Goal: Transaction & Acquisition: Purchase product/service

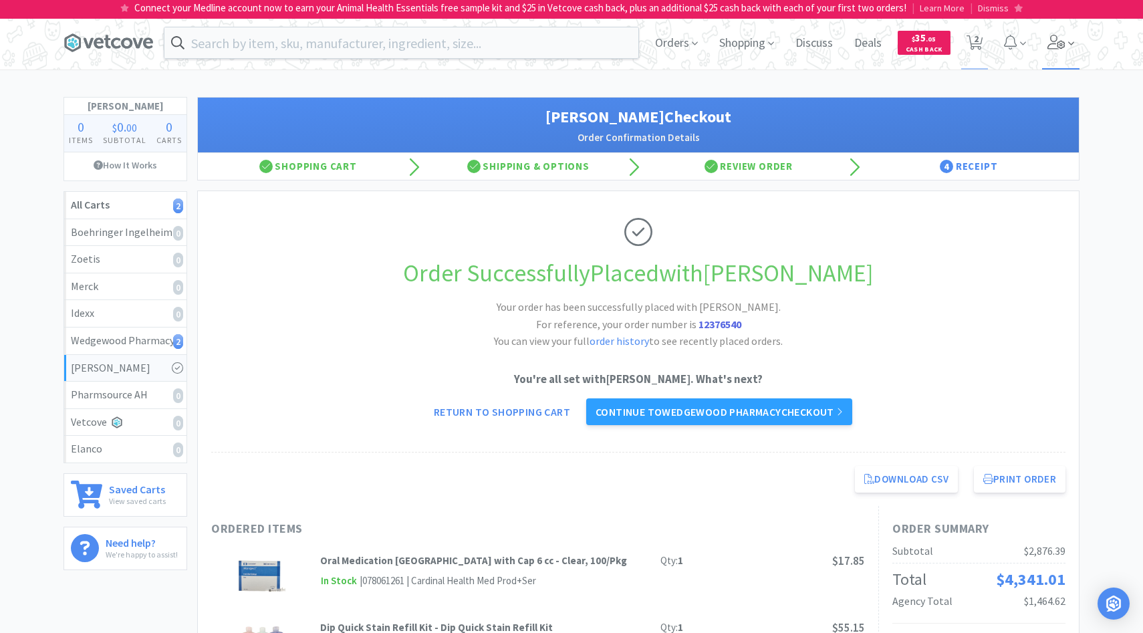
click at [1051, 47] on icon at bounding box center [1057, 42] width 19 height 15
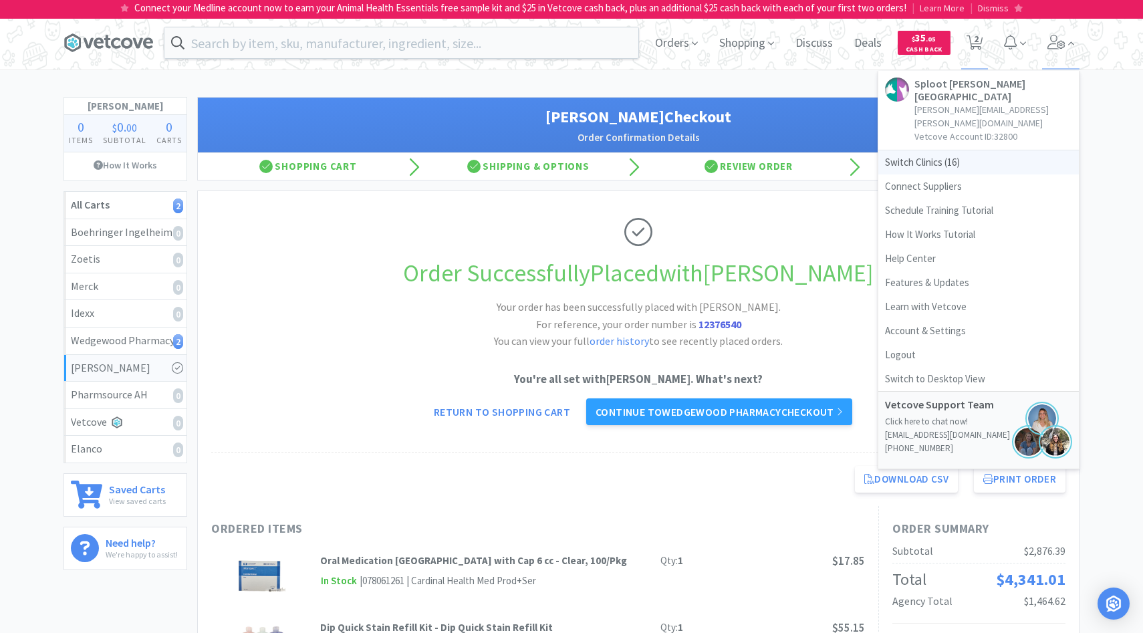
click at [956, 150] on span "Switch Clinics ( 16 )" at bounding box center [979, 162] width 201 height 24
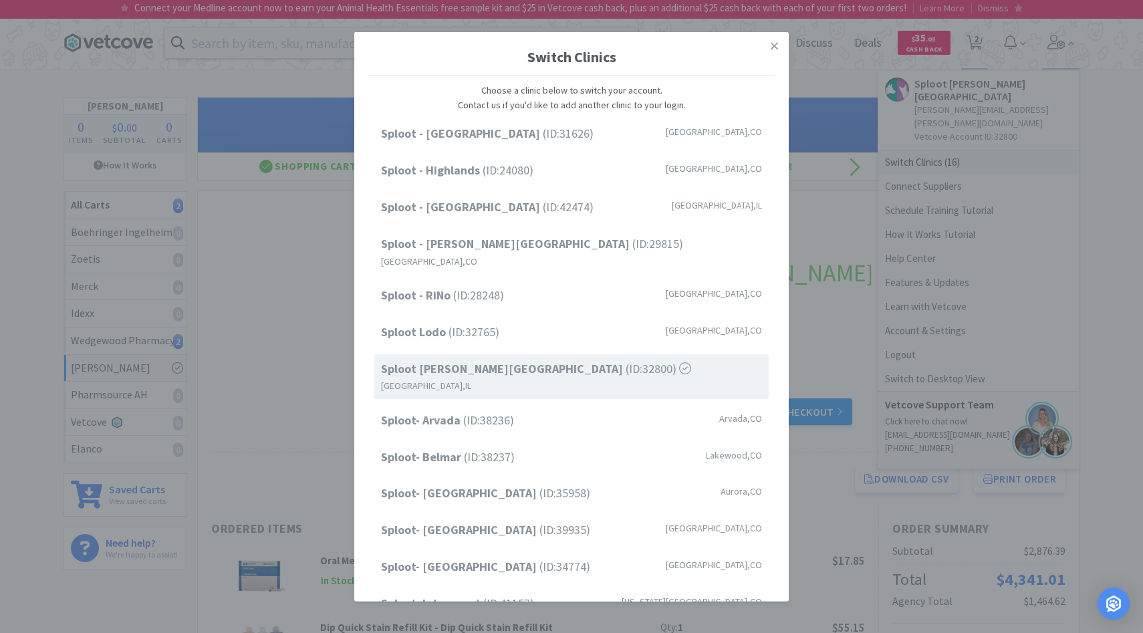
scroll to position [110, 0]
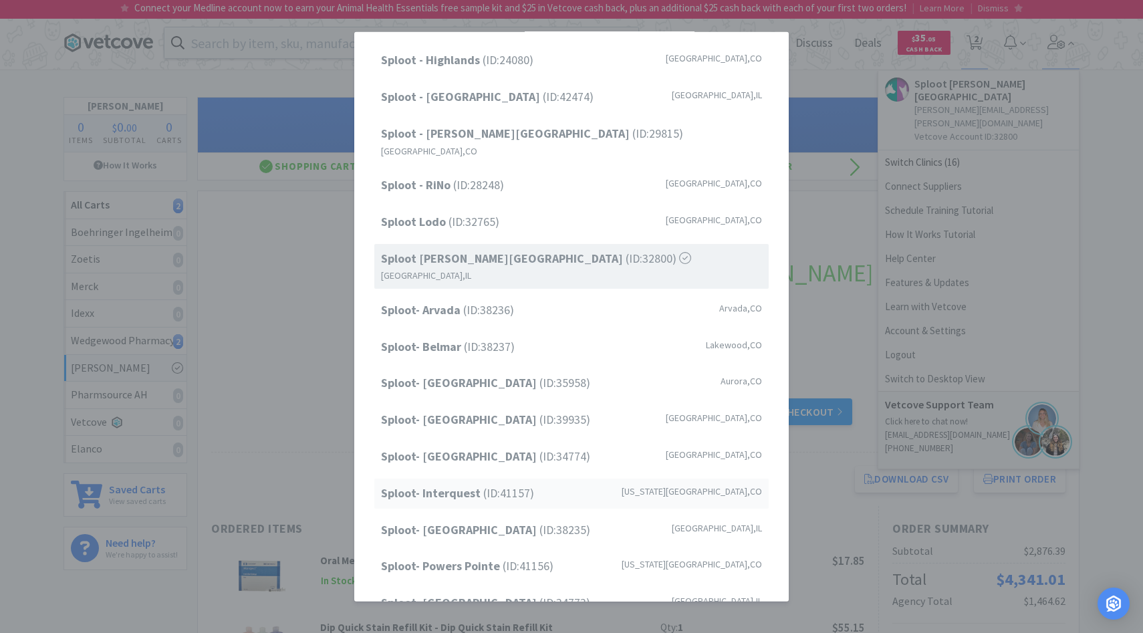
click at [496, 484] on span "Sploot- Interquest (ID: 41157 )" at bounding box center [457, 493] width 153 height 19
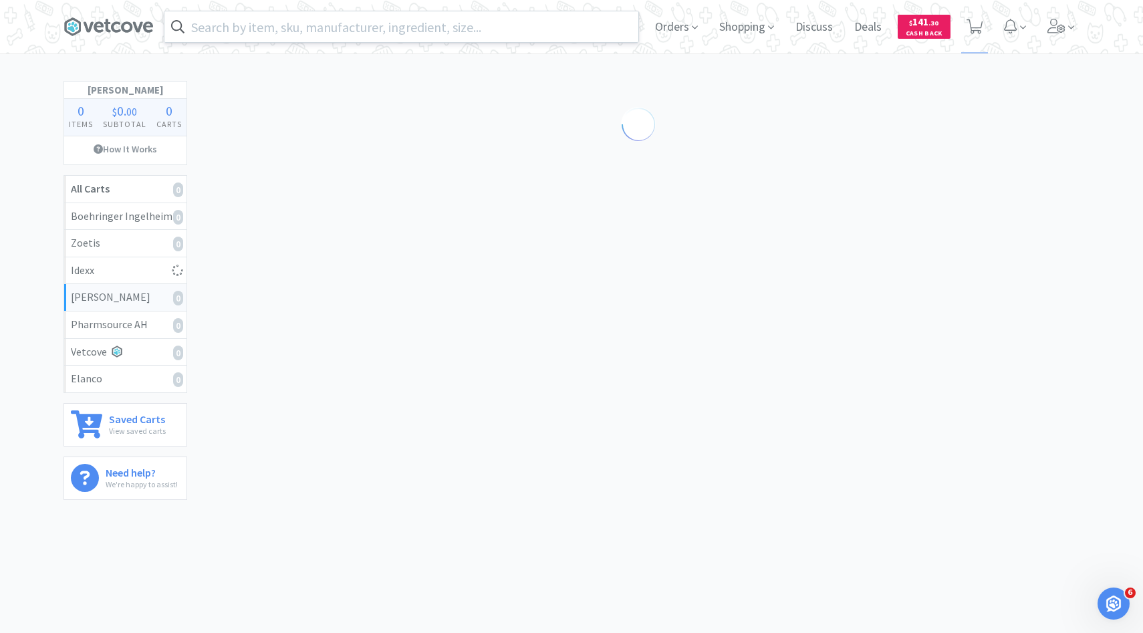
click at [407, 28] on input "text" at bounding box center [401, 26] width 474 height 31
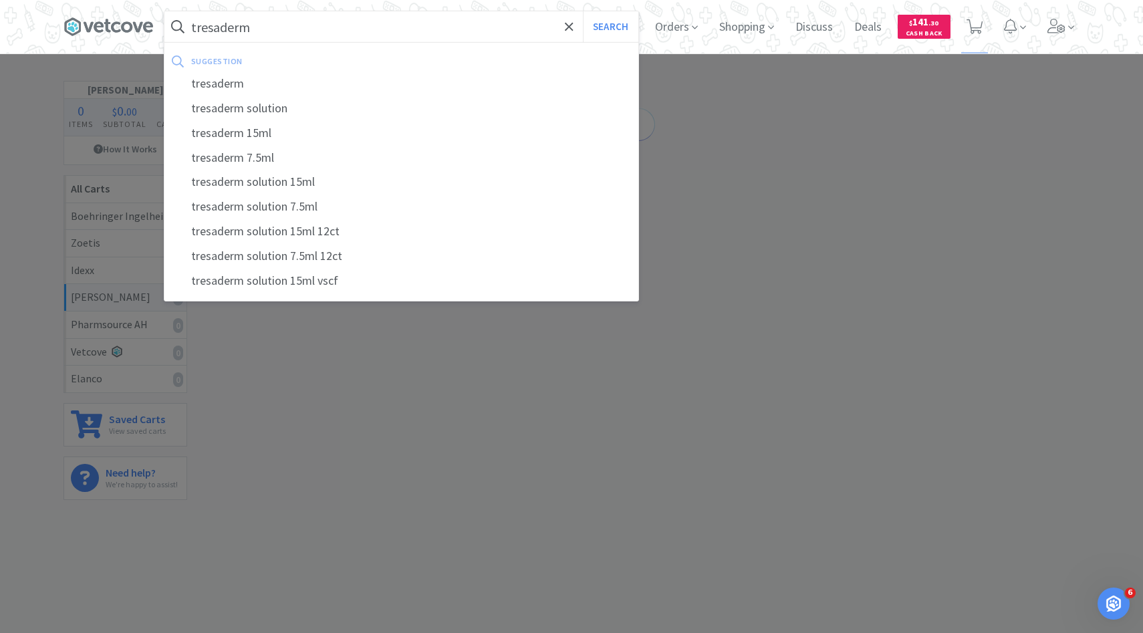
type input "tresaderm"
click at [583, 11] on button "Search" at bounding box center [610, 26] width 55 height 31
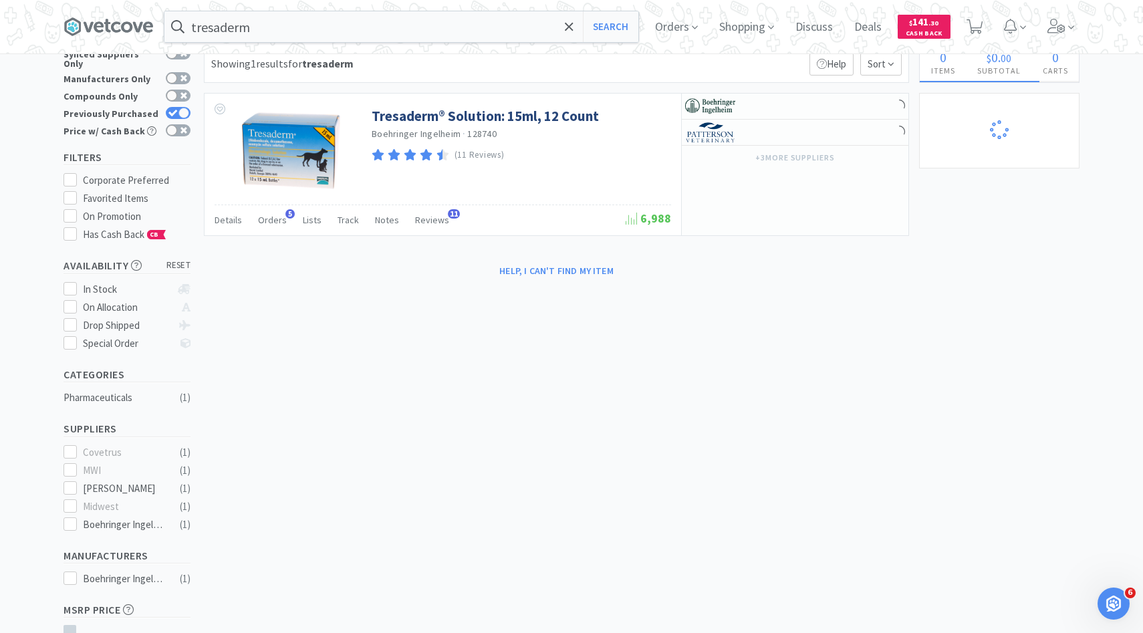
scroll to position [46, 0]
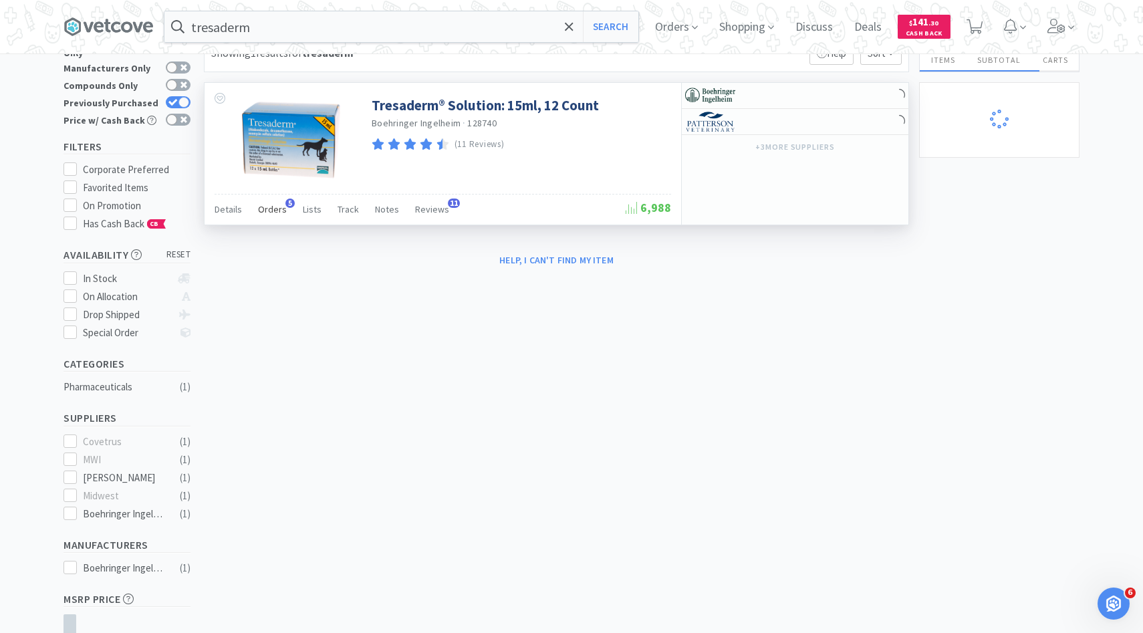
click at [266, 205] on span "Orders" at bounding box center [272, 209] width 29 height 12
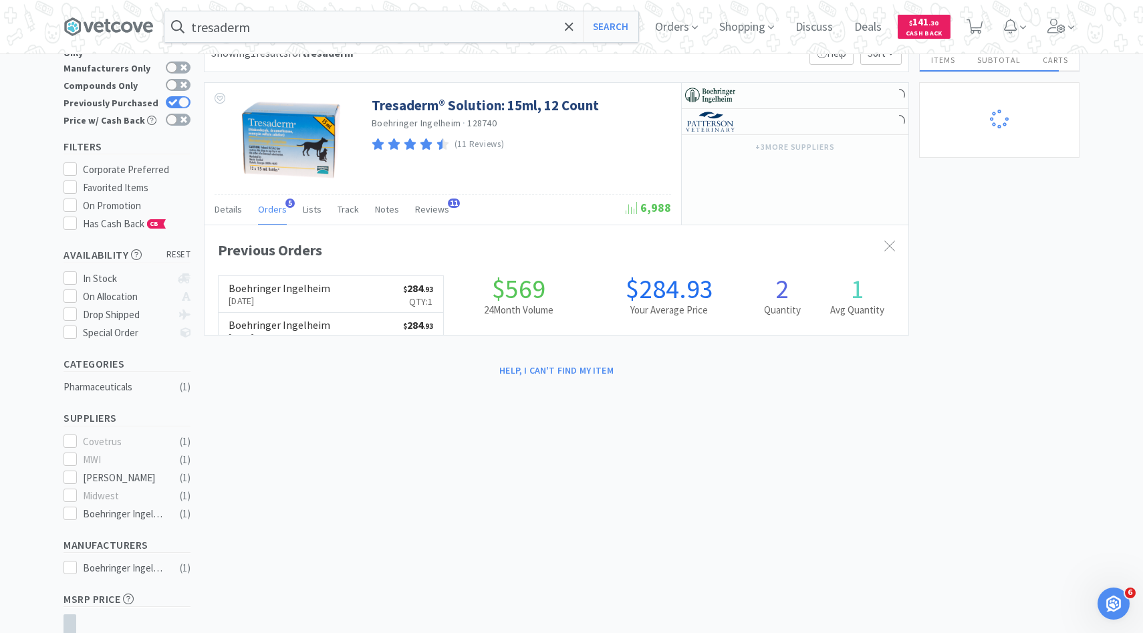
click at [326, 292] on link "Boehringer Ingelheim Oct 13th, 2025 $ 284 . 93 Qty: 1" at bounding box center [331, 294] width 225 height 37
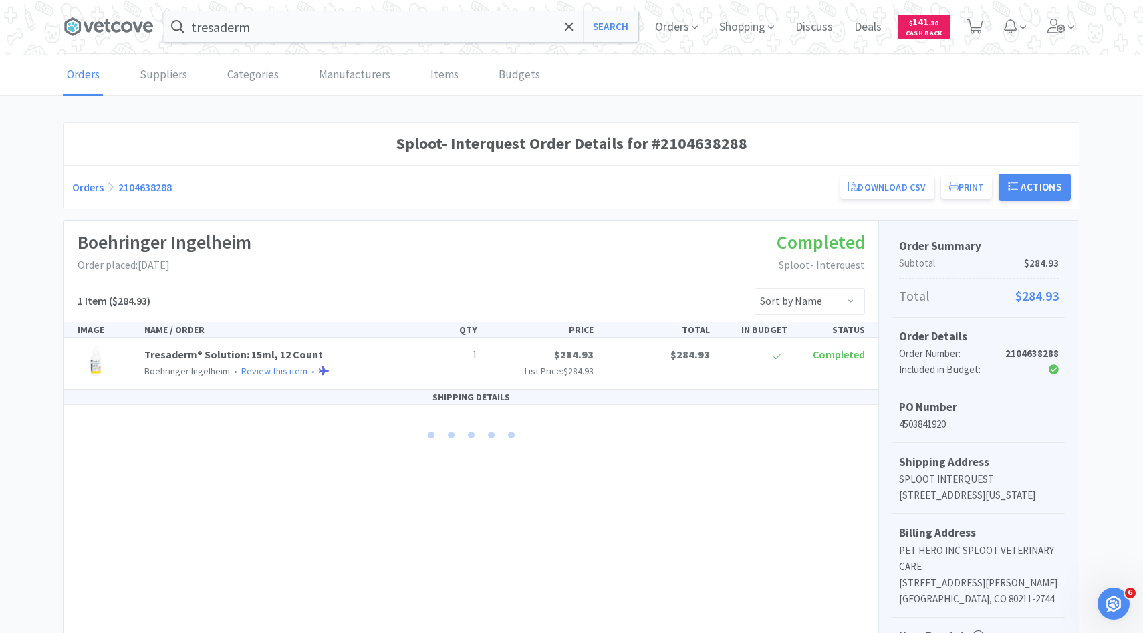
scroll to position [167, 0]
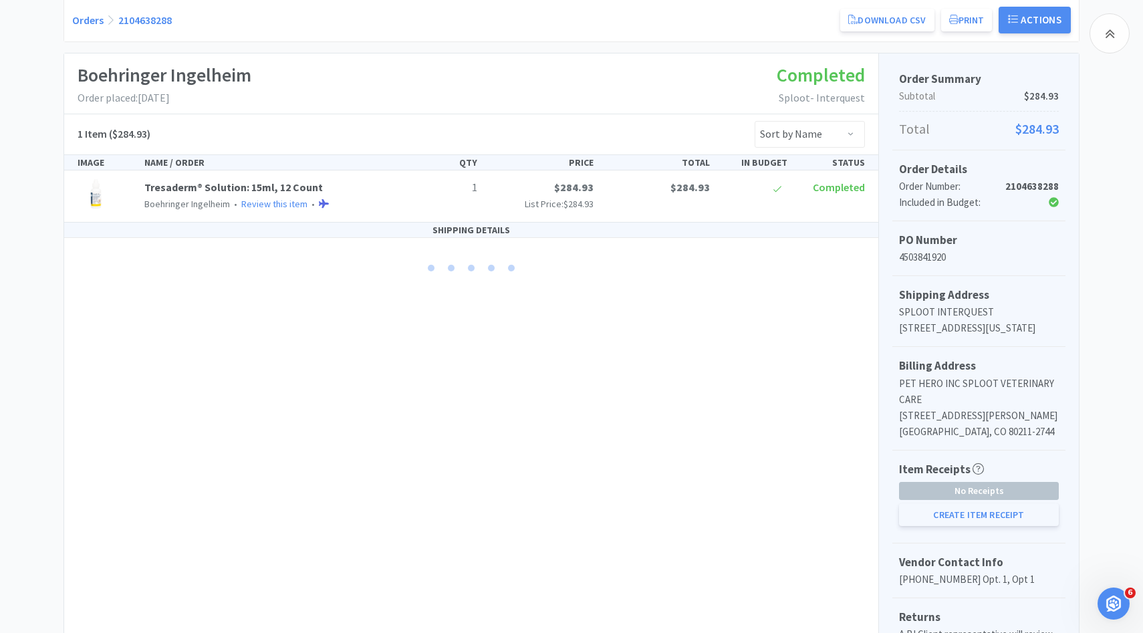
click at [951, 524] on button "Create Item Receipt" at bounding box center [979, 514] width 160 height 23
select select "1"
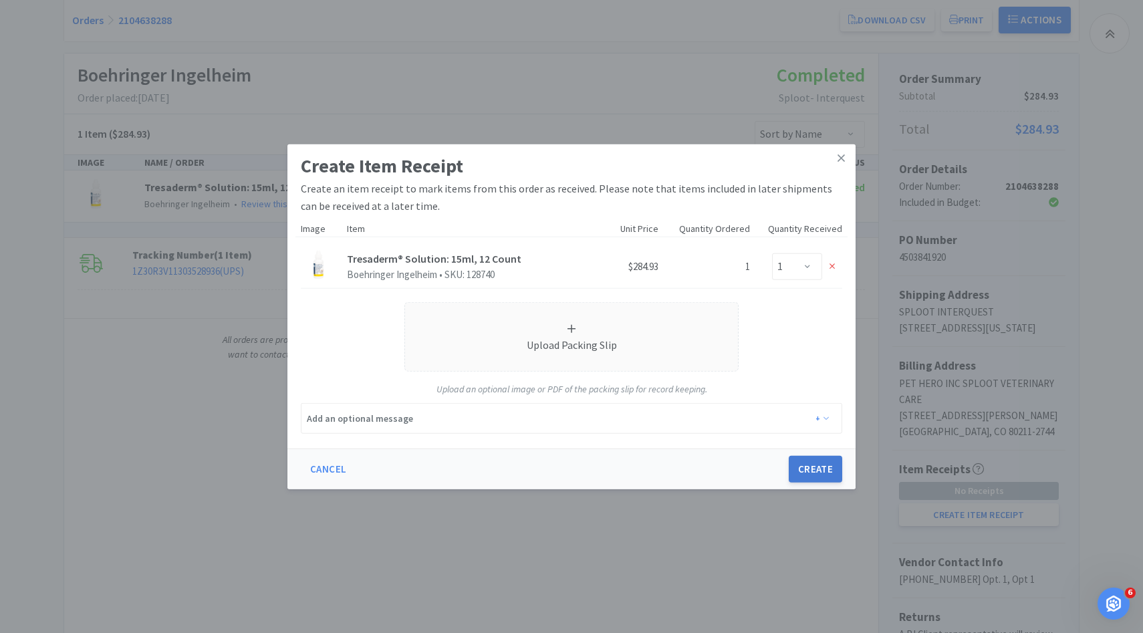
click at [823, 461] on button "Create" at bounding box center [815, 469] width 53 height 27
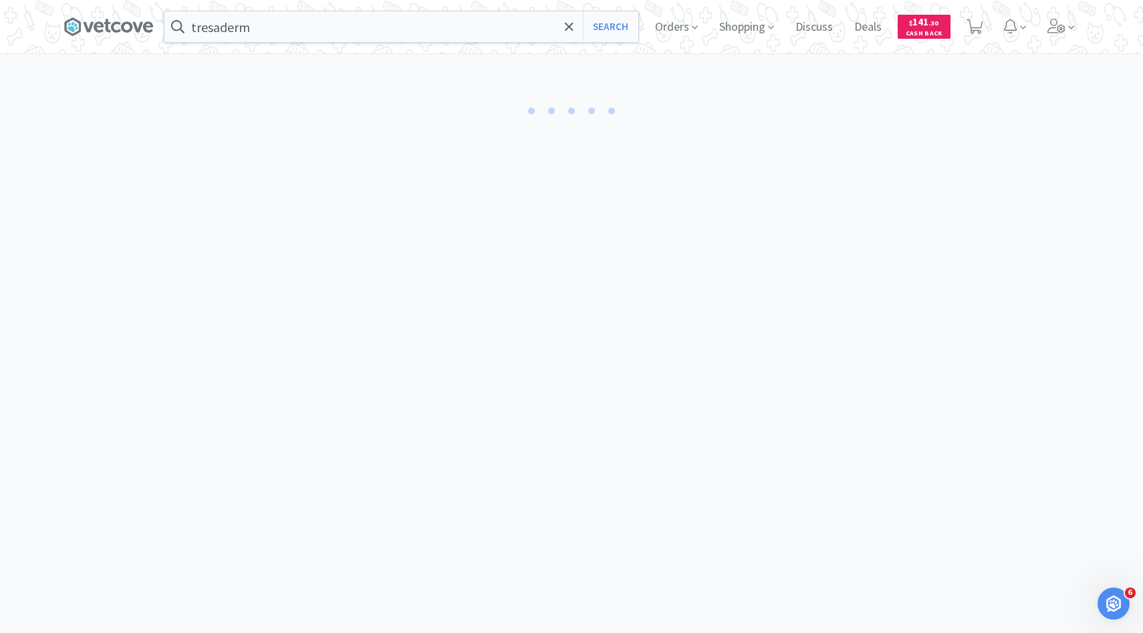
select select "1"
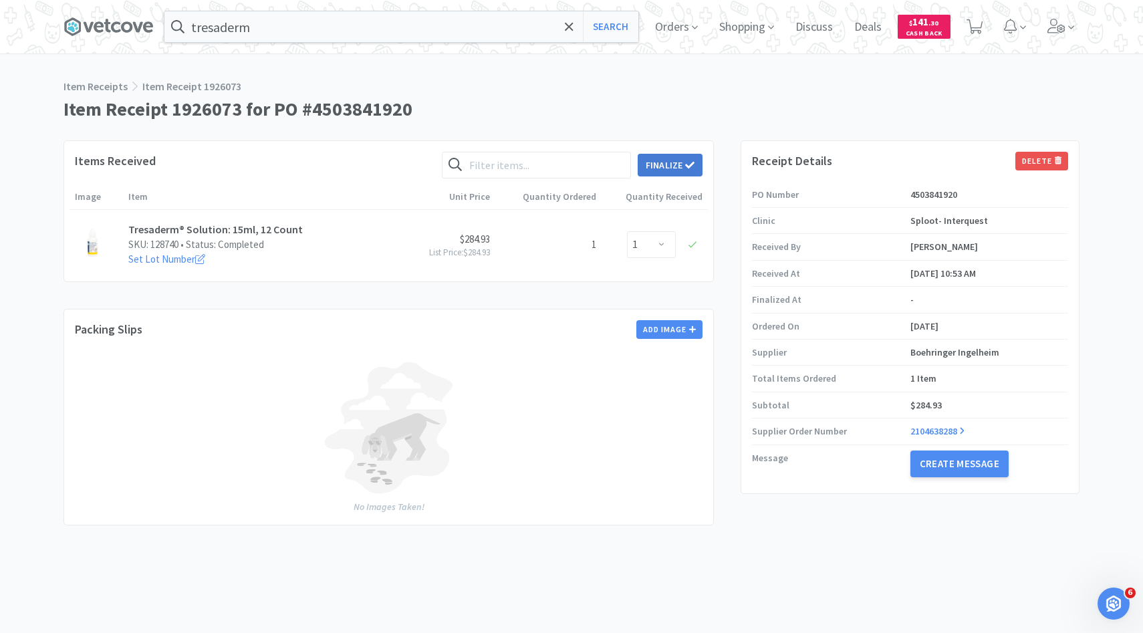
click at [681, 166] on button "Finalize" at bounding box center [670, 165] width 65 height 23
click at [718, 135] on button "Finalize" at bounding box center [719, 144] width 49 height 19
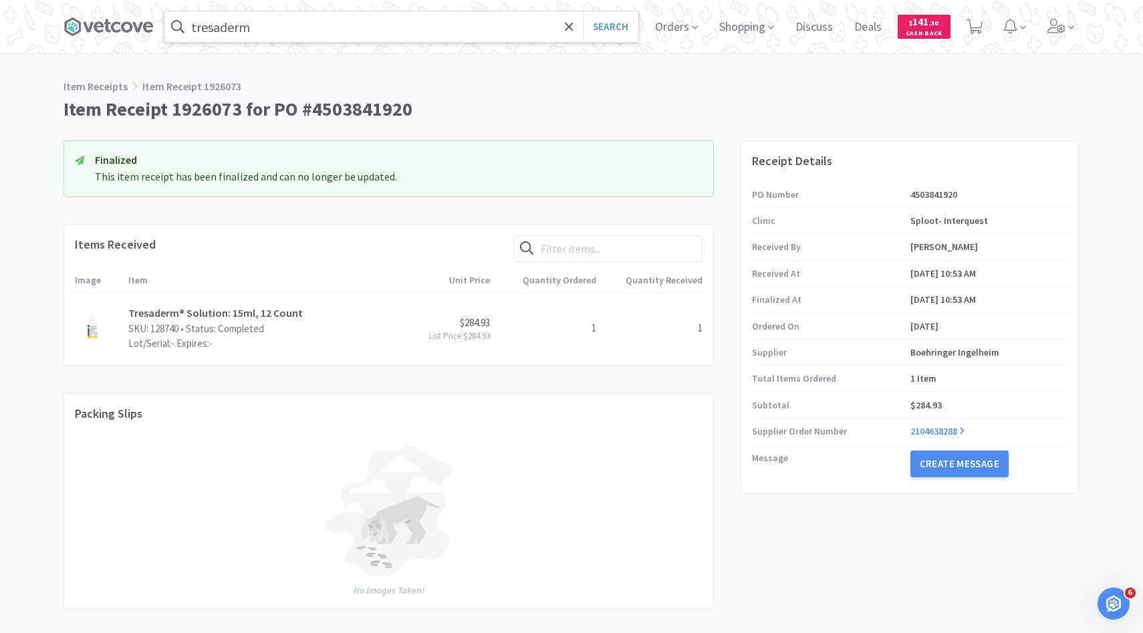
click at [309, 21] on input "tresaderm" at bounding box center [401, 26] width 474 height 31
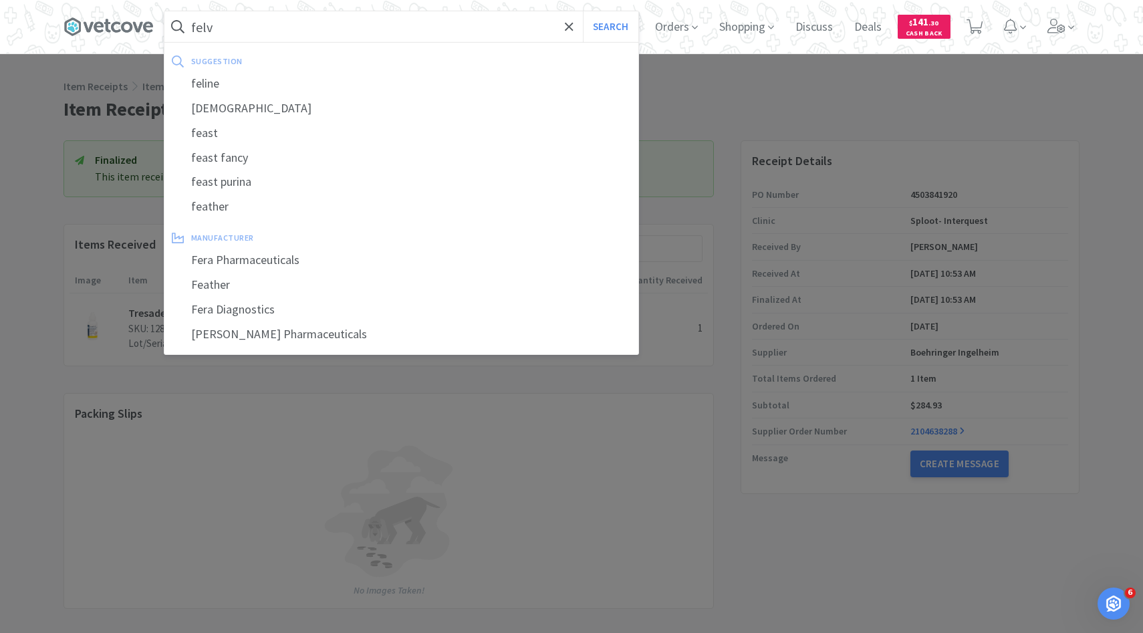
type input "felv"
click at [583, 11] on button "Search" at bounding box center [610, 26] width 55 height 31
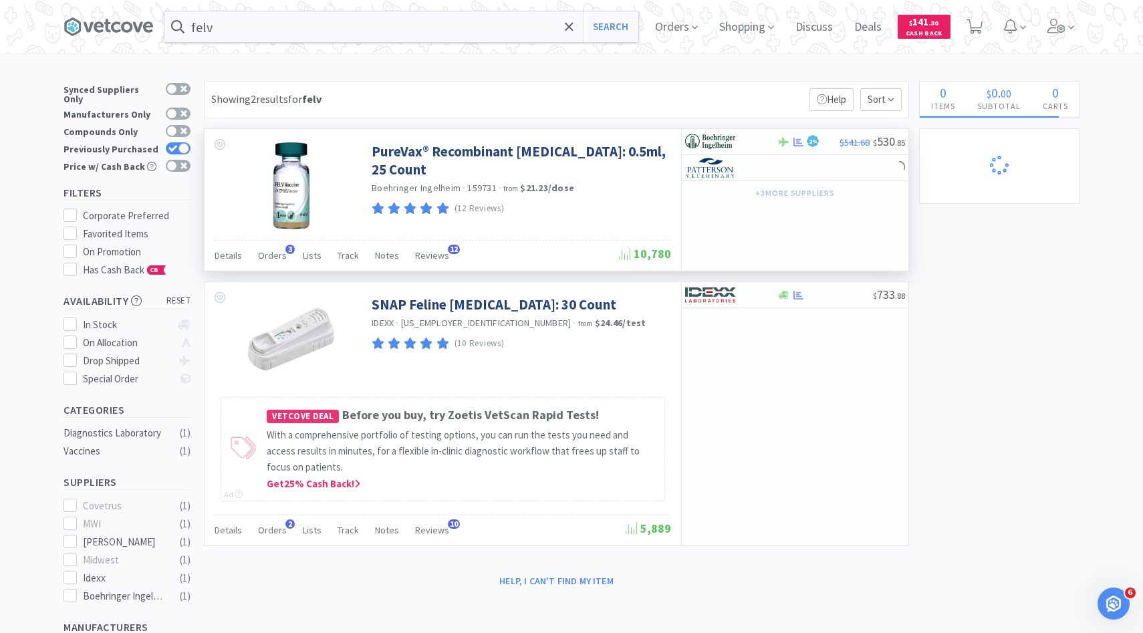
click at [279, 243] on div "Details Orders 3 Lists Track Notes Reviews 12 10,780" at bounding box center [443, 255] width 457 height 31
click at [279, 253] on span "Orders" at bounding box center [272, 255] width 29 height 12
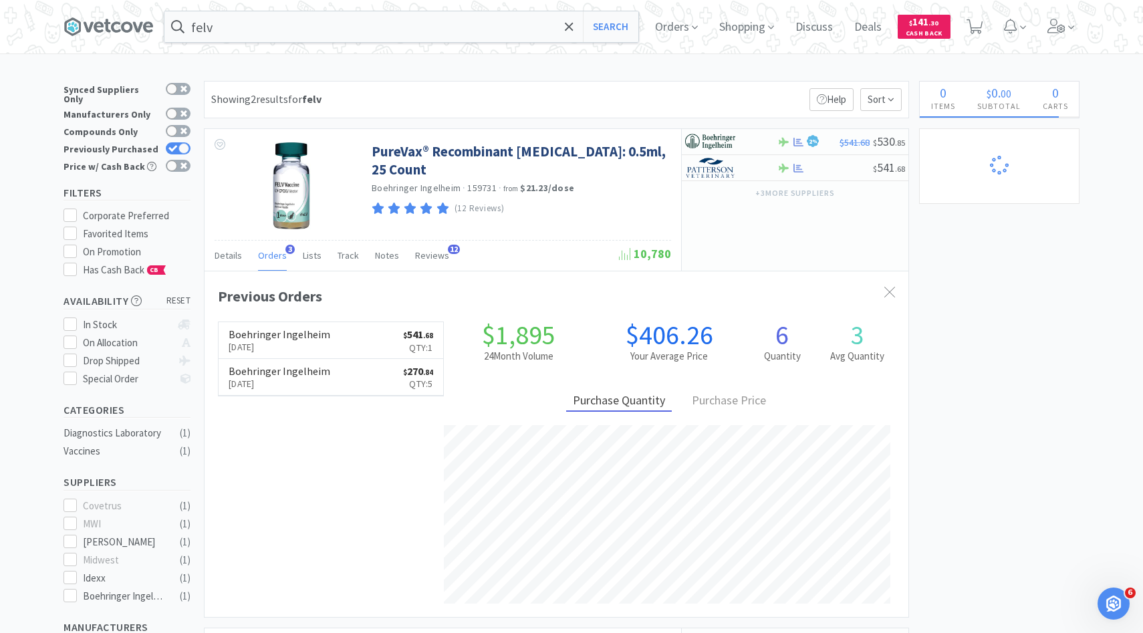
scroll to position [346, 704]
click at [322, 329] on h6 "Boehringer Ingelheim" at bounding box center [280, 334] width 102 height 11
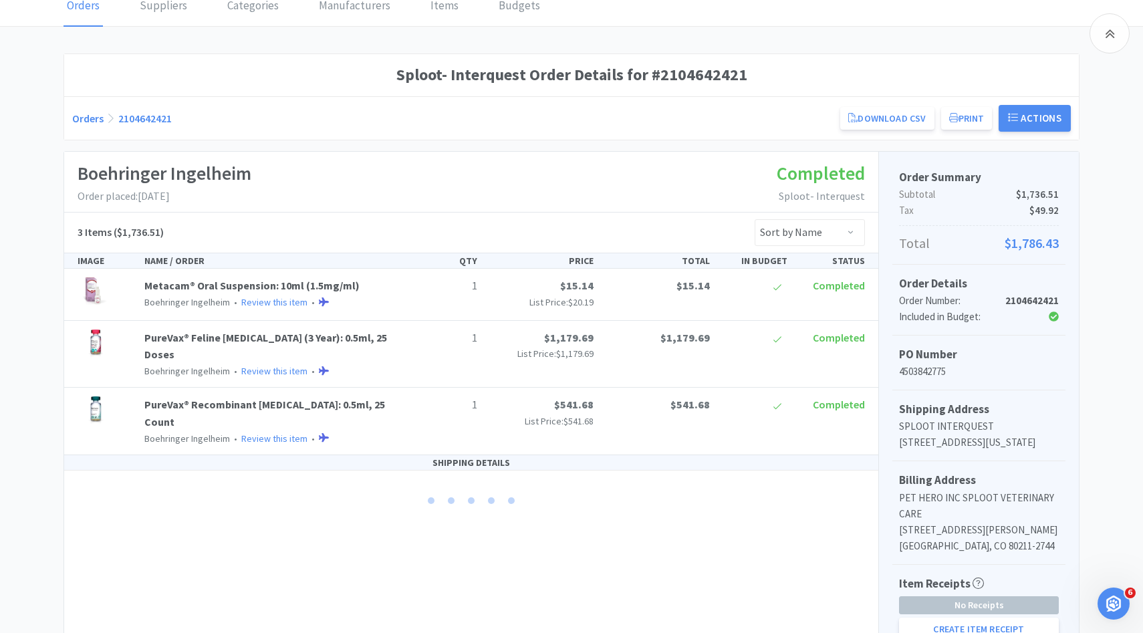
scroll to position [269, 0]
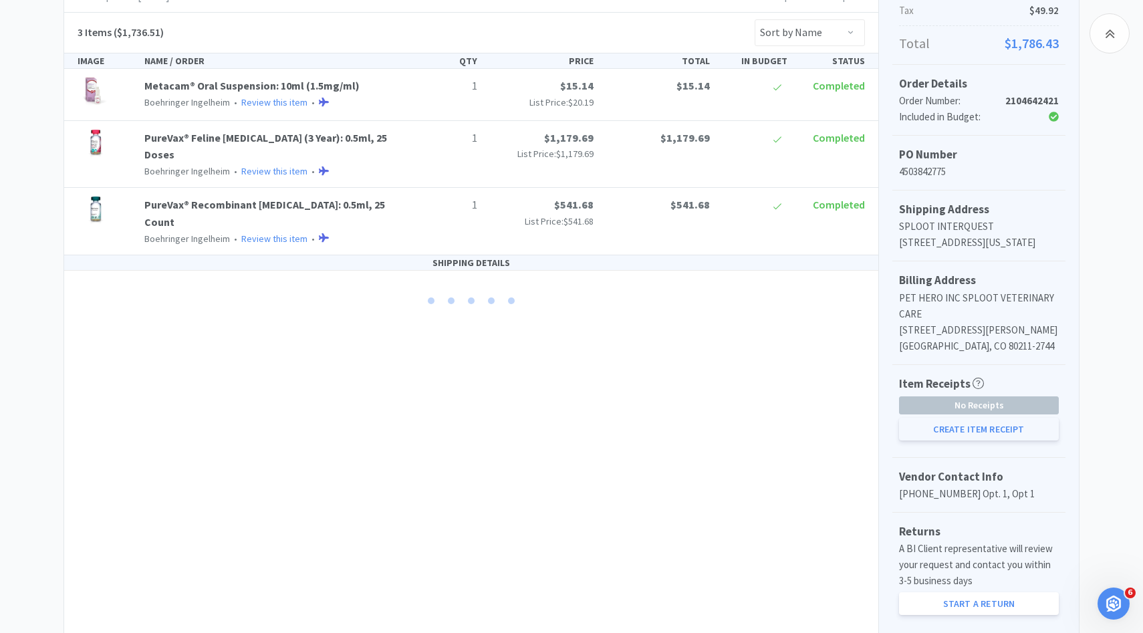
click at [953, 437] on button "Create Item Receipt" at bounding box center [979, 429] width 160 height 23
select select "1"
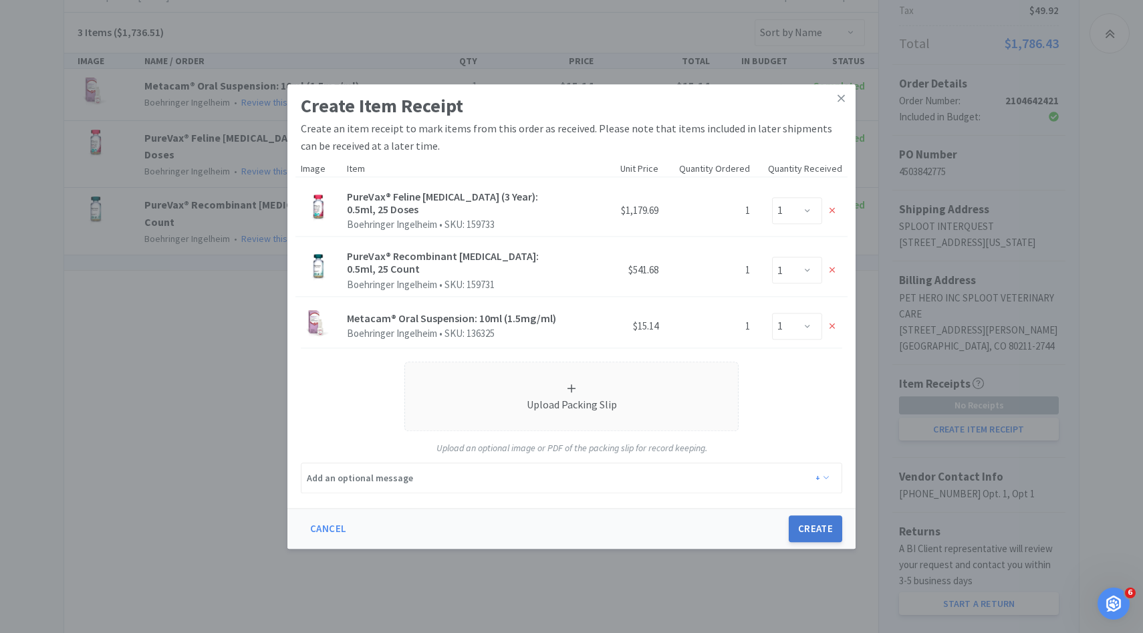
click at [803, 530] on button "Create" at bounding box center [815, 529] width 53 height 27
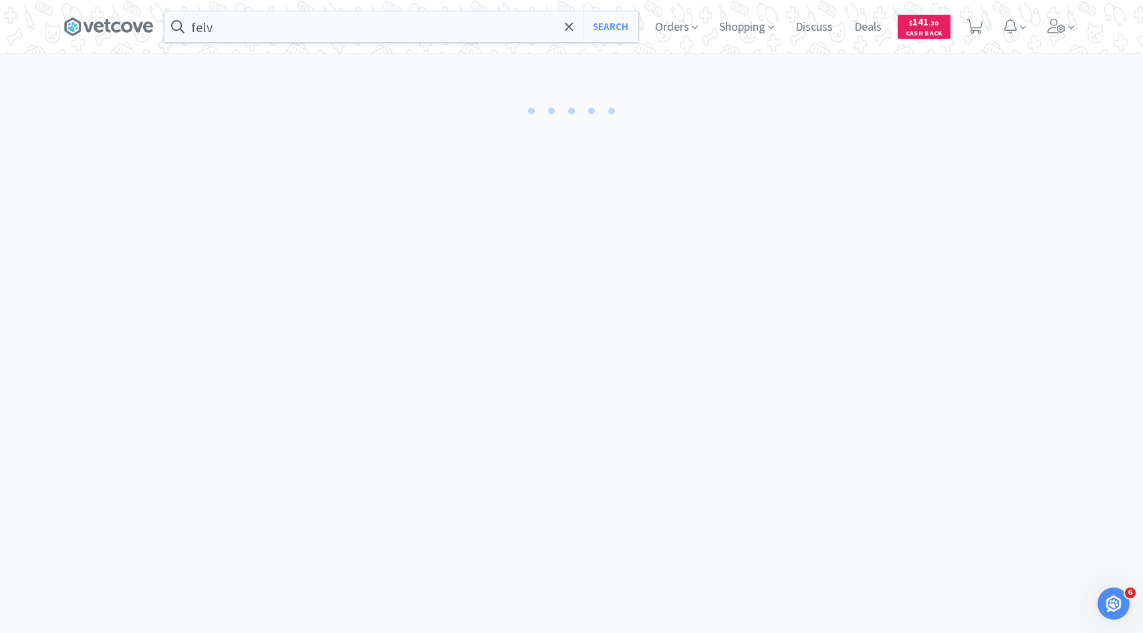
select select "1"
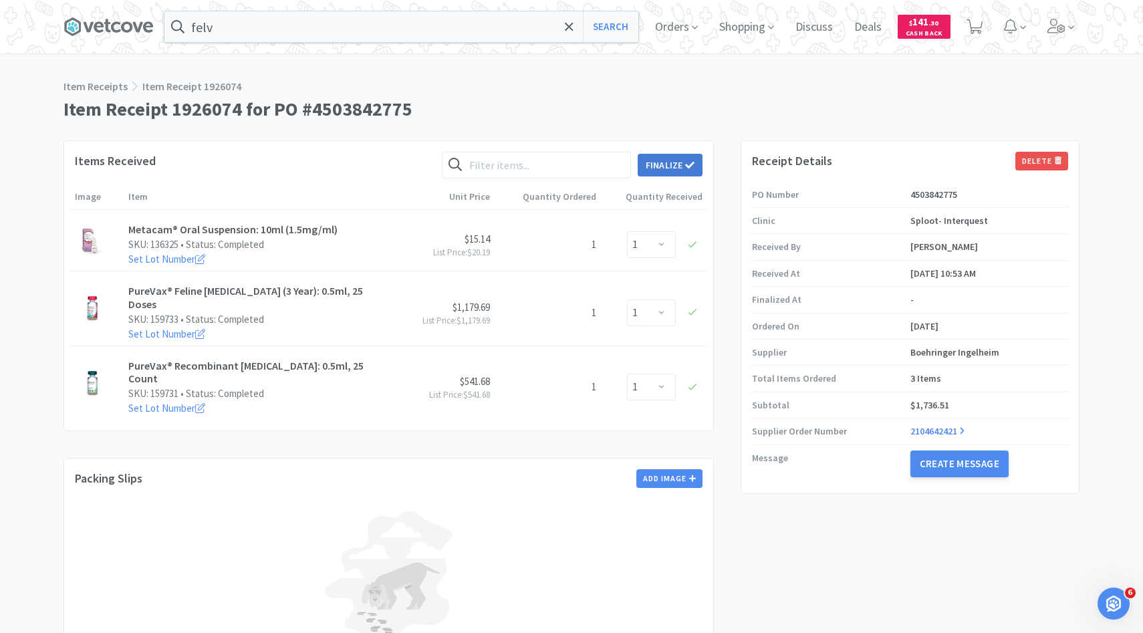
click at [689, 172] on button "Finalize" at bounding box center [670, 165] width 65 height 23
click at [710, 135] on button "Finalize" at bounding box center [719, 144] width 49 height 19
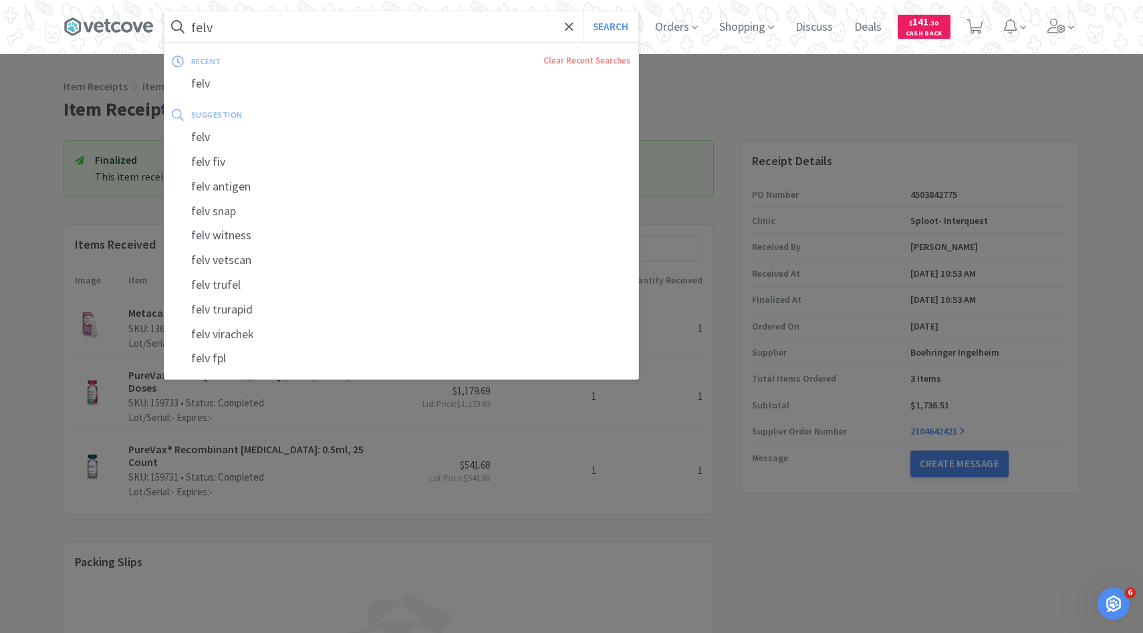
click at [370, 25] on input "felv" at bounding box center [401, 26] width 474 height 31
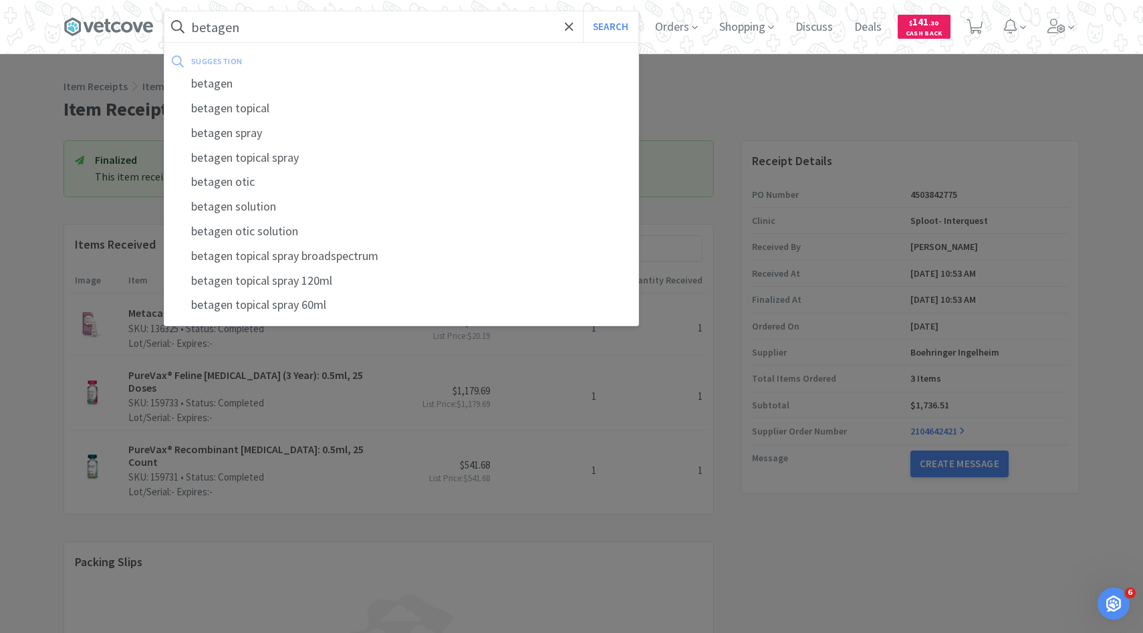
type input "betagen"
click at [583, 11] on button "Search" at bounding box center [610, 26] width 55 height 31
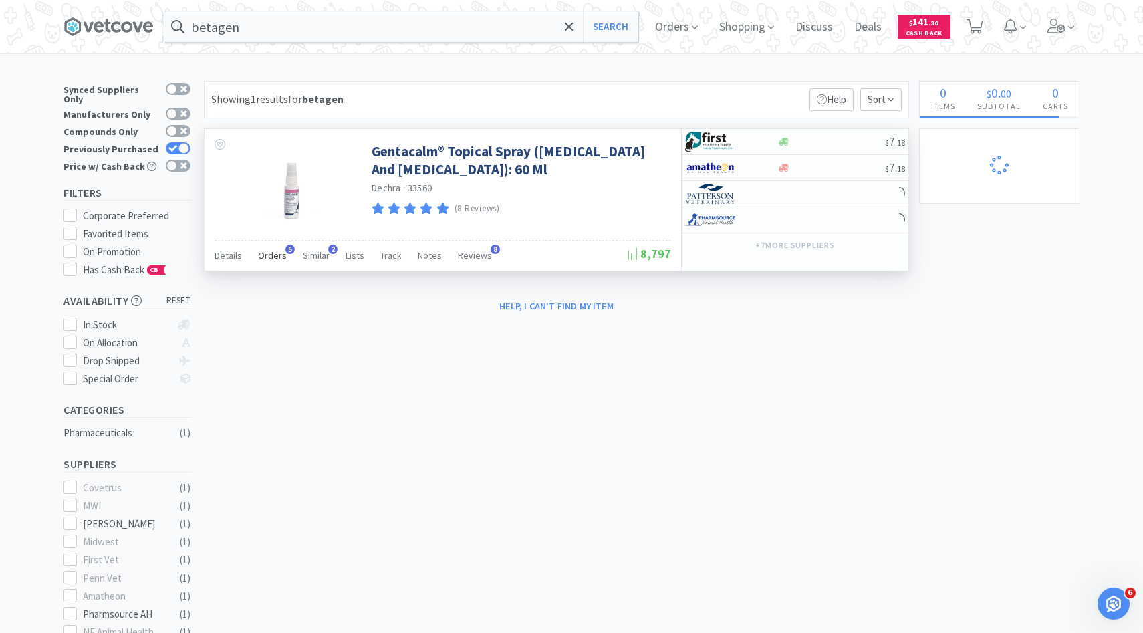
click at [275, 249] on div "Orders 5" at bounding box center [272, 257] width 29 height 25
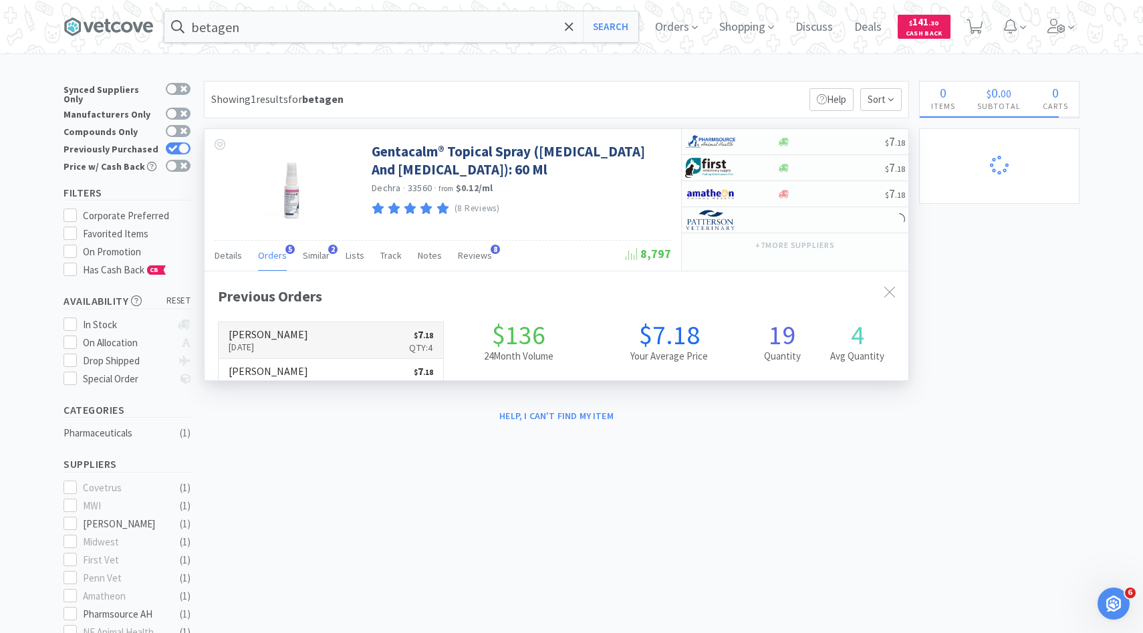
scroll to position [346, 704]
click at [341, 339] on link "Patterson Oct 12th, 2025 $ 7 . 18 Qty: 4" at bounding box center [331, 340] width 225 height 37
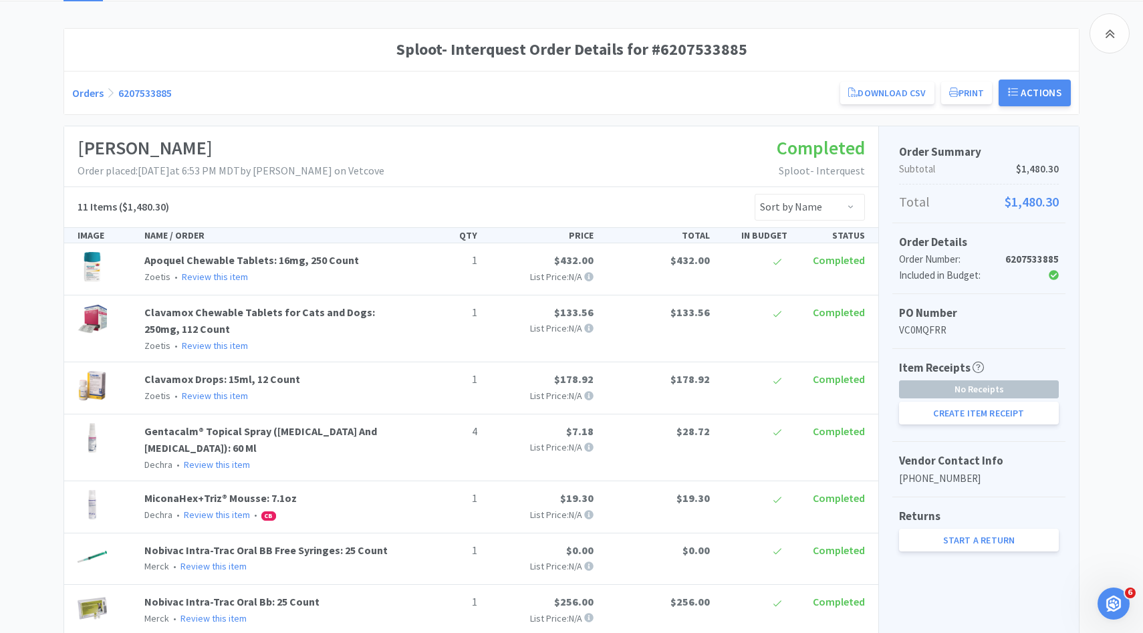
scroll to position [302, 0]
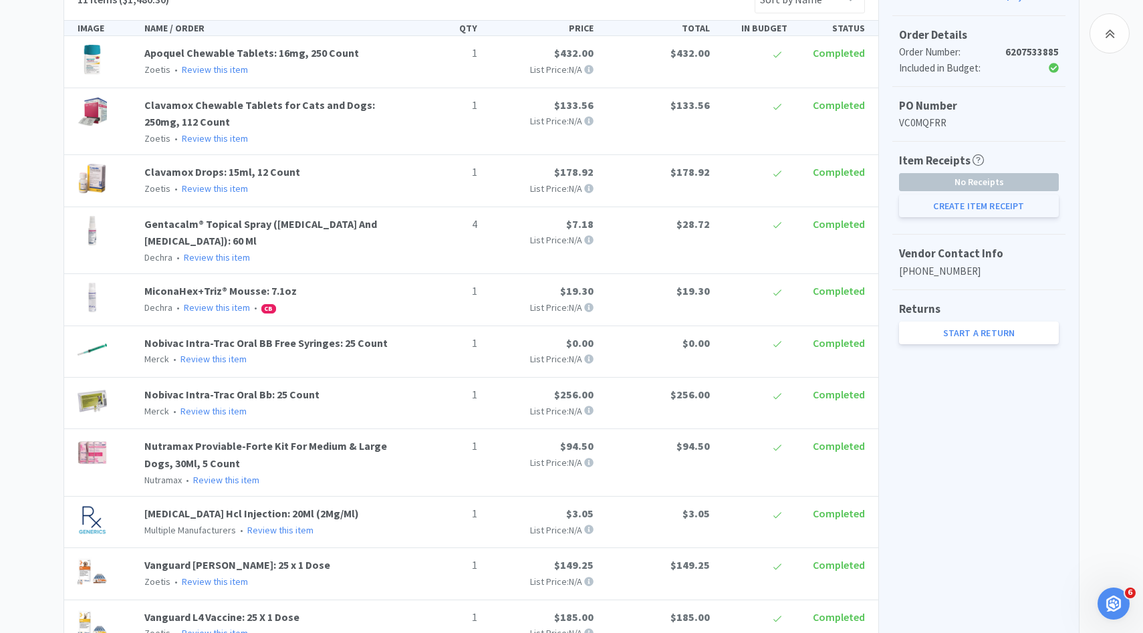
click at [1050, 208] on button "Create Item Receipt" at bounding box center [979, 206] width 160 height 23
select select "1"
select select "4"
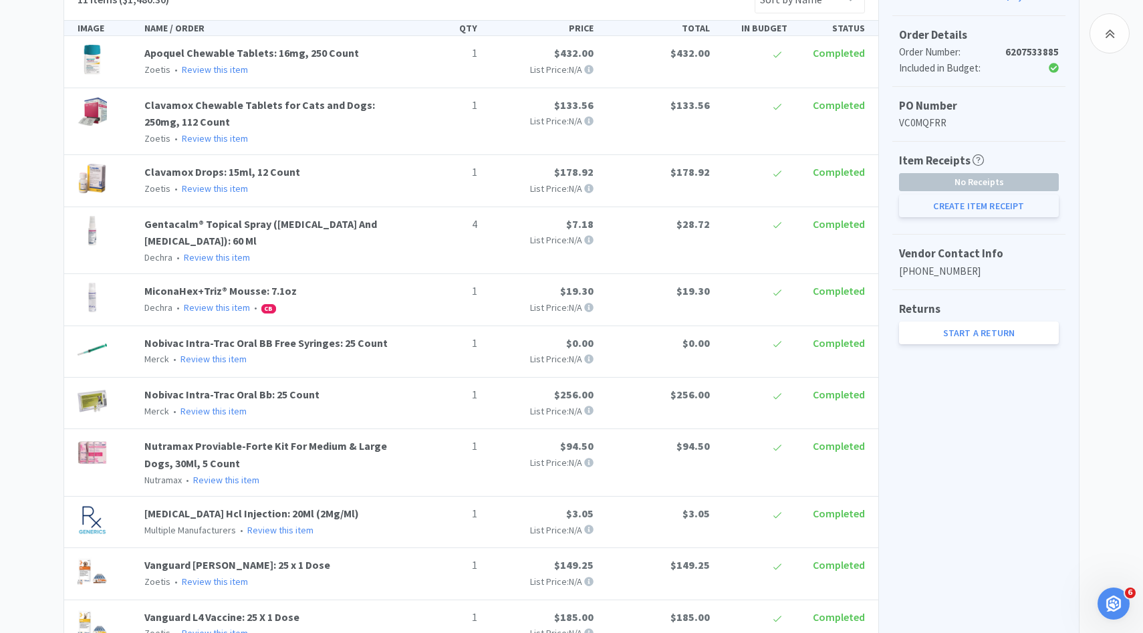
select select "1"
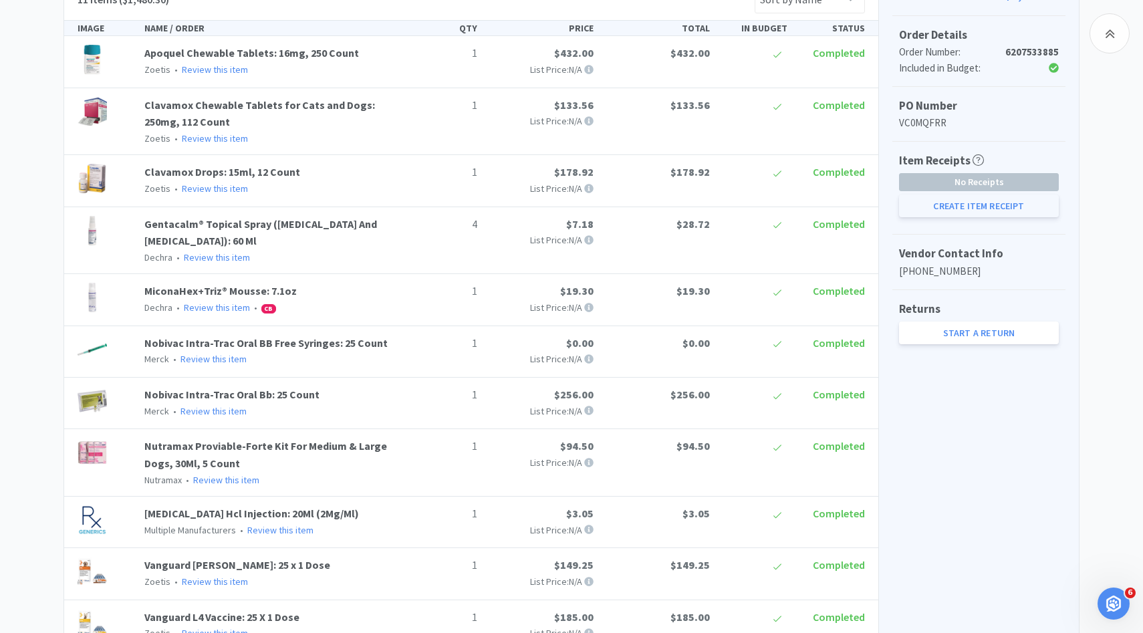
select select "1"
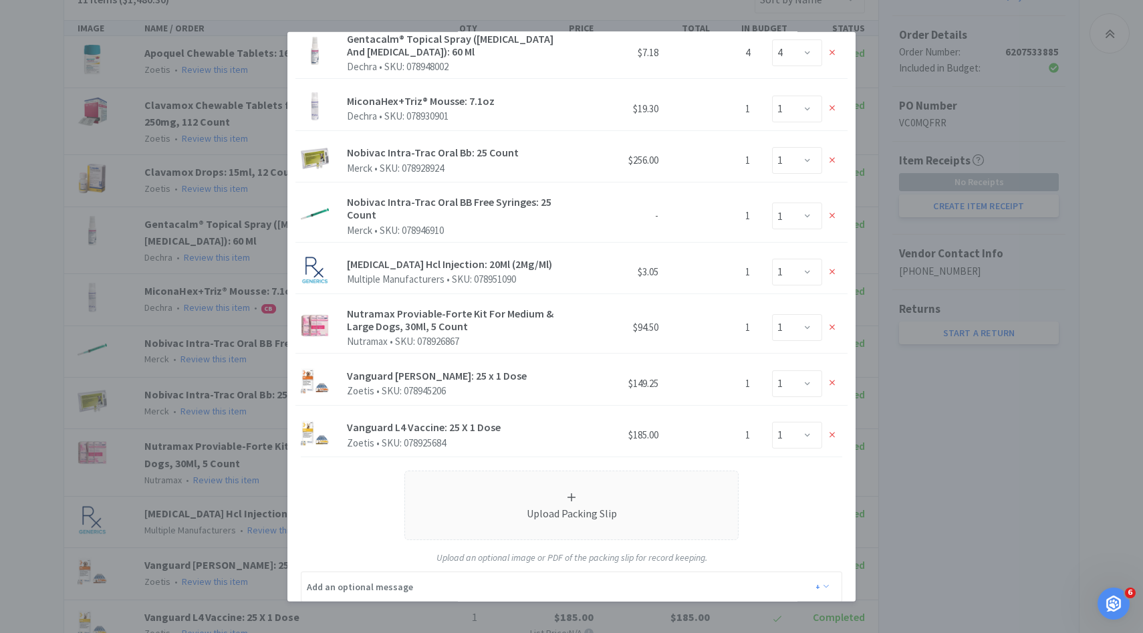
scroll to position [325, 0]
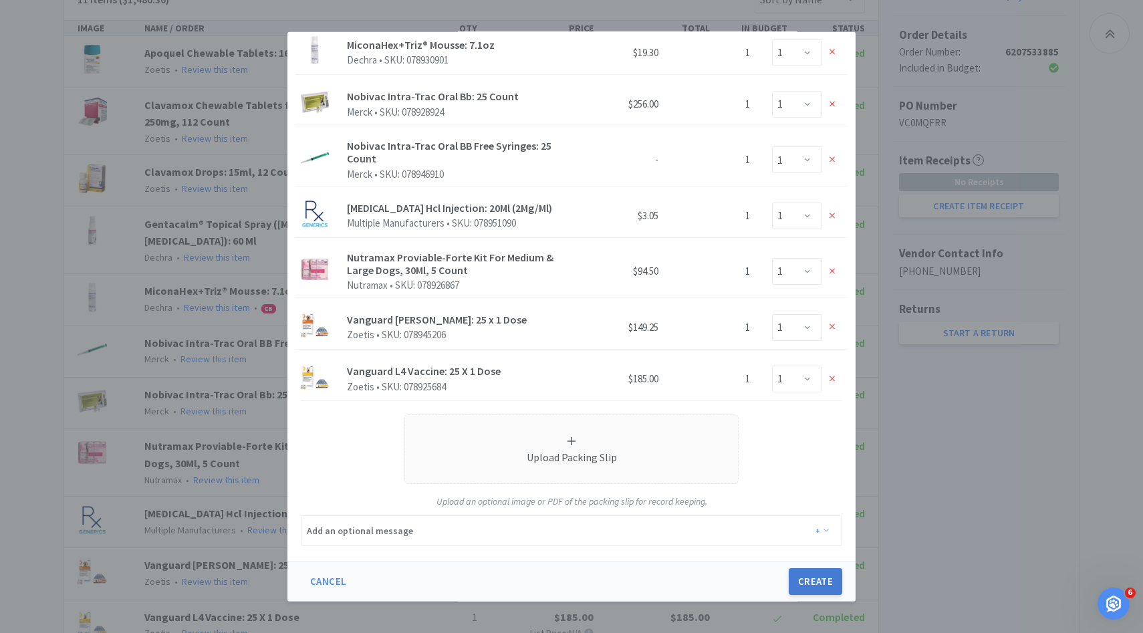
click at [804, 578] on button "Create" at bounding box center [815, 581] width 53 height 27
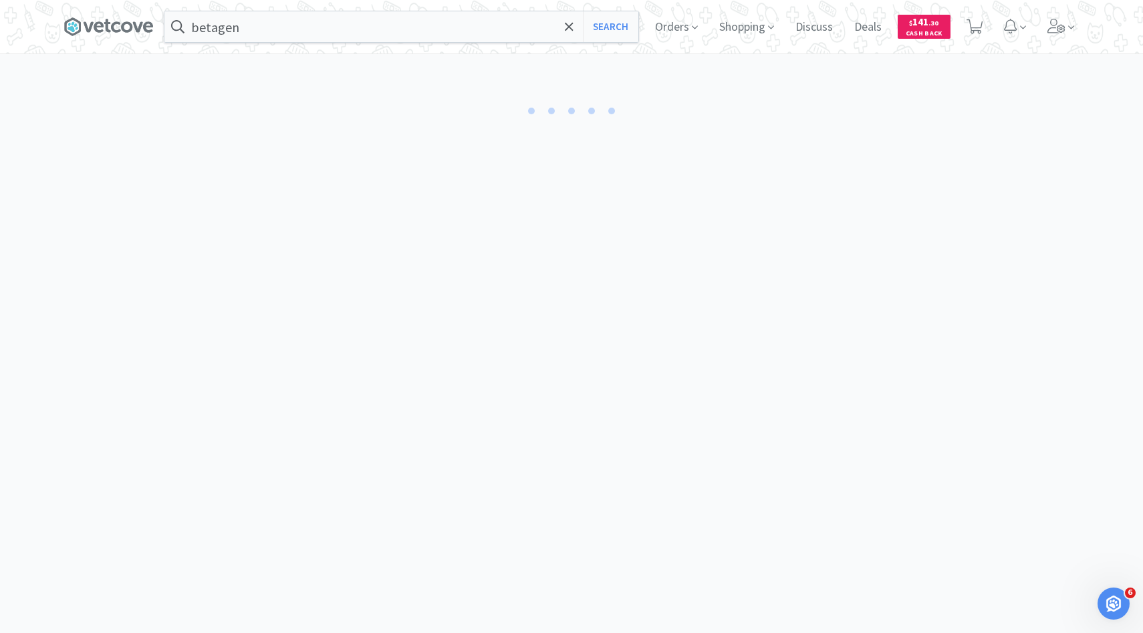
select select "1"
select select "4"
select select "1"
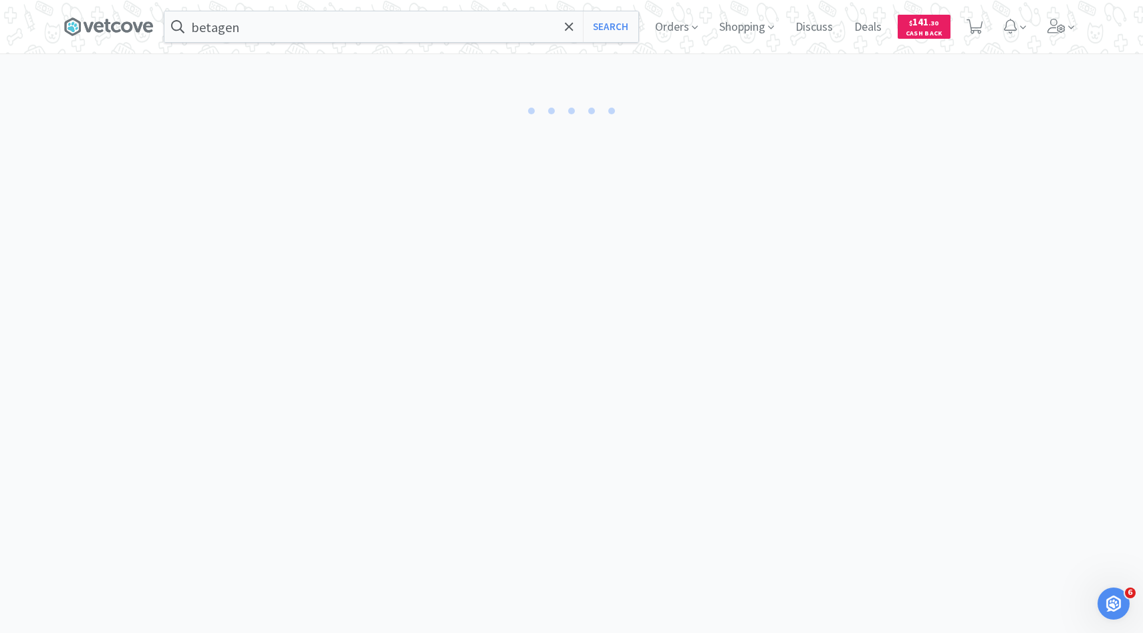
select select "1"
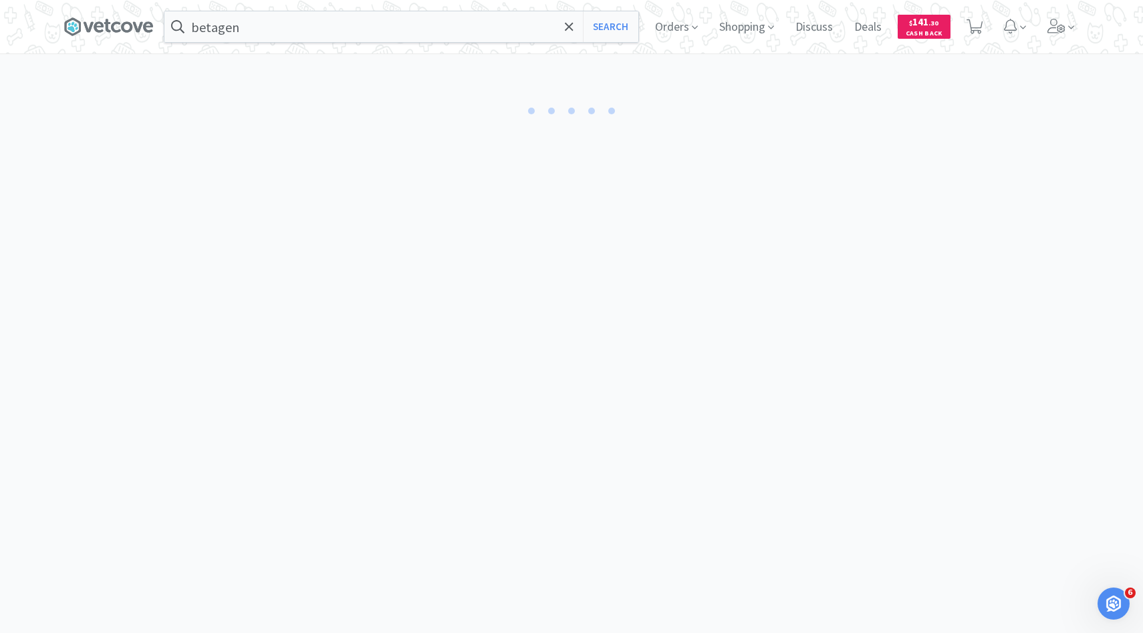
select select "1"
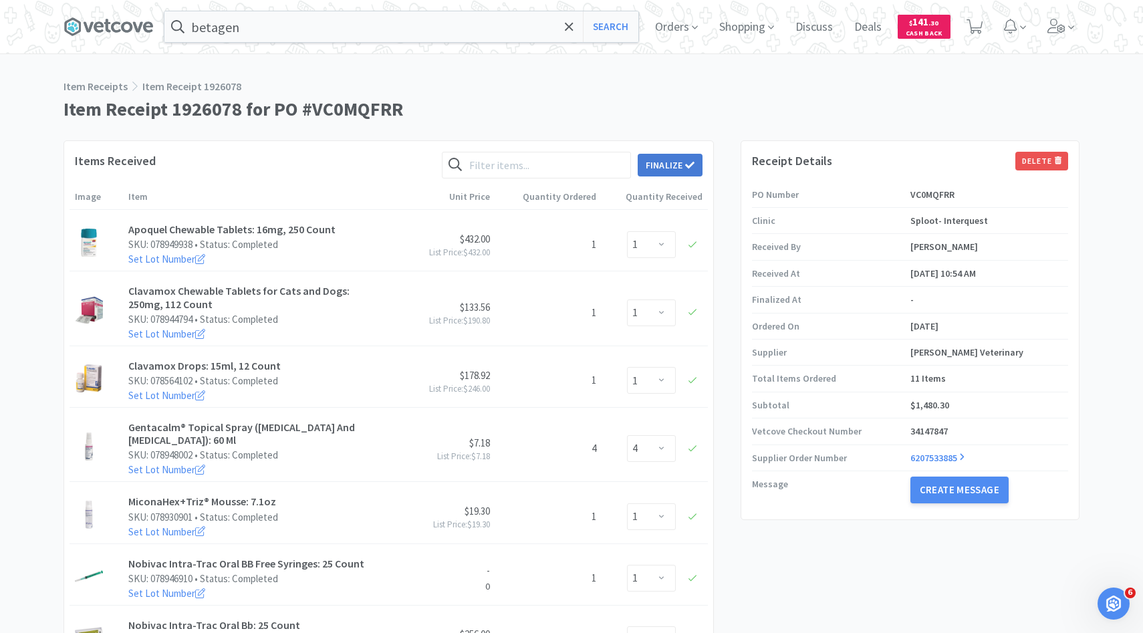
click at [661, 168] on button "Finalize" at bounding box center [670, 165] width 65 height 23
click at [709, 135] on button "Finalize" at bounding box center [719, 144] width 49 height 19
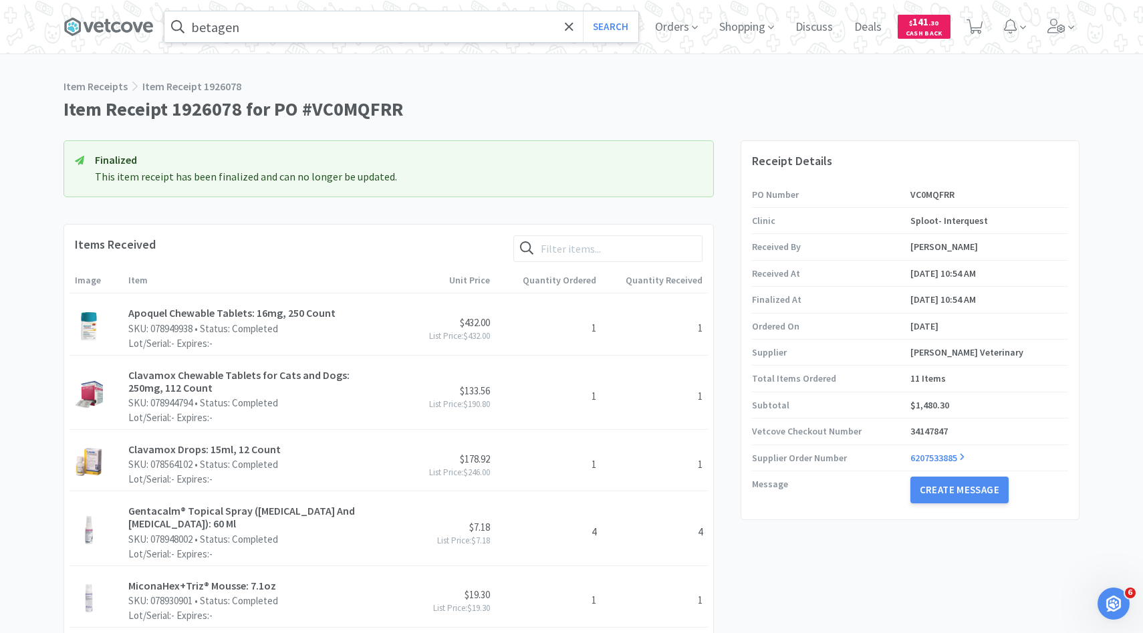
click at [382, 29] on input "betagen" at bounding box center [401, 26] width 474 height 31
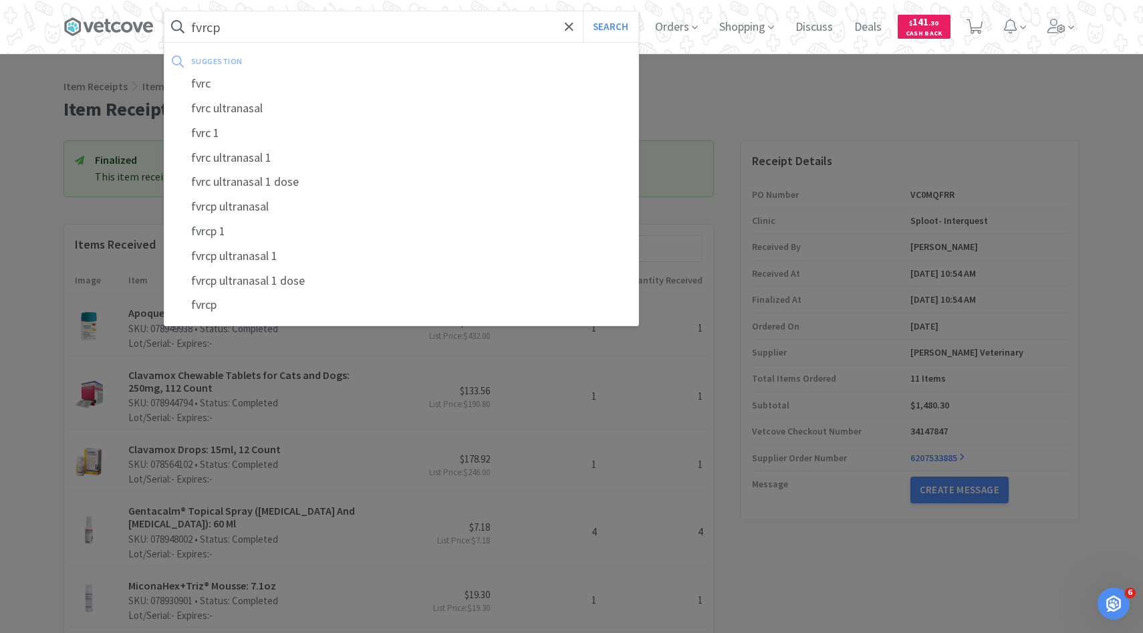
type input "fvrcp"
click at [583, 11] on button "Search" at bounding box center [610, 26] width 55 height 31
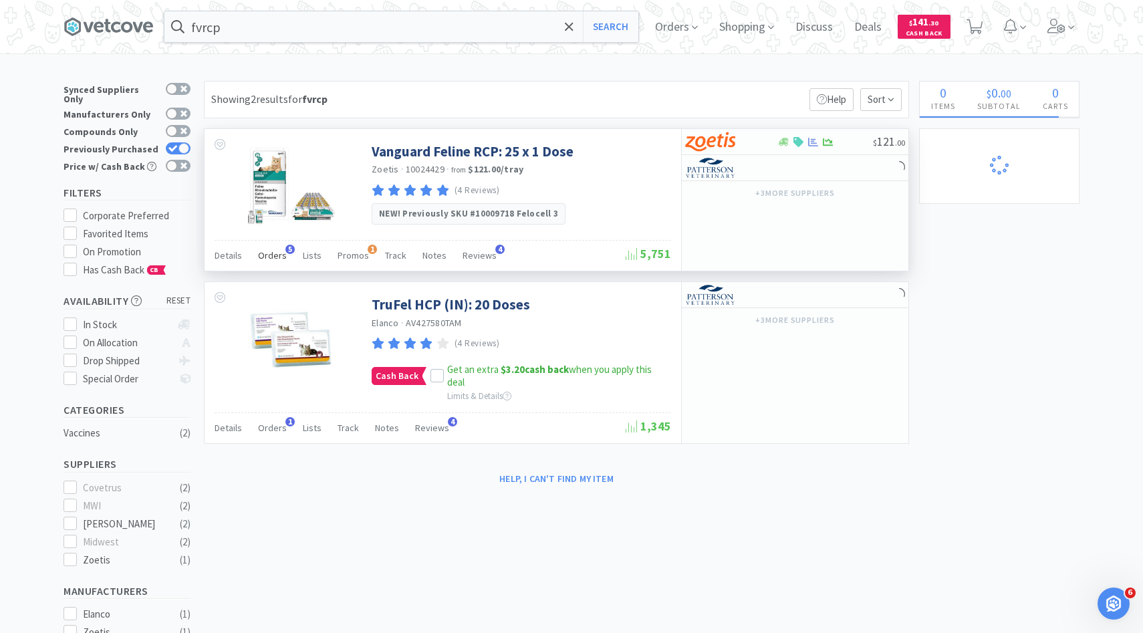
click at [276, 251] on span "Orders" at bounding box center [272, 255] width 29 height 12
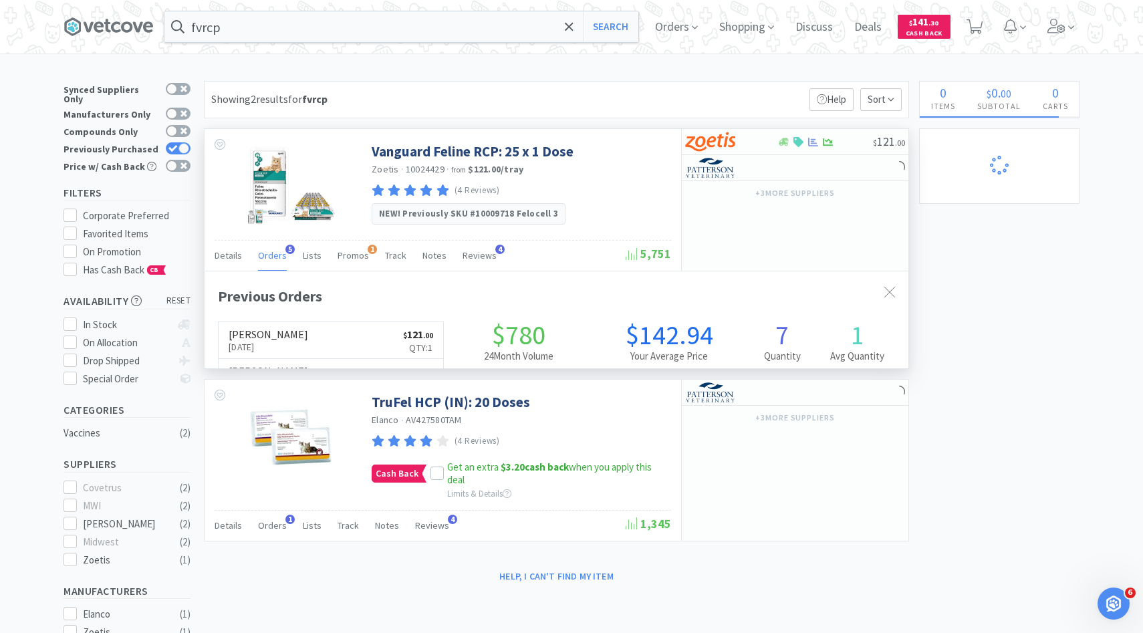
scroll to position [346, 704]
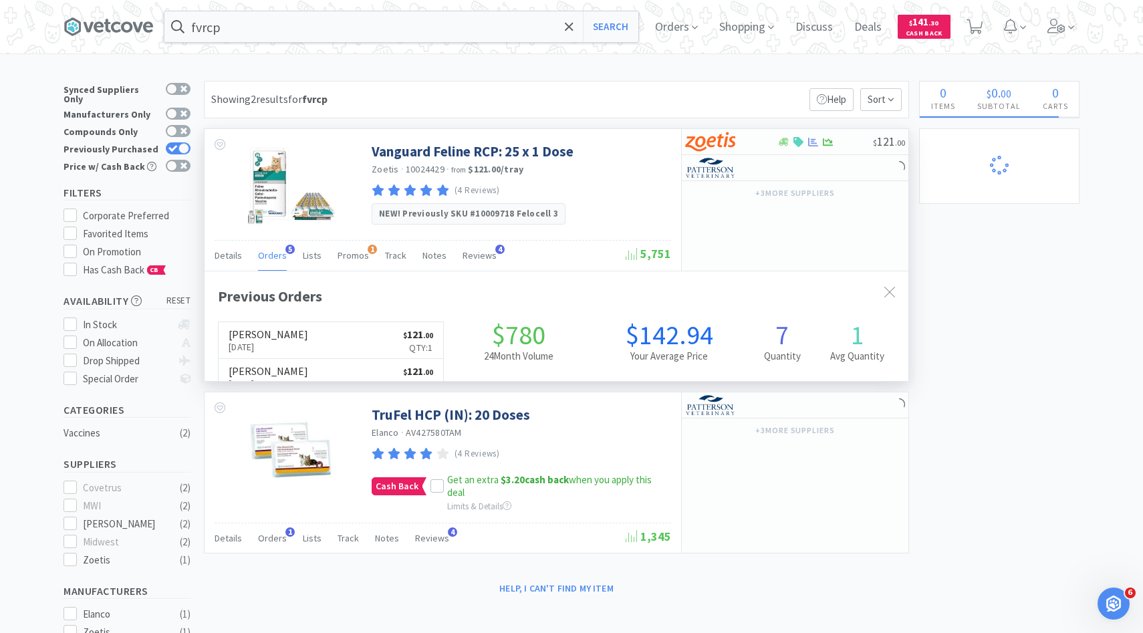
click at [328, 310] on div "Previous Orders Patterson Oct 13th, 2025 $ 121 . 00 Qty: 1 Patterson Sep 15th, …" at bounding box center [556, 444] width 677 height 319
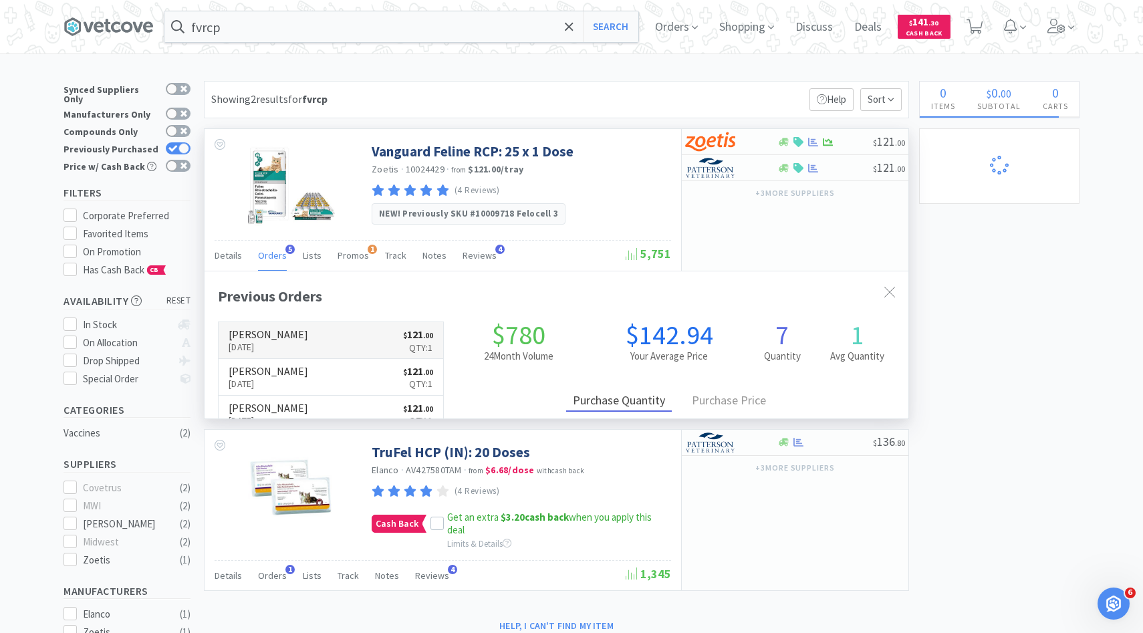
click at [321, 331] on link "Patterson Oct 13th, 2025 $ 121 . 00 Qty: 1" at bounding box center [331, 340] width 225 height 37
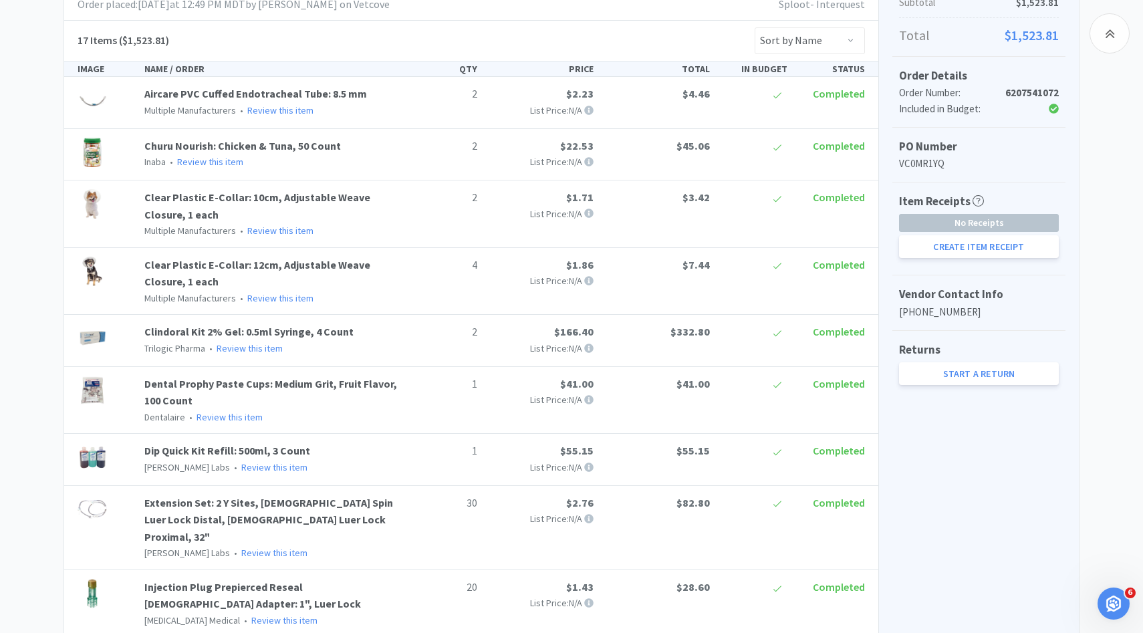
scroll to position [263, 0]
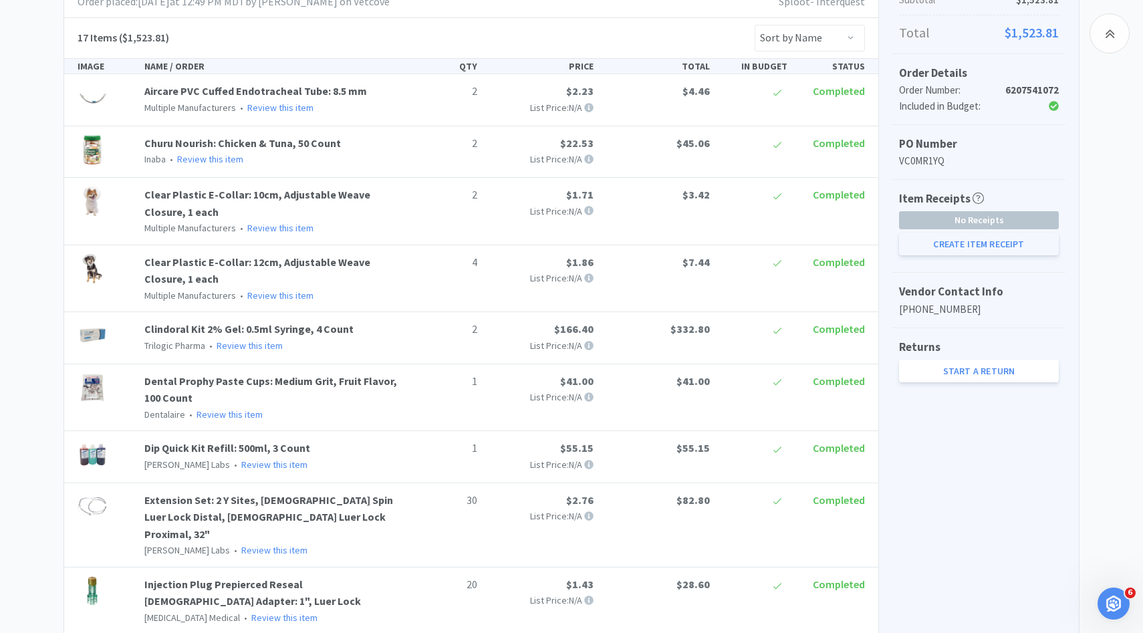
click at [988, 243] on button "Create Item Receipt" at bounding box center [979, 244] width 160 height 23
select select "2"
select select "1"
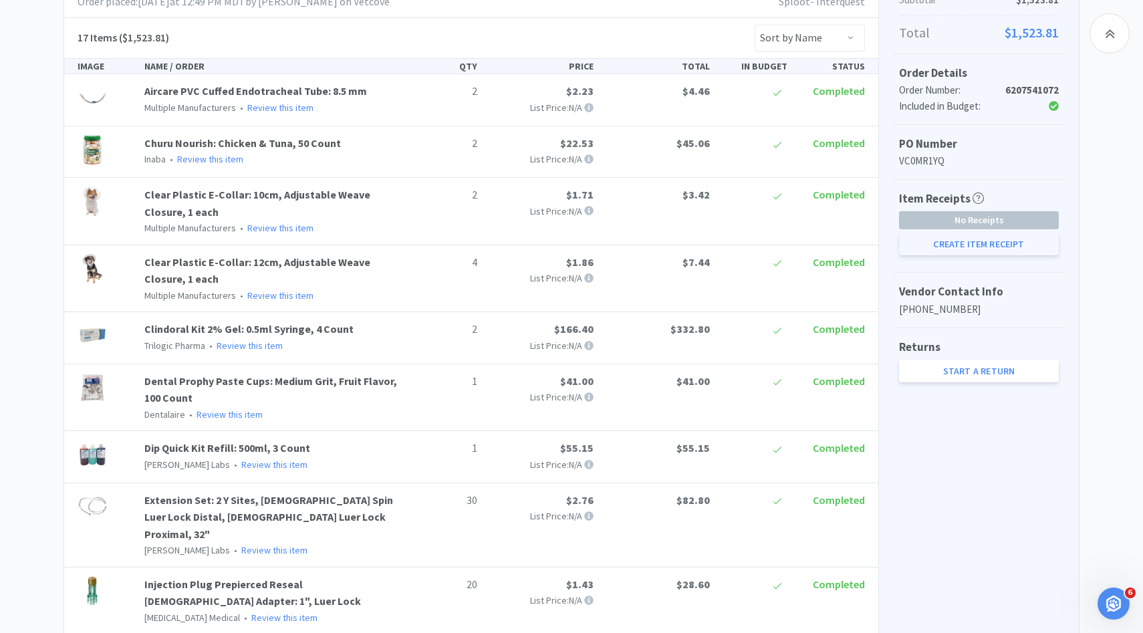
select select "1"
select select "20"
select select "30"
select select "1"
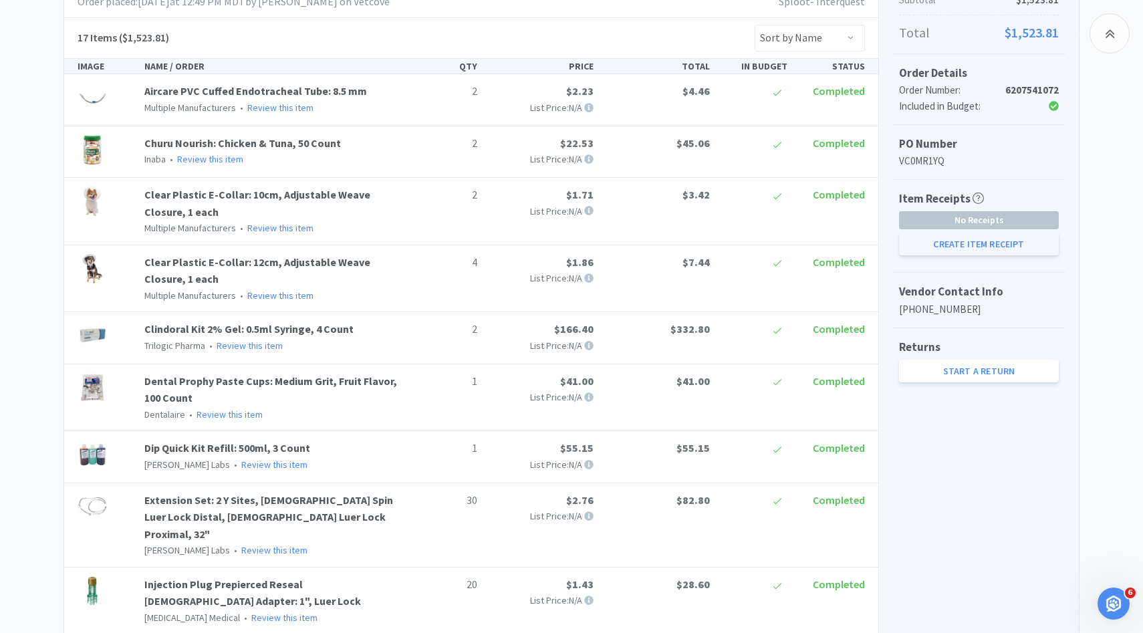
select select "2"
select select "4"
select select "5"
select select "1"
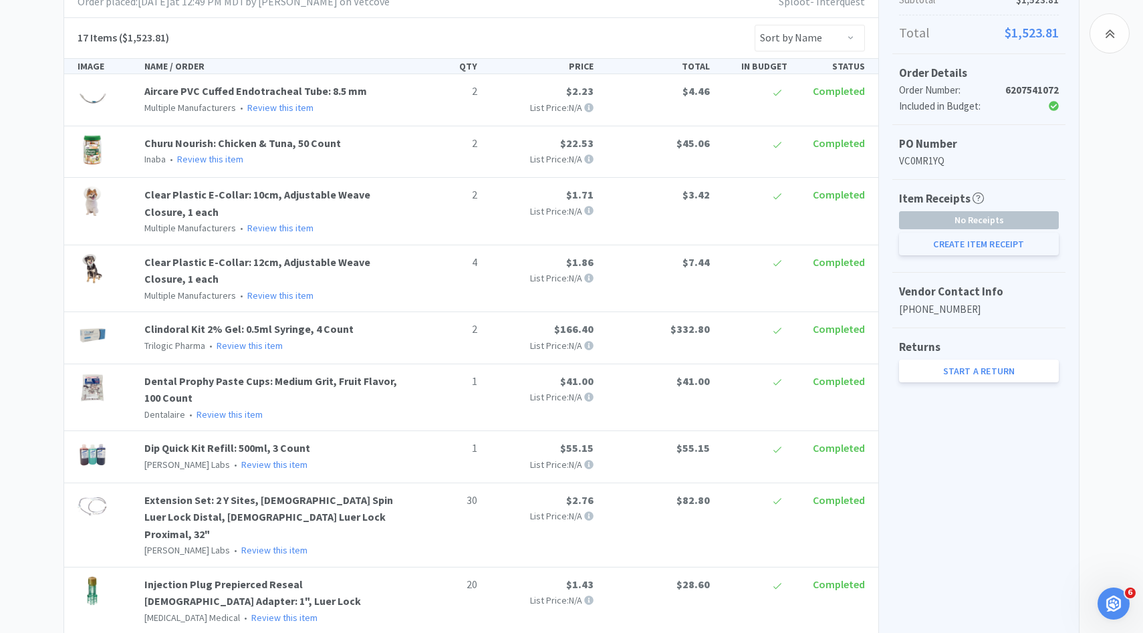
select select "4"
select select "5"
select select "1"
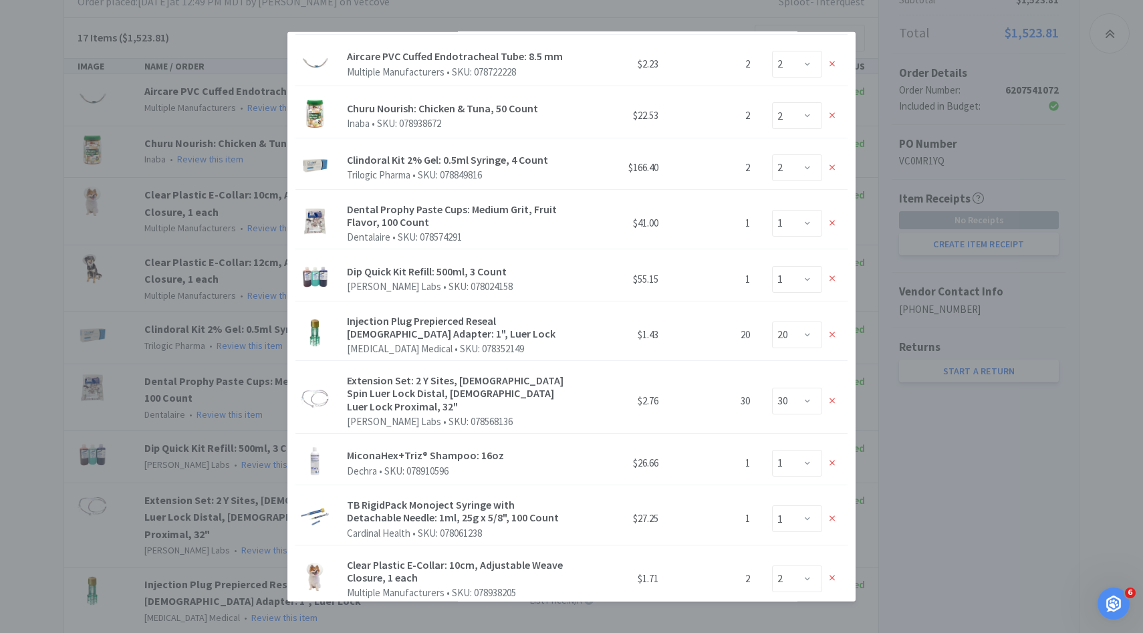
scroll to position [51, 0]
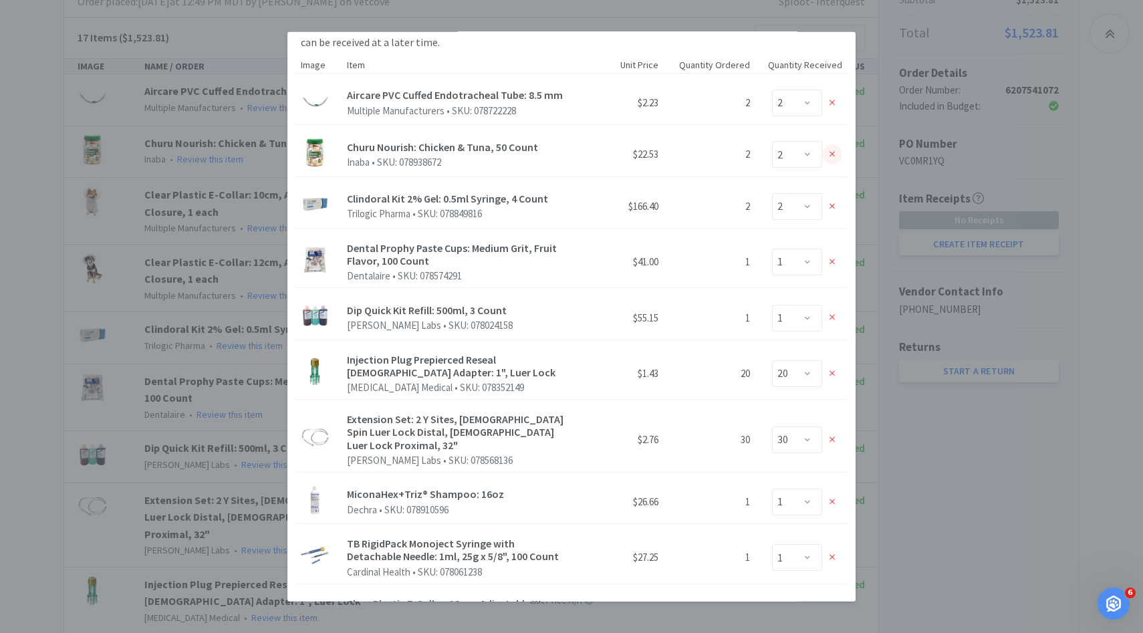
click at [836, 155] on div at bounding box center [832, 154] width 20 height 20
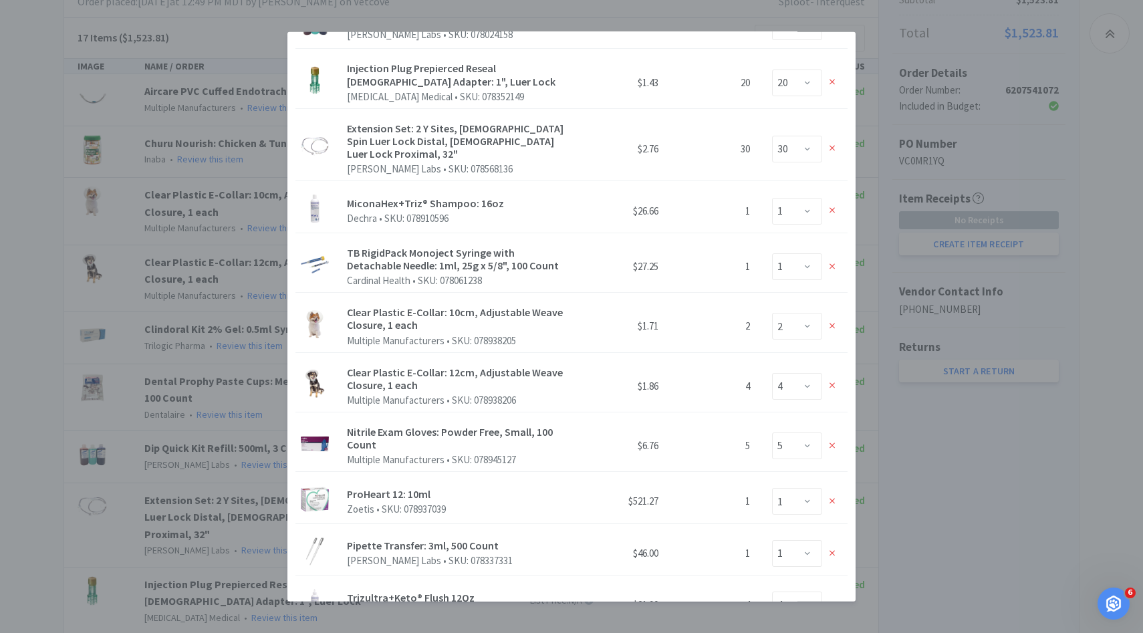
scroll to position [292, 0]
click at [830, 261] on icon at bounding box center [833, 265] width 6 height 9
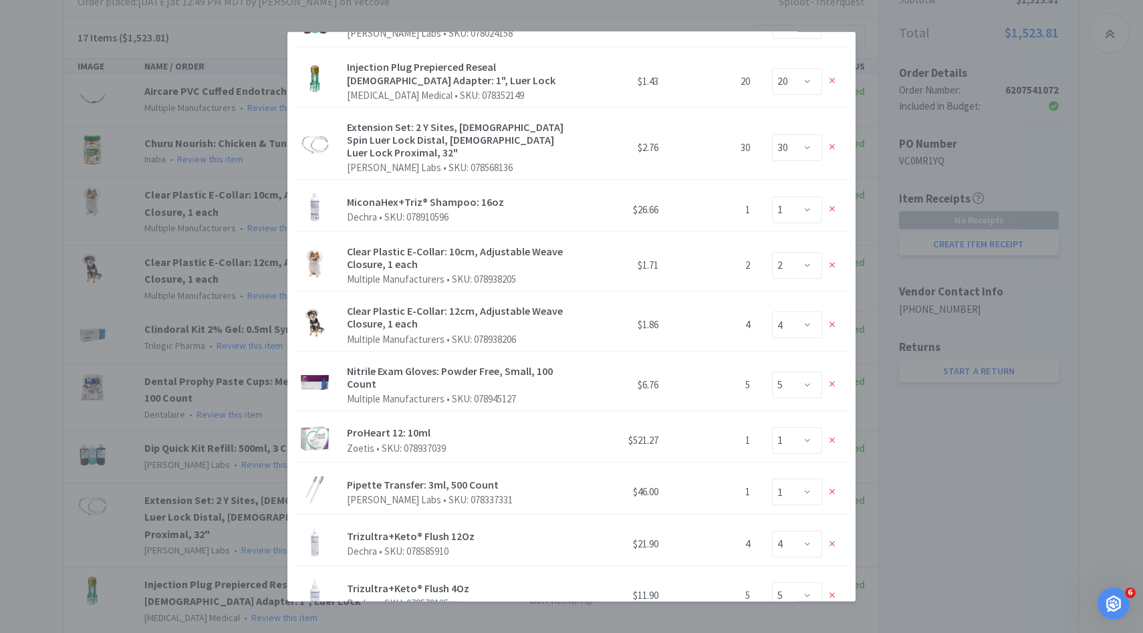
scroll to position [548, 0]
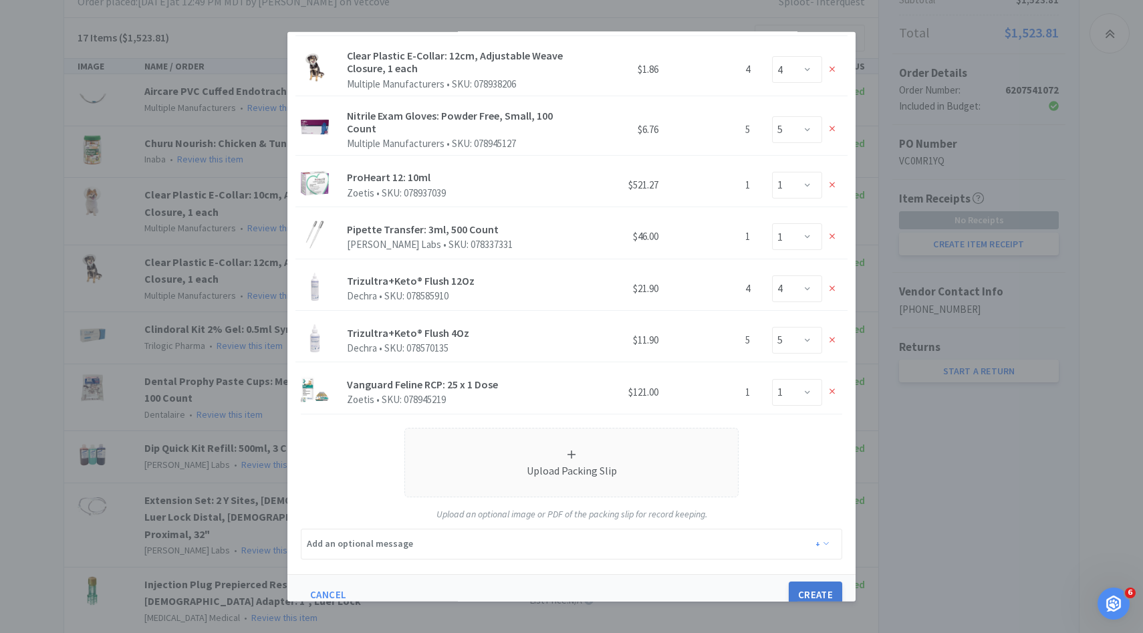
click at [820, 581] on button "Create" at bounding box center [815, 594] width 53 height 27
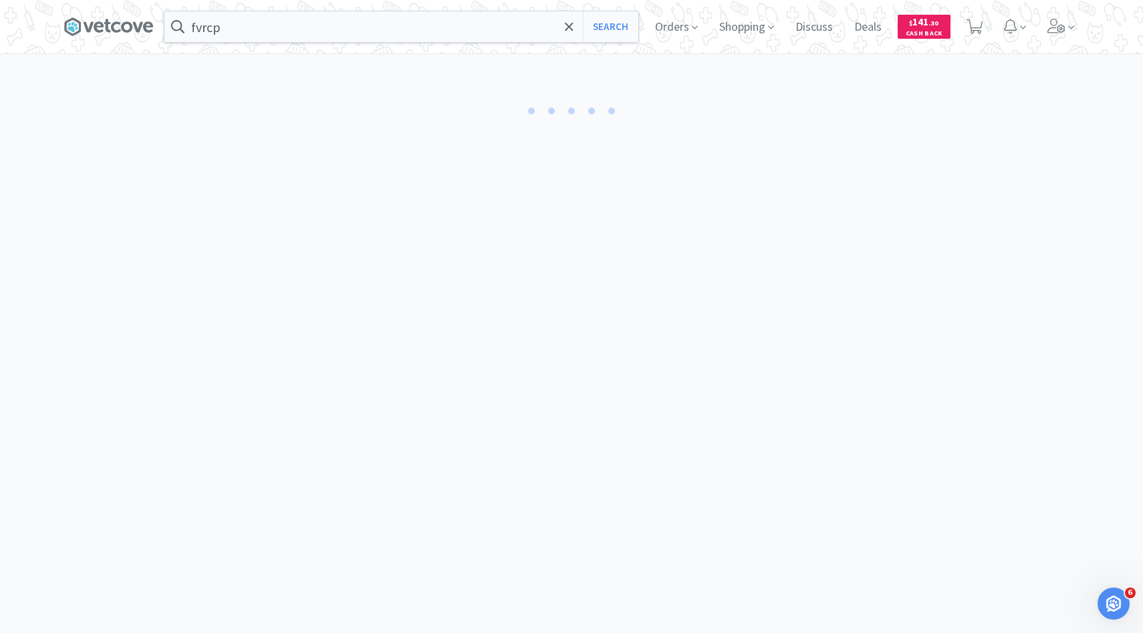
select select "2"
select select "4"
select select "2"
select select "1"
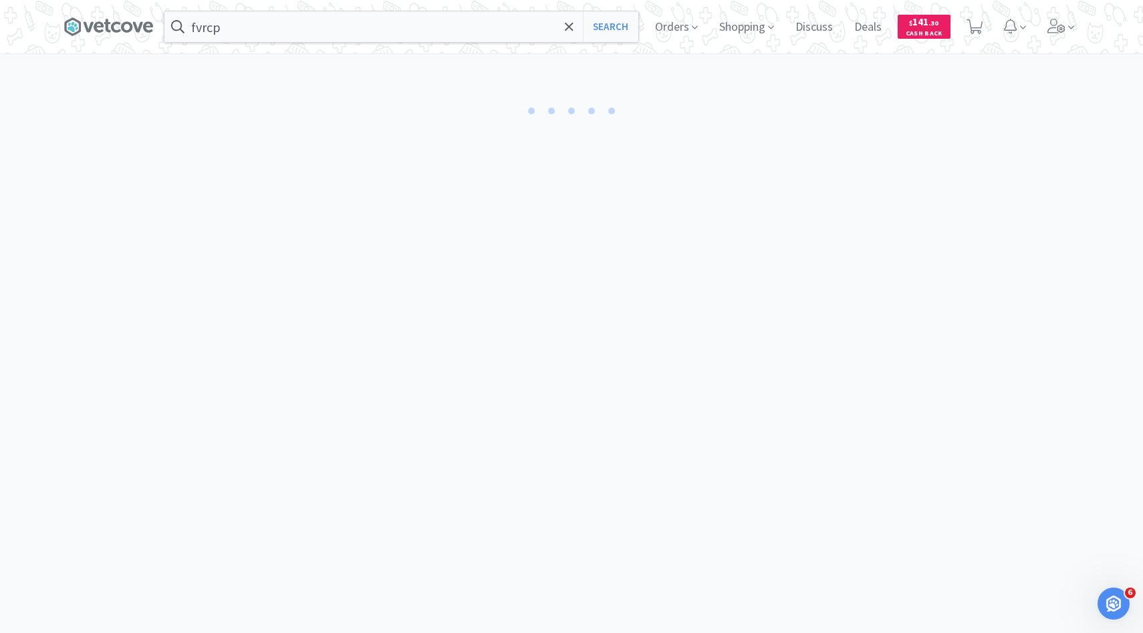
select select "1"
select select "30"
select select "20"
select select "1"
select select "5"
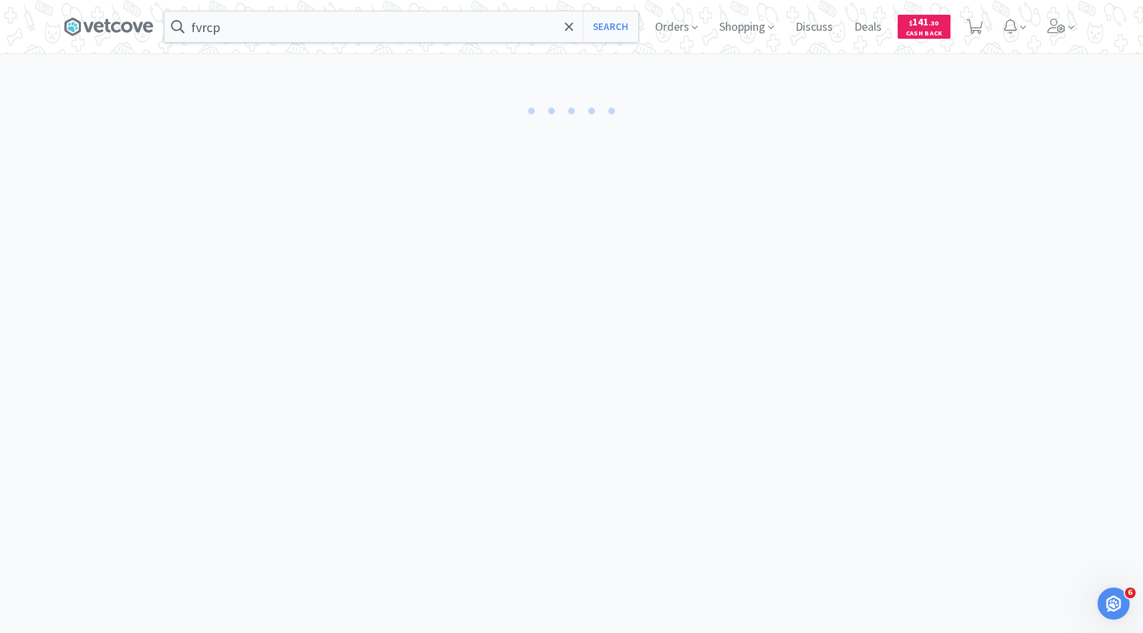
select select "1"
select select "4"
select select "5"
select select "1"
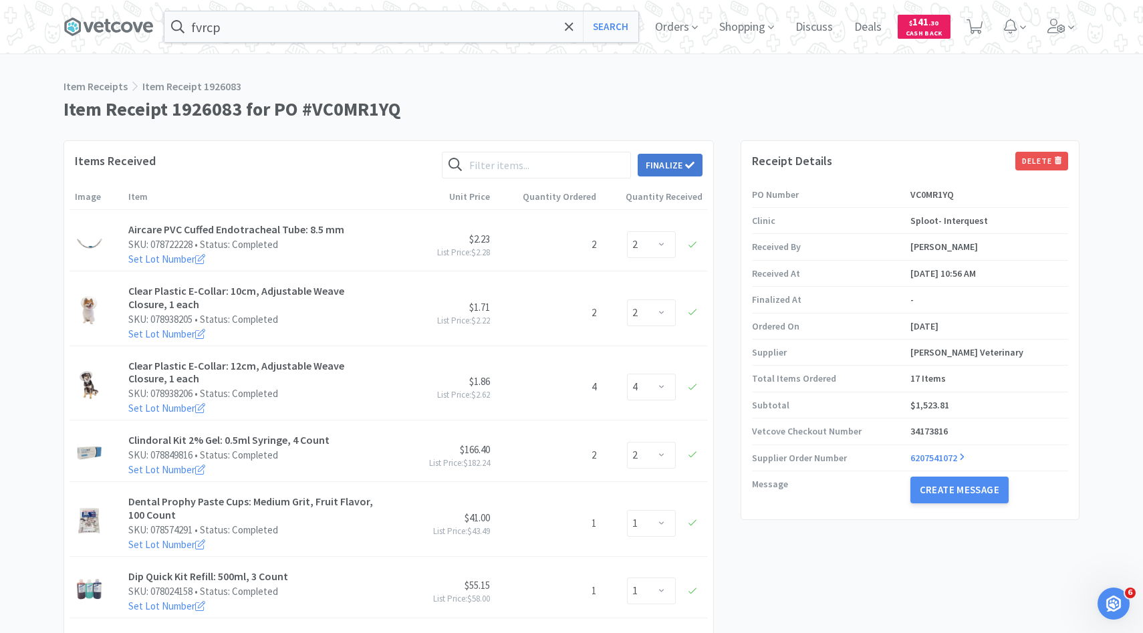
click at [660, 161] on button "Finalize" at bounding box center [670, 165] width 65 height 23
click at [709, 136] on button "Finalize" at bounding box center [719, 144] width 49 height 19
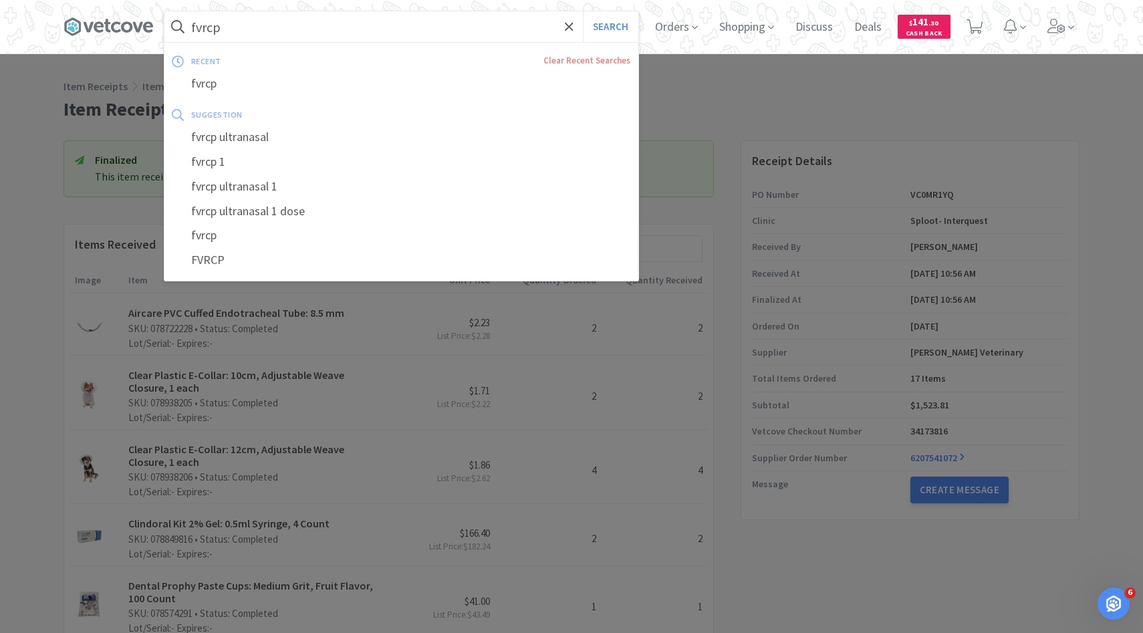
click at [351, 24] on input "fvrcp" at bounding box center [401, 26] width 474 height 31
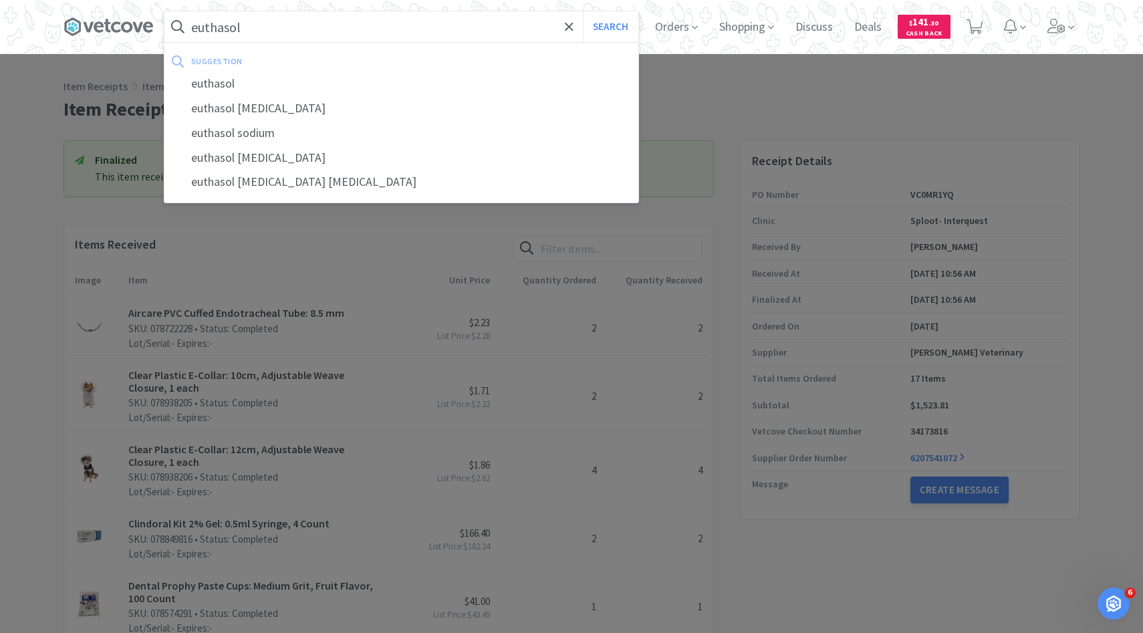
type input "euthasol"
click at [583, 11] on button "Search" at bounding box center [610, 26] width 55 height 31
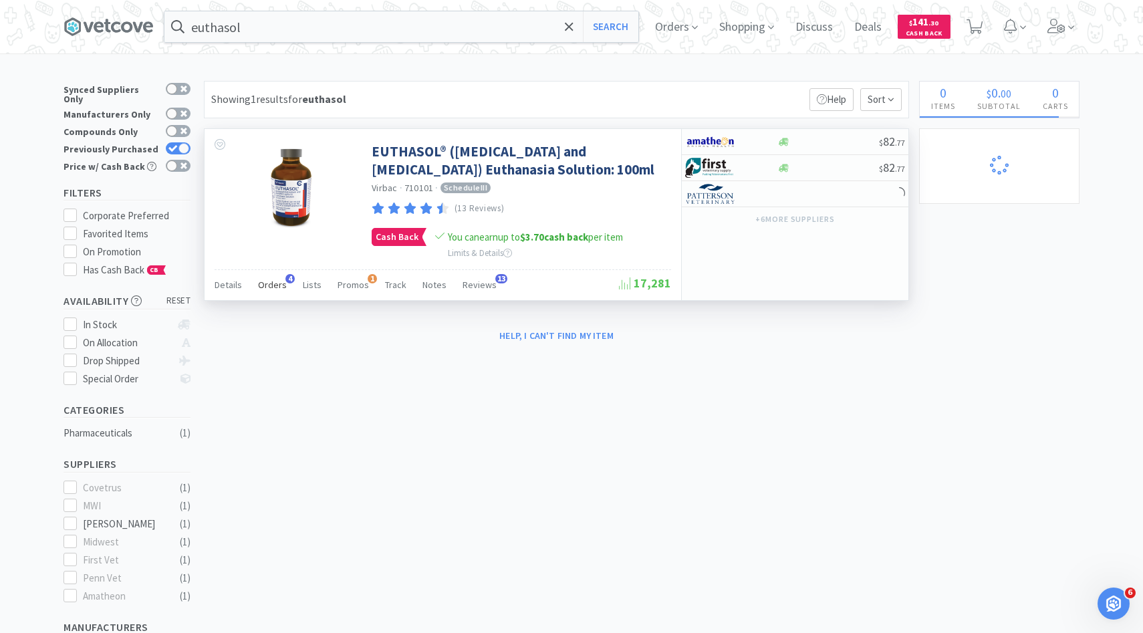
click at [273, 288] on span "Orders" at bounding box center [272, 285] width 29 height 12
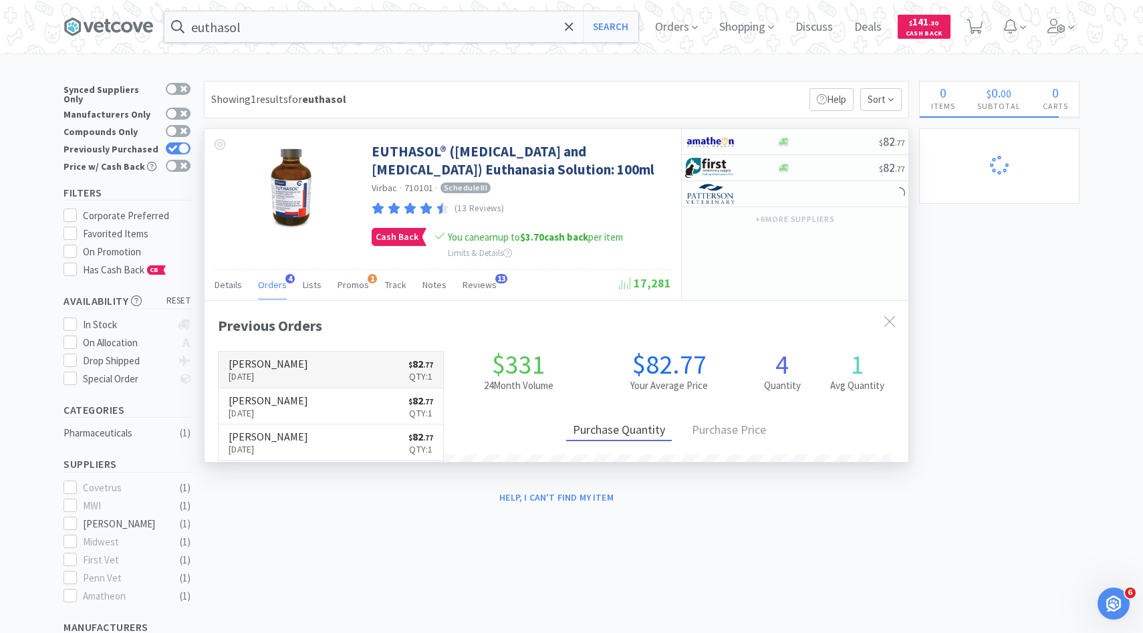
scroll to position [346, 704]
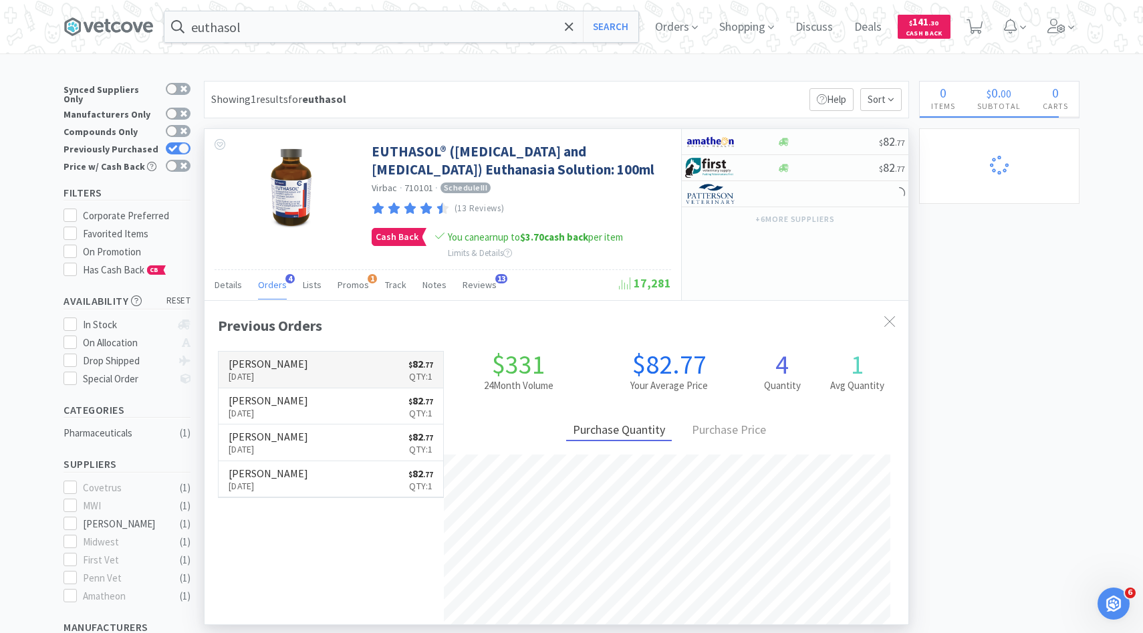
click at [304, 356] on link "Patterson Oct 10th, 2025 $ 82 . 77 Qty: 1" at bounding box center [331, 370] width 225 height 37
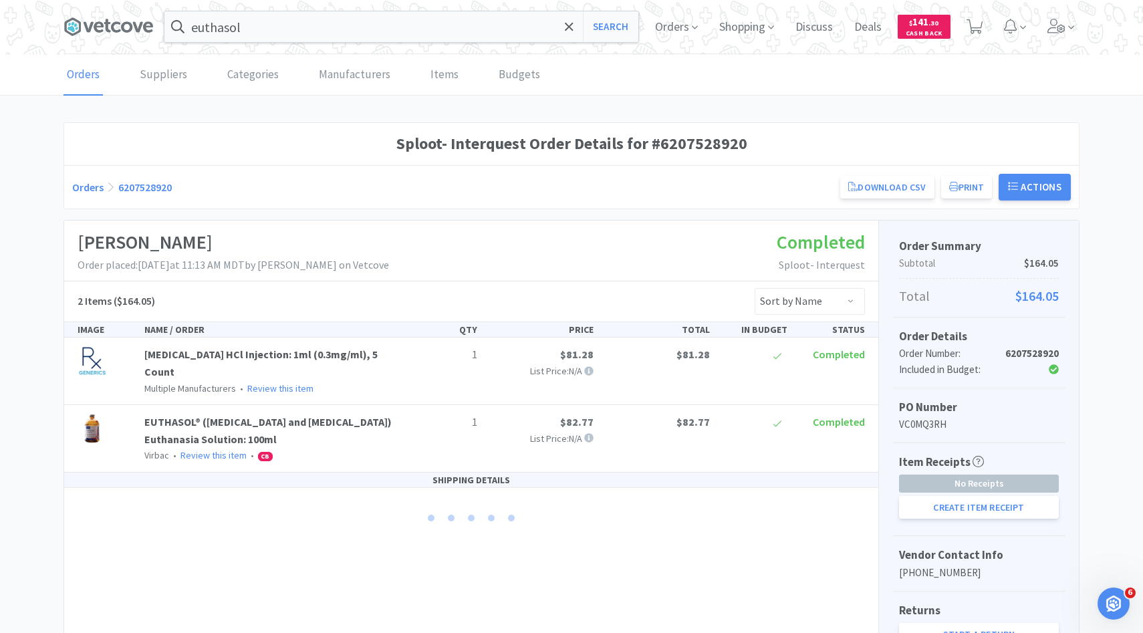
scroll to position [77, 0]
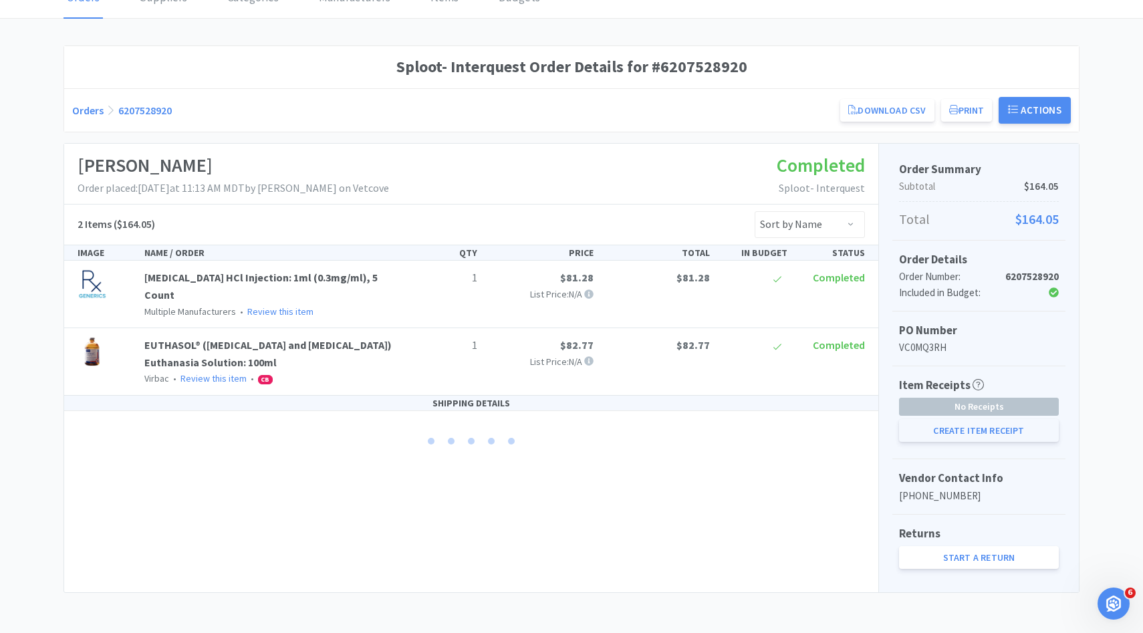
click at [937, 433] on button "Create Item Receipt" at bounding box center [979, 430] width 160 height 23
select select "1"
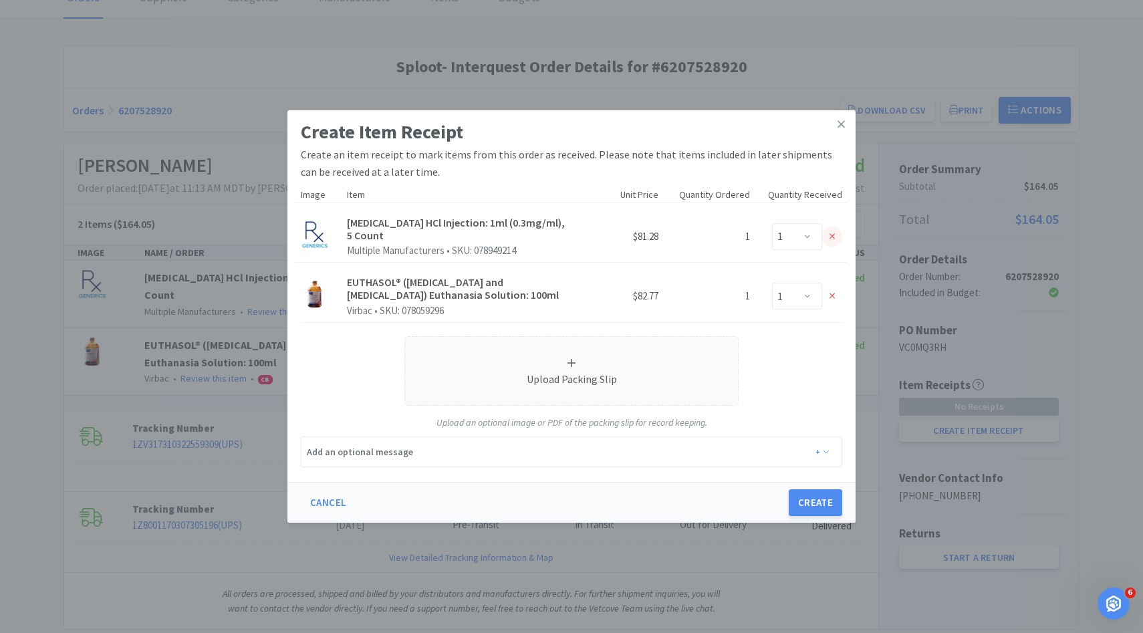
click at [832, 230] on div at bounding box center [832, 237] width 20 height 20
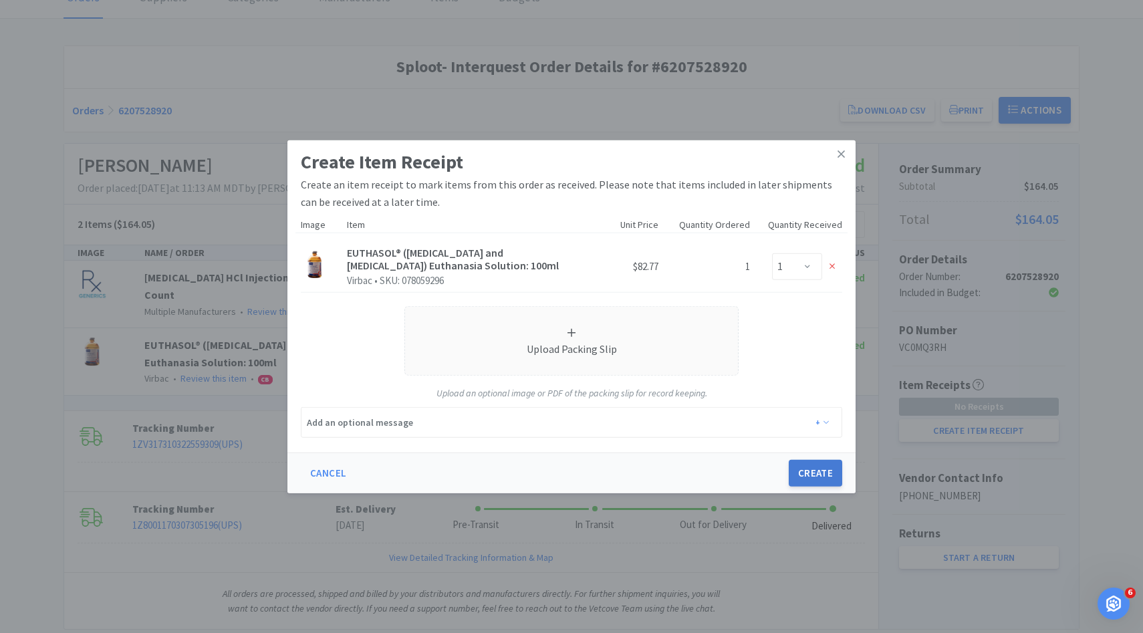
click at [823, 463] on button "Create" at bounding box center [815, 473] width 53 height 27
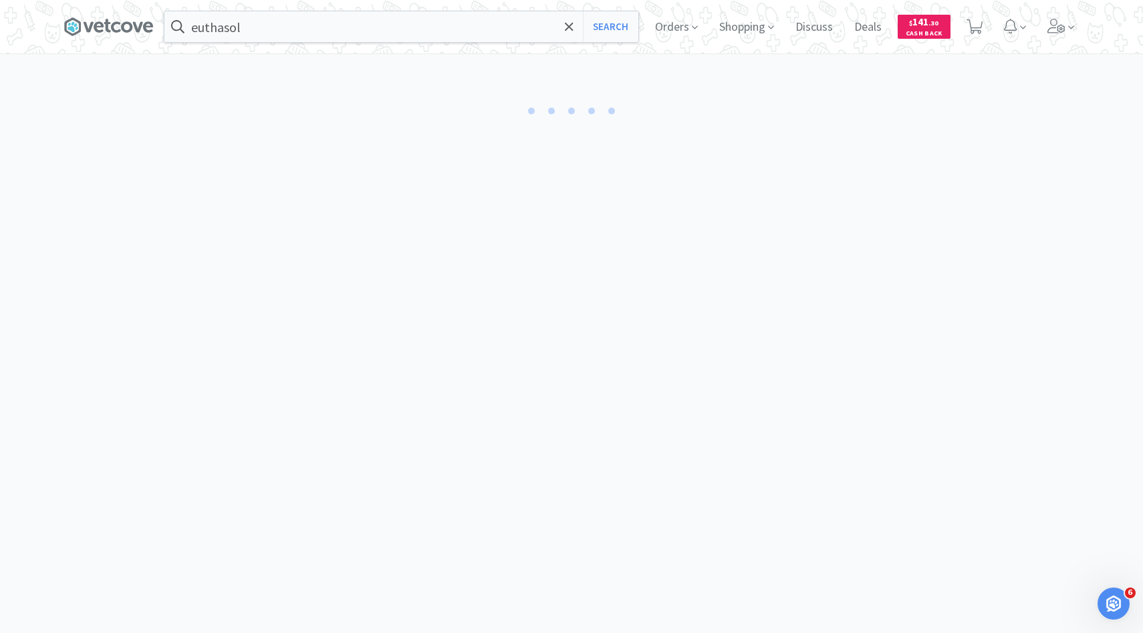
select select "1"
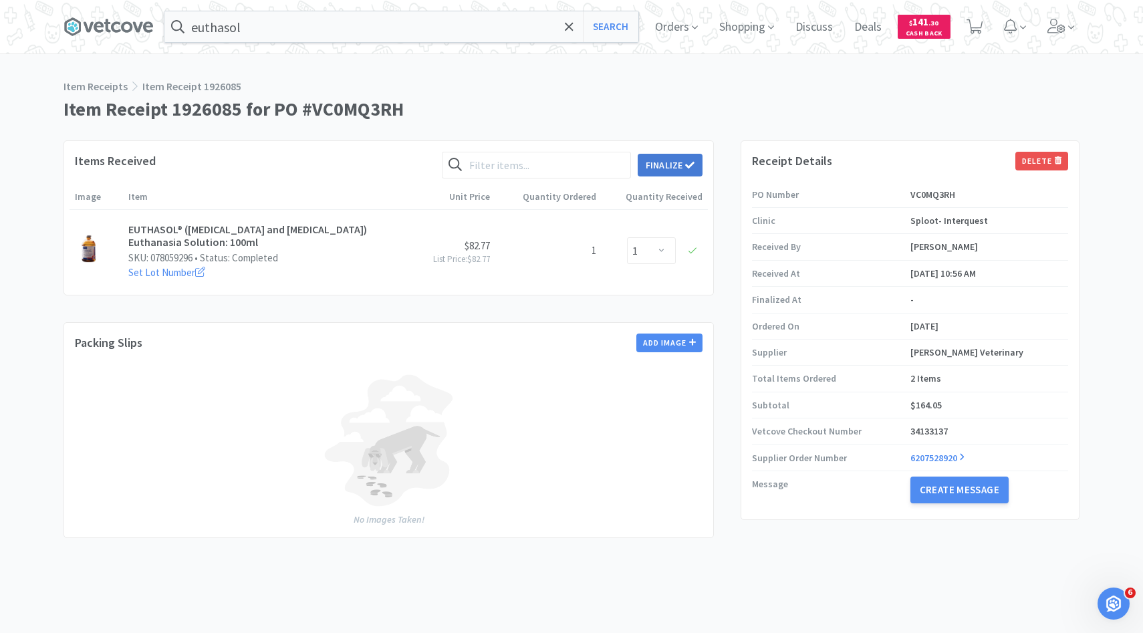
click at [657, 161] on button "Finalize" at bounding box center [670, 165] width 65 height 23
click at [713, 135] on button "Finalize" at bounding box center [719, 144] width 49 height 19
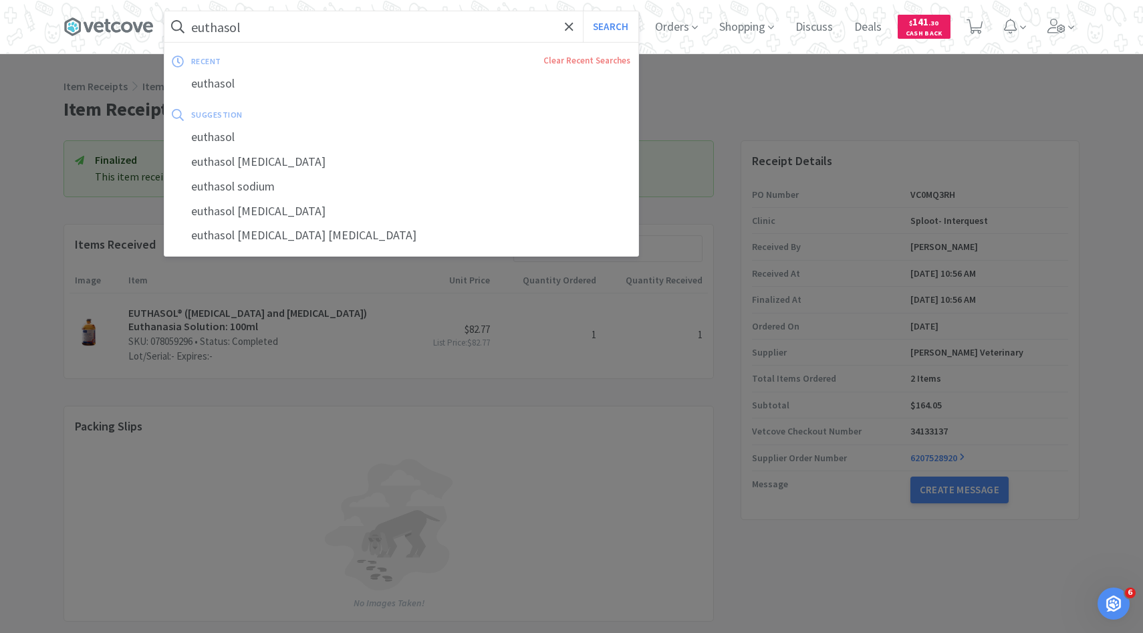
click at [381, 34] on input "euthasol" at bounding box center [401, 26] width 474 height 31
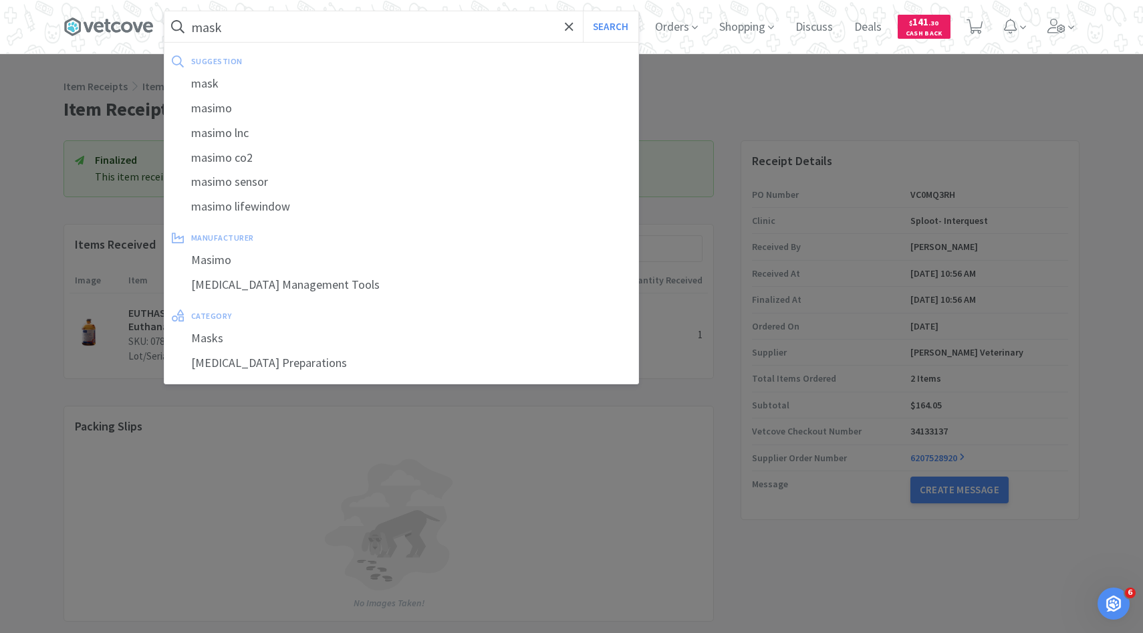
type input "mask"
click at [583, 11] on button "Search" at bounding box center [610, 26] width 55 height 31
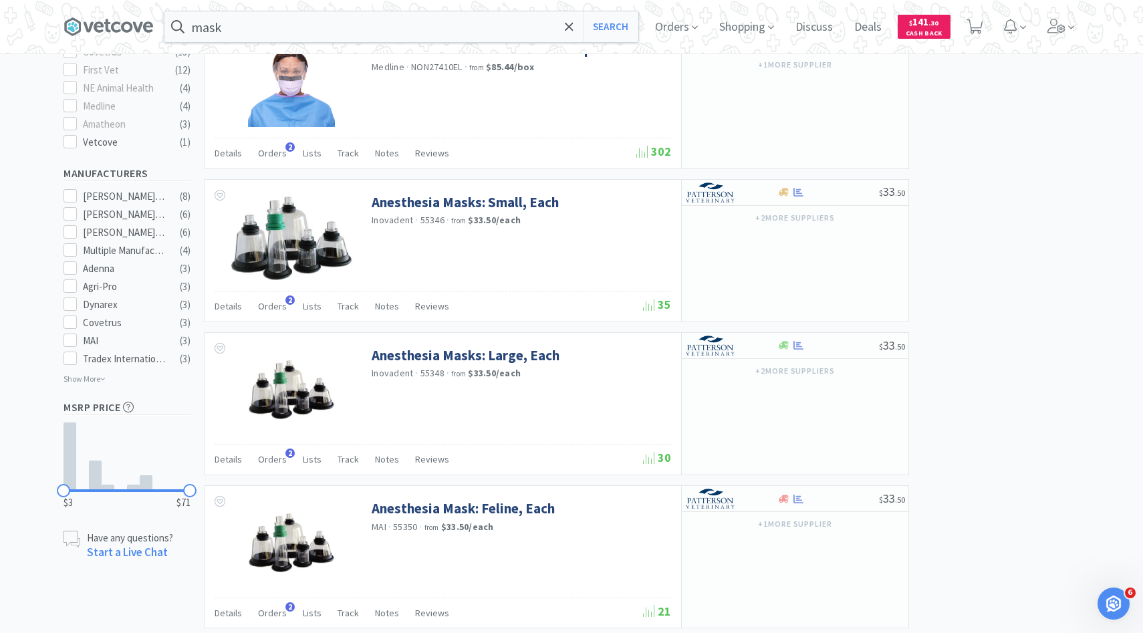
scroll to position [580, 0]
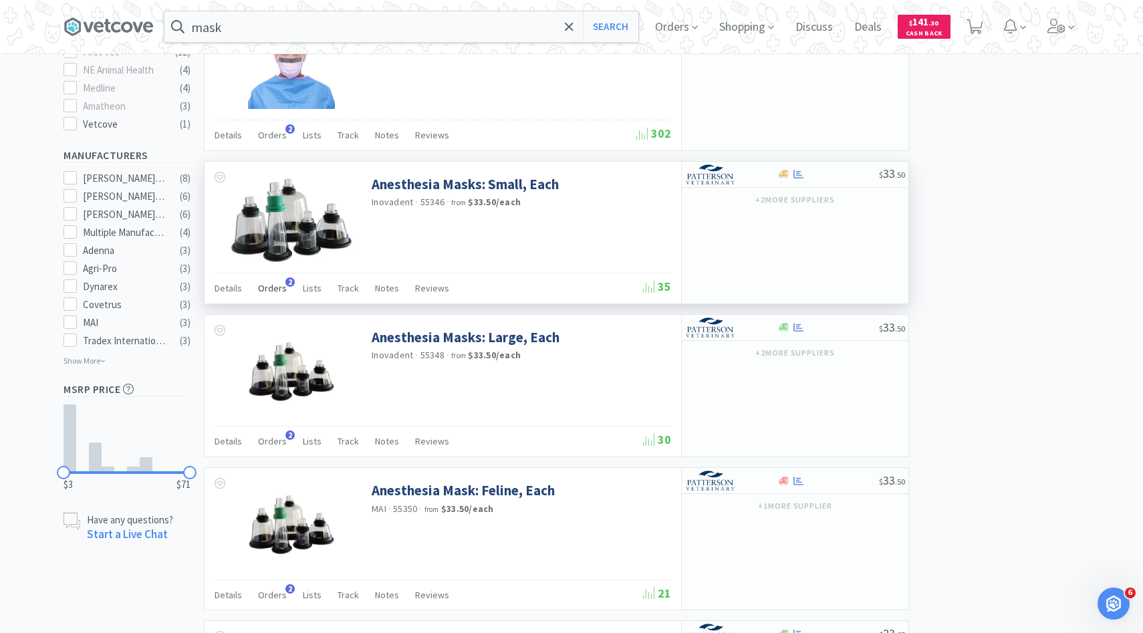
click at [274, 293] on span "Orders" at bounding box center [272, 288] width 29 height 12
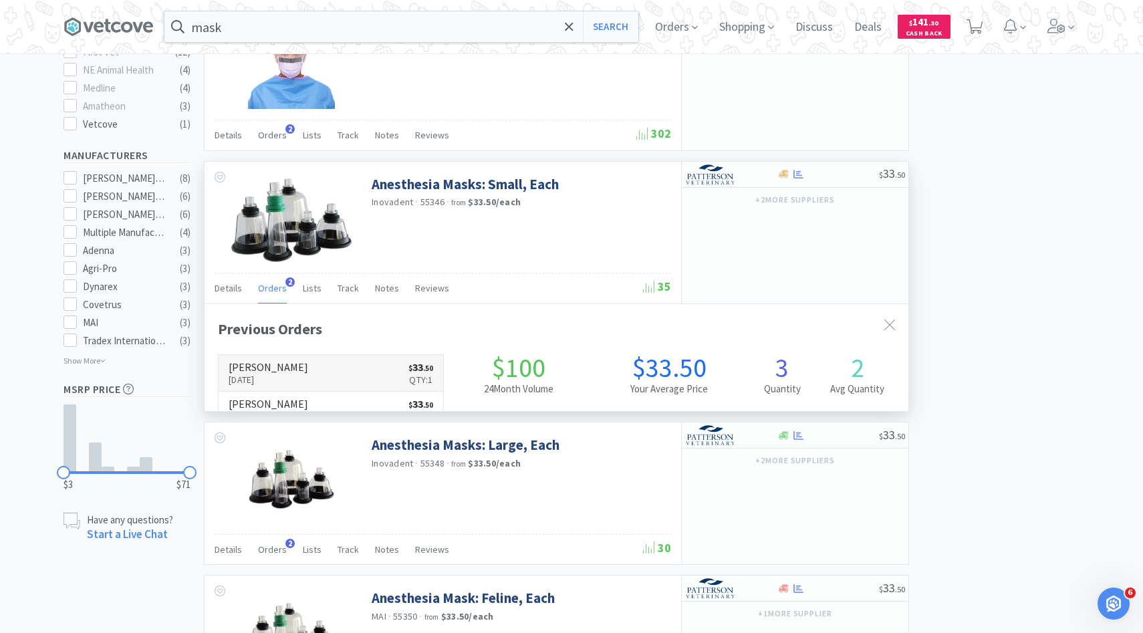
scroll to position [346, 704]
click at [288, 364] on h6 "[PERSON_NAME]" at bounding box center [269, 367] width 80 height 11
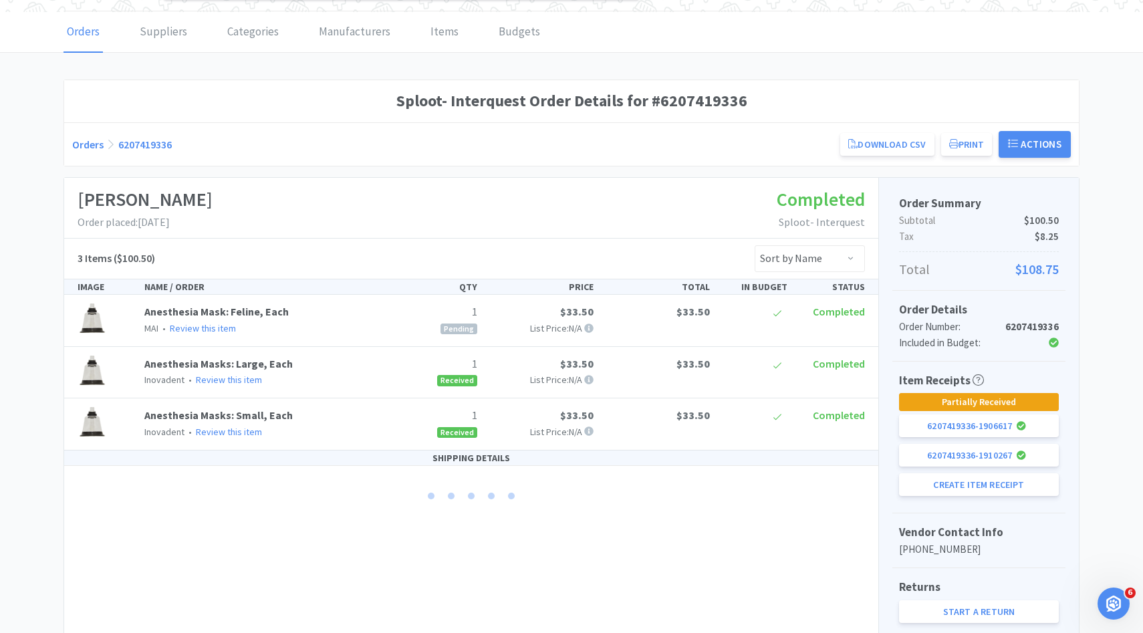
scroll to position [96, 0]
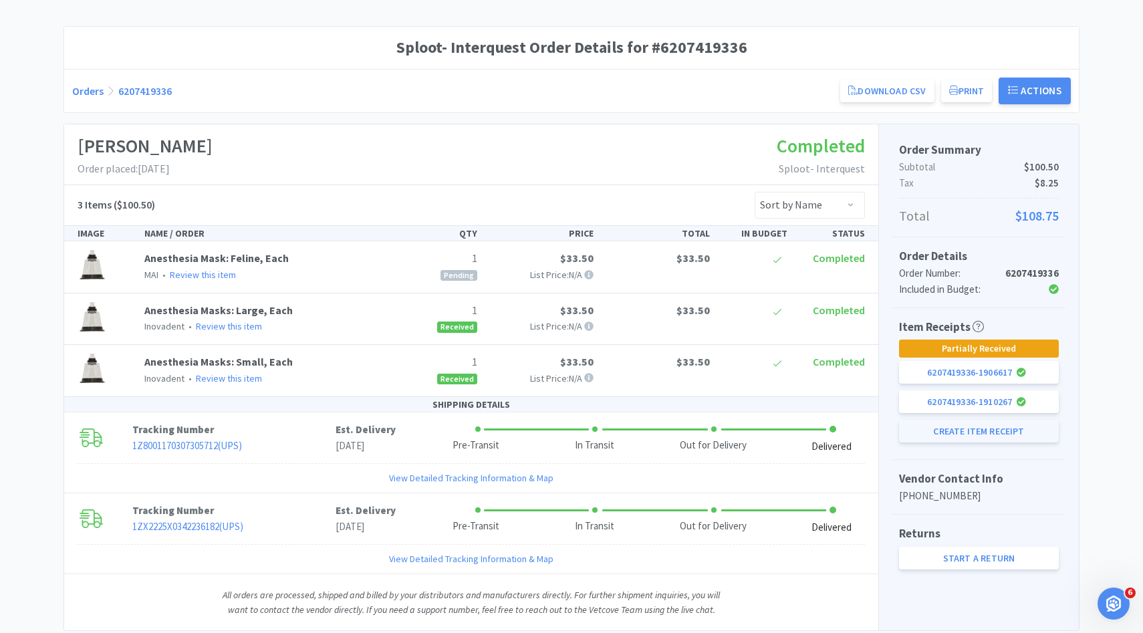
click at [969, 437] on button "Create Item Receipt" at bounding box center [979, 431] width 160 height 23
select select "1"
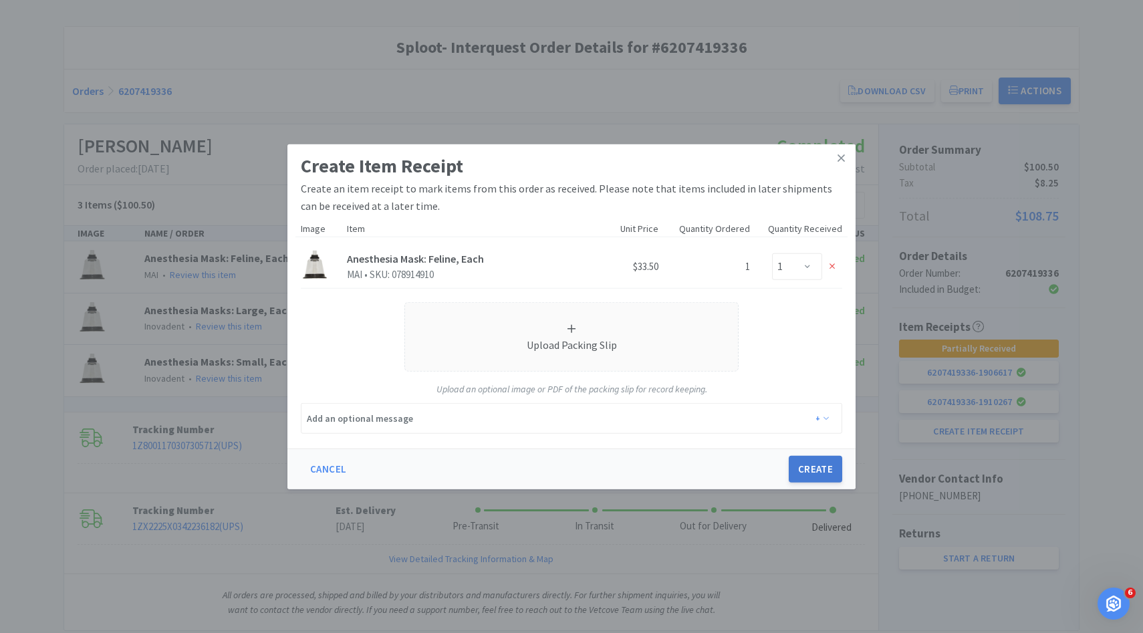
click at [824, 471] on button "Create" at bounding box center [815, 469] width 53 height 27
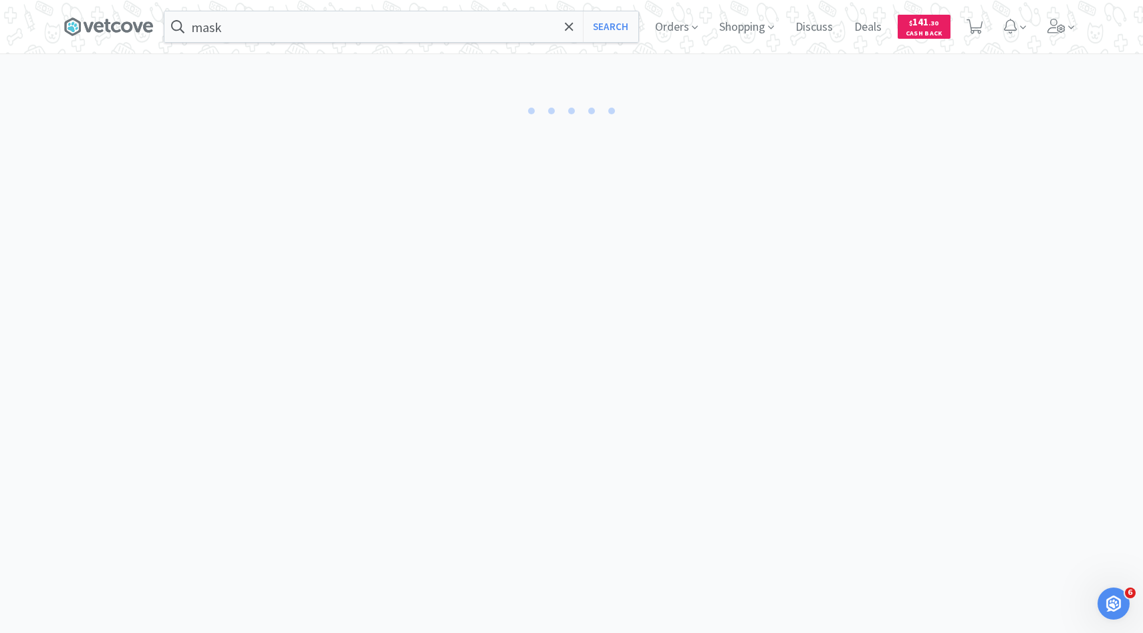
select select "1"
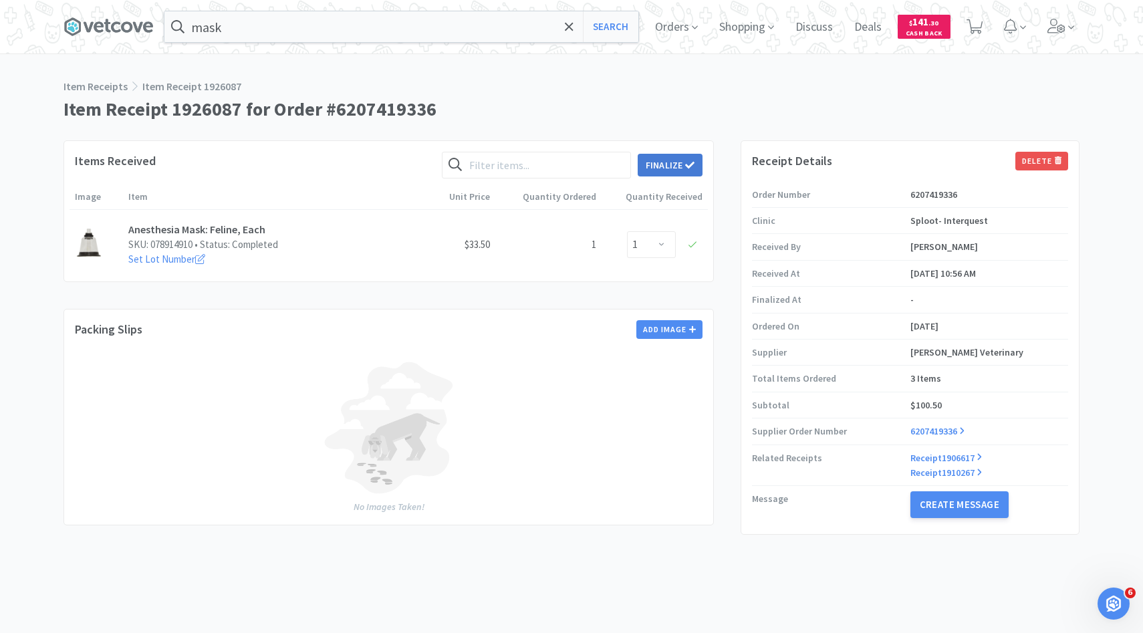
click at [655, 160] on button "Finalize" at bounding box center [670, 165] width 65 height 23
click at [695, 136] on button "Finalize" at bounding box center [719, 144] width 49 height 19
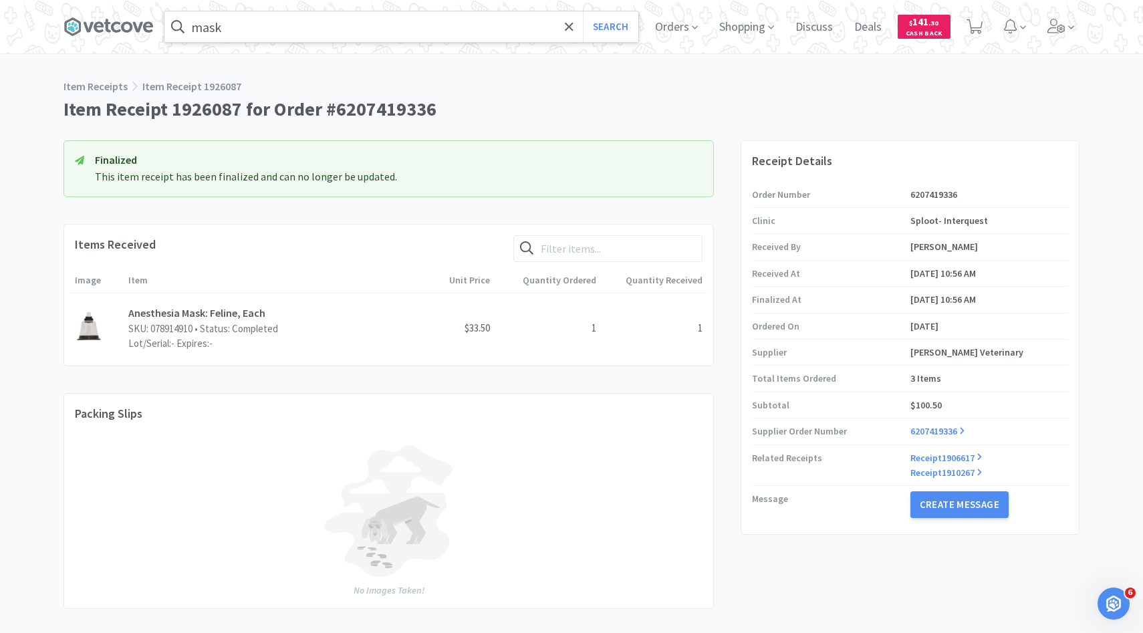
click at [362, 25] on input "mask" at bounding box center [401, 26] width 474 height 31
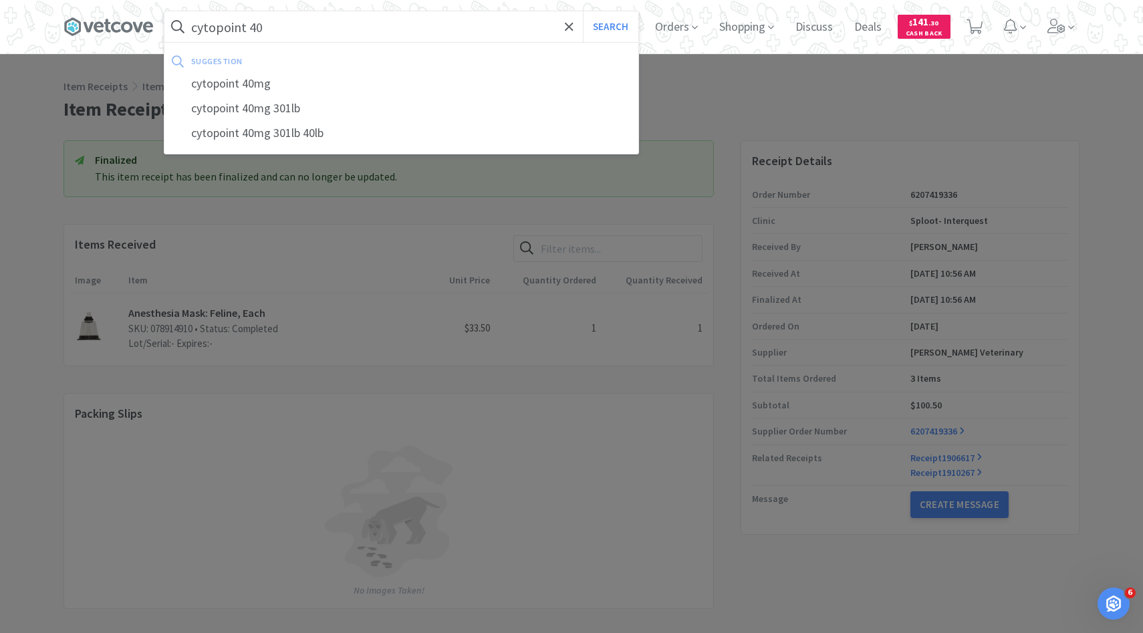
type input "cytopoint 40"
click at [583, 11] on button "Search" at bounding box center [610, 26] width 55 height 31
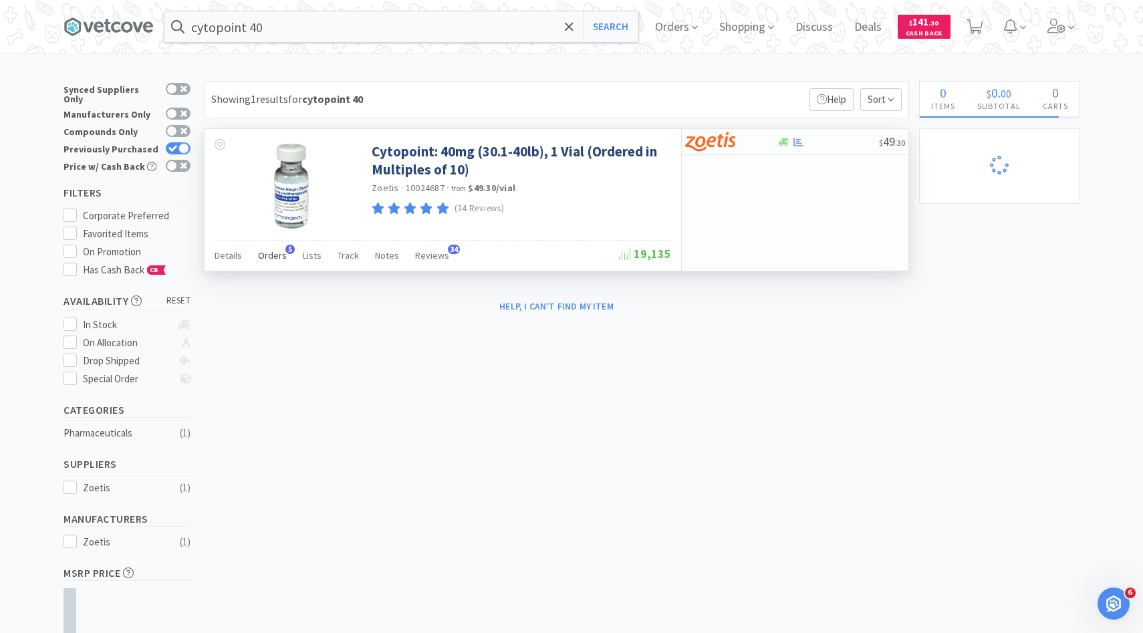
click at [275, 259] on span "Orders" at bounding box center [272, 255] width 29 height 12
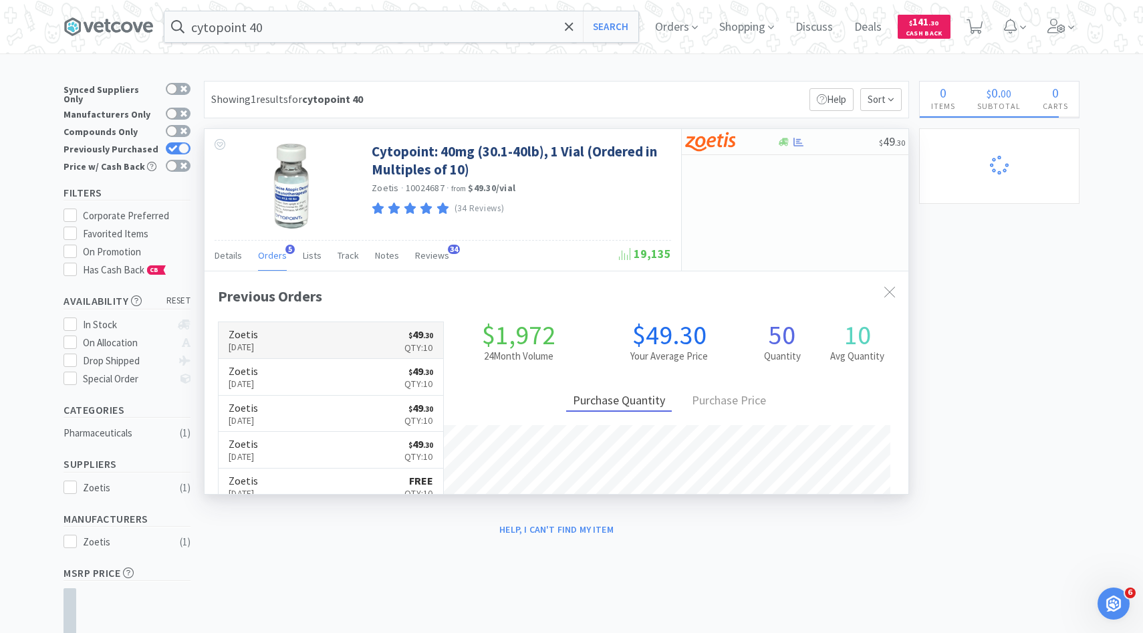
scroll to position [346, 704]
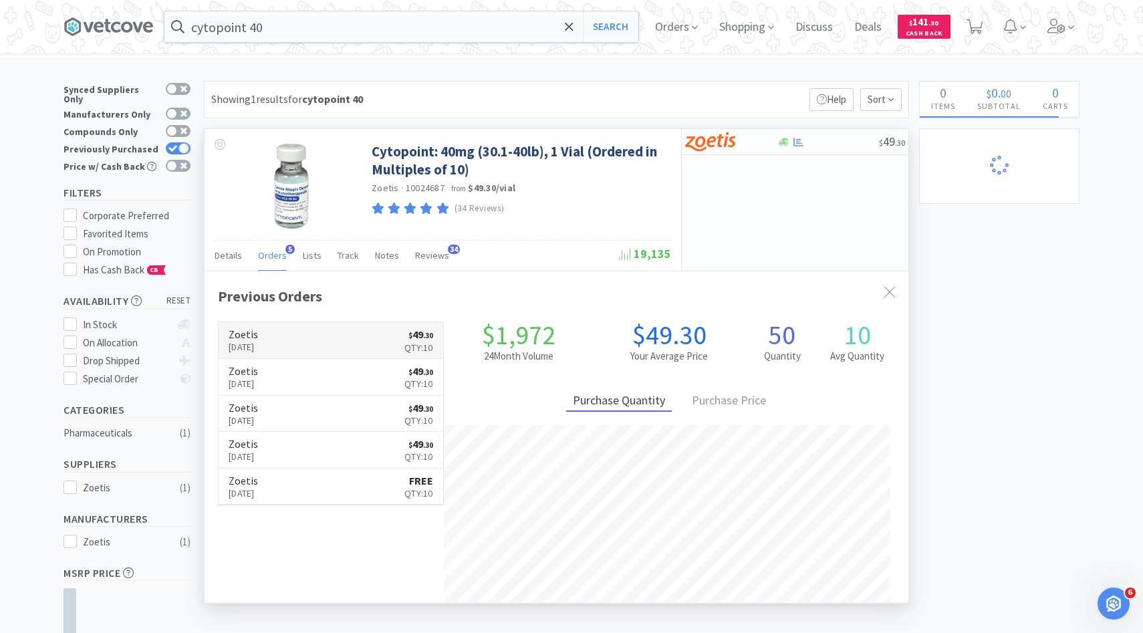
click at [258, 334] on h6 "Zoetis" at bounding box center [243, 334] width 29 height 11
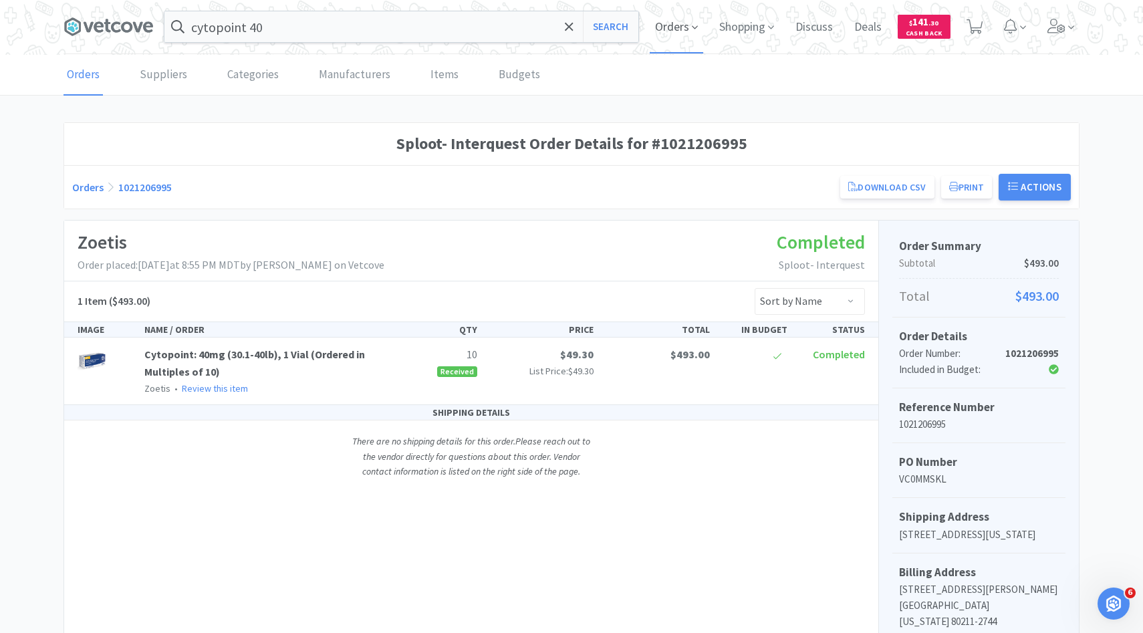
click at [685, 31] on span "Orders" at bounding box center [676, 26] width 53 height 53
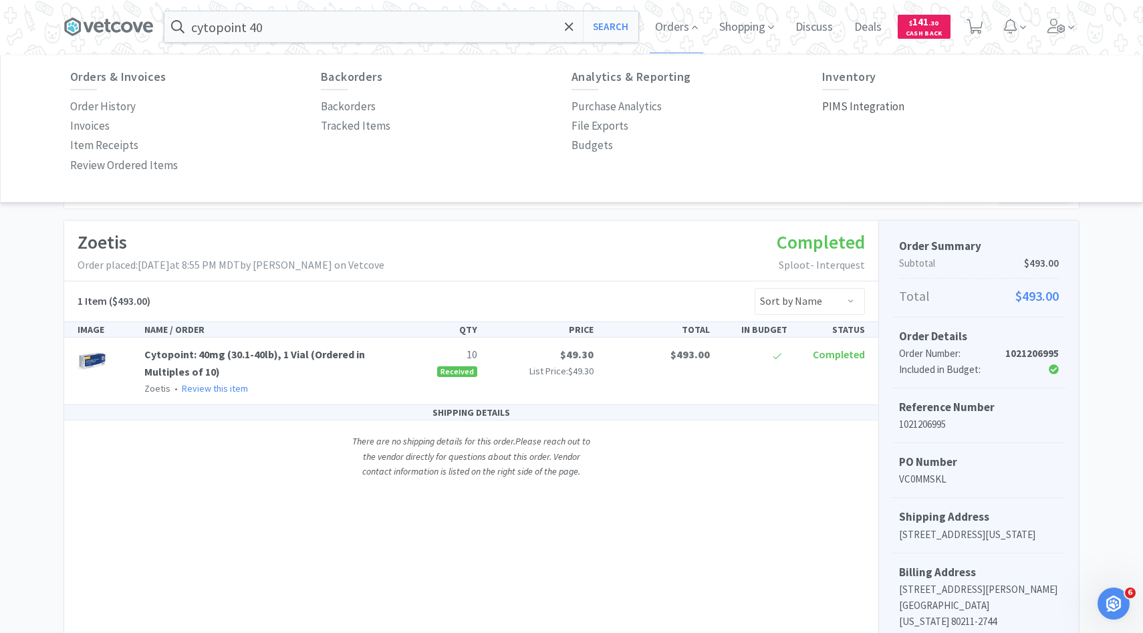
click at [880, 104] on p "PIMS Integration" at bounding box center [863, 107] width 82 height 18
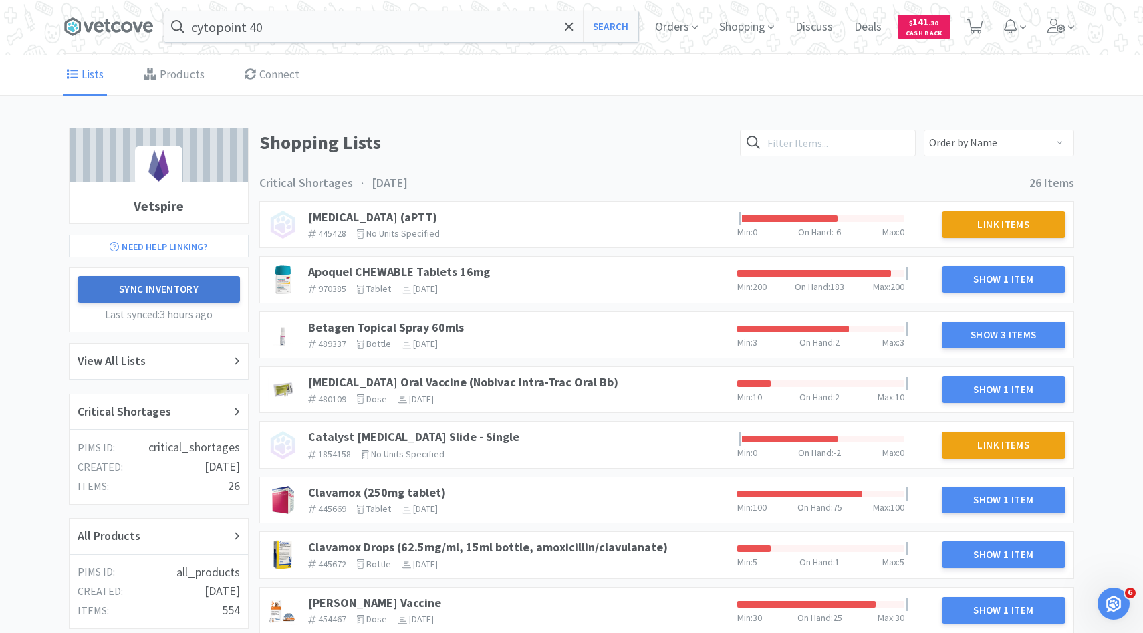
click at [222, 292] on button "Sync Inventory" at bounding box center [159, 289] width 162 height 27
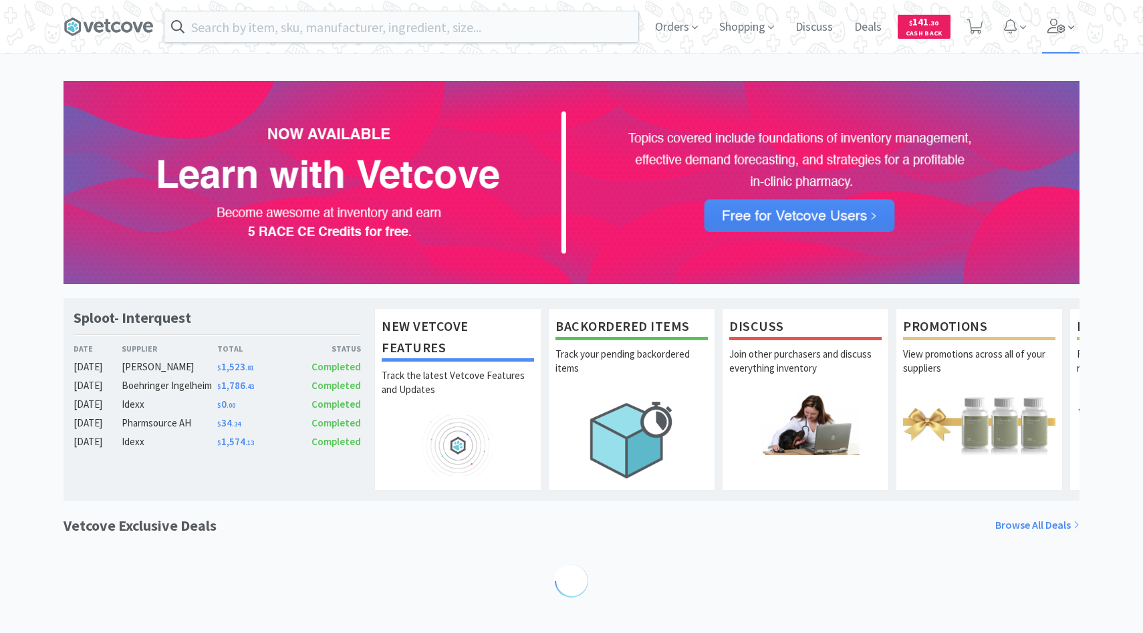
drag, startPoint x: 1074, startPoint y: 34, endPoint x: 1070, endPoint y: 43, distance: 10.5
click at [1074, 34] on span at bounding box center [1061, 26] width 38 height 53
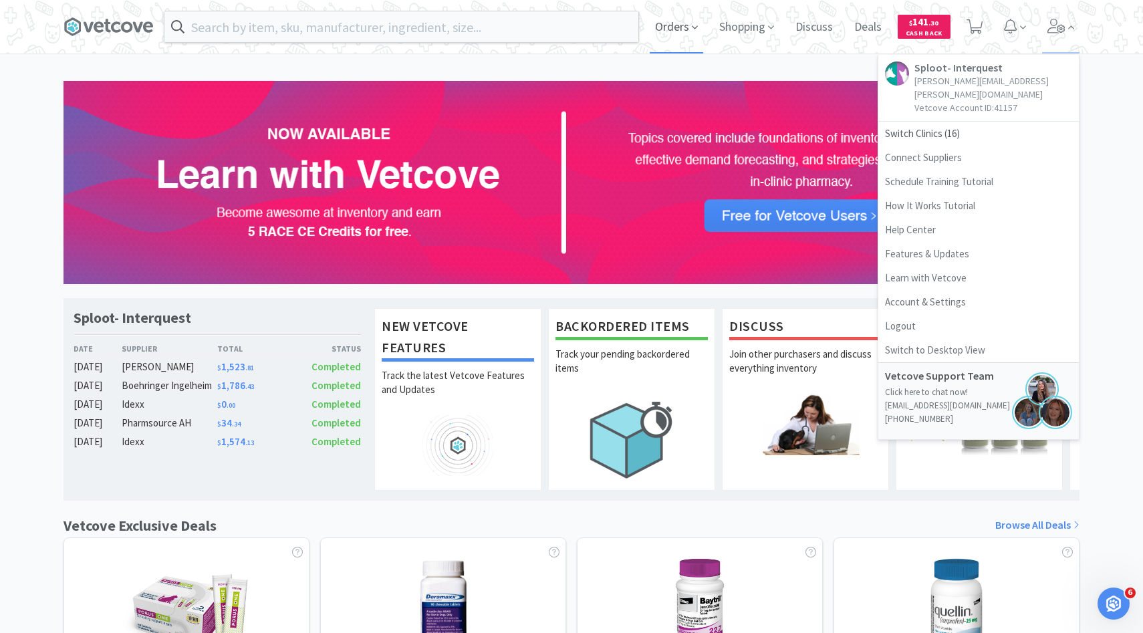
click at [683, 23] on span "Orders" at bounding box center [676, 26] width 53 height 53
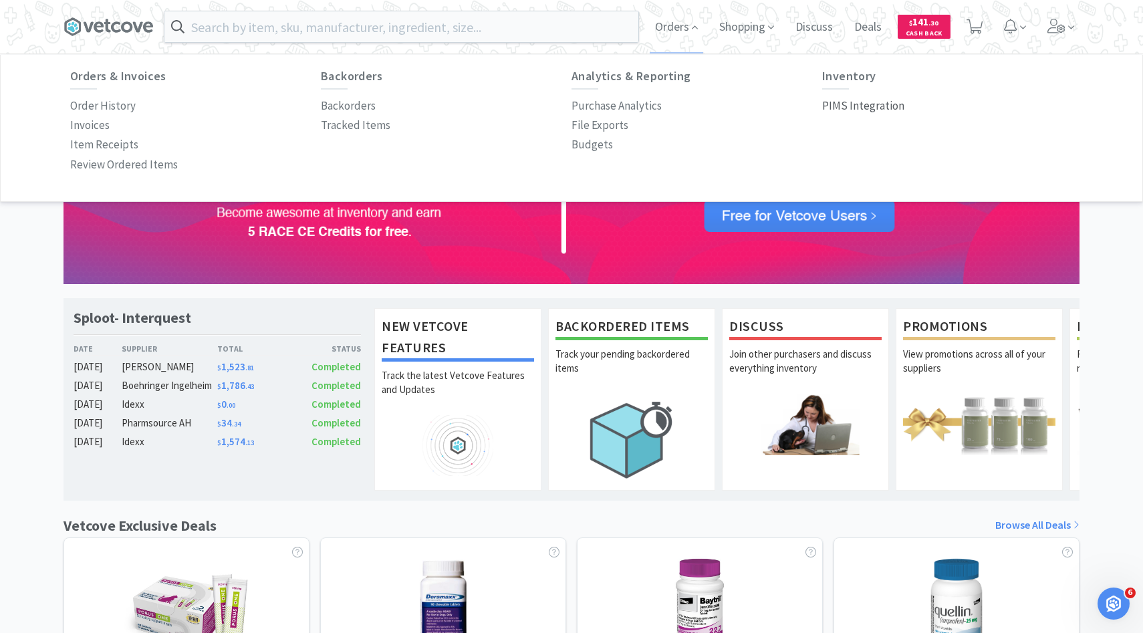
click at [869, 107] on p "PIMS Integration" at bounding box center [863, 106] width 82 height 18
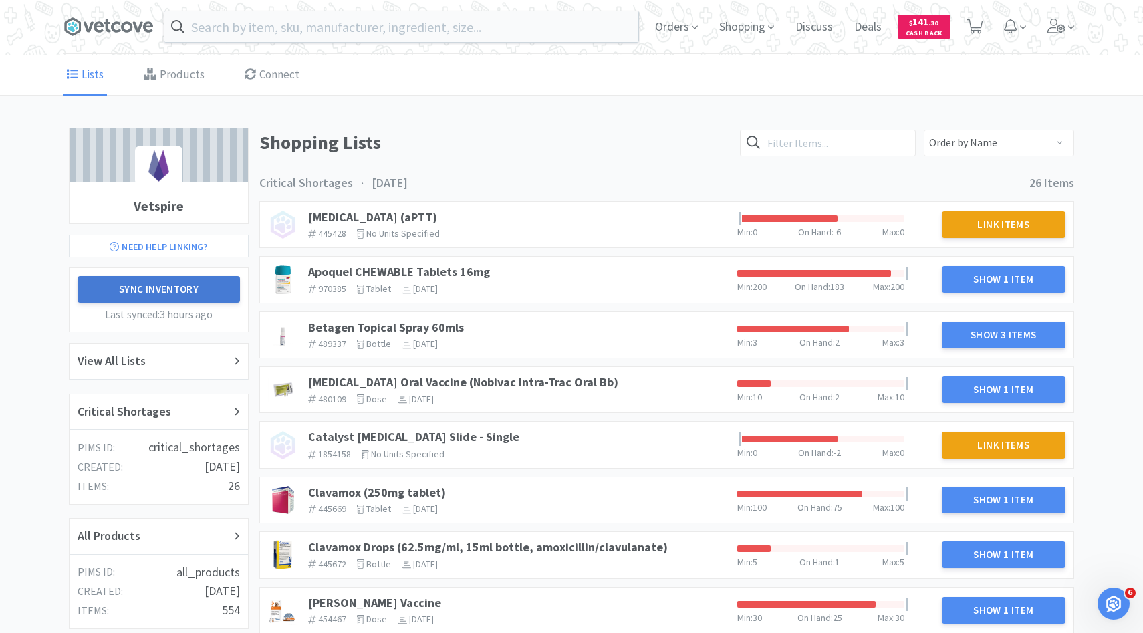
click at [223, 280] on button "Sync Inventory" at bounding box center [159, 289] width 162 height 27
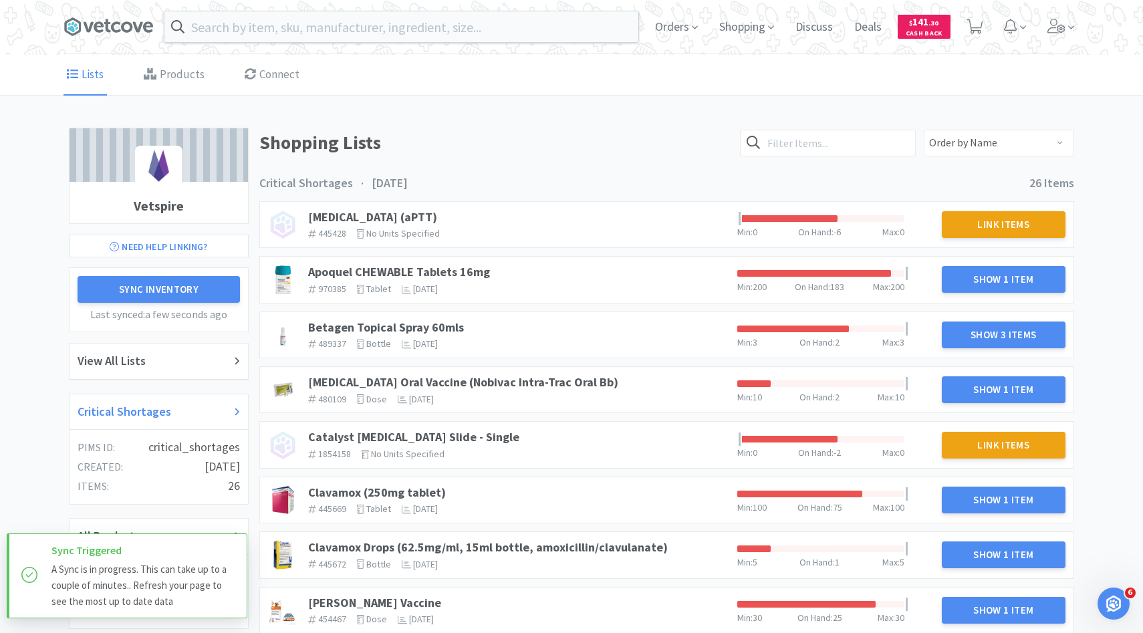
click at [215, 407] on div "Critical Shortages" at bounding box center [159, 412] width 162 height 19
click at [202, 286] on button "Sync Inventory" at bounding box center [159, 289] width 162 height 27
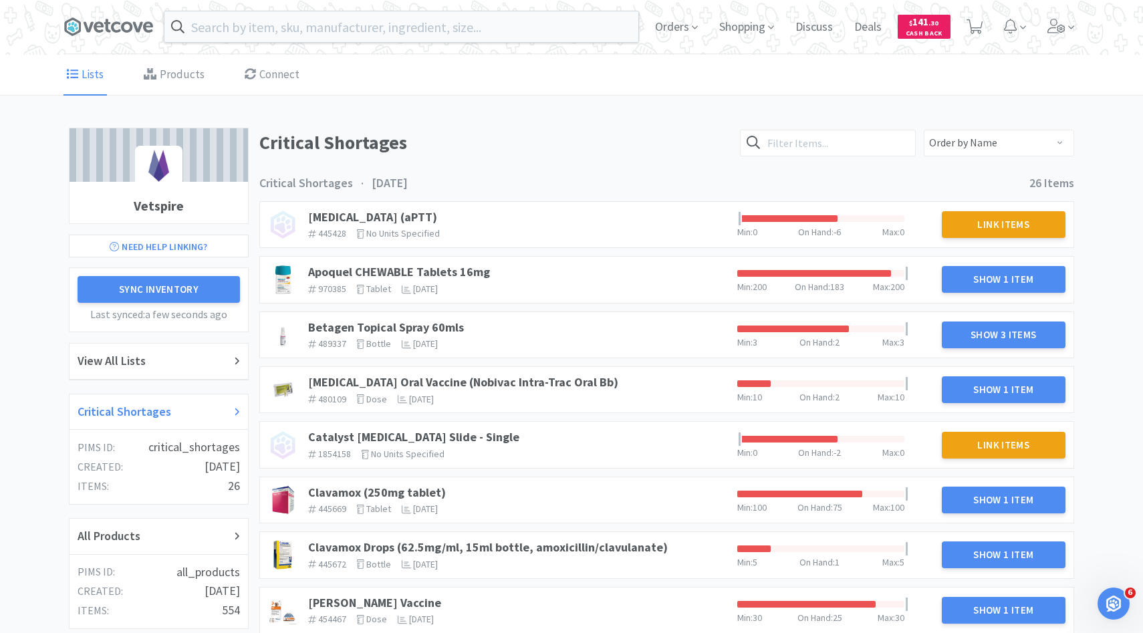
click at [169, 418] on div "Critical Shortages" at bounding box center [159, 412] width 162 height 19
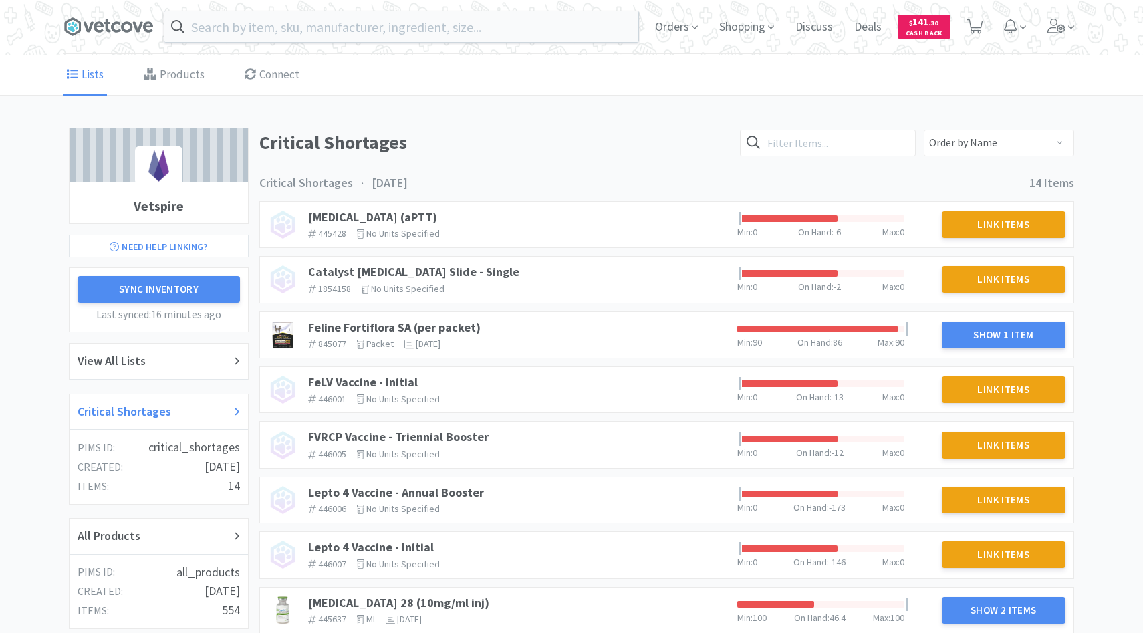
click at [188, 412] on div "Critical Shortages" at bounding box center [159, 412] width 162 height 19
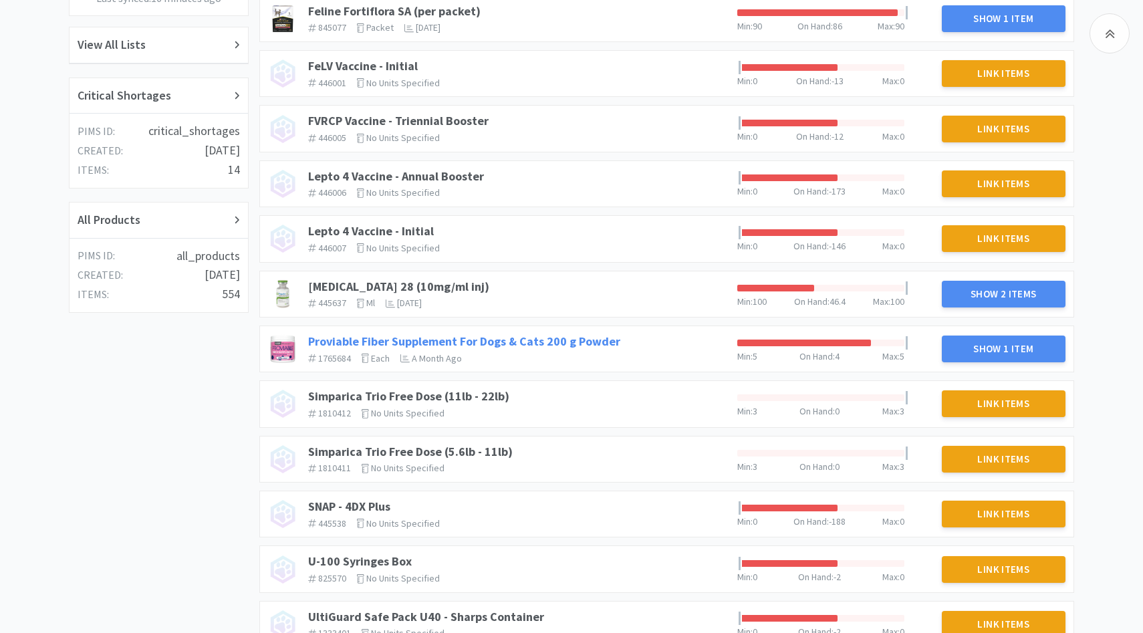
scroll to position [300, 0]
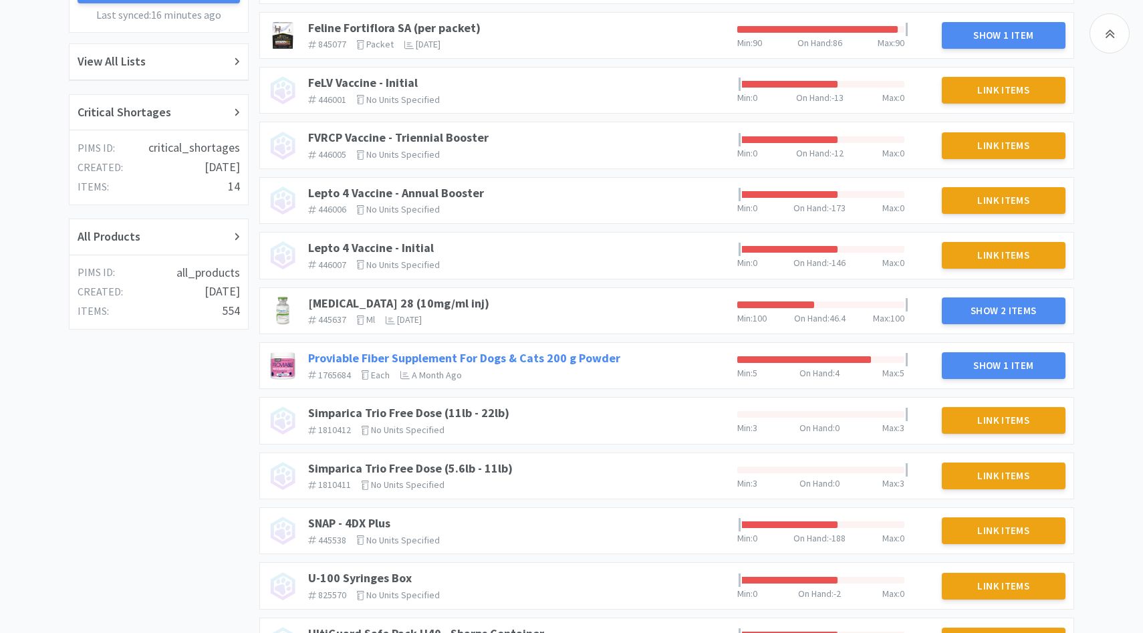
click at [497, 360] on link "Proviable Fiber Supplement For Dogs & Cats 200 g Powder" at bounding box center [464, 357] width 312 height 15
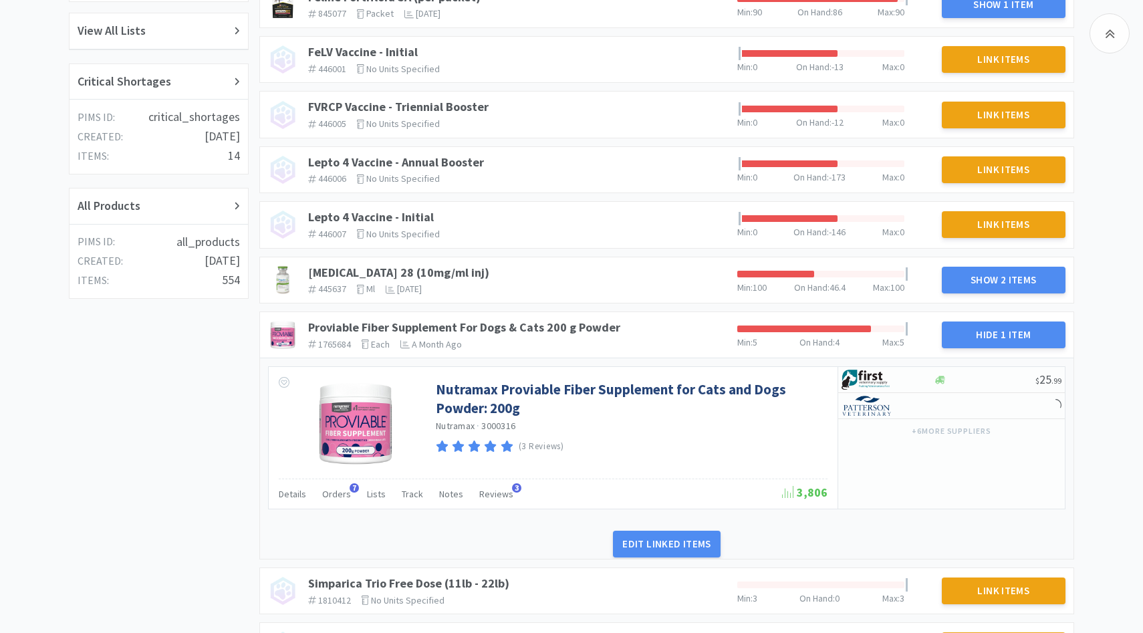
scroll to position [376, 0]
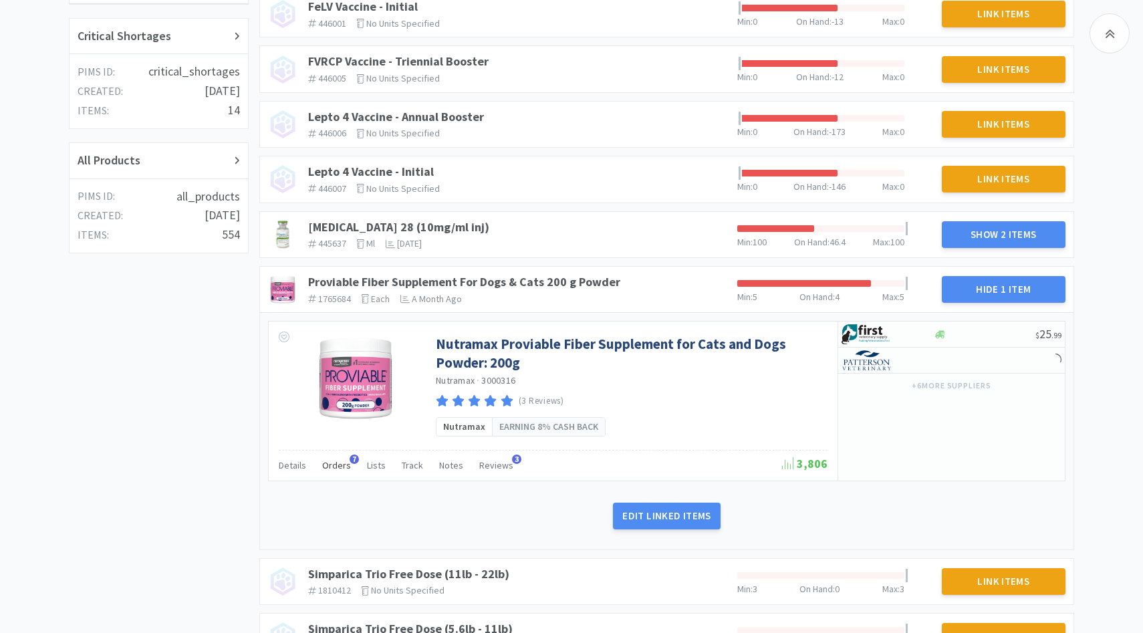
click at [333, 464] on span "Orders" at bounding box center [336, 465] width 29 height 12
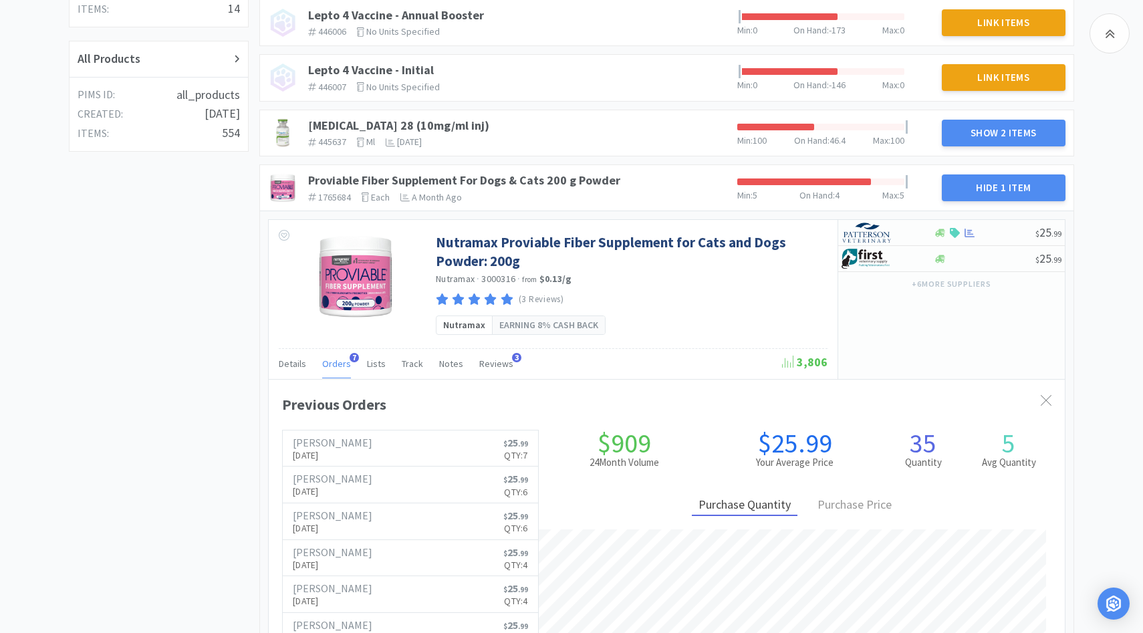
scroll to position [366, 796]
click at [898, 235] on div at bounding box center [879, 232] width 74 height 23
select select "1"
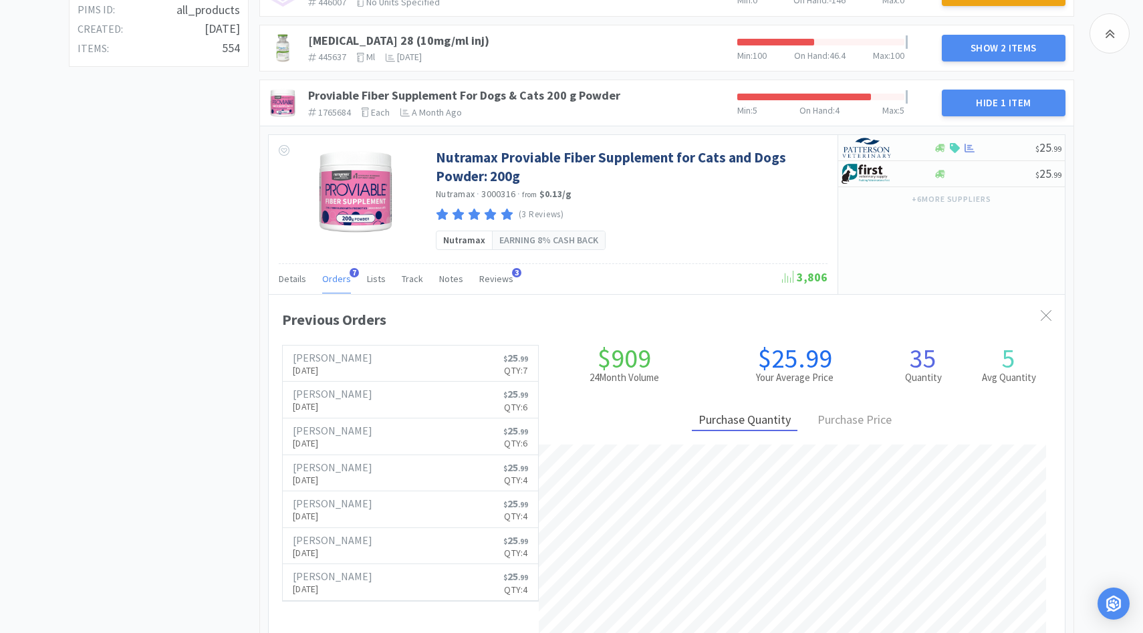
scroll to position [566, 0]
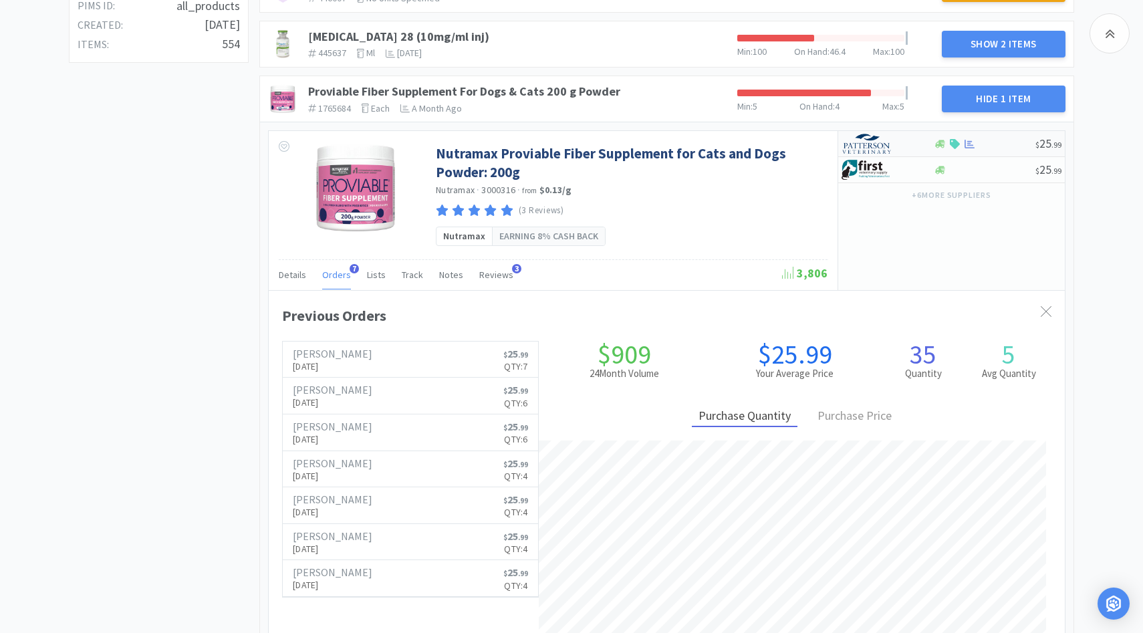
click at [866, 138] on img at bounding box center [867, 144] width 50 height 20
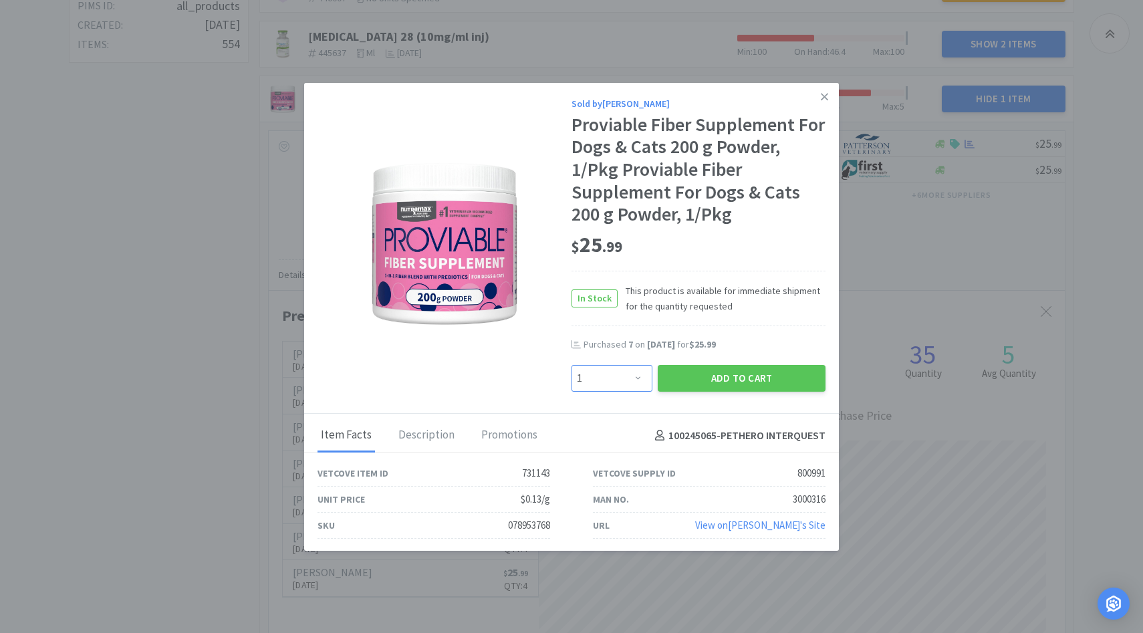
click at [645, 372] on select "Enter Quantity 1 2 3 4 5 6 7 8 9 10 11 12 13 14 15 16 17 18 19 20 Enter Quantity" at bounding box center [612, 378] width 81 height 27
select select "4"
click at [572, 365] on select "Enter Quantity 1 2 3 4 5 6 7 8 9 10 11 12 13 14 15 16 17 18 19 20 Enter Quantity" at bounding box center [612, 378] width 81 height 27
click at [731, 380] on button "Add to Cart" at bounding box center [742, 378] width 168 height 27
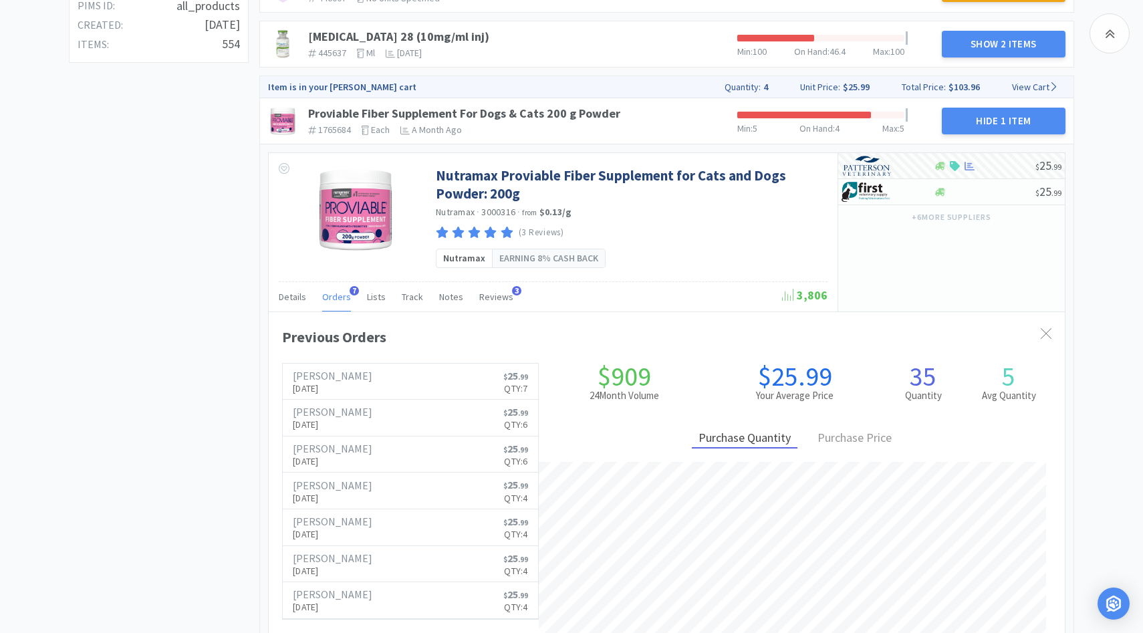
scroll to position [0, 0]
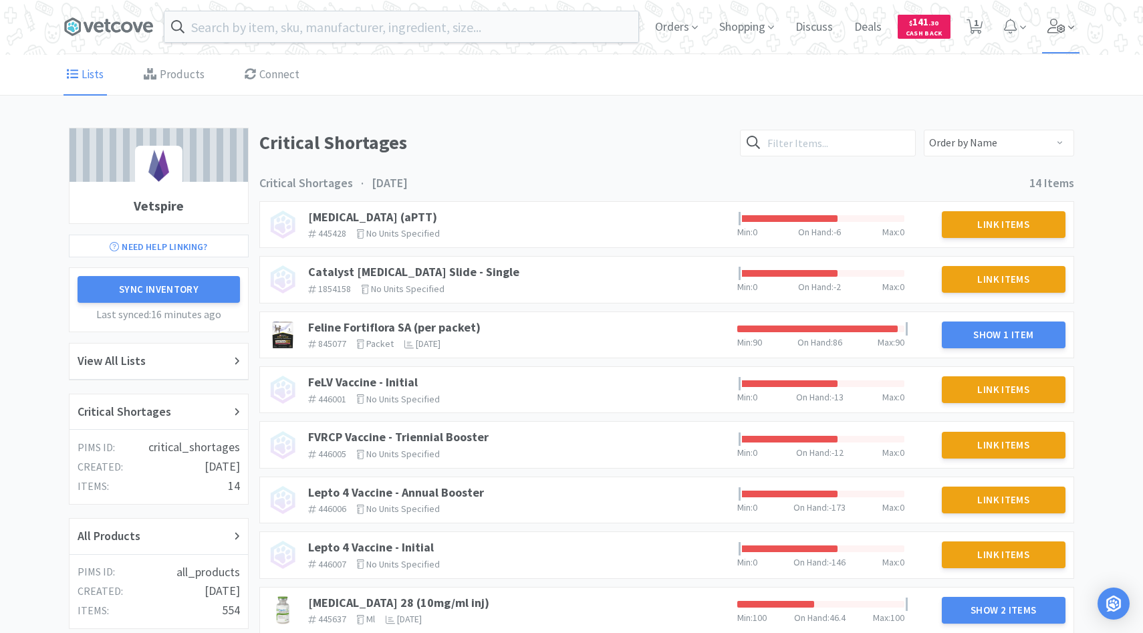
click at [1046, 41] on span at bounding box center [1061, 26] width 38 height 53
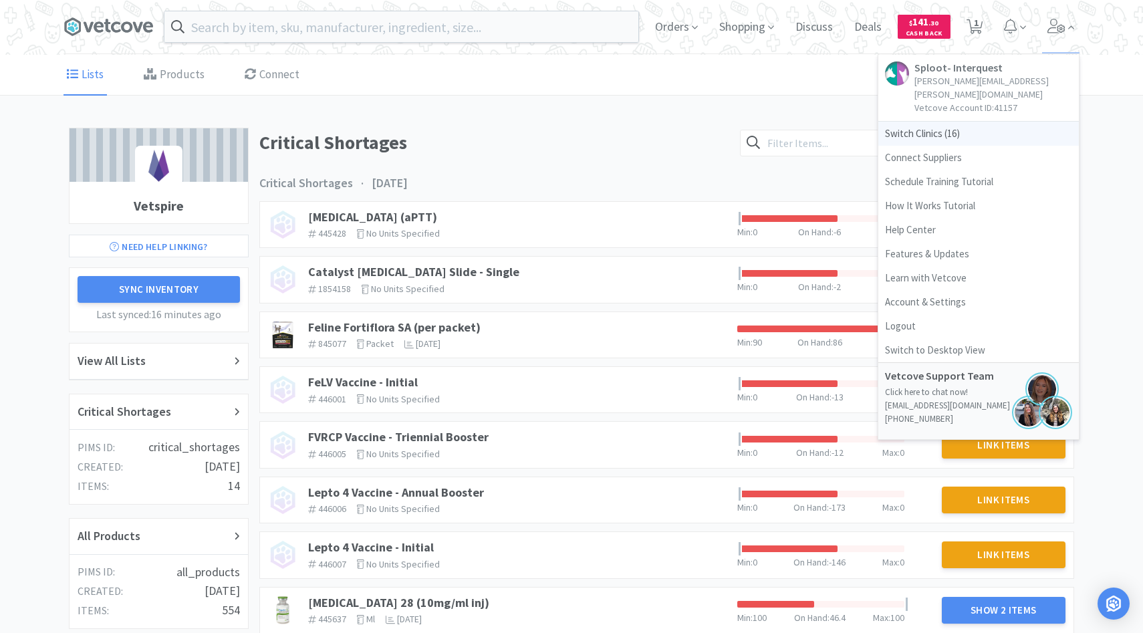
click at [951, 122] on span "Switch Clinics ( 16 )" at bounding box center [979, 134] width 201 height 24
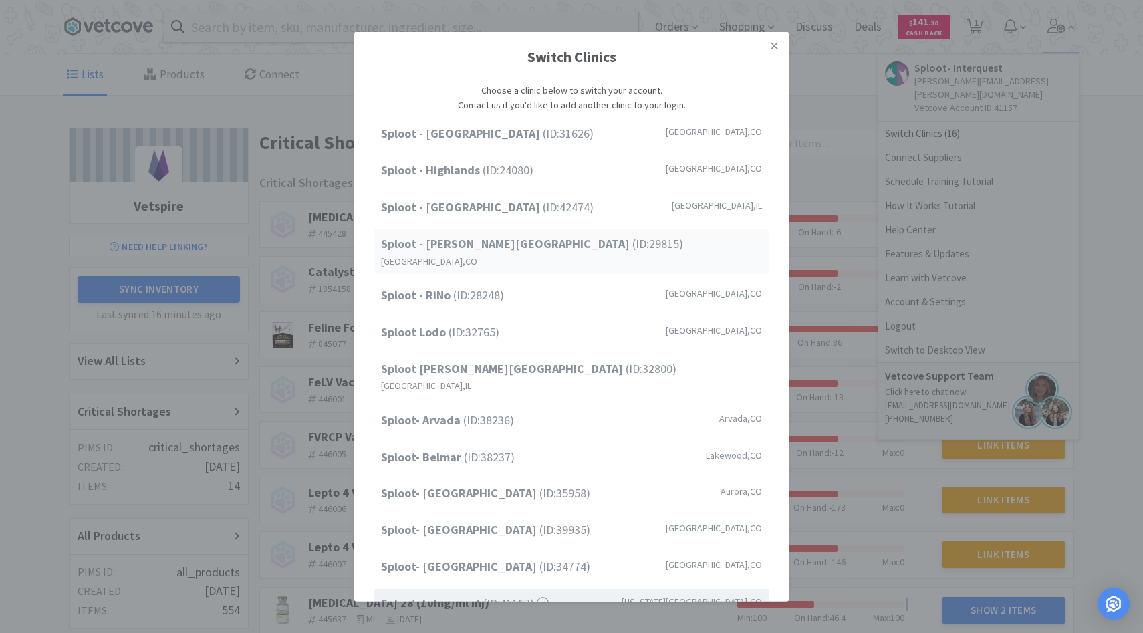
scroll to position [110, 0]
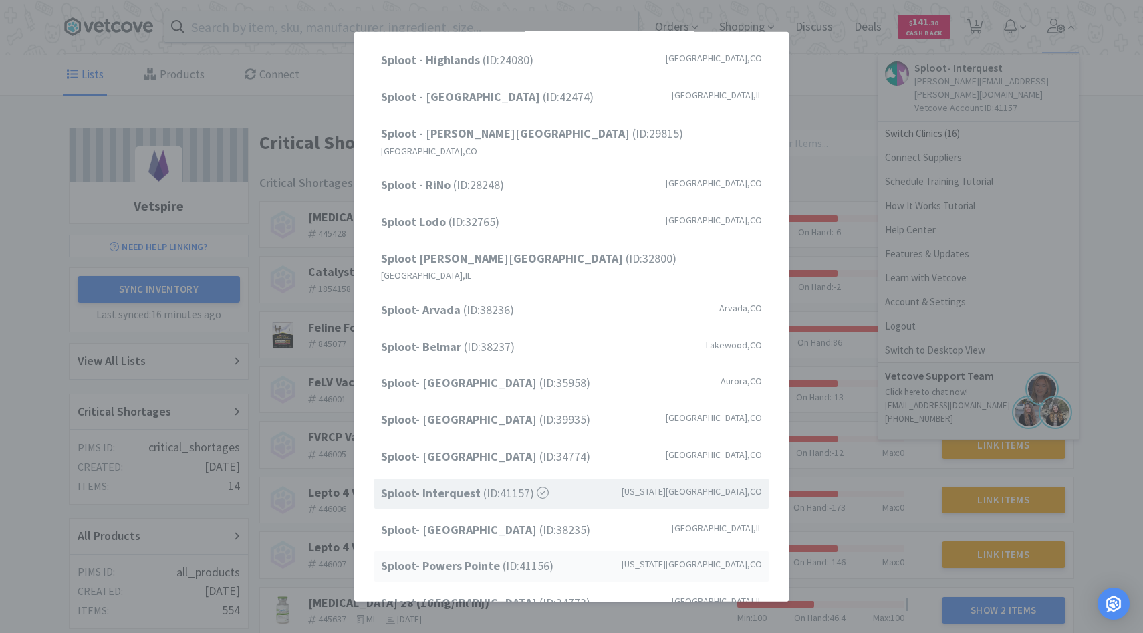
click at [486, 558] on strong "Sploot- Powers Pointe" at bounding box center [442, 565] width 122 height 15
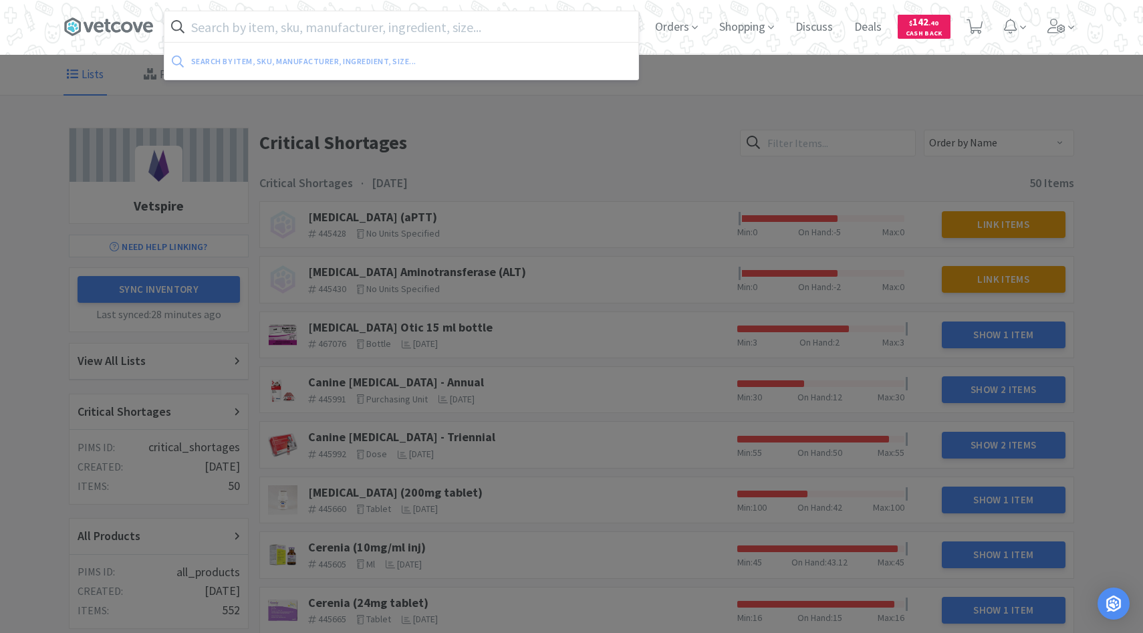
click at [349, 25] on input "text" at bounding box center [401, 26] width 474 height 31
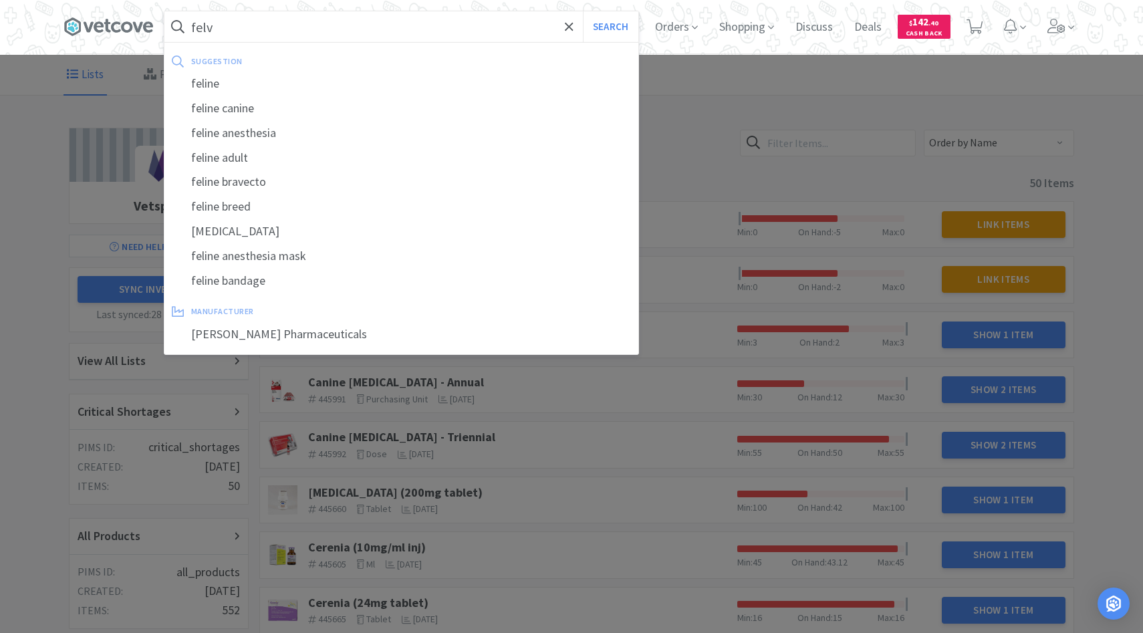
type input "felv"
click at [583, 11] on button "Search" at bounding box center [610, 26] width 55 height 31
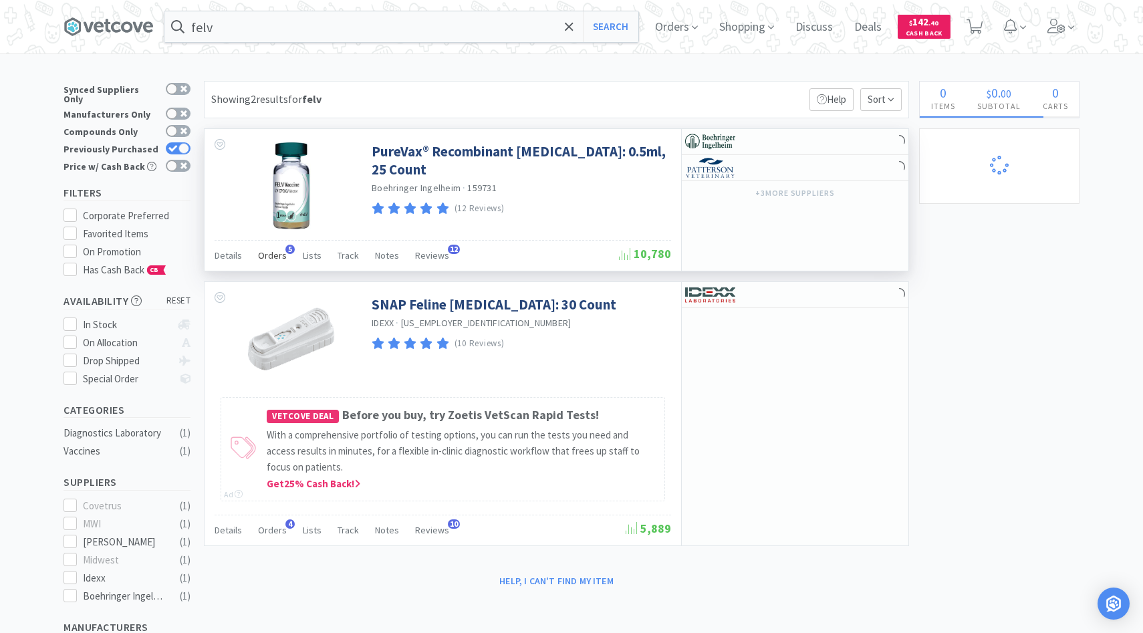
click at [278, 259] on span "Orders" at bounding box center [272, 255] width 29 height 12
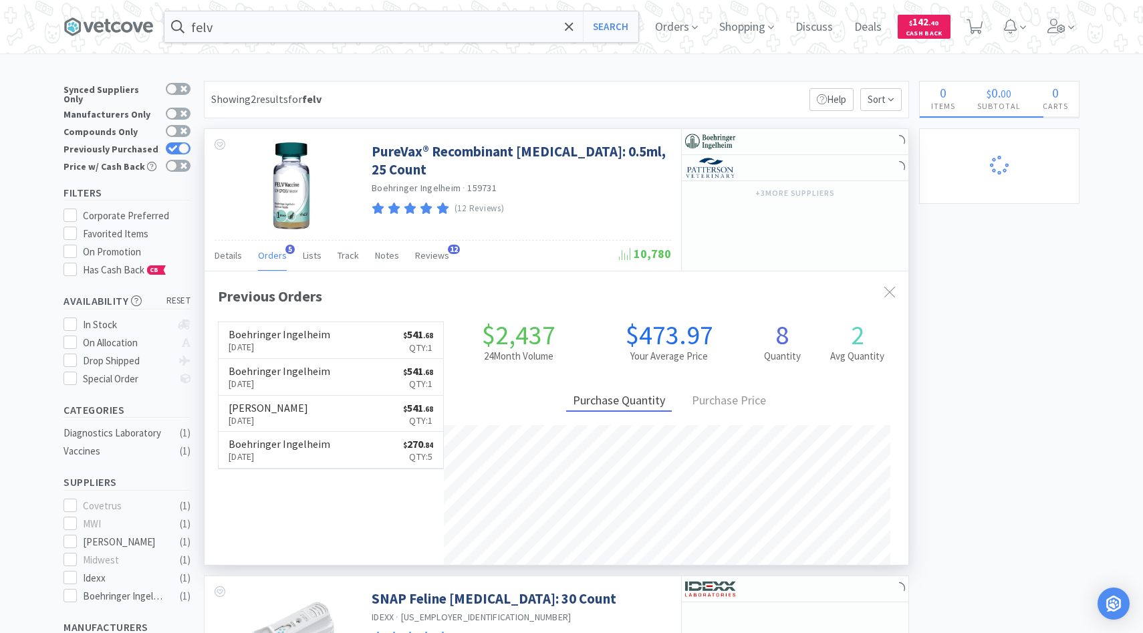
scroll to position [346, 704]
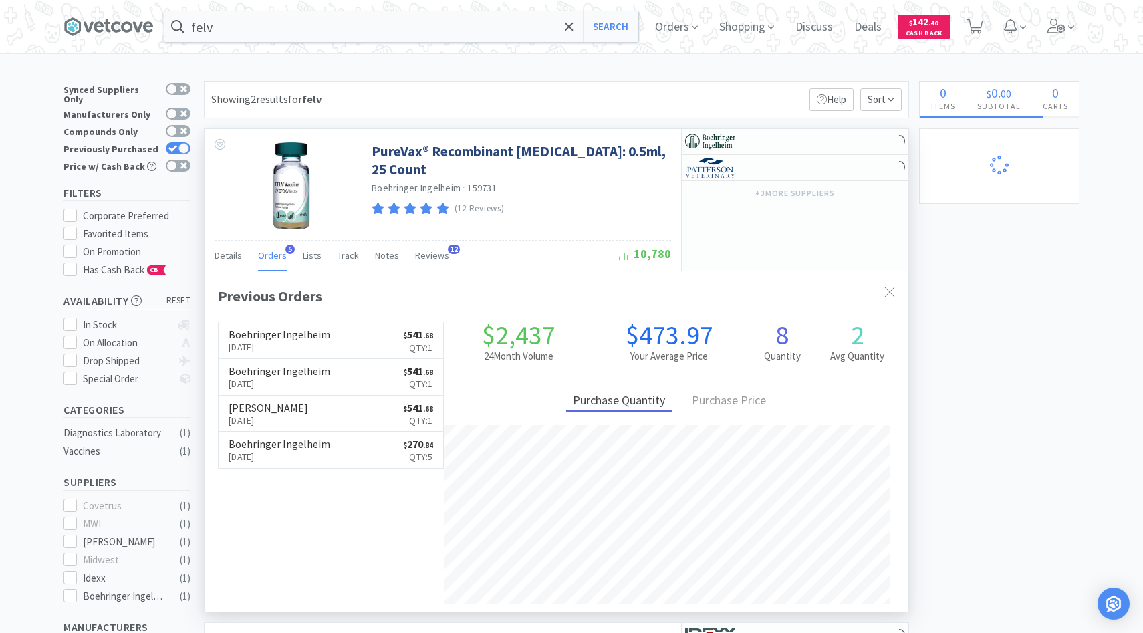
click at [302, 332] on h6 "Boehringer Ingelheim" at bounding box center [280, 334] width 102 height 11
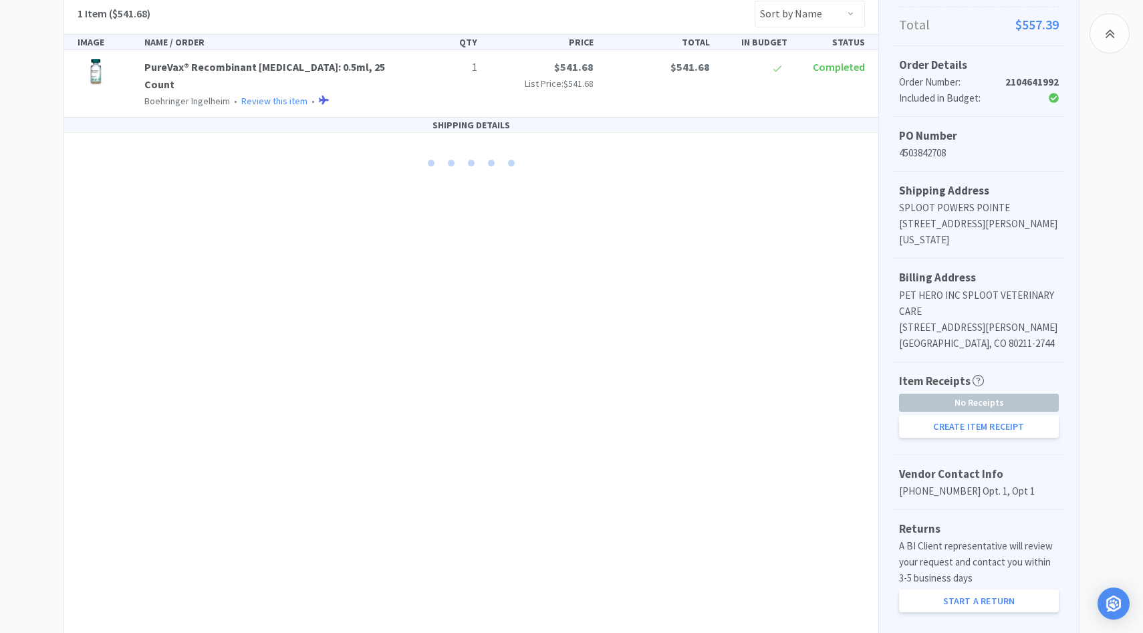
scroll to position [331, 0]
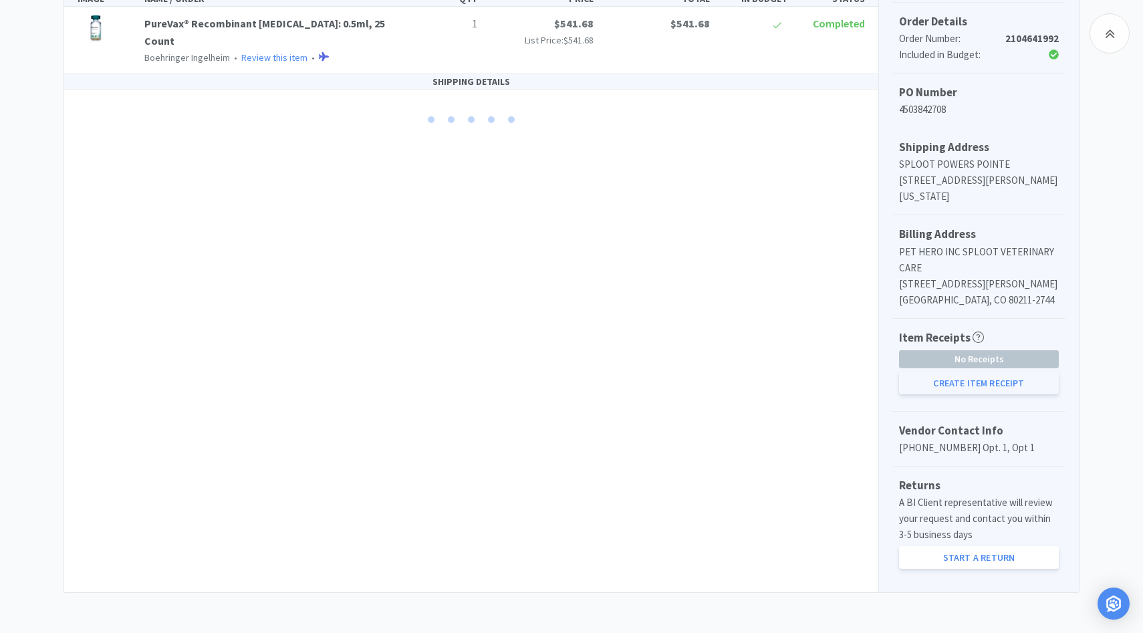
click at [937, 384] on button "Create Item Receipt" at bounding box center [979, 383] width 160 height 23
select select "1"
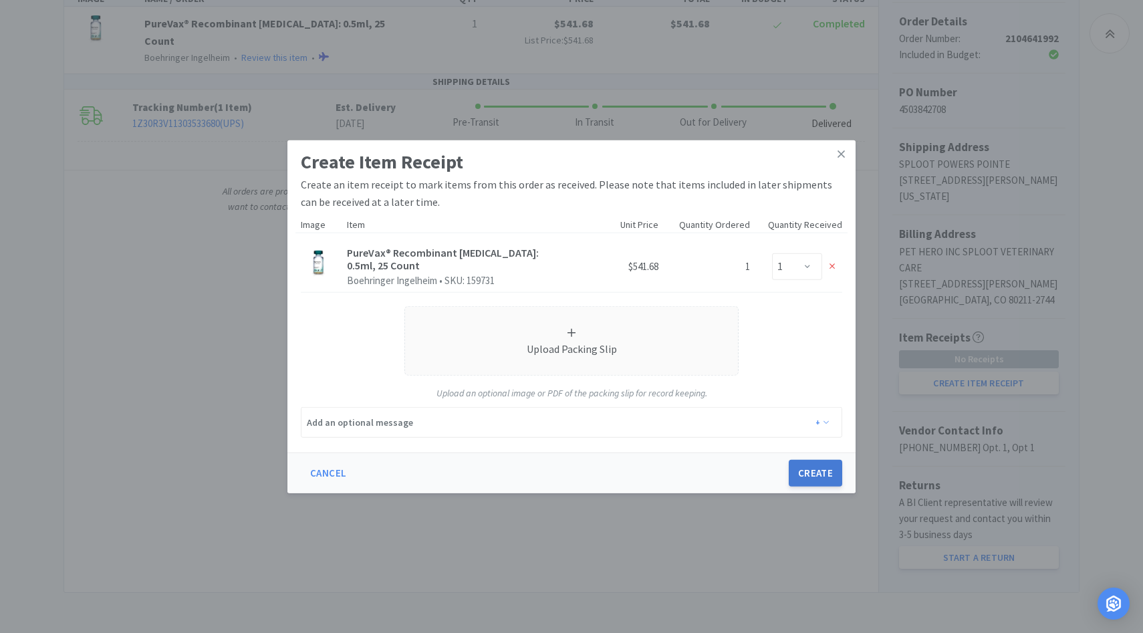
click at [816, 476] on button "Create" at bounding box center [815, 473] width 53 height 27
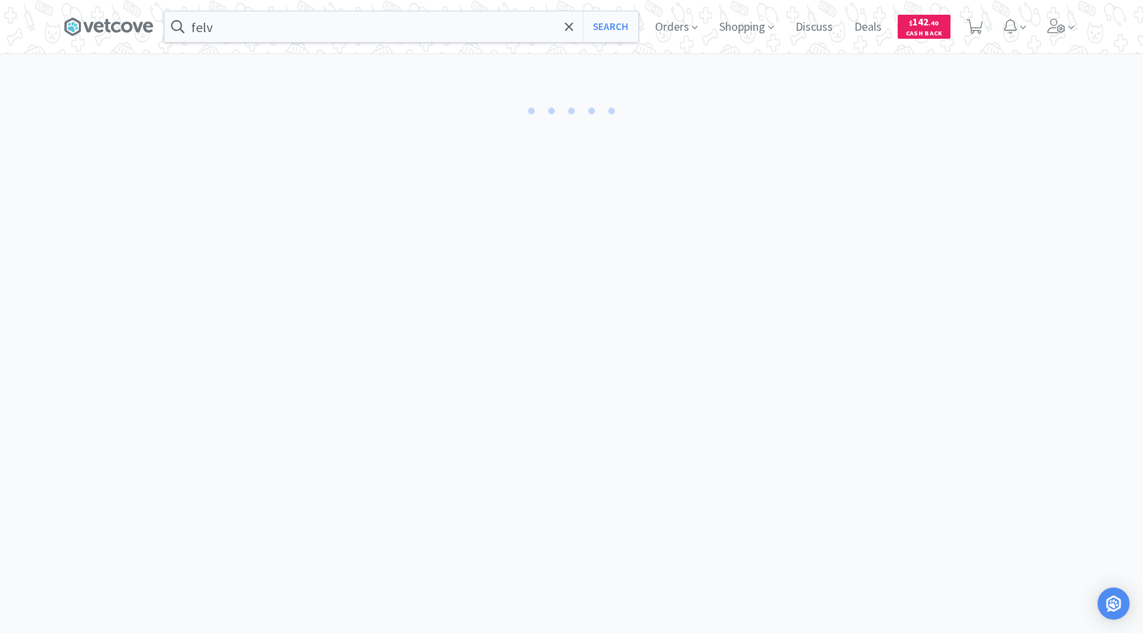
select select "1"
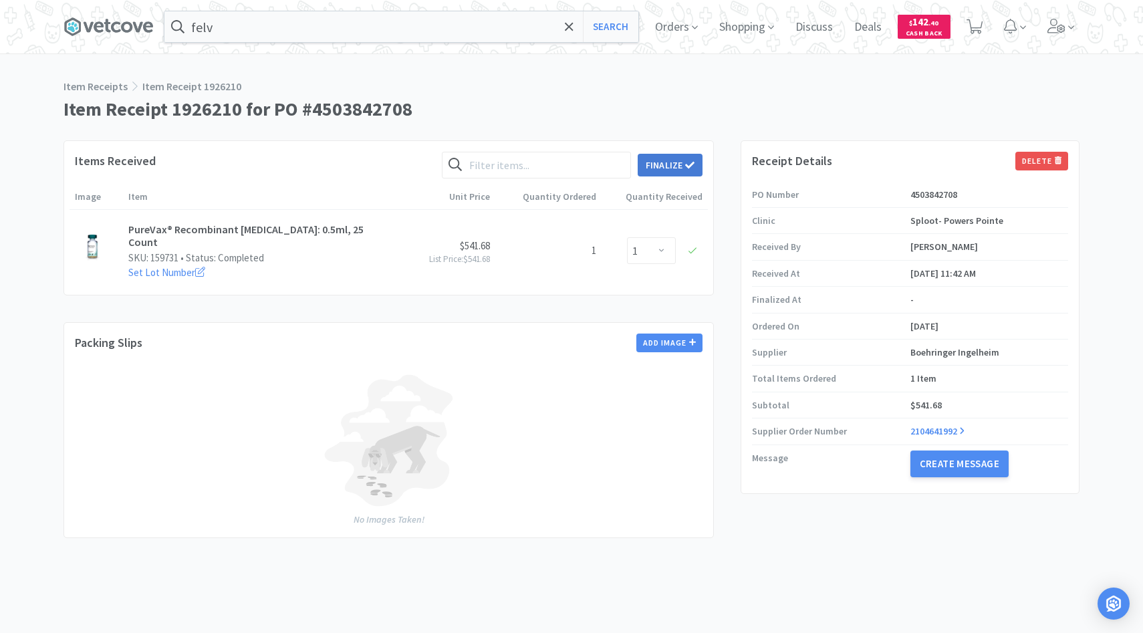
click at [673, 168] on button "Finalize" at bounding box center [670, 165] width 65 height 23
click at [709, 135] on button "Finalize" at bounding box center [719, 144] width 49 height 19
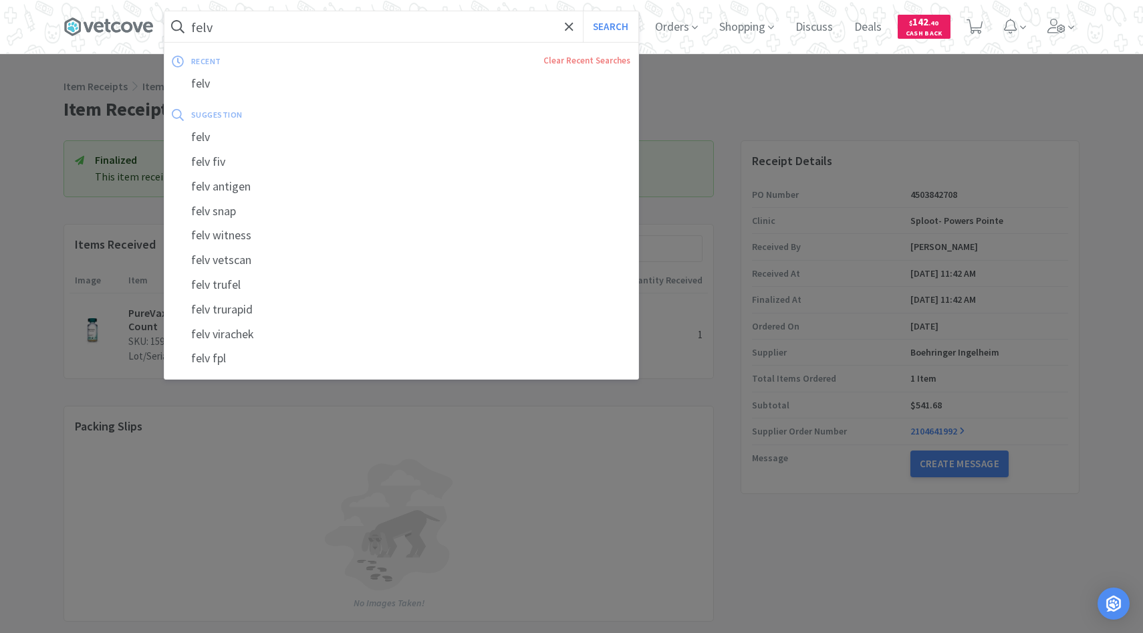
click at [403, 23] on input "felv" at bounding box center [401, 26] width 474 height 31
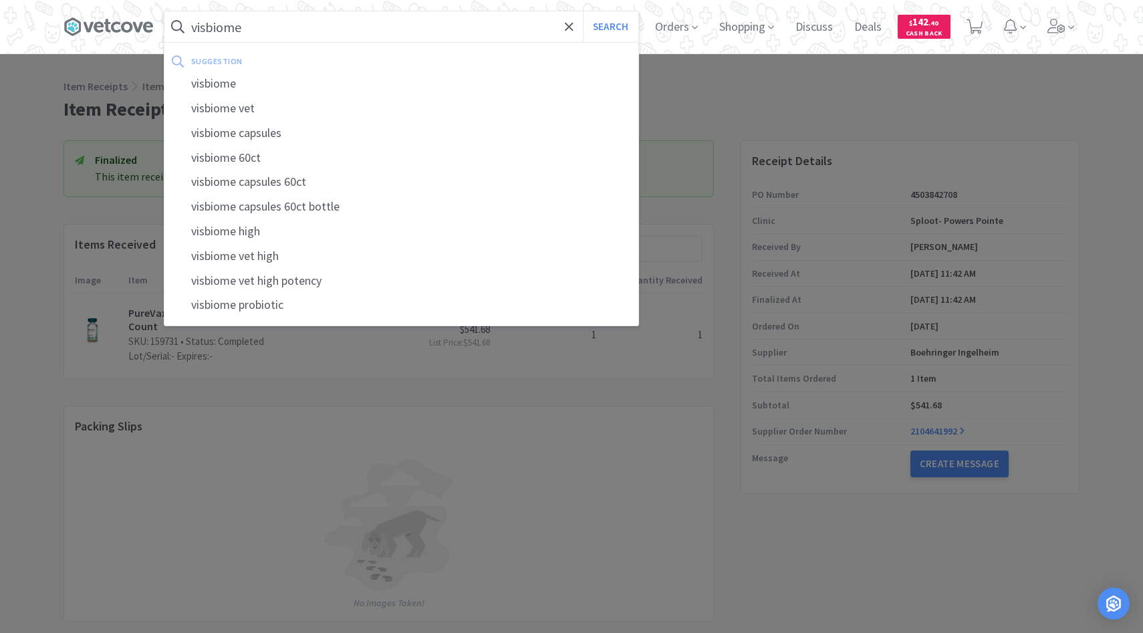
type input "visbiome"
click at [583, 11] on button "Search" at bounding box center [610, 26] width 55 height 31
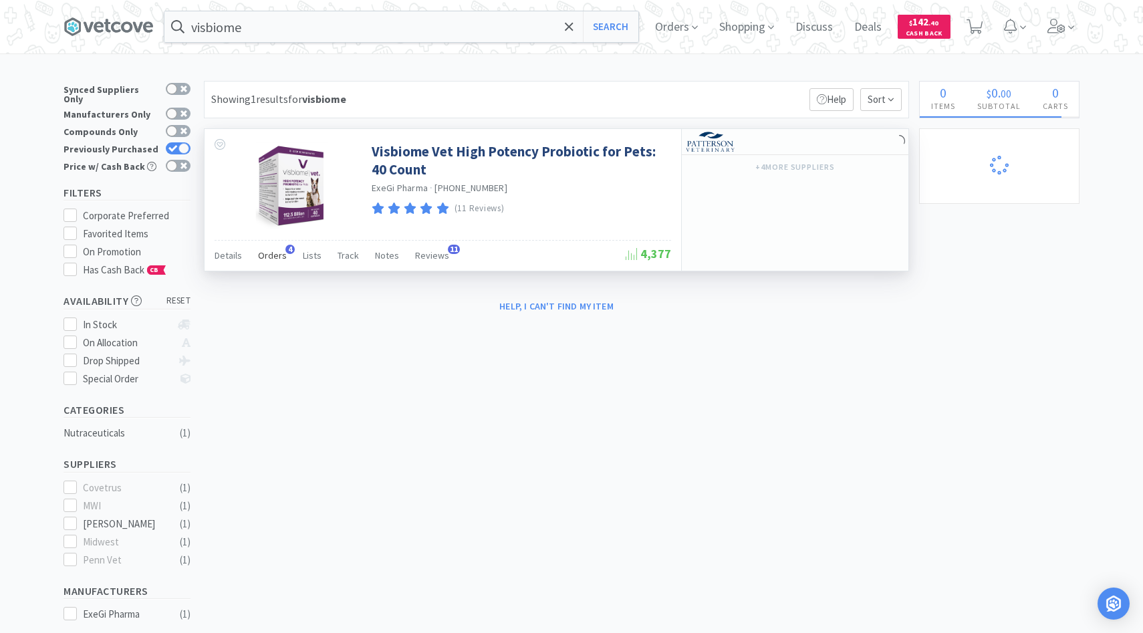
click at [268, 254] on span "Orders" at bounding box center [272, 255] width 29 height 12
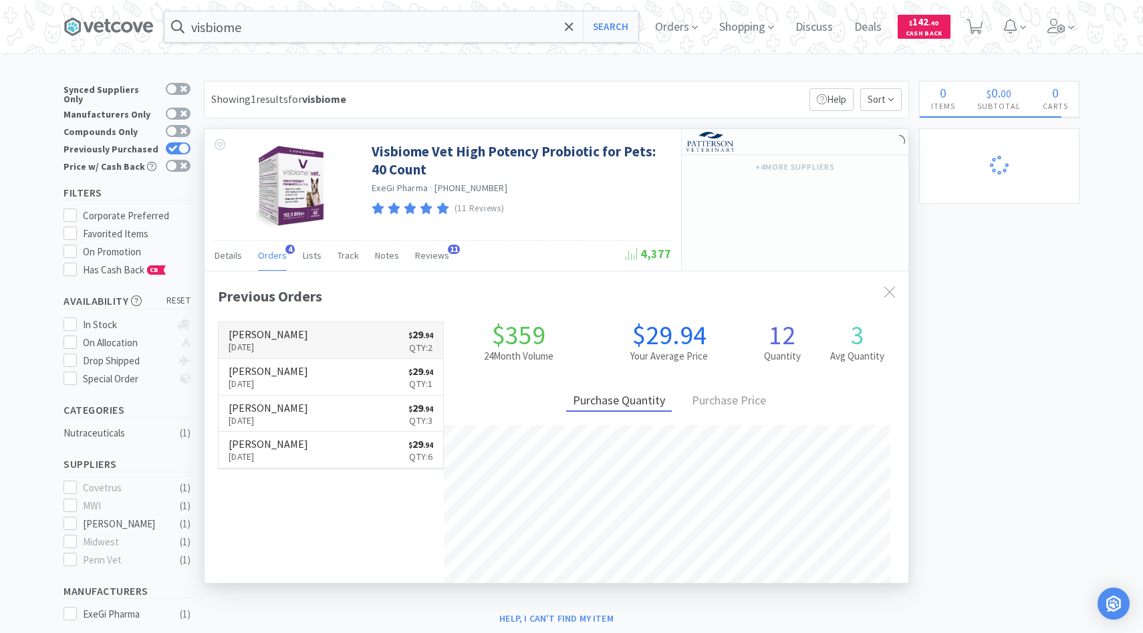
scroll to position [346, 704]
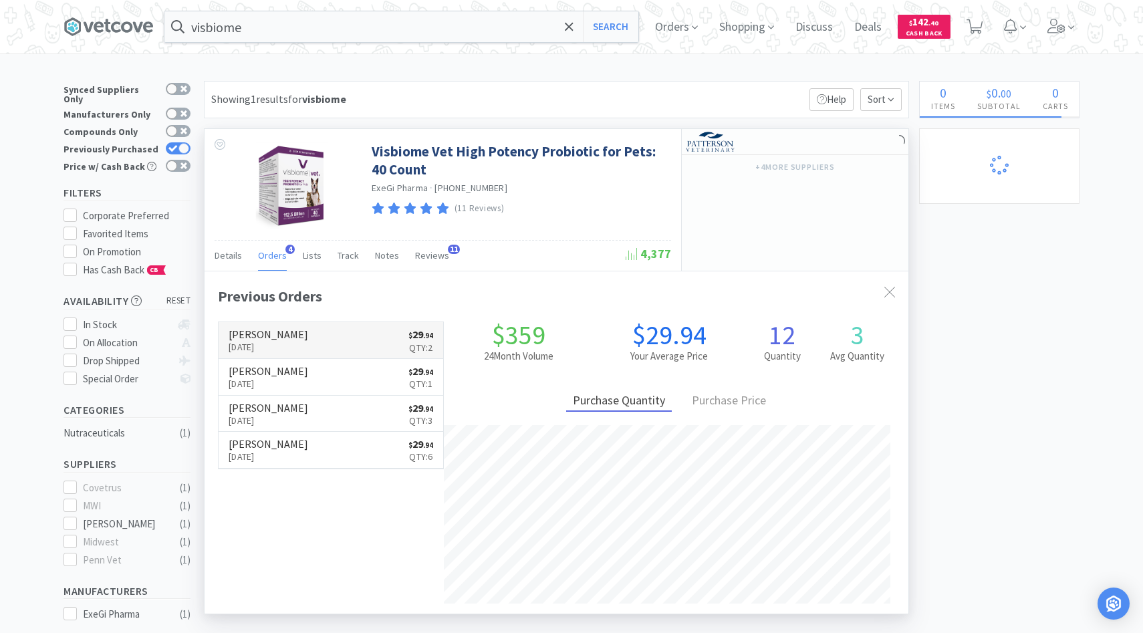
click at [279, 340] on p "[DATE]" at bounding box center [269, 347] width 80 height 15
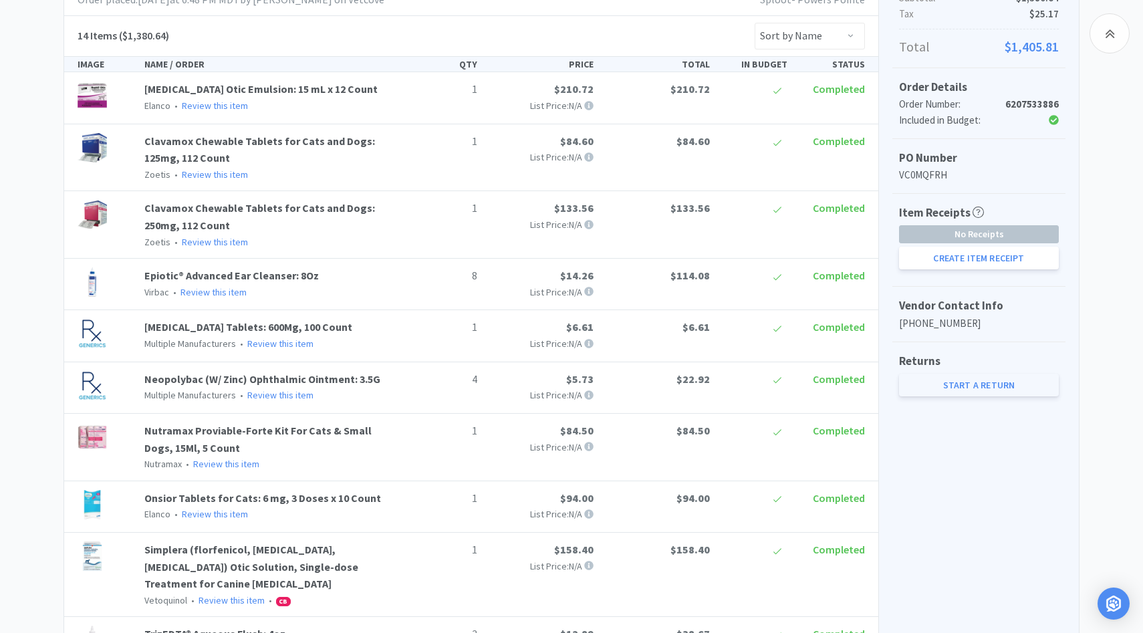
scroll to position [327, 0]
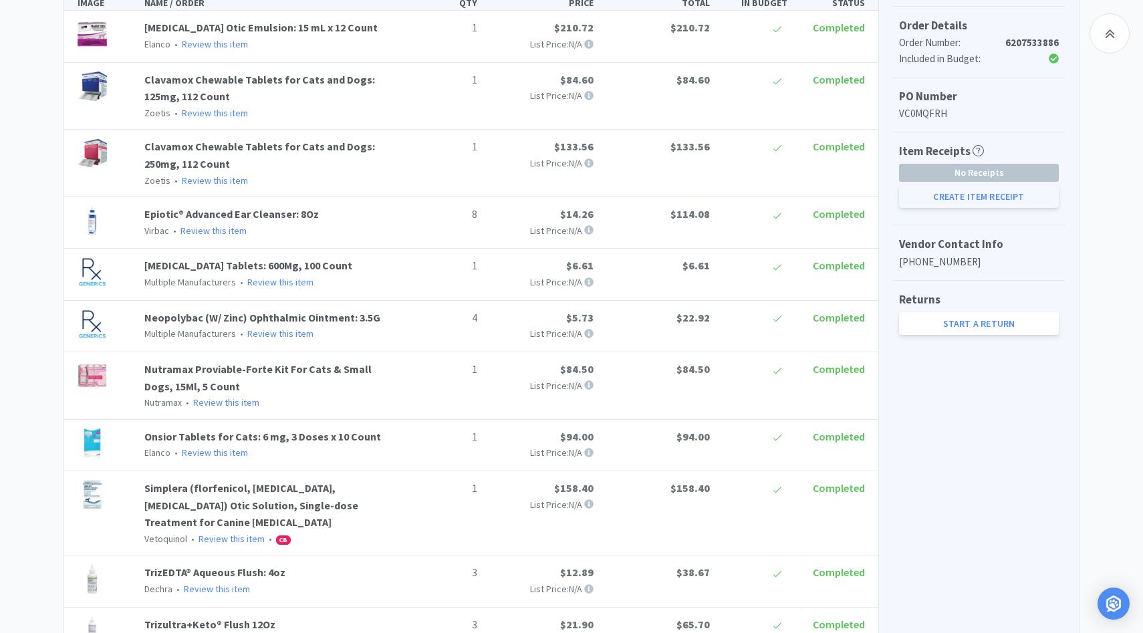
click at [992, 189] on button "Create Item Receipt" at bounding box center [979, 196] width 160 height 23
select select "1"
select select "8"
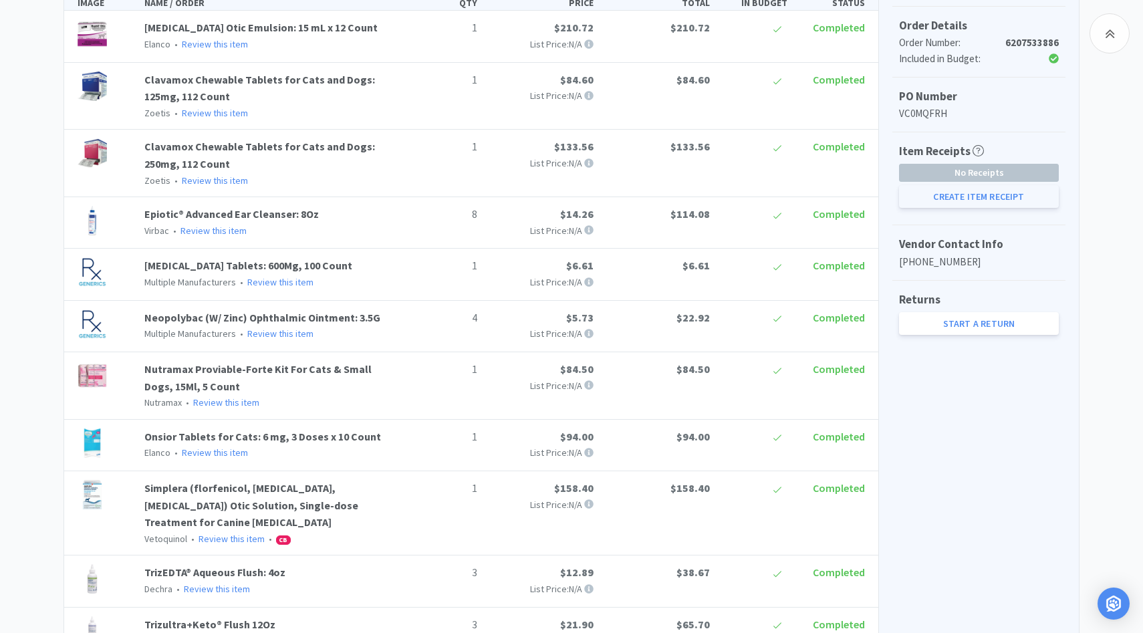
select select "1"
select select "4"
select select "1"
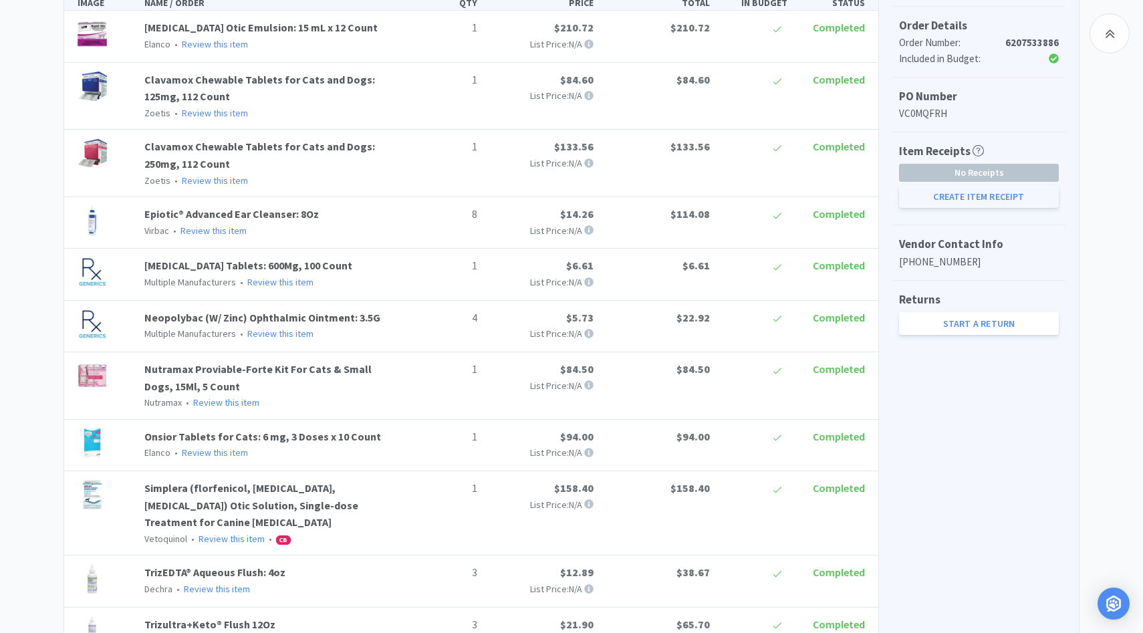
select select "3"
select select "1"
select select "2"
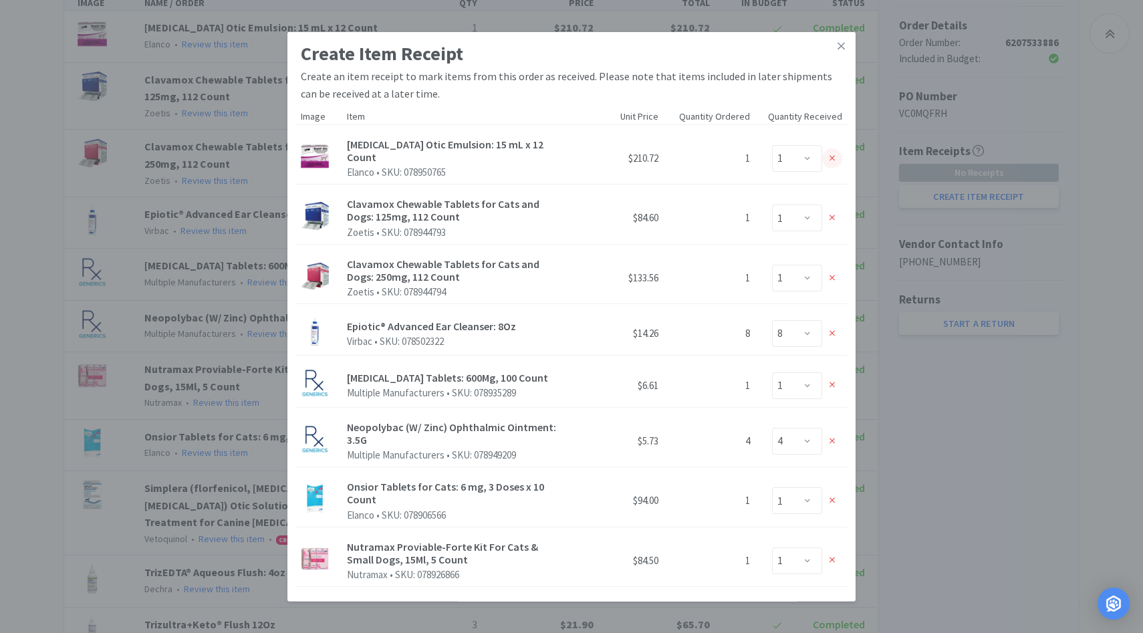
click at [834, 149] on div at bounding box center [832, 158] width 20 height 20
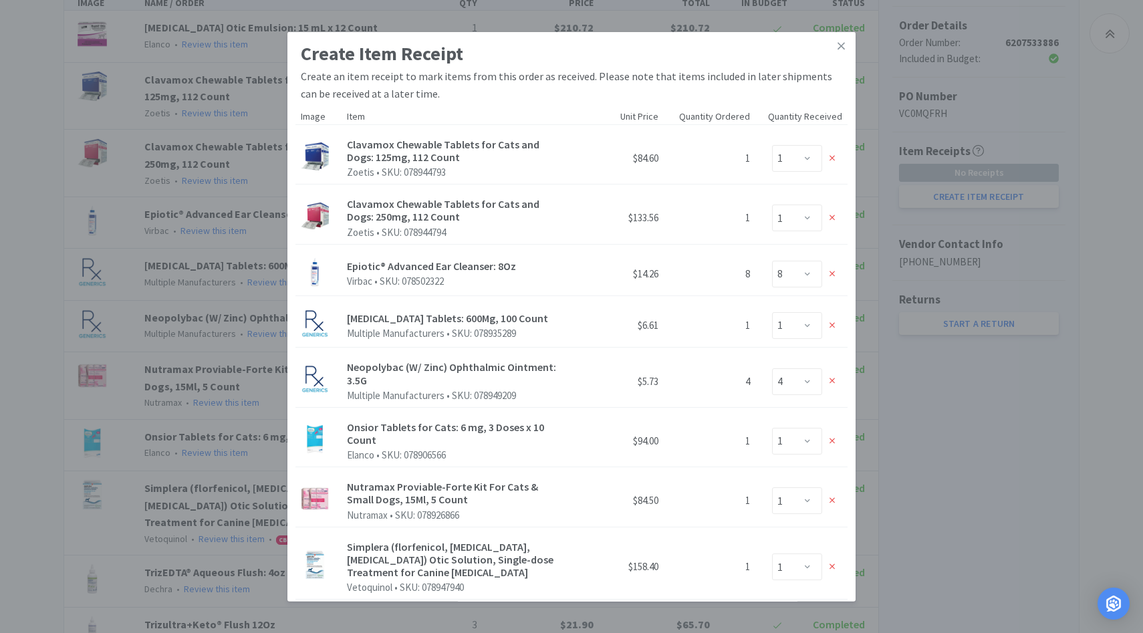
click at [834, 149] on div at bounding box center [832, 158] width 20 height 20
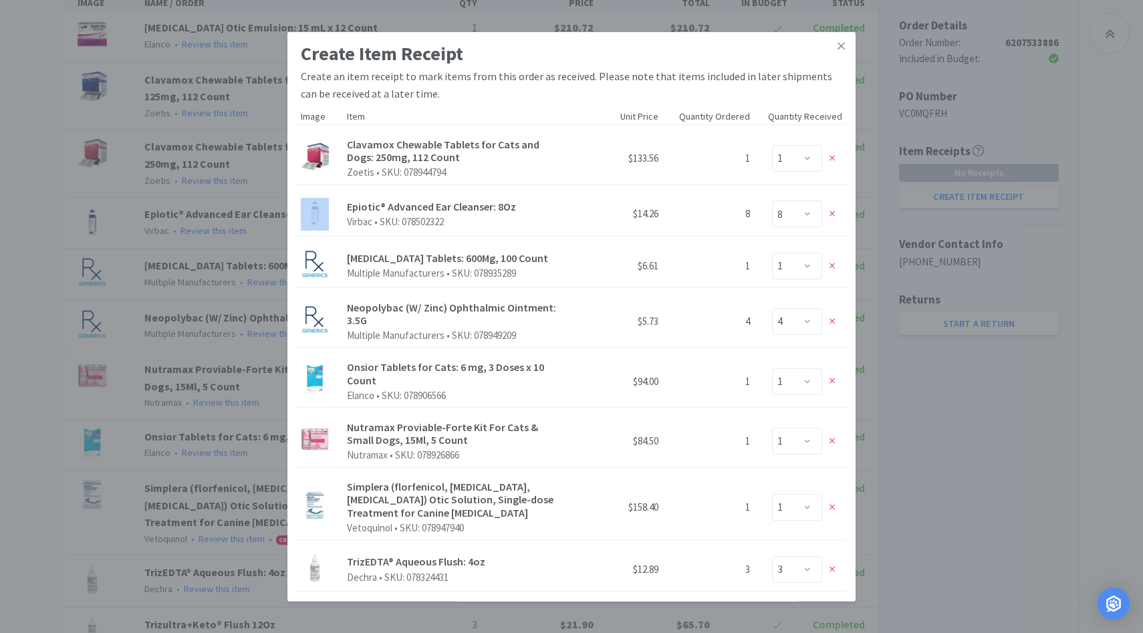
click at [834, 149] on div at bounding box center [832, 158] width 20 height 20
click at [834, 209] on icon at bounding box center [833, 213] width 6 height 9
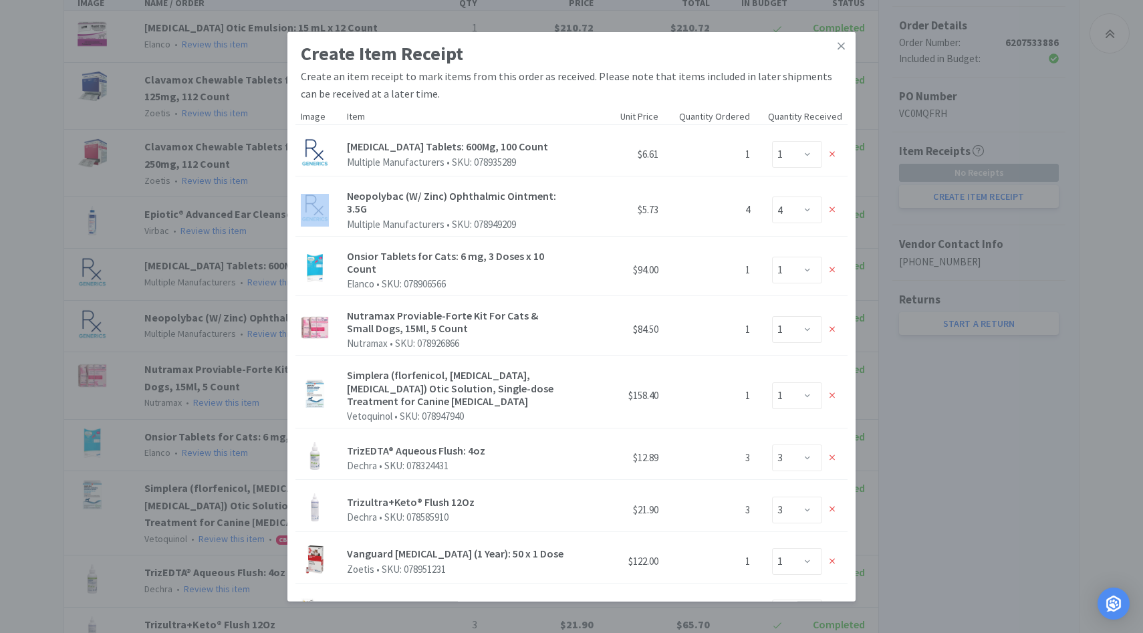
click at [834, 150] on icon at bounding box center [833, 154] width 6 height 9
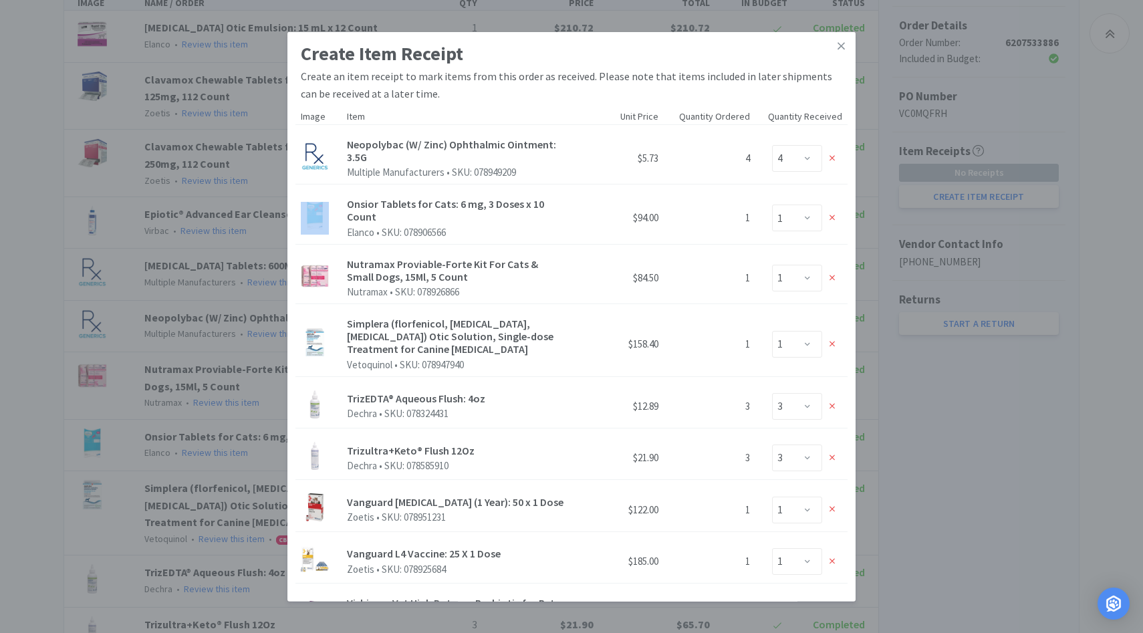
click at [834, 149] on div at bounding box center [832, 158] width 20 height 20
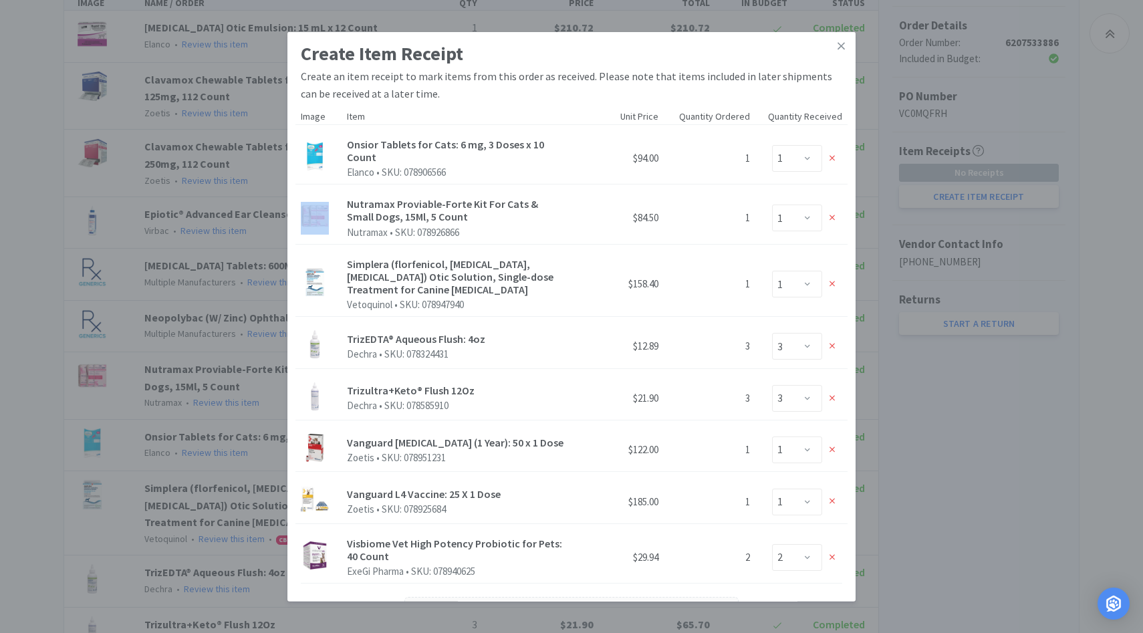
click at [834, 149] on div at bounding box center [832, 158] width 20 height 20
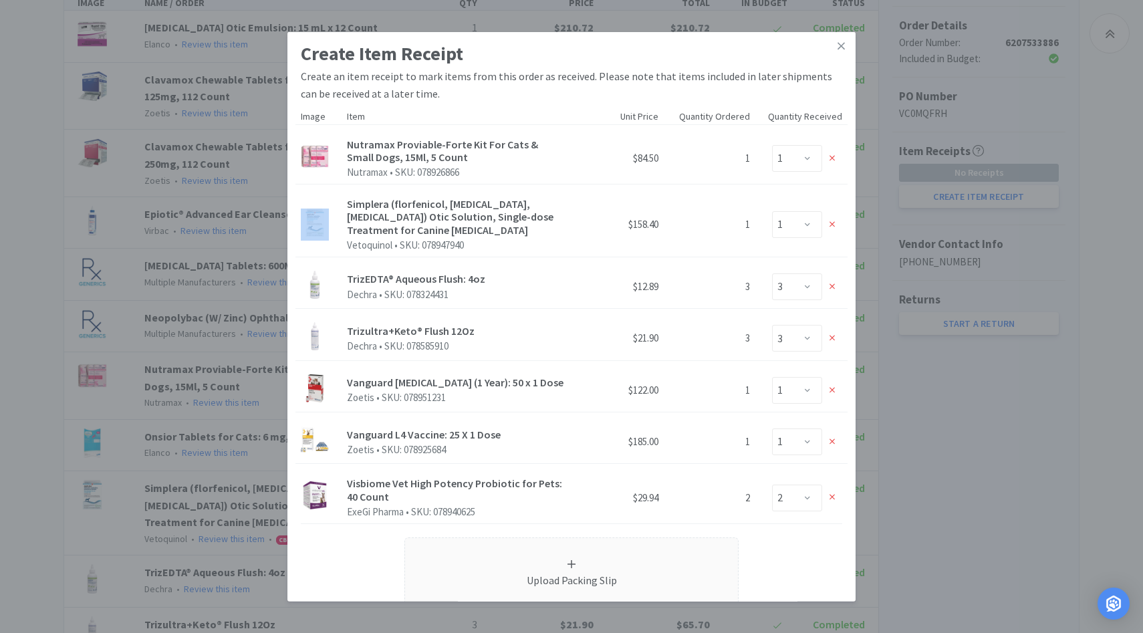
click at [834, 149] on div at bounding box center [832, 158] width 20 height 20
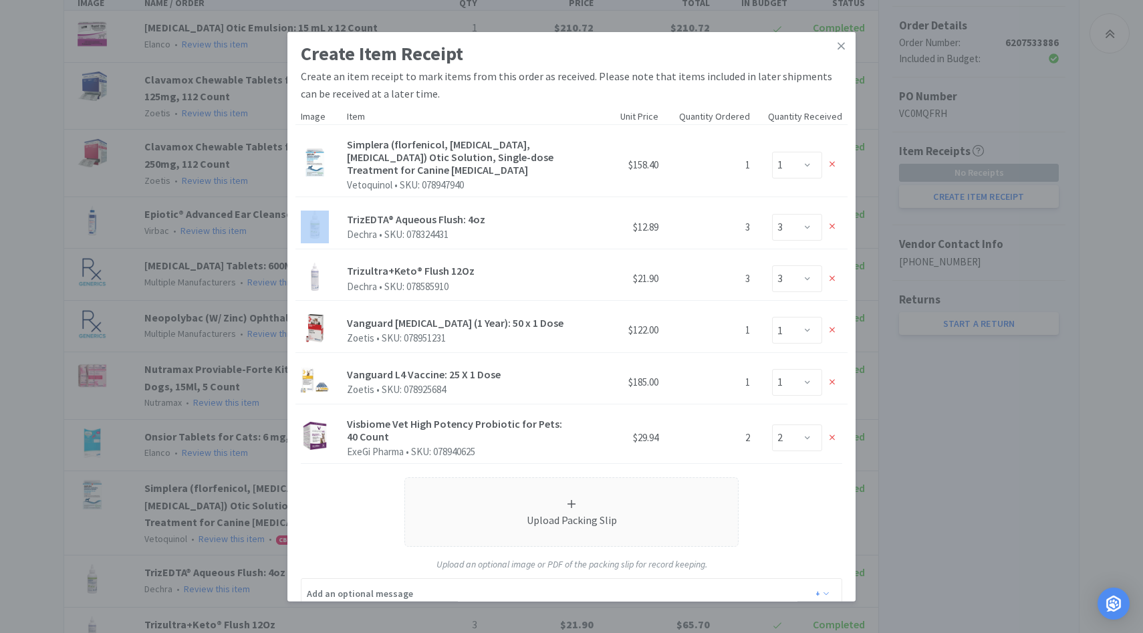
click at [834, 149] on div "Enter Qty 0 1" at bounding box center [802, 164] width 92 height 37
click at [833, 162] on icon at bounding box center [833, 164] width 6 height 9
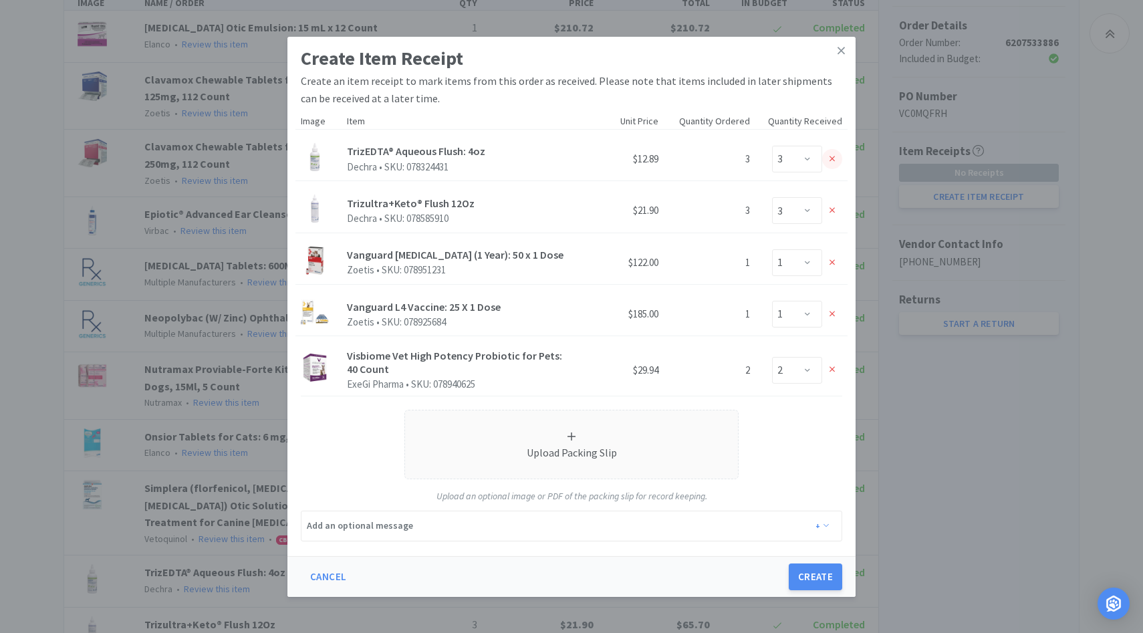
click at [832, 165] on div at bounding box center [832, 159] width 20 height 20
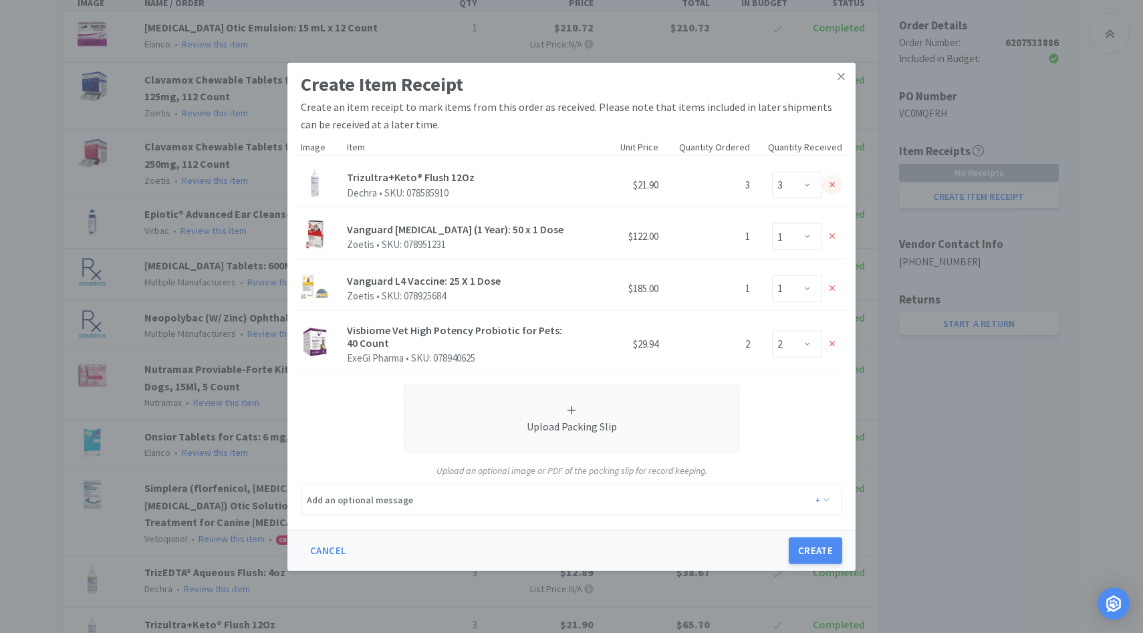
click at [830, 189] on icon at bounding box center [833, 184] width 6 height 9
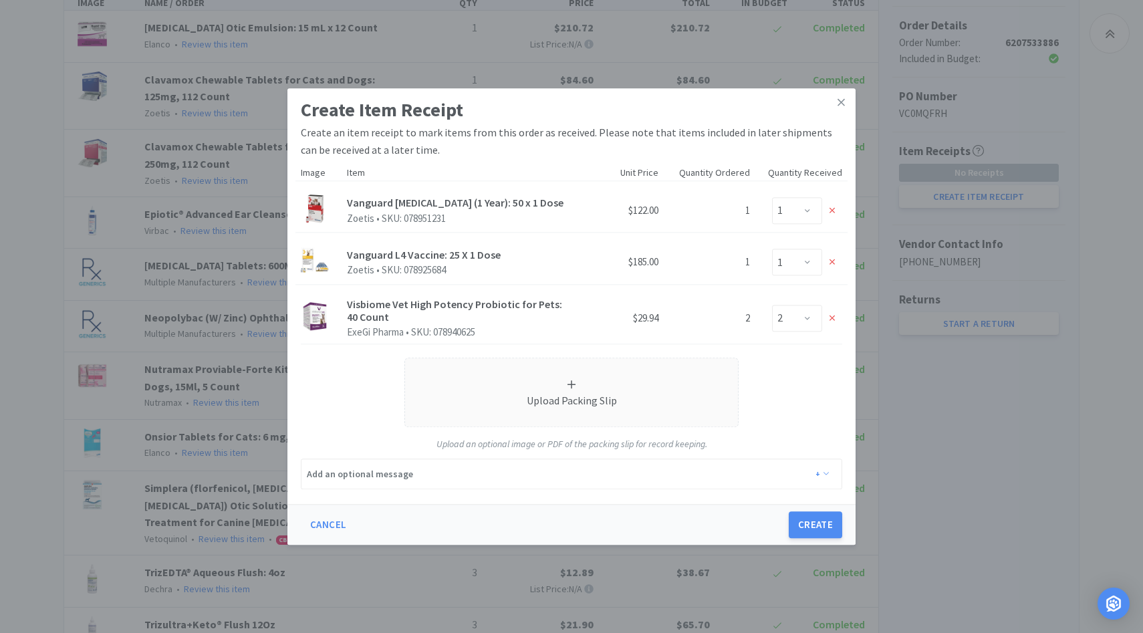
click at [994, 264] on div "Create Item Receipt Create an item receipt to mark items from this order as rec…" at bounding box center [571, 316] width 1143 height 633
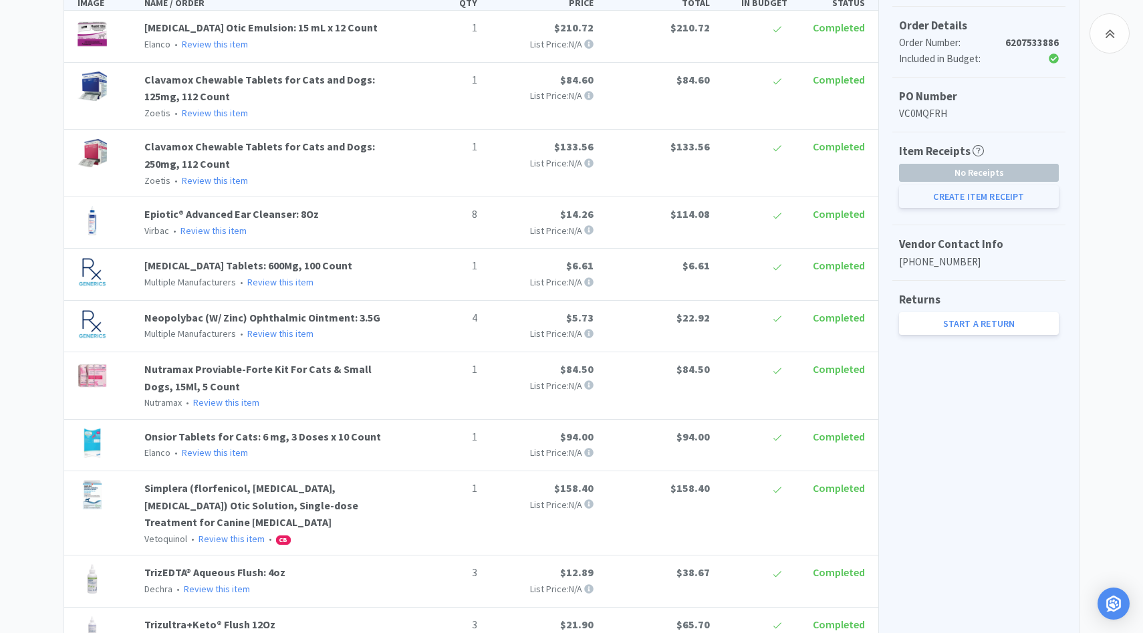
click at [982, 205] on button "Create Item Receipt" at bounding box center [979, 196] width 160 height 23
select select "1"
select select "2"
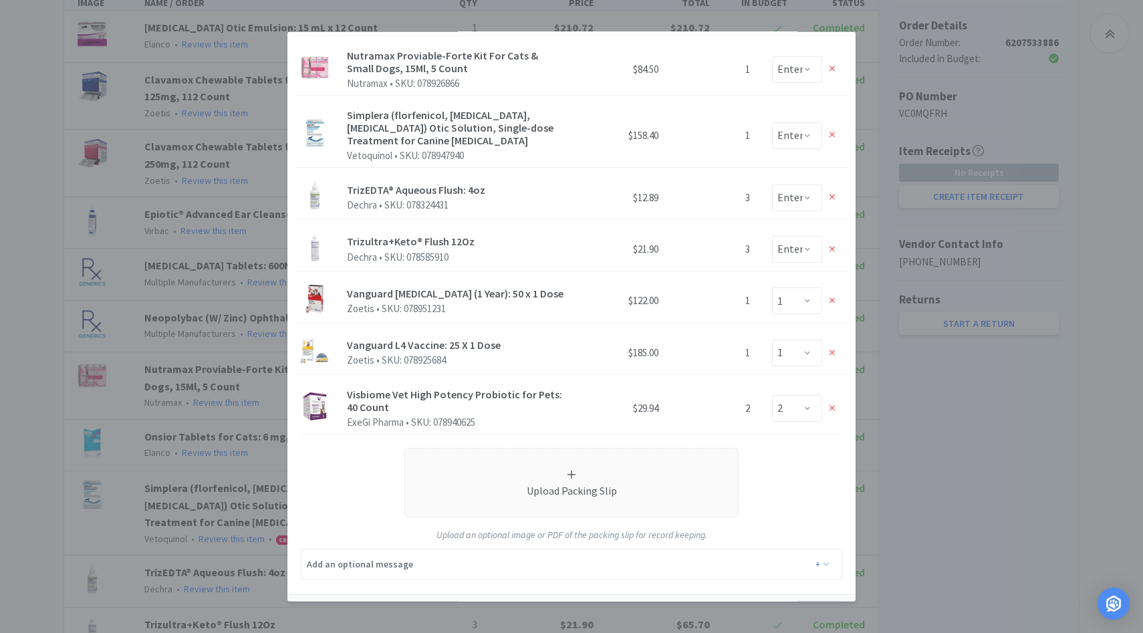
scroll to position [517, 0]
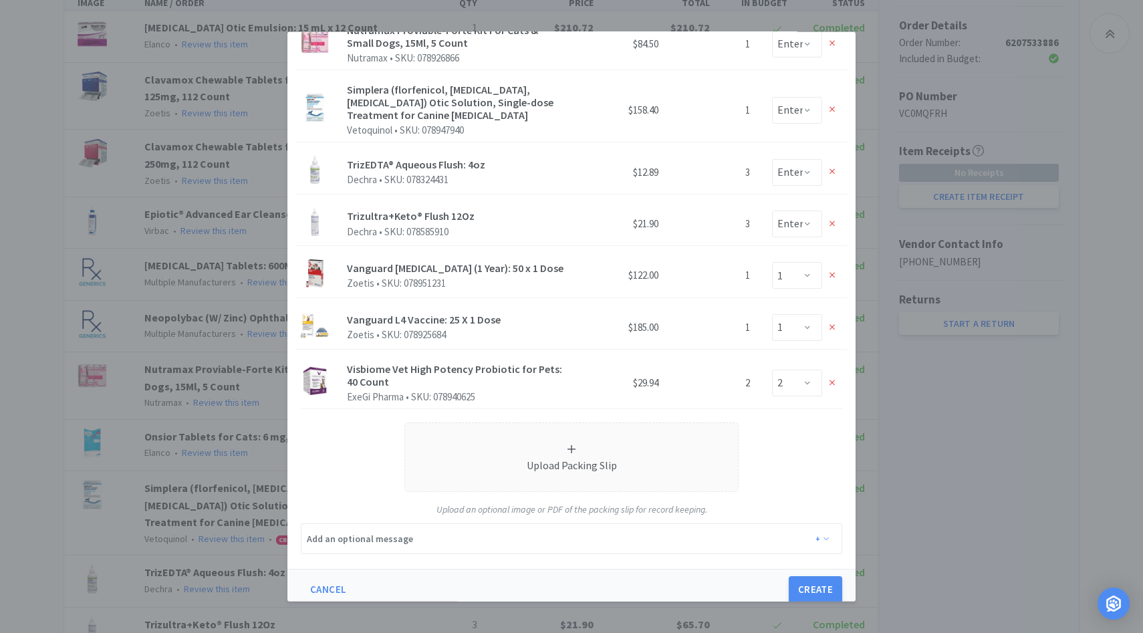
click at [166, 223] on div "Create Item Receipt Create an item receipt to mark items from this order as rec…" at bounding box center [571, 316] width 1143 height 633
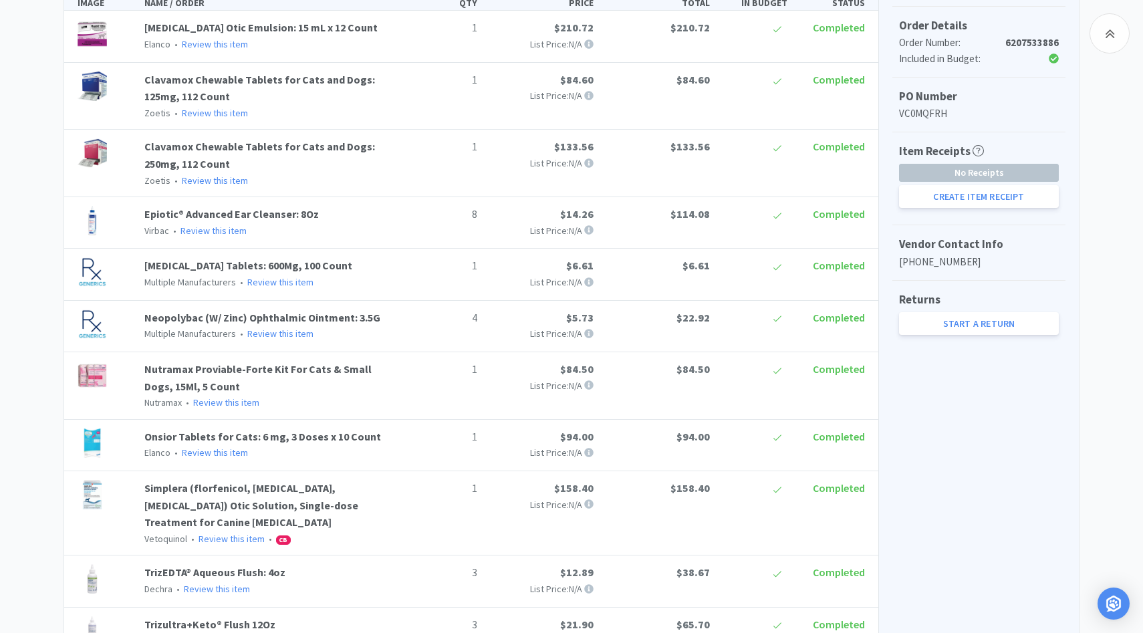
scroll to position [0, 0]
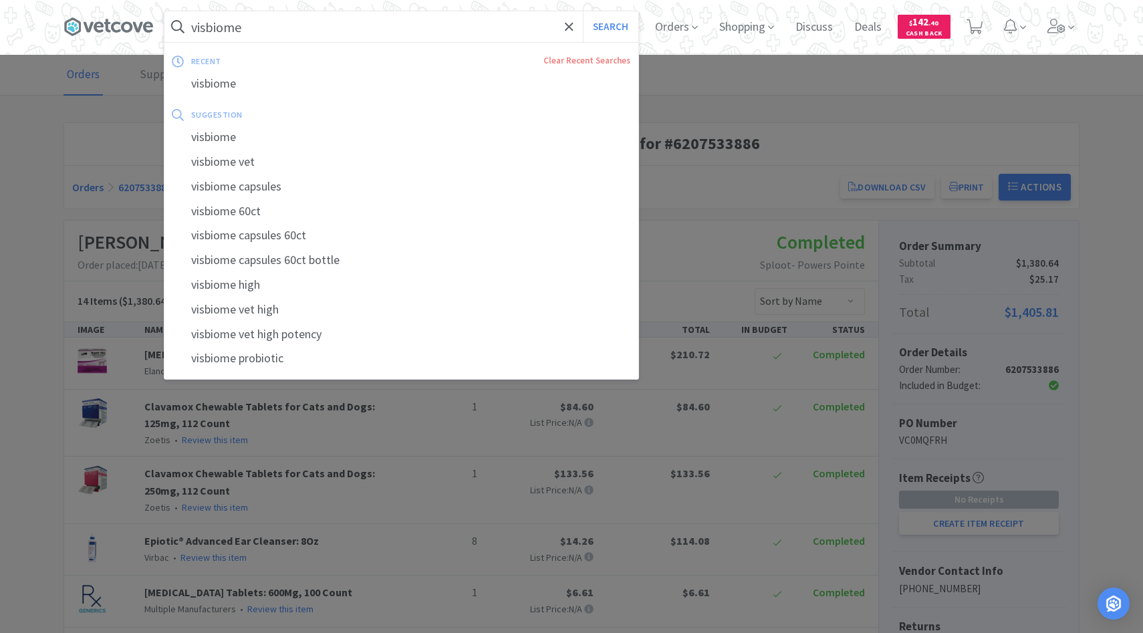
click at [238, 36] on input "visbiome" at bounding box center [401, 26] width 474 height 31
type input "c"
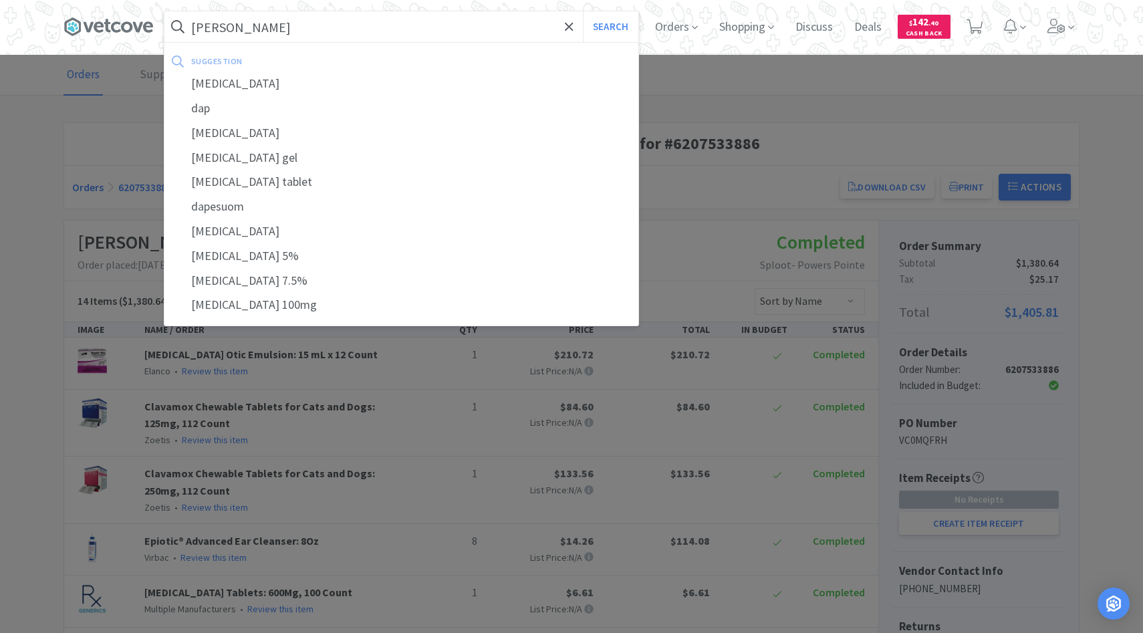
type input "dapp"
click at [583, 11] on button "Search" at bounding box center [610, 26] width 55 height 31
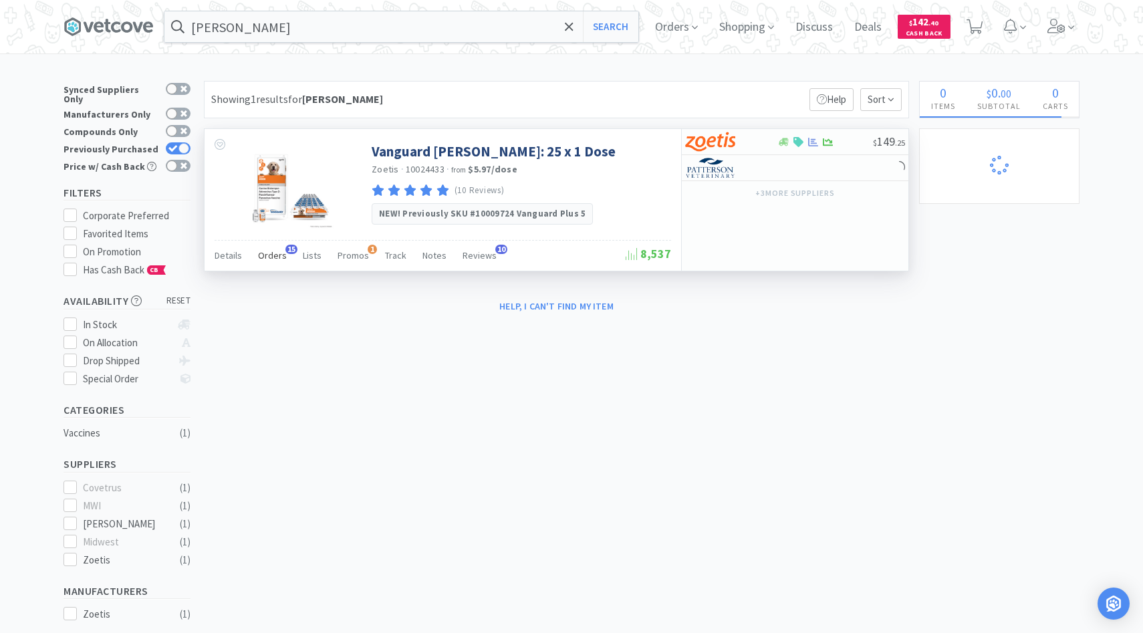
click at [286, 252] on span "15" at bounding box center [292, 249] width 12 height 9
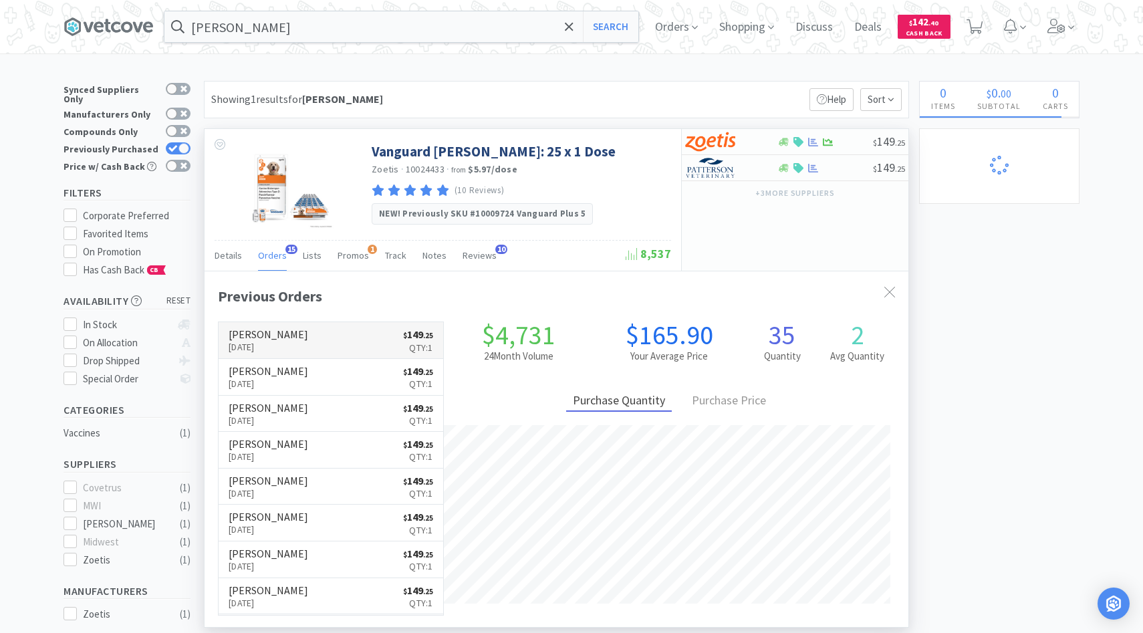
scroll to position [358, 704]
click at [321, 373] on link "Patterson Oct 7th, 2025 $ 149 . 25 Qty: 1" at bounding box center [331, 377] width 225 height 37
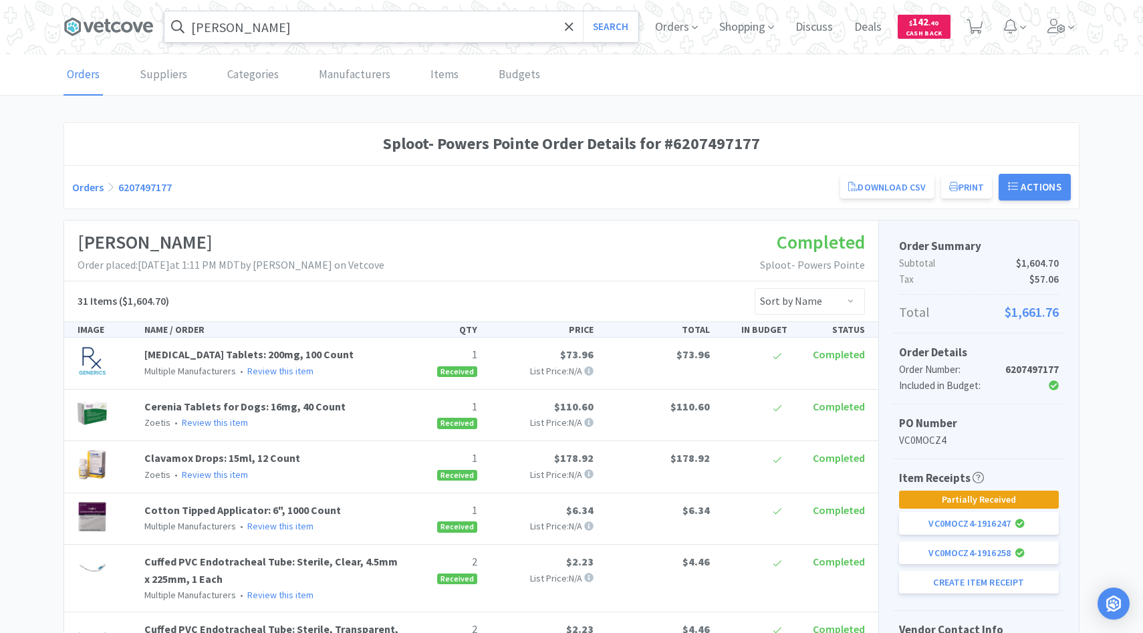
click at [269, 30] on input "dapp" at bounding box center [401, 26] width 474 height 31
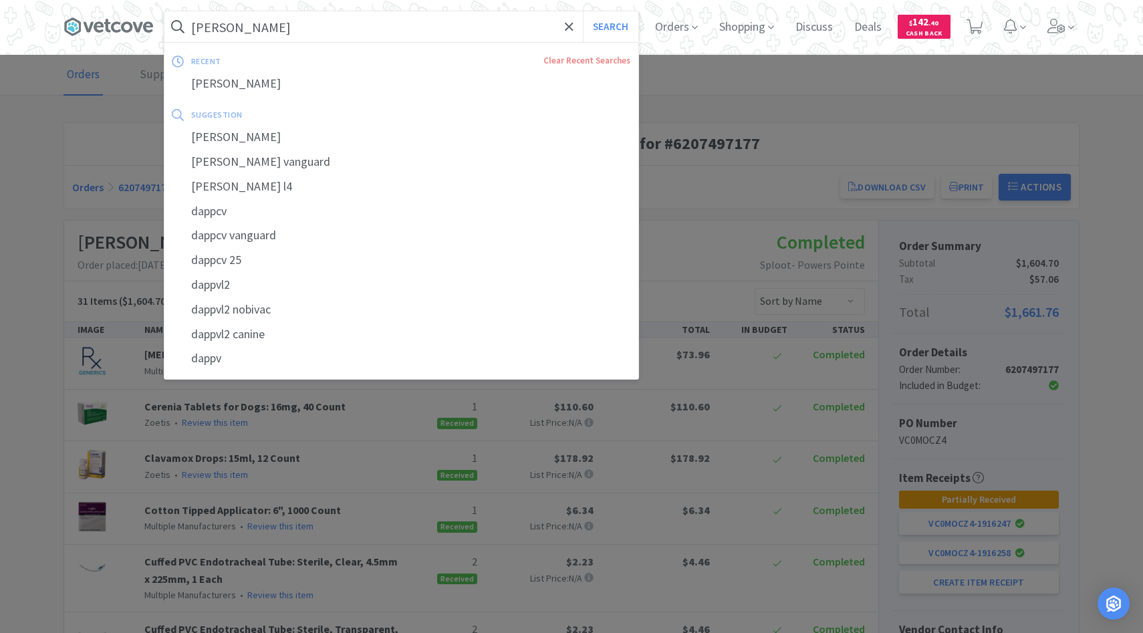
click at [583, 11] on button "Search" at bounding box center [610, 26] width 55 height 31
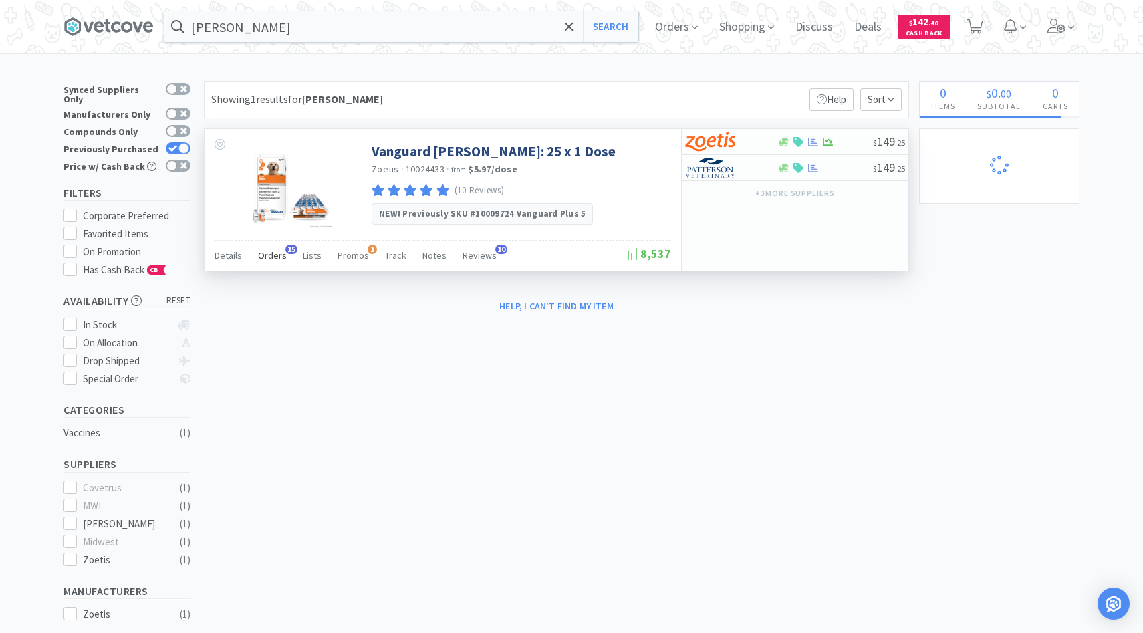
click at [271, 255] on span "Orders" at bounding box center [272, 255] width 29 height 12
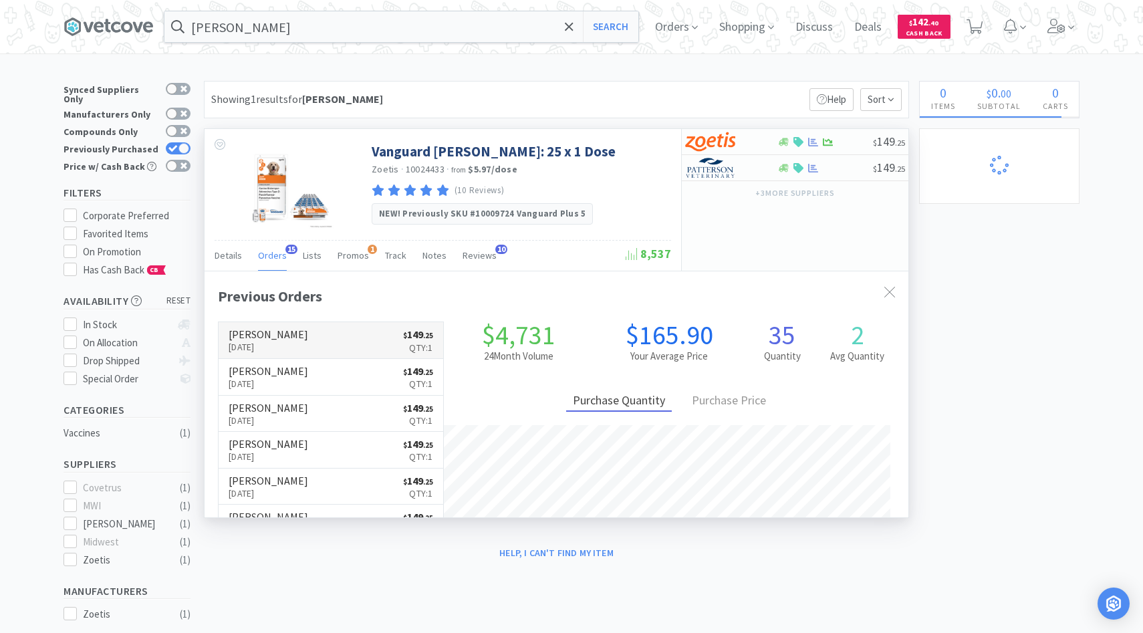
scroll to position [358, 704]
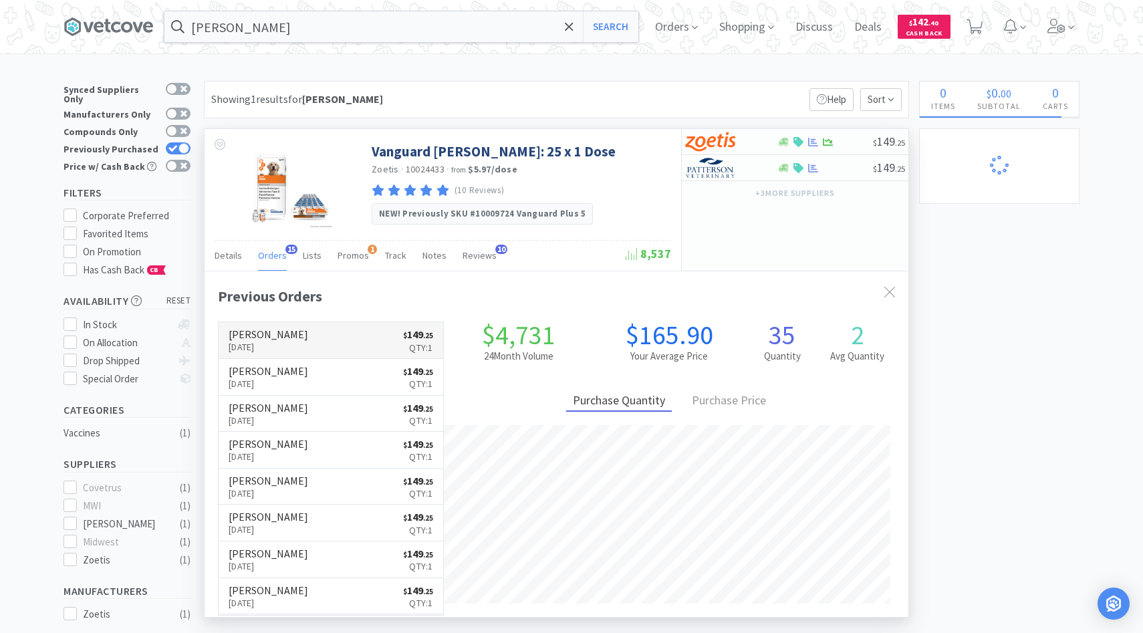
click at [267, 336] on h6 "[PERSON_NAME]" at bounding box center [269, 334] width 80 height 11
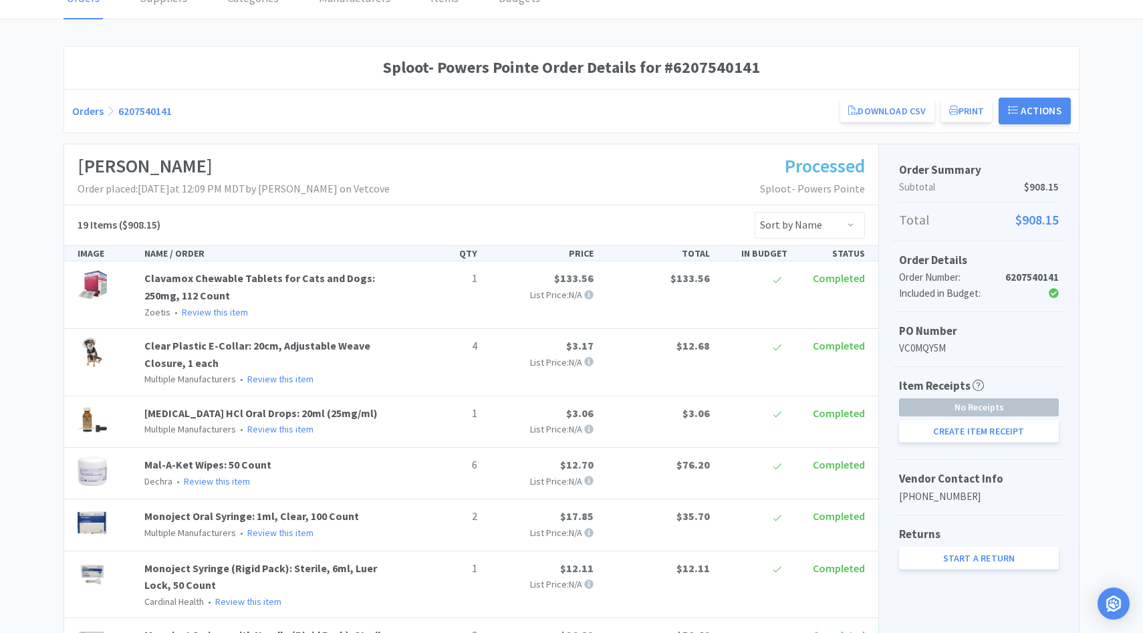
scroll to position [254, 0]
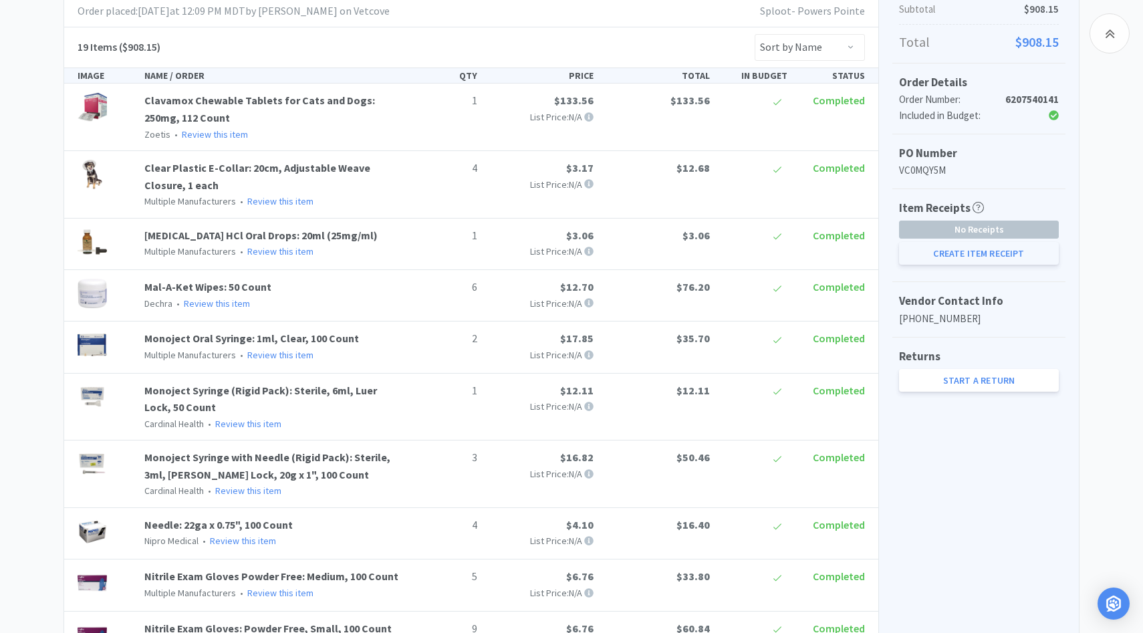
click at [945, 255] on button "Create Item Receipt" at bounding box center [979, 253] width 160 height 23
select select "1"
select select "6"
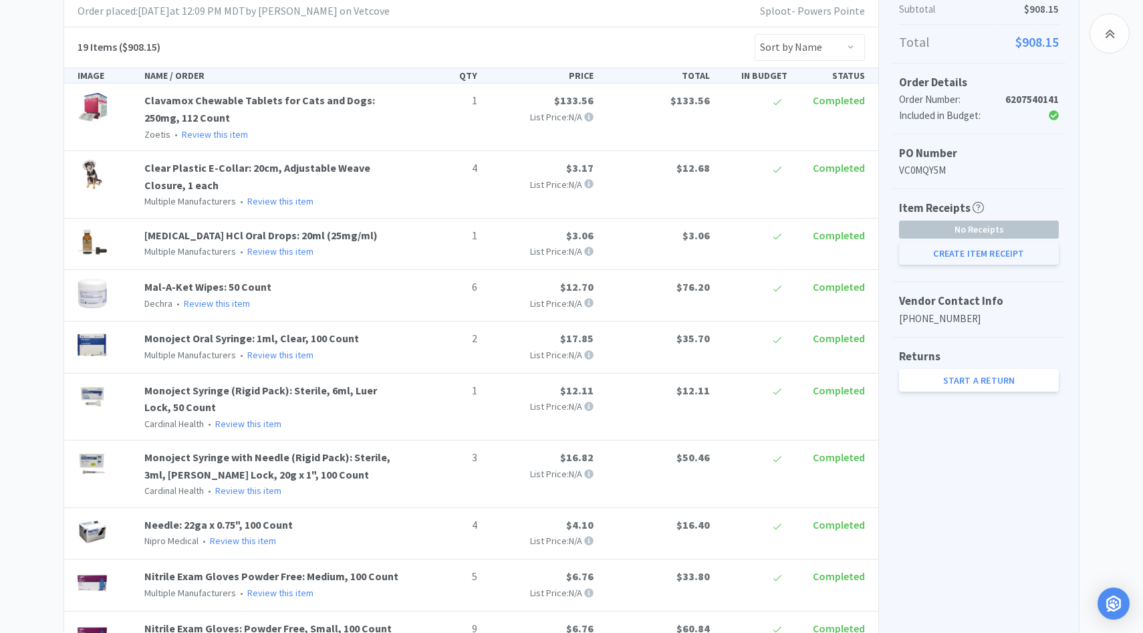
select select "1"
select select "3"
select select "4"
select select "2"
select select "4"
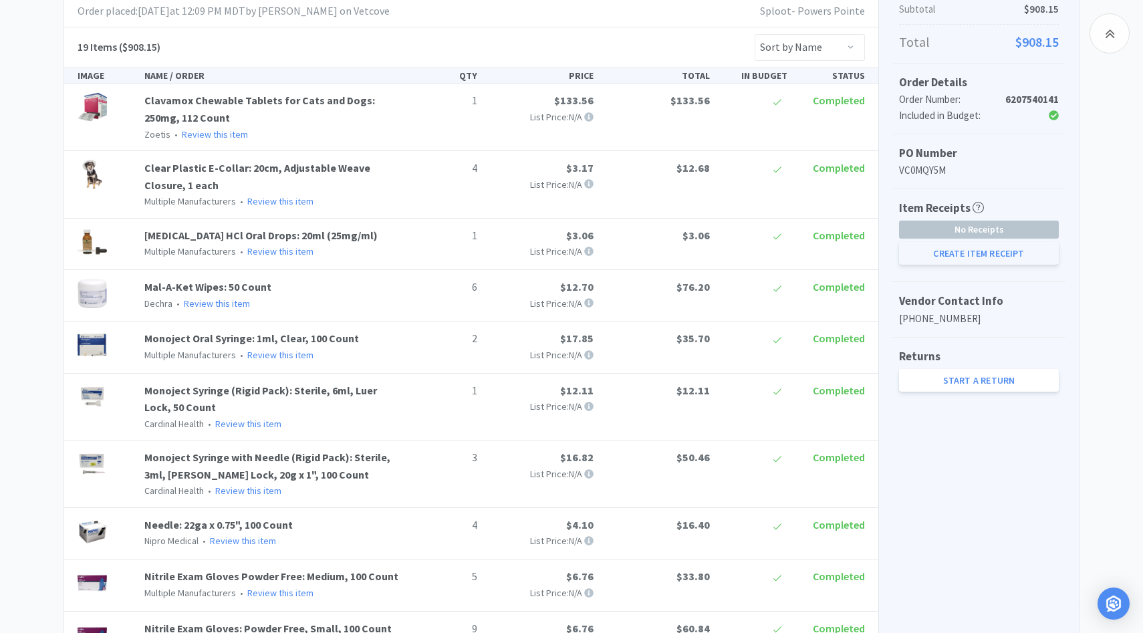
select select "5"
select select "9"
select select "6"
select select "3"
select select "1"
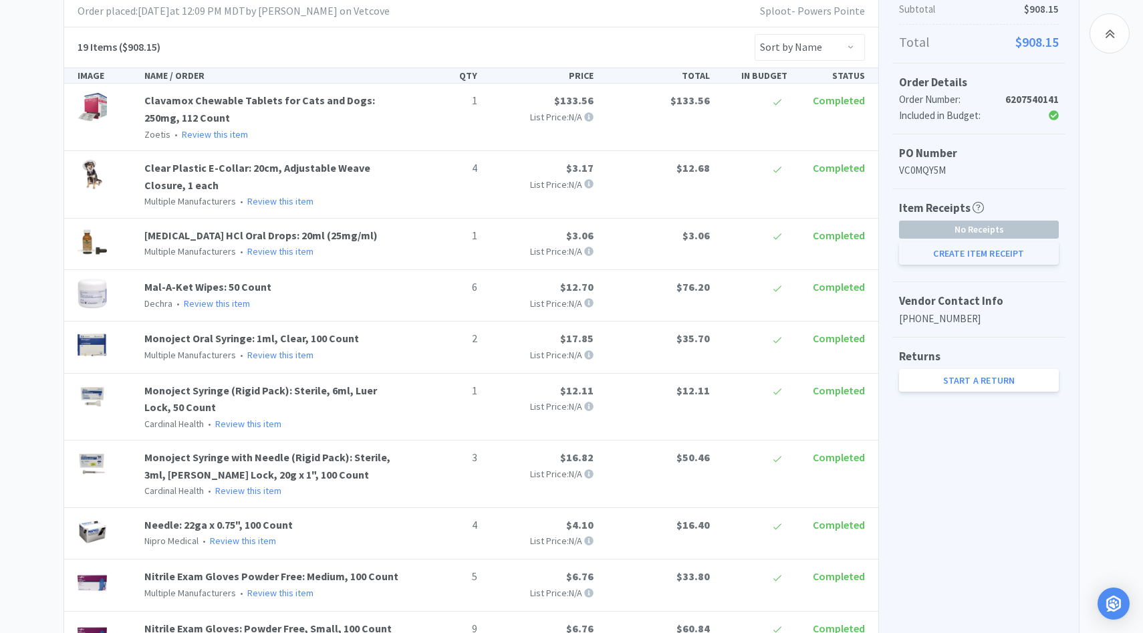
select select "1"
select select "2"
select select "1"
select select "2"
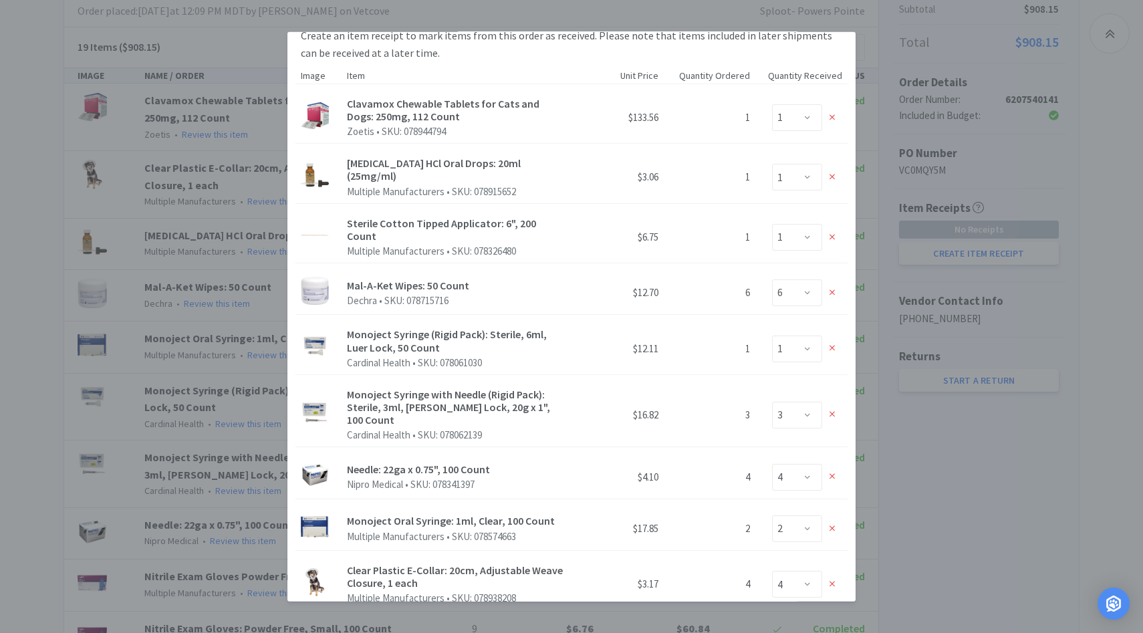
scroll to position [0, 0]
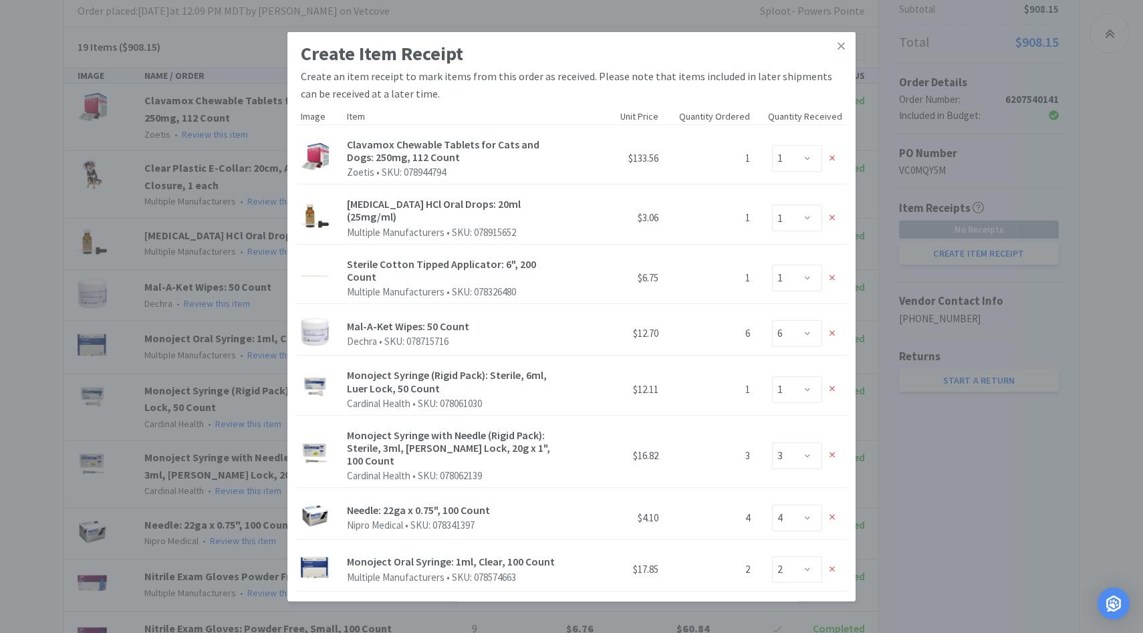
click at [188, 181] on div "Create Item Receipt Create an item receipt to mark items from this order as rec…" at bounding box center [571, 316] width 1143 height 633
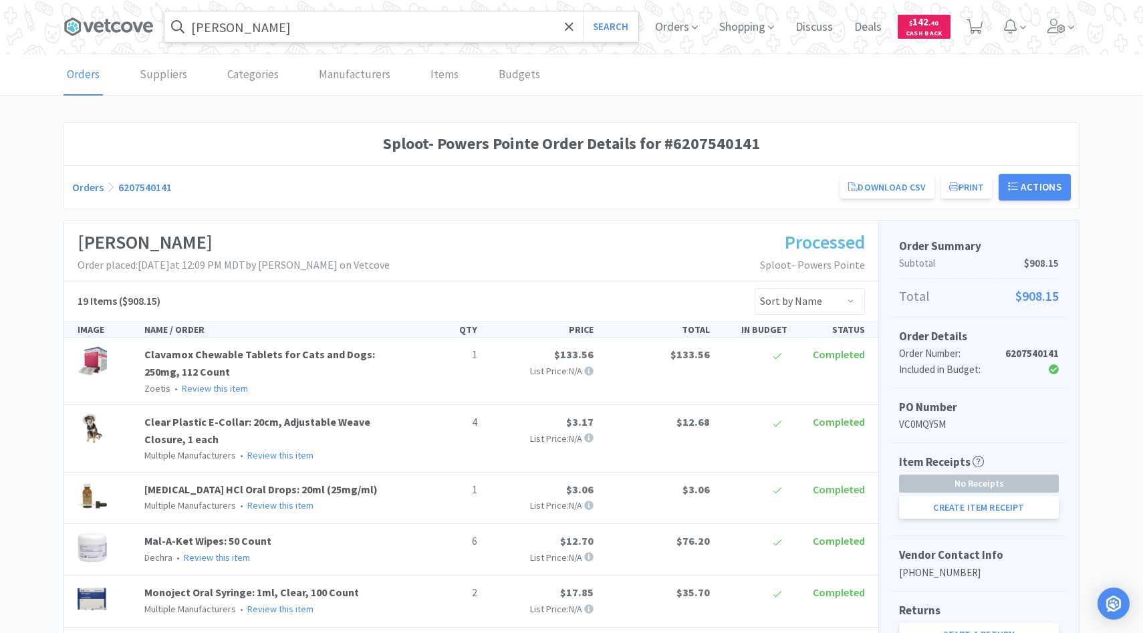
click at [245, 15] on input "dapp" at bounding box center [401, 26] width 474 height 31
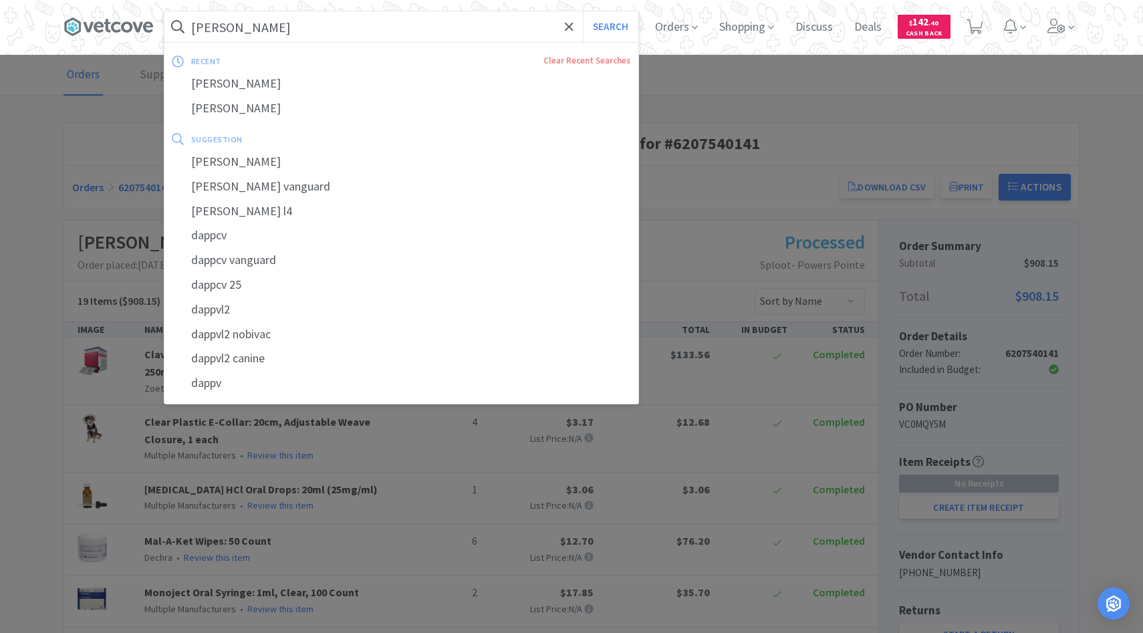
click at [243, 15] on input "dapp" at bounding box center [401, 26] width 474 height 31
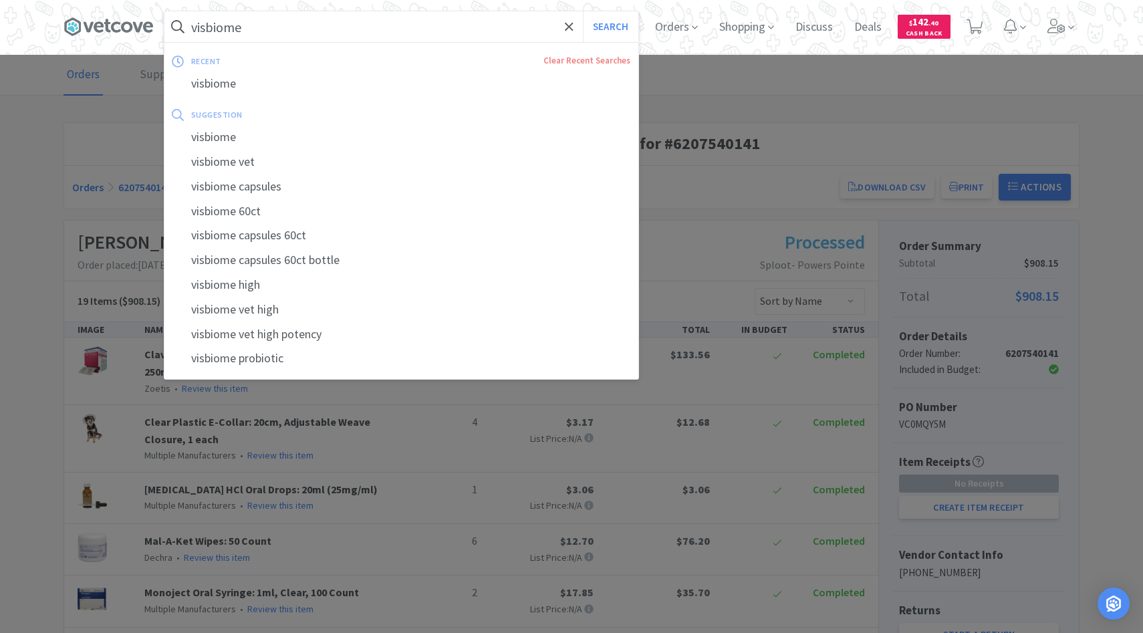
type input "visbiome"
click at [583, 11] on button "Search" at bounding box center [610, 26] width 55 height 31
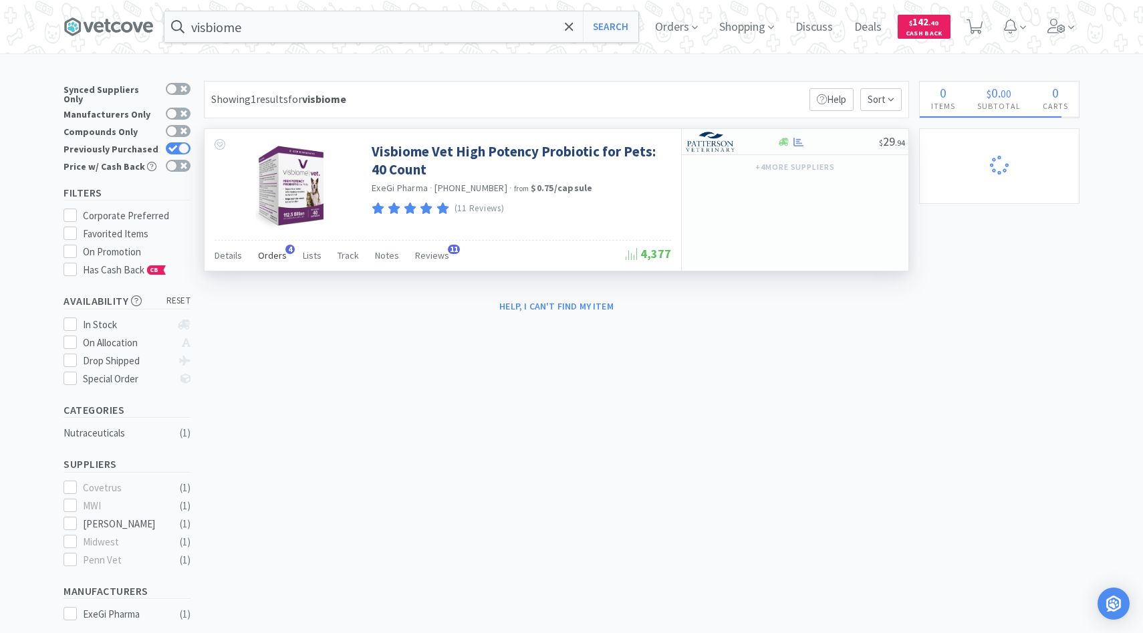
click at [278, 265] on div "Orders 4" at bounding box center [272, 257] width 29 height 25
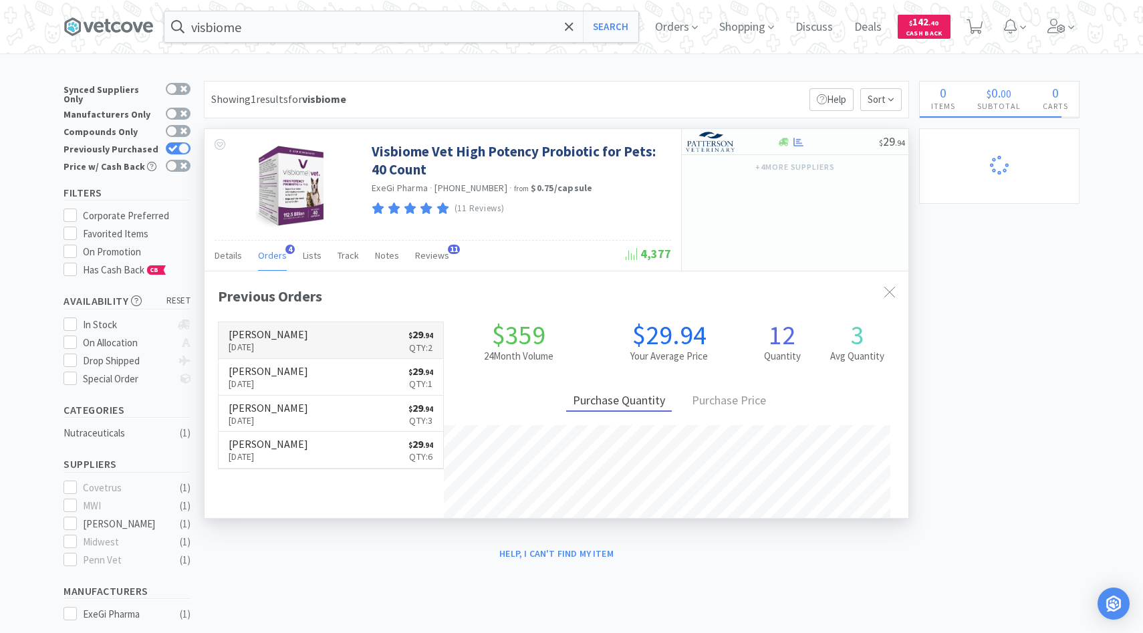
scroll to position [346, 704]
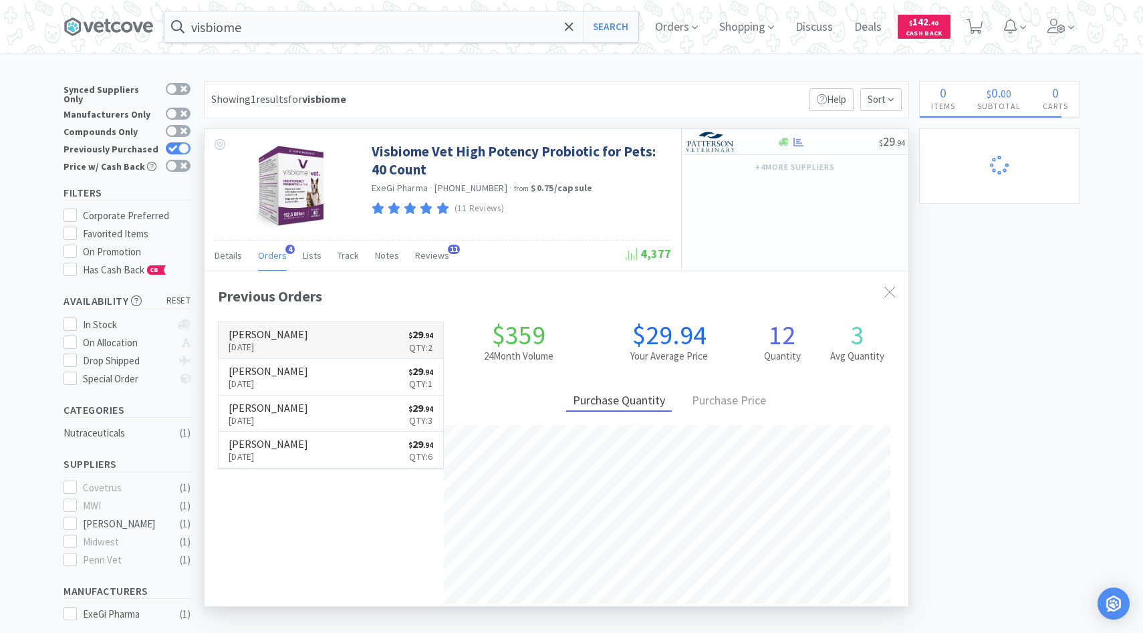
click at [312, 346] on link "Patterson Oct 12th, 2025 $ 29 . 94 Qty: 2" at bounding box center [331, 340] width 225 height 37
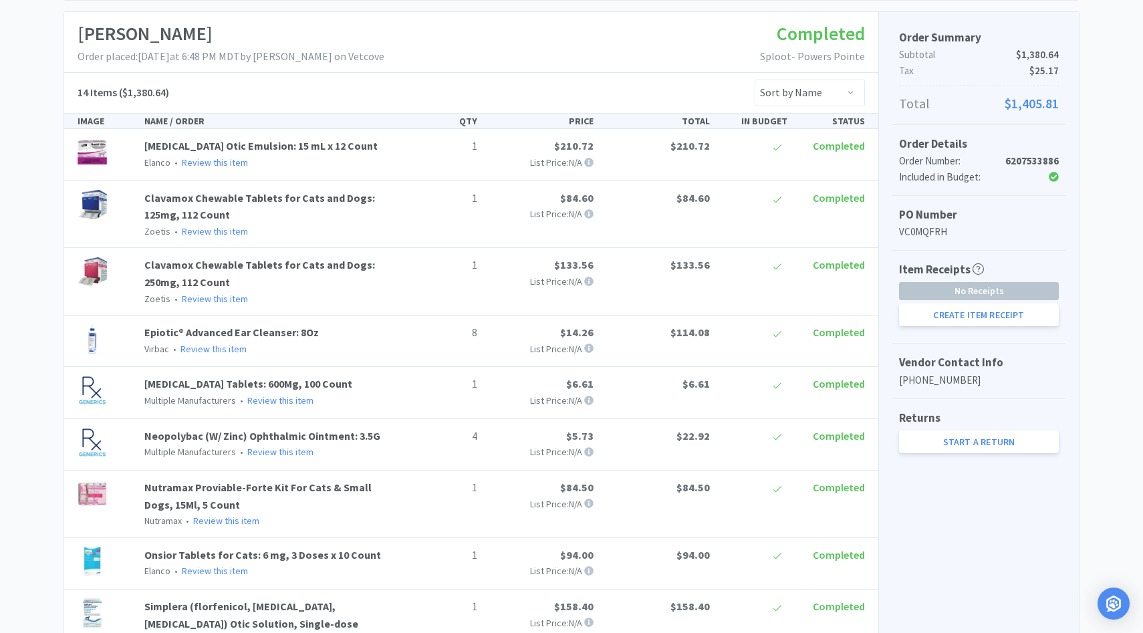
scroll to position [362, 0]
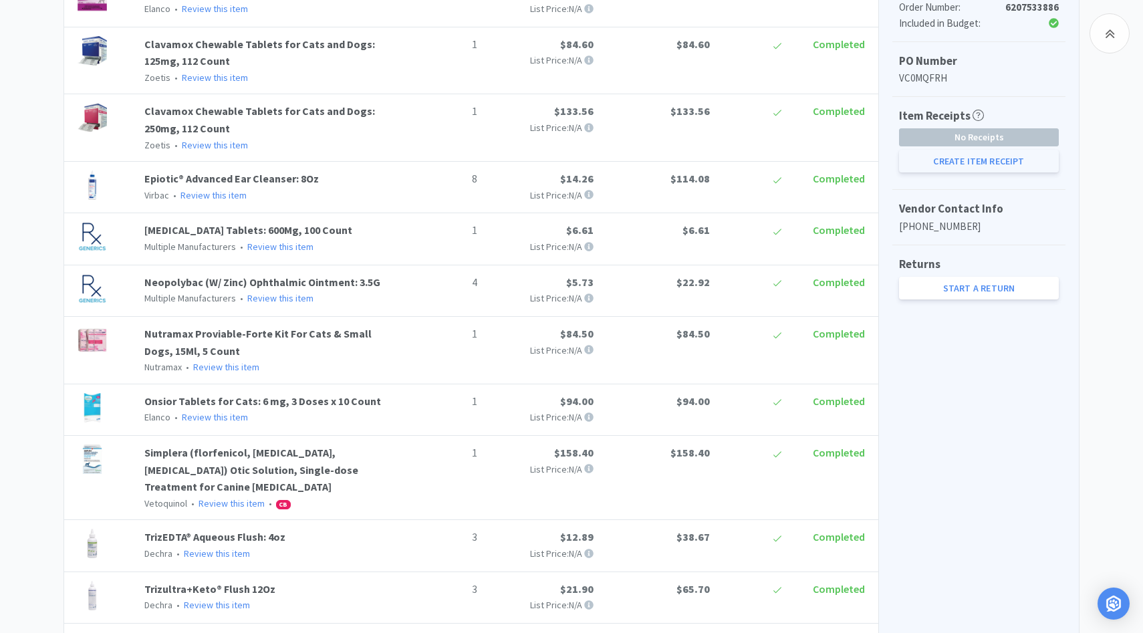
click at [994, 166] on button "Create Item Receipt" at bounding box center [979, 161] width 160 height 23
select select "1"
select select "8"
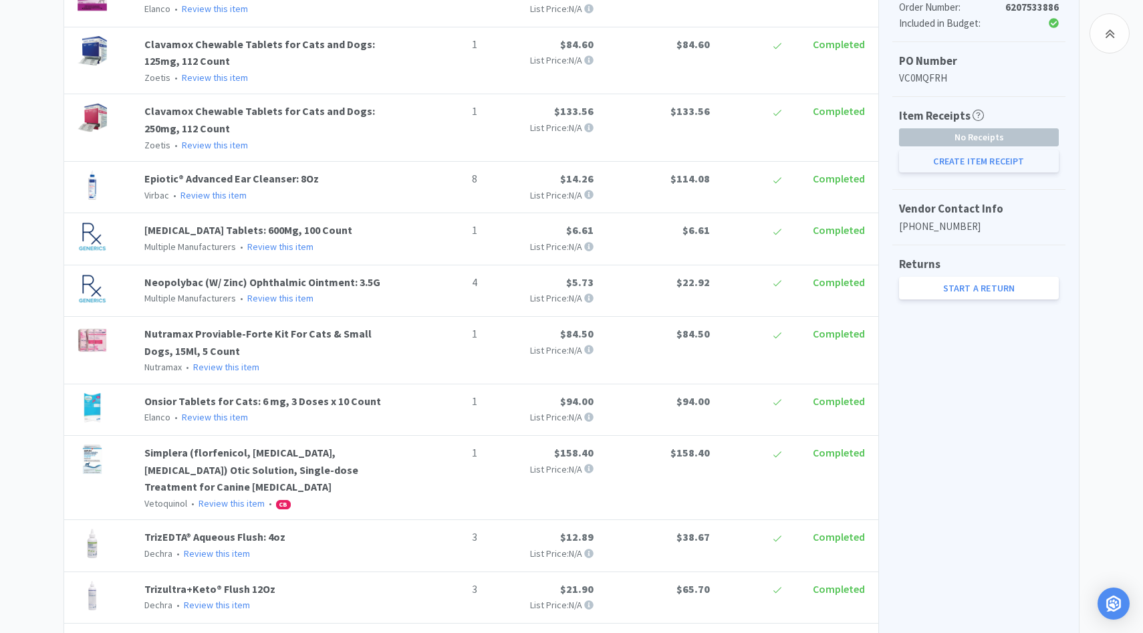
select select "1"
select select "4"
select select "1"
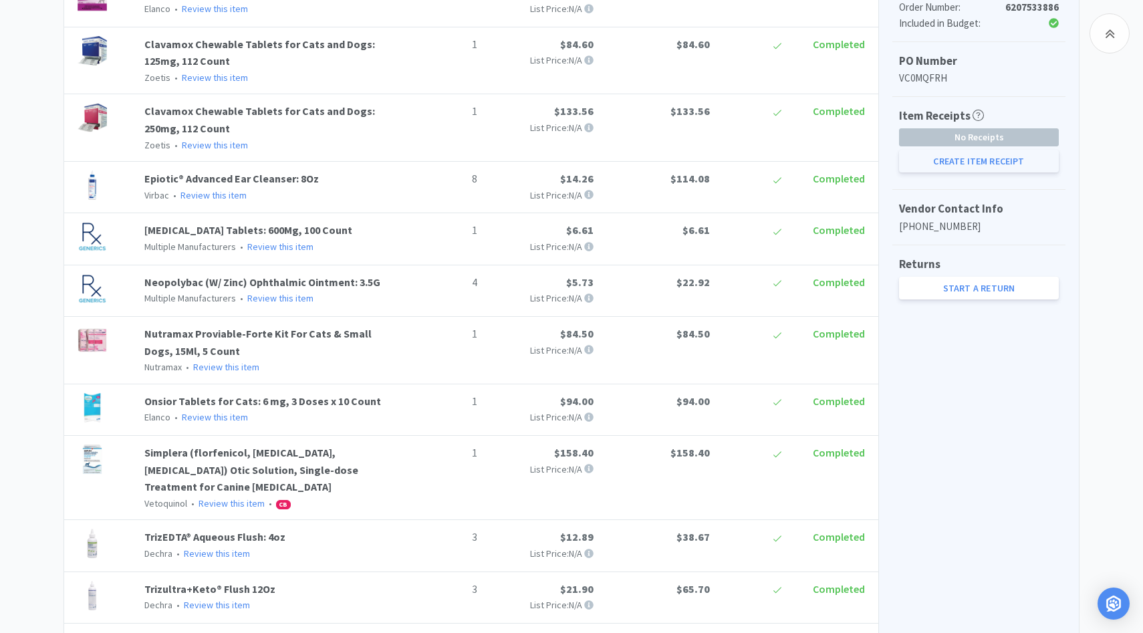
select select "3"
select select "1"
select select "2"
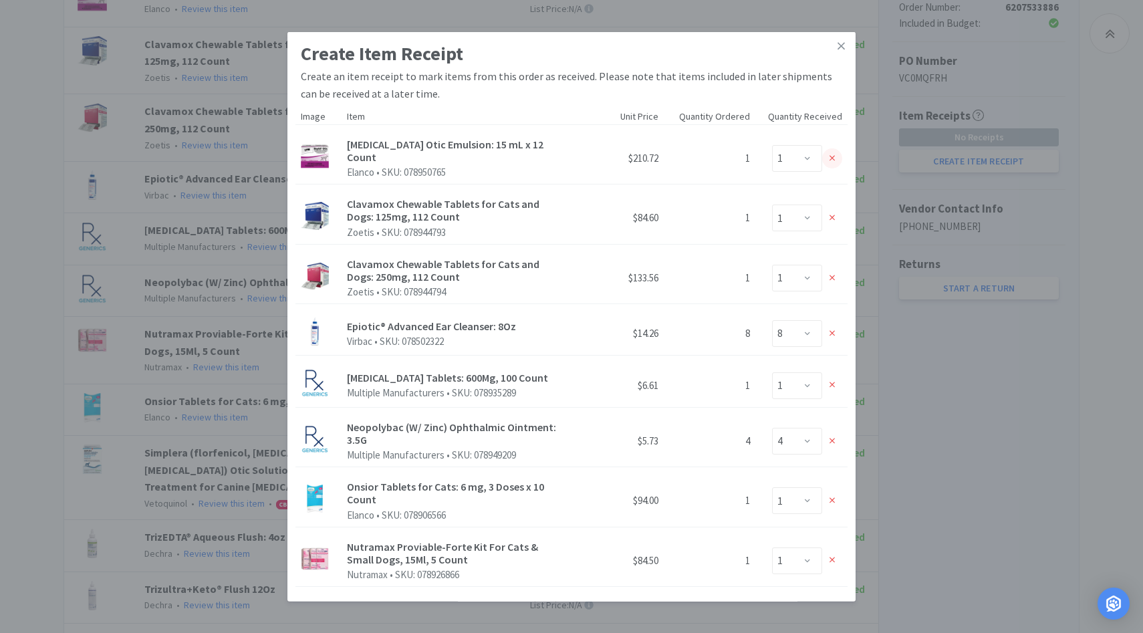
click at [830, 158] on icon at bounding box center [833, 158] width 6 height 9
click at [830, 213] on icon at bounding box center [833, 217] width 6 height 9
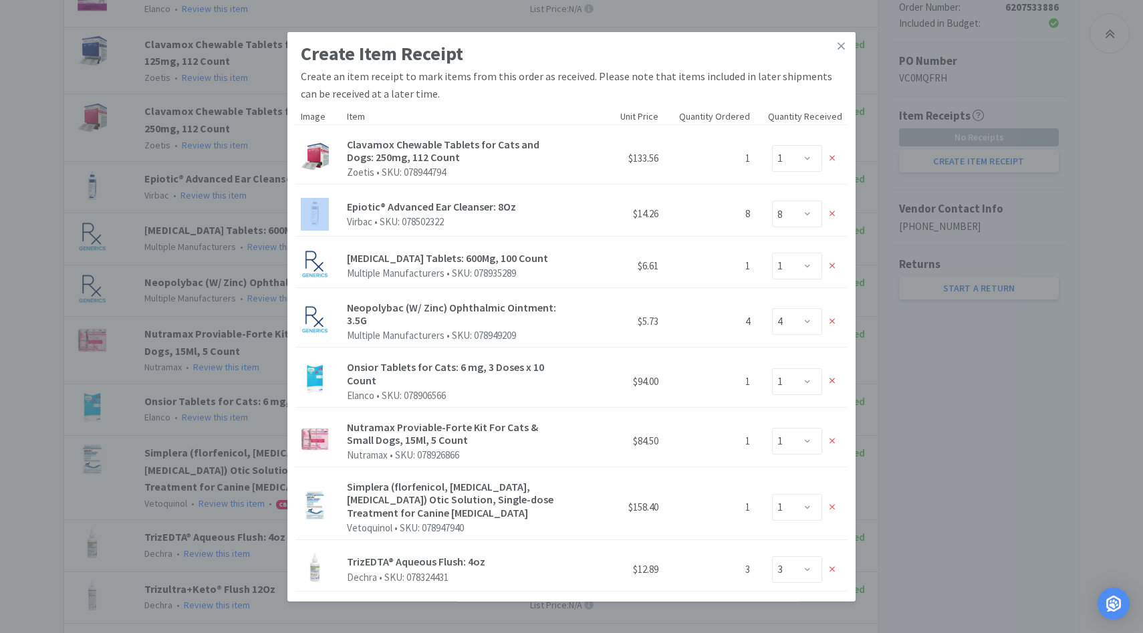
click at [830, 158] on icon at bounding box center [833, 158] width 6 height 9
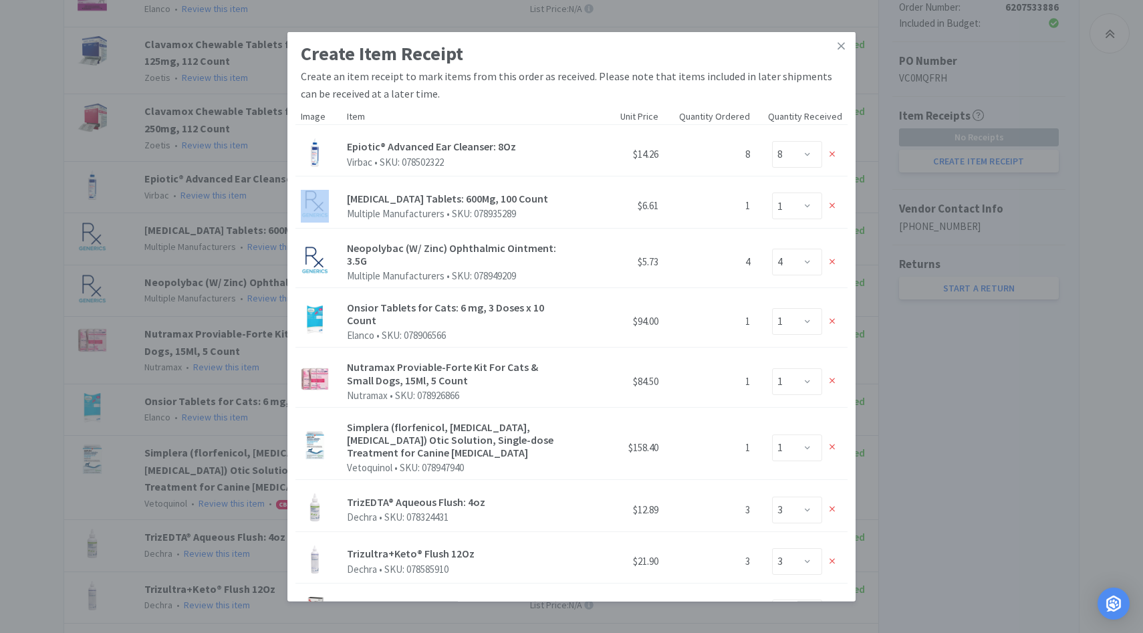
click at [830, 158] on icon at bounding box center [833, 154] width 6 height 9
click at [830, 201] on icon at bounding box center [833, 205] width 6 height 9
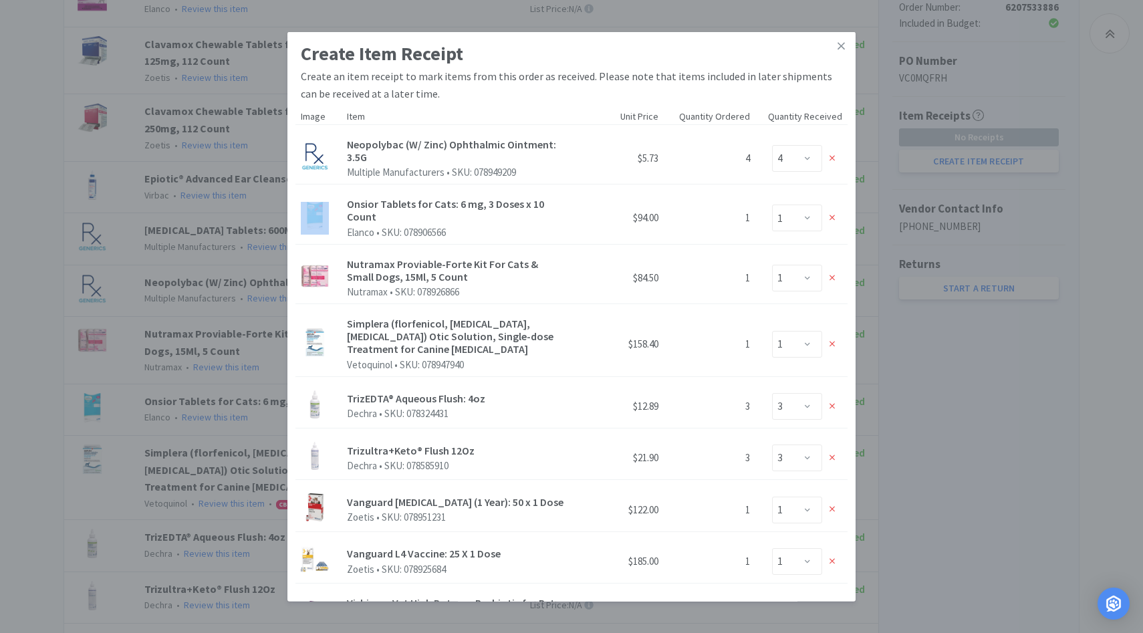
click at [830, 158] on icon at bounding box center [833, 158] width 6 height 9
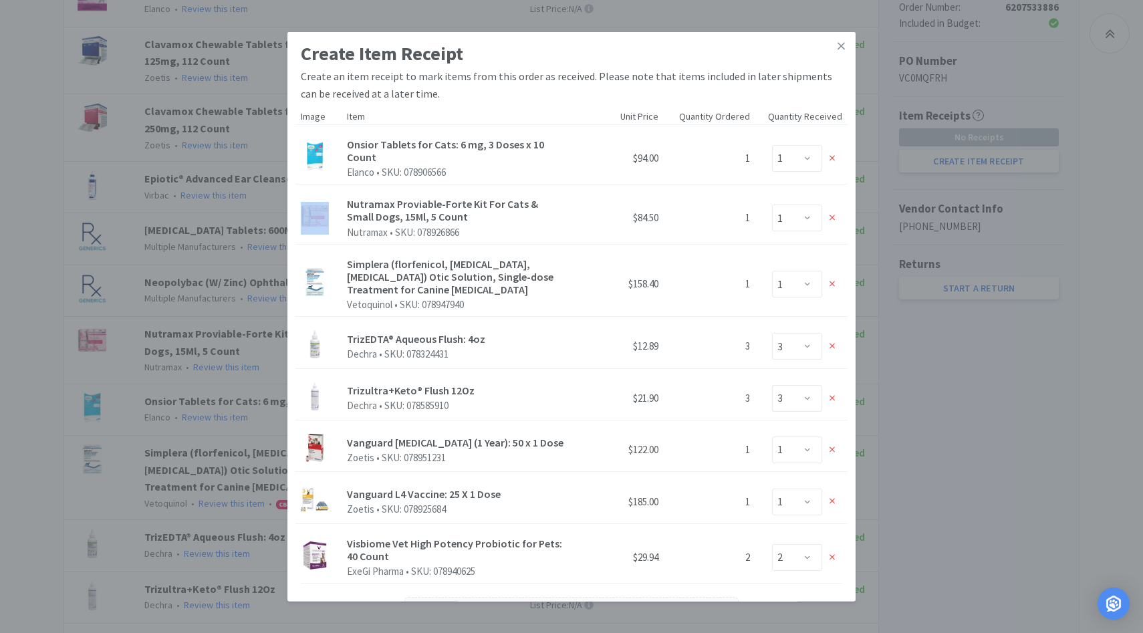
click at [830, 158] on icon at bounding box center [833, 158] width 6 height 9
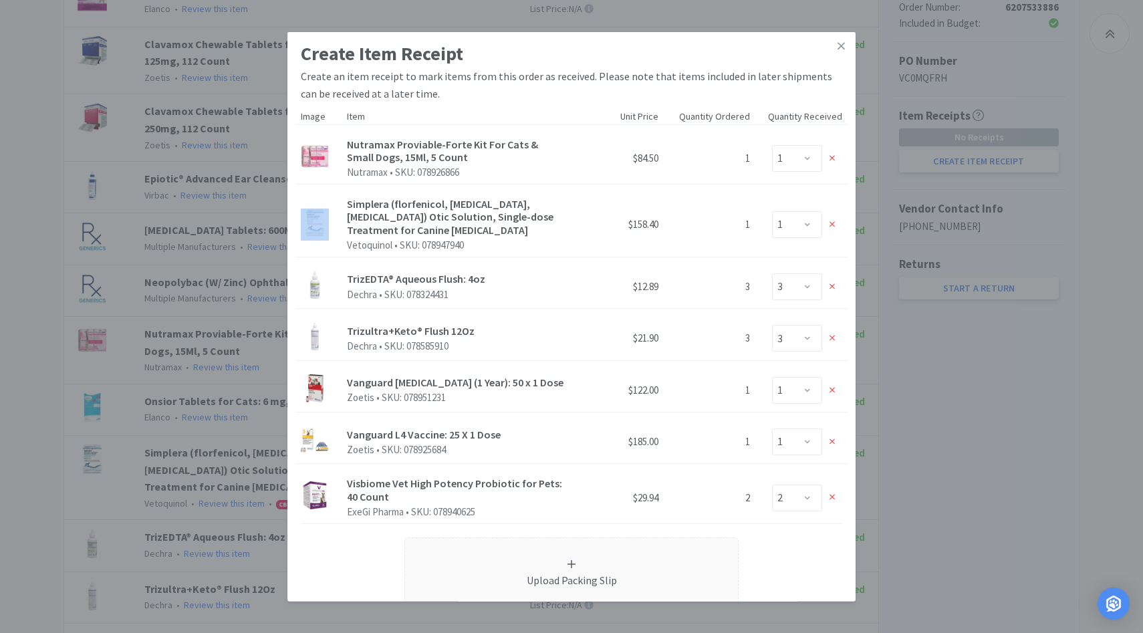
click at [830, 158] on icon at bounding box center [833, 158] width 6 height 9
click at [830, 215] on div at bounding box center [832, 225] width 20 height 20
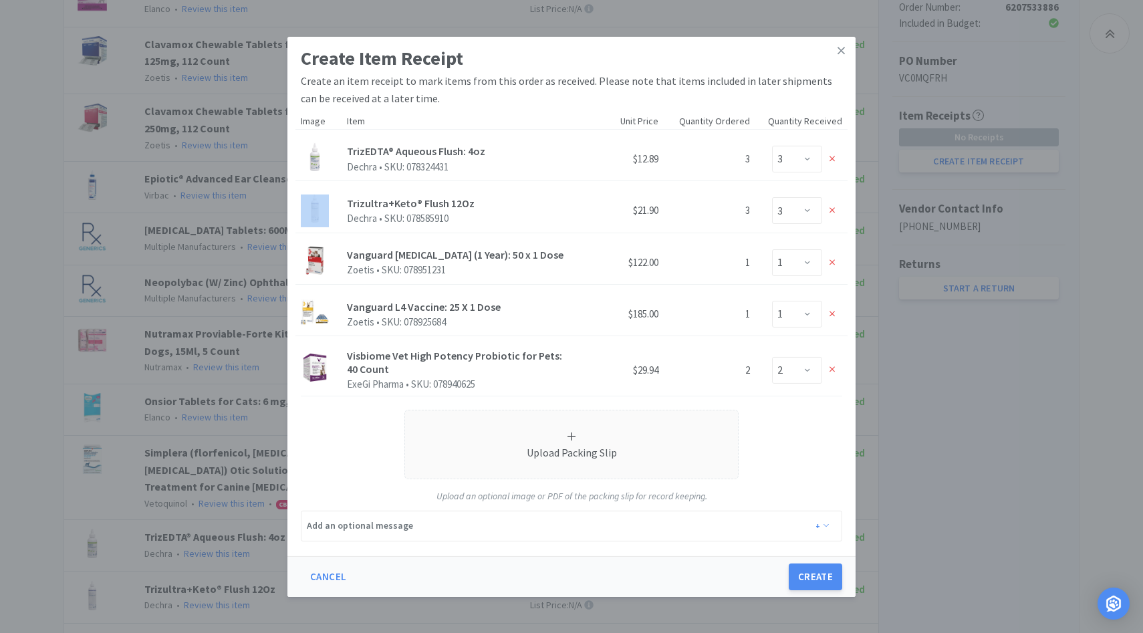
click at [830, 158] on icon at bounding box center [833, 158] width 6 height 9
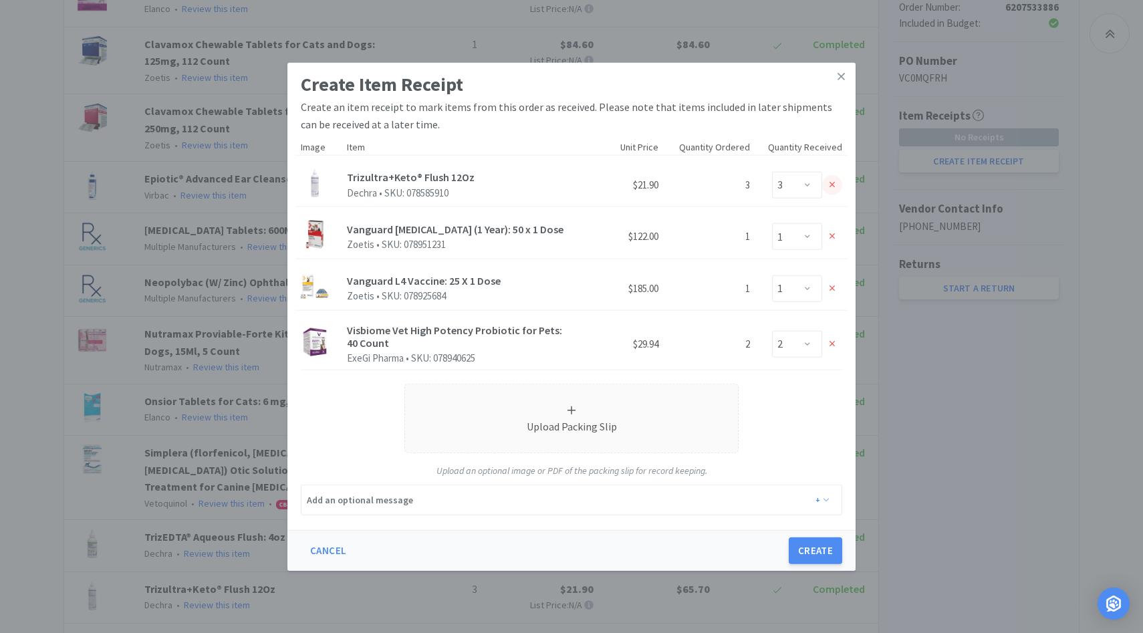
click at [833, 179] on div at bounding box center [832, 185] width 20 height 20
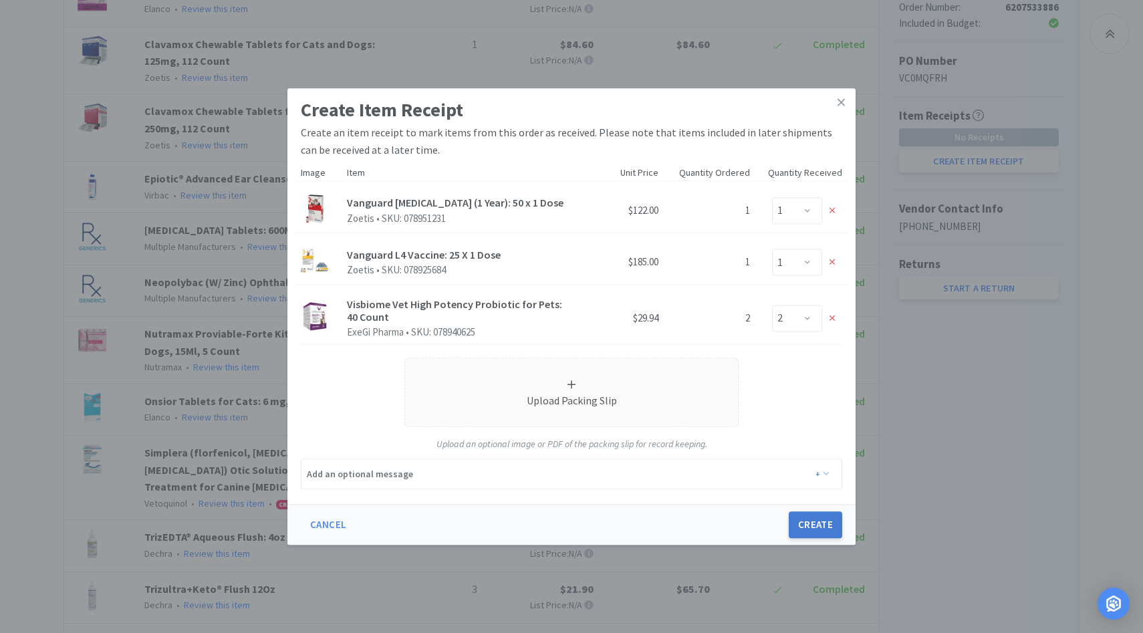
click at [820, 526] on button "Create" at bounding box center [815, 524] width 53 height 27
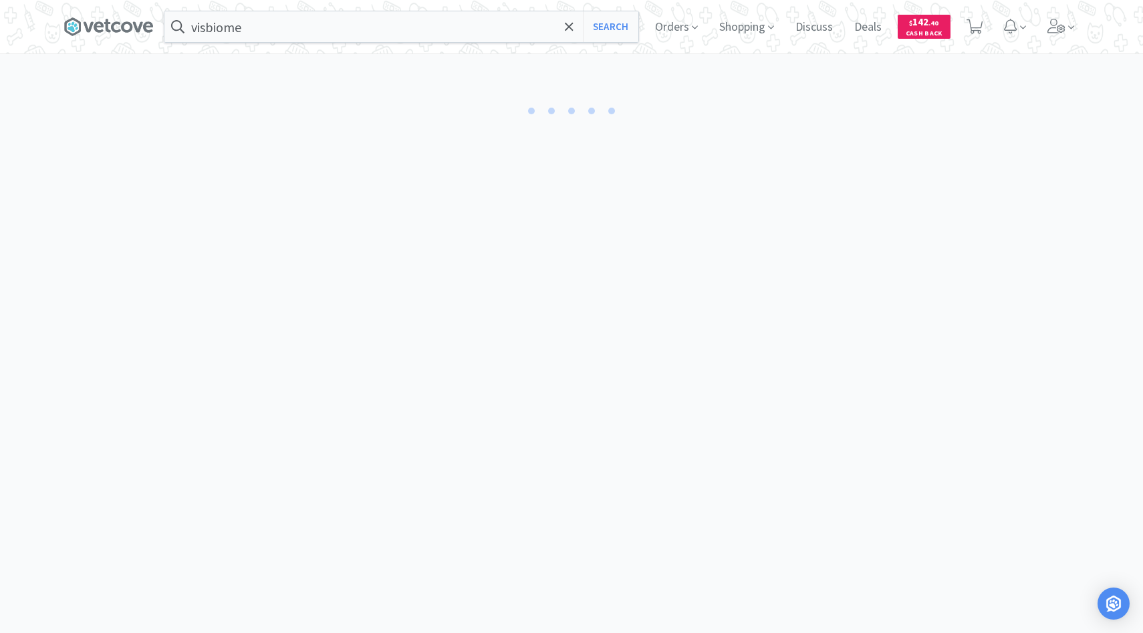
select select "1"
select select "2"
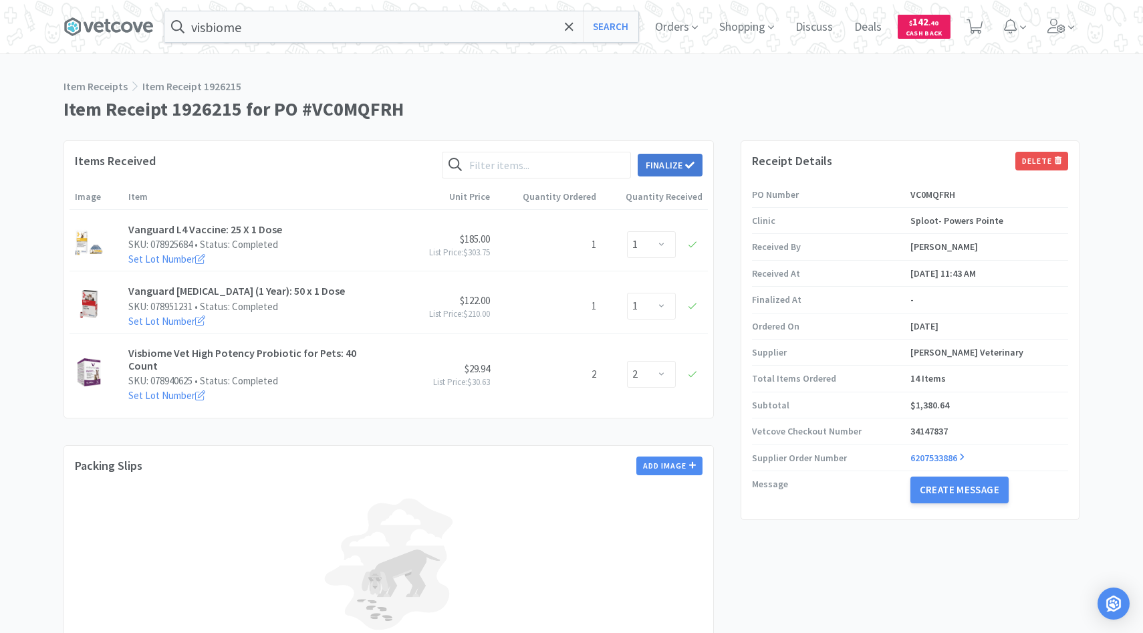
click at [661, 157] on button "Finalize" at bounding box center [670, 165] width 65 height 23
click at [704, 135] on button "Finalize" at bounding box center [719, 144] width 49 height 19
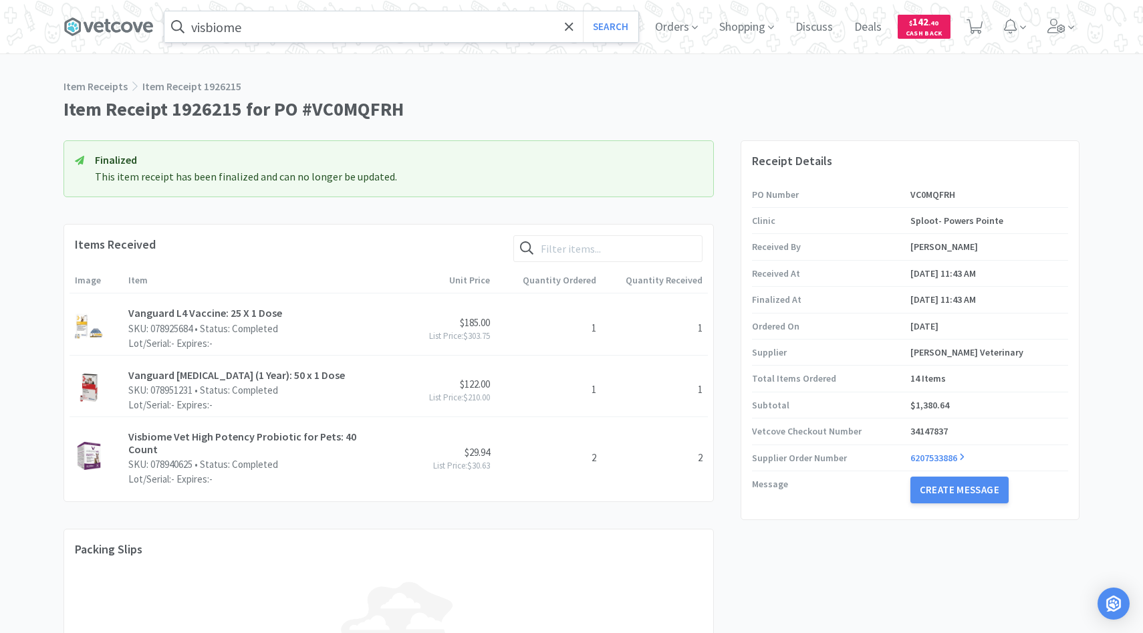
click at [344, 24] on input "visbiome" at bounding box center [401, 26] width 474 height 31
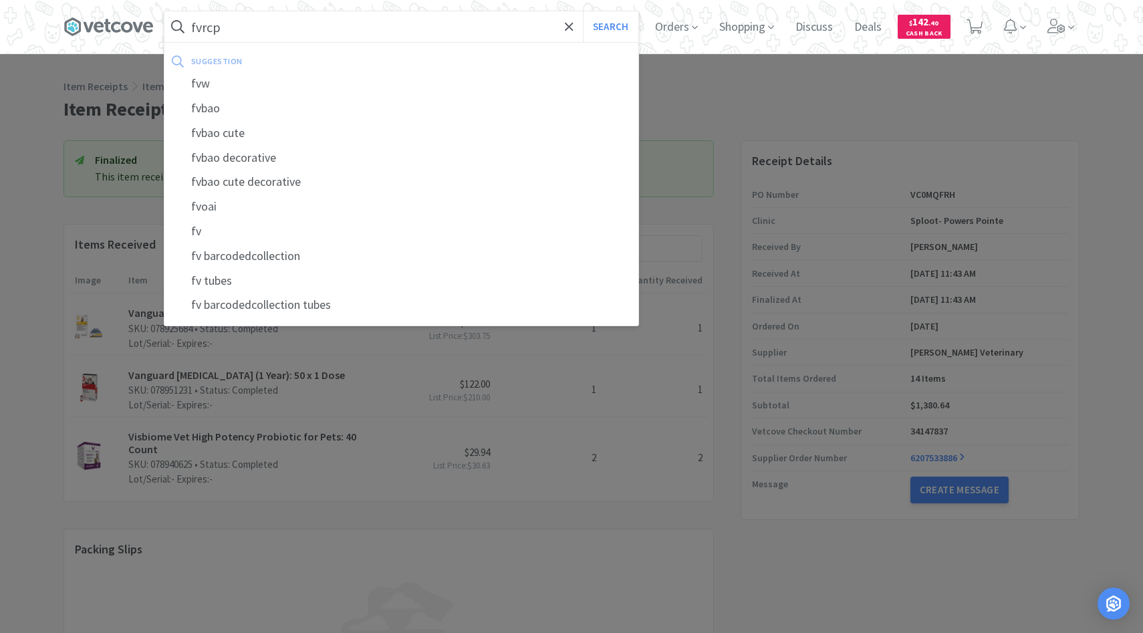
type input "fvrcp"
click at [583, 11] on button "Search" at bounding box center [610, 26] width 55 height 31
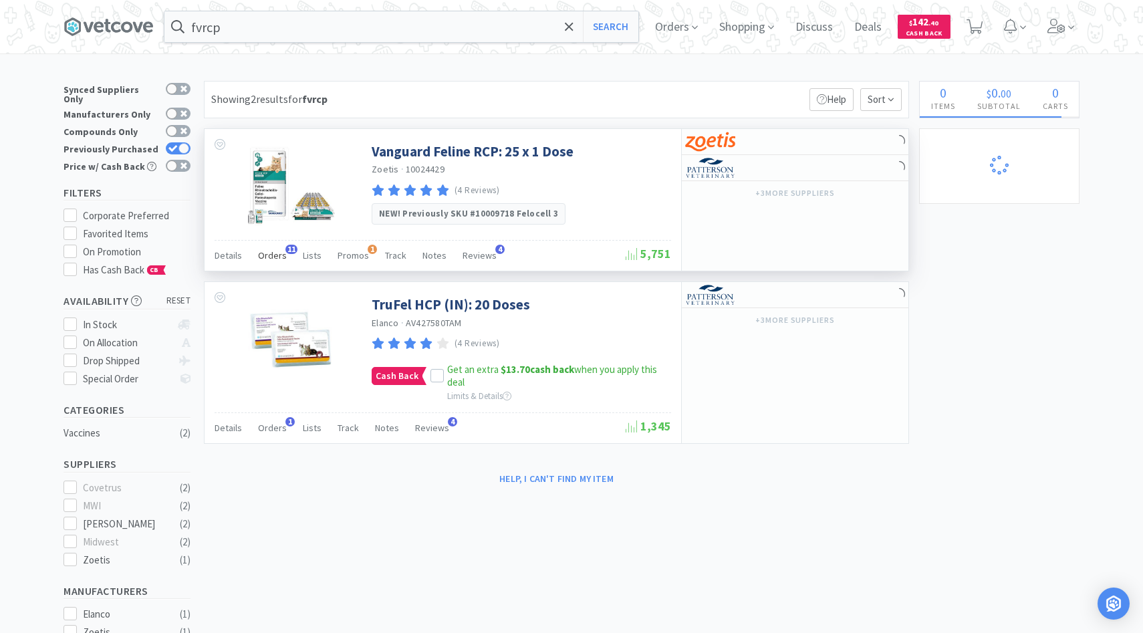
click at [266, 264] on div "Orders 11" at bounding box center [272, 257] width 29 height 25
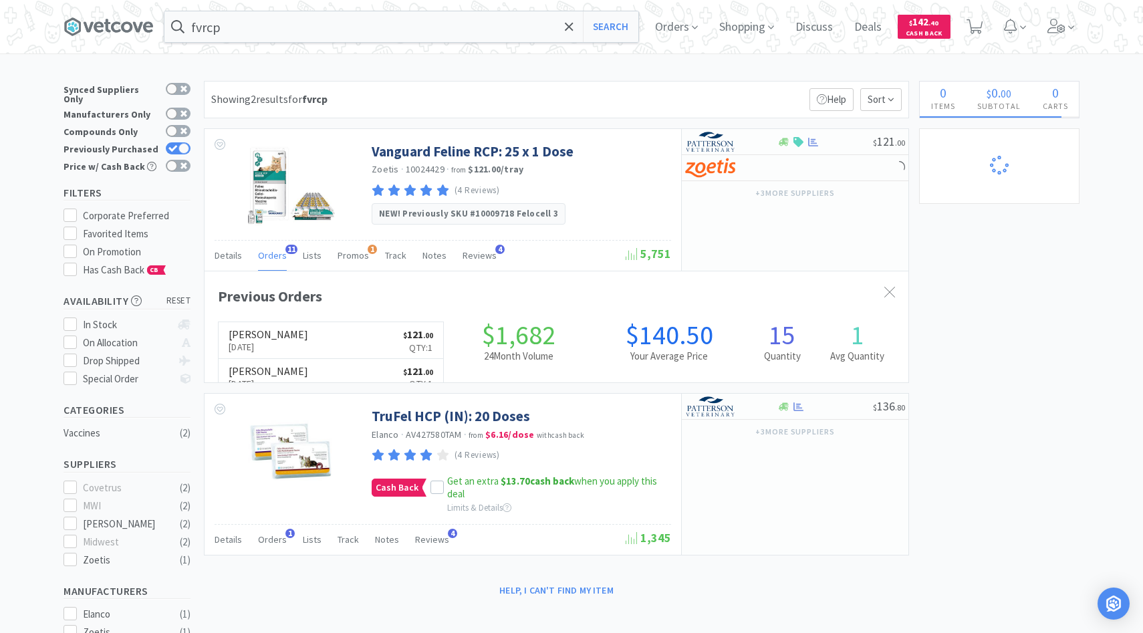
scroll to position [358, 704]
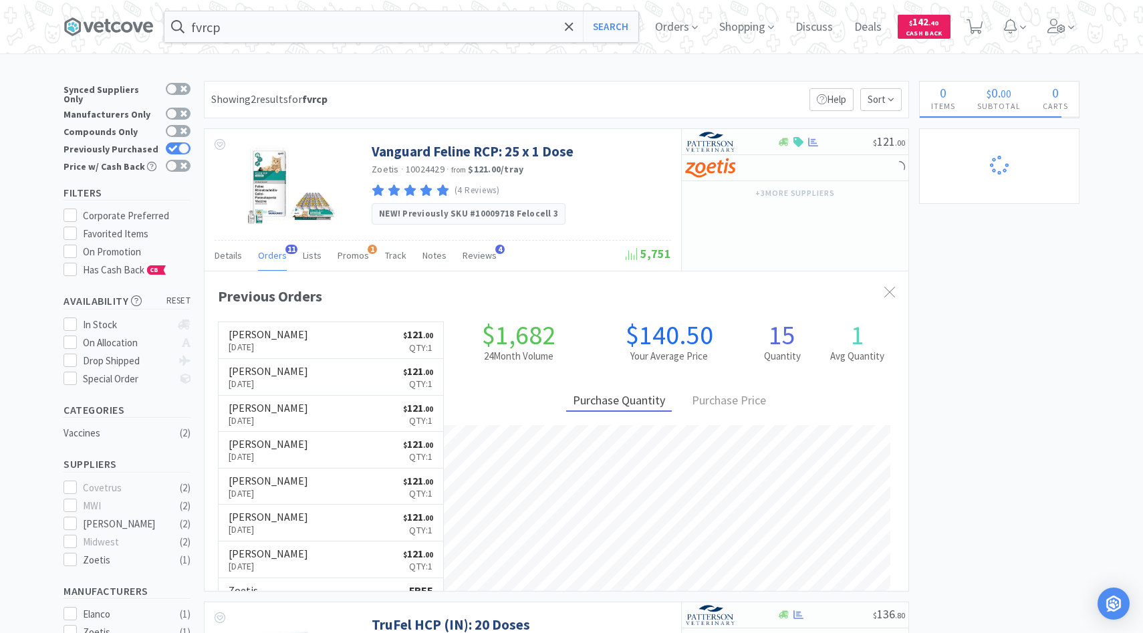
click at [318, 340] on link "Patterson Oct 13th, 2025 $ 121 . 00 Qty: 1" at bounding box center [331, 340] width 225 height 37
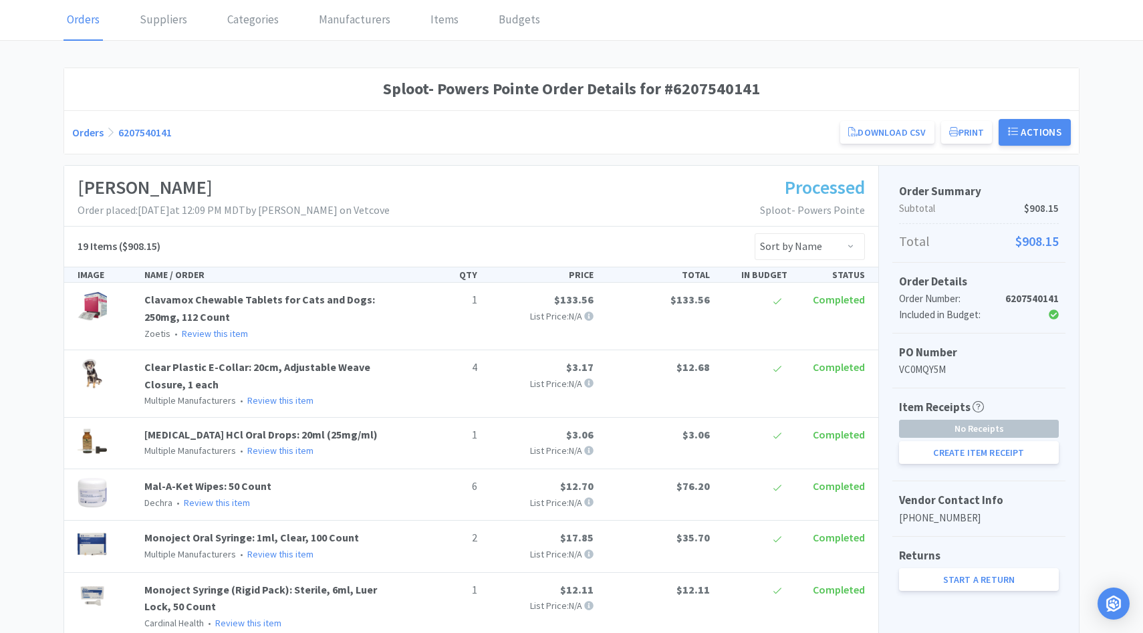
scroll to position [110, 0]
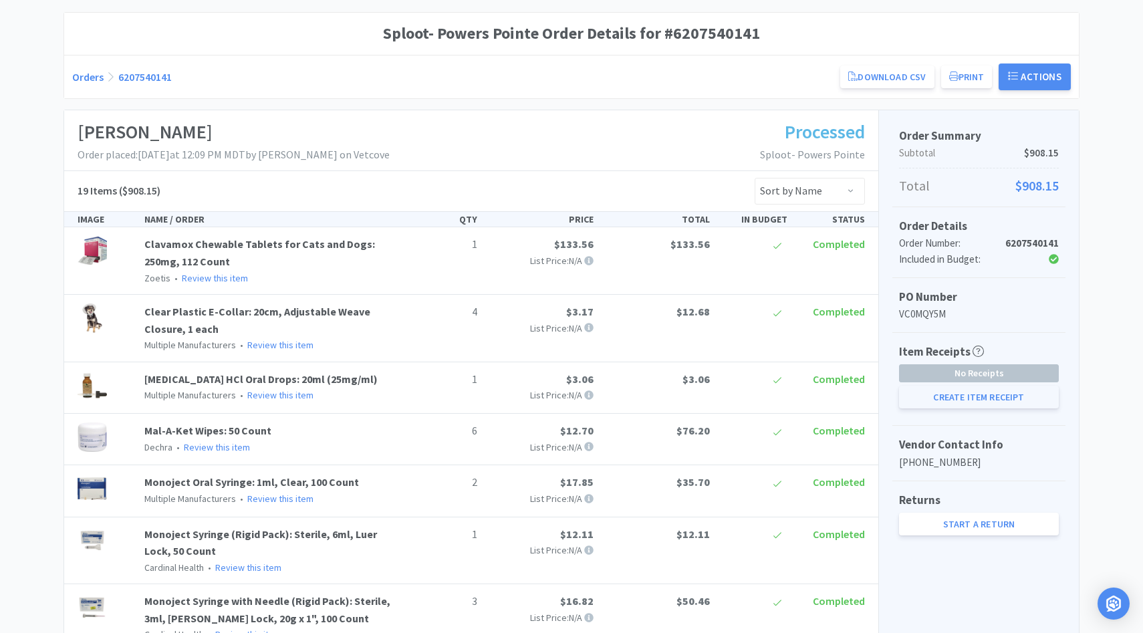
click at [995, 401] on button "Create Item Receipt" at bounding box center [979, 397] width 160 height 23
select select "1"
select select "6"
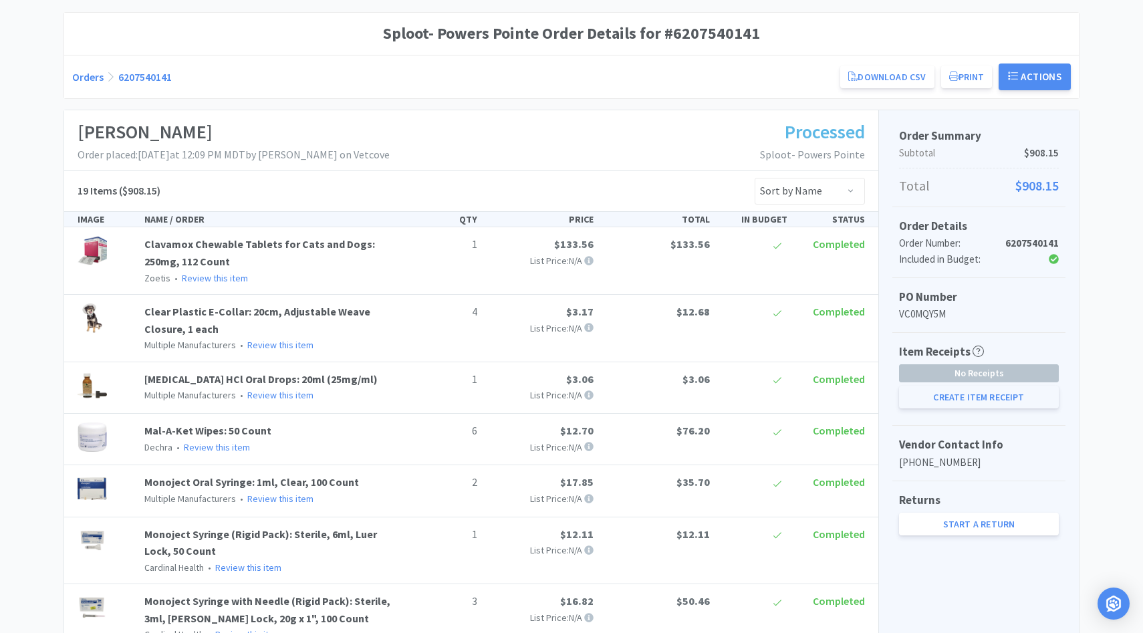
select select "1"
select select "3"
select select "4"
select select "2"
select select "4"
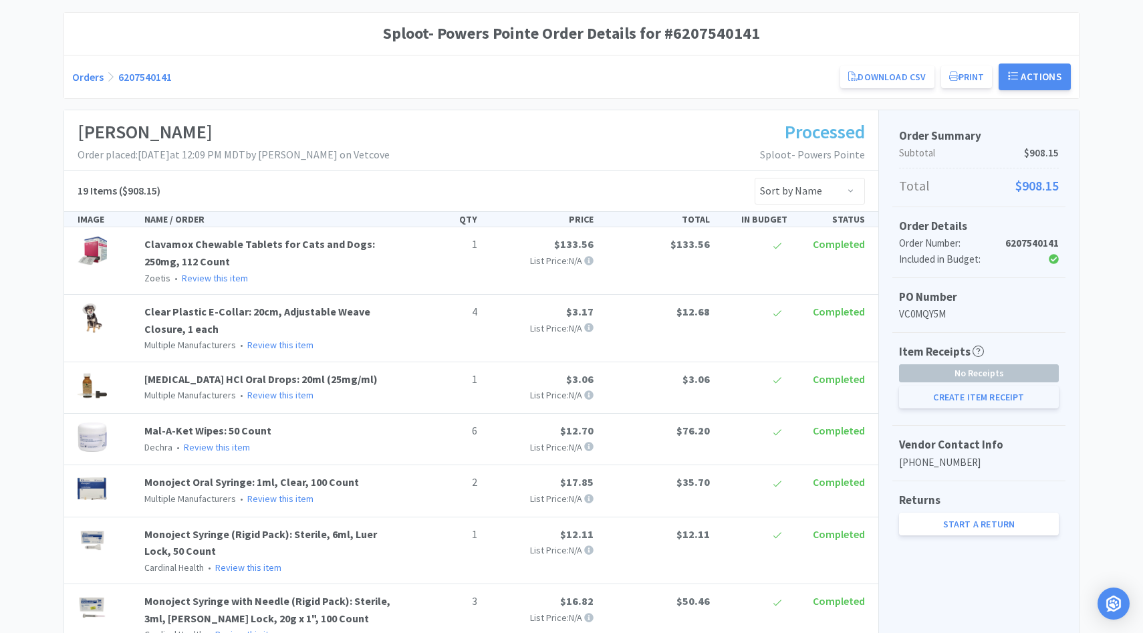
select select "5"
select select "9"
select select "6"
select select "3"
select select "1"
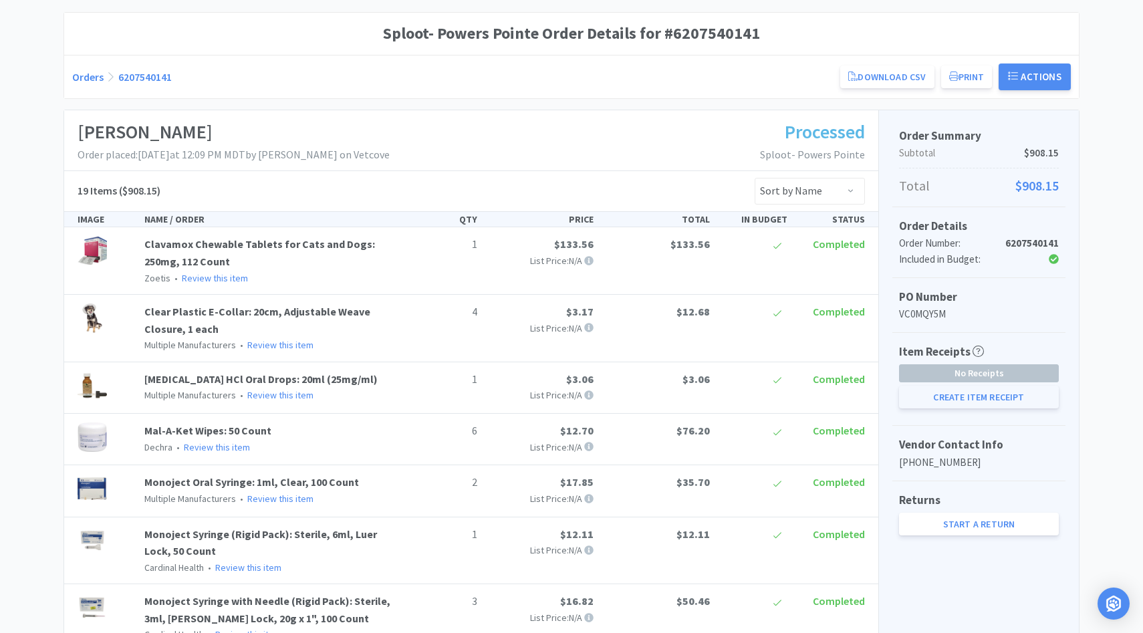
select select "1"
select select "2"
select select "1"
select select "2"
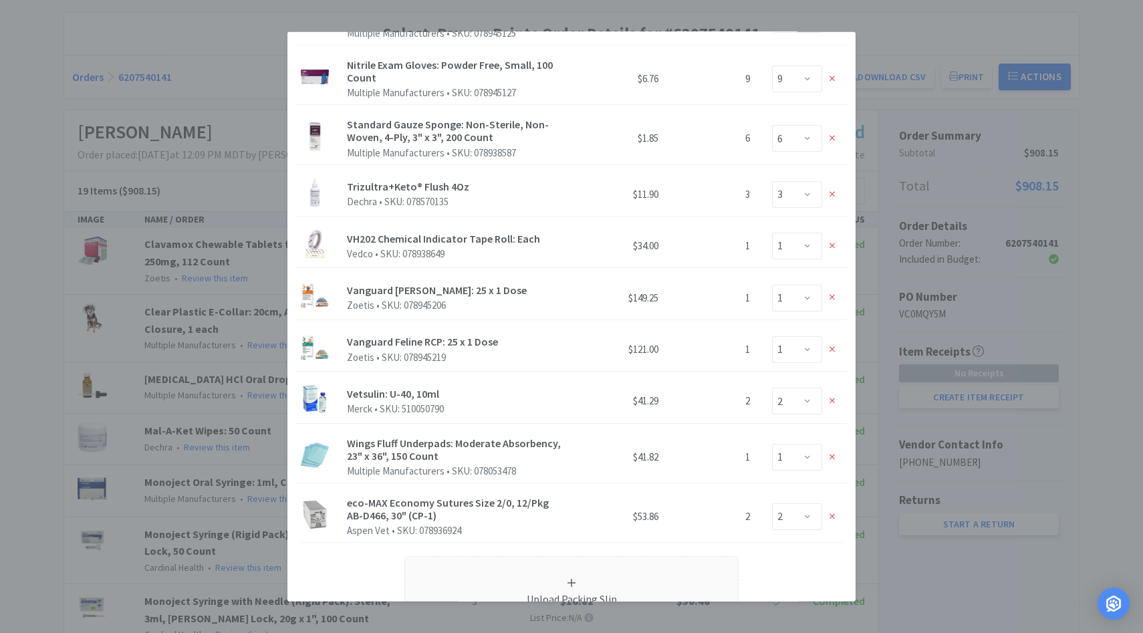
scroll to position [779, 0]
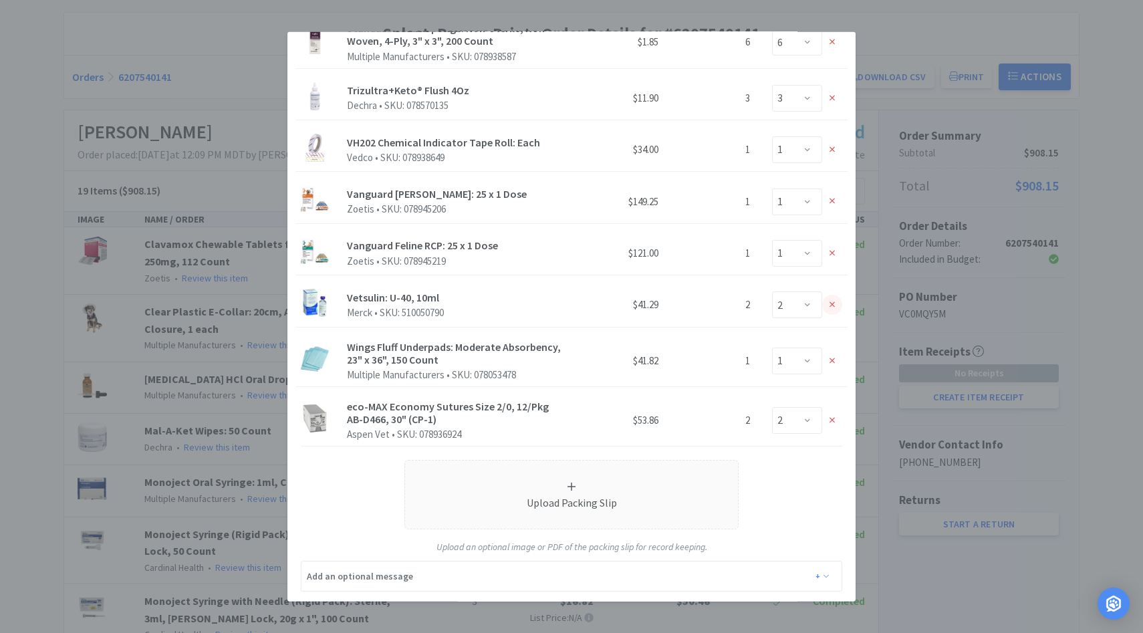
click at [836, 295] on div at bounding box center [832, 305] width 20 height 20
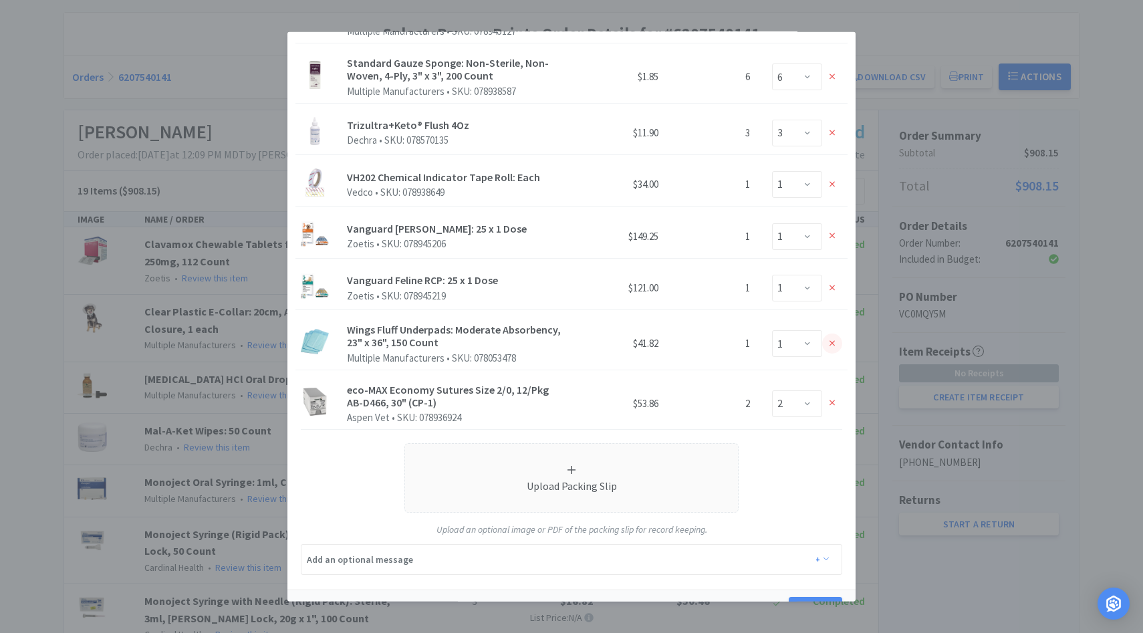
click at [826, 334] on div at bounding box center [832, 344] width 20 height 20
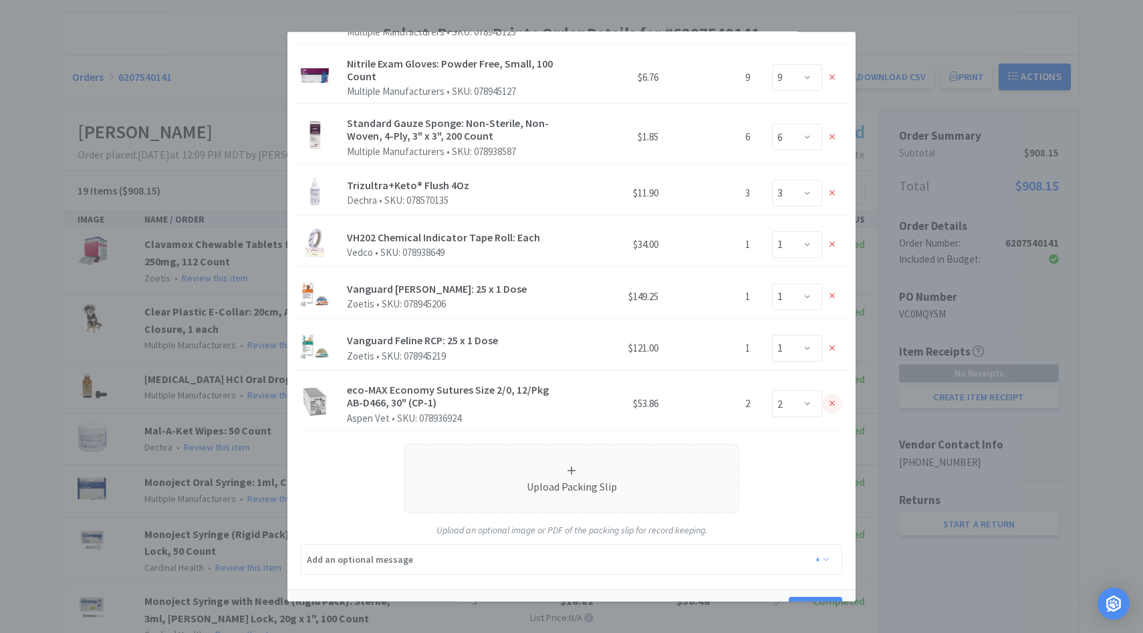
click at [829, 394] on div at bounding box center [832, 404] width 20 height 20
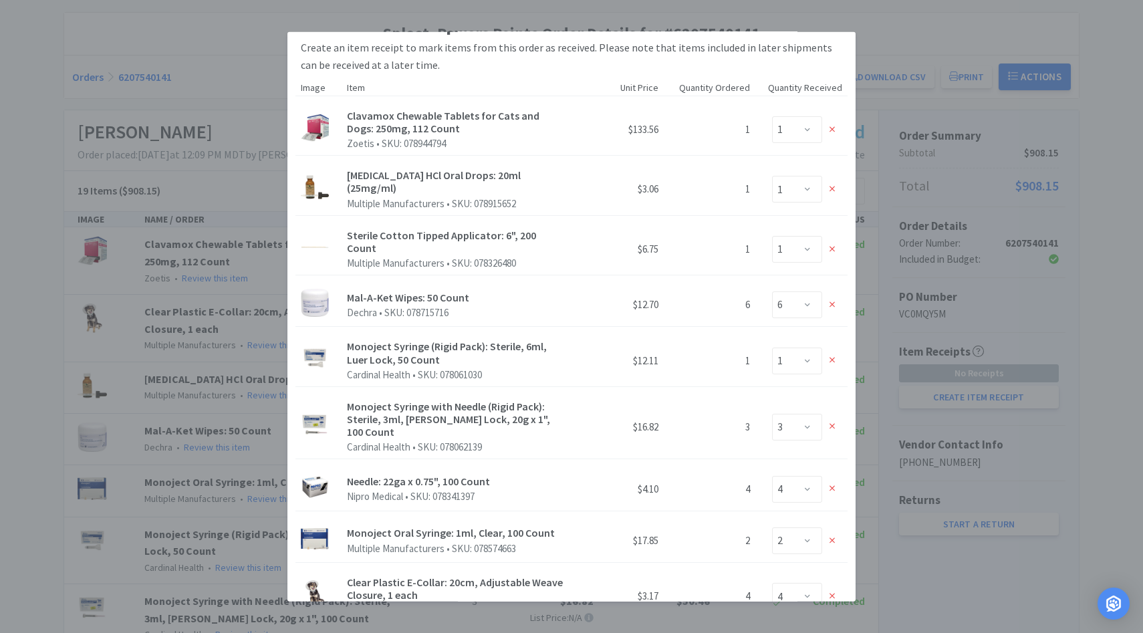
scroll to position [0, 0]
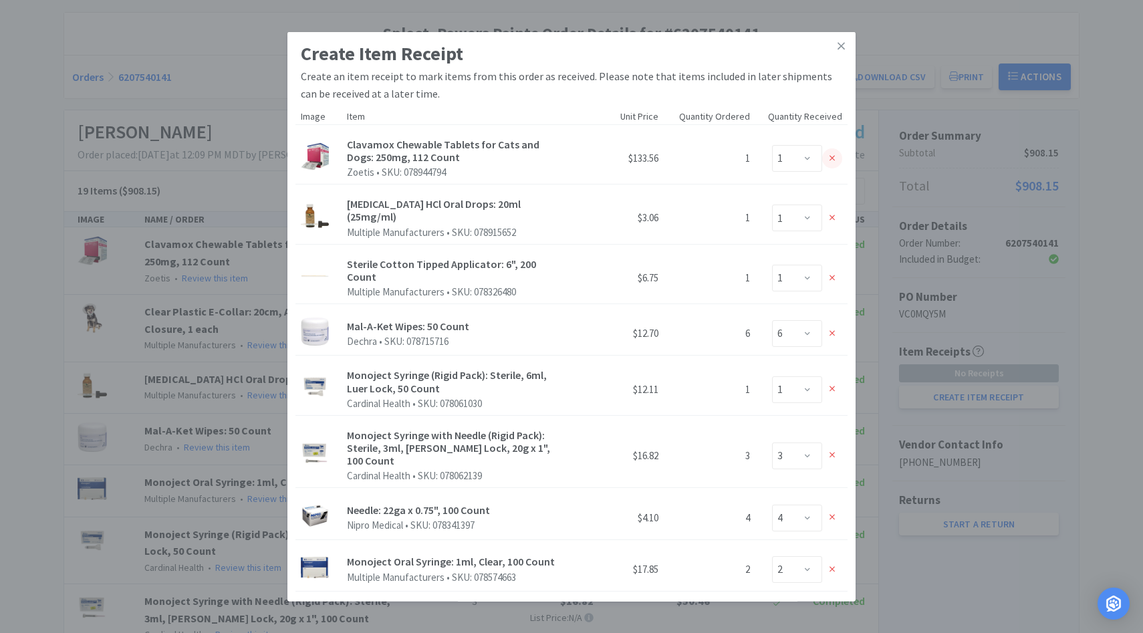
click at [833, 162] on icon at bounding box center [833, 158] width 6 height 9
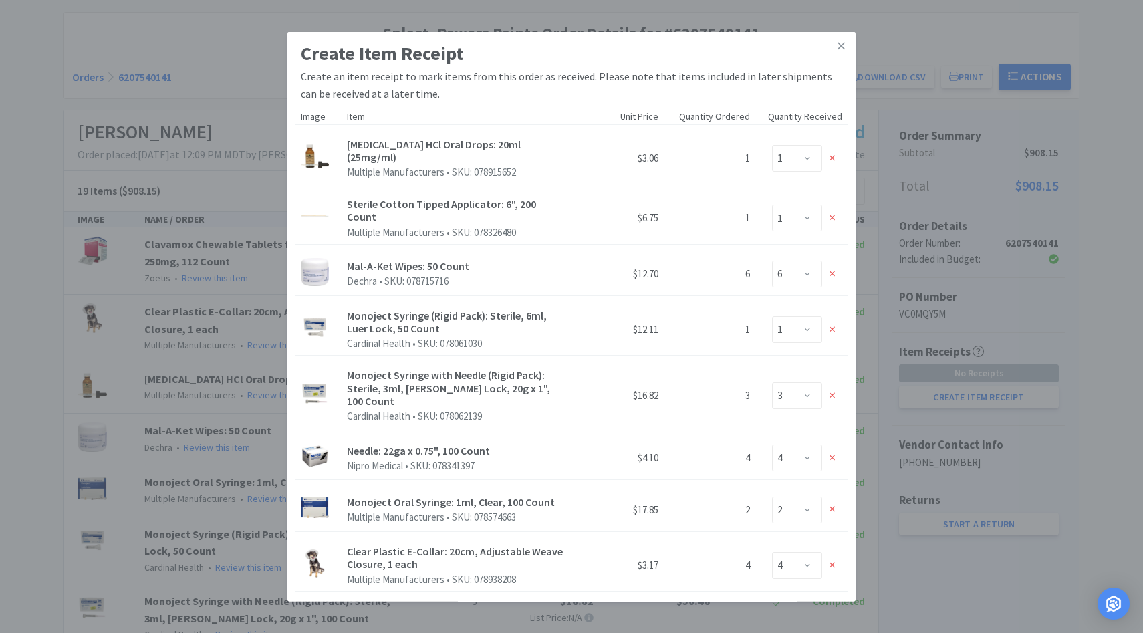
click at [833, 162] on div at bounding box center [832, 158] width 20 height 20
click at [833, 208] on div at bounding box center [832, 218] width 20 height 20
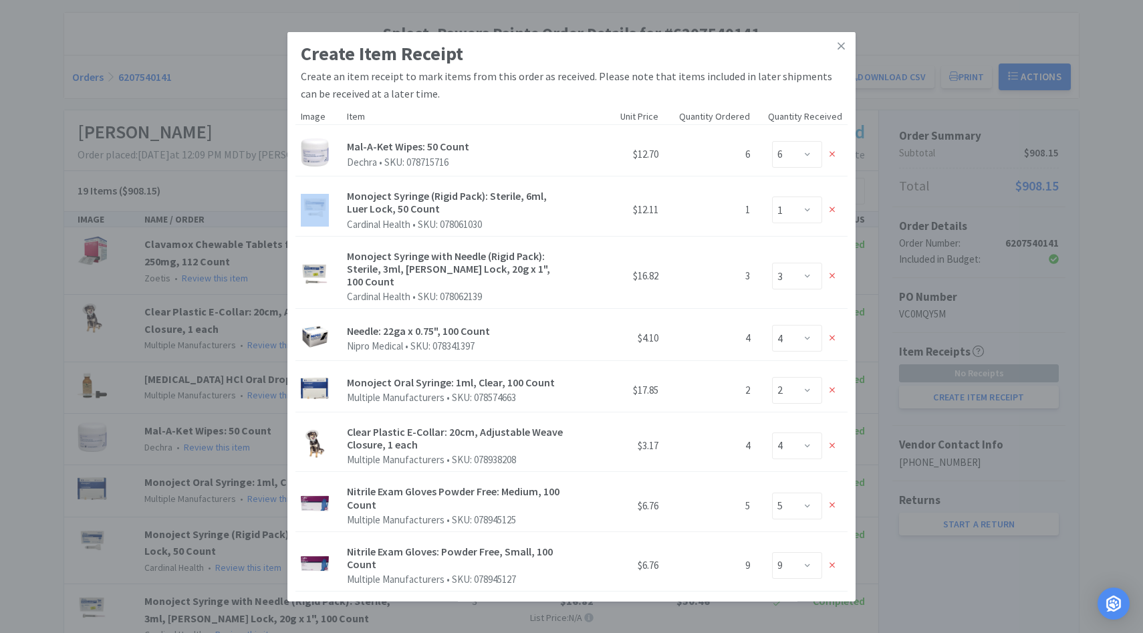
click at [833, 162] on div at bounding box center [832, 154] width 20 height 20
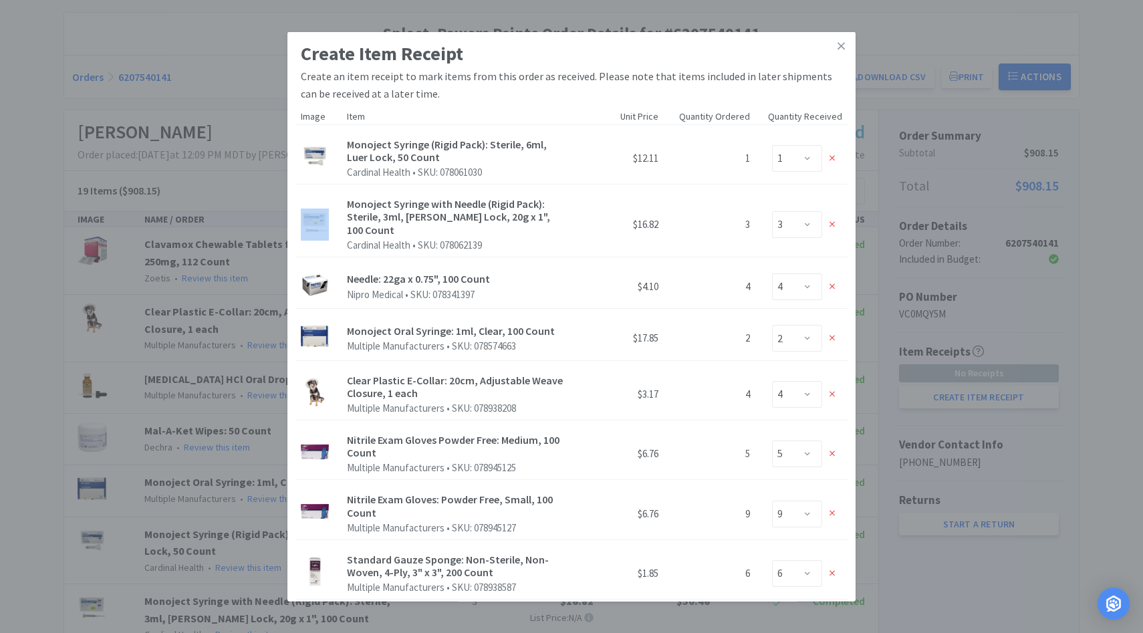
click at [833, 162] on icon at bounding box center [833, 158] width 6 height 9
click at [833, 220] on icon at bounding box center [833, 224] width 6 height 9
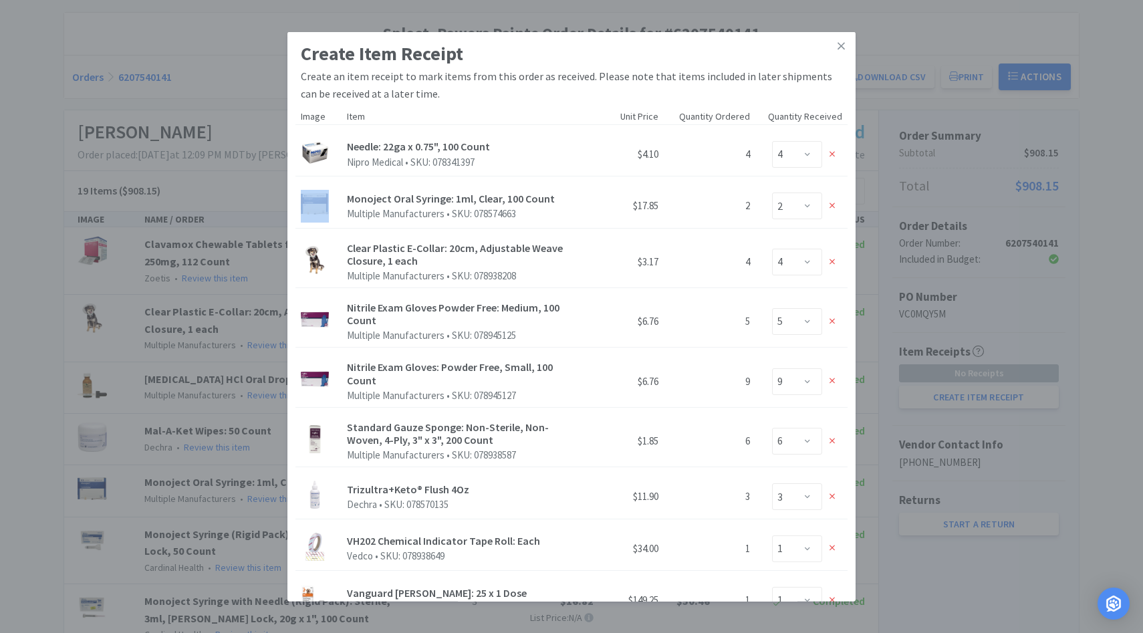
click at [833, 162] on div at bounding box center [832, 154] width 20 height 20
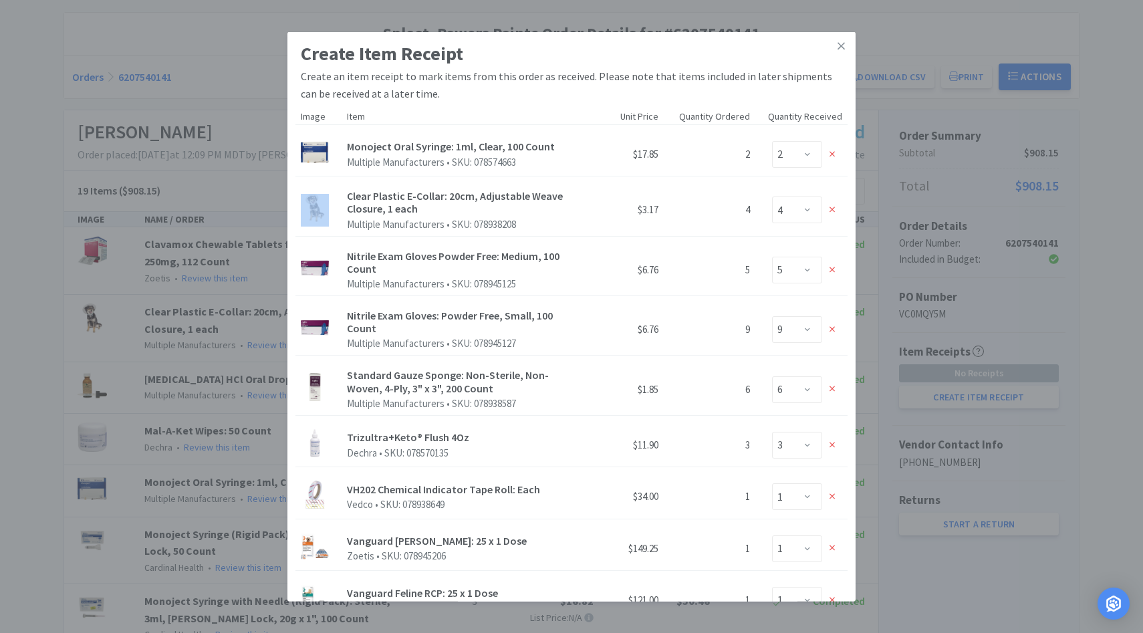
click at [833, 162] on div at bounding box center [832, 154] width 20 height 20
click at [833, 205] on icon at bounding box center [833, 209] width 6 height 9
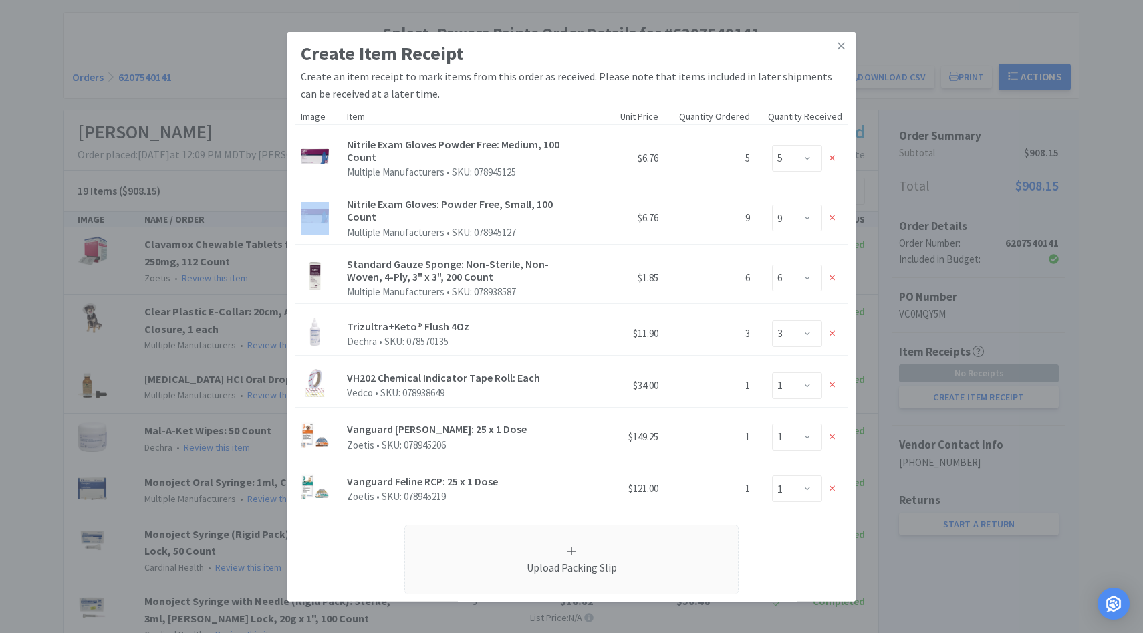
click at [833, 162] on icon at bounding box center [833, 158] width 6 height 9
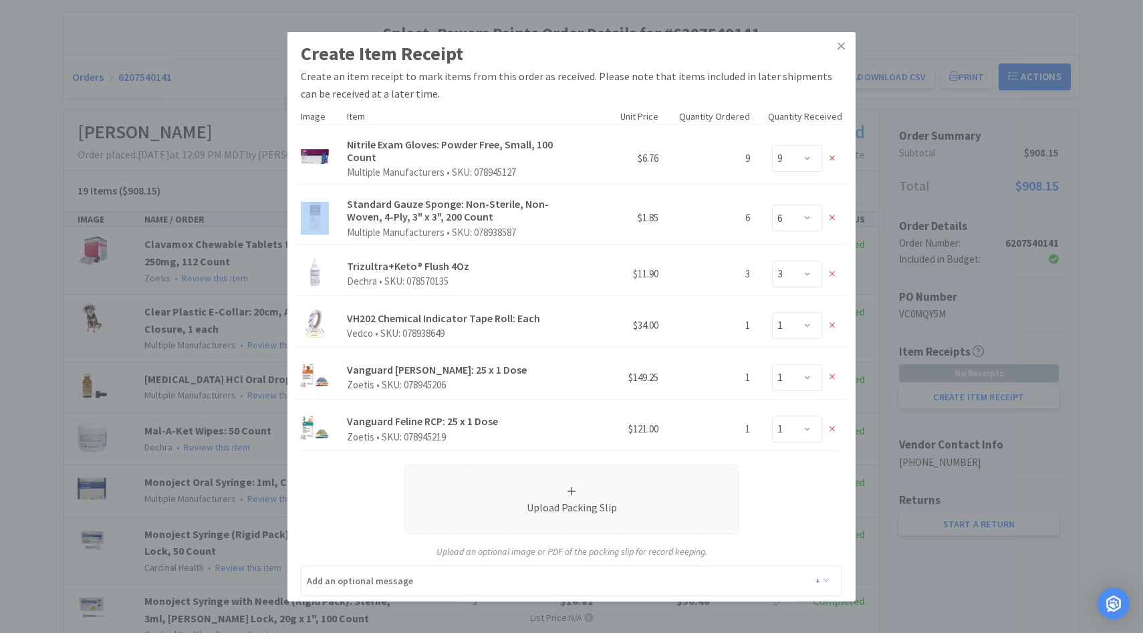
click at [833, 162] on icon at bounding box center [833, 158] width 6 height 9
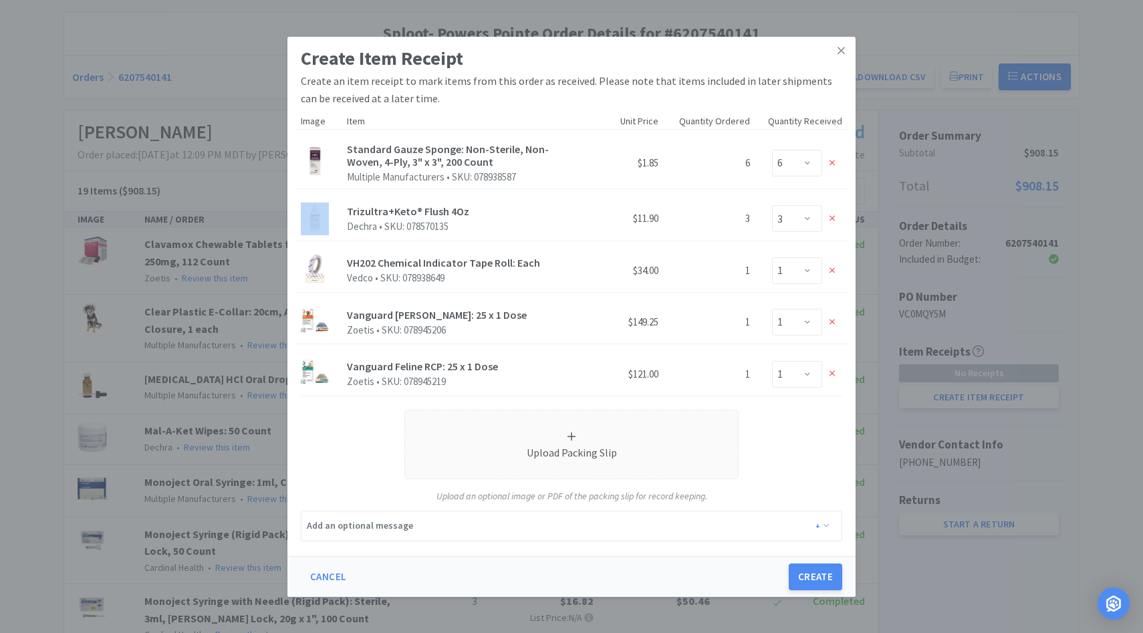
click at [833, 162] on icon at bounding box center [833, 163] width 6 height 6
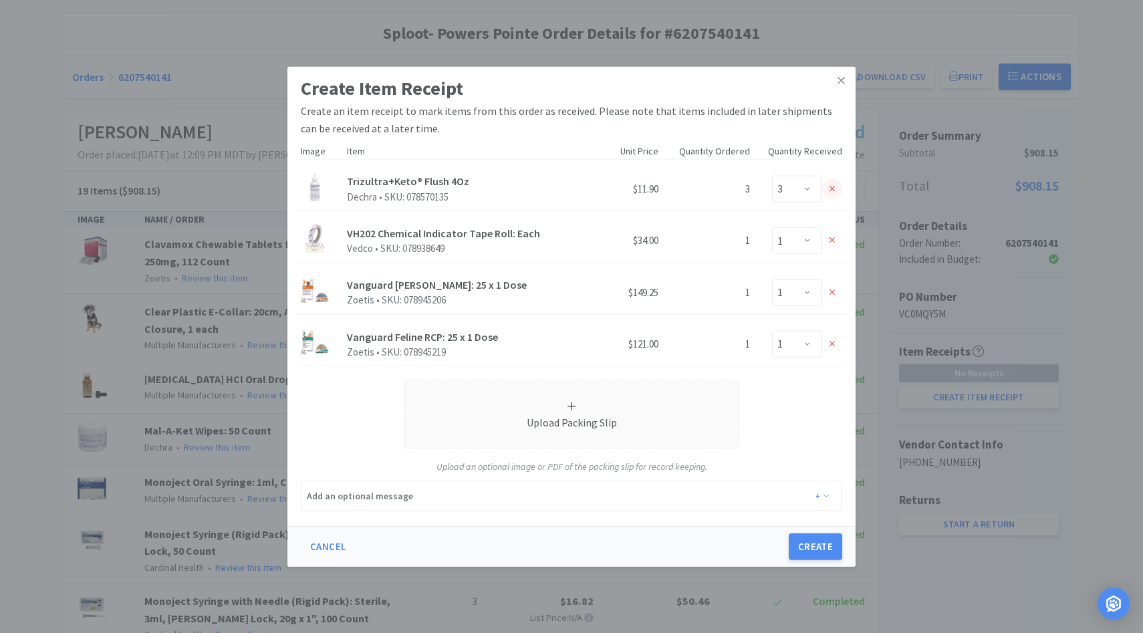
click at [834, 185] on icon at bounding box center [833, 188] width 6 height 9
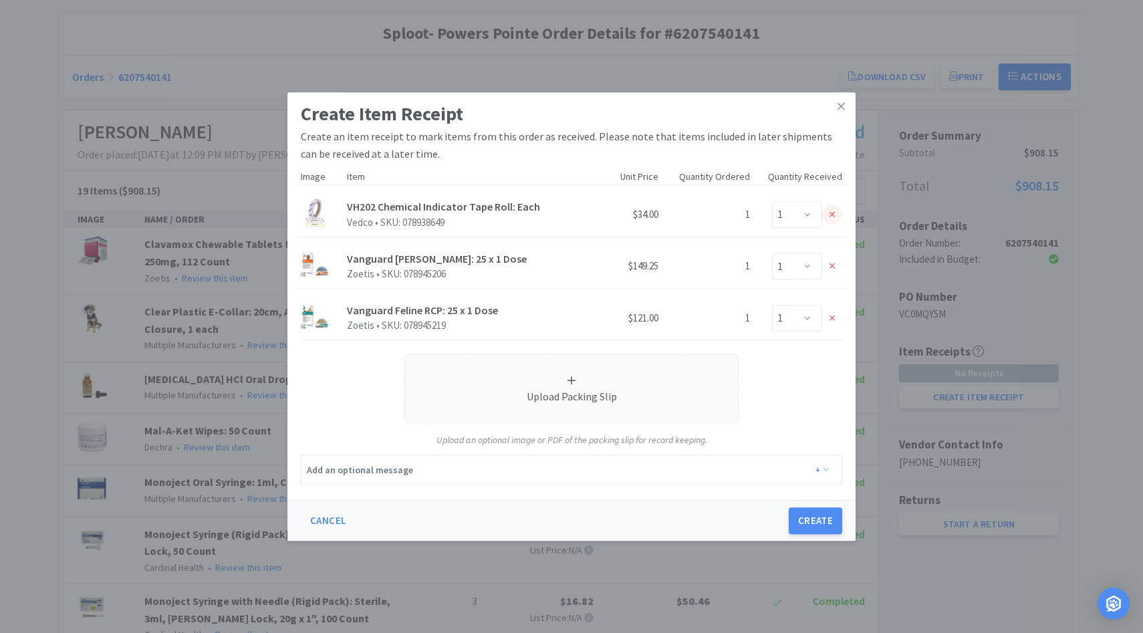
click at [834, 217] on icon at bounding box center [833, 215] width 6 height 6
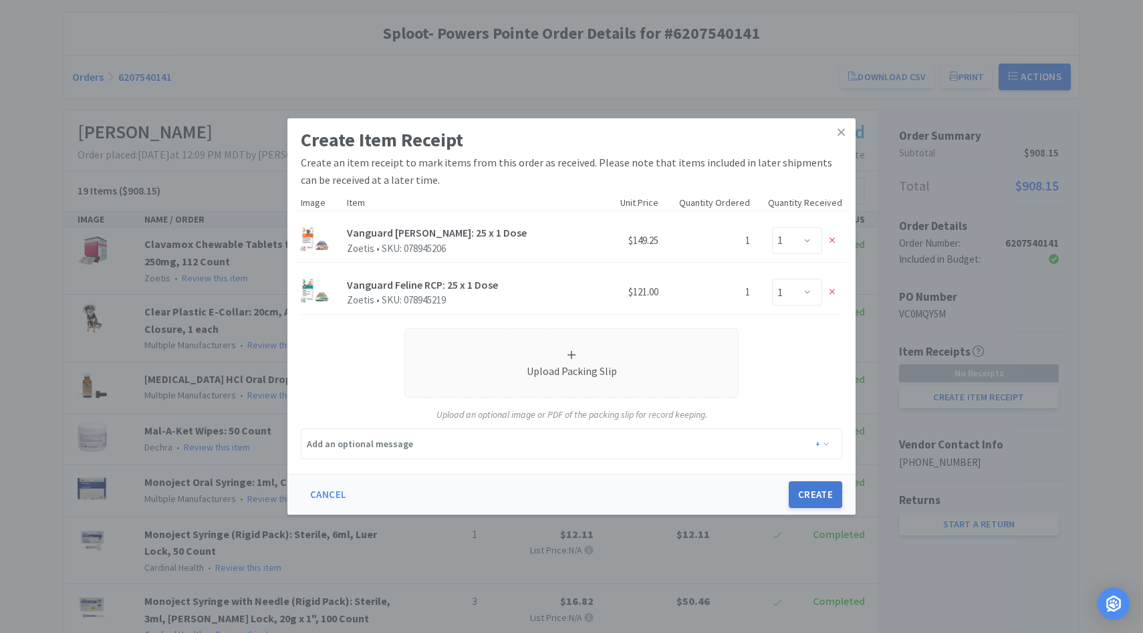
click at [822, 494] on button "Create" at bounding box center [815, 494] width 53 height 27
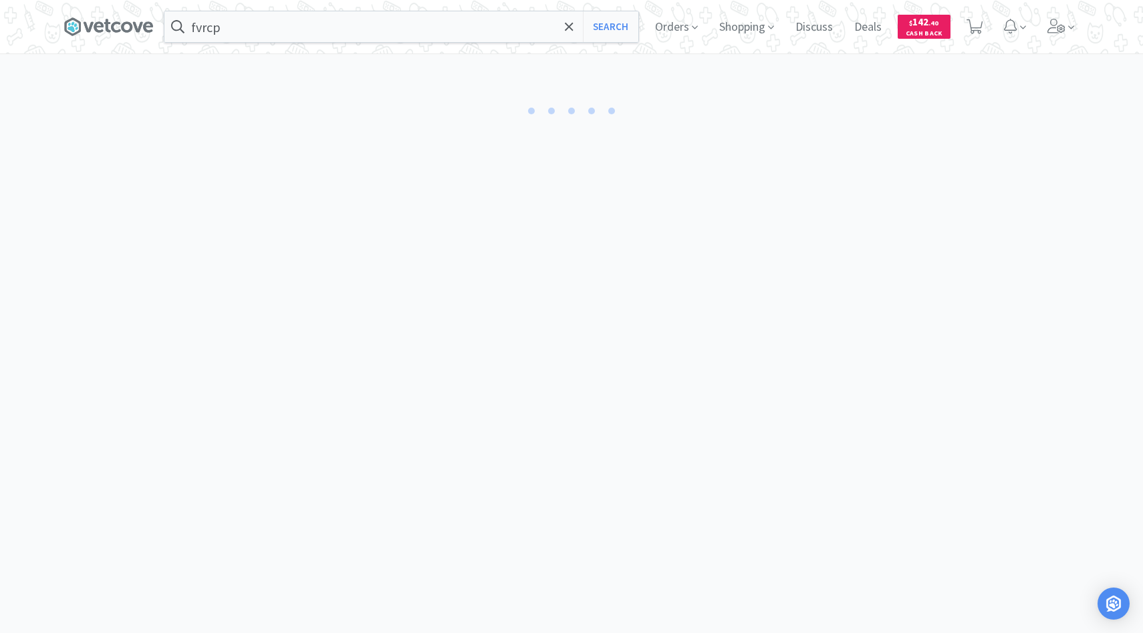
select select "1"
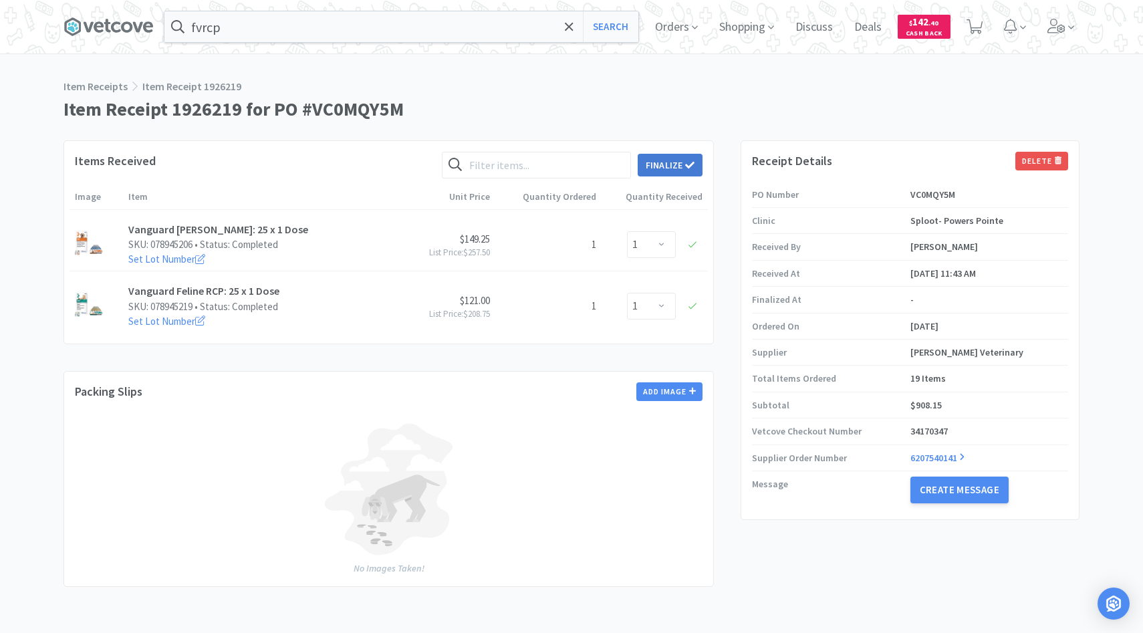
click at [668, 173] on button "Finalize" at bounding box center [670, 165] width 65 height 23
click at [704, 136] on button "Finalize" at bounding box center [719, 144] width 49 height 19
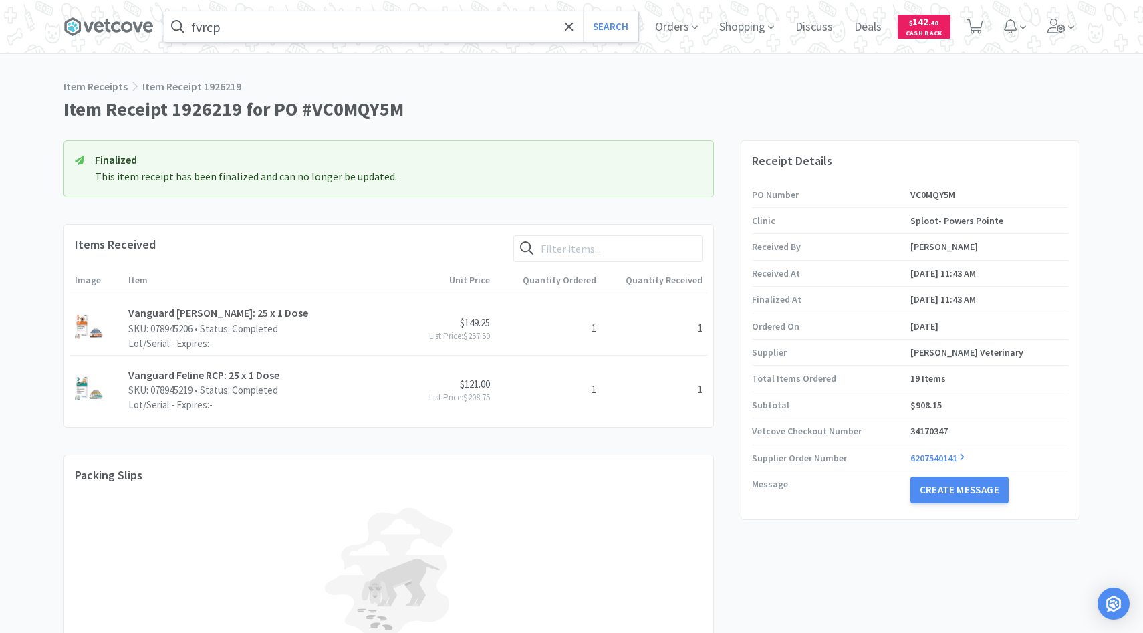
click at [326, 37] on input "fvrcp" at bounding box center [401, 26] width 474 height 31
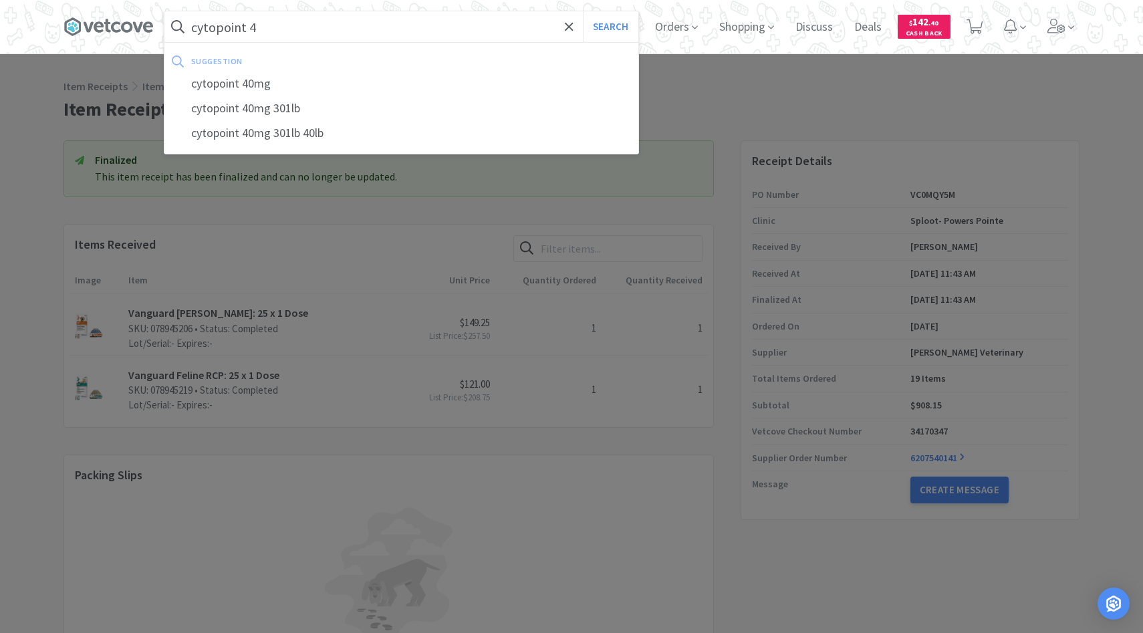
type input "cytopoint 4"
click at [583, 11] on button "Search" at bounding box center [610, 26] width 55 height 31
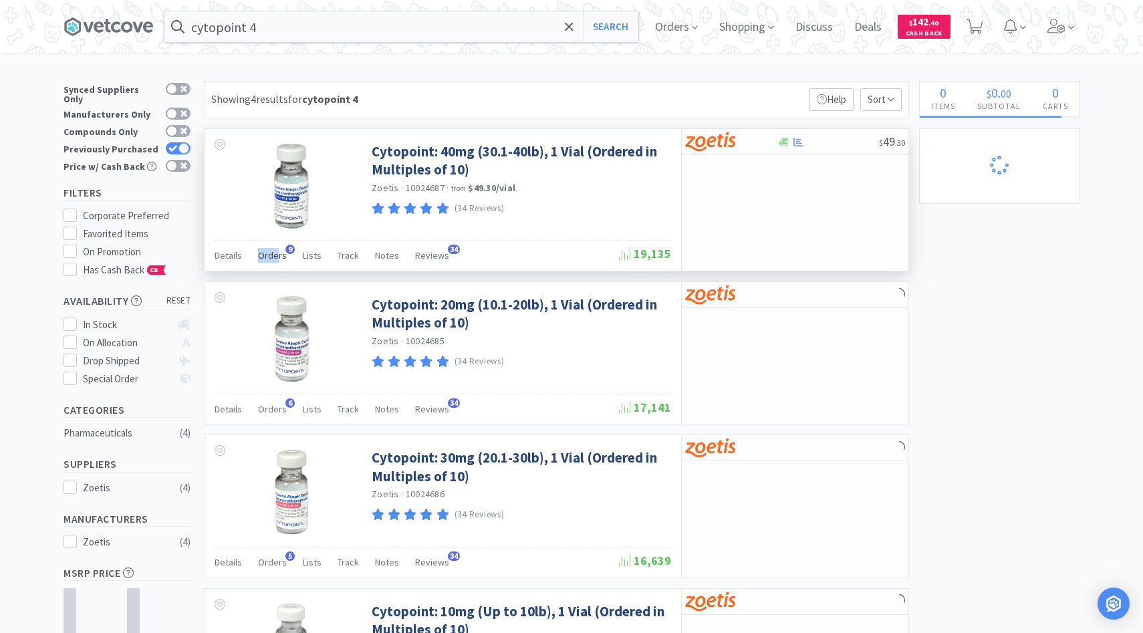
click at [277, 248] on div "Orders 9" at bounding box center [272, 257] width 29 height 25
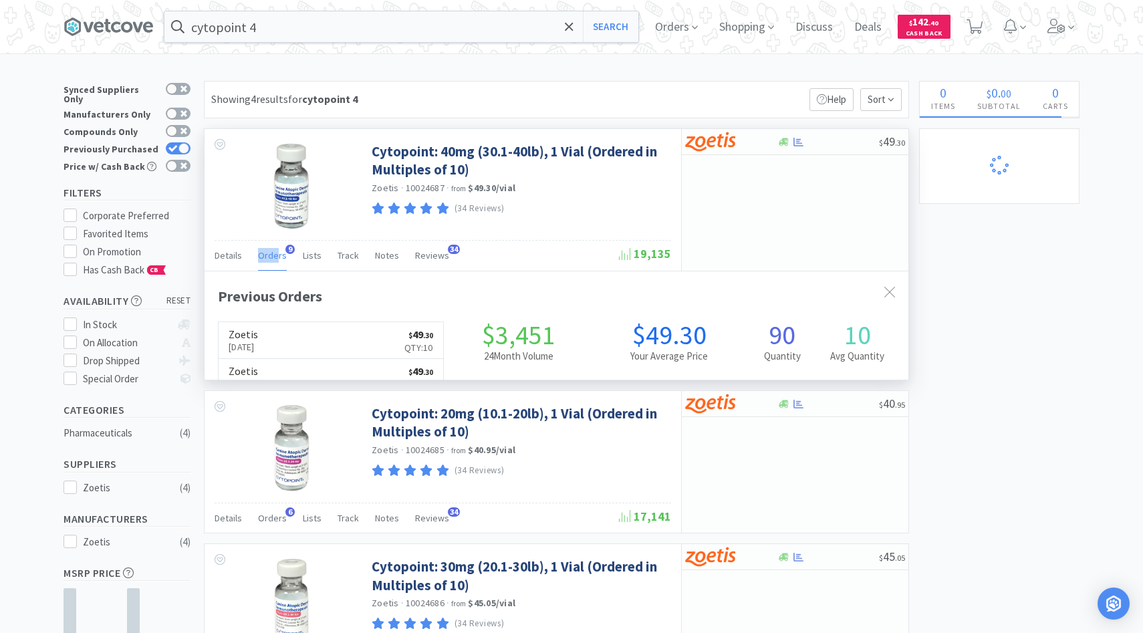
scroll to position [358, 704]
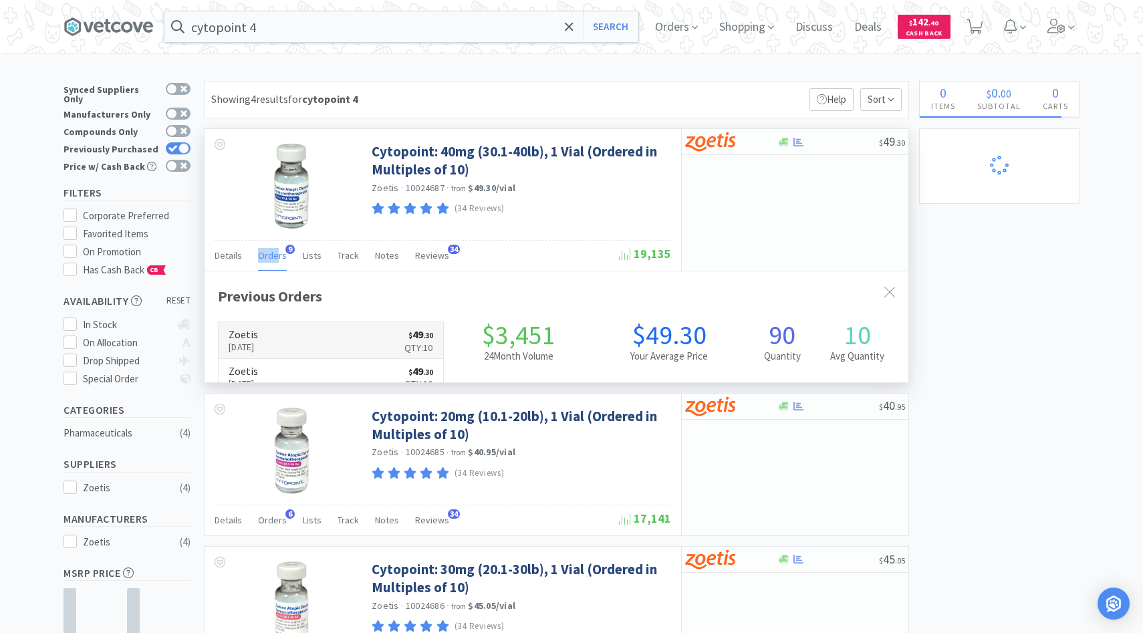
click at [281, 326] on link "Zoetis Oct 12th, 2025 $ 49 . 30 Qty: 10" at bounding box center [331, 340] width 225 height 37
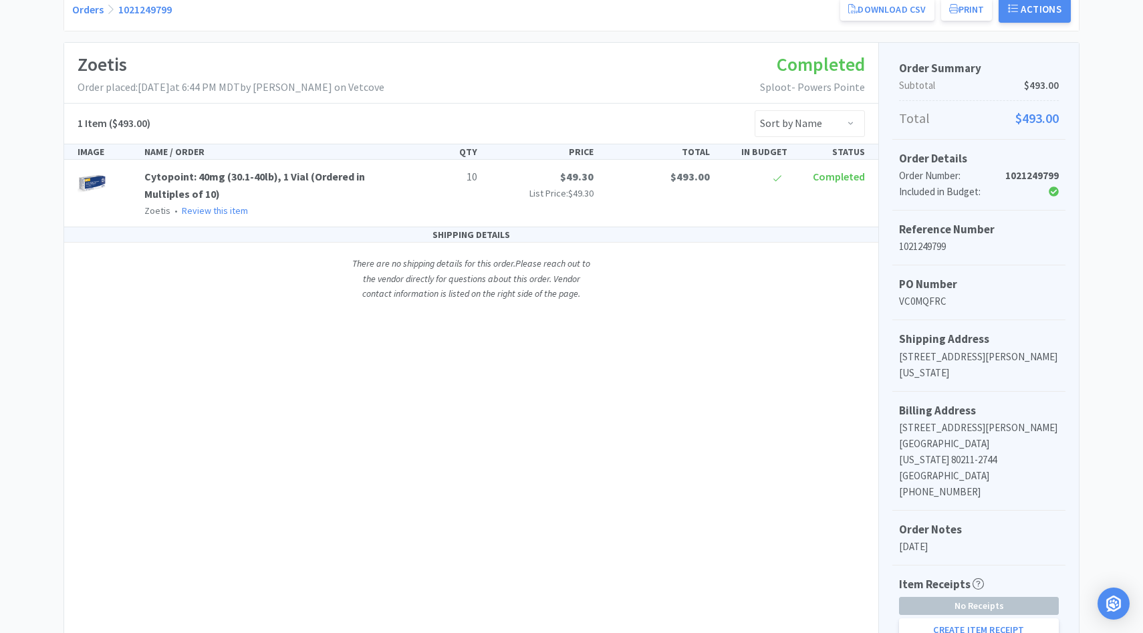
scroll to position [370, 0]
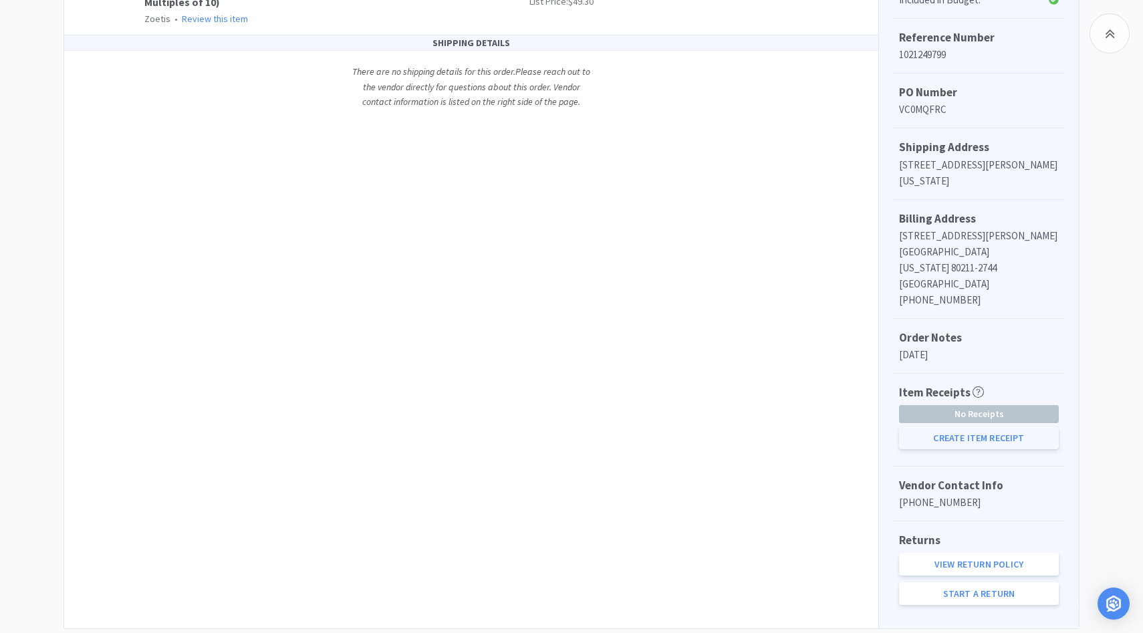
click at [950, 427] on button "Create Item Receipt" at bounding box center [979, 438] width 160 height 23
select select "10"
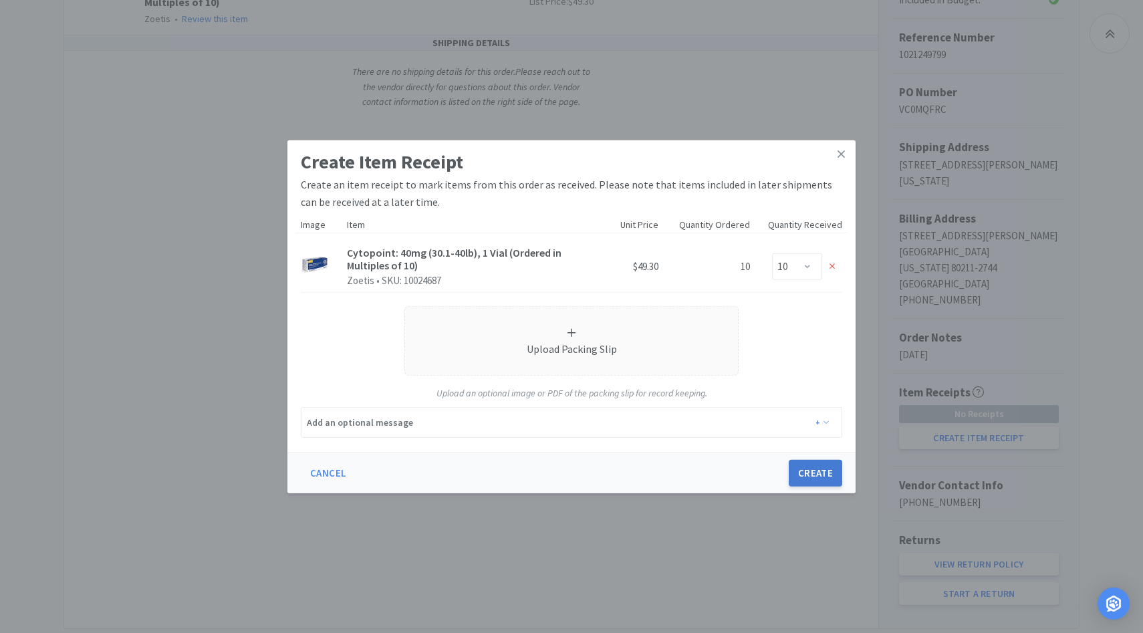
click at [806, 467] on button "Create" at bounding box center [815, 473] width 53 height 27
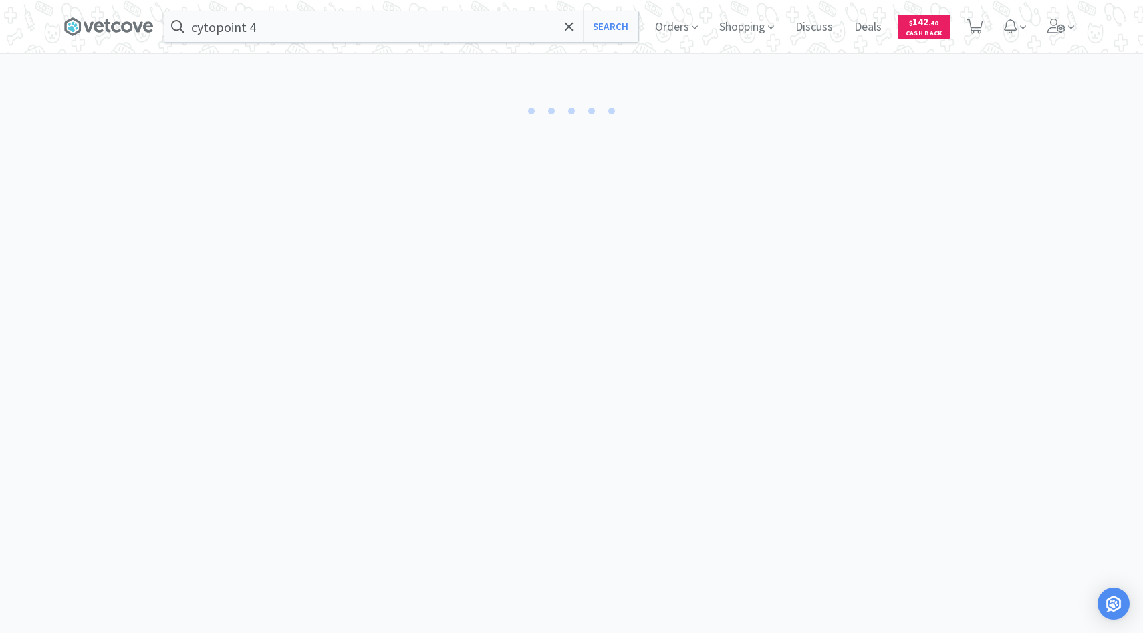
select select "10"
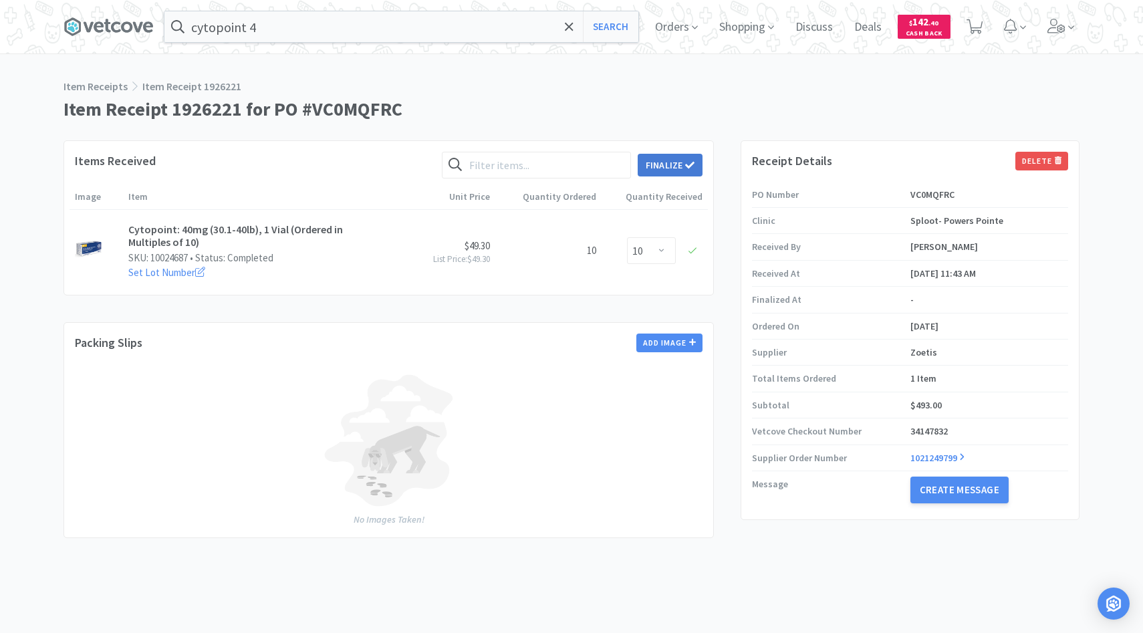
click at [674, 168] on button "Finalize" at bounding box center [670, 165] width 65 height 23
click at [714, 135] on button "Finalize" at bounding box center [719, 144] width 49 height 19
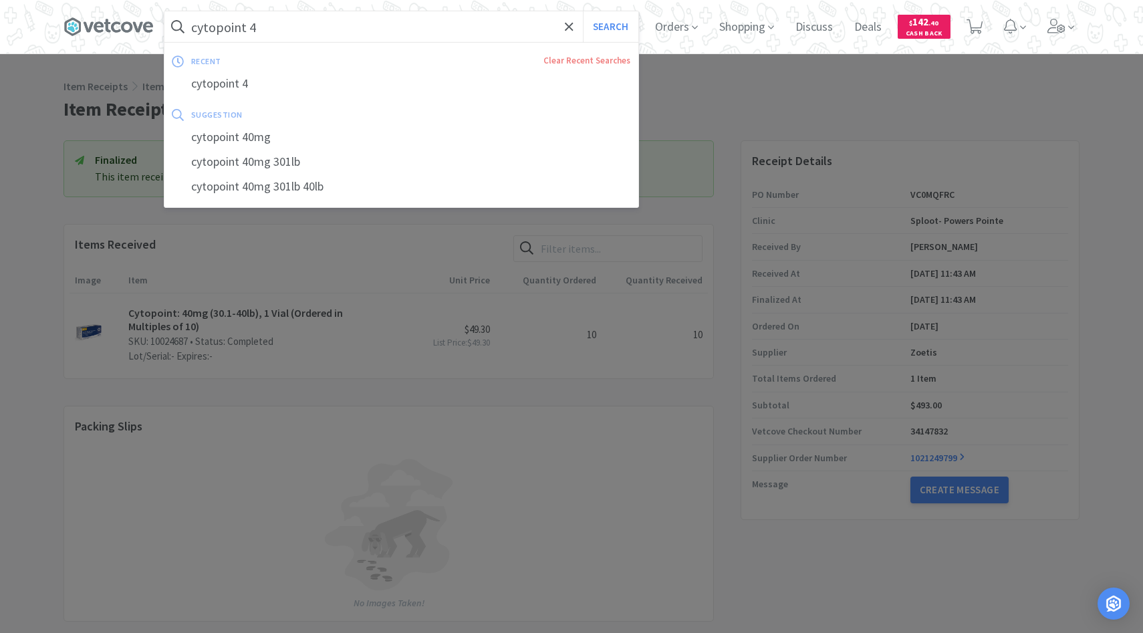
click at [381, 23] on input "cytopoint 4" at bounding box center [401, 26] width 474 height 31
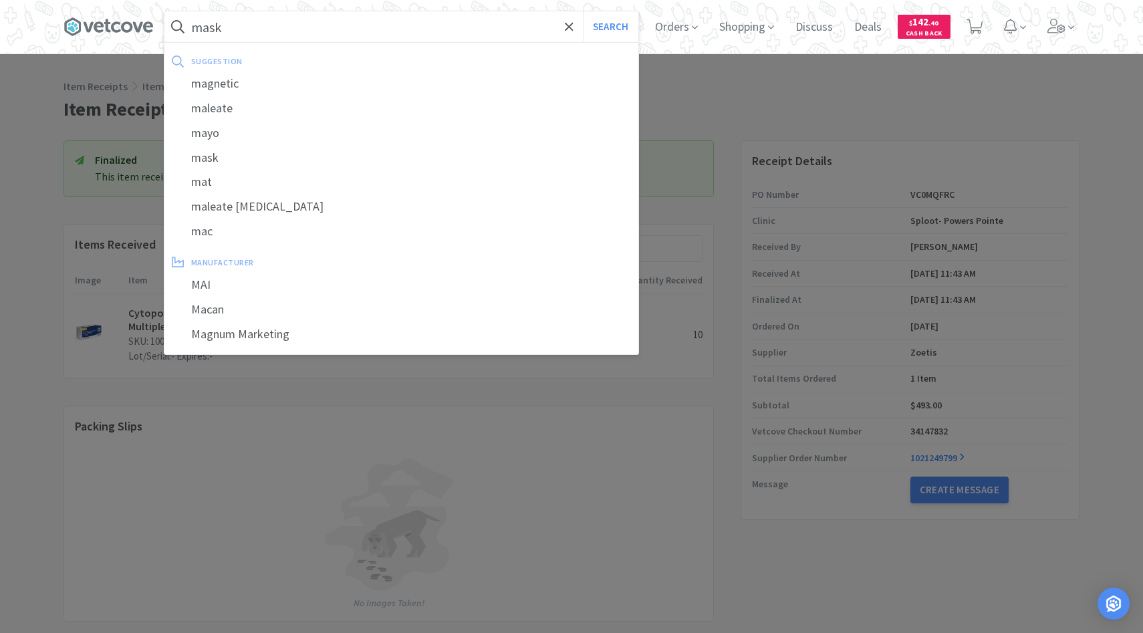
type input "mask"
click at [583, 11] on button "Search" at bounding box center [610, 26] width 55 height 31
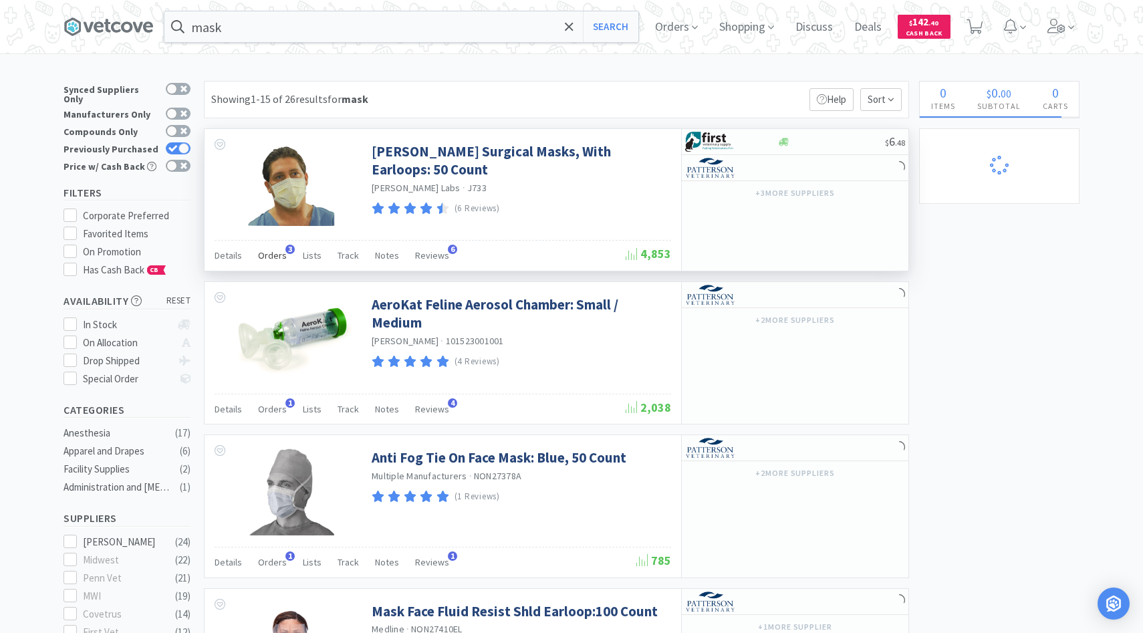
click at [278, 266] on div "Orders 3" at bounding box center [272, 257] width 29 height 25
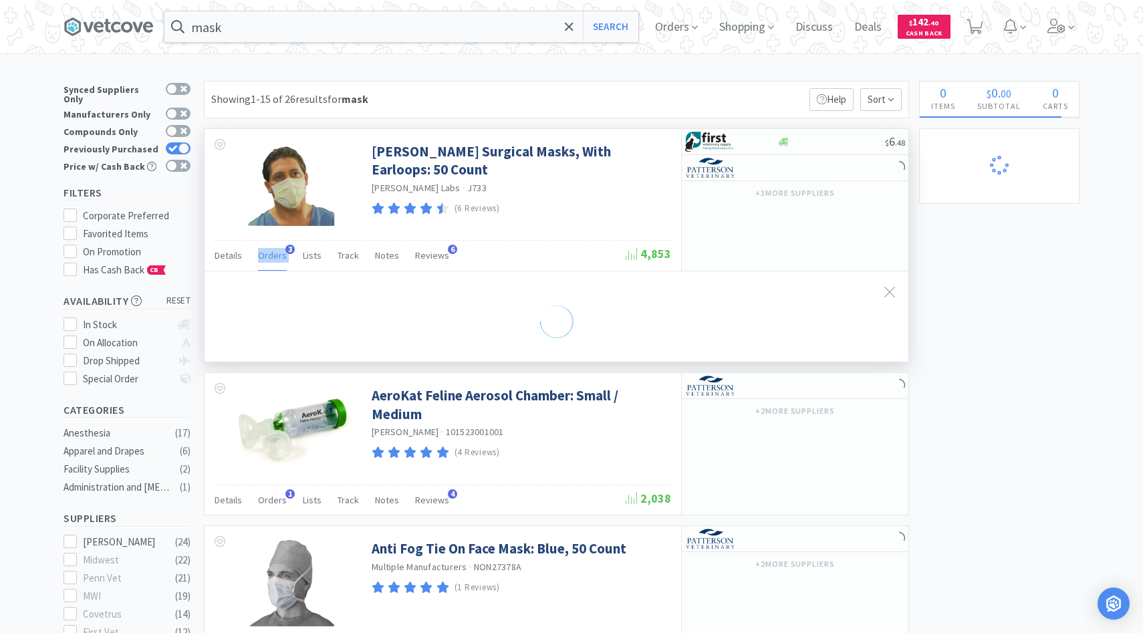
click at [278, 266] on div "Orders 3" at bounding box center [272, 257] width 29 height 25
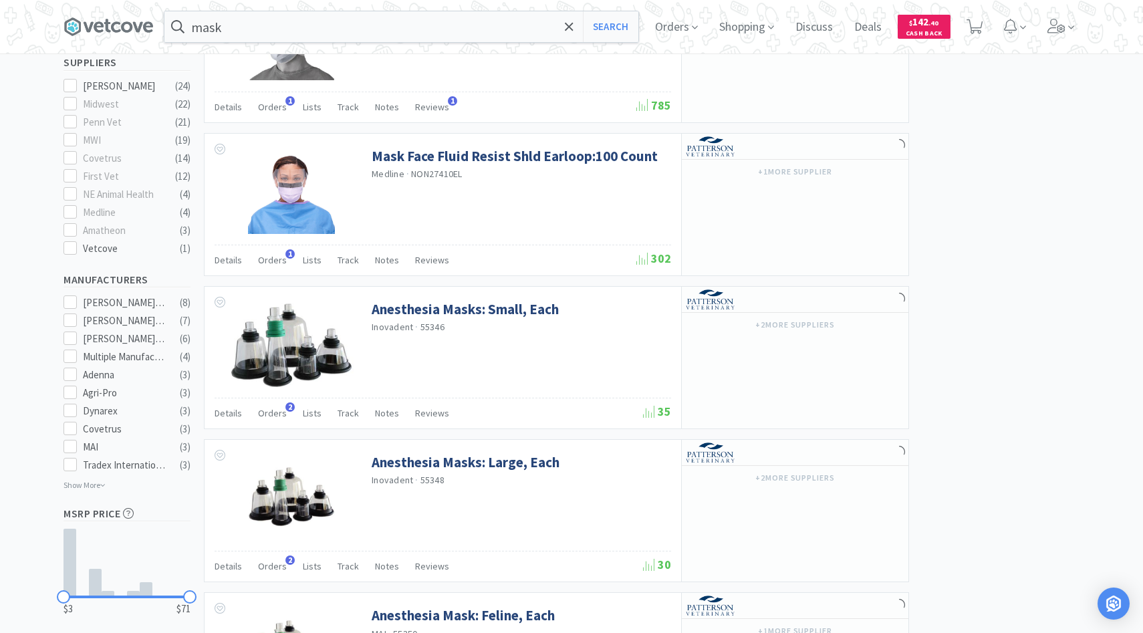
scroll to position [511, 0]
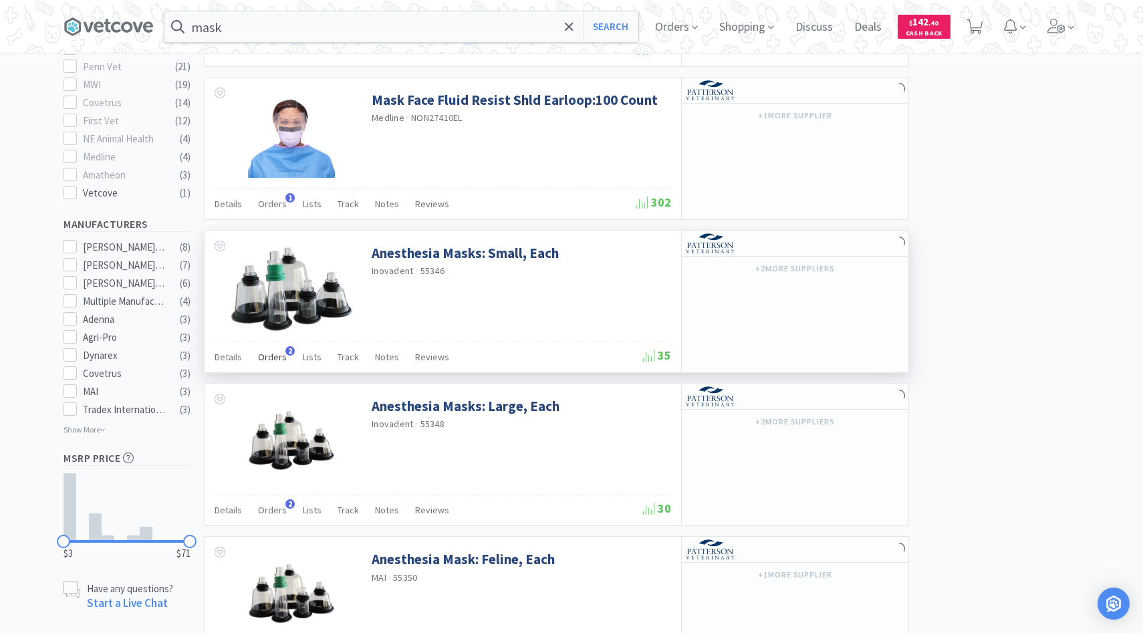
click at [269, 370] on div "Orders 2" at bounding box center [272, 358] width 29 height 25
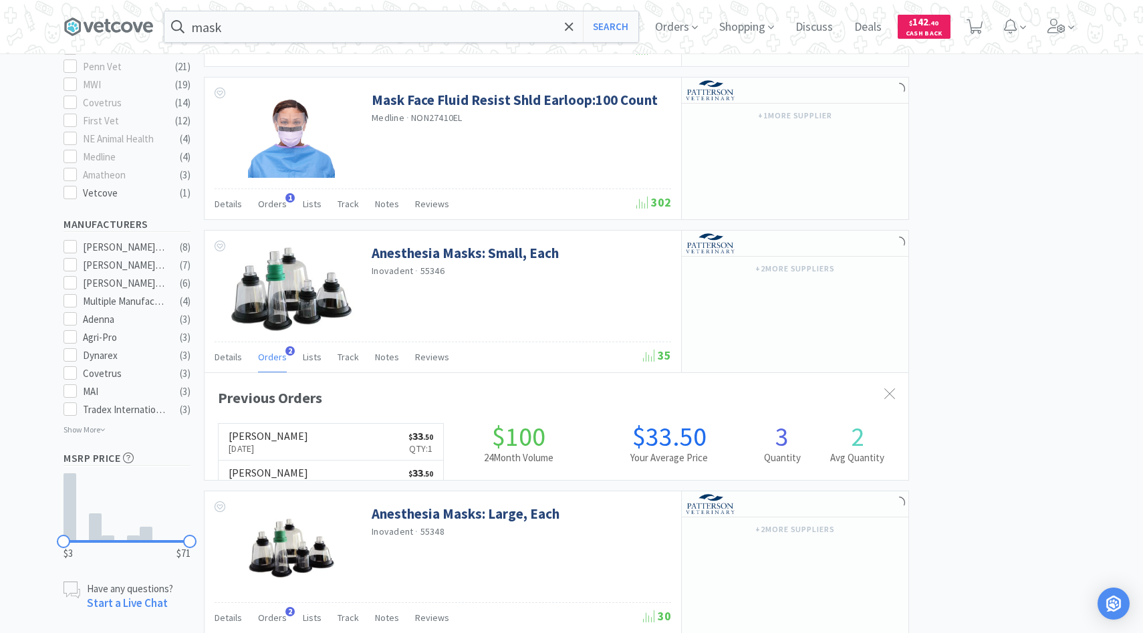
click at [298, 427] on link "Patterson Sep 29th, 2025 $ 33 . 50 Qty: 1" at bounding box center [331, 442] width 225 height 37
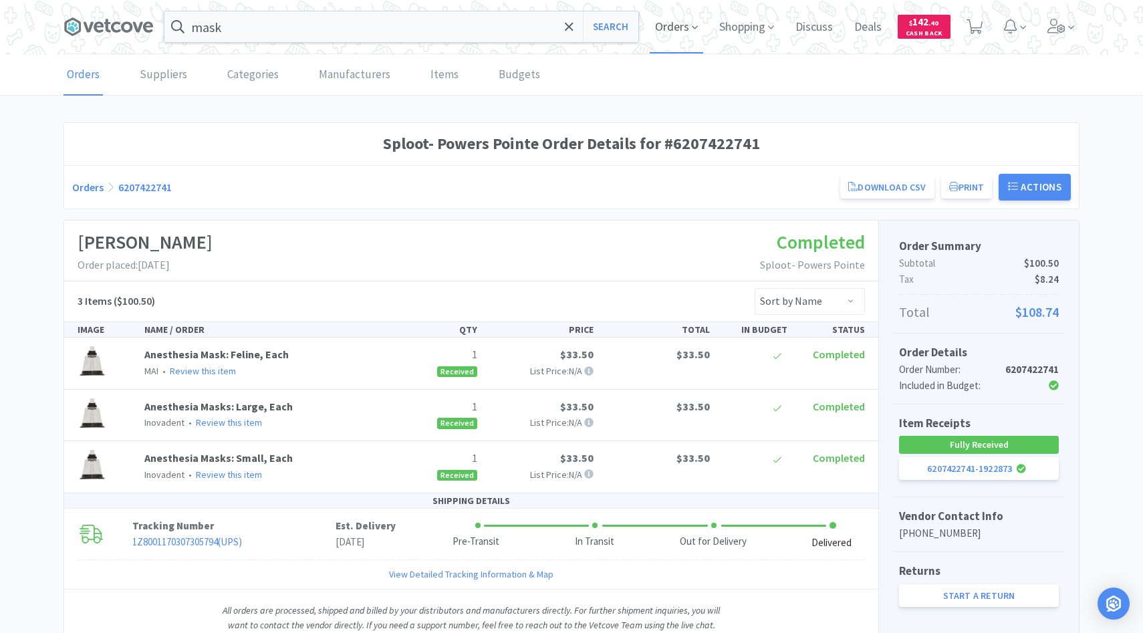
click at [687, 16] on span "Orders" at bounding box center [676, 26] width 53 height 53
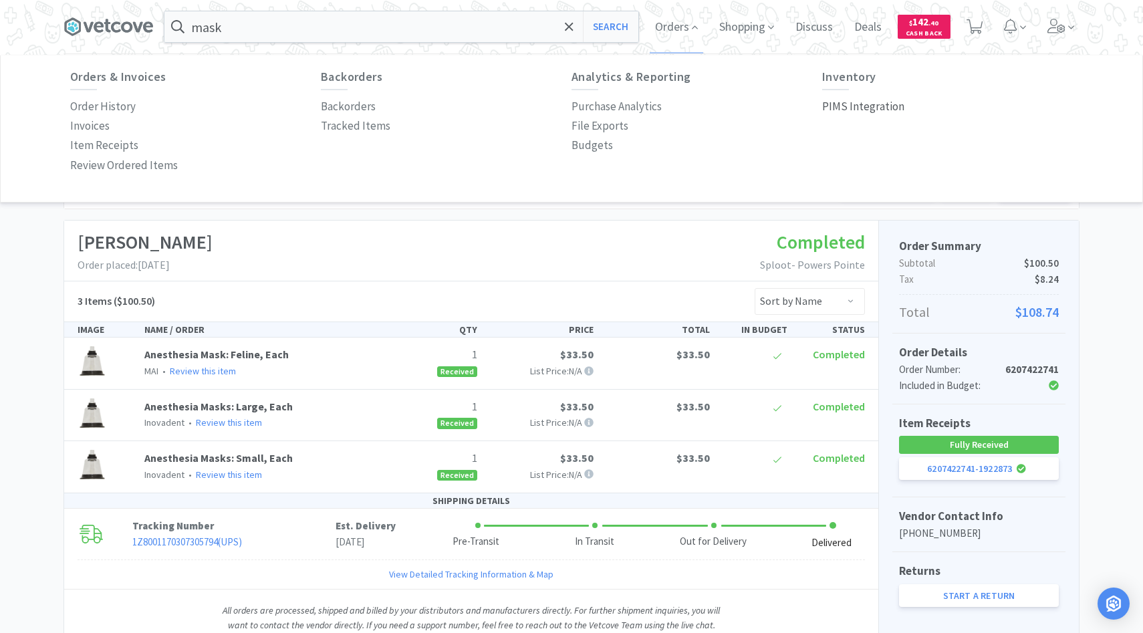
click at [850, 102] on p "PIMS Integration" at bounding box center [863, 107] width 82 height 18
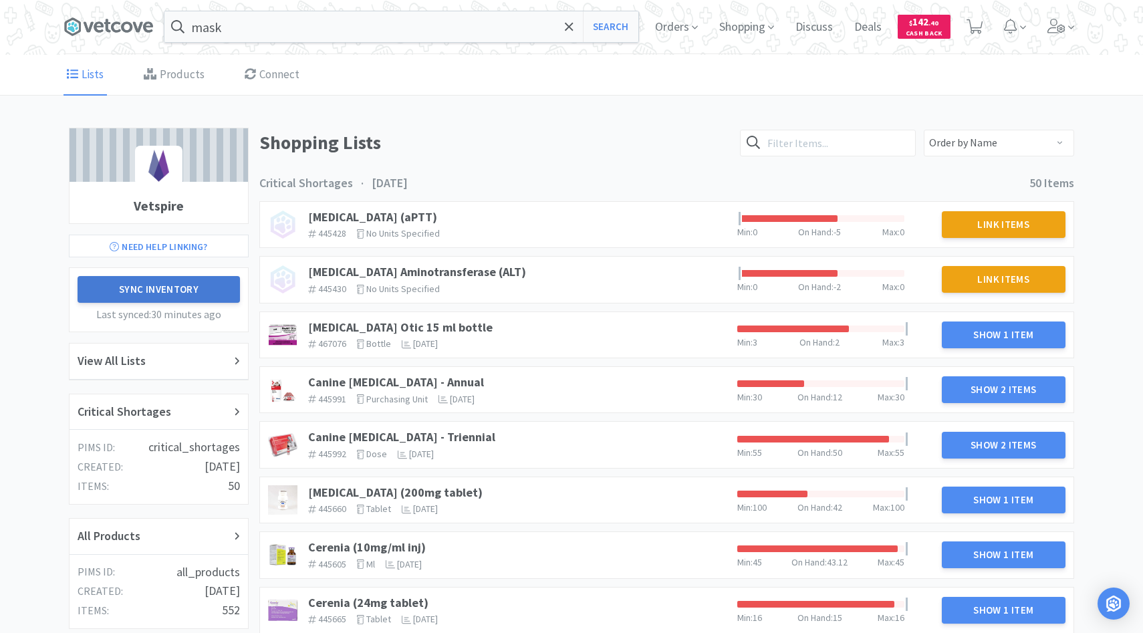
click at [202, 279] on button "Sync Inventory" at bounding box center [159, 289] width 162 height 27
click at [1072, 31] on icon at bounding box center [1071, 27] width 6 height 12
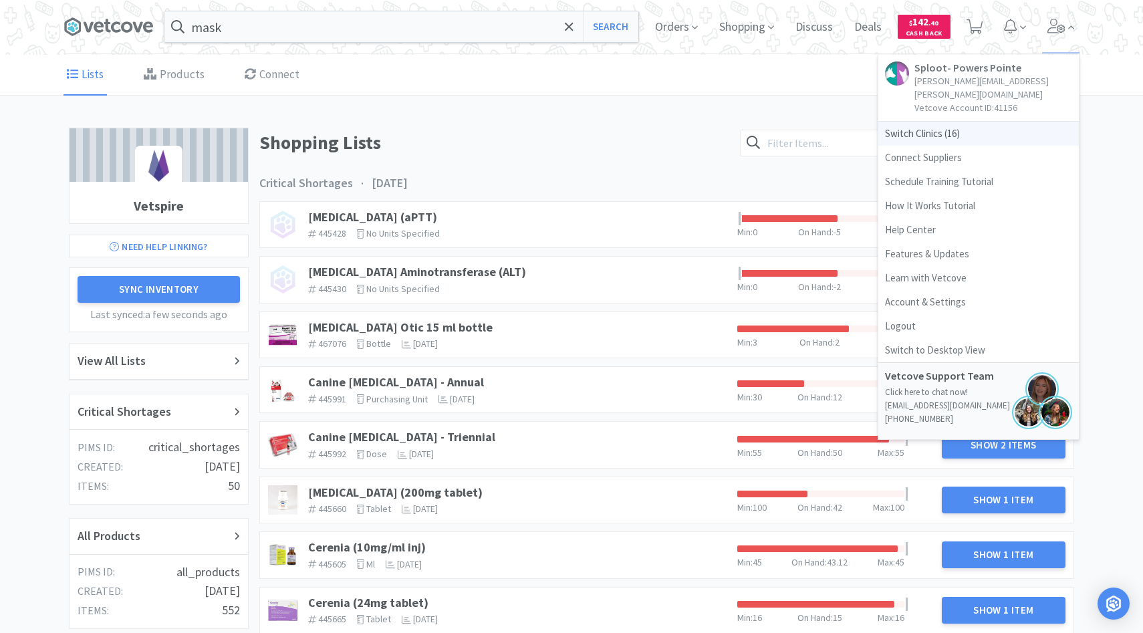
click at [978, 123] on span "Switch Clinics ( 16 )" at bounding box center [979, 134] width 201 height 24
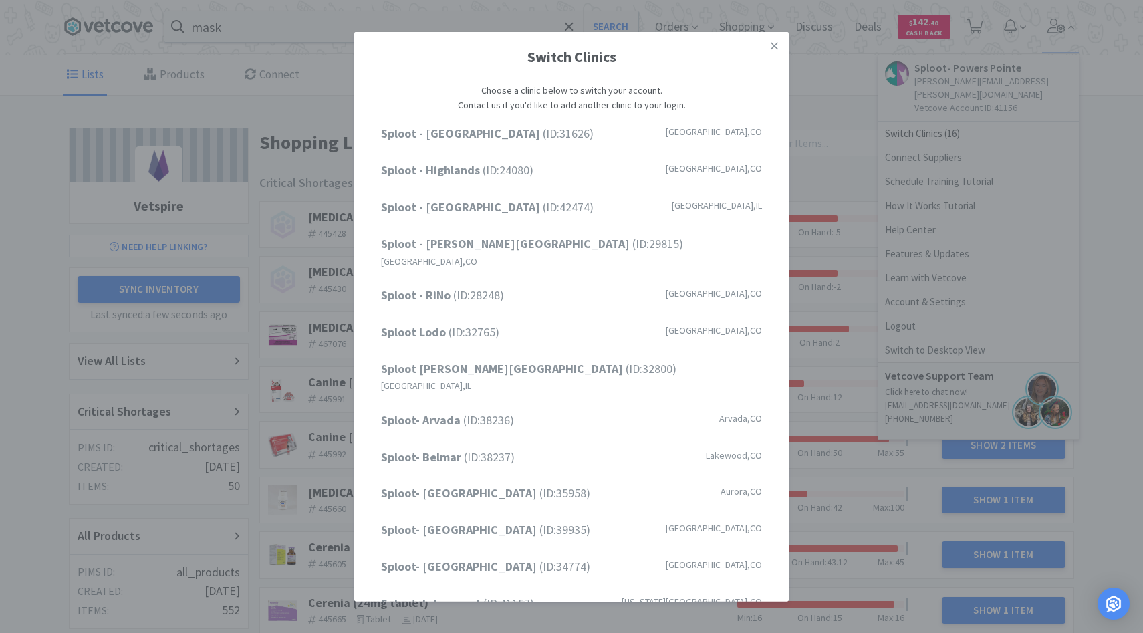
scroll to position [110, 0]
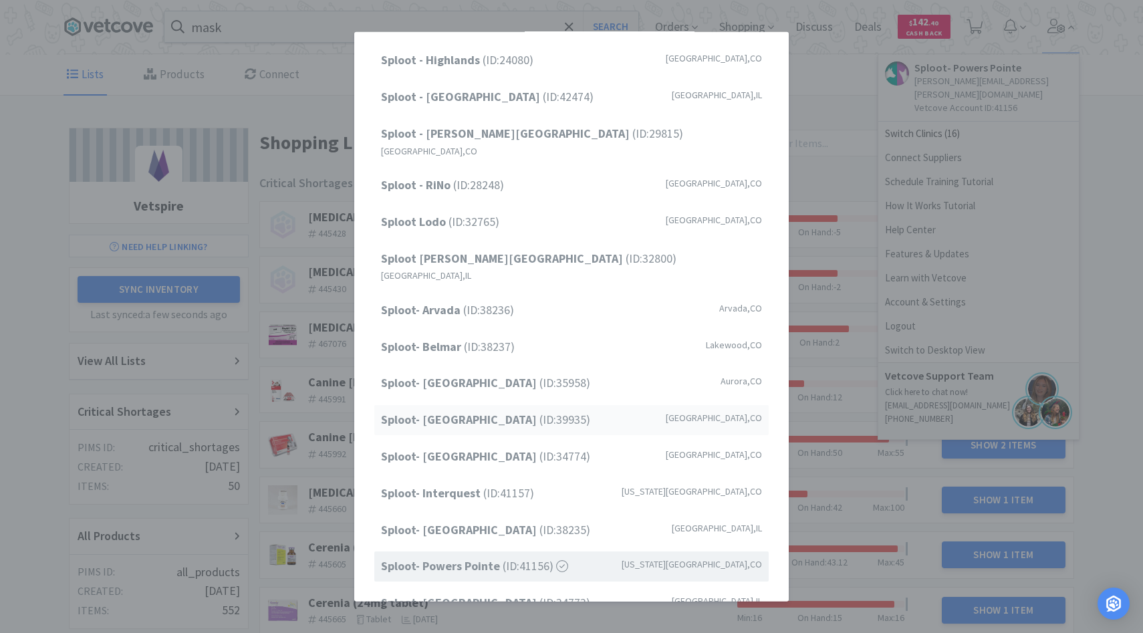
click at [549, 411] on span "Sploot- Greenwood Village (ID: 39935 )" at bounding box center [485, 420] width 209 height 19
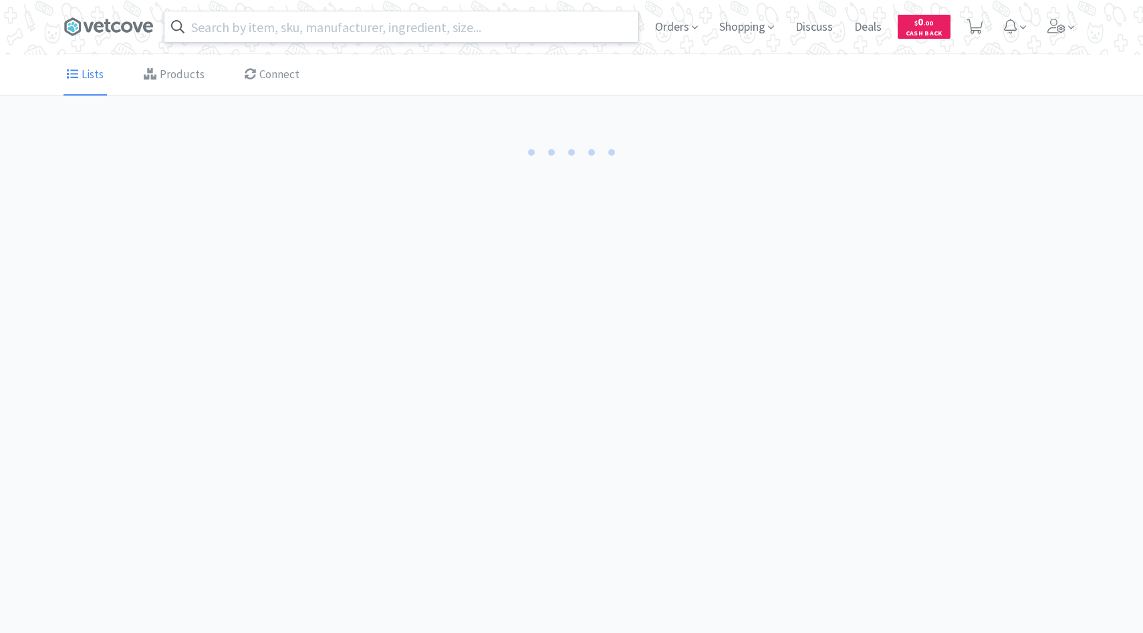
click at [382, 27] on input "text" at bounding box center [401, 26] width 474 height 31
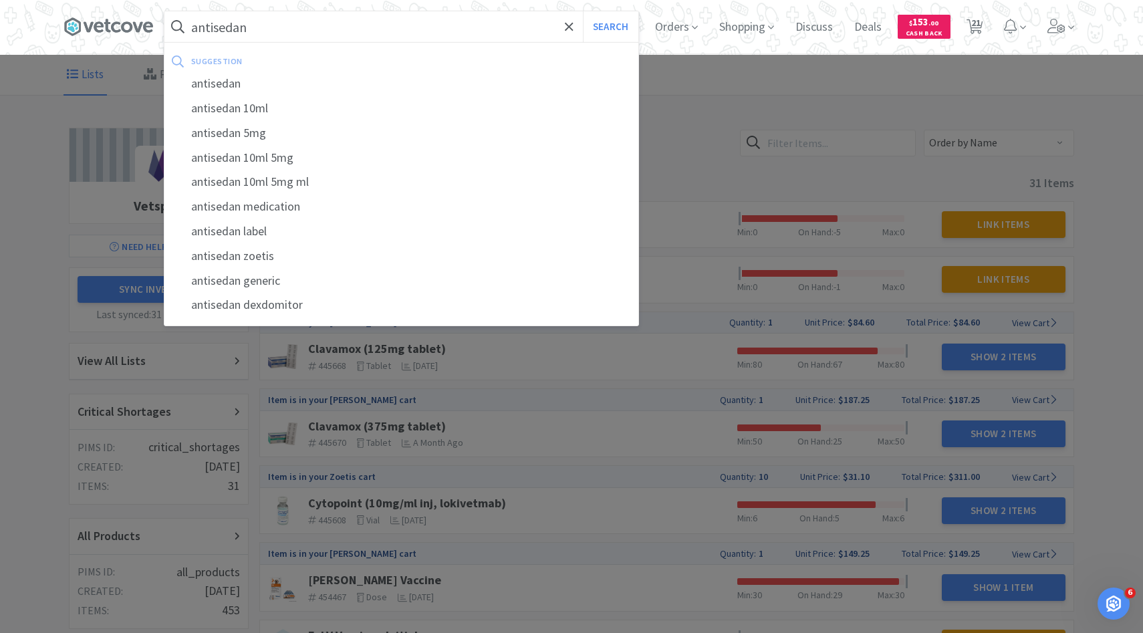
type input "antisedan"
click at [583, 11] on button "Search" at bounding box center [610, 26] width 55 height 31
select select "2"
select select "1"
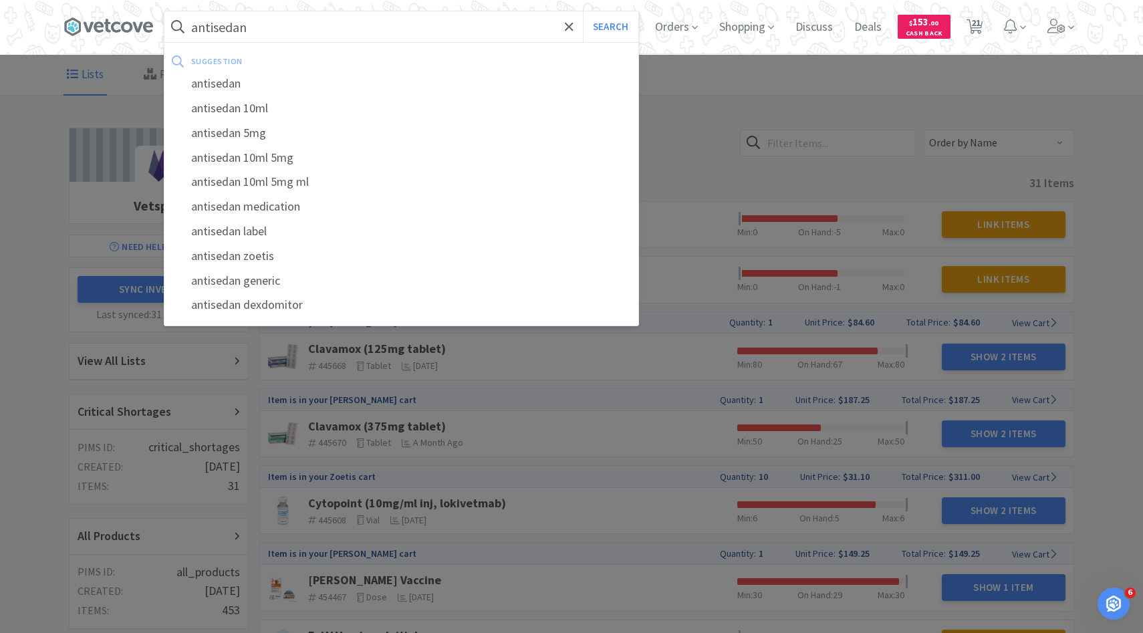
select select "1"
select select "2"
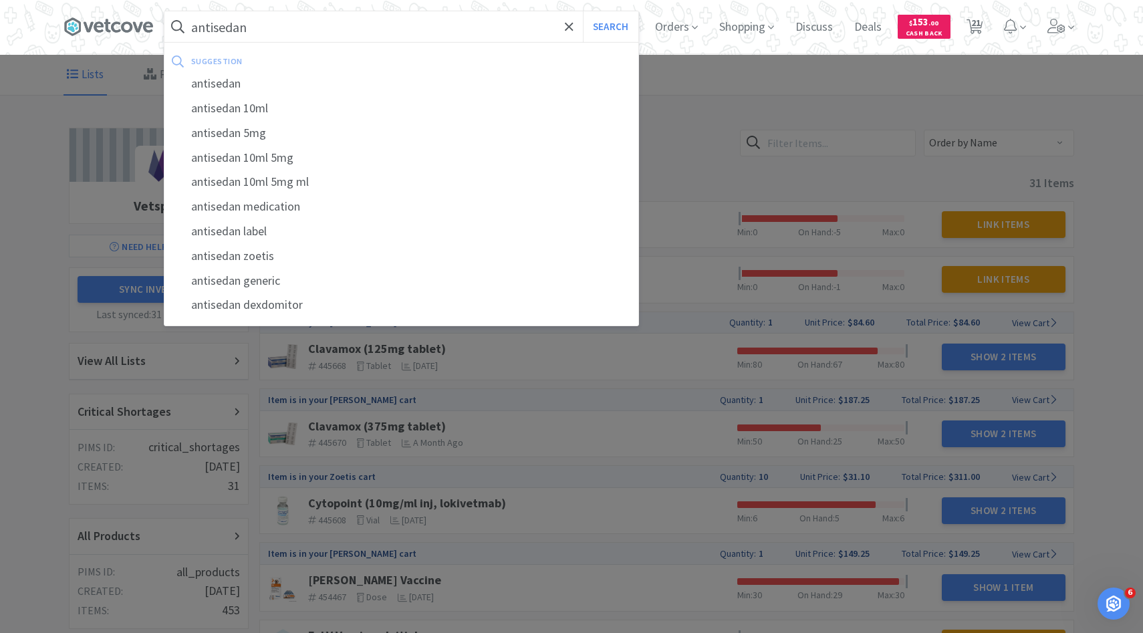
select select "3"
select select "2"
select select "5"
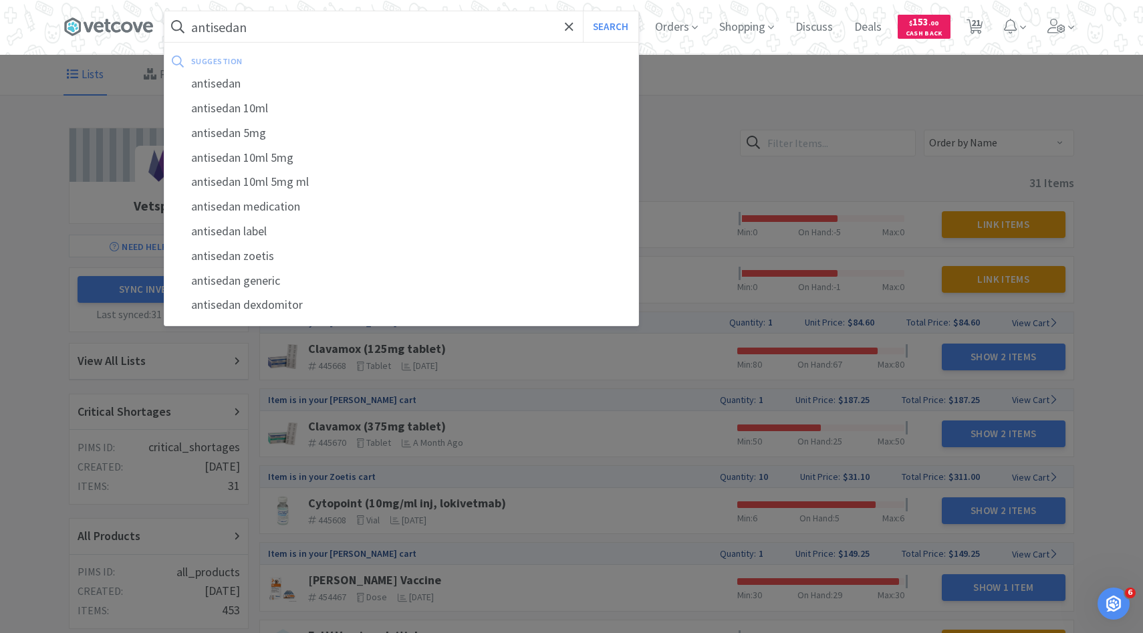
select select "1"
select select "2"
select select "7"
select select "5"
select select "1"
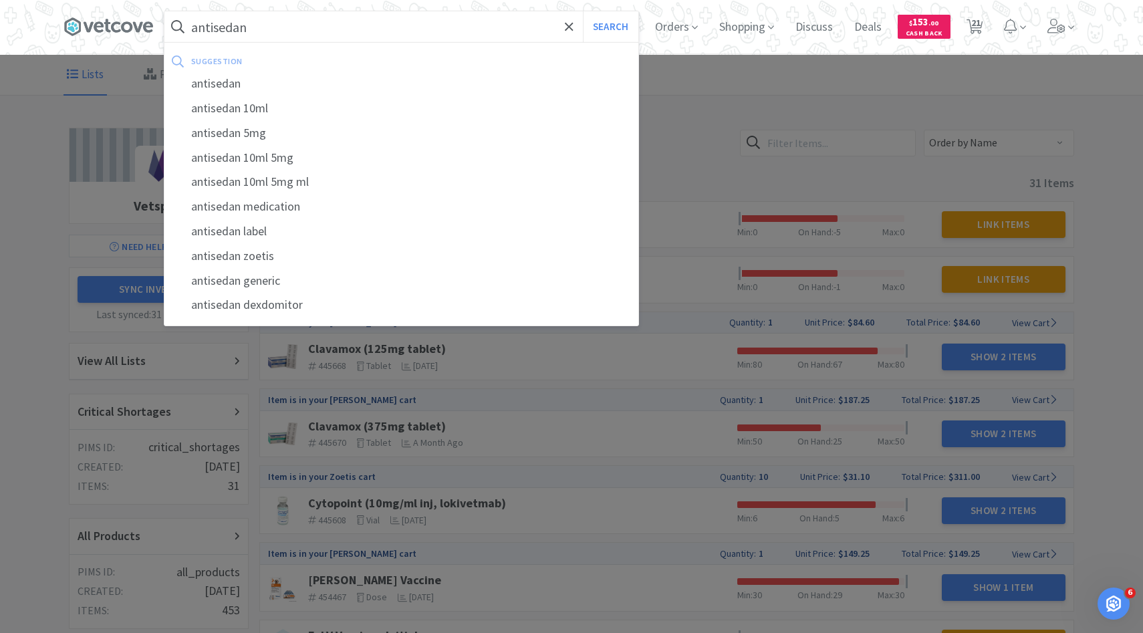
select select "6"
select select "15"
select select "10"
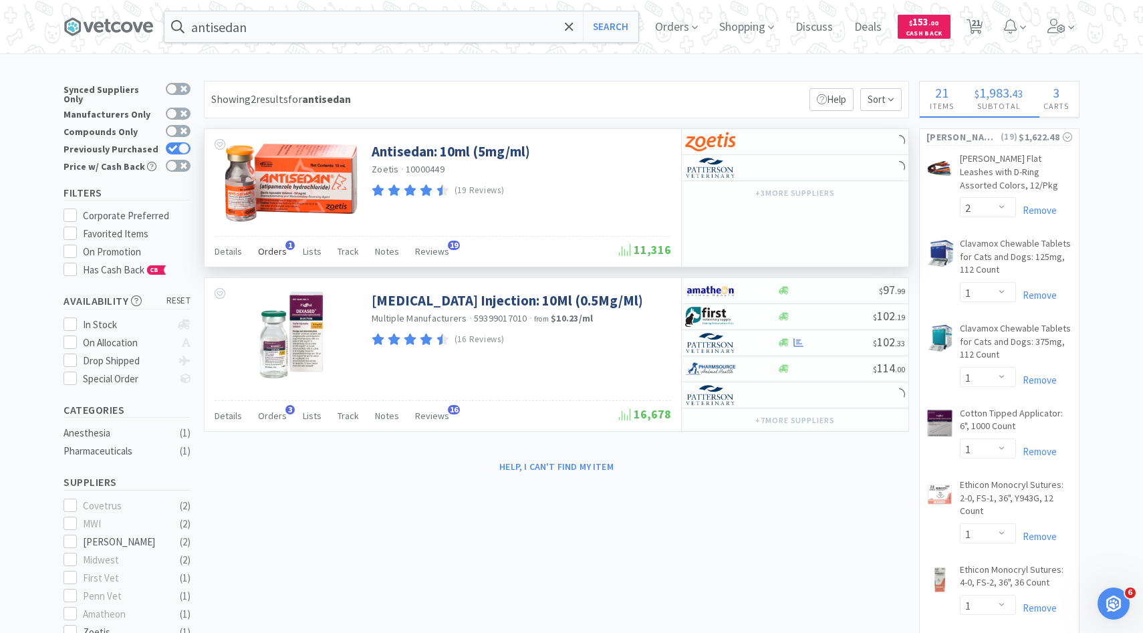
click at [274, 253] on span "Orders" at bounding box center [272, 251] width 29 height 12
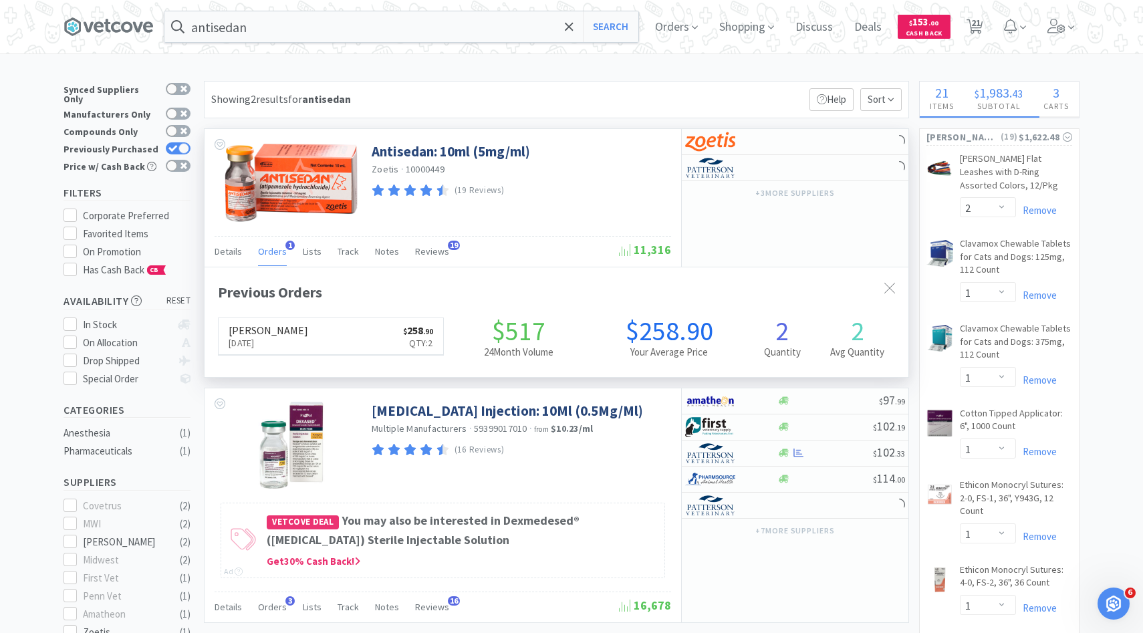
scroll to position [346, 704]
click at [274, 253] on span "Orders" at bounding box center [272, 251] width 29 height 12
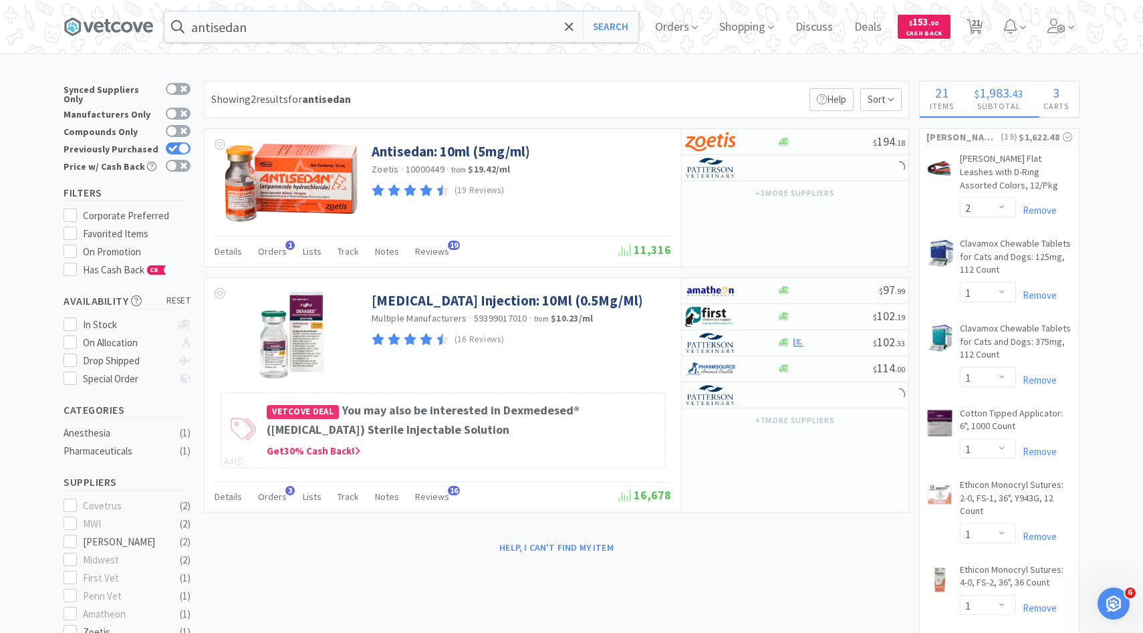
select select "100"
select select "15"
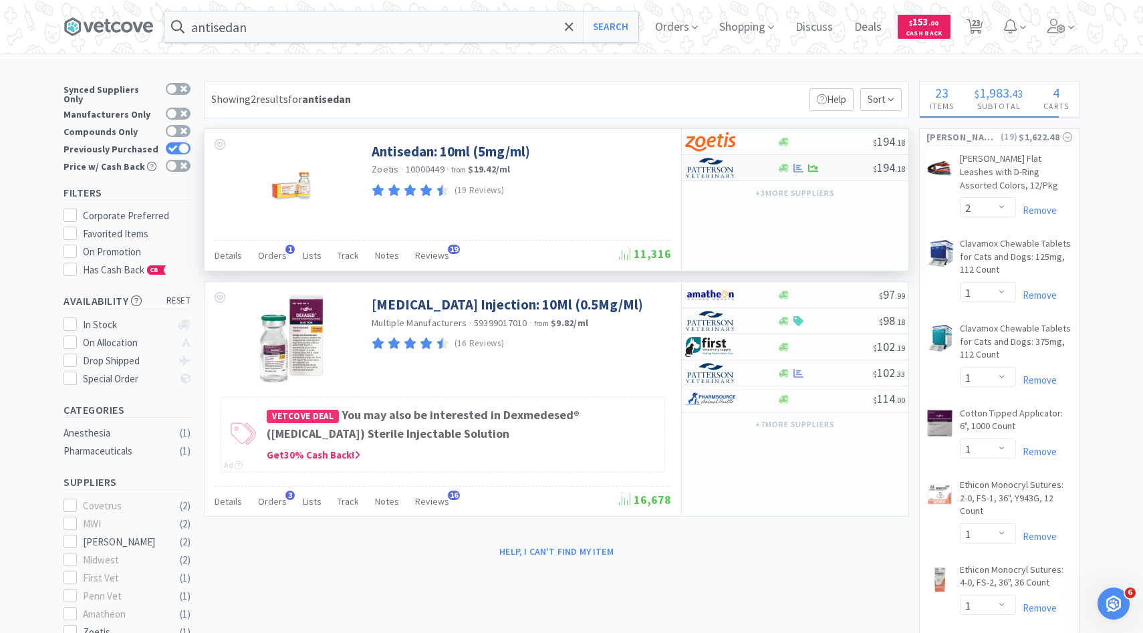
click at [747, 179] on div at bounding box center [722, 167] width 74 height 23
select select "1"
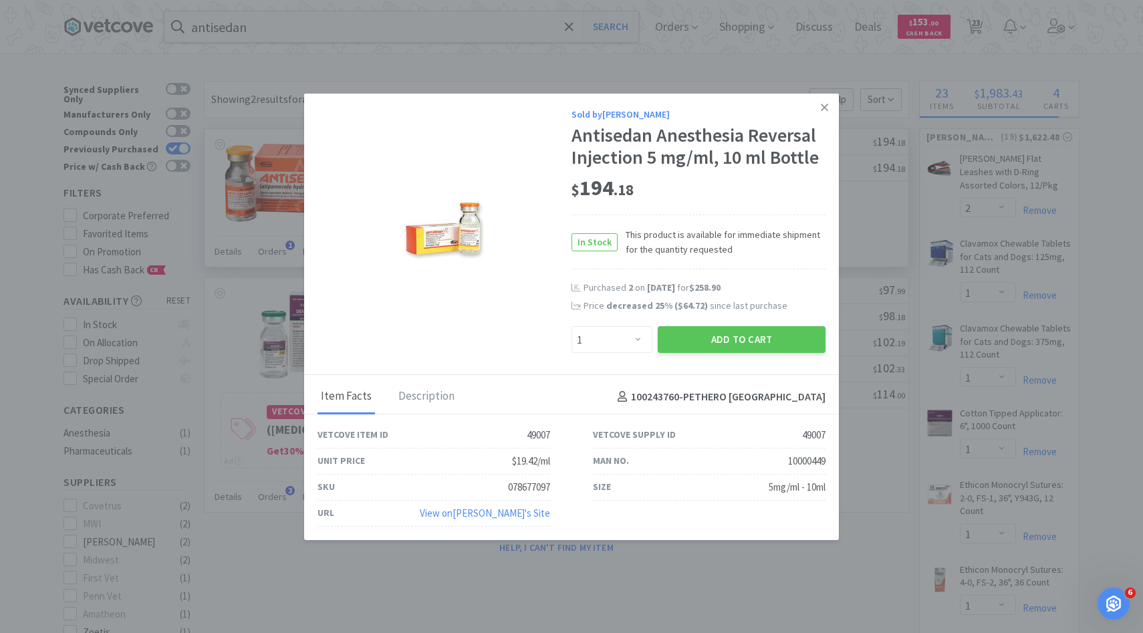
click at [717, 324] on div "Add to Cart" at bounding box center [741, 340] width 173 height 32
click at [715, 340] on button "Add to Cart" at bounding box center [742, 339] width 168 height 27
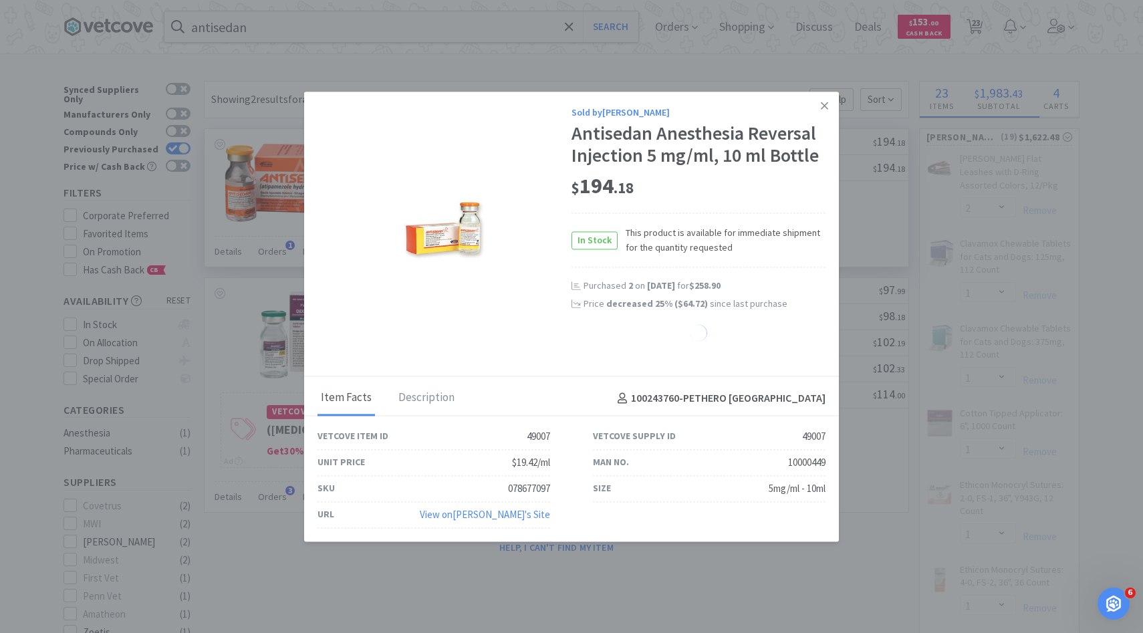
select select "1"
select select "2"
select select "1"
select select "2"
select select "3"
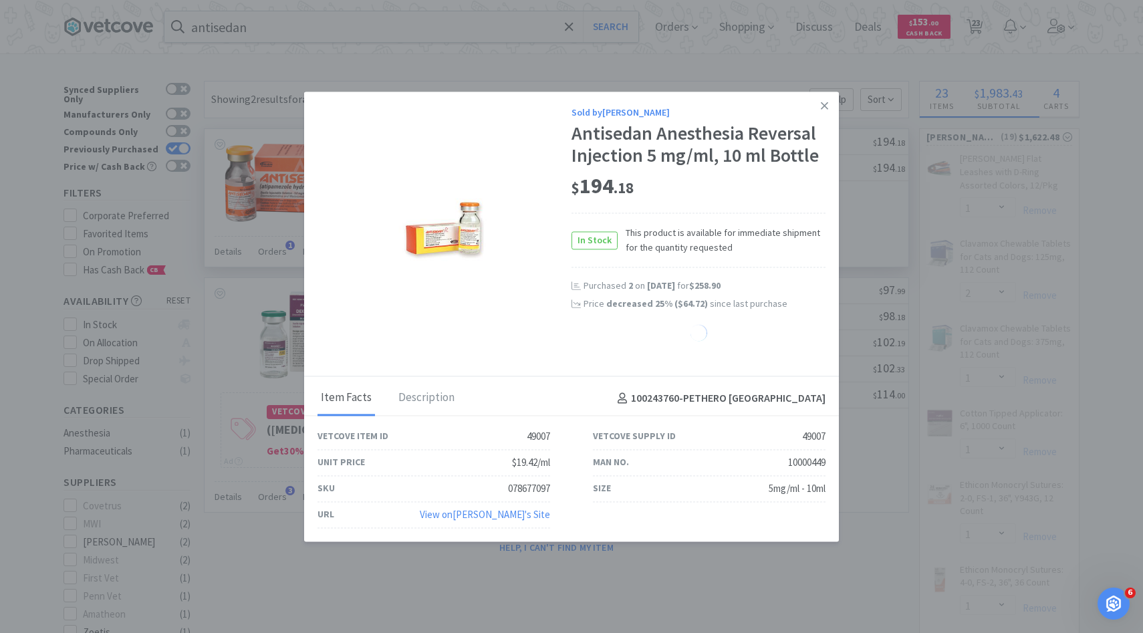
select select "2"
select select "5"
select select "1"
select select "2"
select select "7"
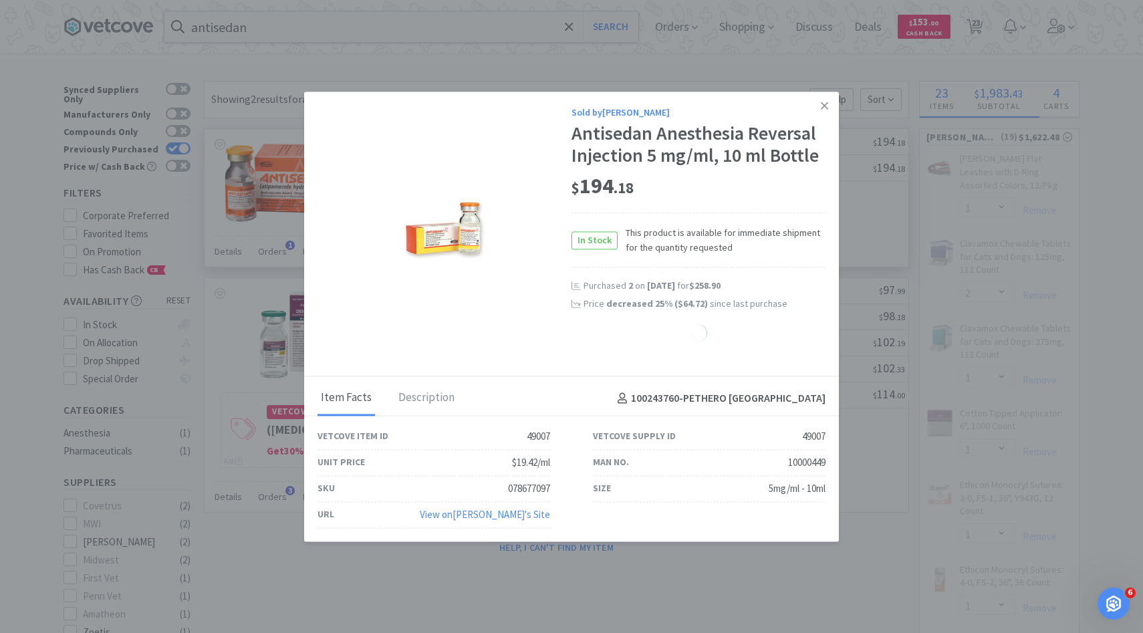
select select "5"
select select "1"
select select "6"
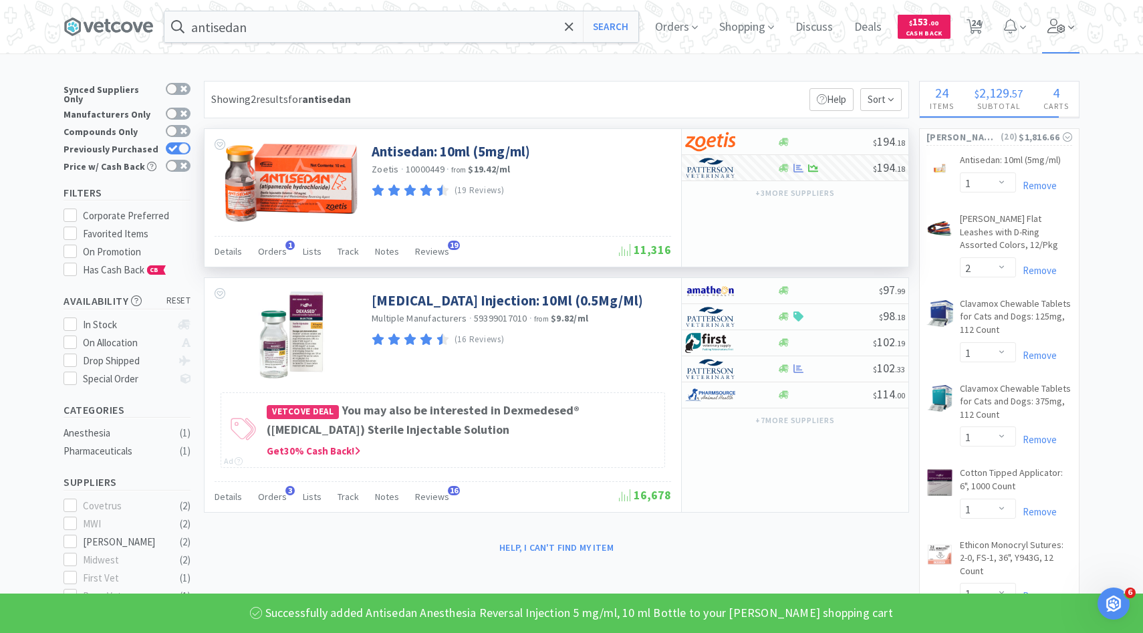
click at [1064, 49] on span at bounding box center [1061, 26] width 38 height 53
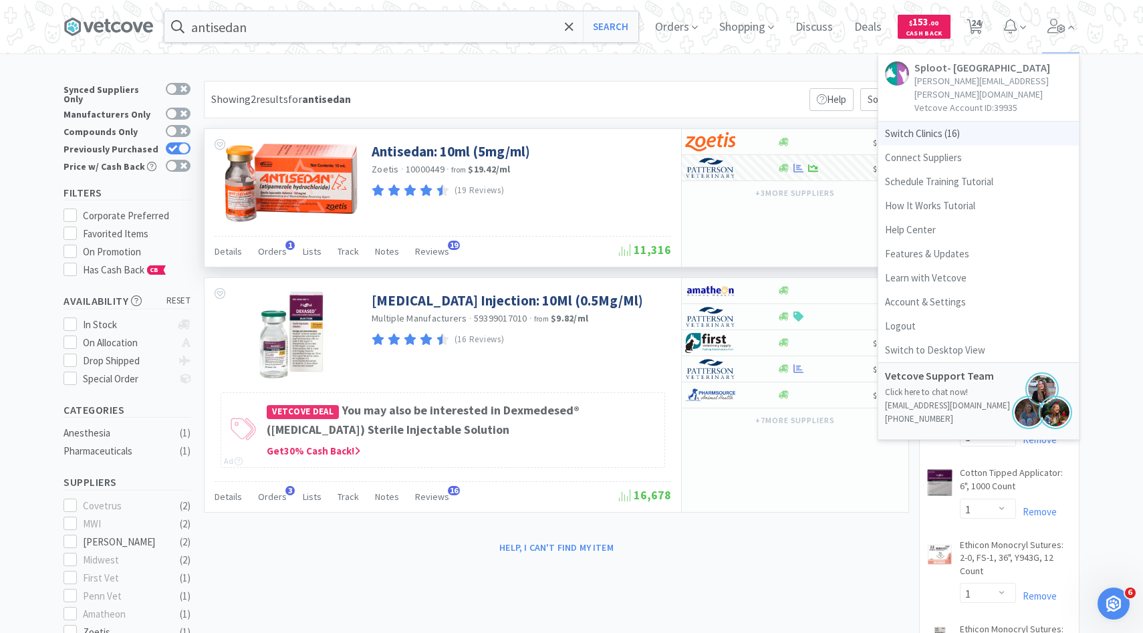
click at [984, 122] on span "Switch Clinics ( 16 )" at bounding box center [979, 134] width 201 height 24
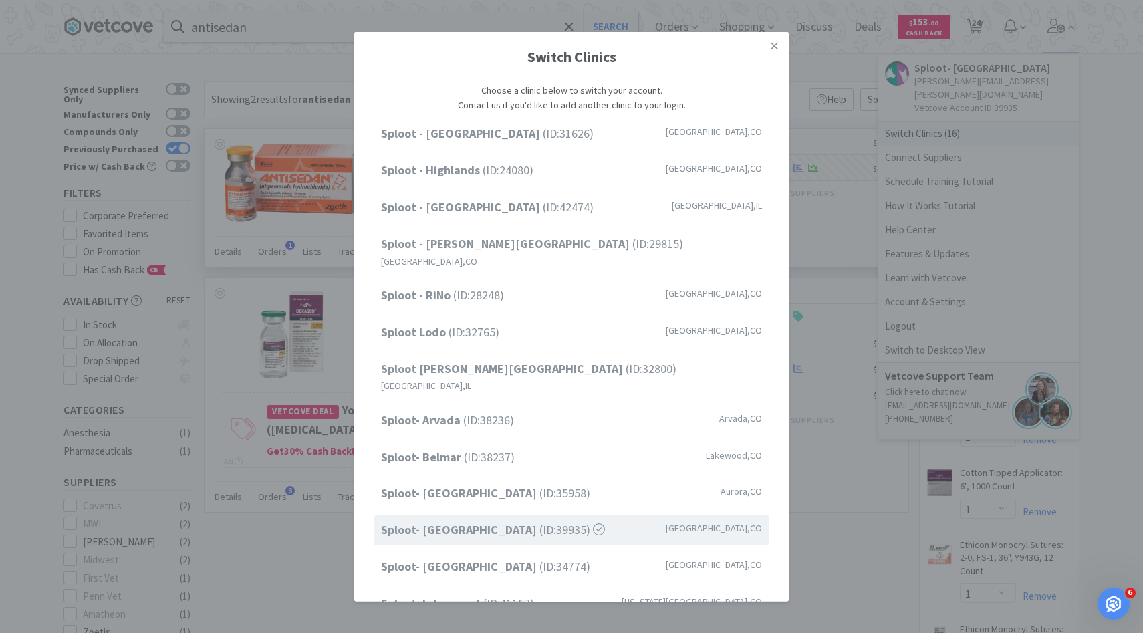
scroll to position [110, 0]
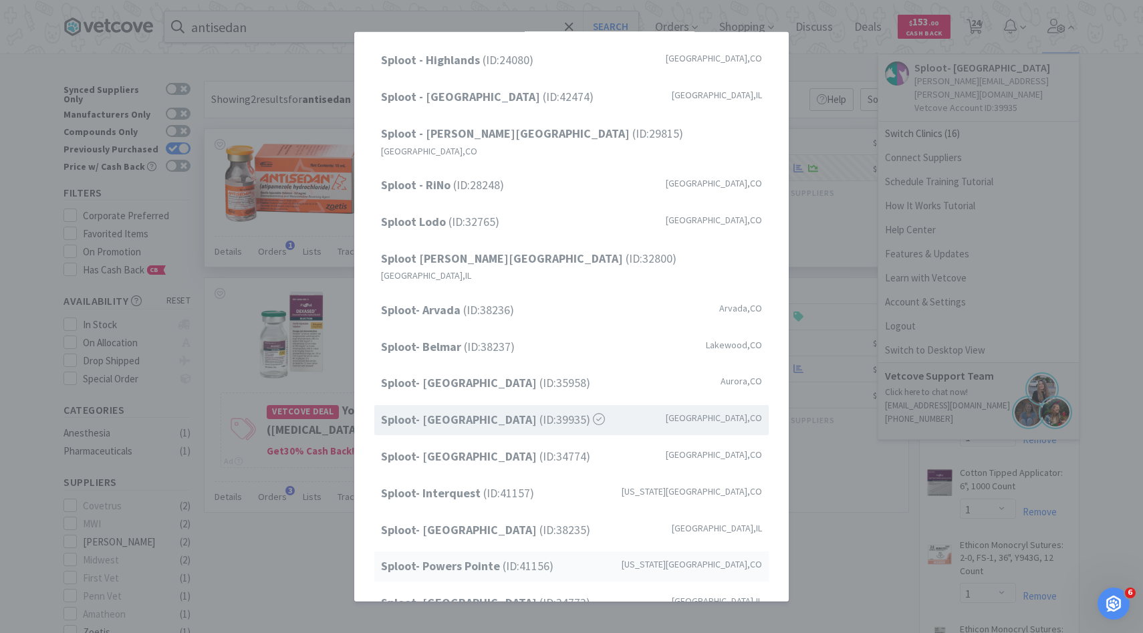
click at [496, 558] on strong "Sploot- Powers Pointe" at bounding box center [442, 565] width 122 height 15
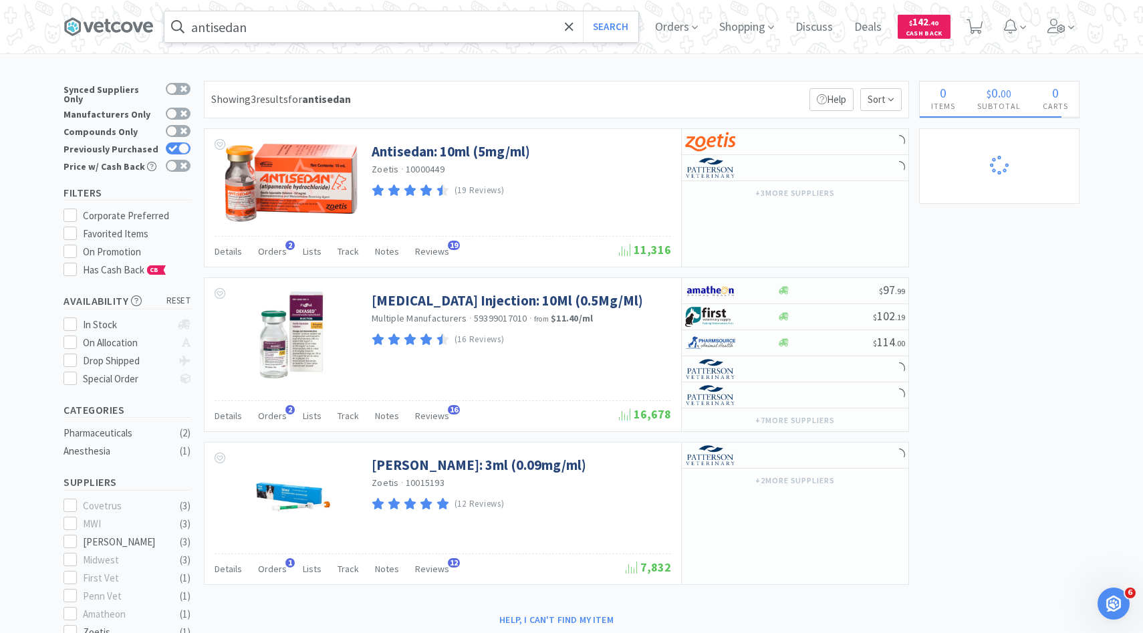
click at [427, 27] on input "antisedan" at bounding box center [401, 26] width 474 height 31
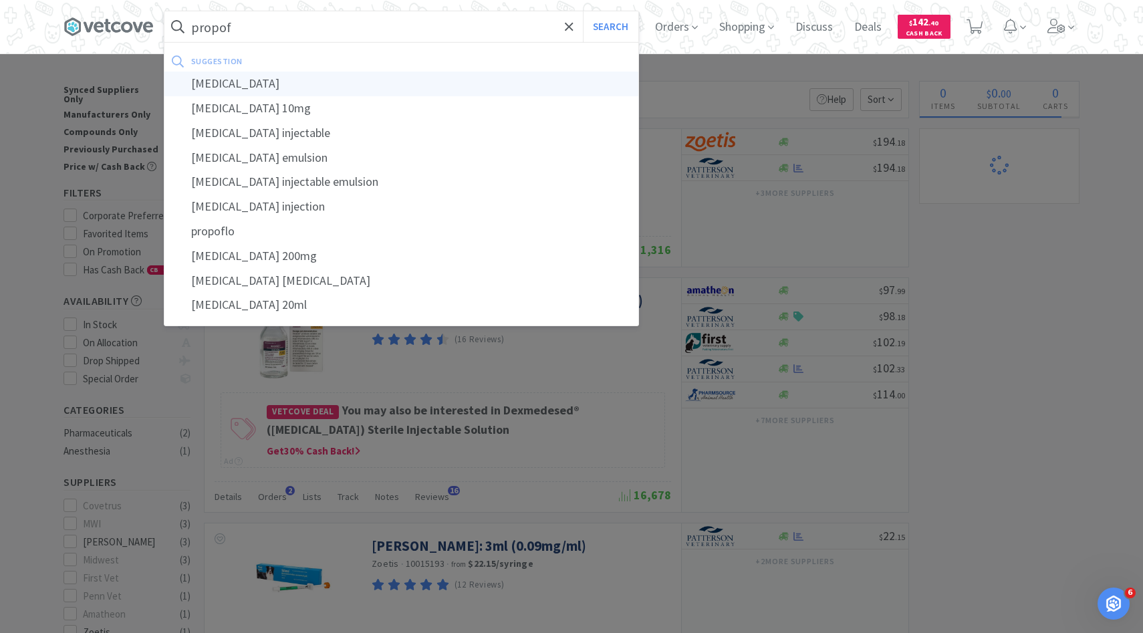
click at [410, 86] on div "[MEDICAL_DATA]" at bounding box center [401, 84] width 474 height 25
type input "[MEDICAL_DATA]"
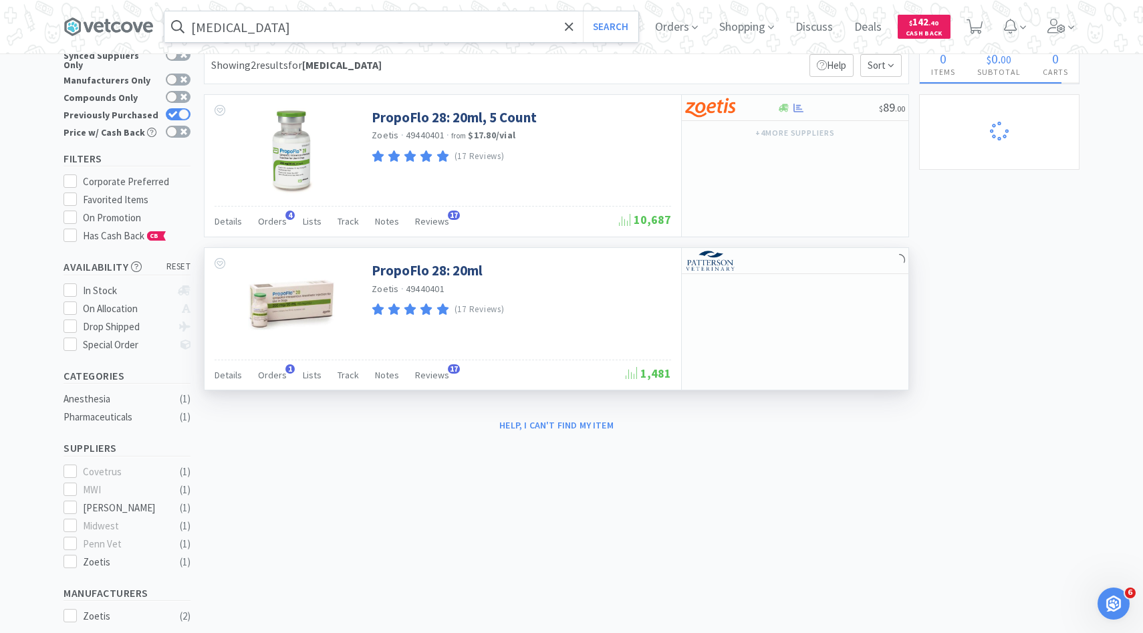
scroll to position [37, 0]
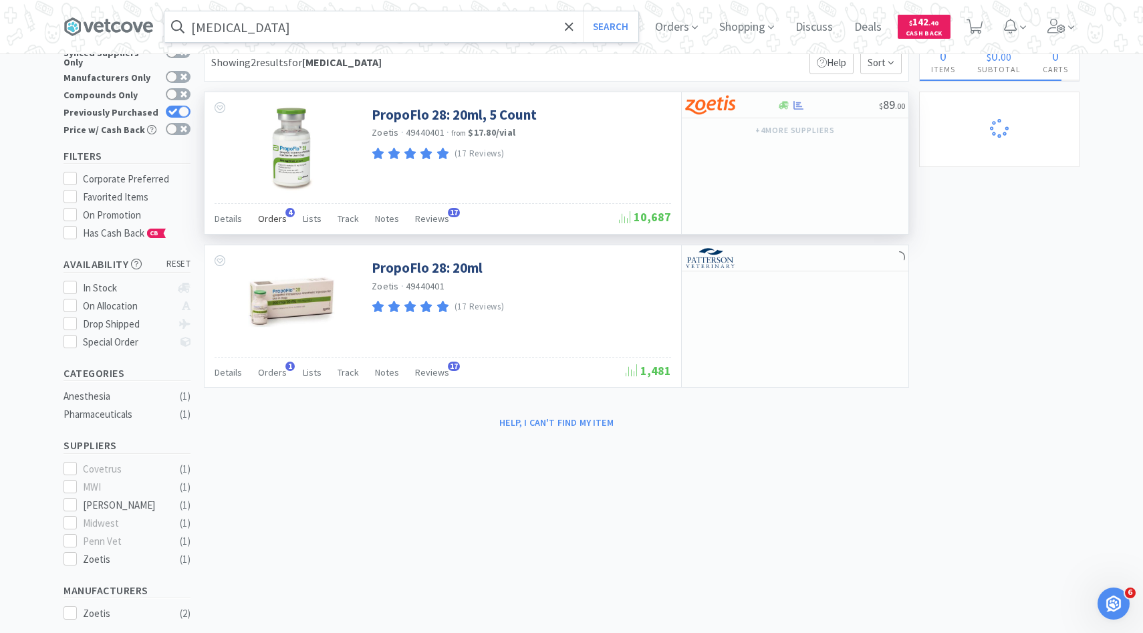
click at [279, 222] on span "Orders" at bounding box center [272, 219] width 29 height 12
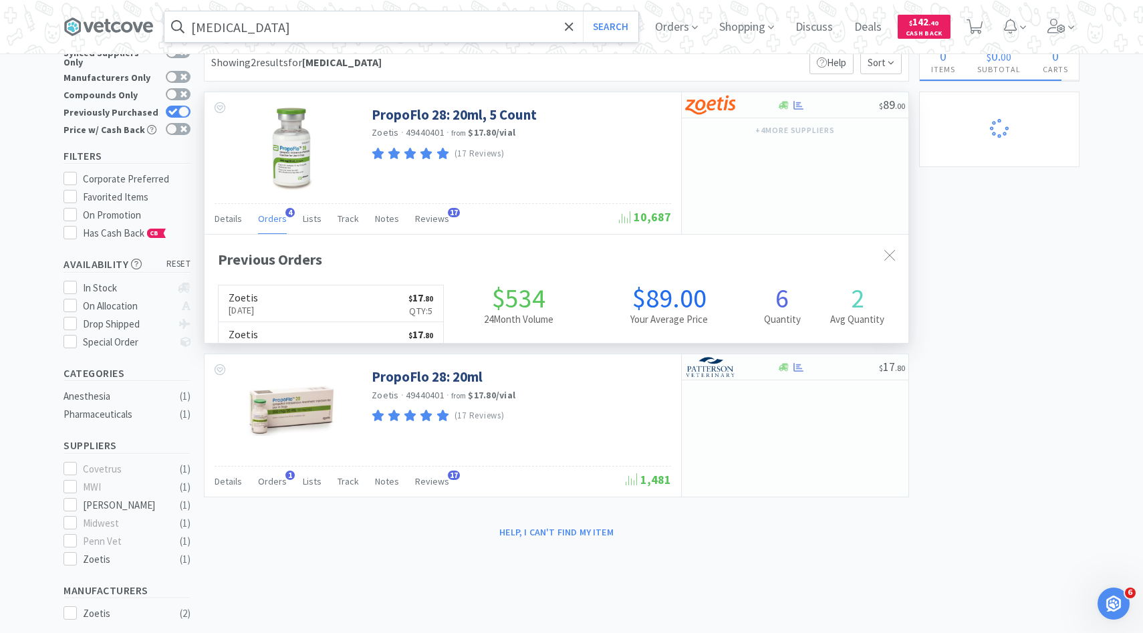
scroll to position [346, 704]
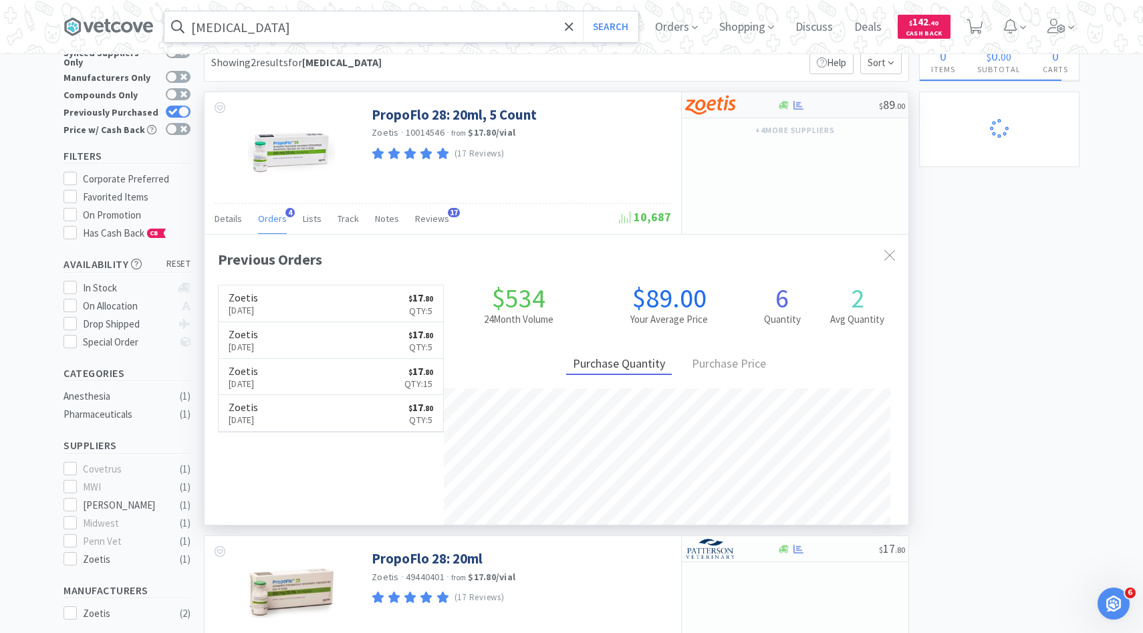
click at [731, 106] on img at bounding box center [710, 105] width 50 height 20
select select "5"
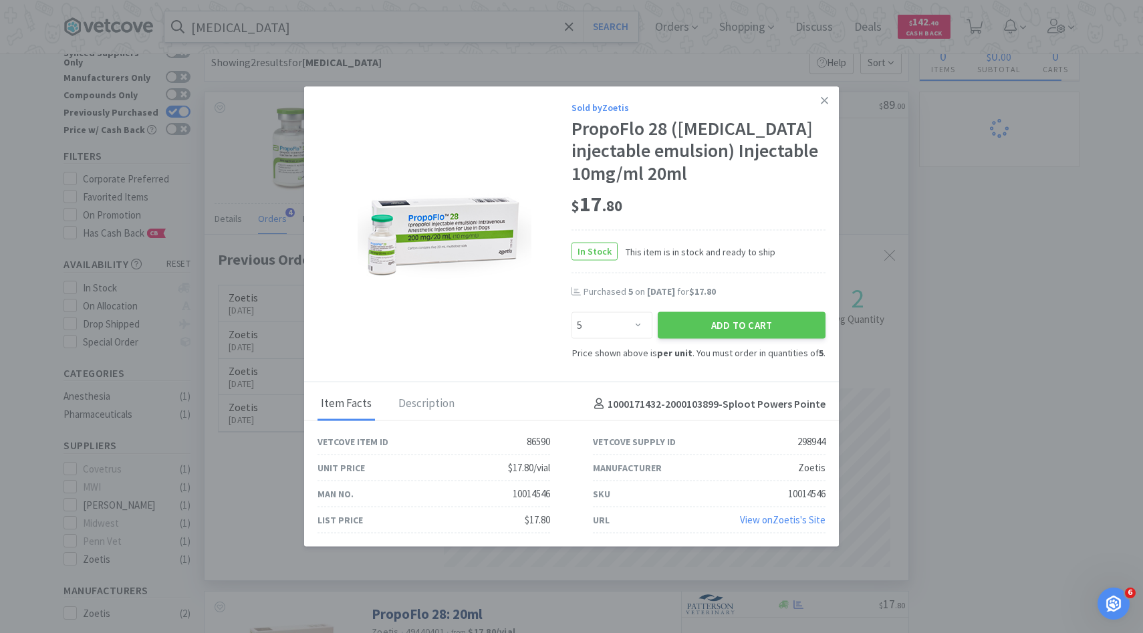
click at [706, 340] on div "Add to Cart" at bounding box center [741, 325] width 173 height 32
click at [686, 322] on button "Add to Cart" at bounding box center [742, 325] width 168 height 27
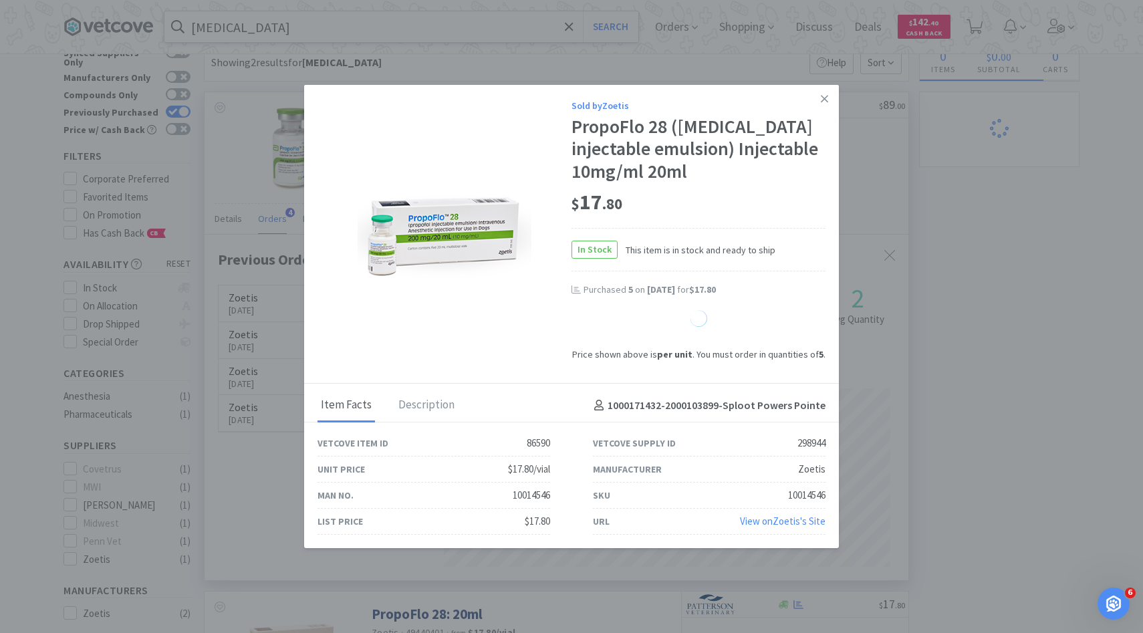
select select "5"
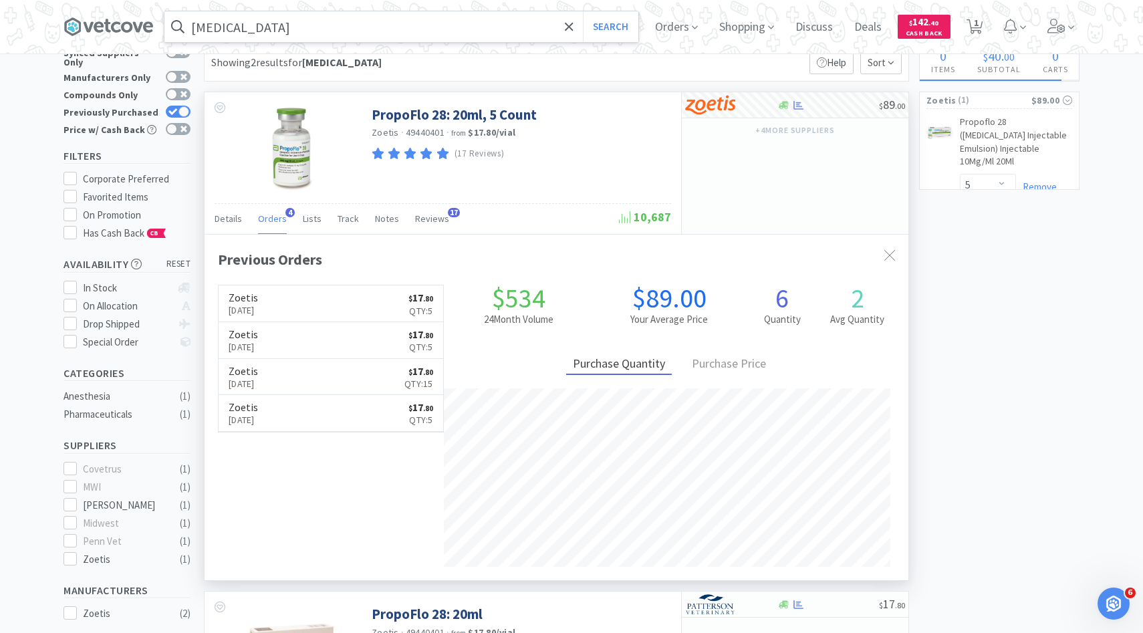
click at [404, 34] on input "[MEDICAL_DATA]" at bounding box center [401, 26] width 474 height 31
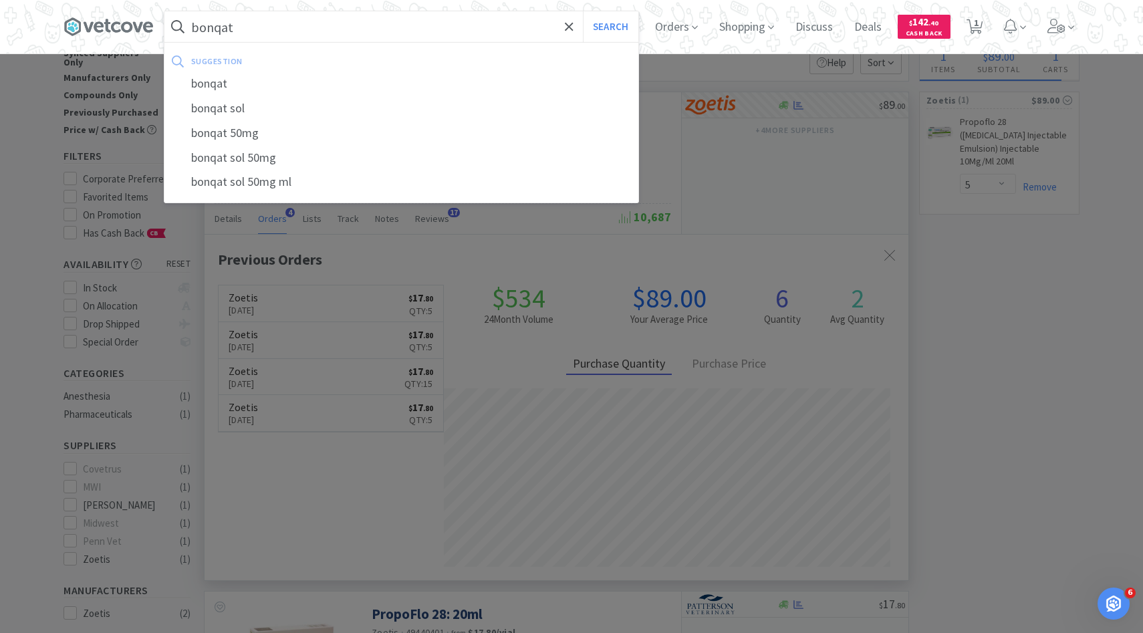
type input "bonqat"
click at [583, 11] on button "Search" at bounding box center [610, 26] width 55 height 31
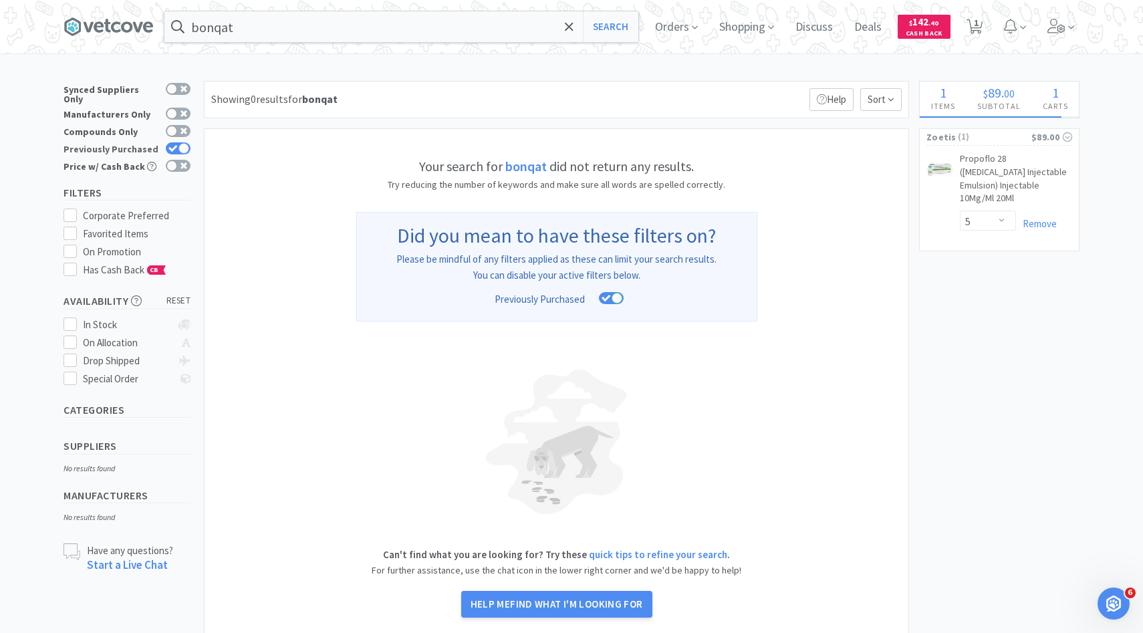
click at [181, 143] on div at bounding box center [184, 148] width 11 height 11
checkbox input "false"
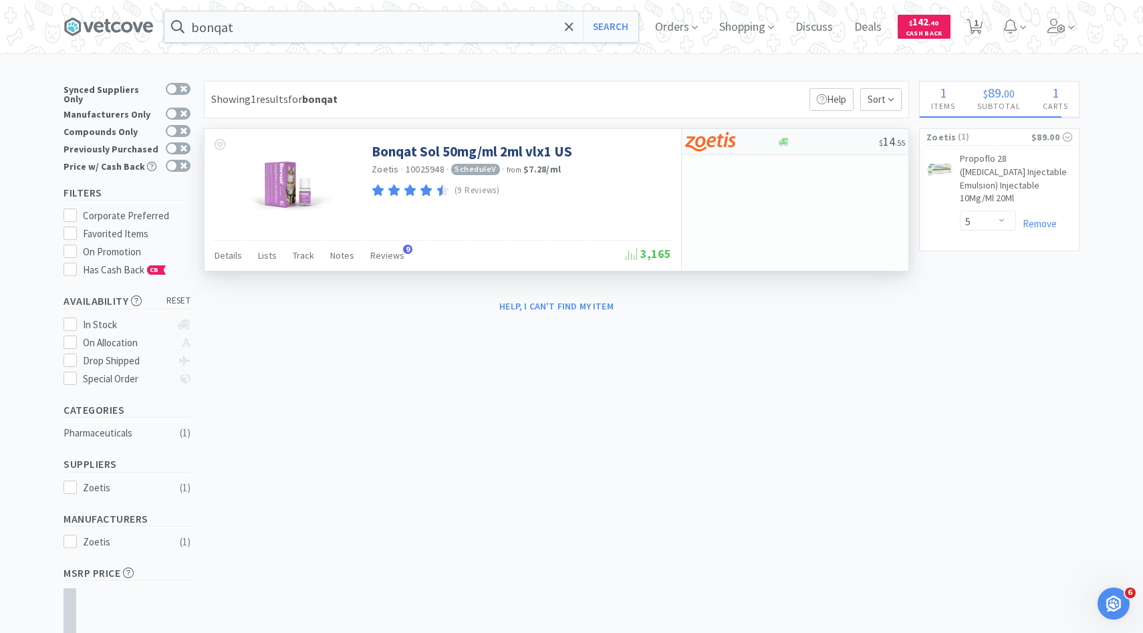
click at [720, 140] on img at bounding box center [710, 142] width 50 height 20
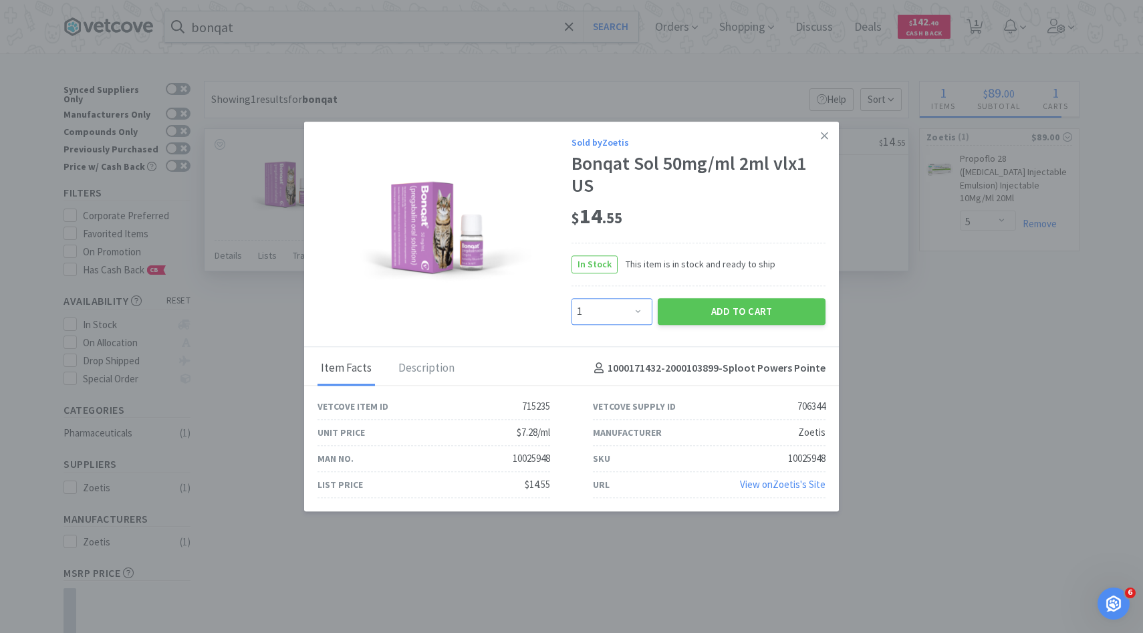
click at [616, 306] on select "Enter Quantity 1 2 3 4 5 6 7 8 9 10 11 12 13 14 15 16 17 18 19 20 Enter Quantity" at bounding box center [612, 311] width 81 height 27
select select "2"
click at [572, 298] on select "Enter Quantity 1 2 3 4 5 6 7 8 9 10 11 12 13 14 15 16 17 18 19 20 Enter Quantity" at bounding box center [612, 311] width 81 height 27
click at [709, 307] on button "Add to Cart" at bounding box center [742, 311] width 168 height 27
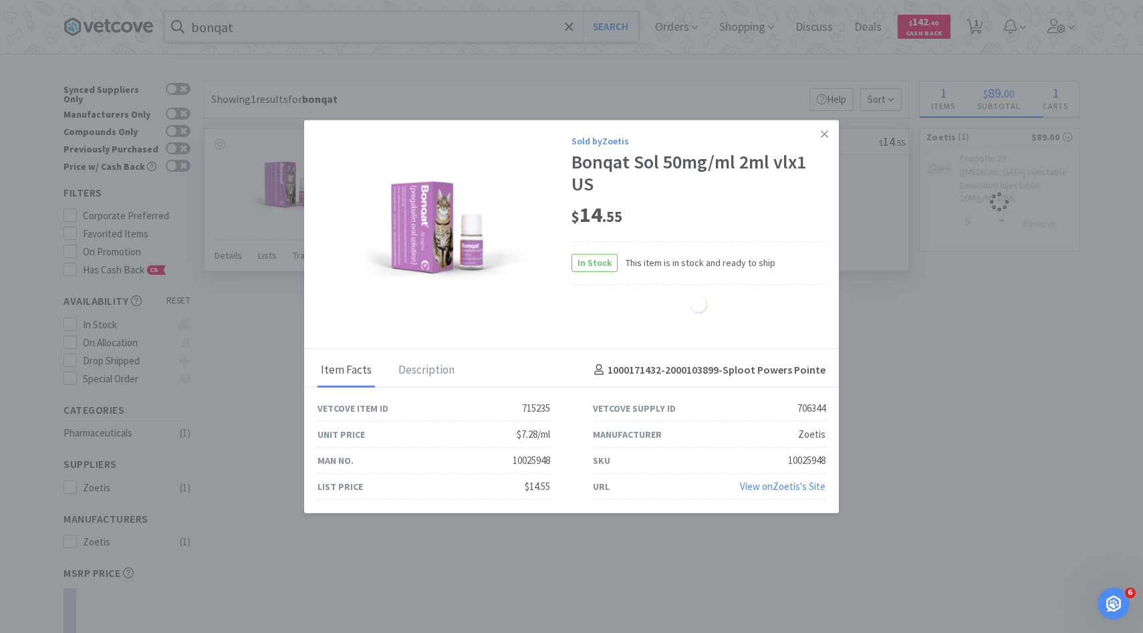
select select "2"
select select "5"
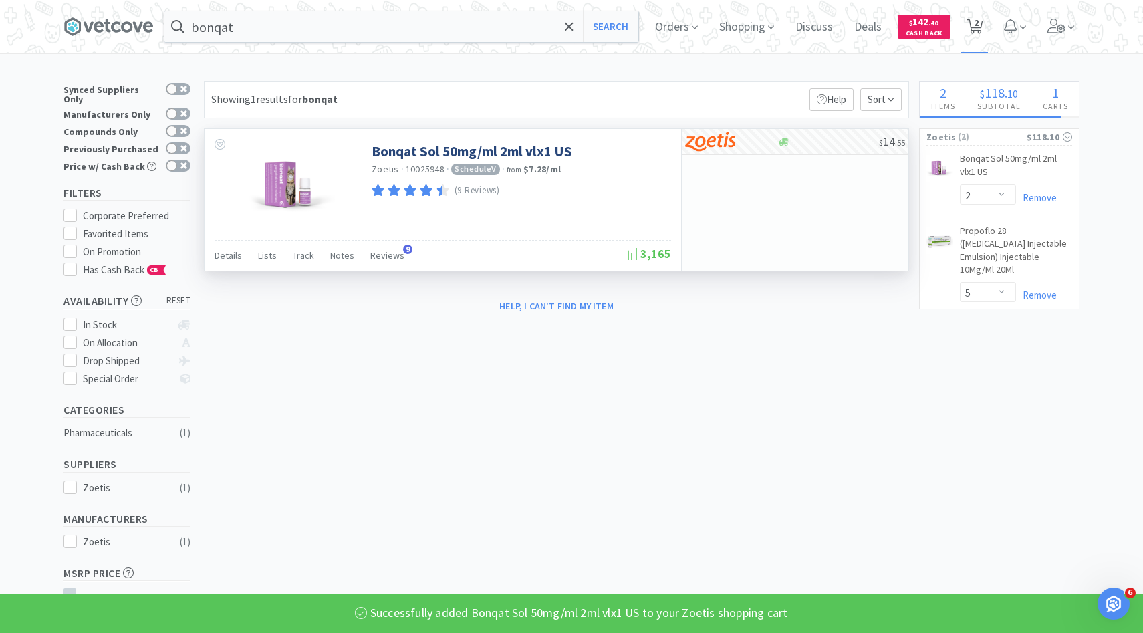
click at [977, 26] on span "2" at bounding box center [976, 22] width 5 height 53
select select "2"
select select "5"
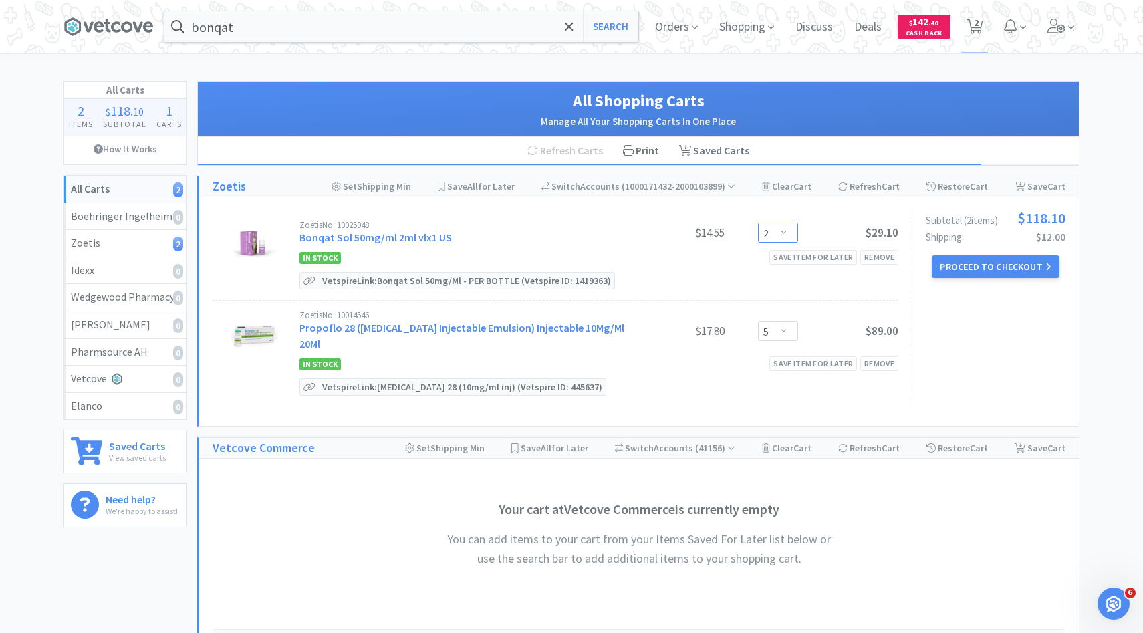
click at [792, 237] on select "Enter Quantity 1 2 3 4 5 6 7 8 9 10 11 12 13 14 15 16 17 18 19 20 Enter Quantity" at bounding box center [778, 233] width 40 height 20
click at [758, 223] on select "Enter Quantity 1 2 3 4 5 6 7 8 9 10 11 12 13 14 15 16 17 18 19 20 Enter Quantity" at bounding box center [778, 233] width 40 height 20
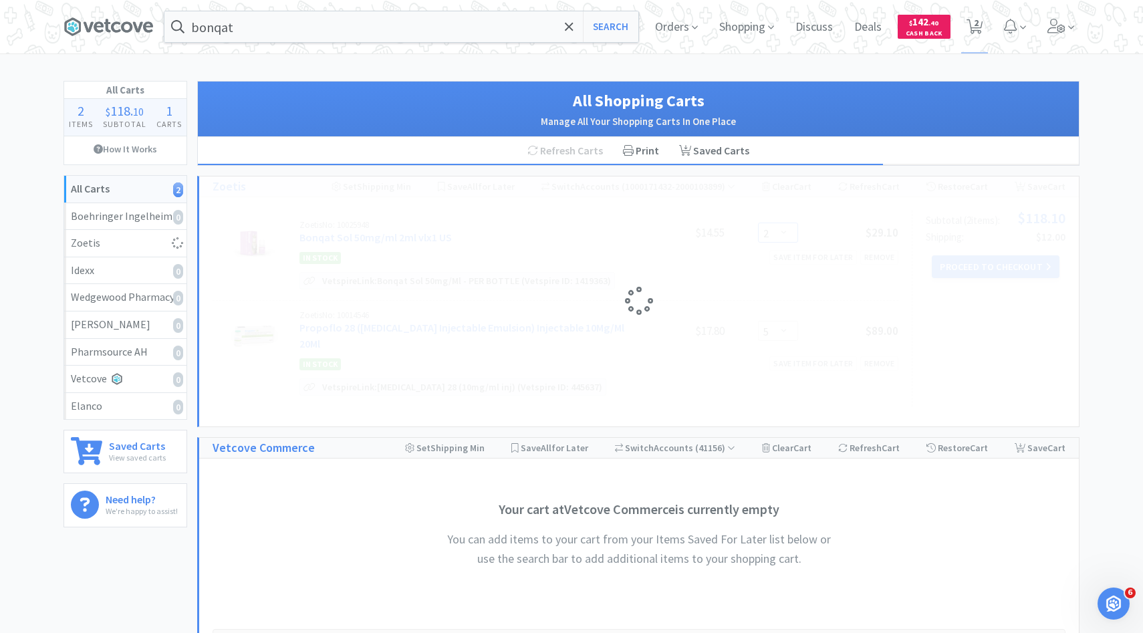
select select "1"
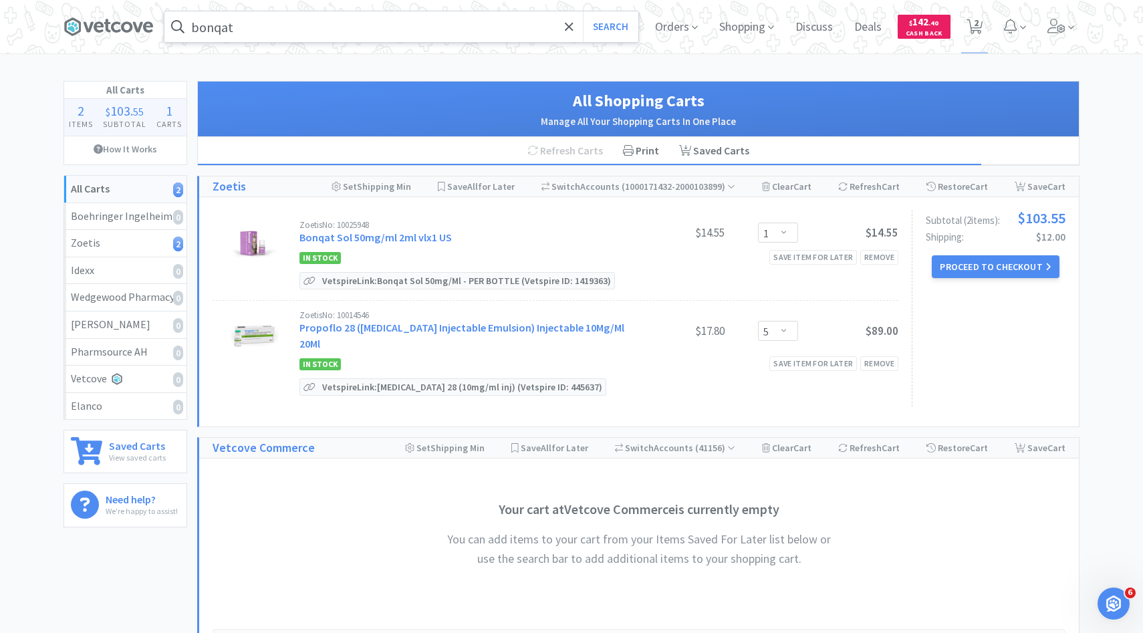
click at [401, 26] on input "bonqat" at bounding box center [401, 26] width 474 height 31
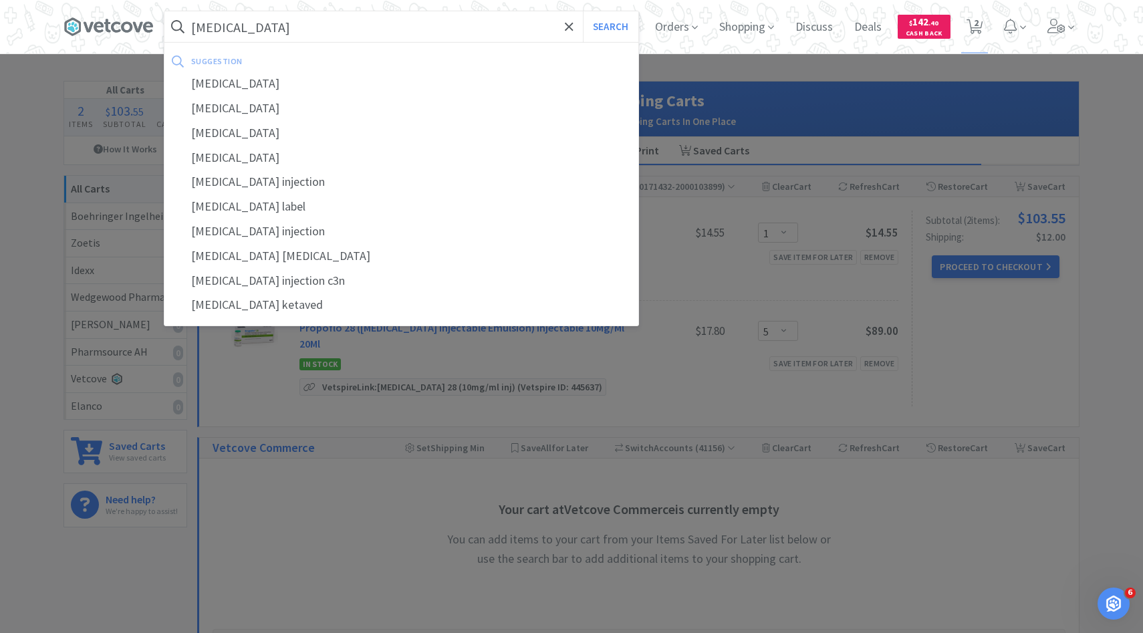
type input "[MEDICAL_DATA]"
click at [583, 11] on button "Search" at bounding box center [610, 26] width 55 height 31
select select "1"
select select "5"
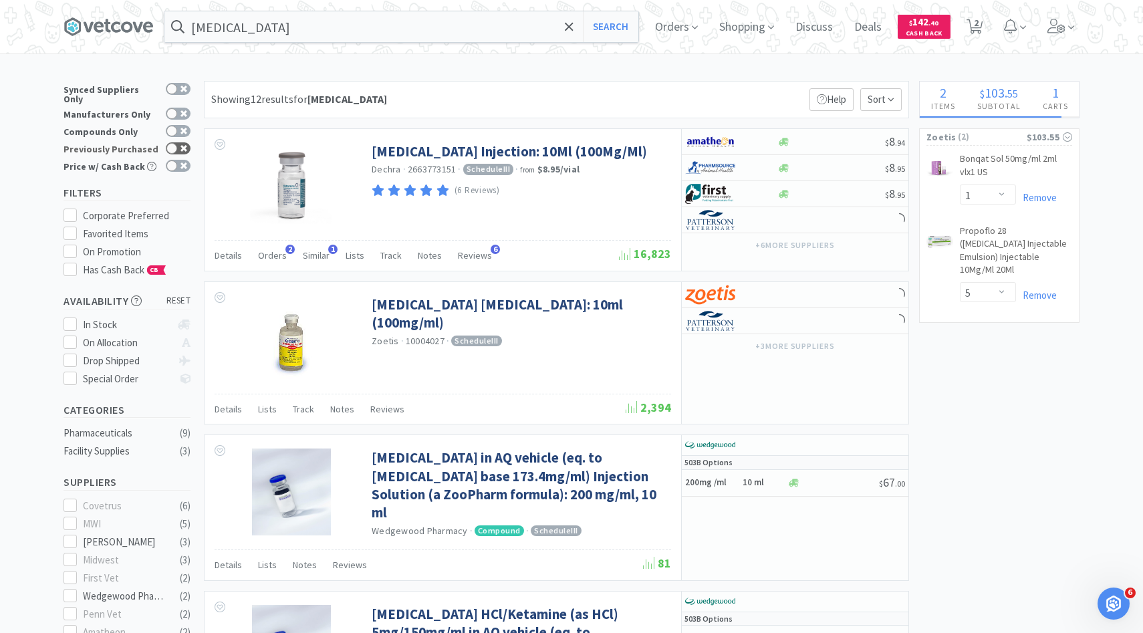
click at [187, 144] on div at bounding box center [178, 148] width 25 height 12
checkbox input "true"
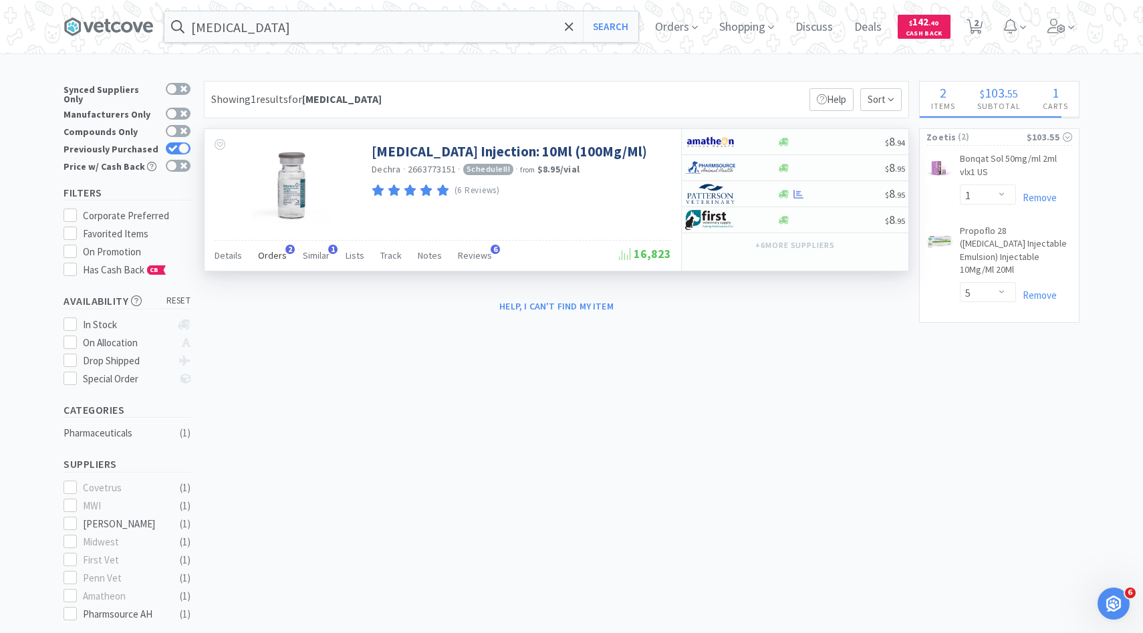
click at [278, 259] on span "Orders" at bounding box center [272, 255] width 29 height 12
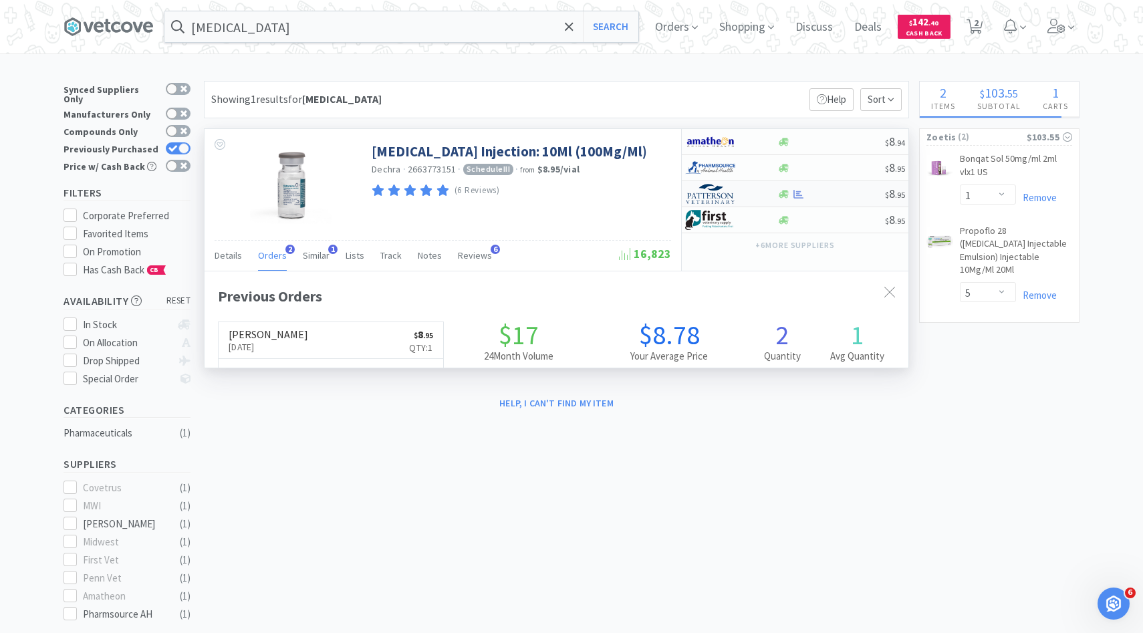
scroll to position [346, 704]
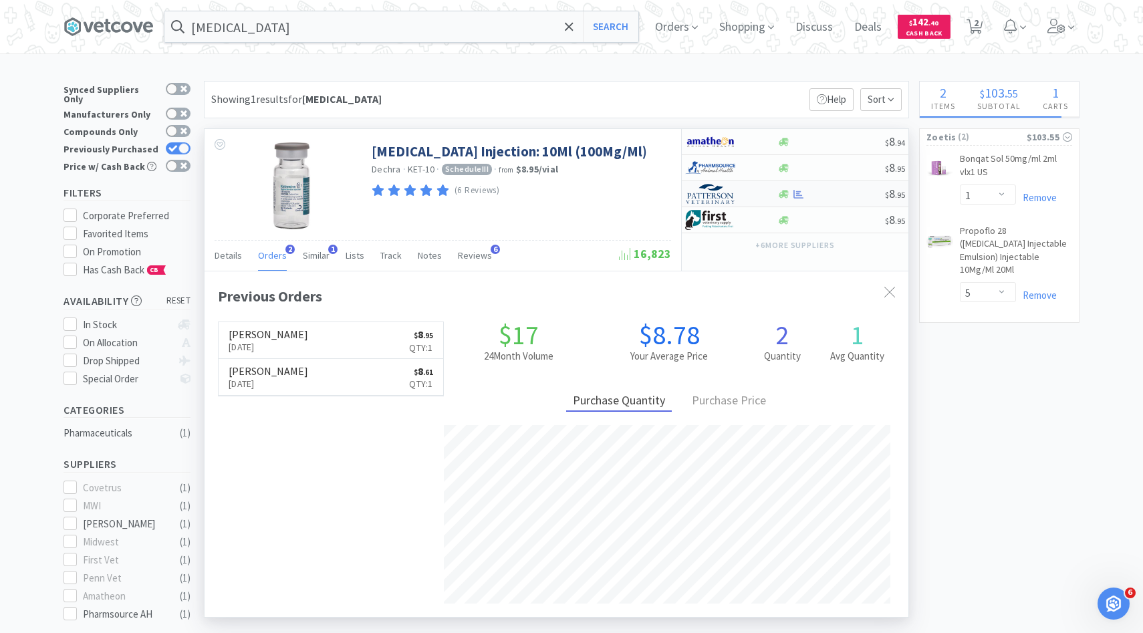
click at [741, 194] on div at bounding box center [722, 194] width 74 height 23
select select "1"
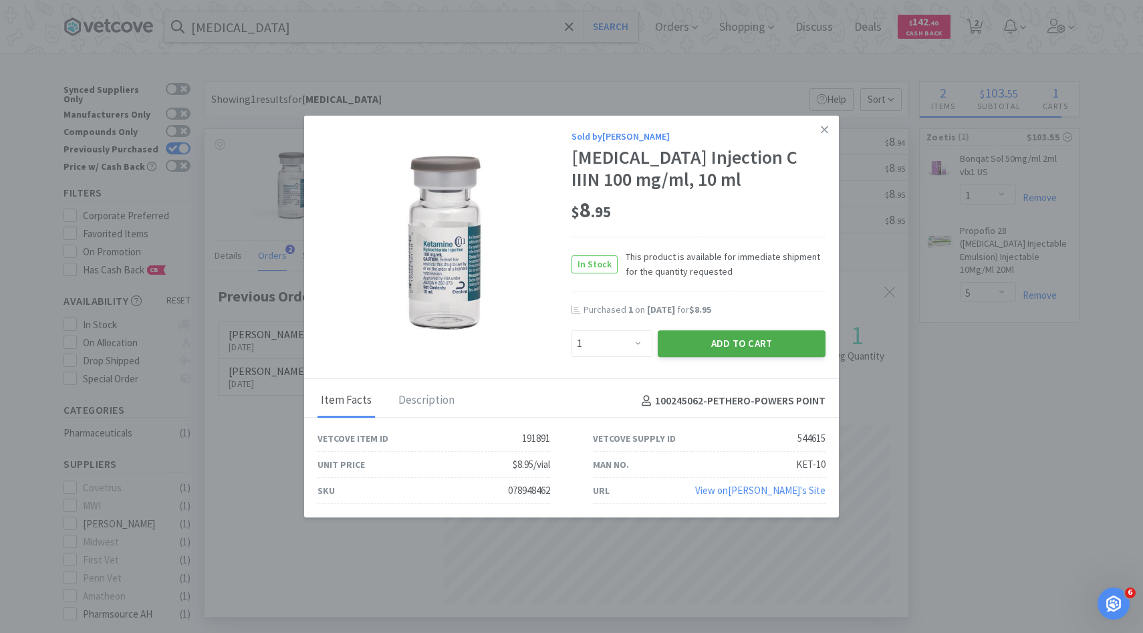
click at [711, 350] on button "Add to Cart" at bounding box center [742, 343] width 168 height 27
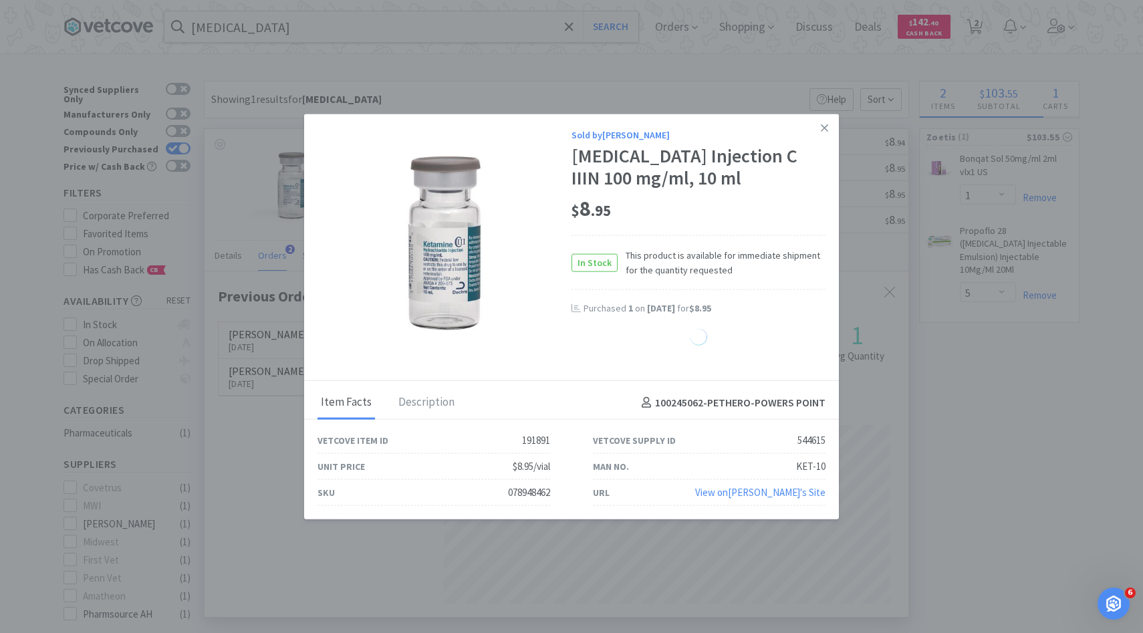
select select "1"
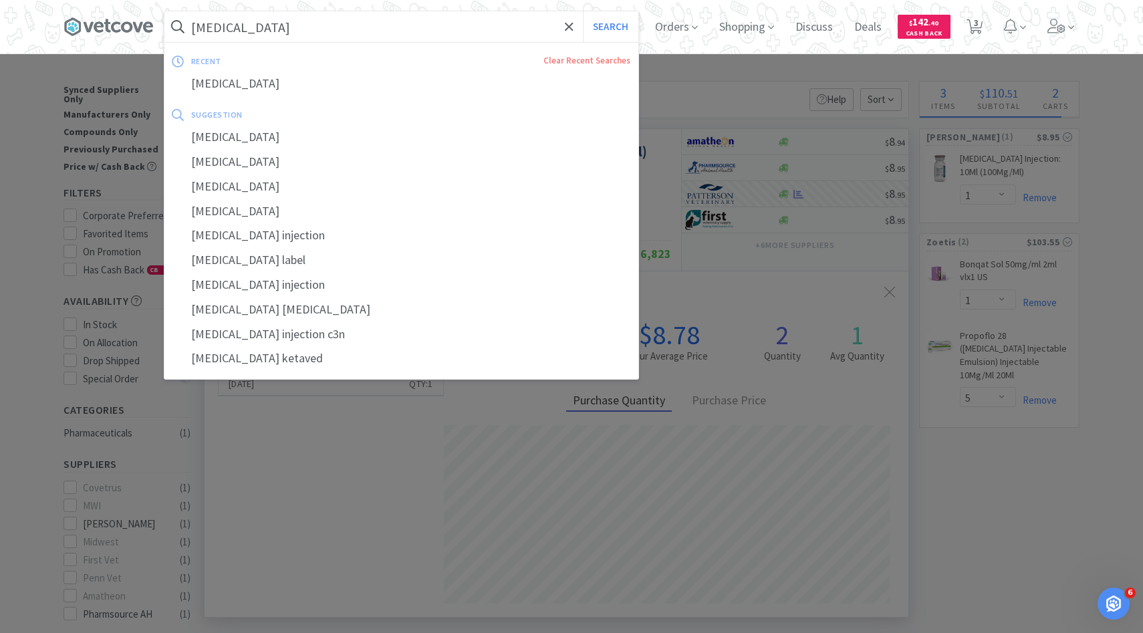
click at [386, 13] on input "[MEDICAL_DATA]" at bounding box center [401, 26] width 474 height 31
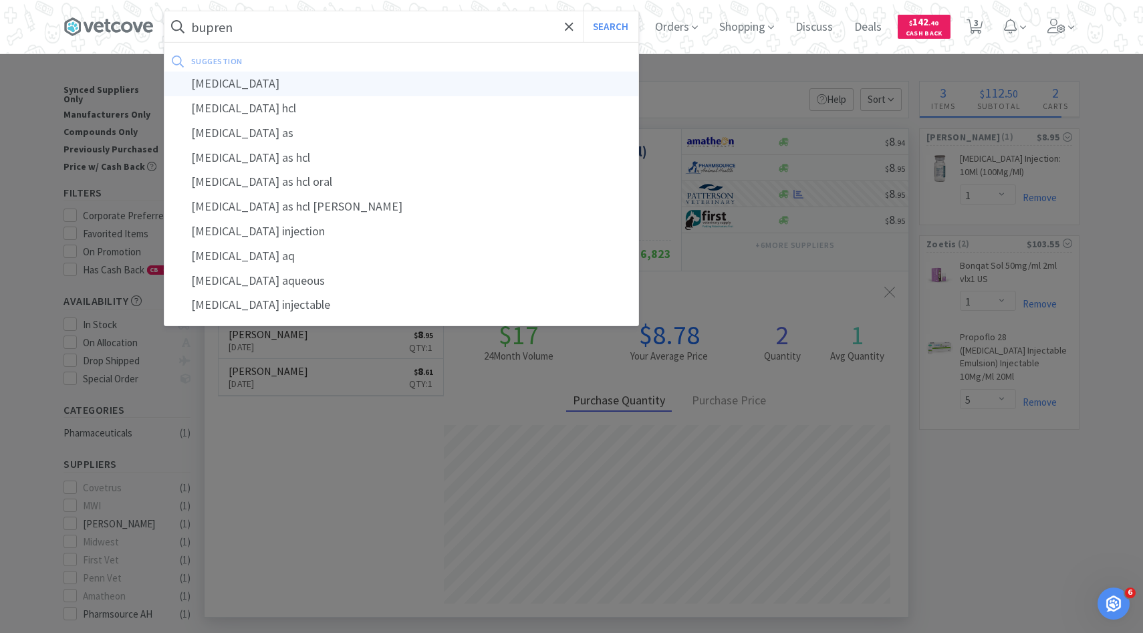
click at [380, 88] on div "[MEDICAL_DATA]" at bounding box center [401, 84] width 474 height 25
type input "[MEDICAL_DATA]"
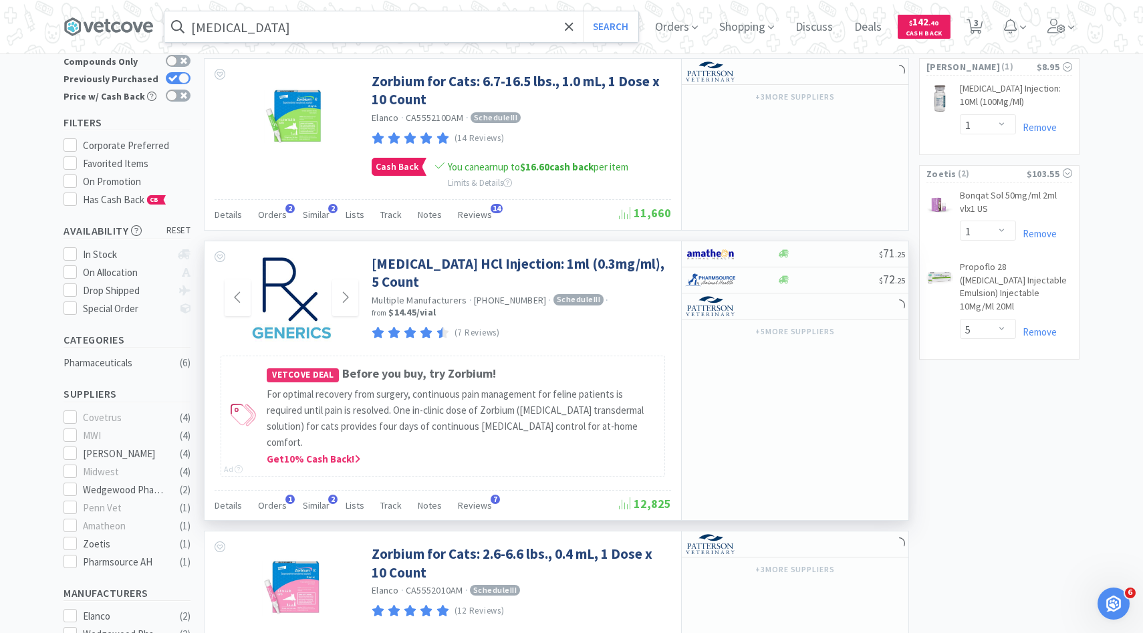
scroll to position [166, 0]
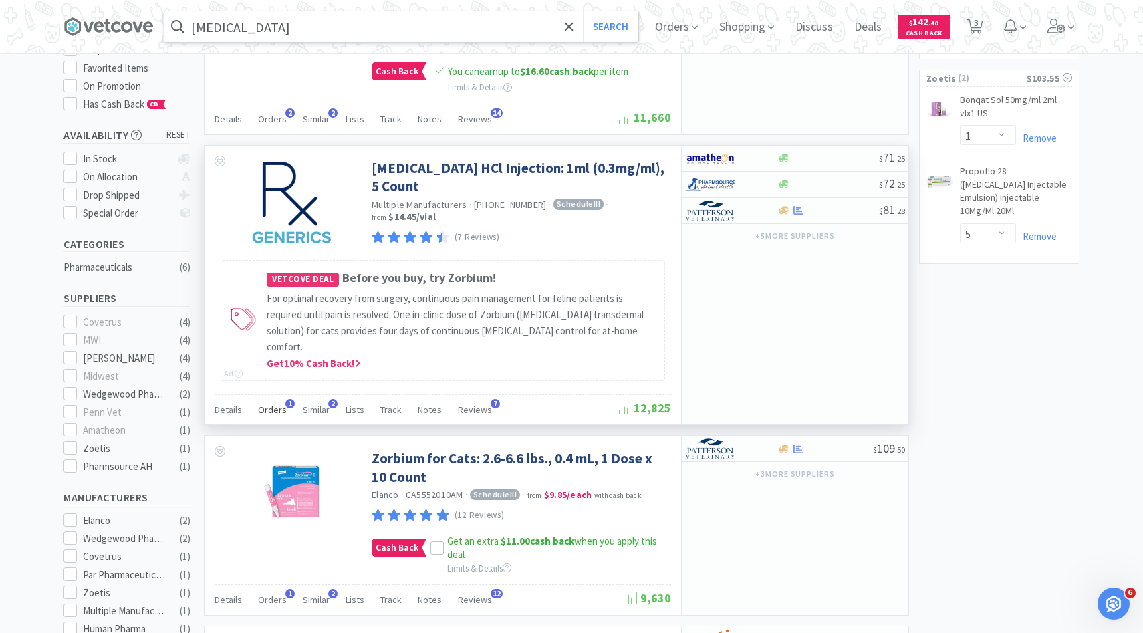
click at [277, 404] on span "Orders" at bounding box center [272, 410] width 29 height 12
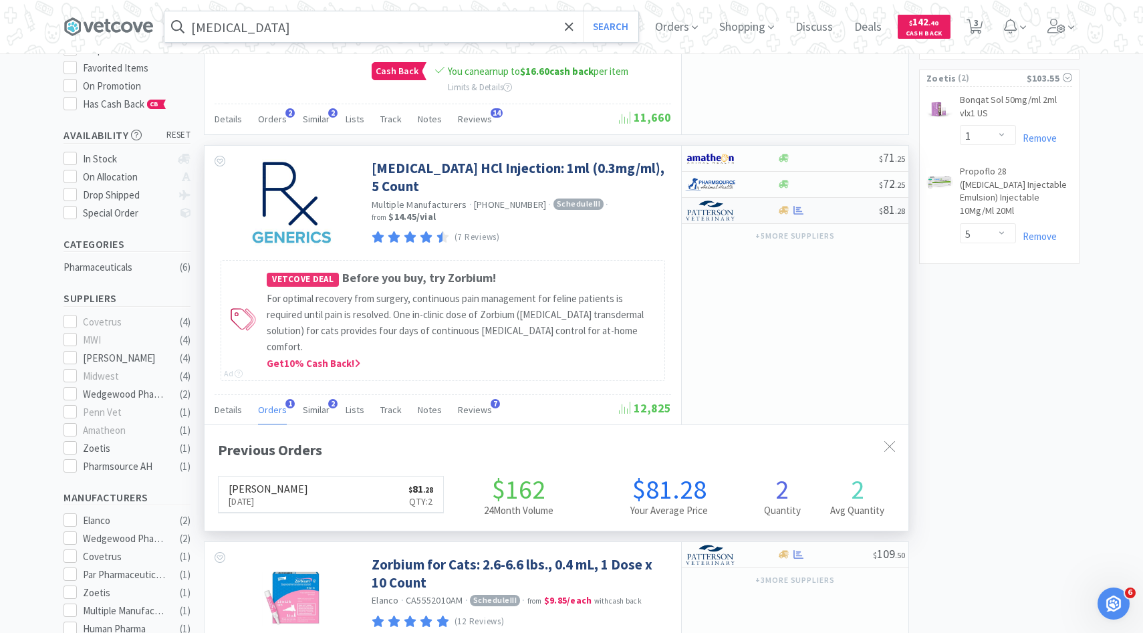
scroll to position [346, 704]
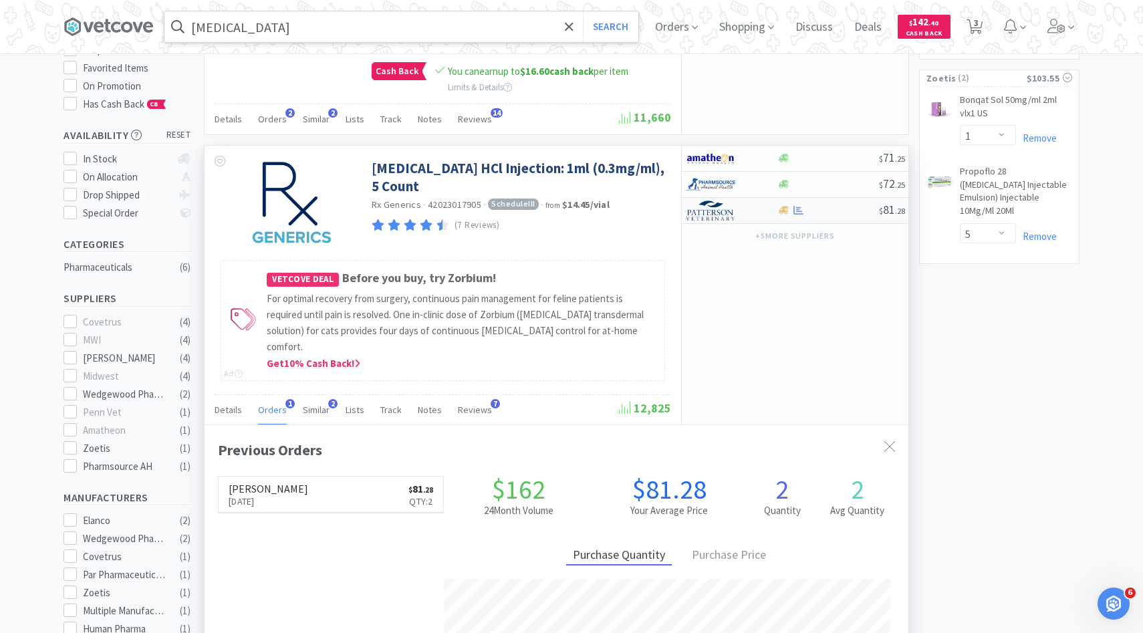
click at [723, 217] on img at bounding box center [710, 211] width 50 height 20
select select "1"
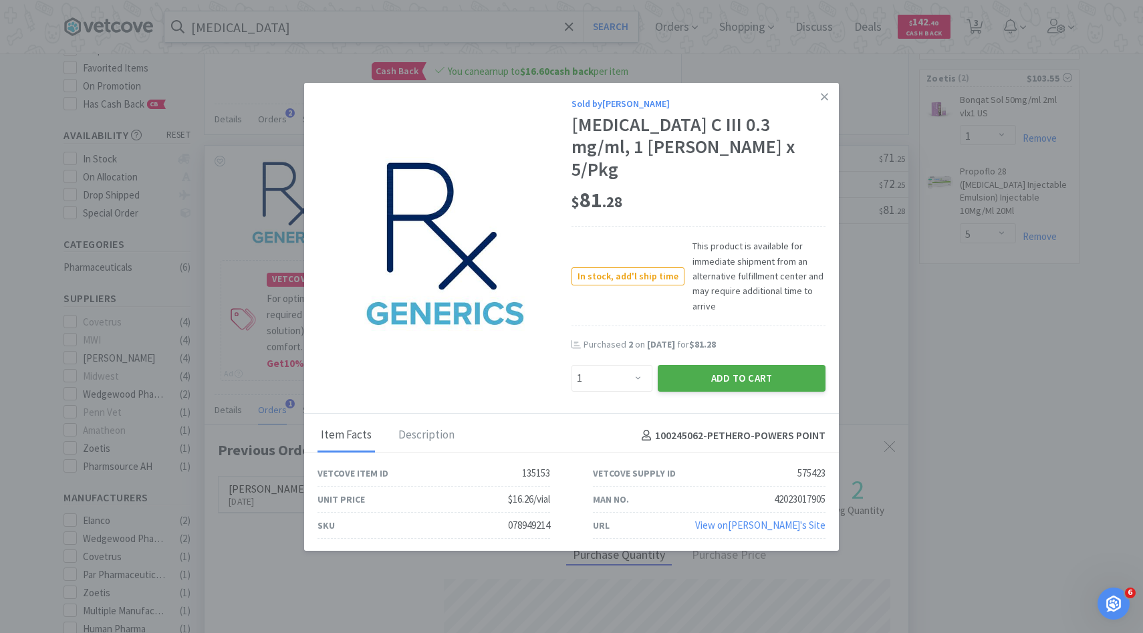
click at [707, 365] on button "Add to Cart" at bounding box center [742, 378] width 168 height 27
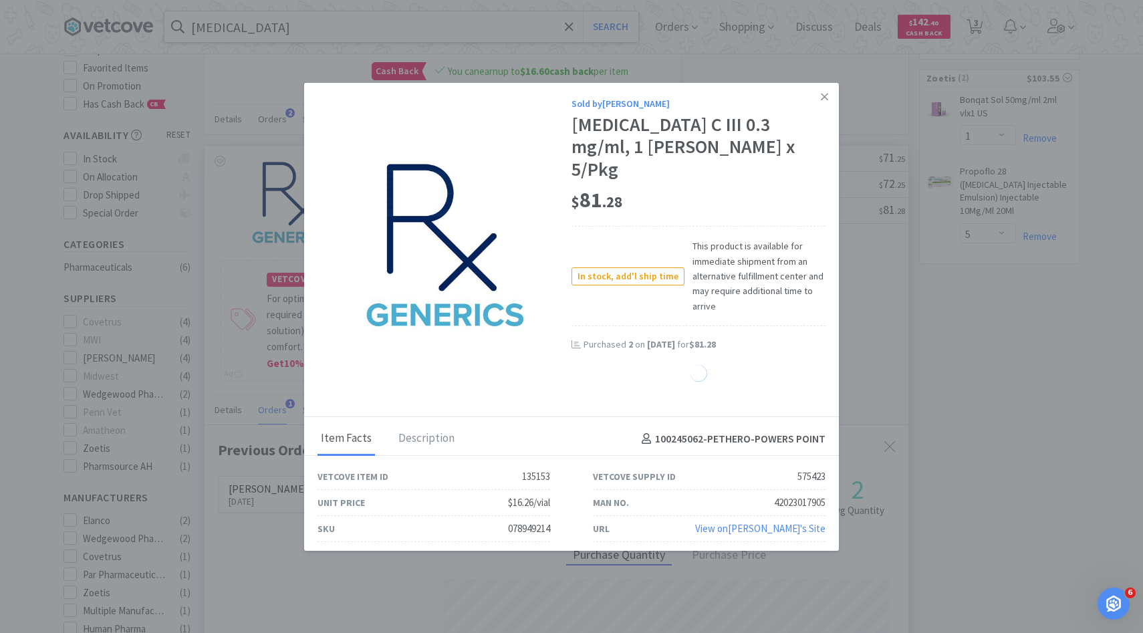
select select "1"
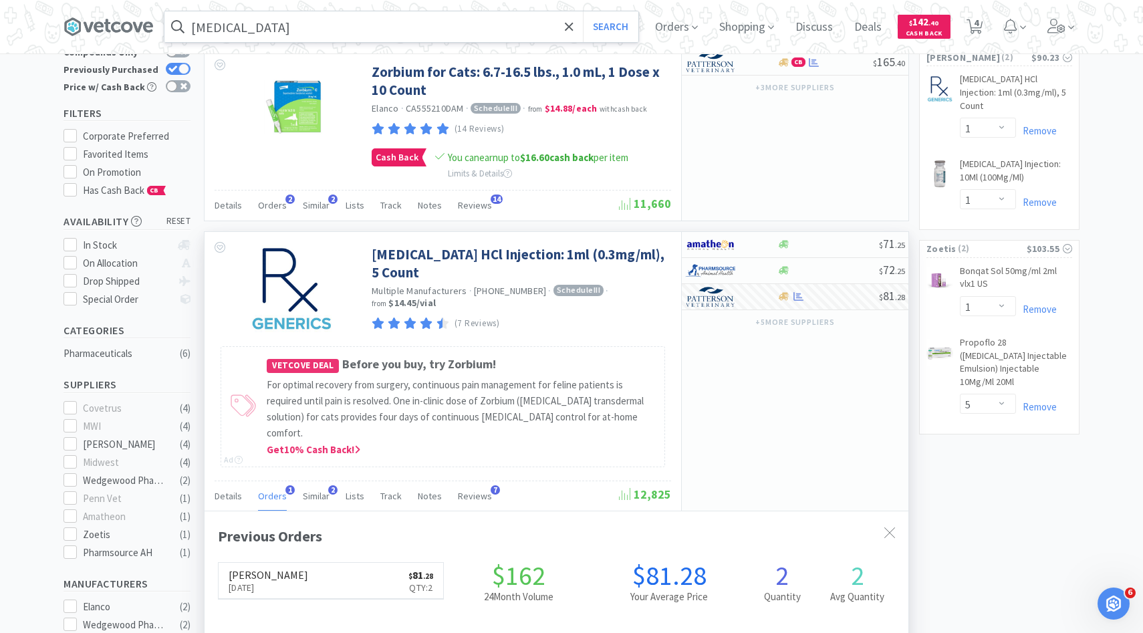
scroll to position [0, 0]
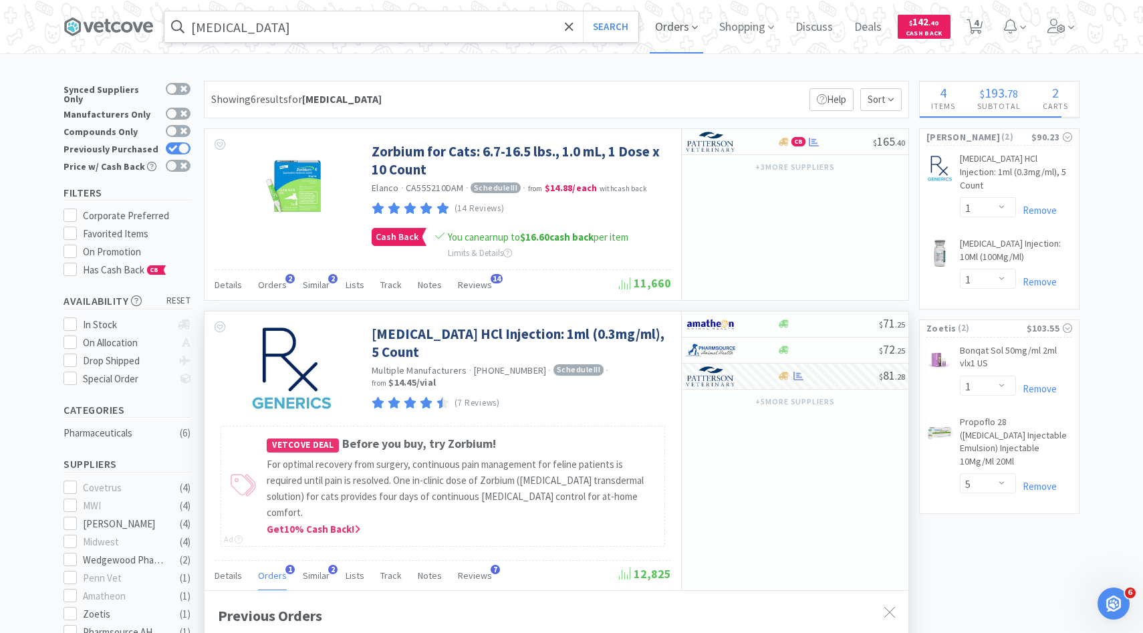
click at [669, 27] on span "Orders" at bounding box center [676, 26] width 53 height 53
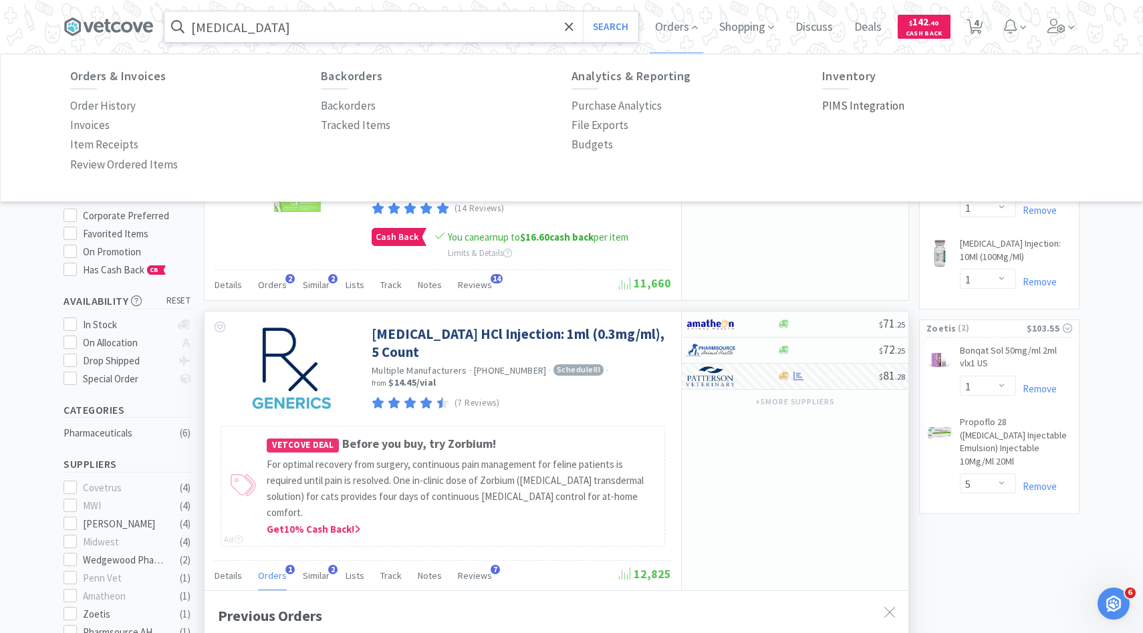
click at [838, 105] on p "PIMS Integration" at bounding box center [863, 106] width 82 height 18
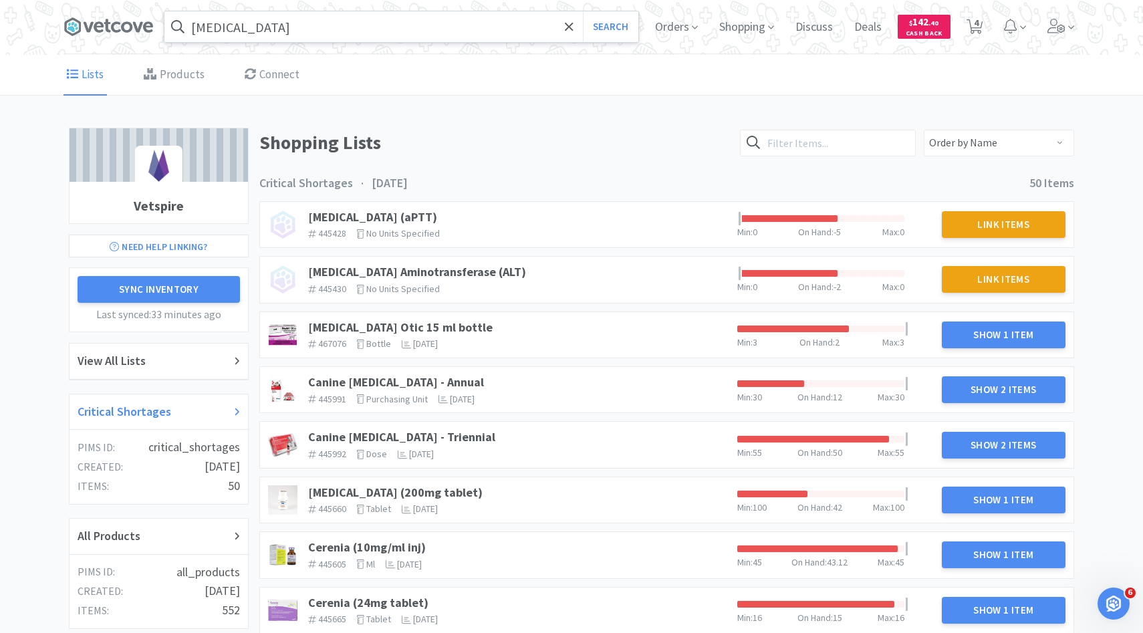
click at [181, 418] on div "Critical Shortages" at bounding box center [159, 412] width 162 height 19
click at [369, 324] on link "[MEDICAL_DATA] Otic 15 ml bottle" at bounding box center [400, 327] width 185 height 15
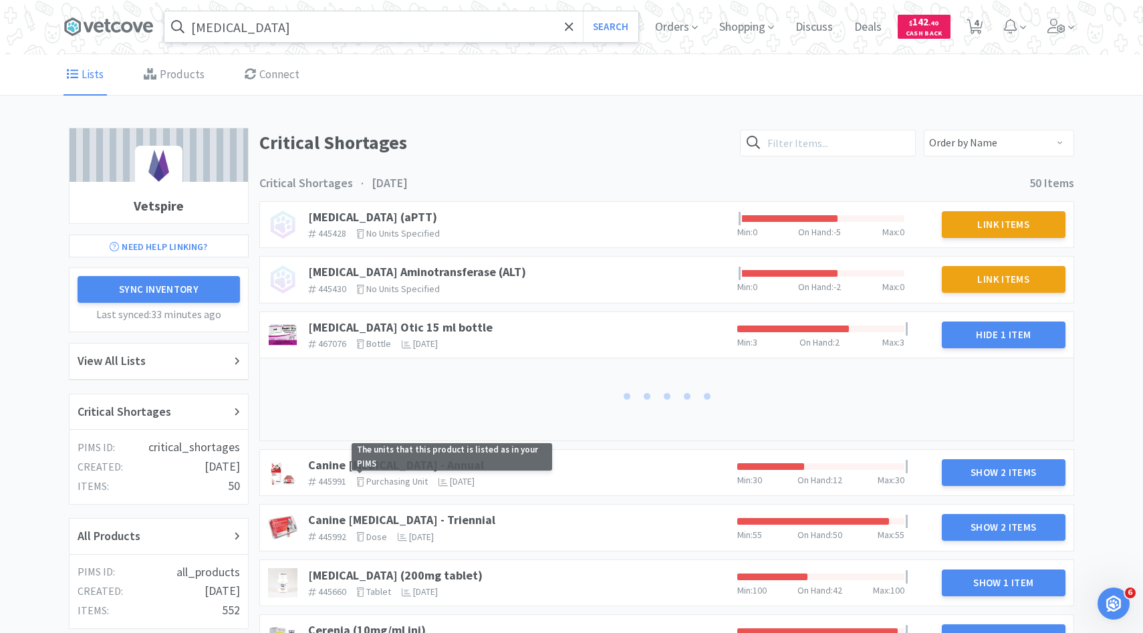
scroll to position [86, 0]
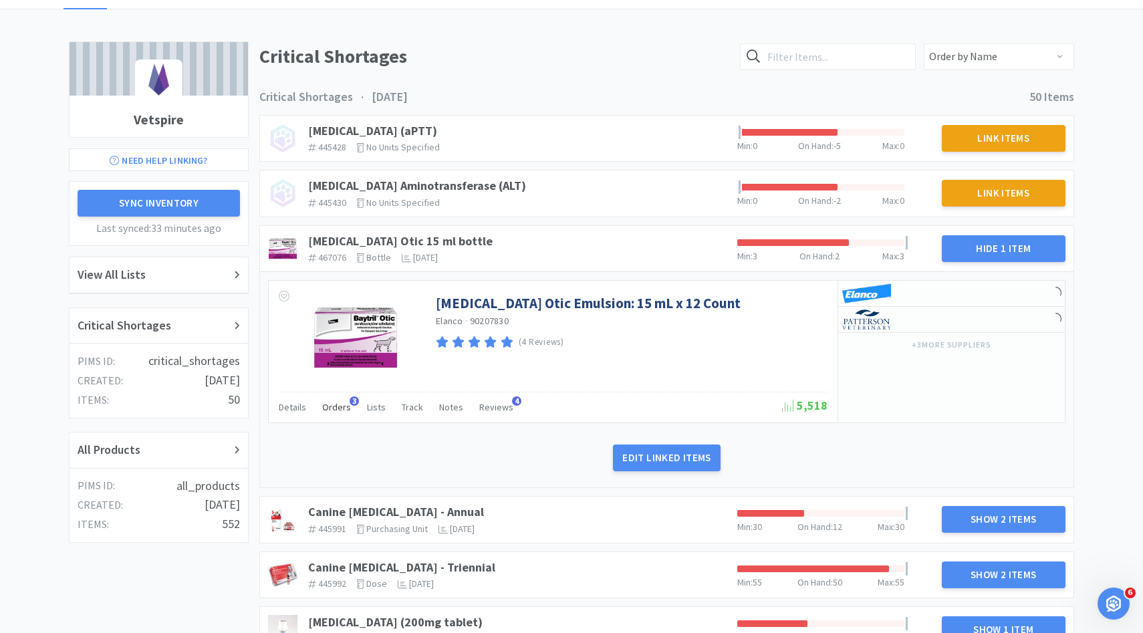
click at [336, 409] on span "Orders" at bounding box center [336, 407] width 29 height 12
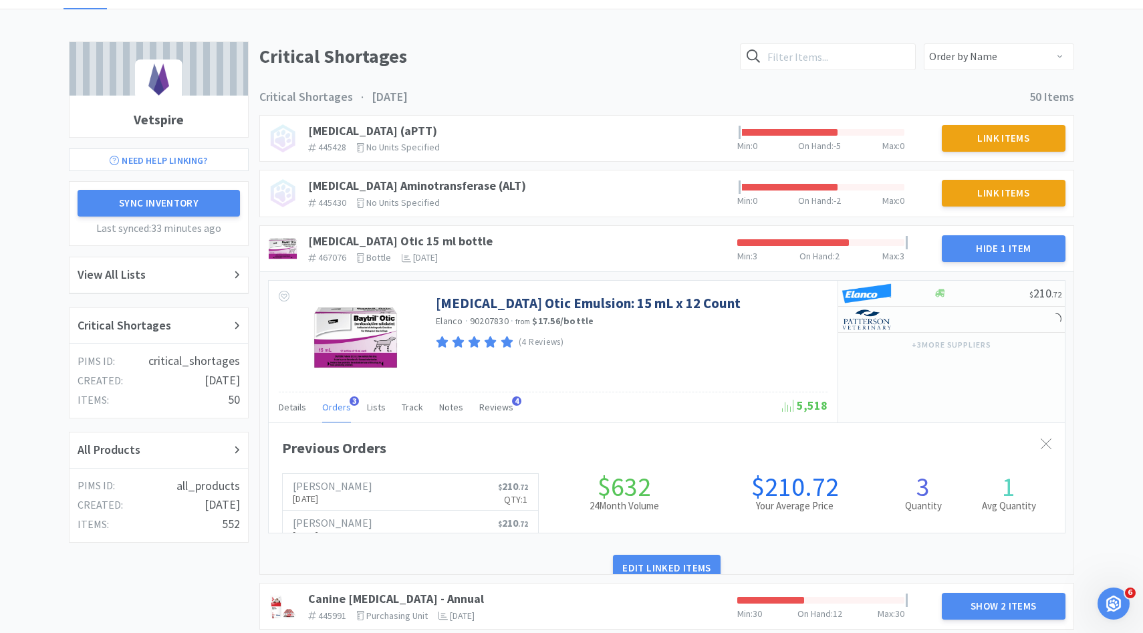
scroll to position [366, 796]
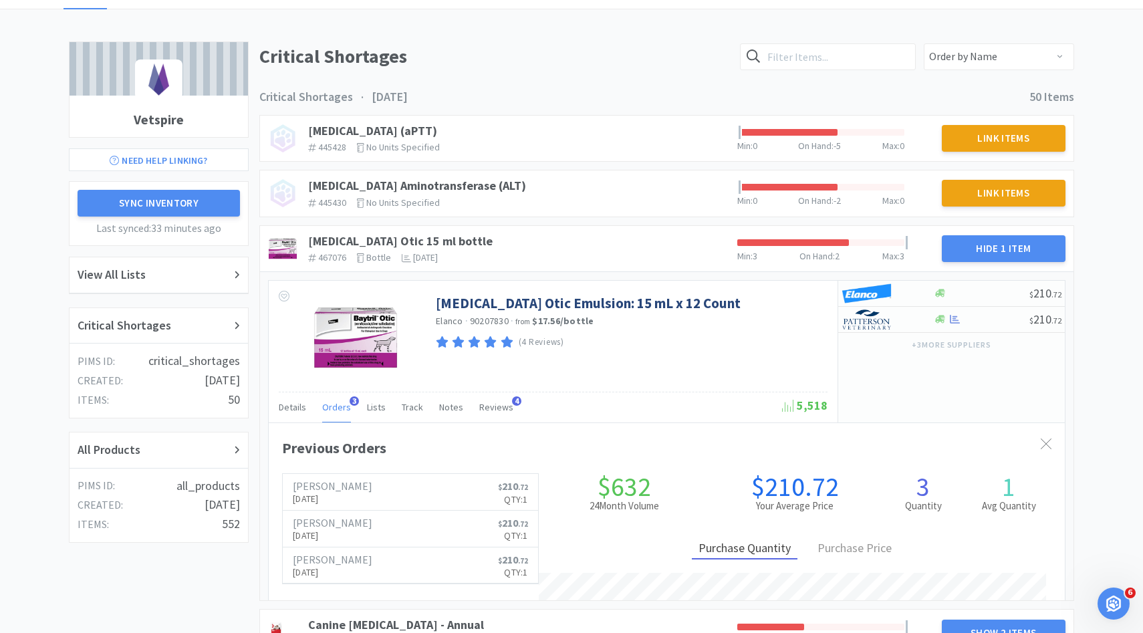
click at [336, 409] on span "Orders" at bounding box center [336, 407] width 29 height 12
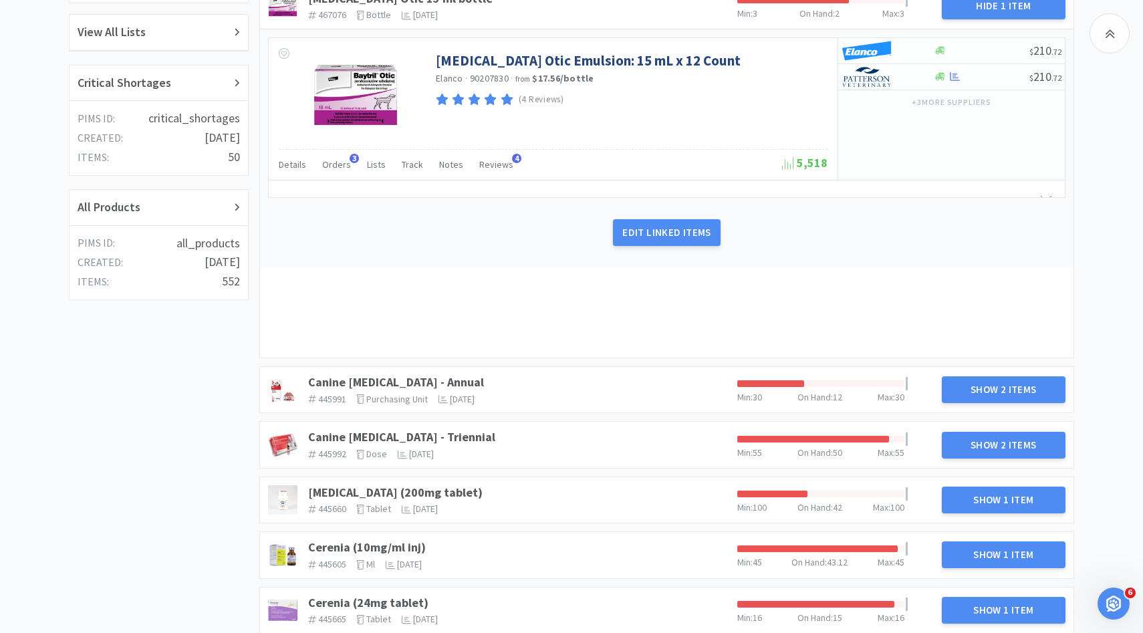
scroll to position [496, 0]
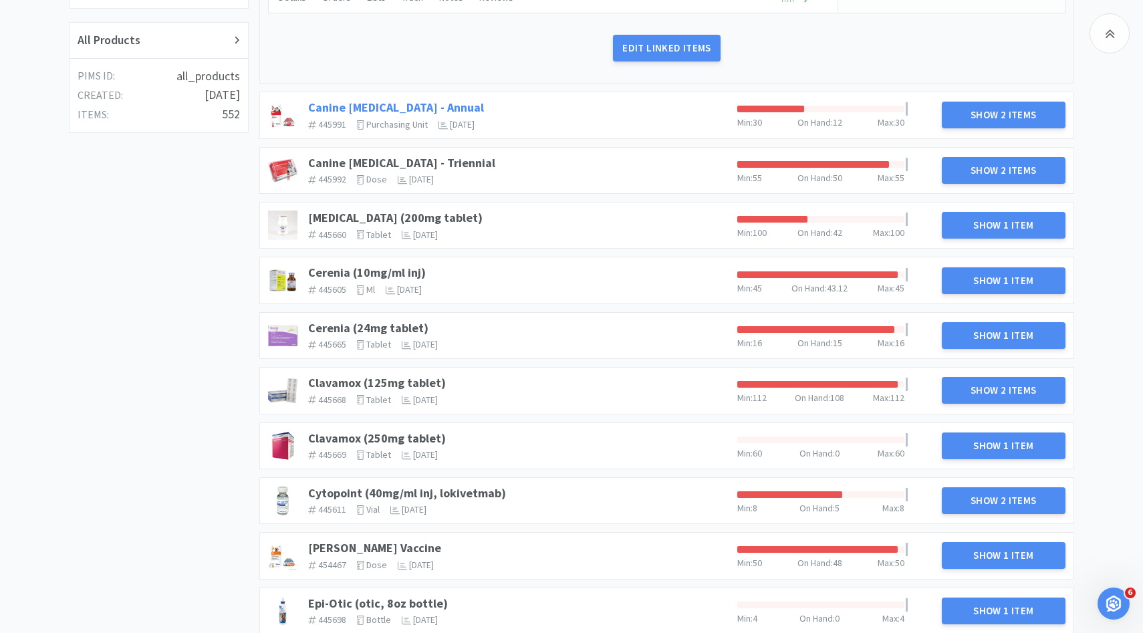
click at [346, 109] on link "Canine [MEDICAL_DATA] - Annual" at bounding box center [396, 107] width 176 height 15
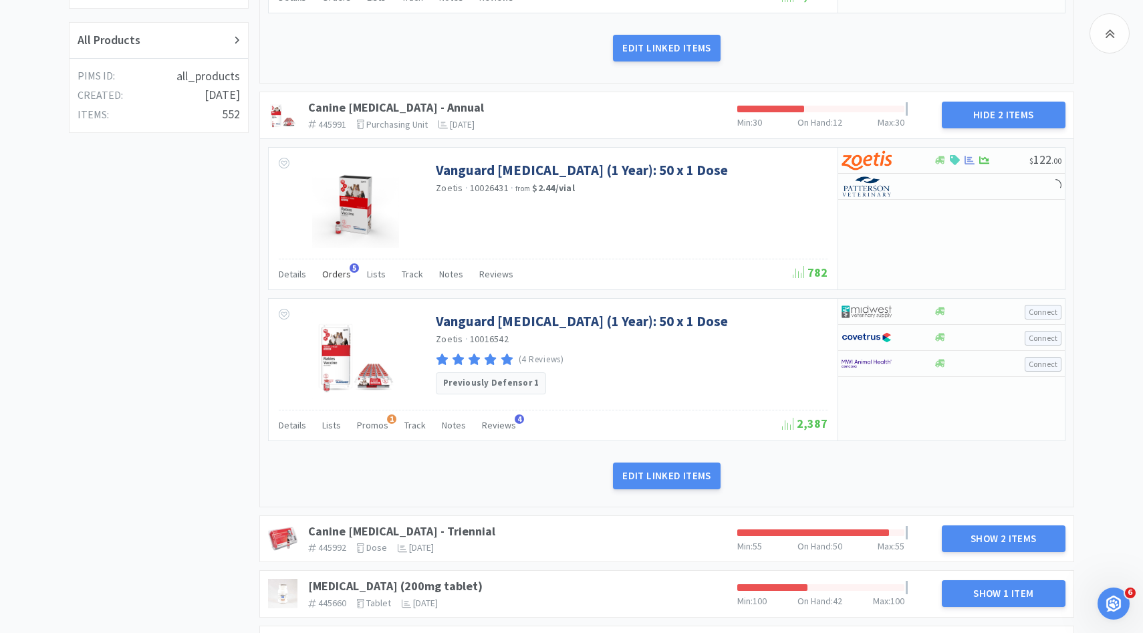
click at [333, 279] on span "Orders" at bounding box center [336, 274] width 29 height 12
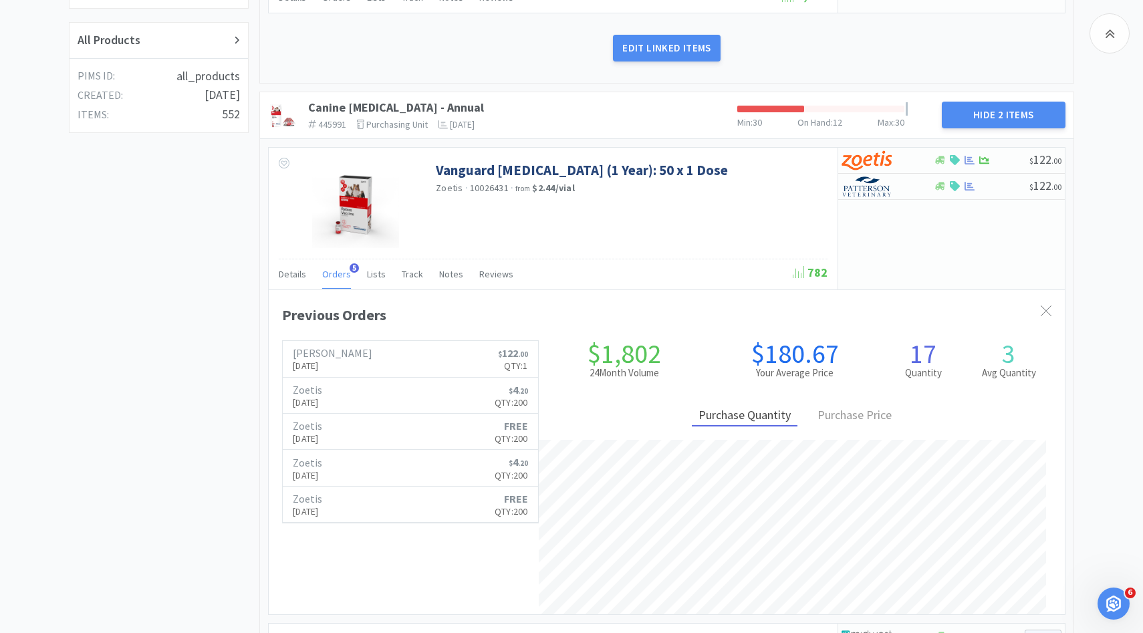
scroll to position [0, 0]
click at [333, 279] on span "Orders" at bounding box center [336, 274] width 29 height 12
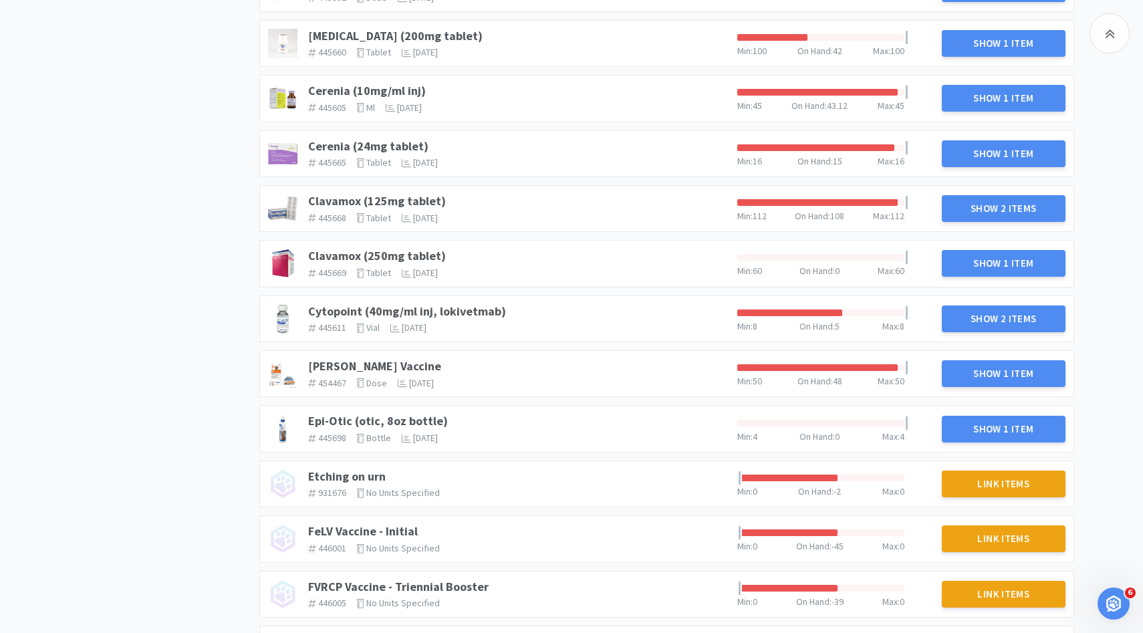
scroll to position [873, 0]
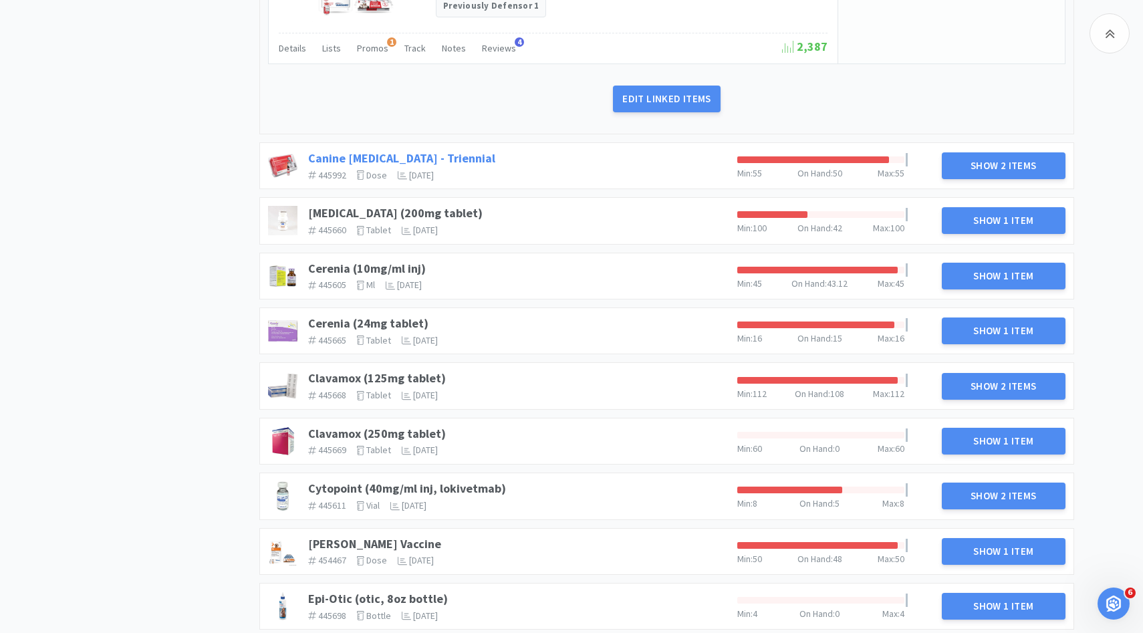
click at [442, 154] on link "Canine [MEDICAL_DATA] - Triennial" at bounding box center [401, 157] width 187 height 15
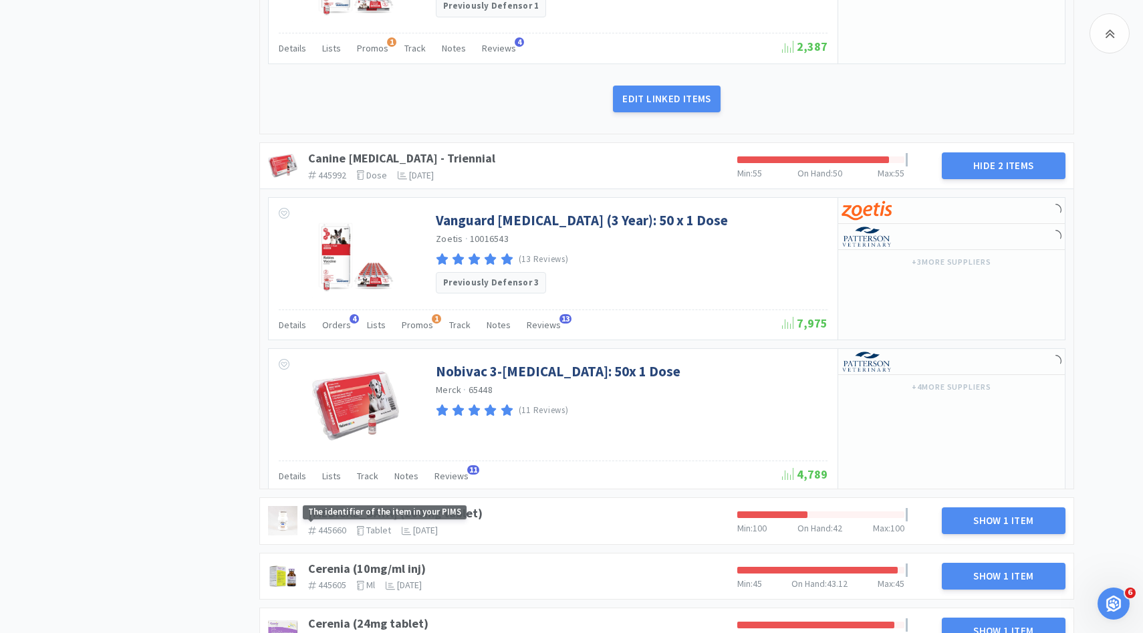
scroll to position [875, 0]
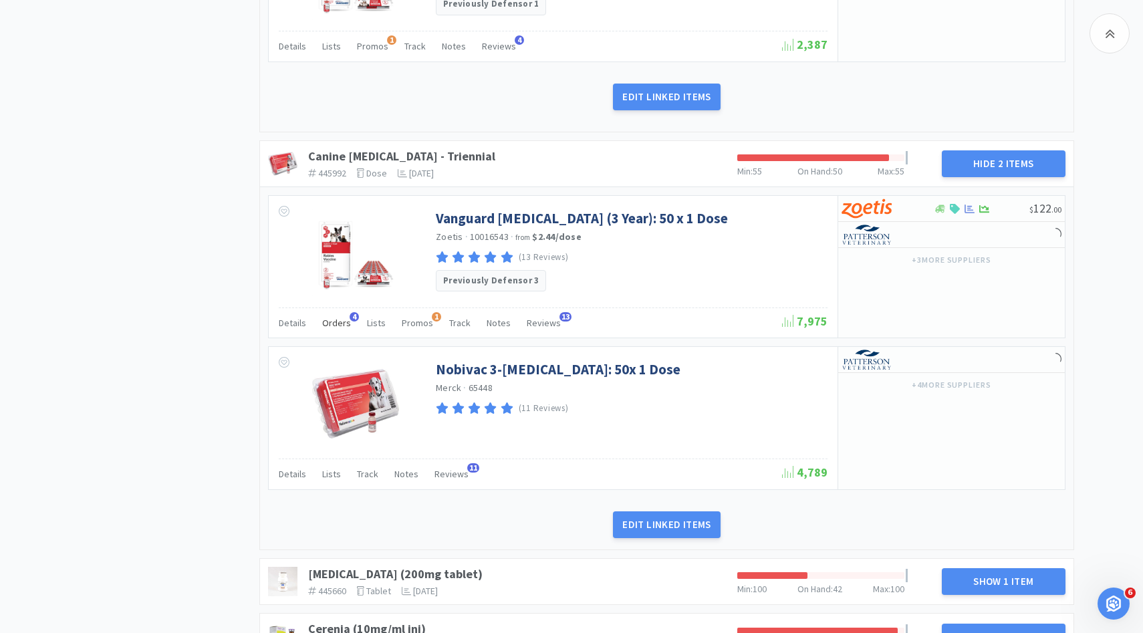
click at [343, 319] on span "Orders" at bounding box center [336, 323] width 29 height 12
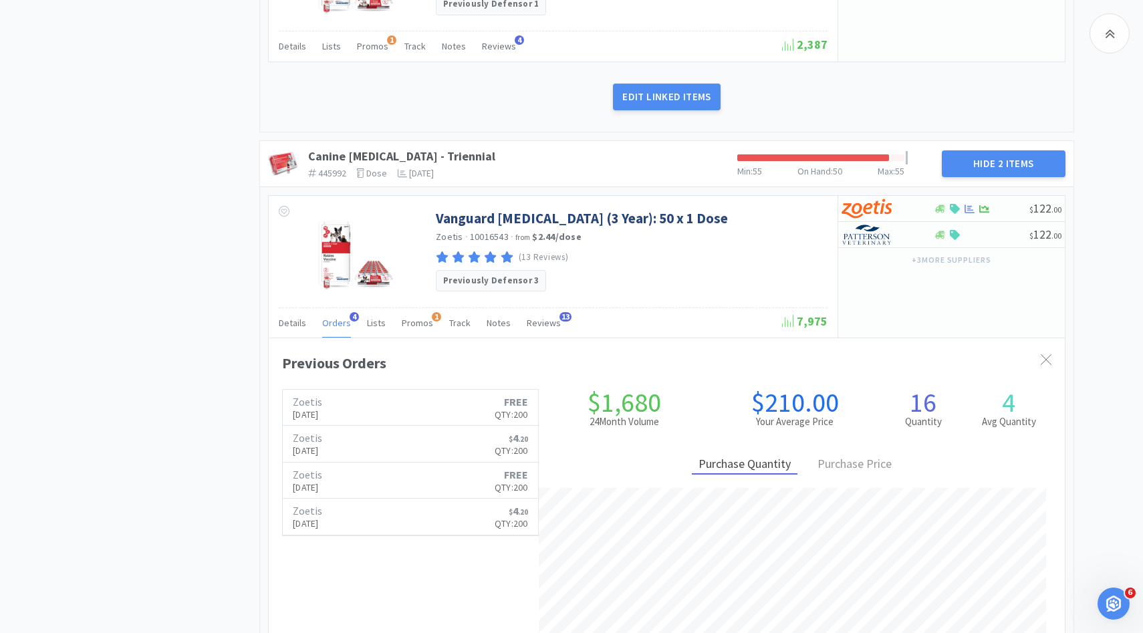
scroll to position [366, 796]
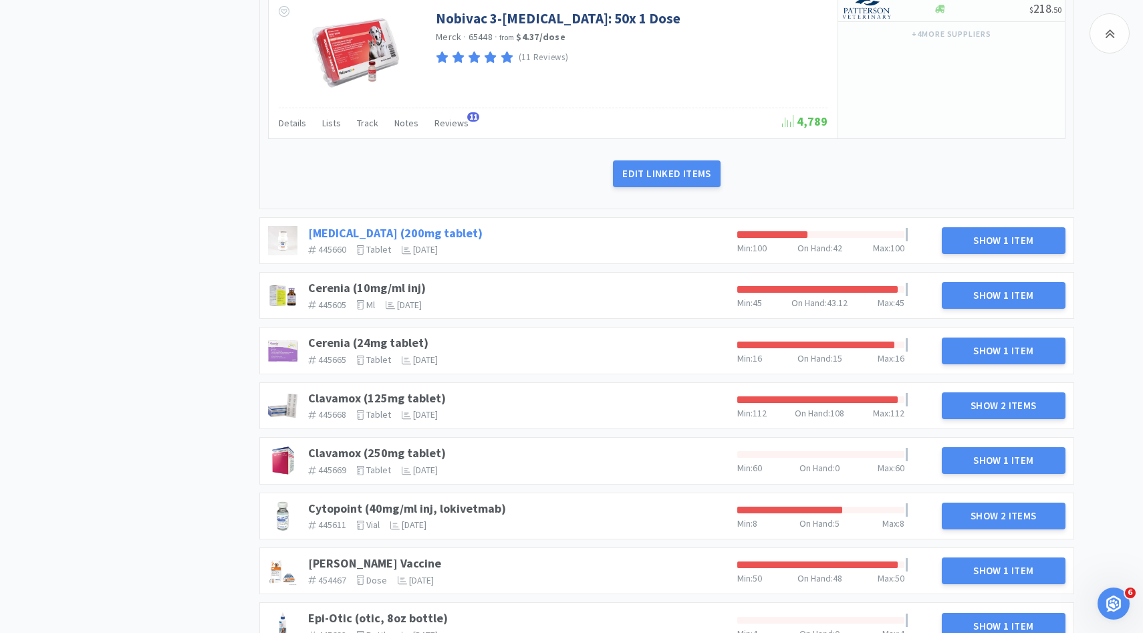
click at [438, 229] on link "[MEDICAL_DATA] (200mg tablet)" at bounding box center [395, 232] width 175 height 15
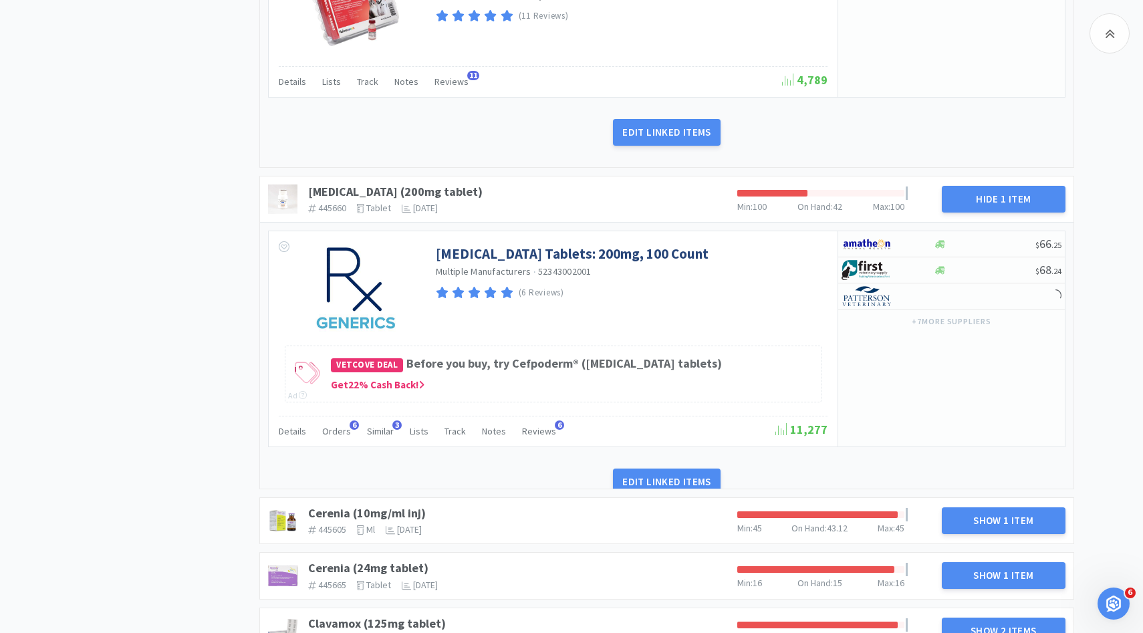
scroll to position [1635, 0]
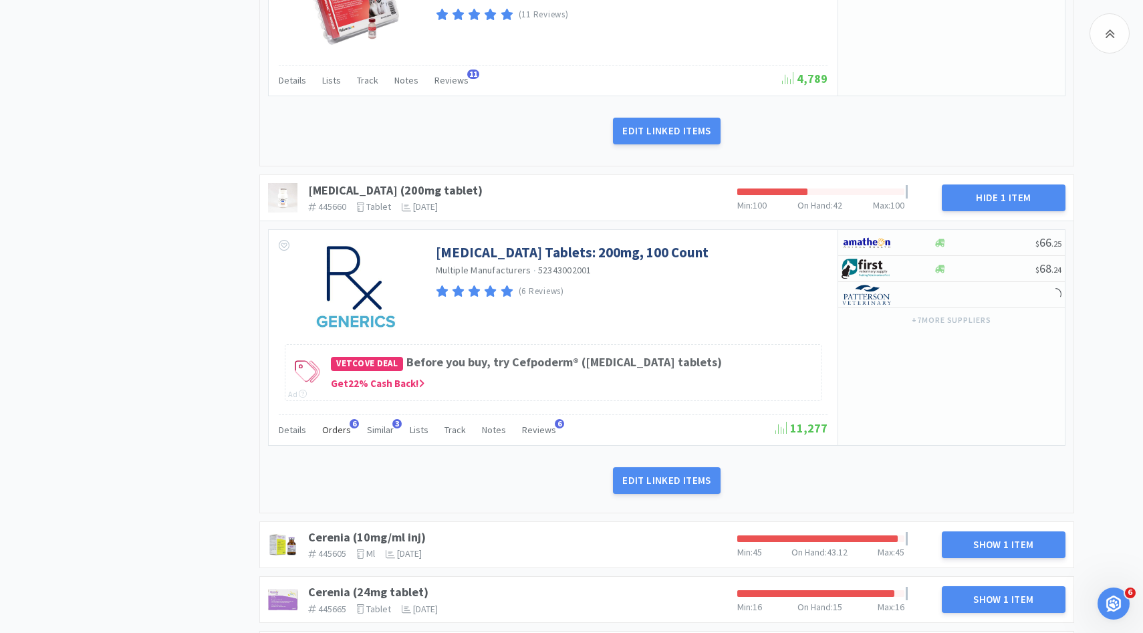
click at [343, 429] on span "Orders" at bounding box center [336, 430] width 29 height 12
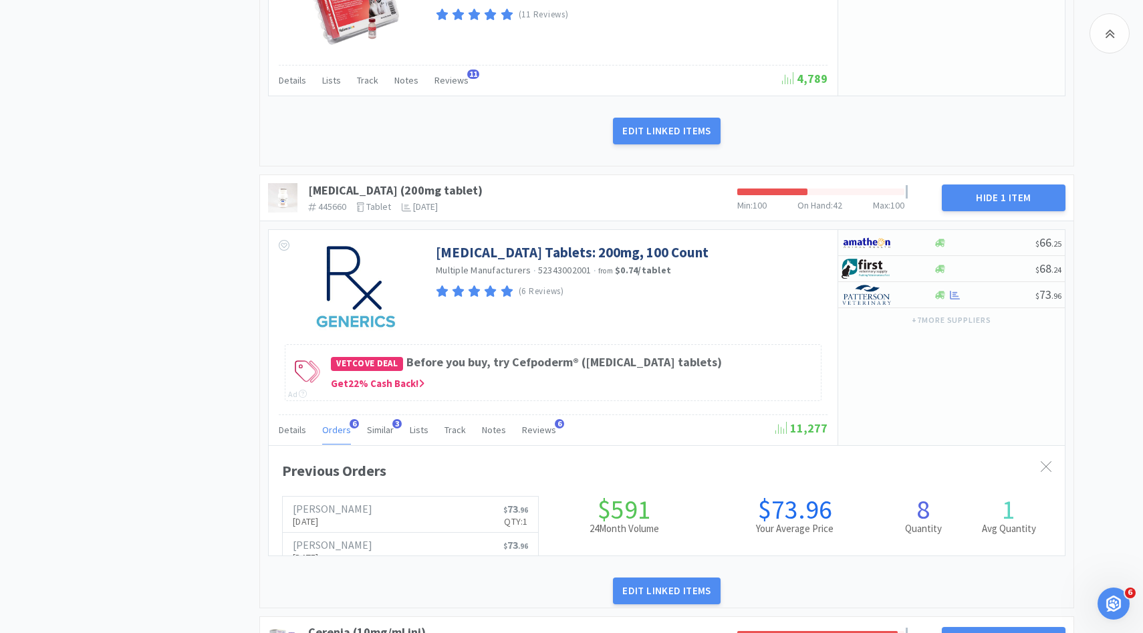
scroll to position [366, 796]
click at [343, 429] on span "Orders" at bounding box center [336, 430] width 29 height 12
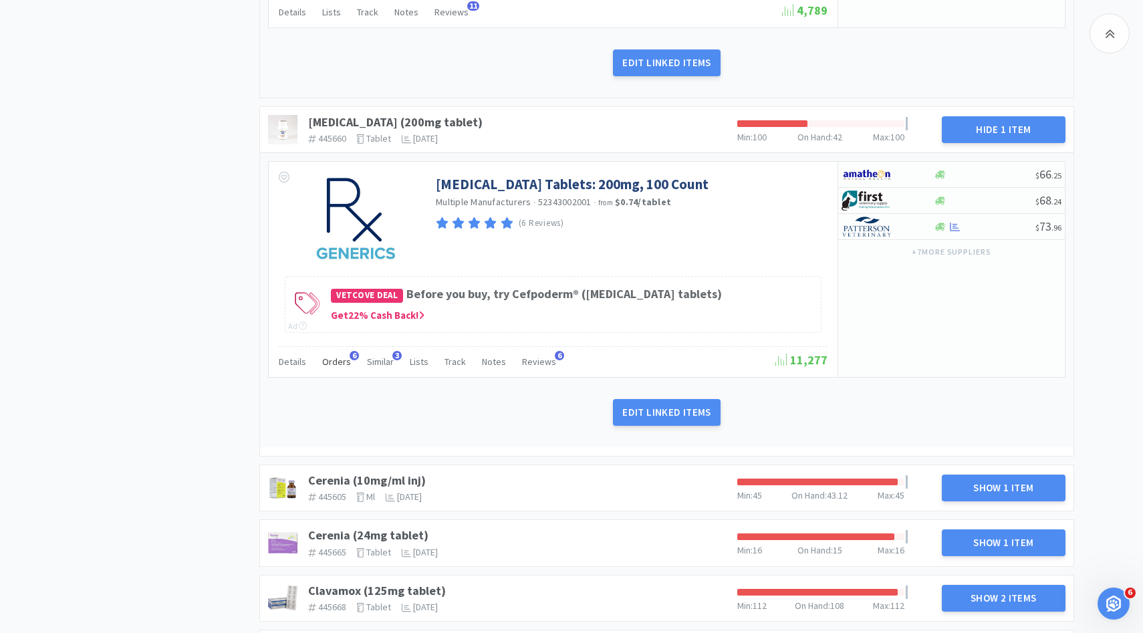
scroll to position [1706, 0]
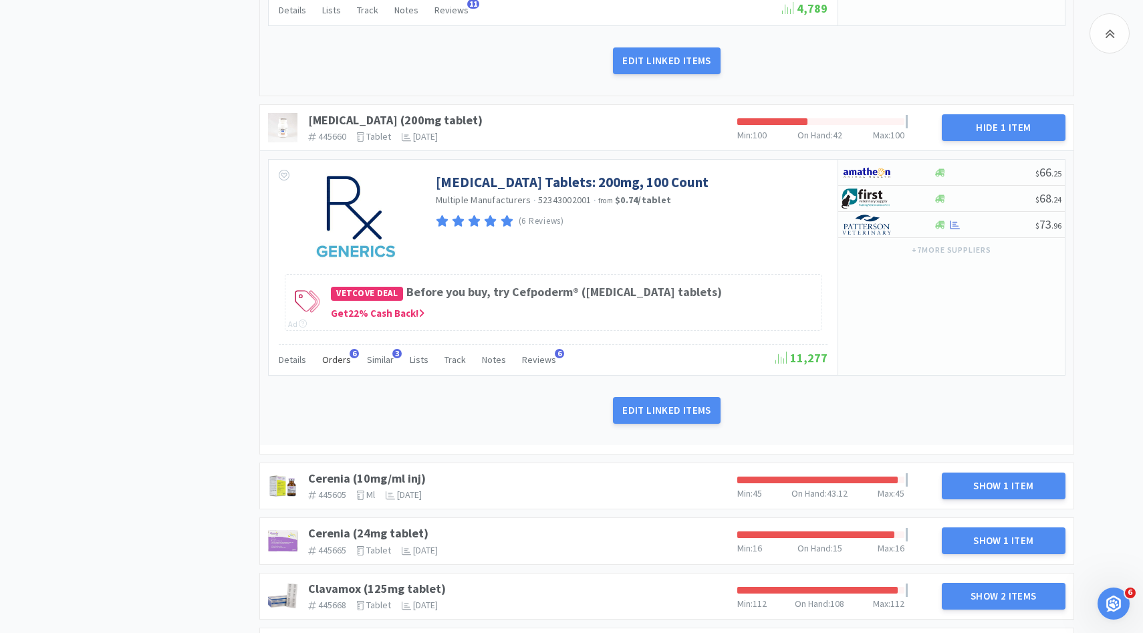
click at [340, 360] on span "Orders" at bounding box center [336, 360] width 29 height 12
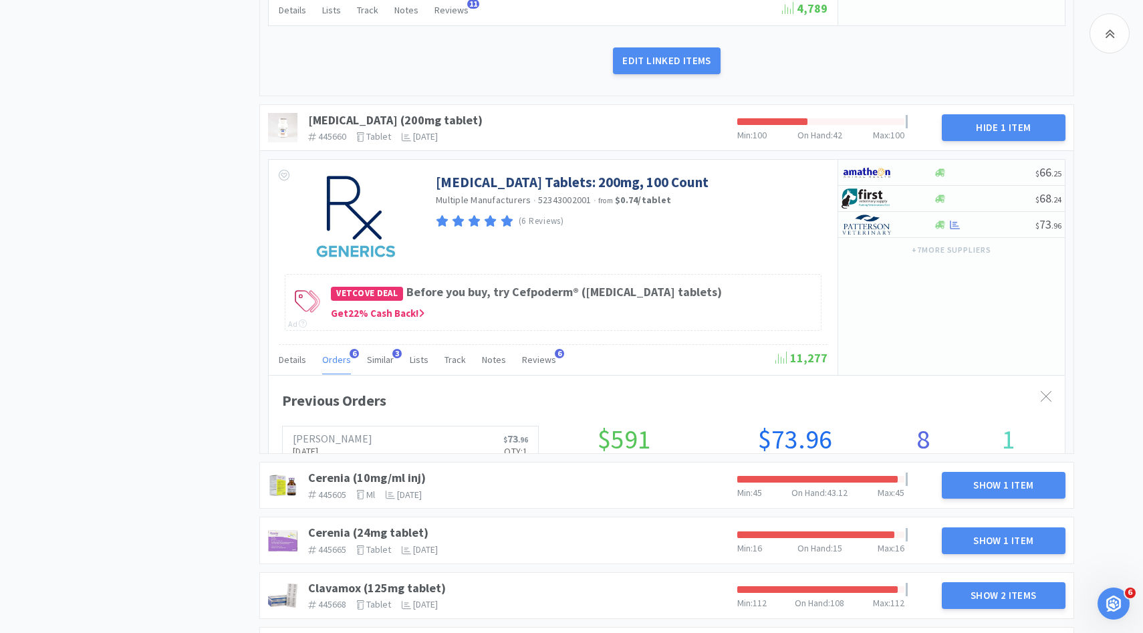
scroll to position [366, 796]
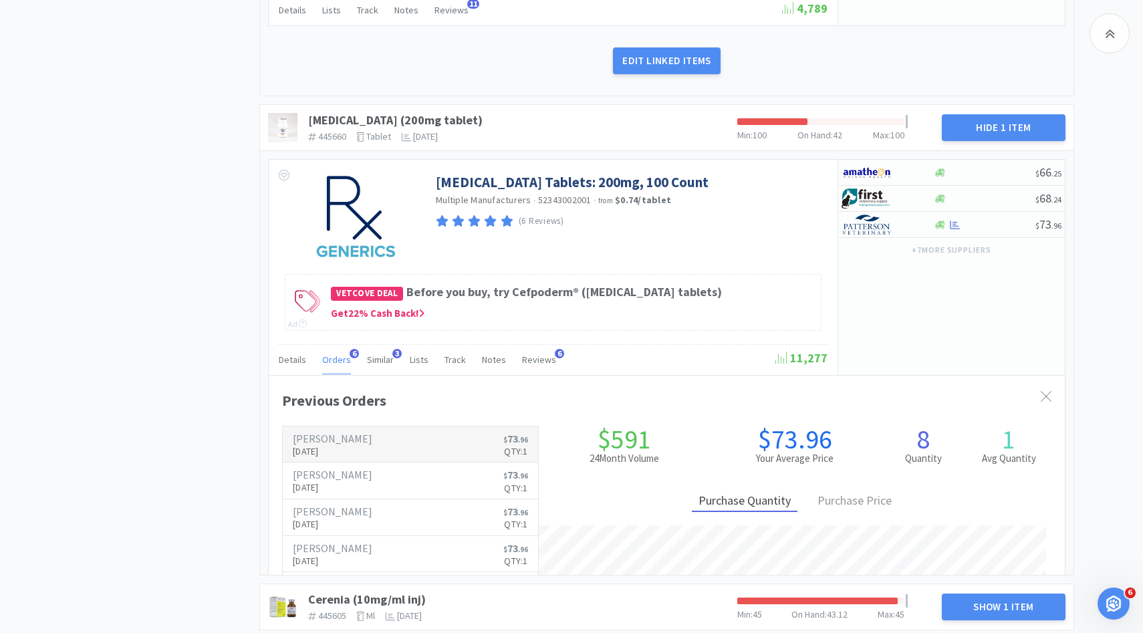
click at [336, 440] on h6 "[PERSON_NAME]" at bounding box center [333, 438] width 80 height 11
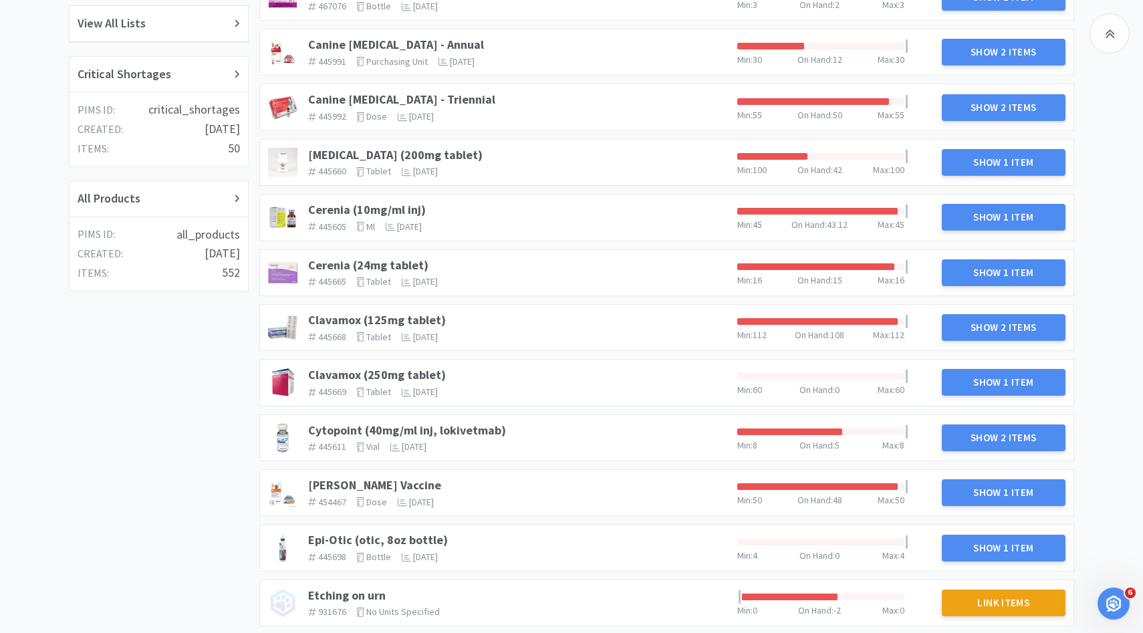
scroll to position [232, 0]
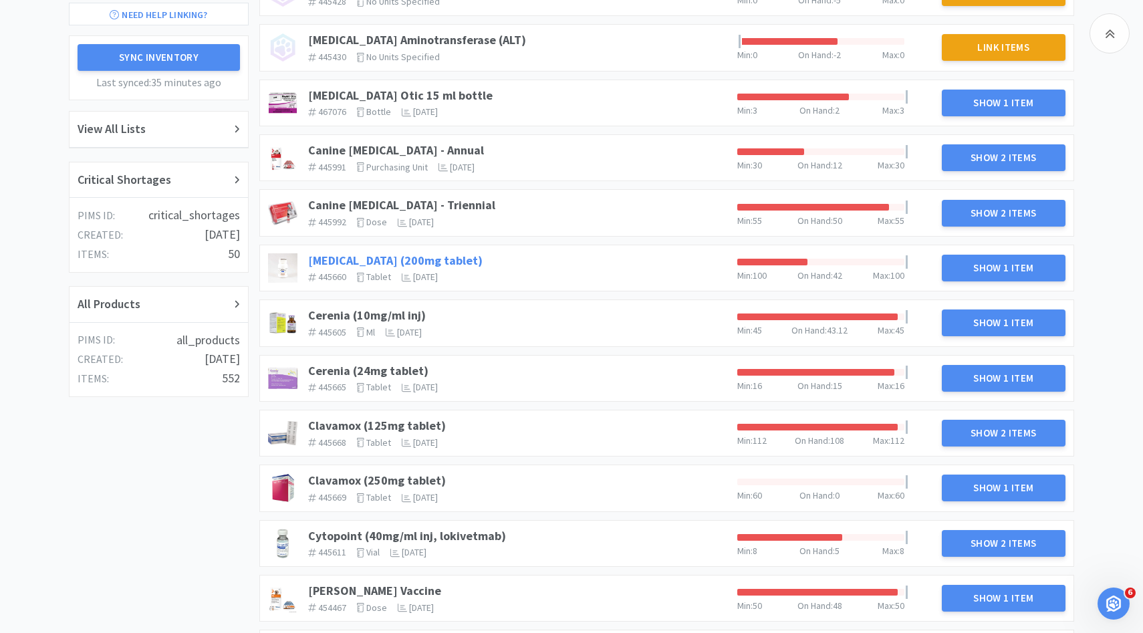
click at [432, 260] on link "[MEDICAL_DATA] (200mg tablet)" at bounding box center [395, 260] width 175 height 15
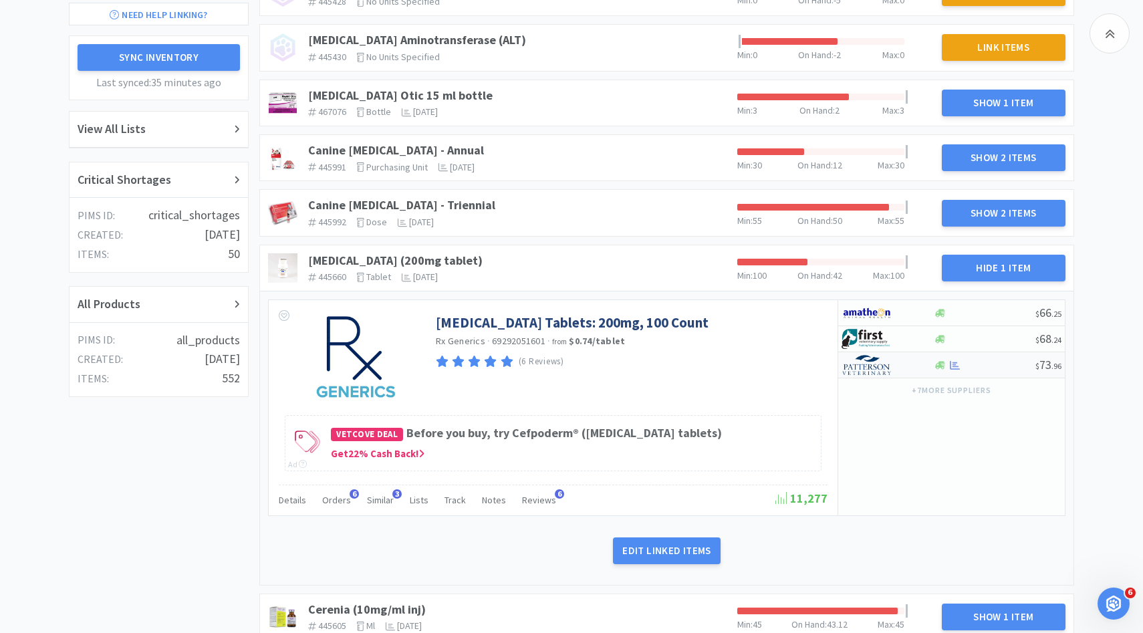
click at [865, 368] on img at bounding box center [867, 365] width 50 height 20
select select "1"
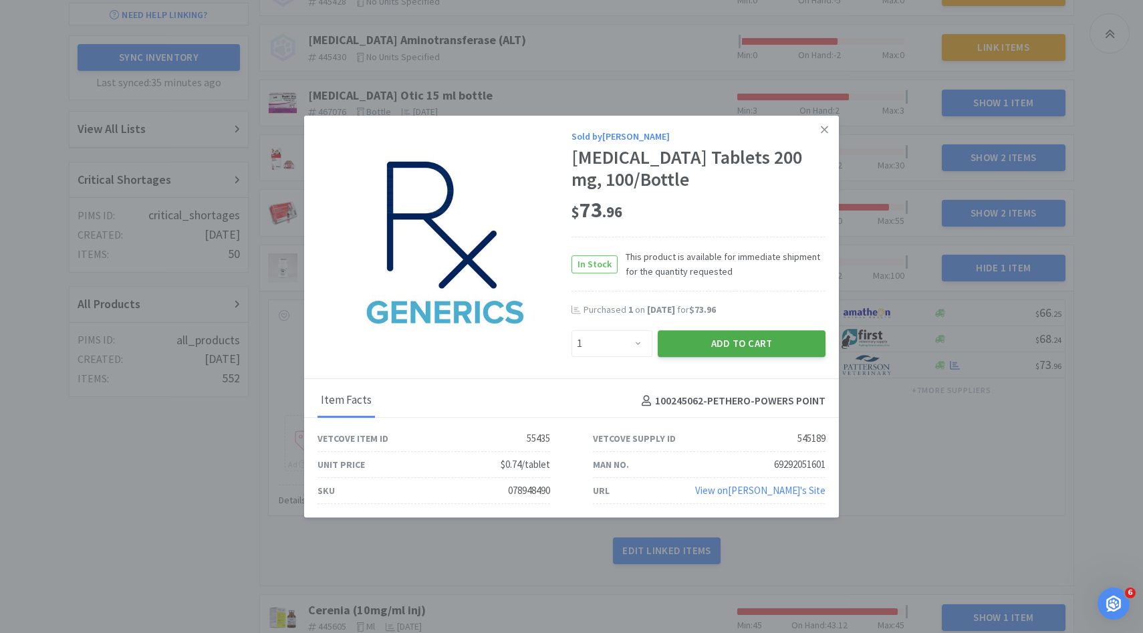
click at [754, 349] on button "Add to Cart" at bounding box center [742, 343] width 168 height 27
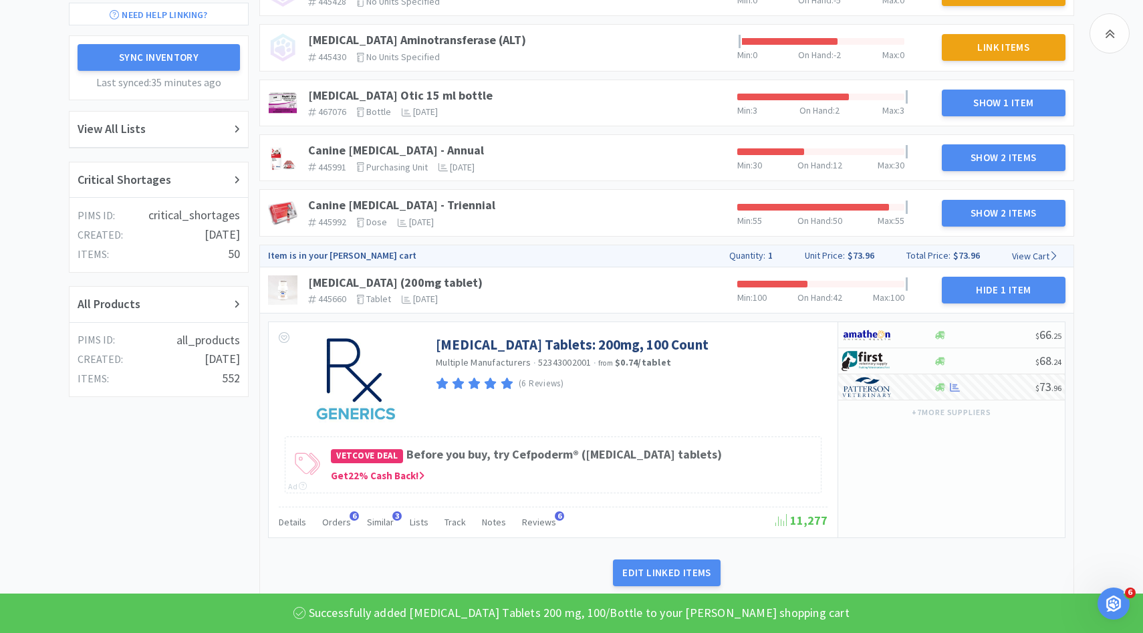
scroll to position [675, 0]
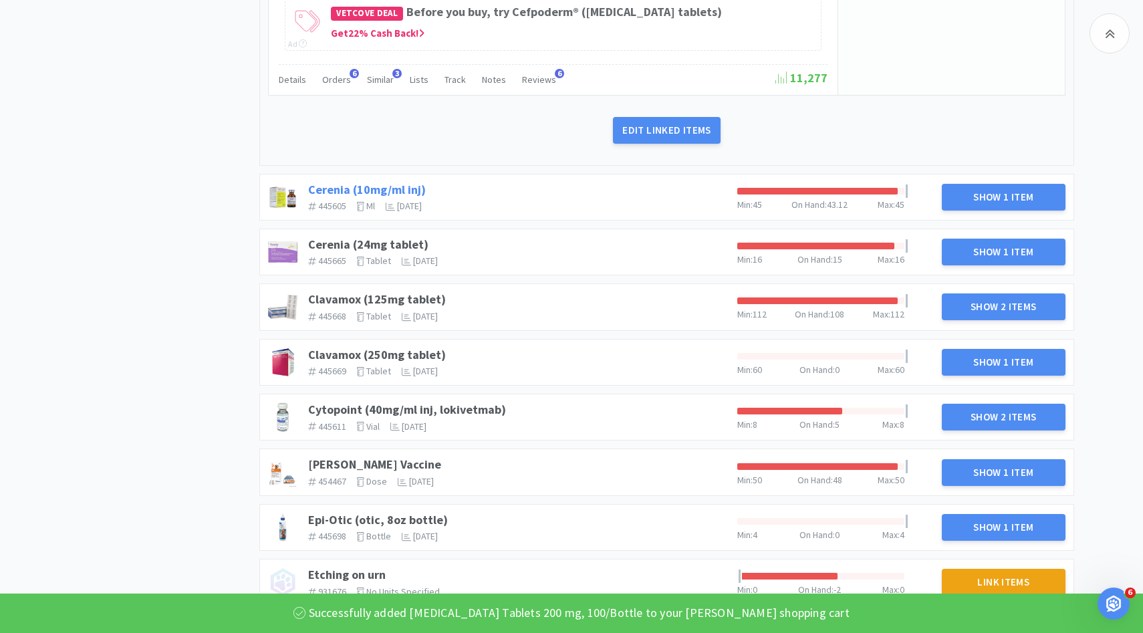
click at [366, 191] on link "Cerenia (10mg/ml inj)" at bounding box center [367, 189] width 118 height 15
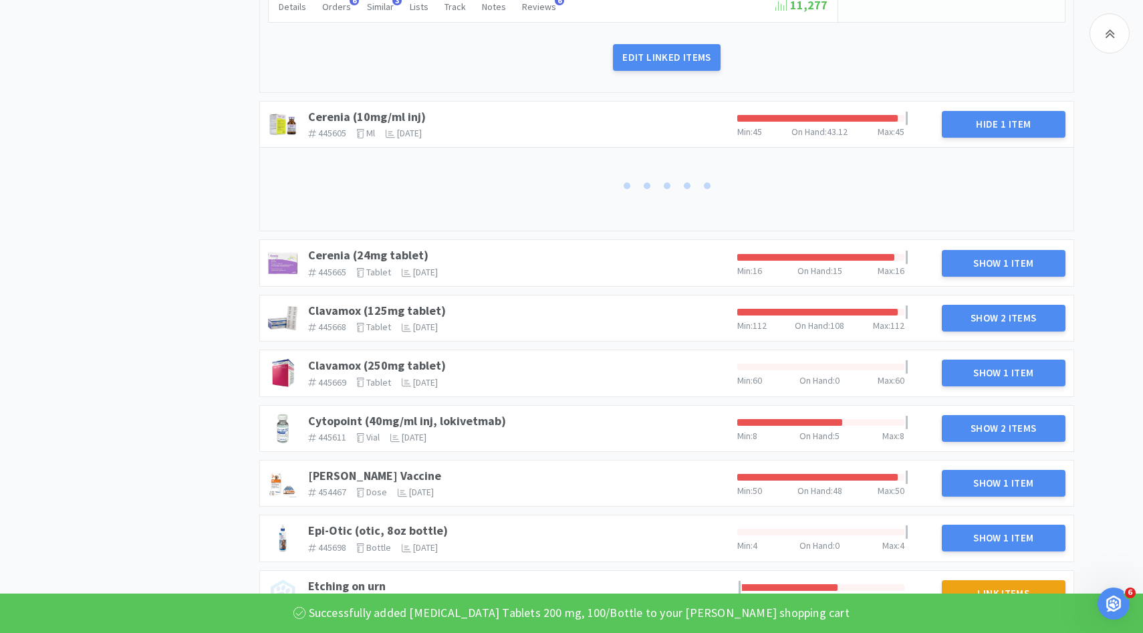
scroll to position [754, 0]
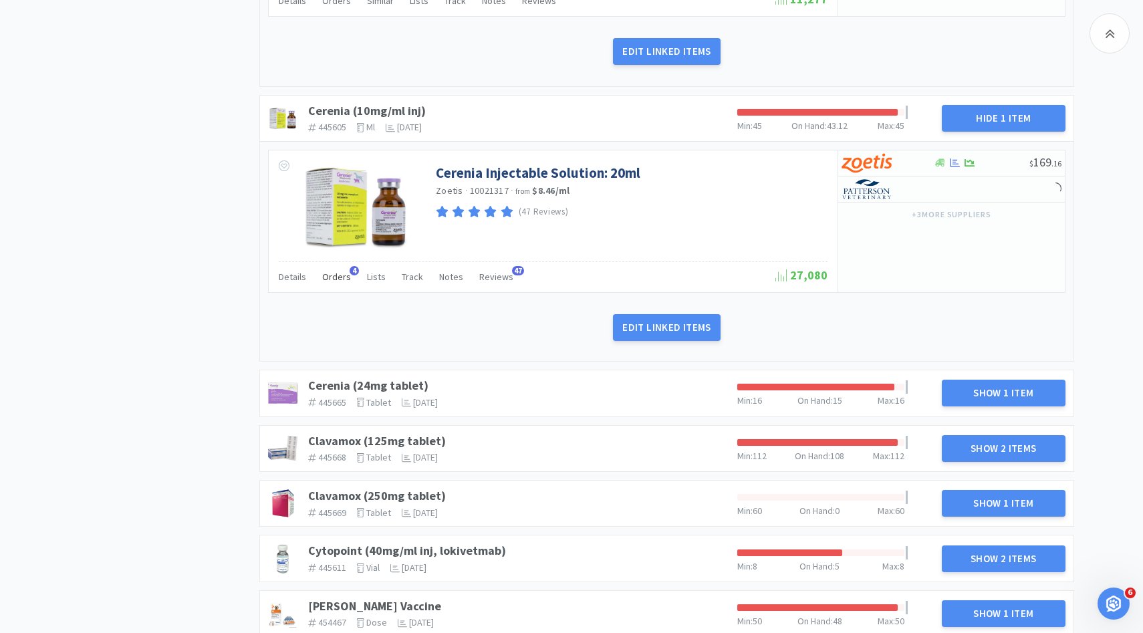
click at [332, 290] on div "Orders 4" at bounding box center [336, 278] width 29 height 25
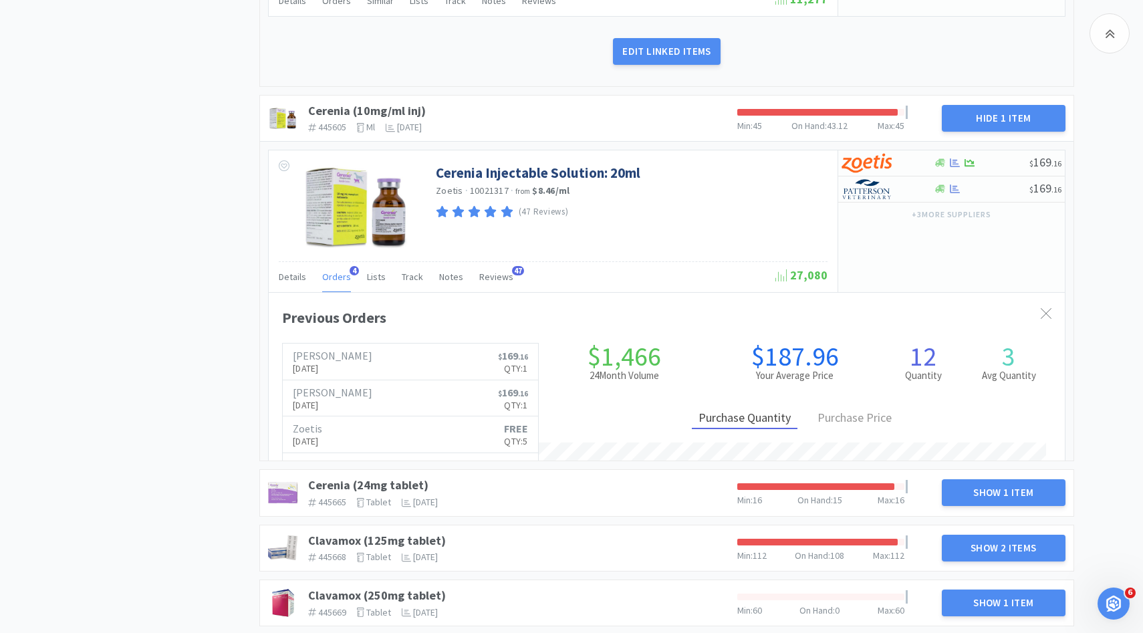
scroll to position [366, 796]
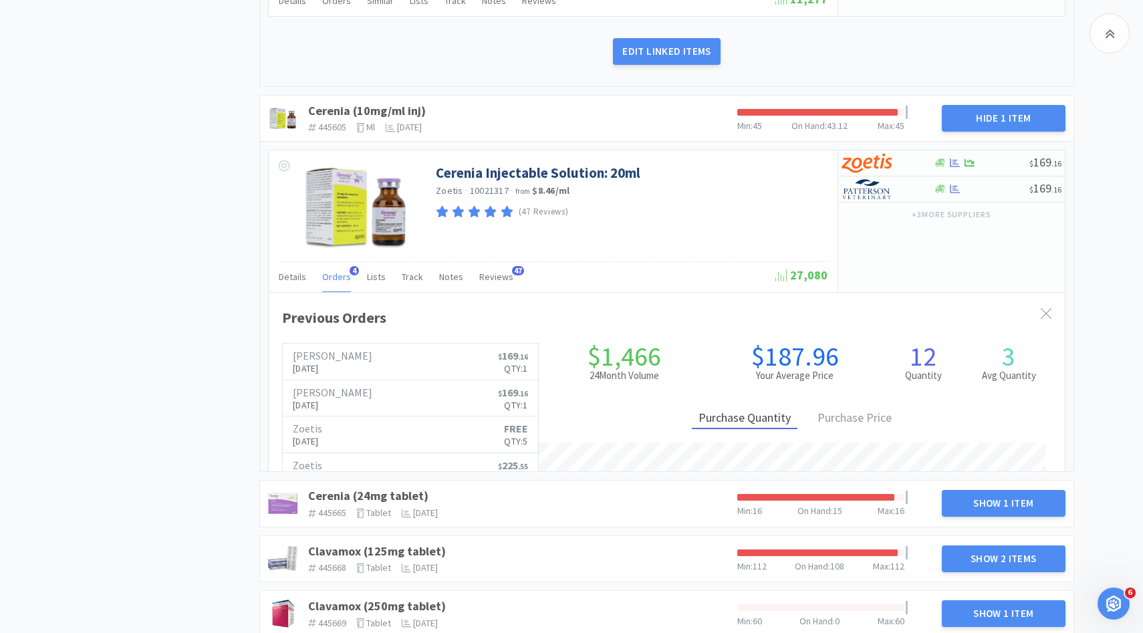
click at [335, 281] on span "Orders" at bounding box center [336, 277] width 29 height 12
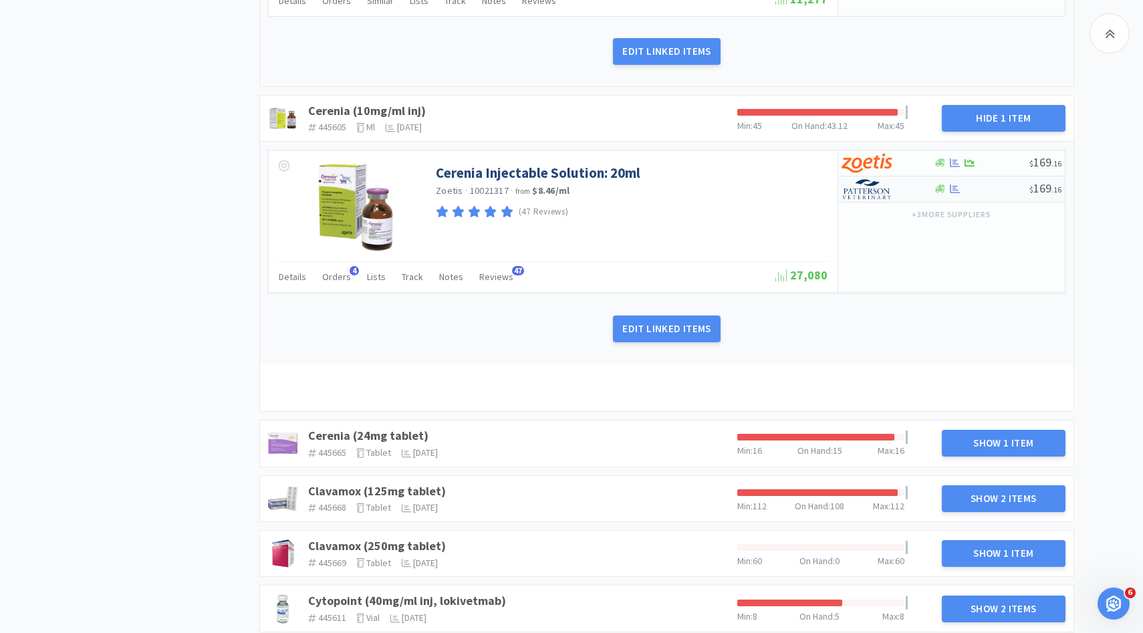
click at [873, 196] on img at bounding box center [867, 189] width 50 height 20
select select "1"
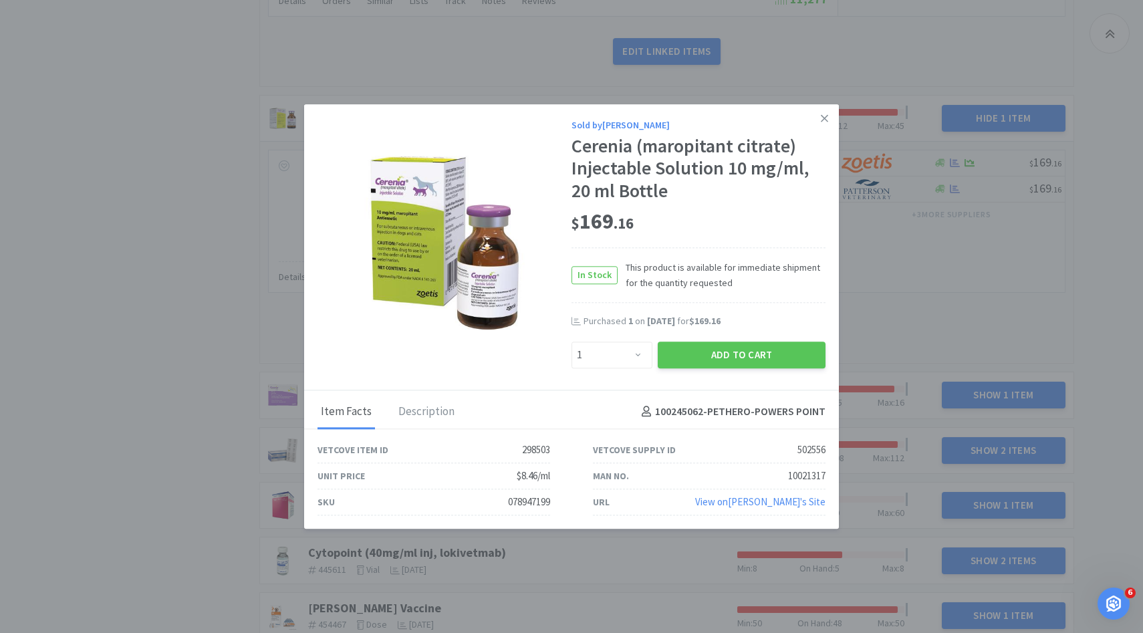
click at [713, 338] on div "Purchased 1 on [DATE] for $169.16" at bounding box center [699, 328] width 254 height 27
click at [711, 346] on button "Add to Cart" at bounding box center [742, 355] width 168 height 27
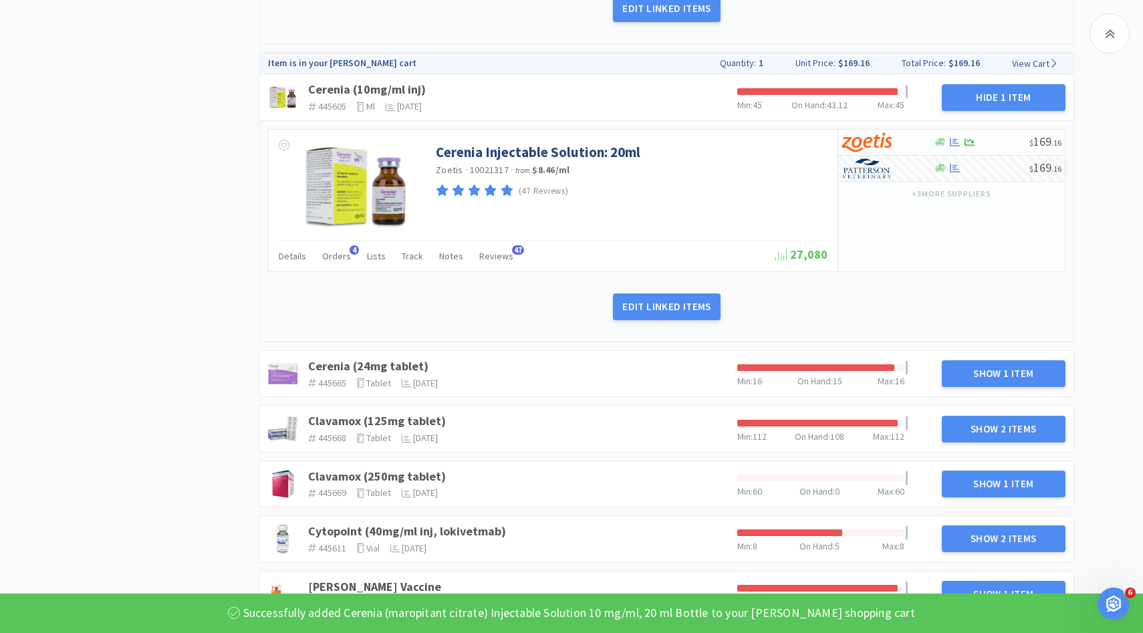
scroll to position [870, 0]
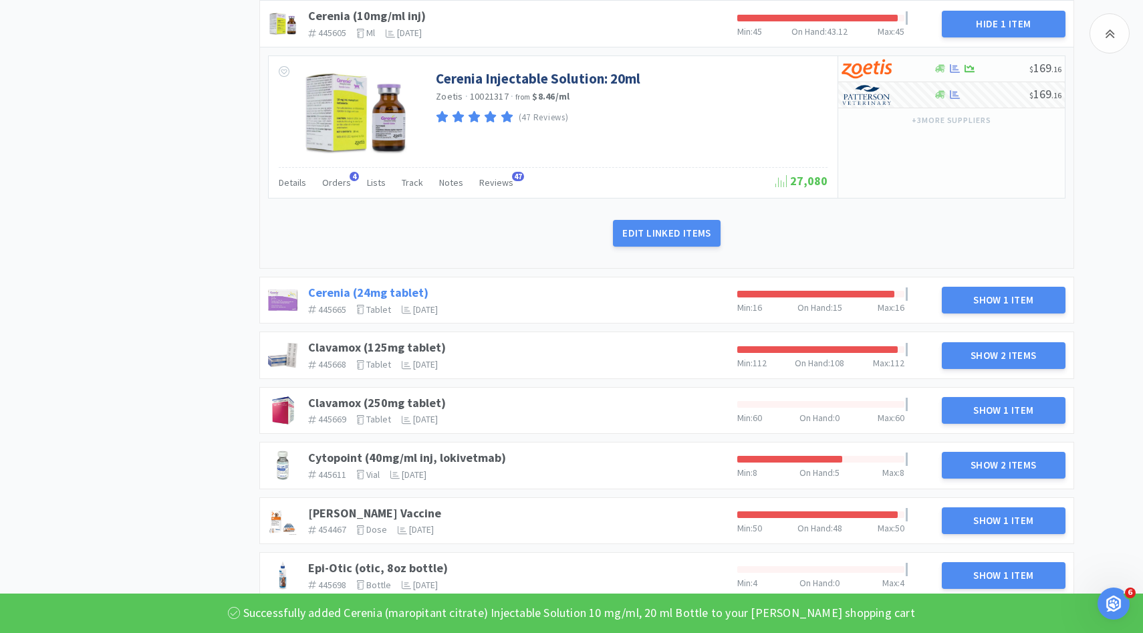
click at [394, 290] on link "Cerenia (24mg tablet)" at bounding box center [368, 292] width 120 height 15
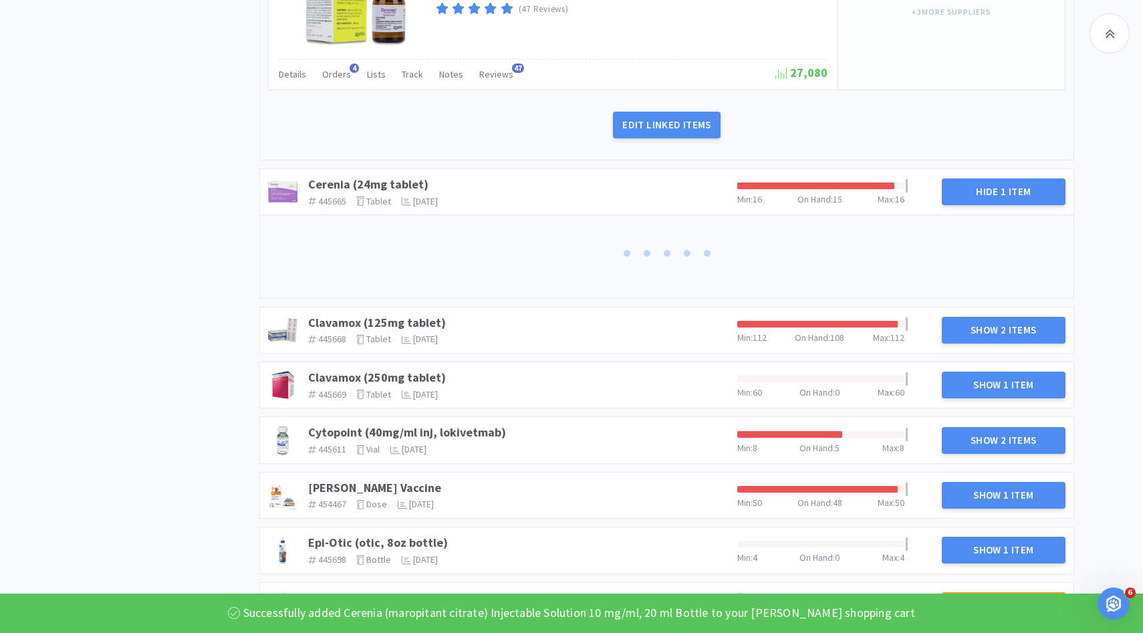
scroll to position [1002, 0]
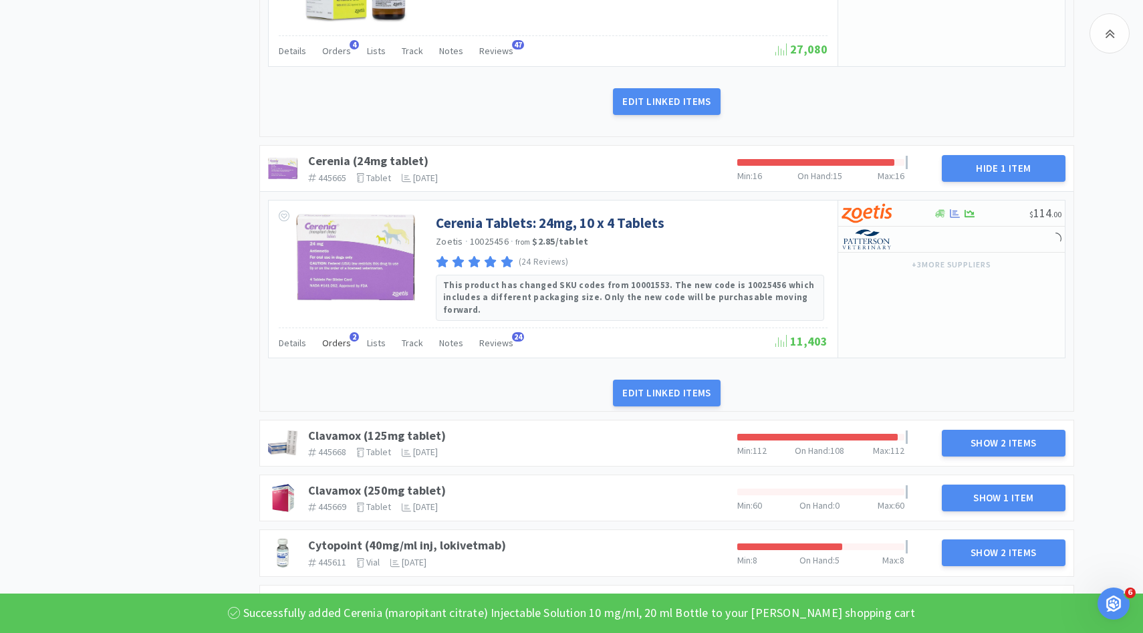
click at [341, 337] on span "Orders" at bounding box center [336, 343] width 29 height 12
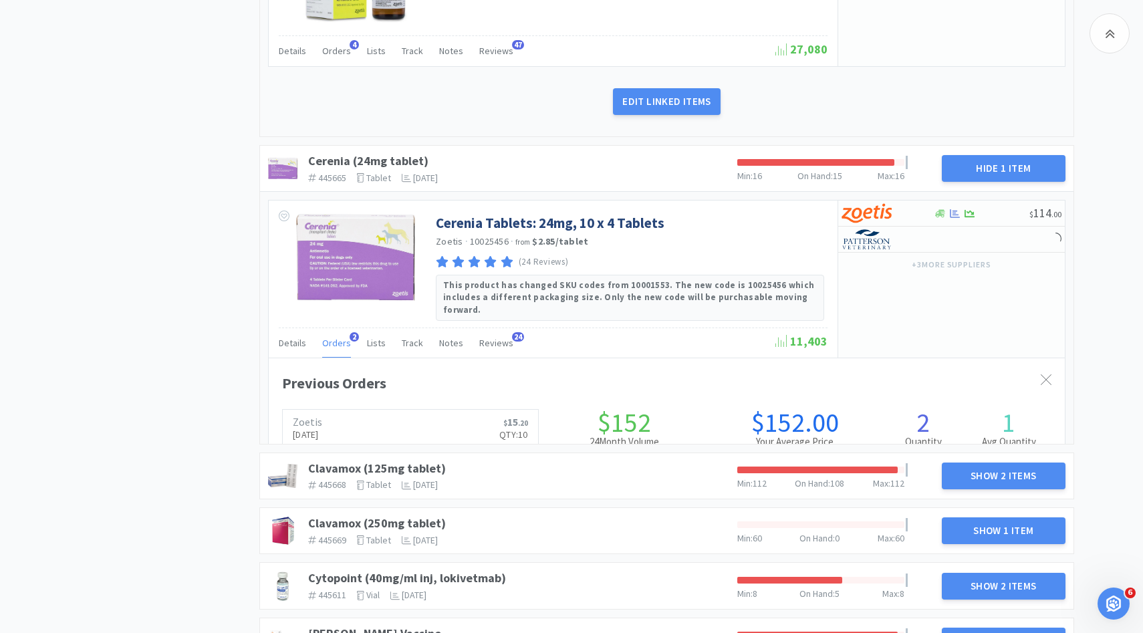
scroll to position [366, 796]
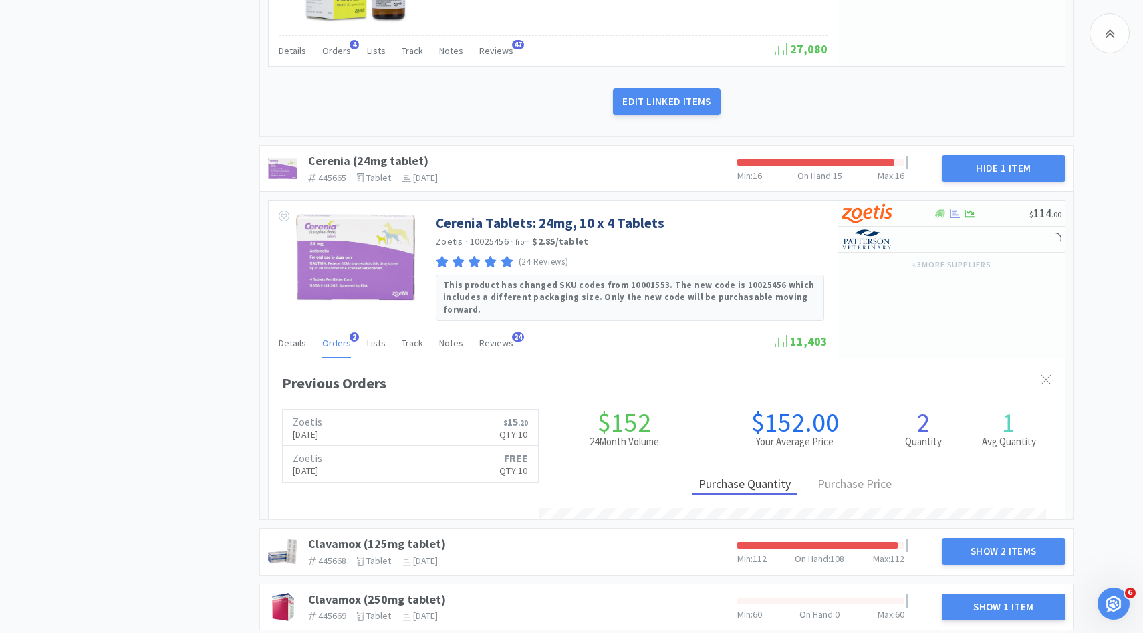
click at [339, 337] on span "Orders" at bounding box center [336, 343] width 29 height 12
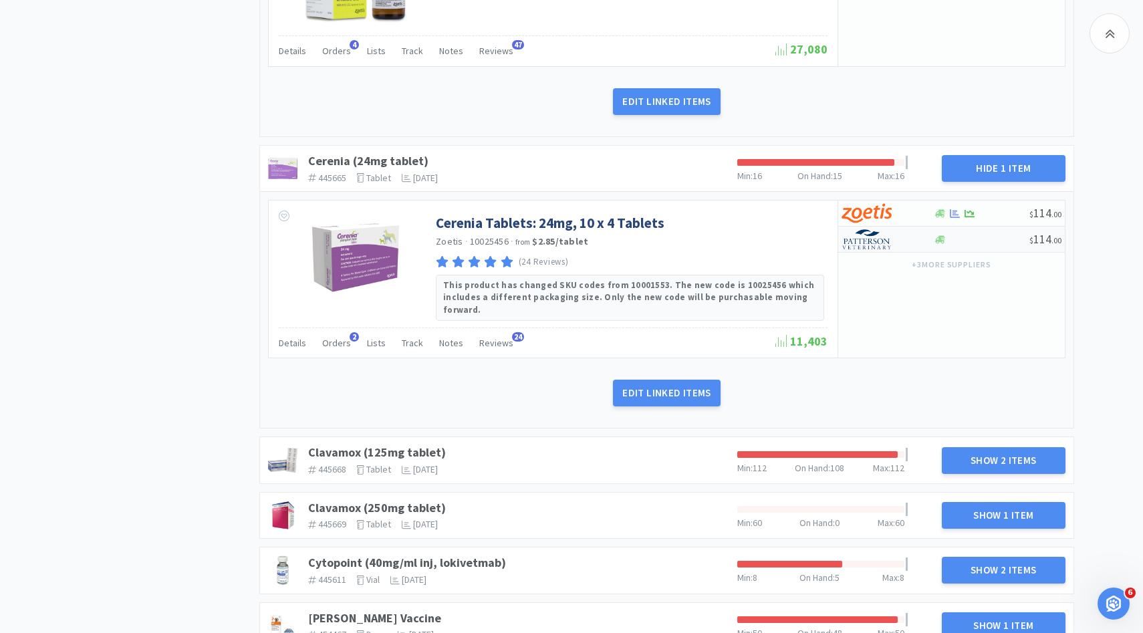
click at [867, 240] on img at bounding box center [867, 239] width 50 height 20
select select "1"
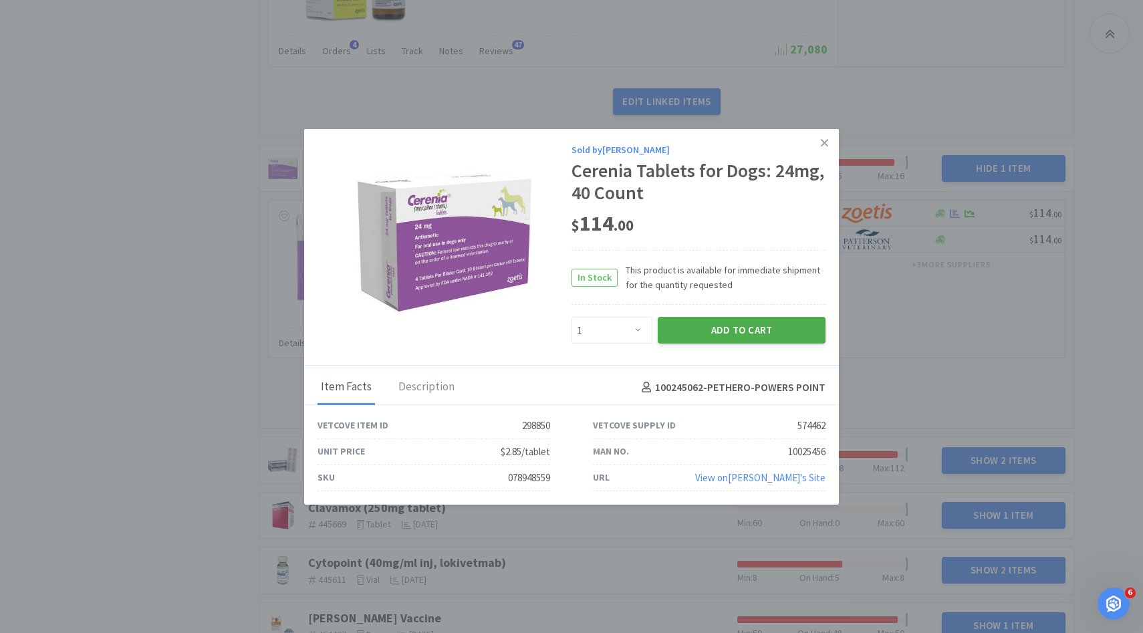
click at [731, 326] on button "Add to Cart" at bounding box center [742, 330] width 168 height 27
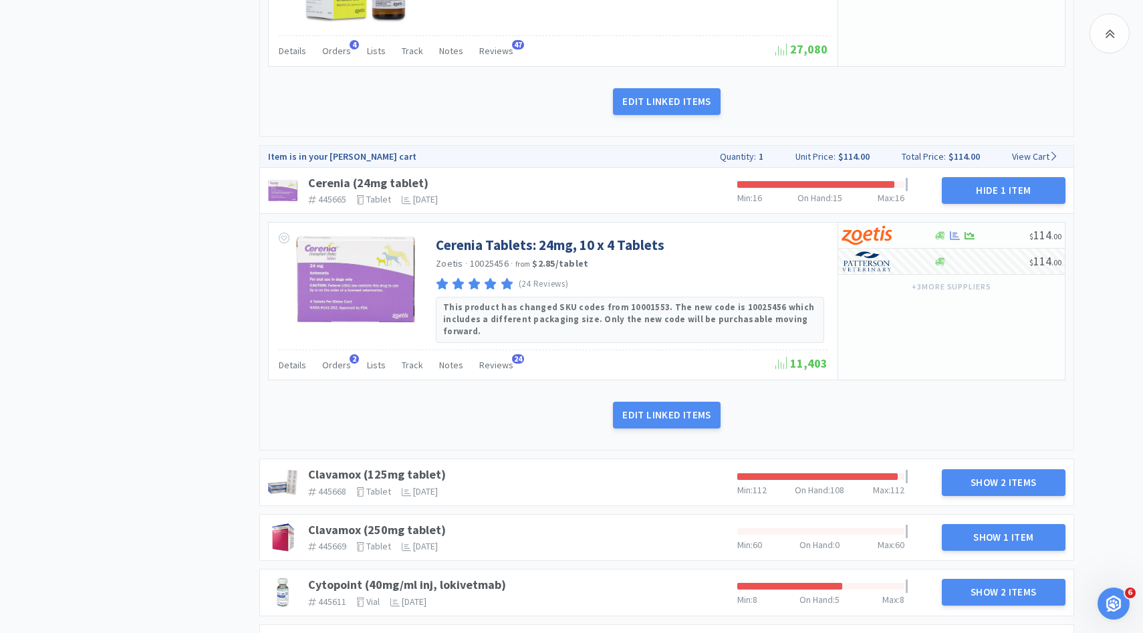
scroll to position [1200, 0]
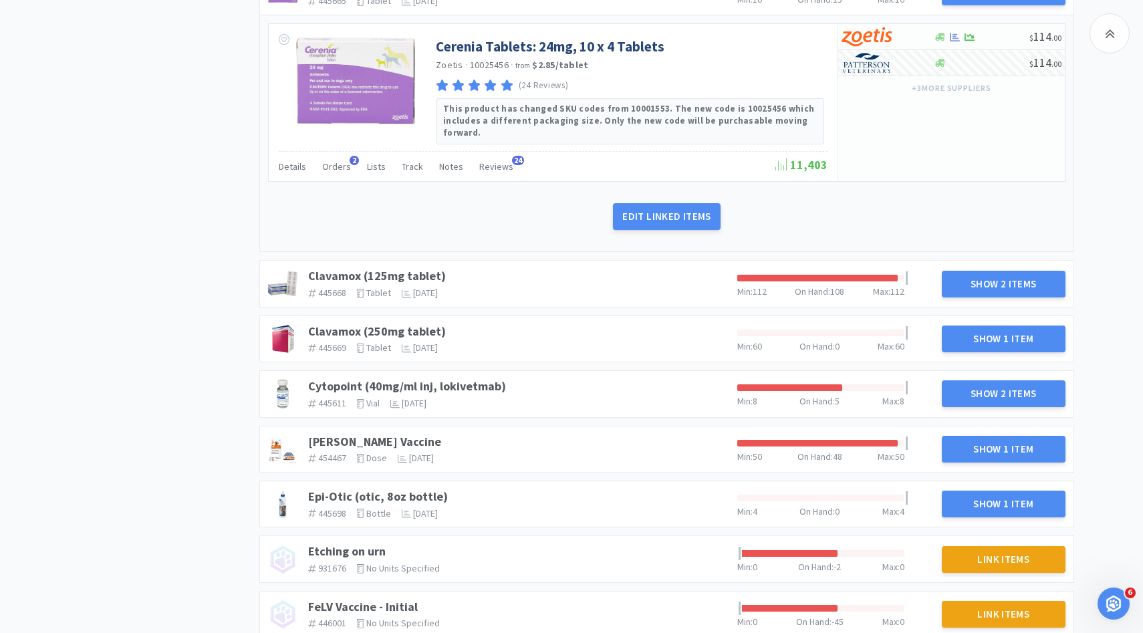
click at [410, 268] on link "Clavamox (125mg tablet)" at bounding box center [377, 275] width 138 height 15
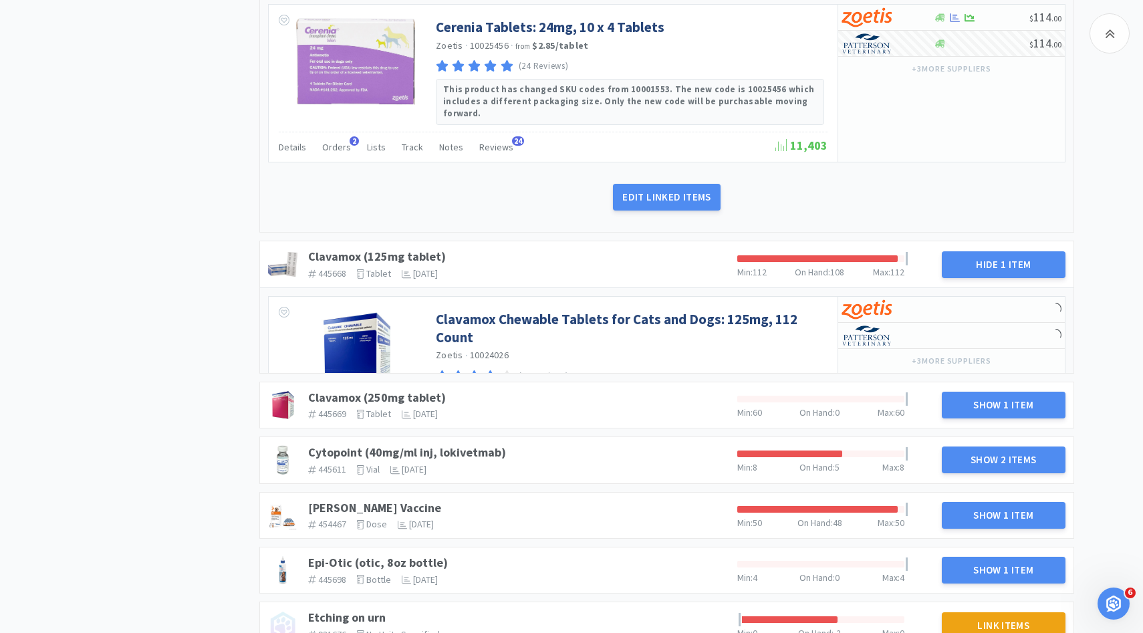
scroll to position [1266, 0]
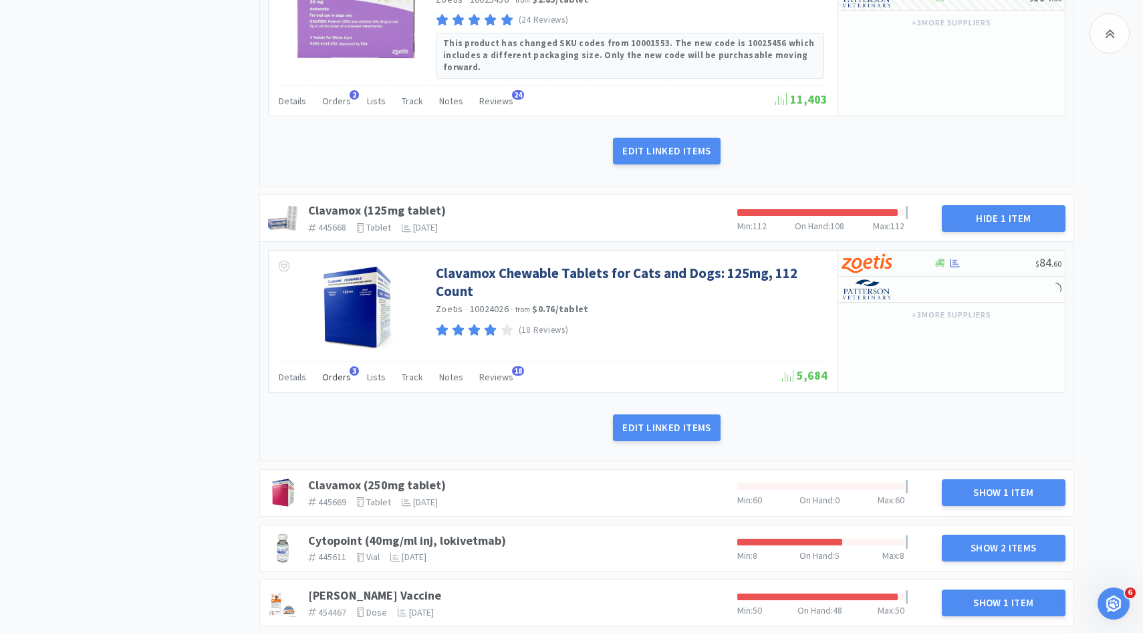
click at [342, 371] on span "Orders" at bounding box center [336, 377] width 29 height 12
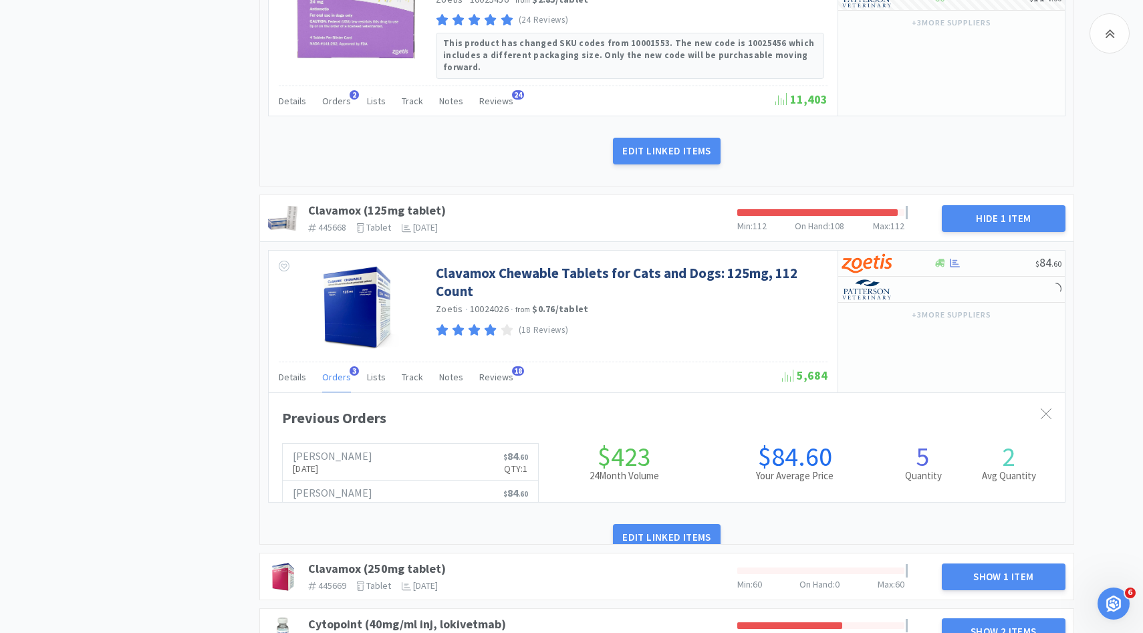
scroll to position [0, 0]
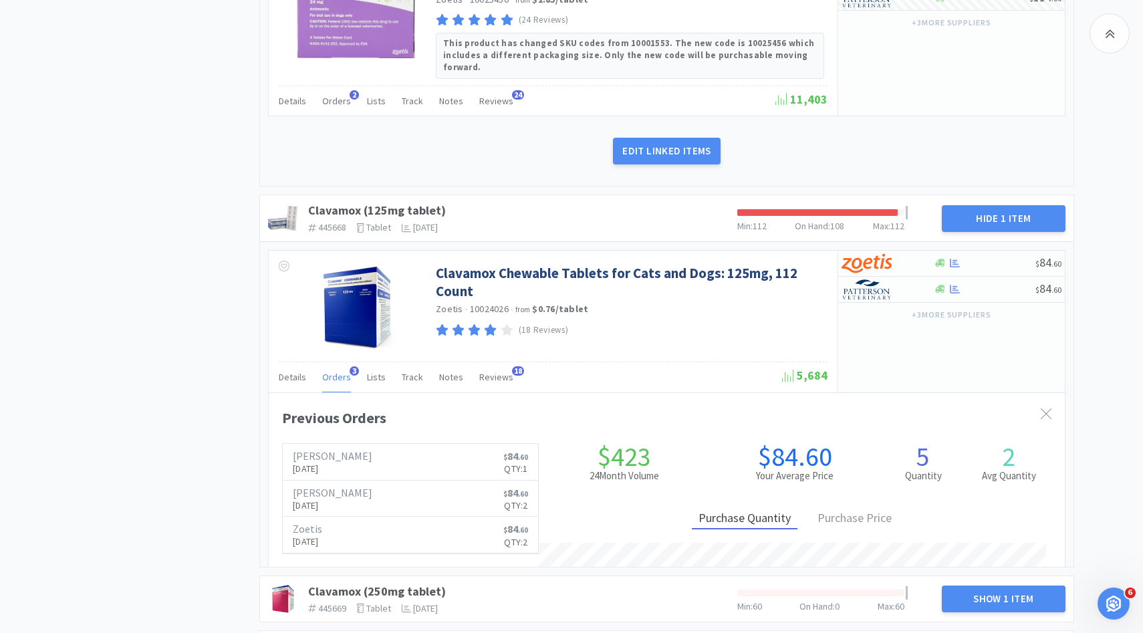
click at [342, 371] on span "Orders" at bounding box center [336, 377] width 29 height 12
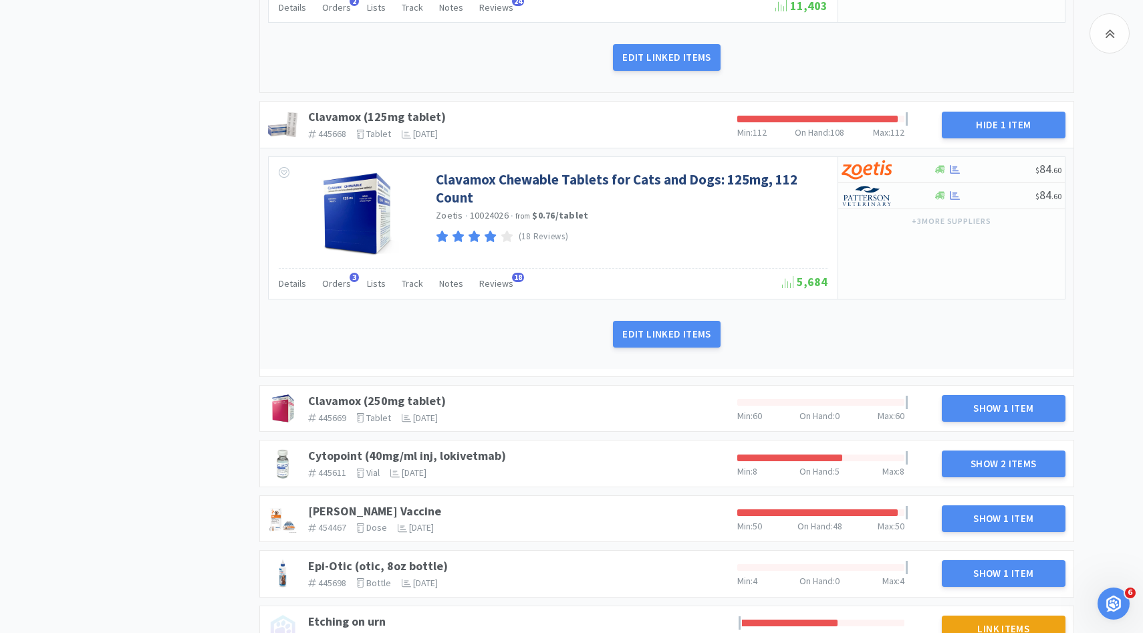
scroll to position [1371, 0]
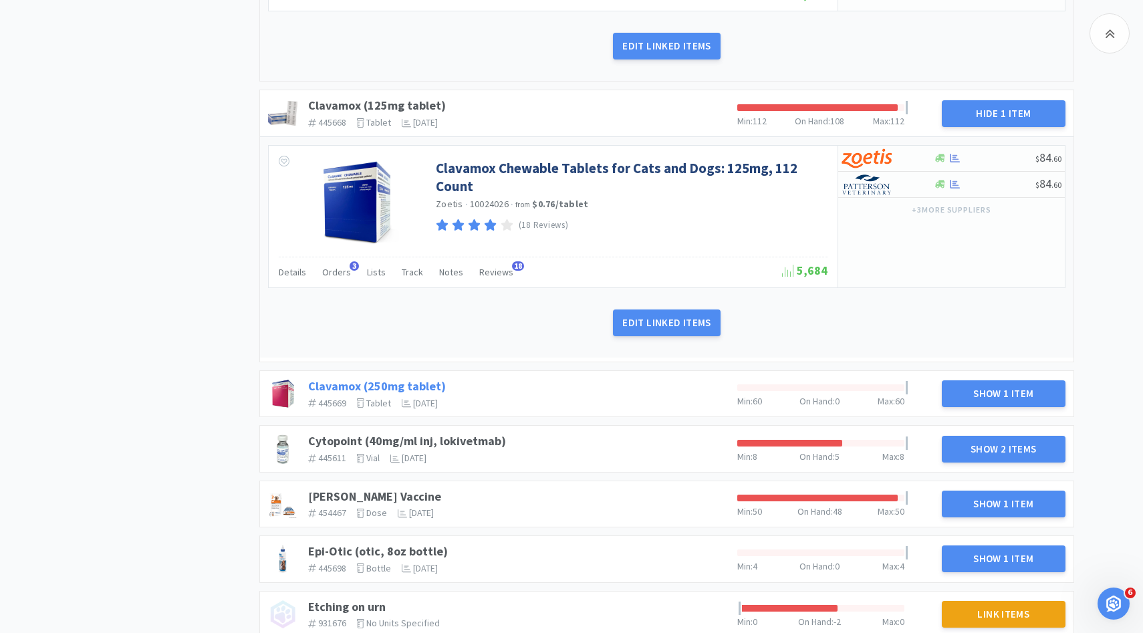
click at [390, 378] on link "Clavamox (250mg tablet)" at bounding box center [377, 385] width 138 height 15
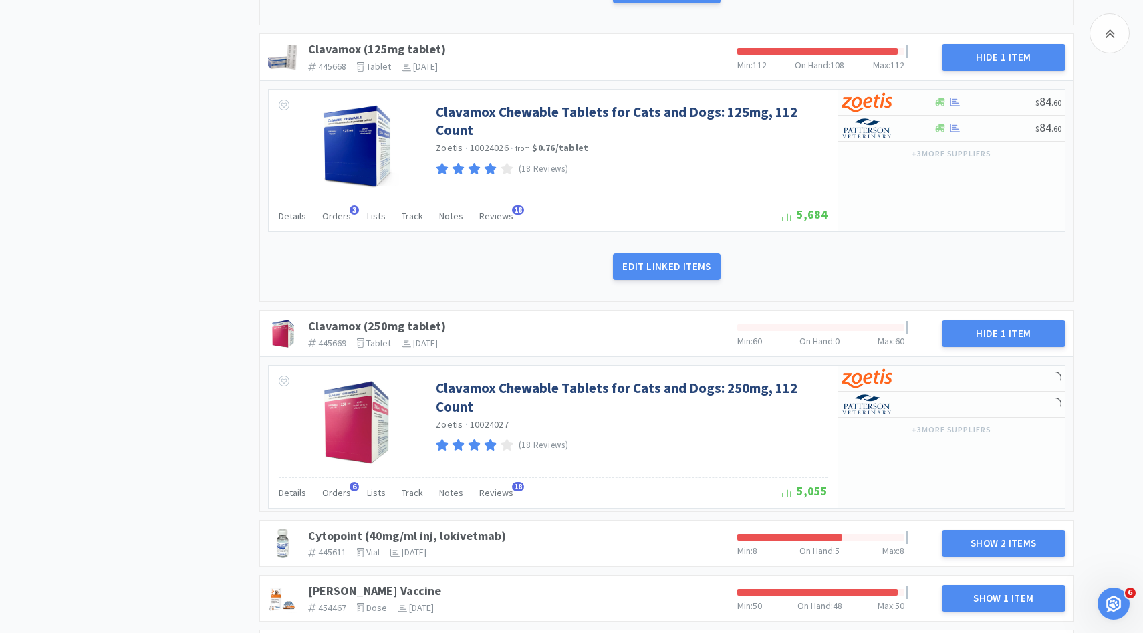
scroll to position [1459, 0]
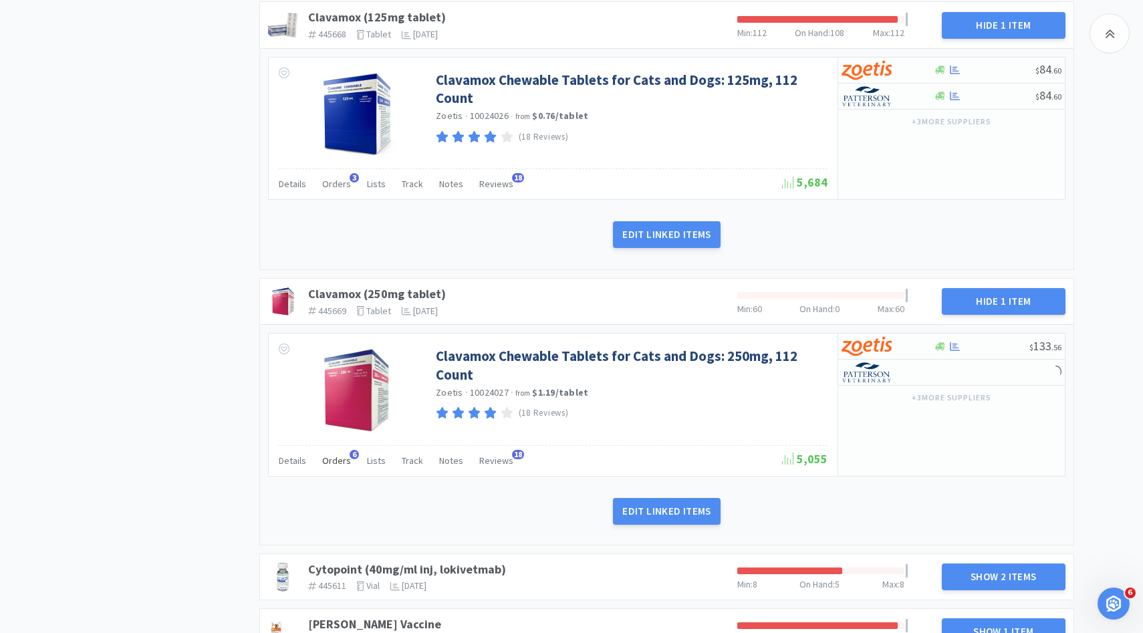
click at [335, 455] on span "Orders" at bounding box center [336, 461] width 29 height 12
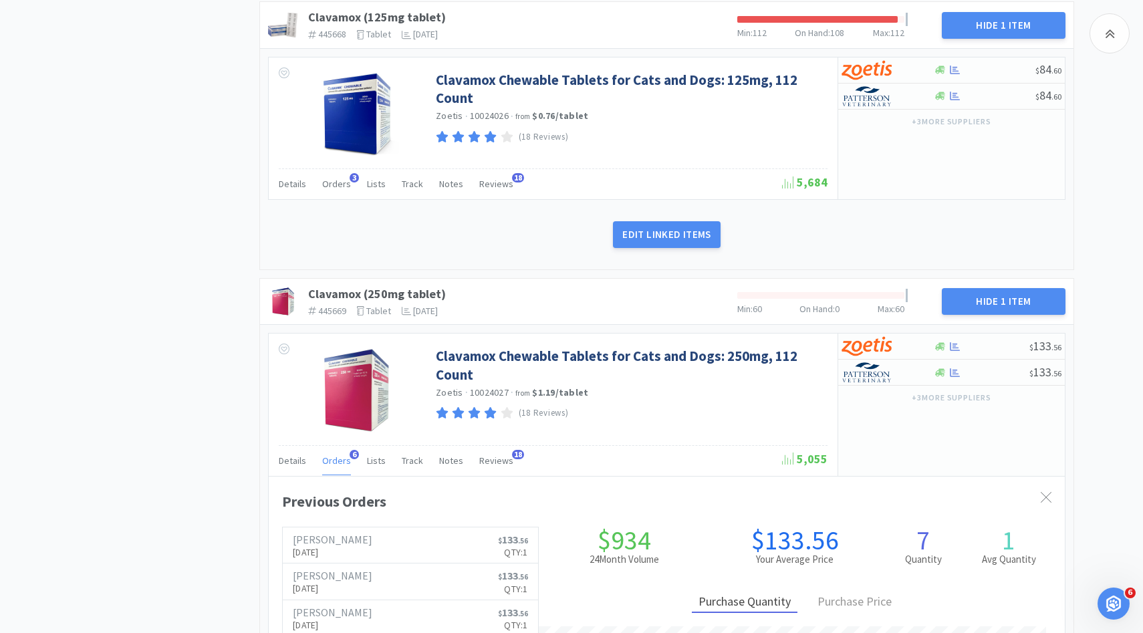
scroll to position [366, 796]
click at [335, 455] on span "Orders" at bounding box center [336, 461] width 29 height 12
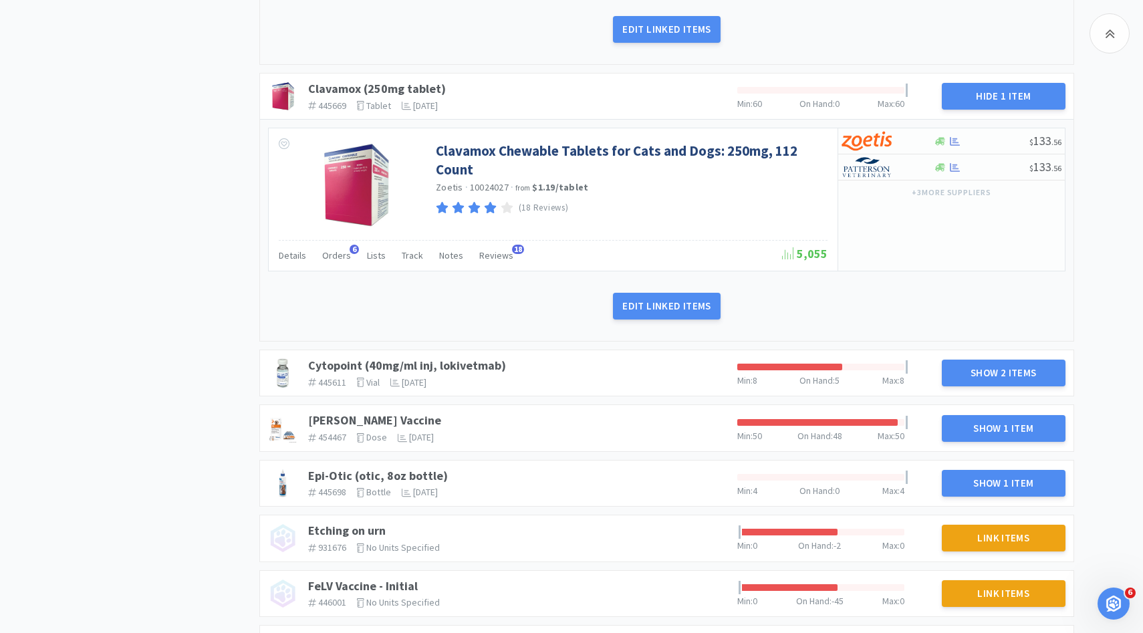
scroll to position [1688, 0]
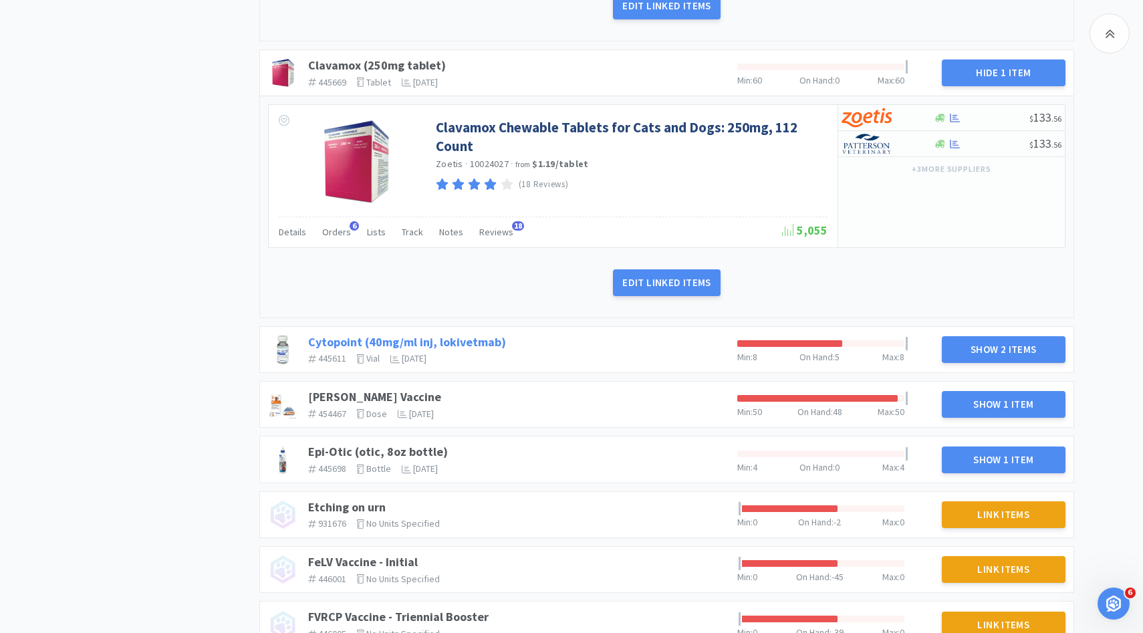
click at [454, 334] on link "Cytopoint (40mg/ml inj, lokivetmab)" at bounding box center [407, 341] width 198 height 15
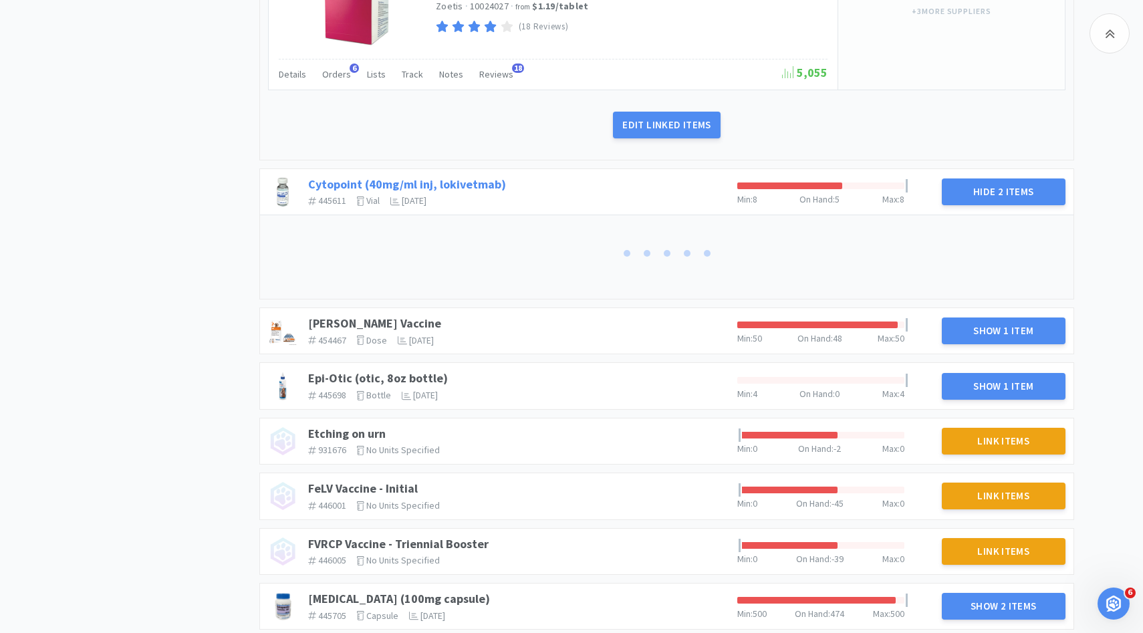
scroll to position [1894, 0]
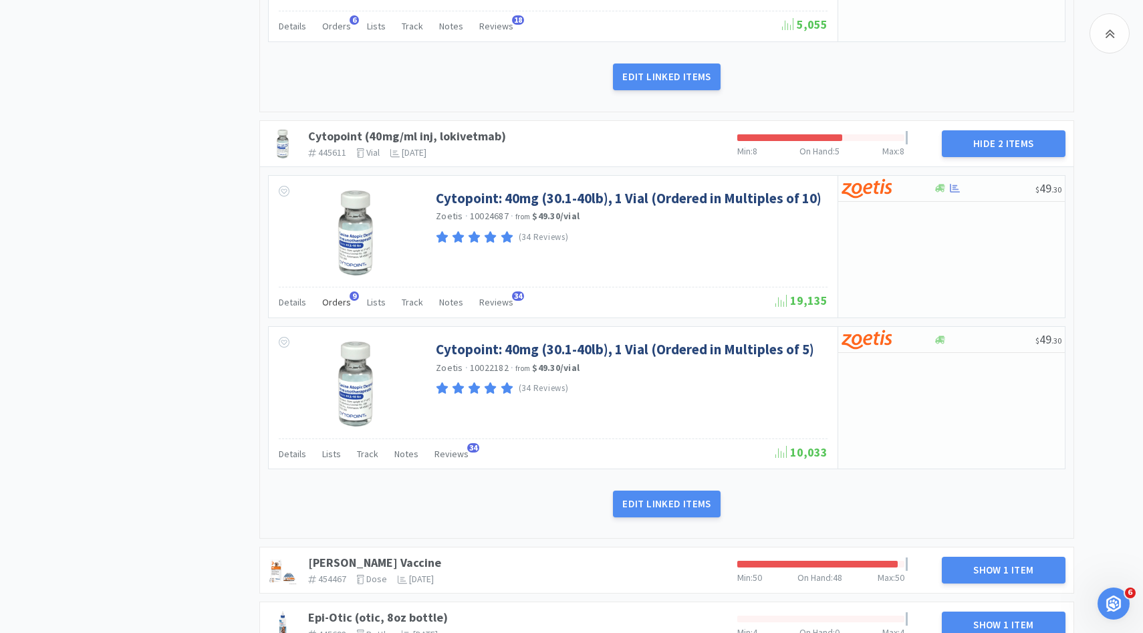
click at [339, 296] on span "Orders" at bounding box center [336, 302] width 29 height 12
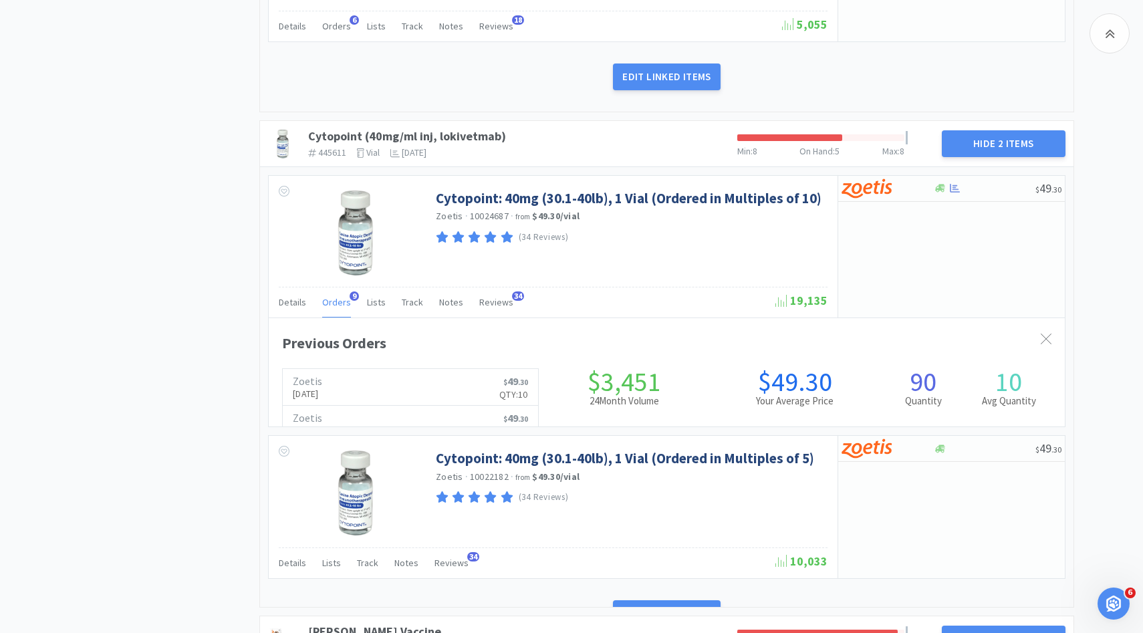
scroll to position [0, 0]
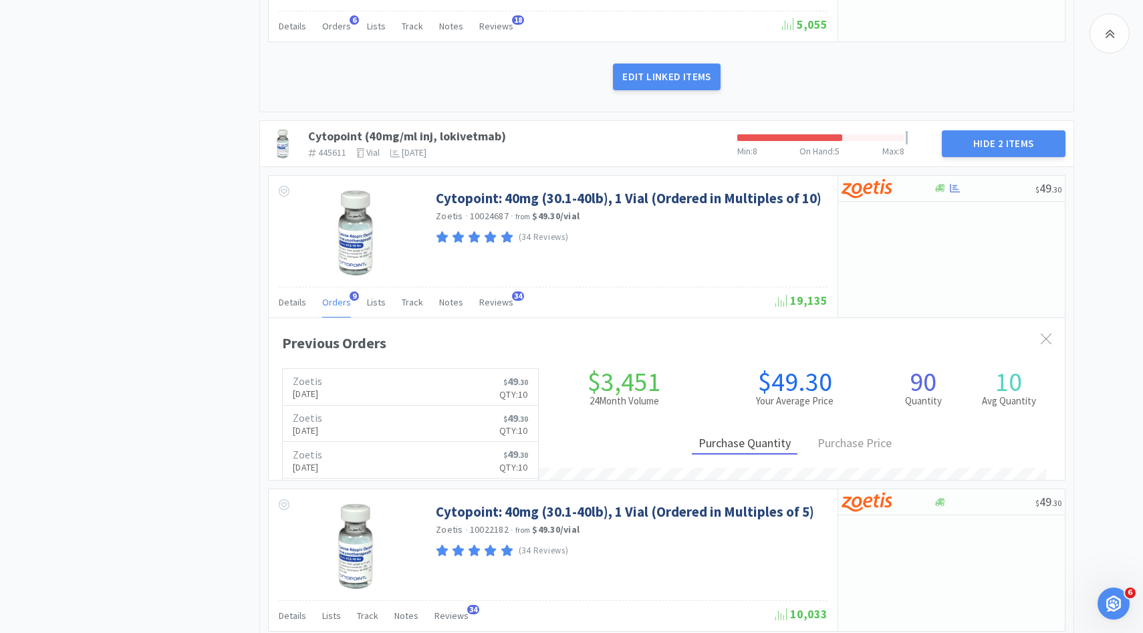
click at [339, 296] on span "Orders" at bounding box center [336, 302] width 29 height 12
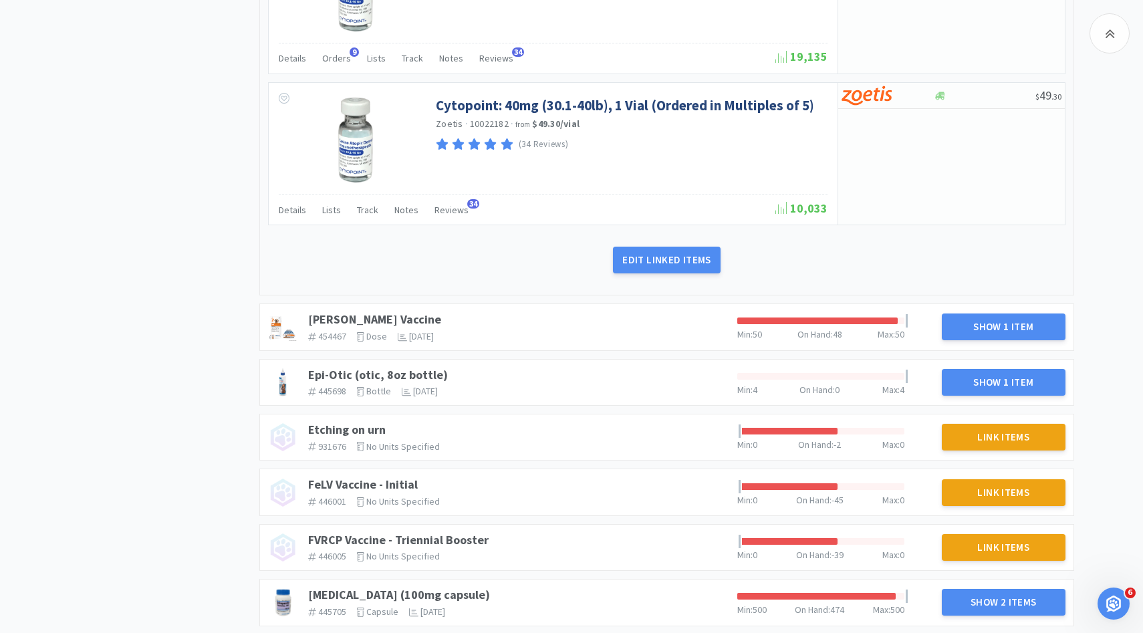
click at [365, 307] on div "[PERSON_NAME] Vaccine 454467 The identifier of the item in your PIMS dose The u…" at bounding box center [517, 327] width 429 height 40
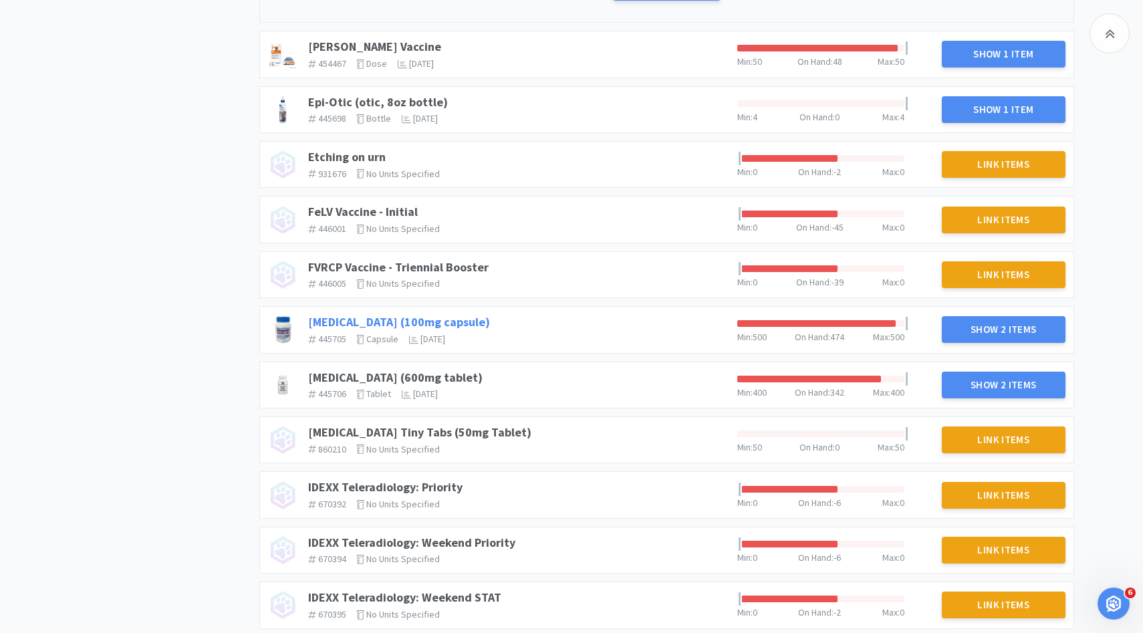
click at [376, 314] on link "[MEDICAL_DATA] (100mg capsule)" at bounding box center [399, 321] width 182 height 15
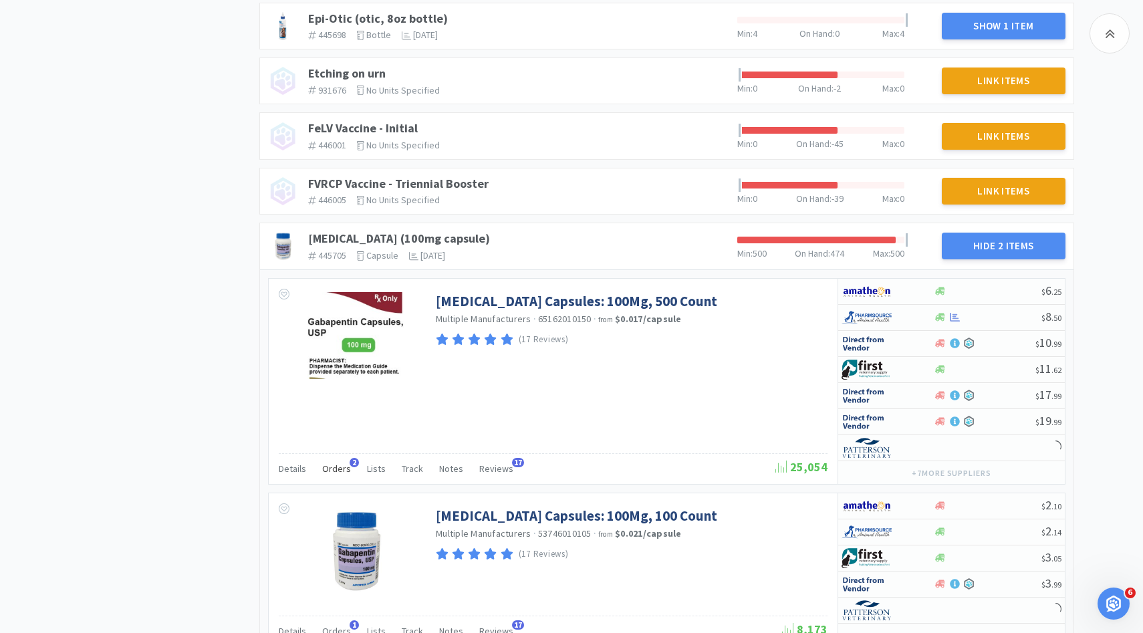
click at [341, 464] on div "Orders 2" at bounding box center [336, 470] width 29 height 25
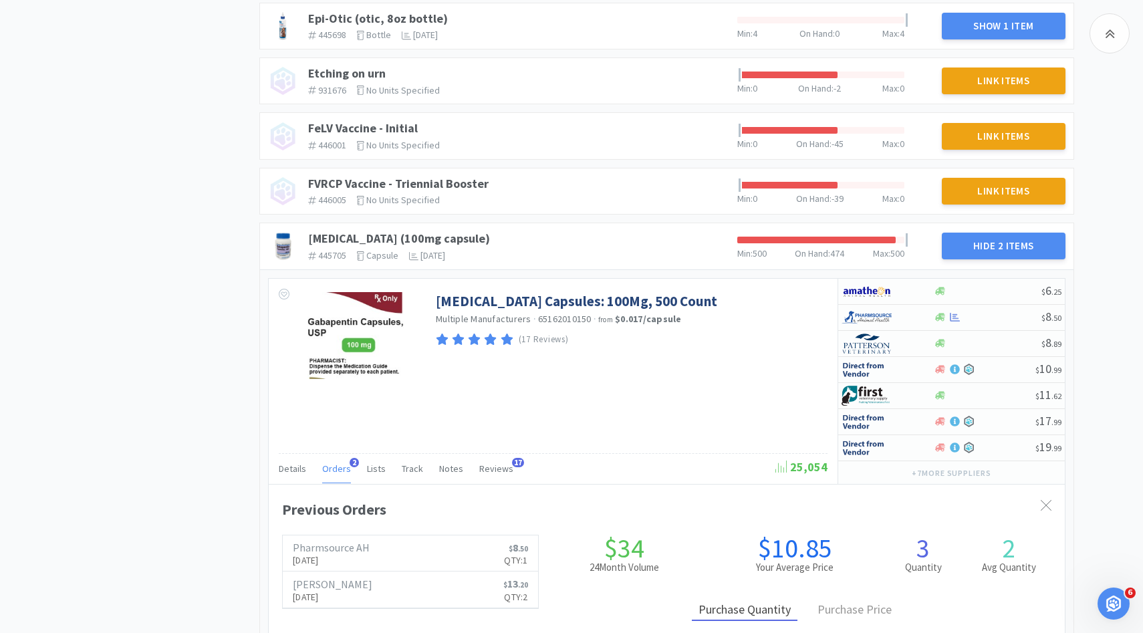
click at [341, 464] on div "Orders 2" at bounding box center [336, 470] width 29 height 25
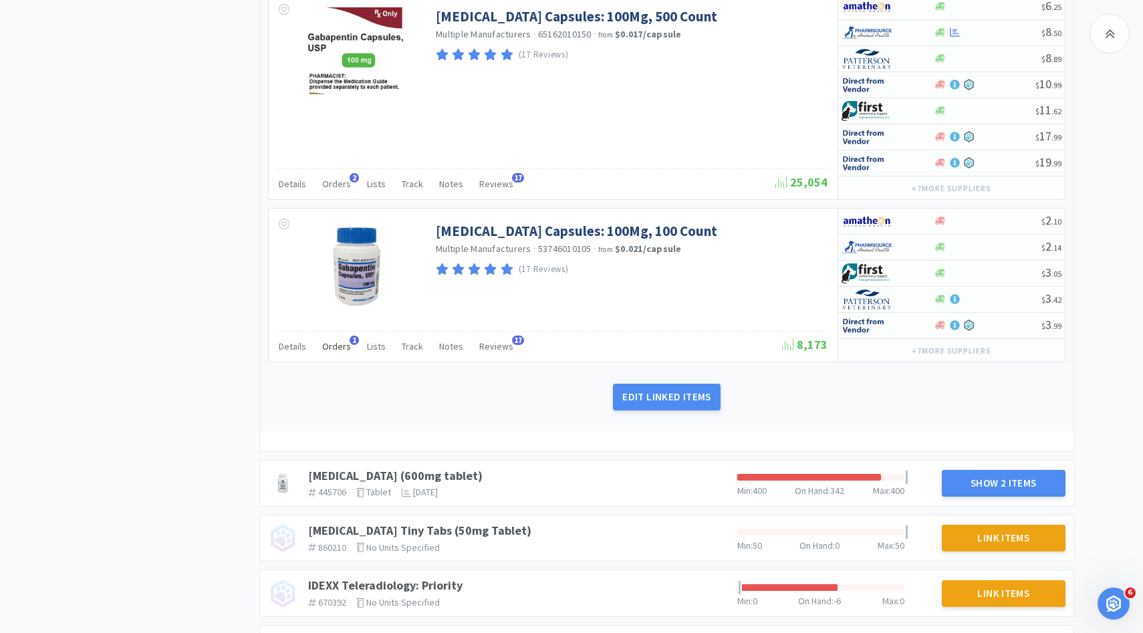
click at [346, 340] on span "Orders" at bounding box center [336, 346] width 29 height 12
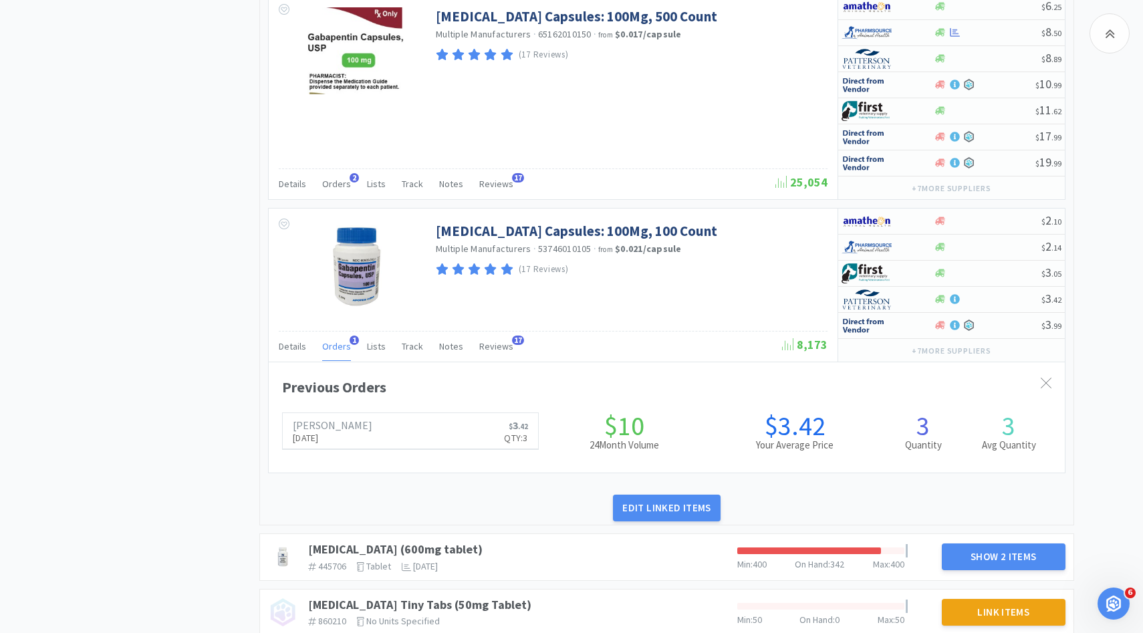
click at [340, 340] on span "Orders" at bounding box center [336, 346] width 29 height 12
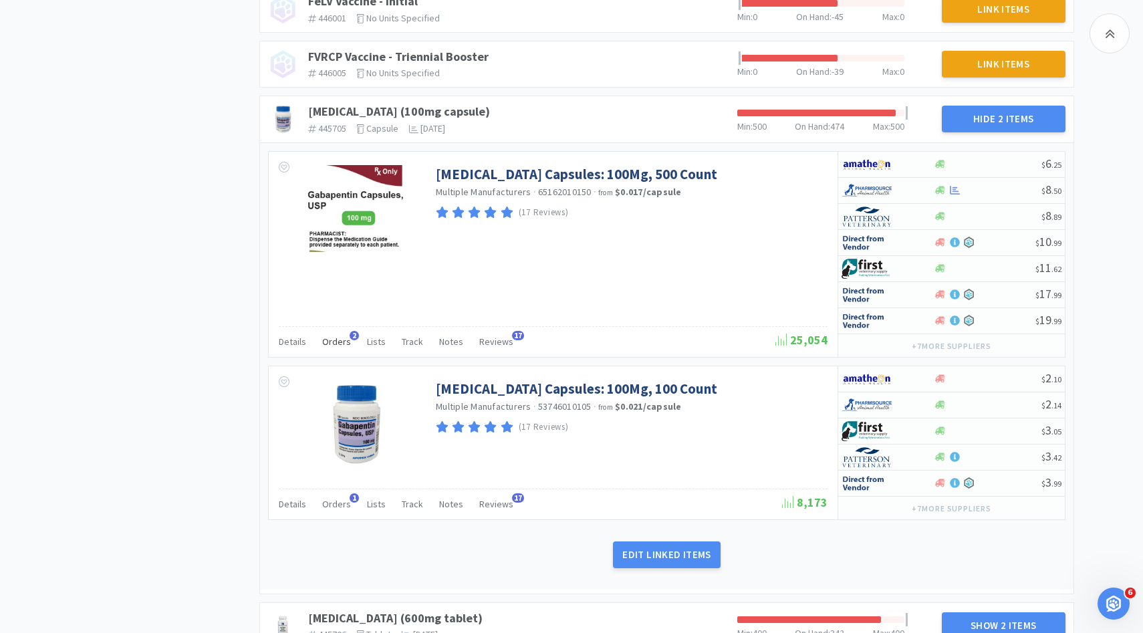
click at [334, 336] on span "Orders" at bounding box center [336, 342] width 29 height 12
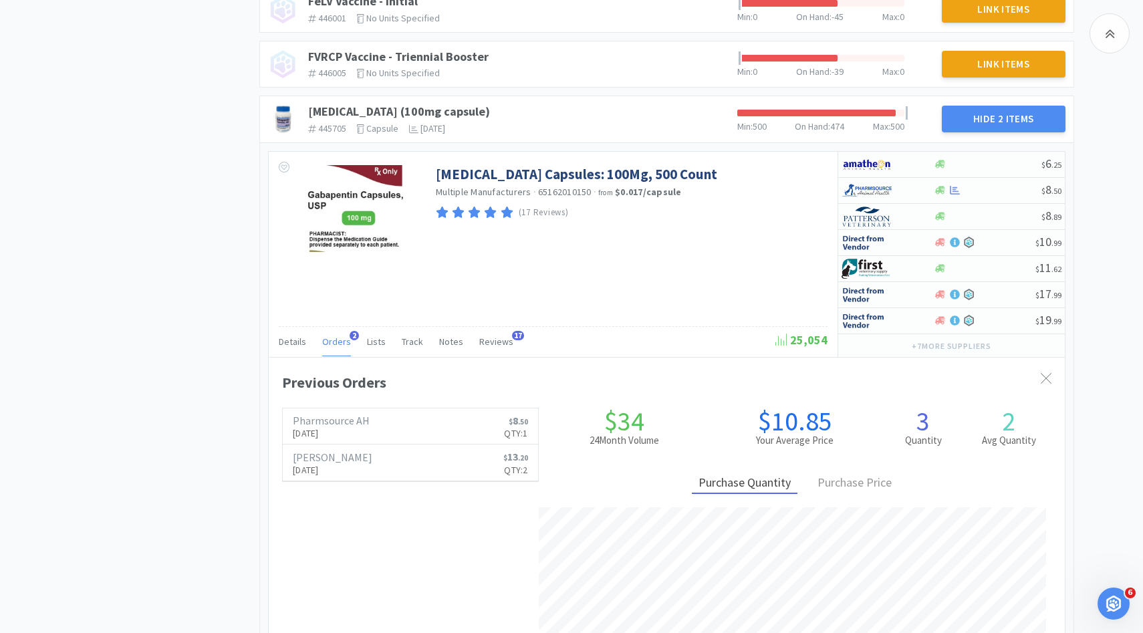
click at [334, 336] on span "Orders" at bounding box center [336, 342] width 29 height 12
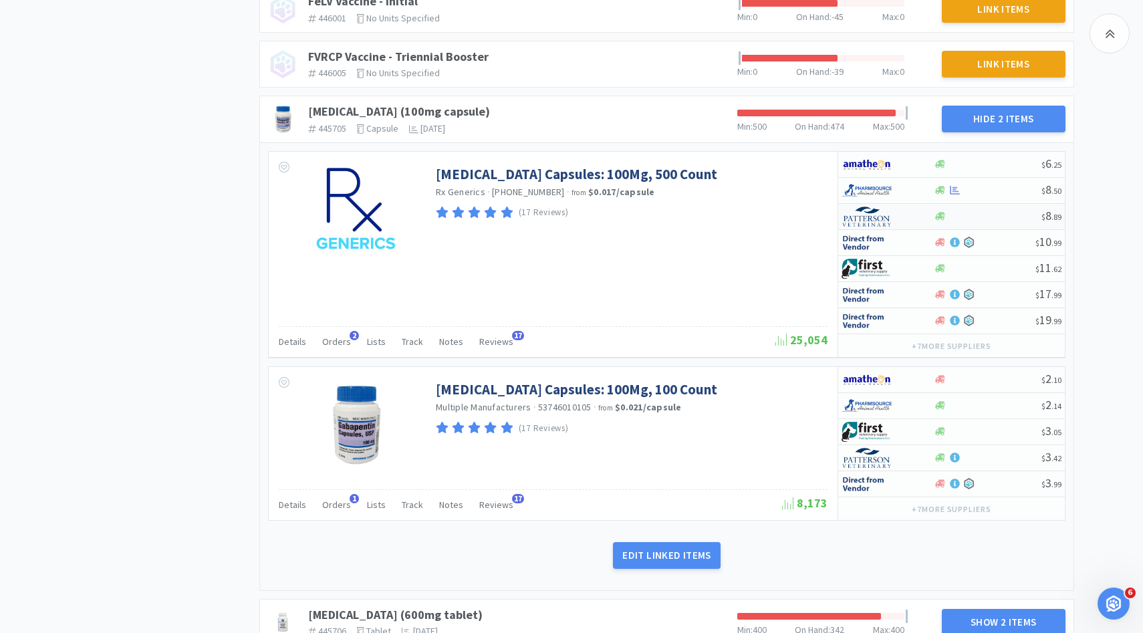
click at [893, 205] on div at bounding box center [879, 216] width 74 height 23
select select "1"
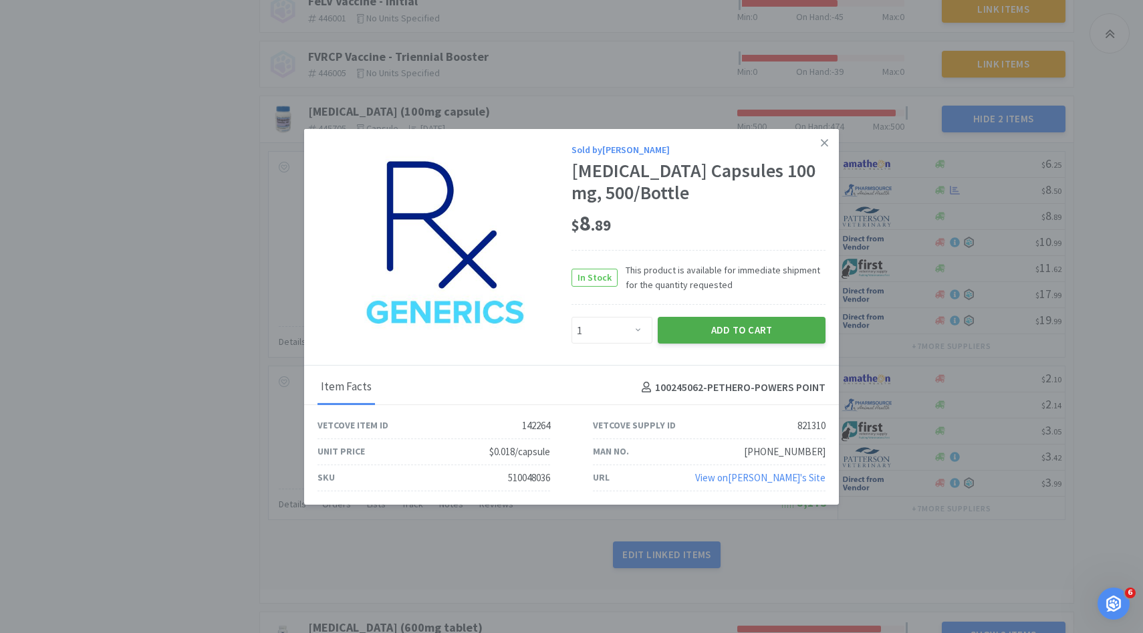
click at [744, 328] on button "Add to Cart" at bounding box center [742, 330] width 168 height 27
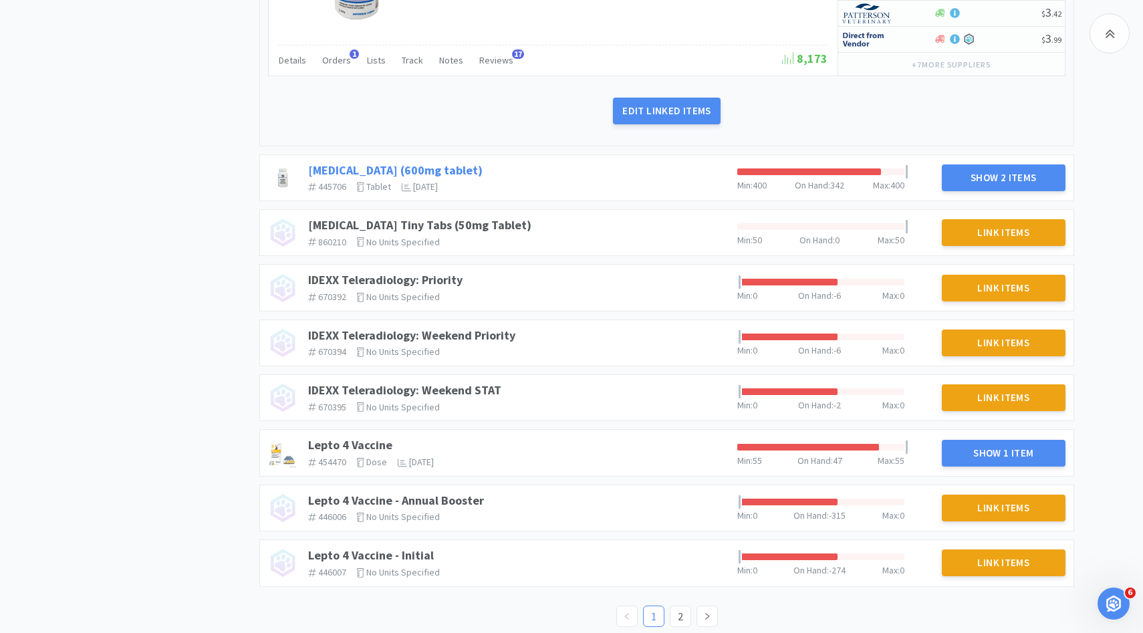
click at [358, 162] on link "[MEDICAL_DATA] (600mg tablet)" at bounding box center [395, 169] width 175 height 15
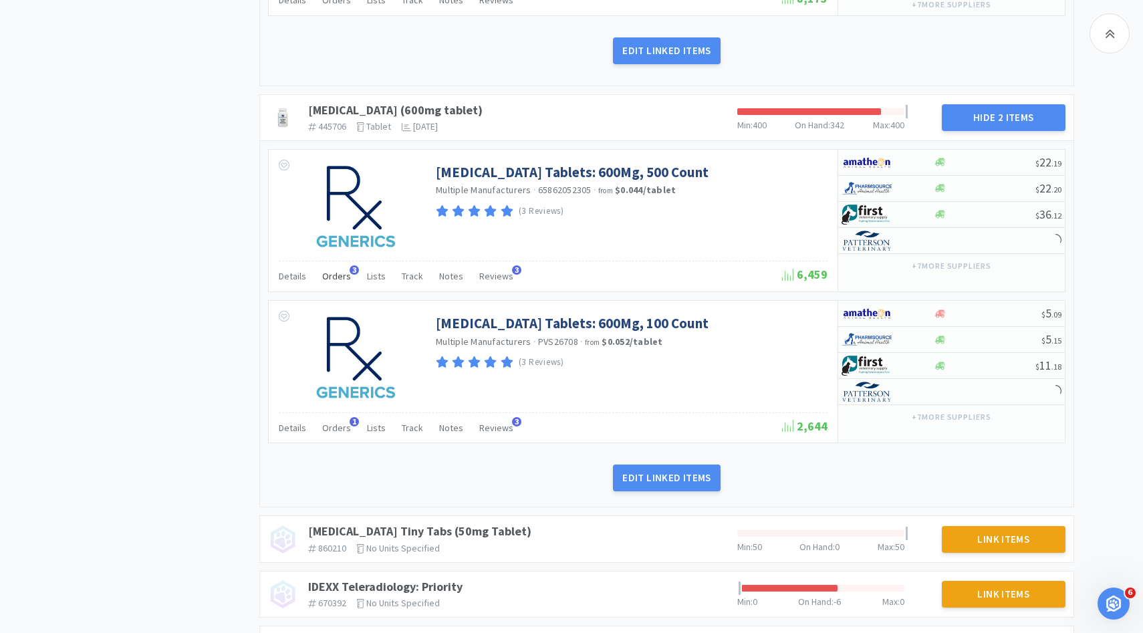
click at [340, 270] on div "Orders 3" at bounding box center [336, 277] width 29 height 25
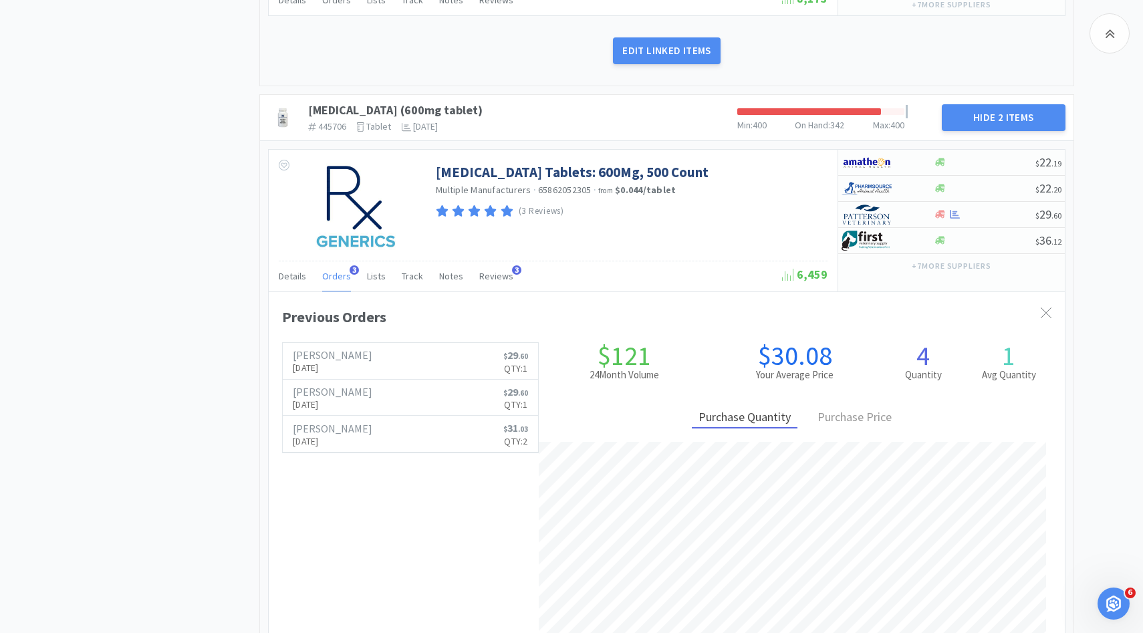
click at [340, 270] on span "Orders" at bounding box center [336, 276] width 29 height 12
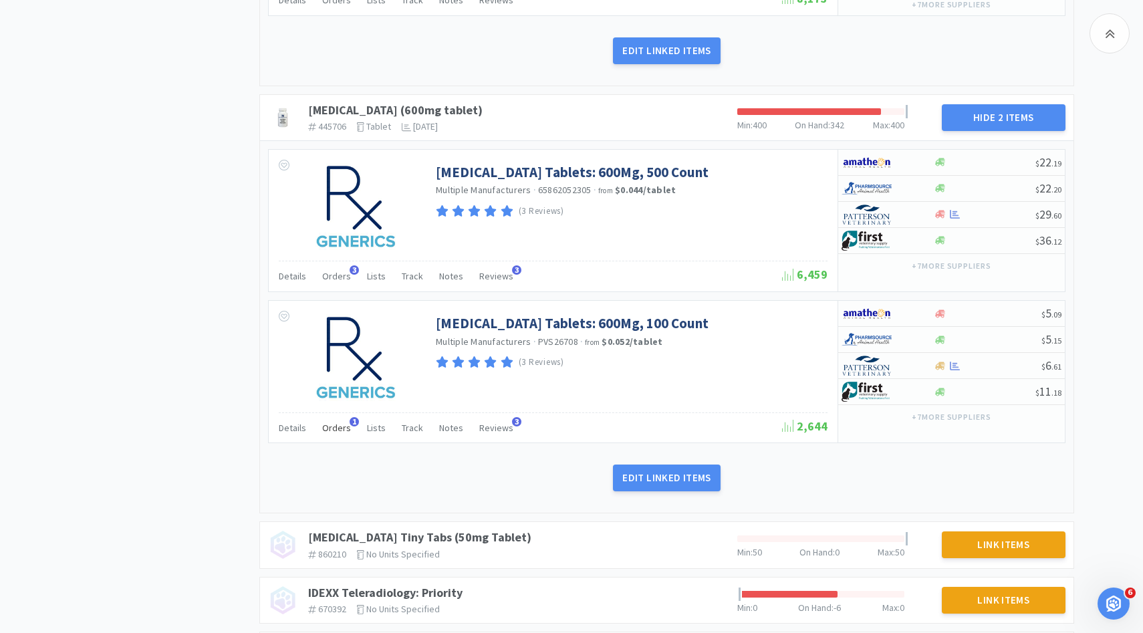
click at [331, 422] on span "Orders" at bounding box center [336, 428] width 29 height 12
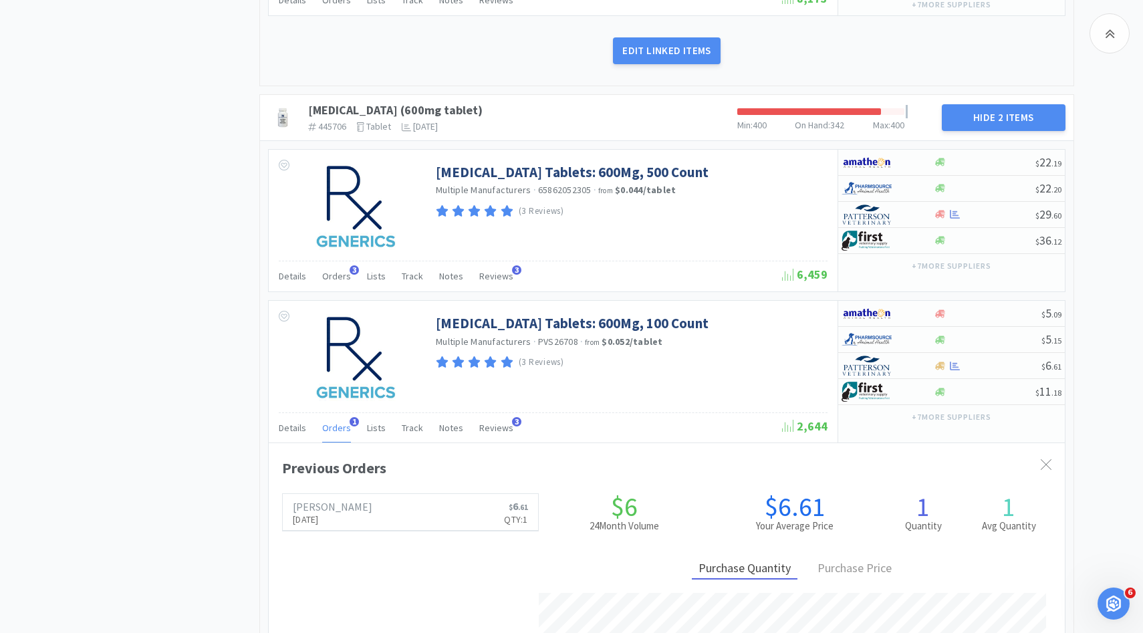
click at [331, 422] on span "Orders" at bounding box center [336, 428] width 29 height 12
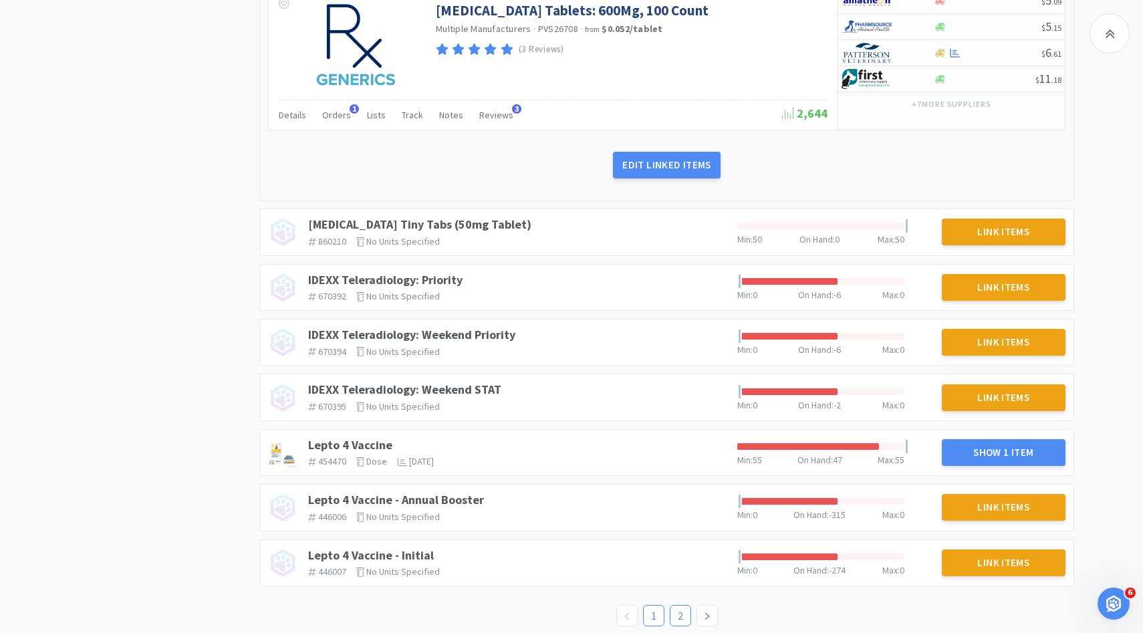
click at [675, 606] on link "2" at bounding box center [681, 616] width 20 height 20
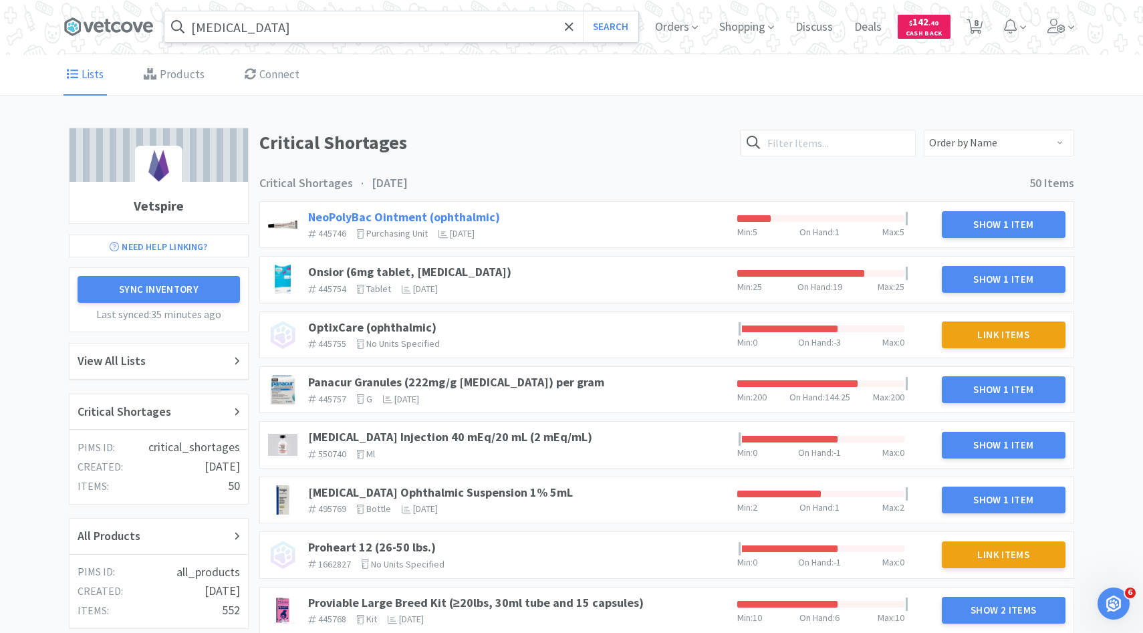
click at [394, 211] on link "NeoPolyBac Ointment (ophthalmic)" at bounding box center [404, 216] width 192 height 15
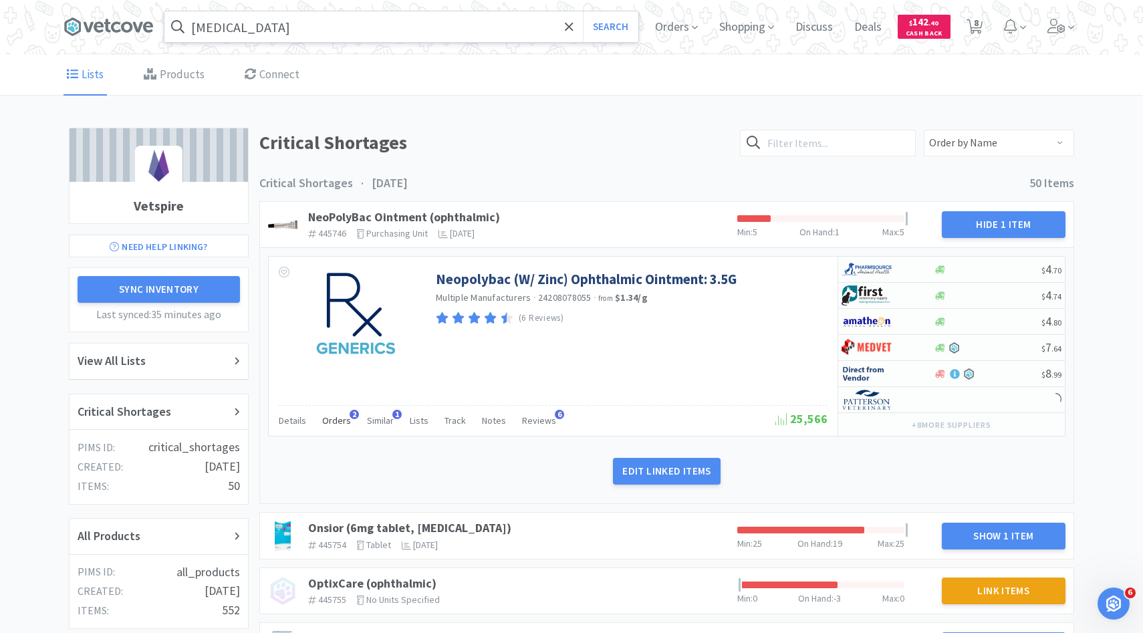
click at [338, 422] on span "Orders" at bounding box center [336, 421] width 29 height 12
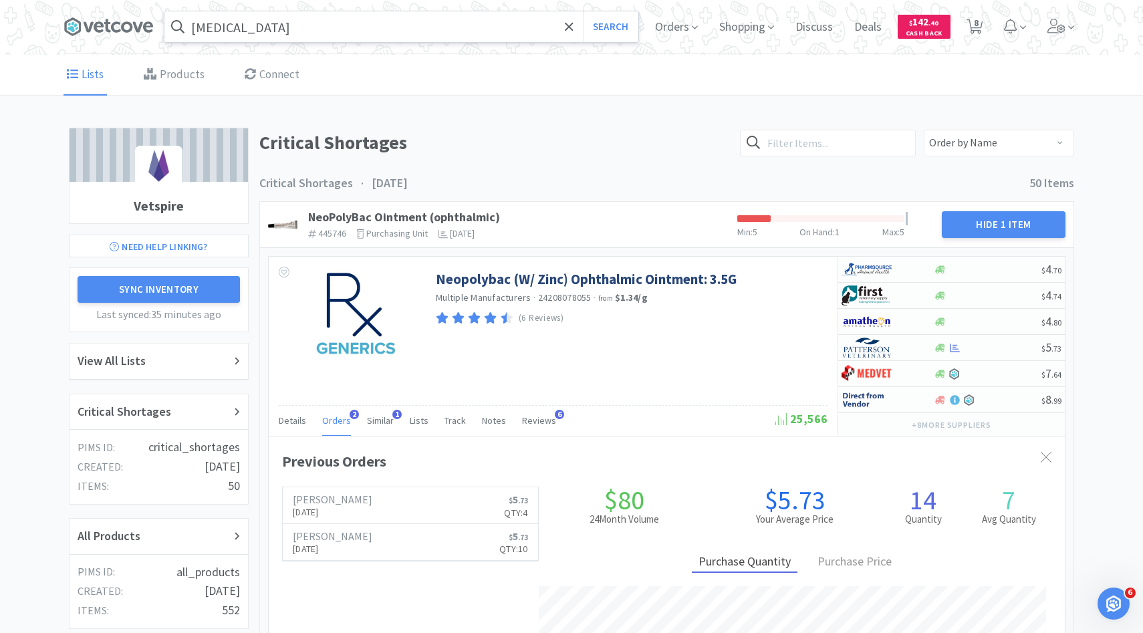
click at [338, 422] on span "Orders" at bounding box center [336, 421] width 29 height 12
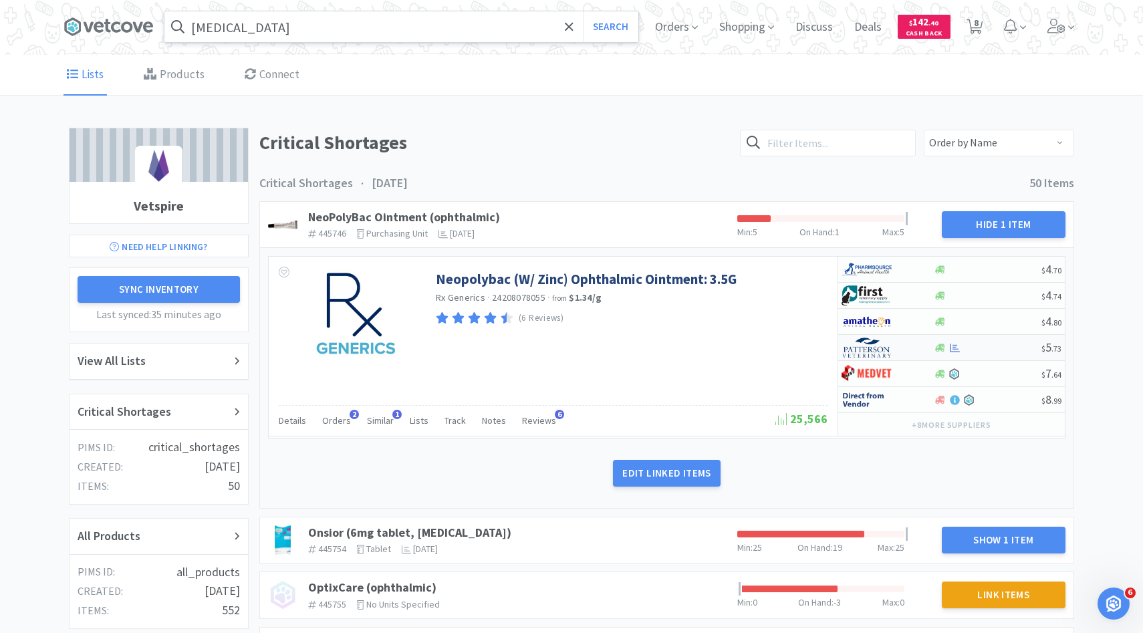
click at [873, 348] on img at bounding box center [867, 348] width 50 height 20
select select "1"
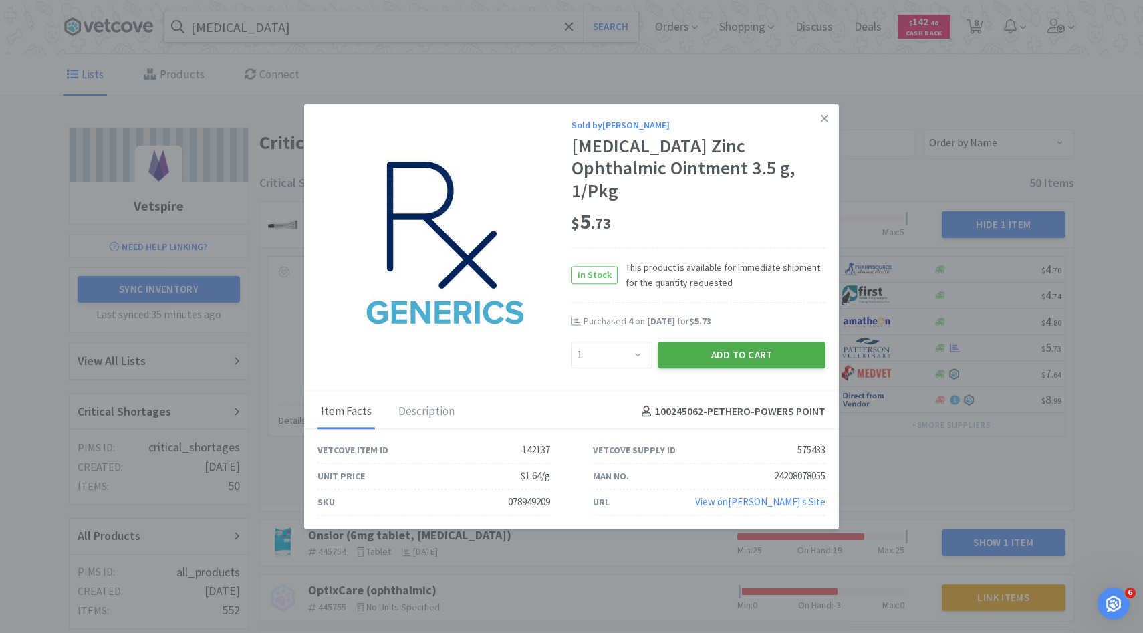
click at [715, 344] on button "Add to Cart" at bounding box center [742, 355] width 168 height 27
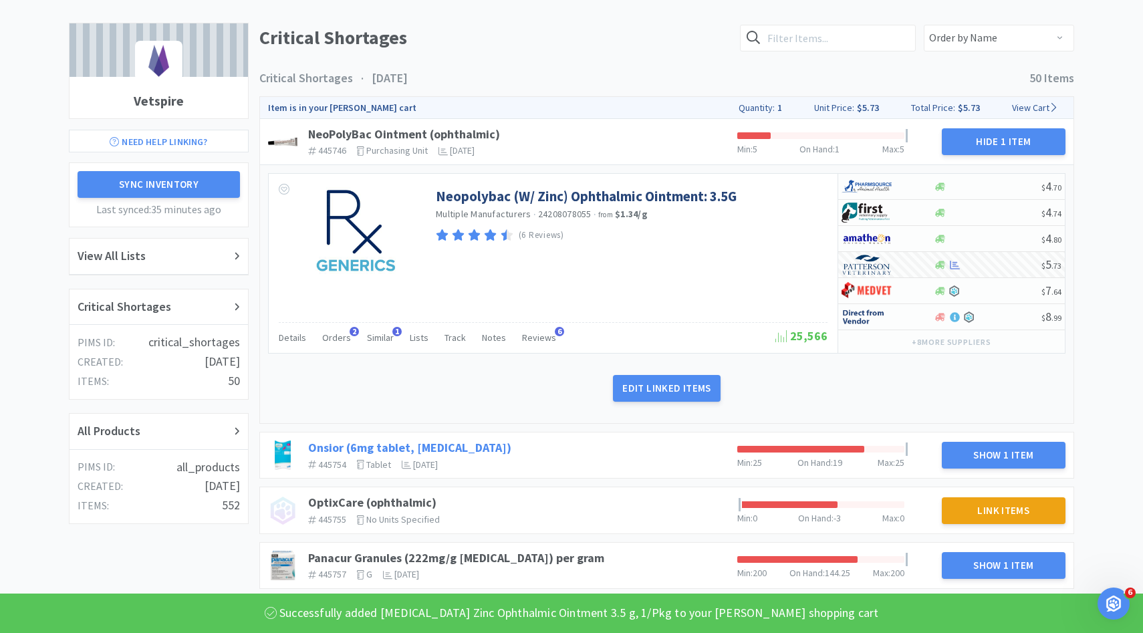
click at [459, 447] on link "Onsior (6mg tablet, [MEDICAL_DATA])" at bounding box center [409, 447] width 203 height 15
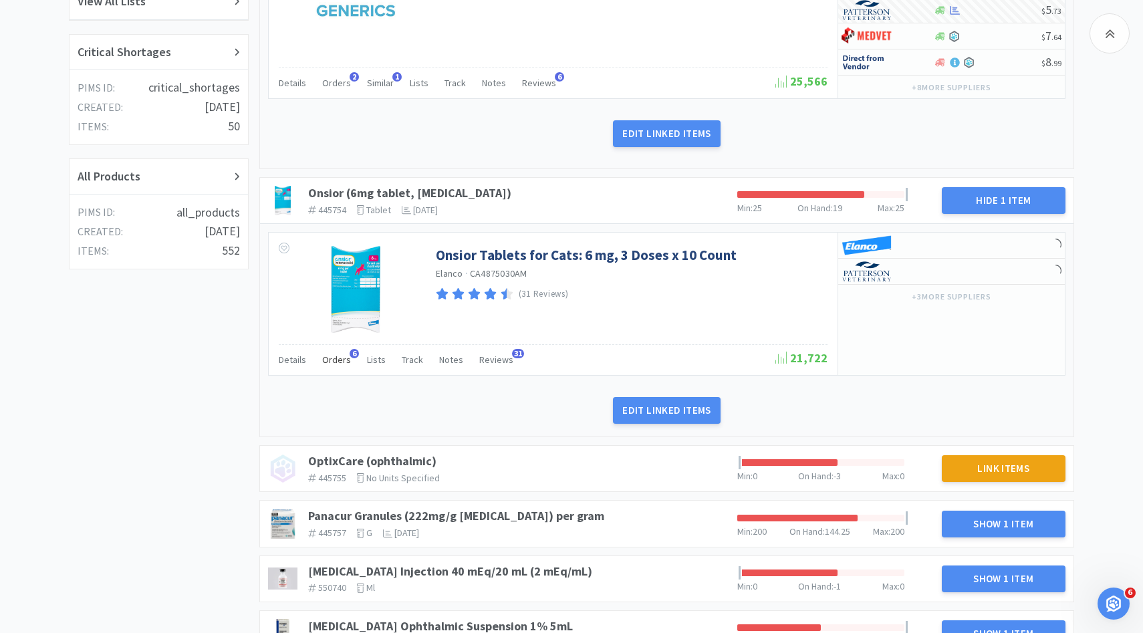
click at [342, 362] on span "Orders" at bounding box center [336, 360] width 29 height 12
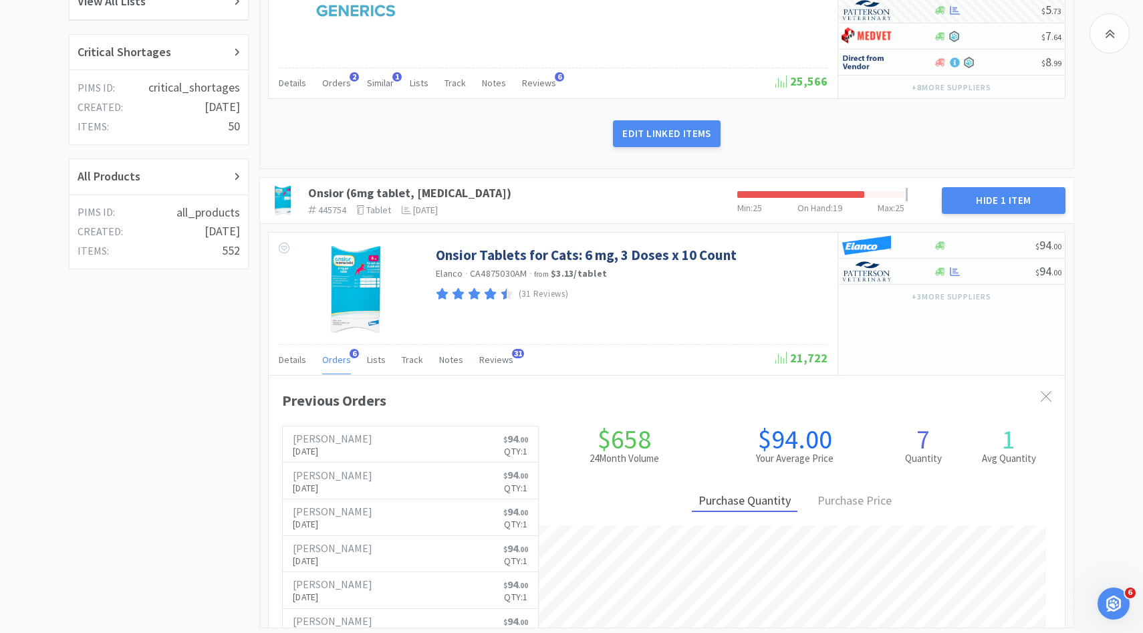
click at [336, 363] on span "Orders" at bounding box center [336, 360] width 29 height 12
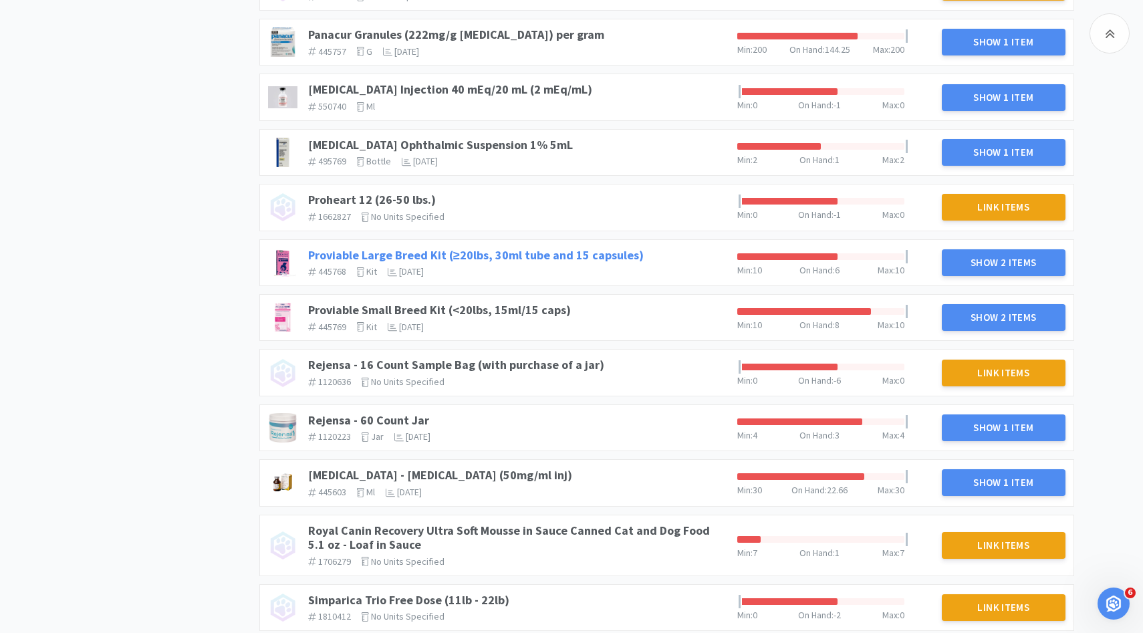
click at [529, 254] on link "Proviable Large Breed Kit (≥20lbs, 30ml tube and 15 capsules)" at bounding box center [476, 254] width 336 height 15
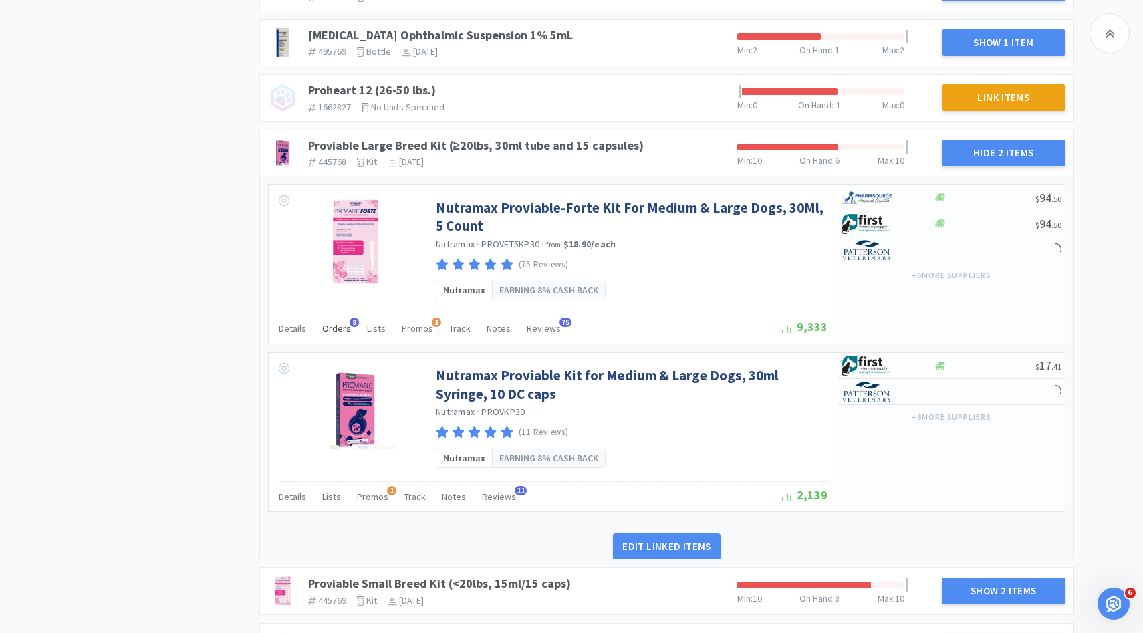
click at [338, 320] on div "Orders 8" at bounding box center [336, 330] width 29 height 25
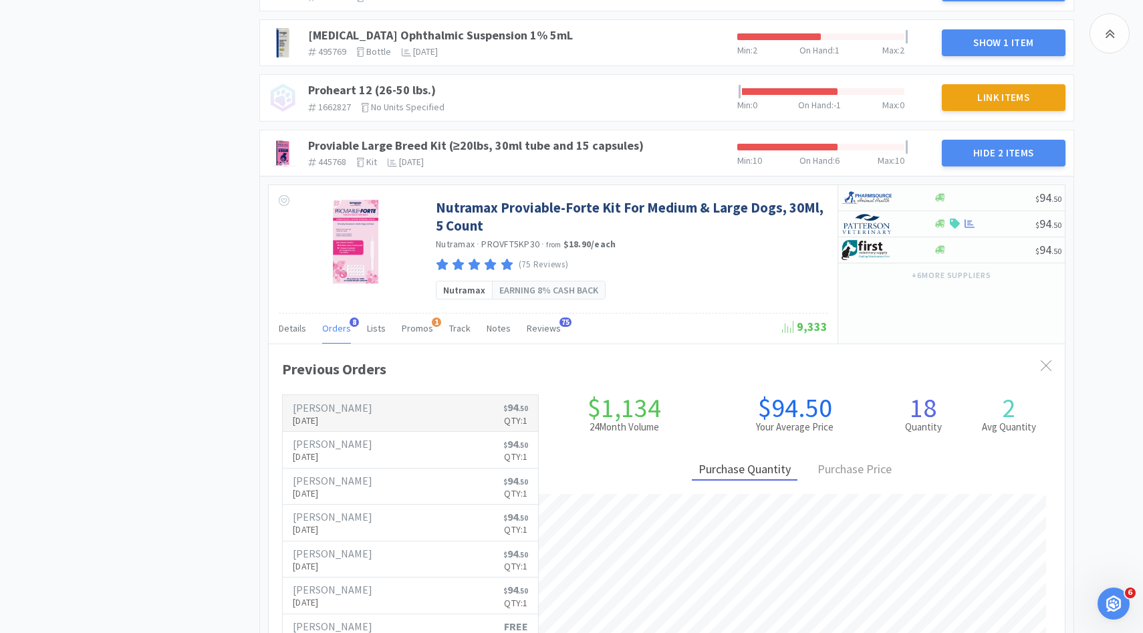
click at [339, 413] on div "[PERSON_NAME] [DATE]" at bounding box center [333, 415] width 80 height 25
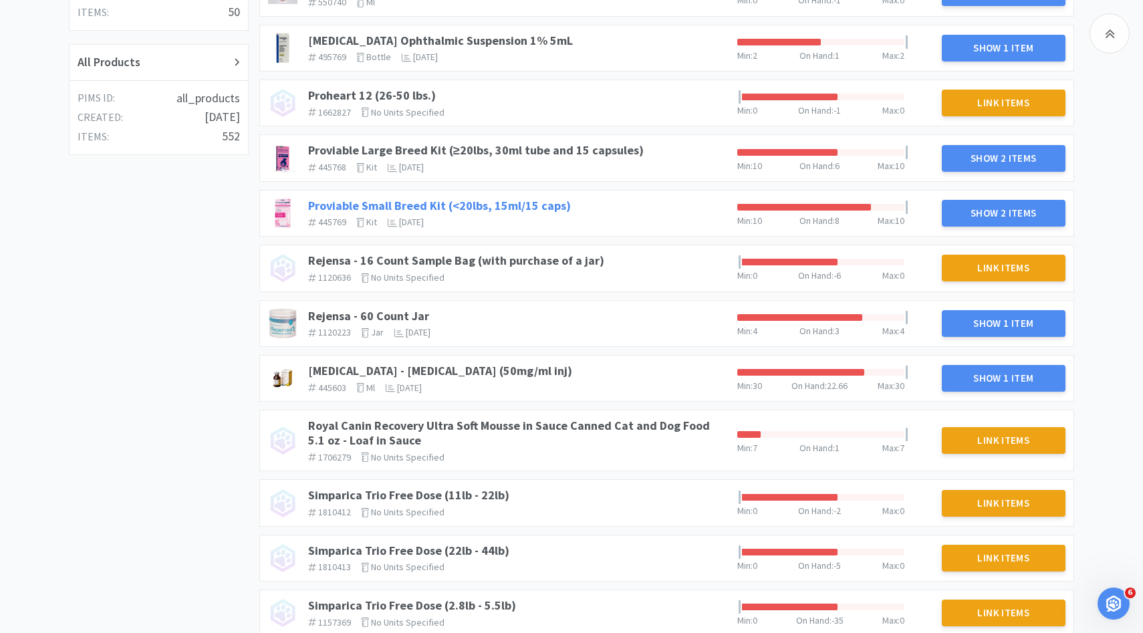
scroll to position [440, 0]
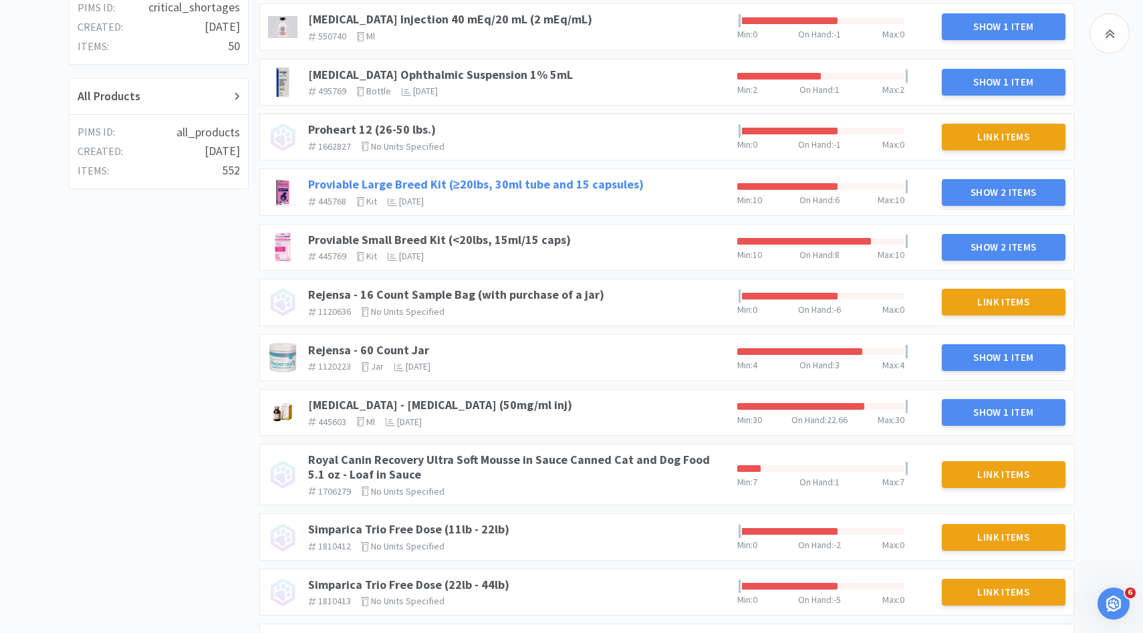
click at [559, 190] on link "Proviable Large Breed Kit (≥20lbs, 30ml tube and 15 capsules)" at bounding box center [476, 184] width 336 height 15
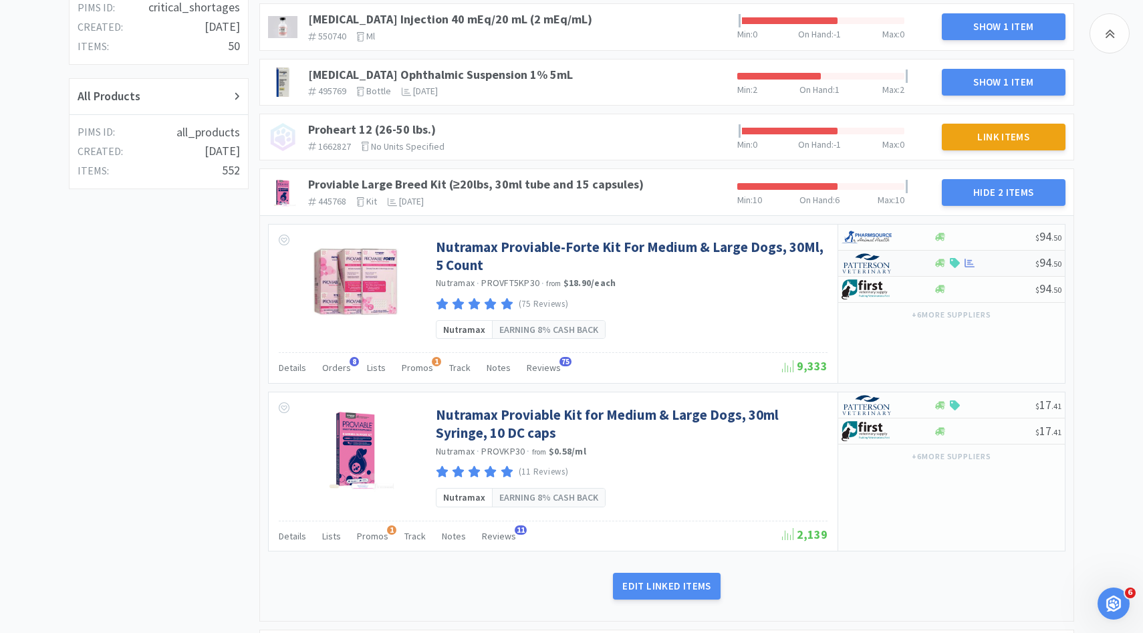
click at [871, 263] on img at bounding box center [867, 263] width 50 height 20
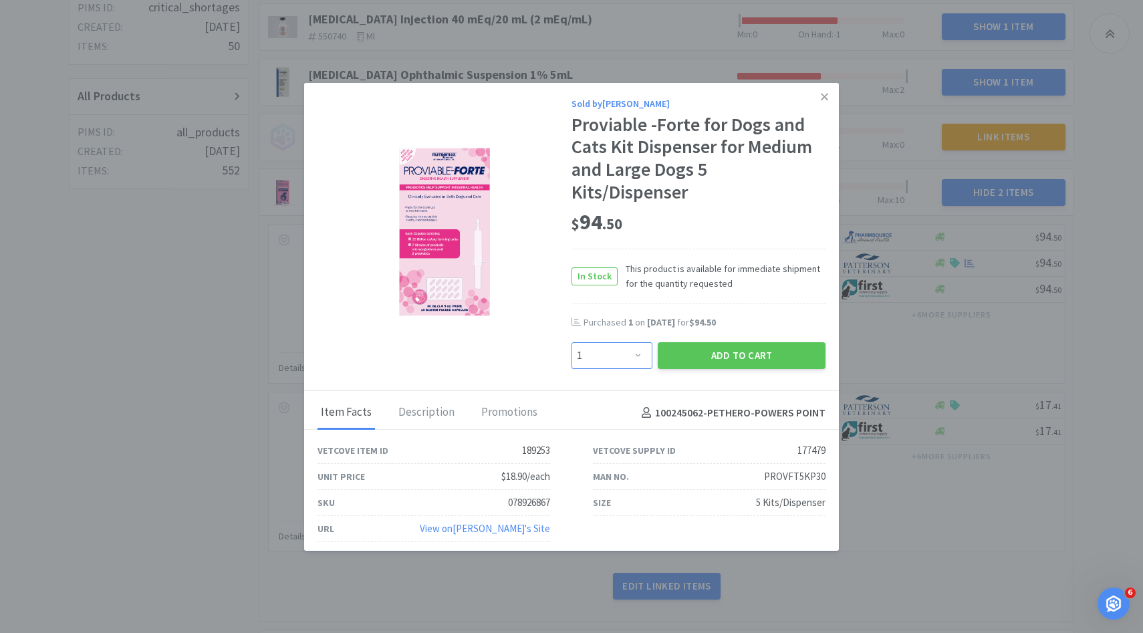
click at [635, 347] on select "Enter Quantity 1 2 3 4 5 6 7 8 9 10 11 12 13 14 15 16 17 18 19 20 Enter Quantity" at bounding box center [612, 355] width 81 height 27
select select "2"
click at [572, 342] on select "Enter Quantity 1 2 3 4 5 6 7 8 9 10 11 12 13 14 15 16 17 18 19 20 Enter Quantity" at bounding box center [612, 355] width 81 height 27
click at [726, 364] on button "Add to Cart" at bounding box center [742, 355] width 168 height 27
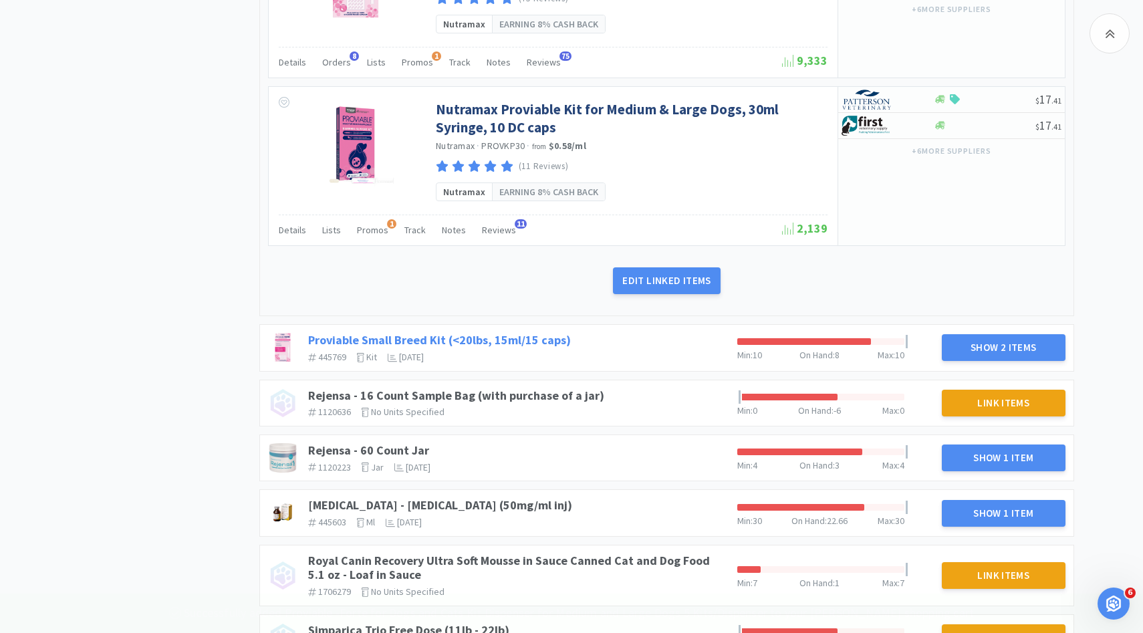
click at [472, 344] on link "Proviable Small Breed Kit (<20lbs, 15ml/15 caps)" at bounding box center [439, 339] width 263 height 15
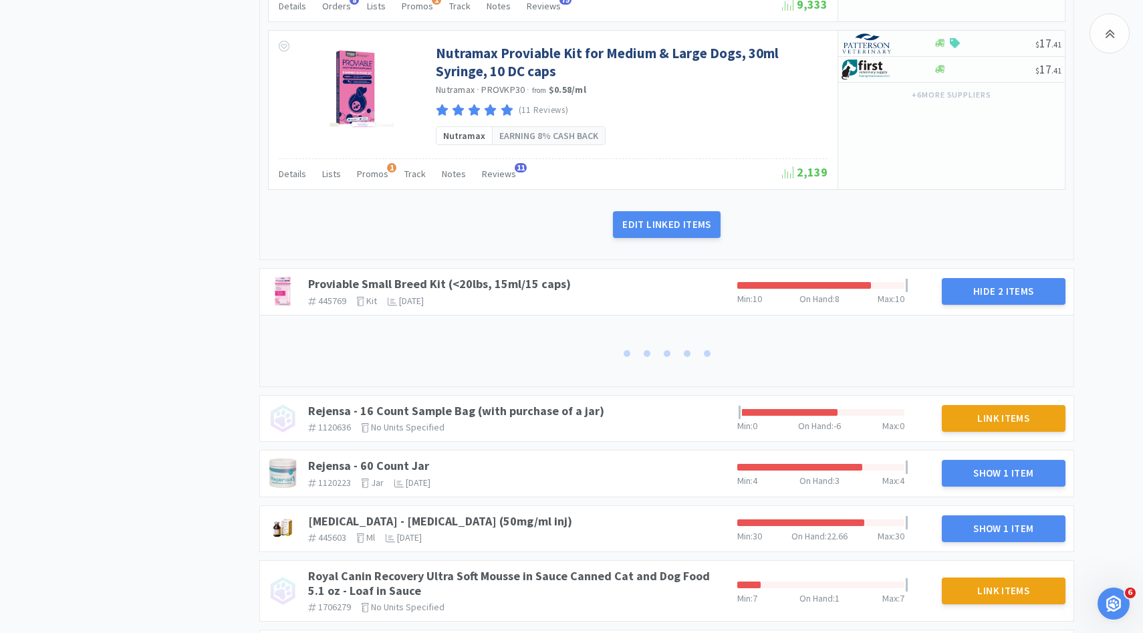
scroll to position [943, 0]
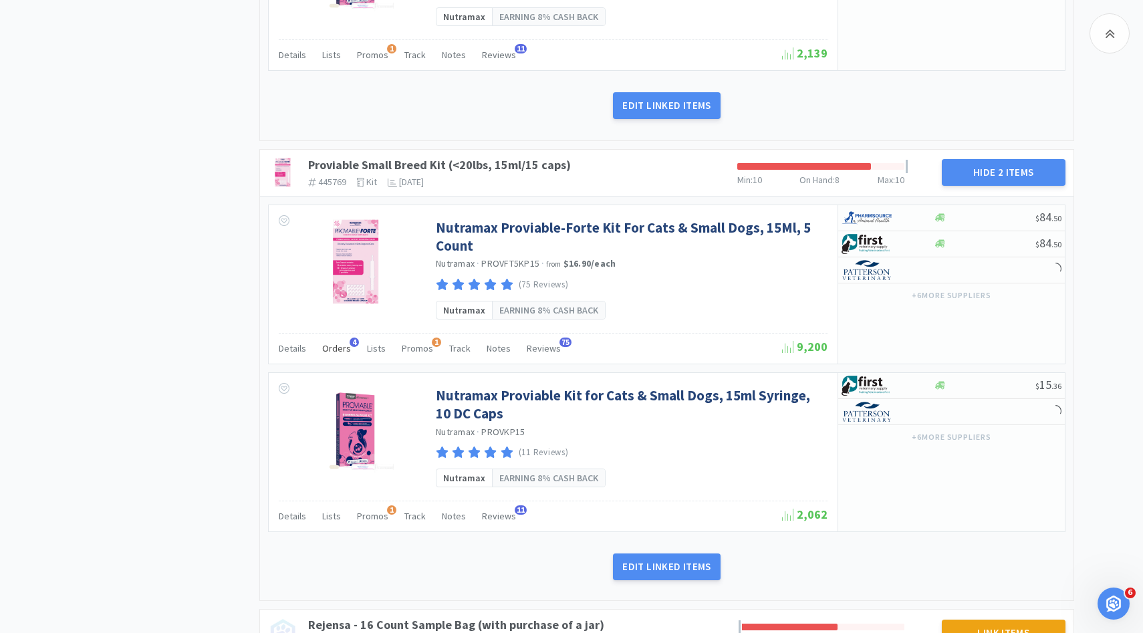
click at [335, 354] on div "Orders 4" at bounding box center [336, 350] width 29 height 25
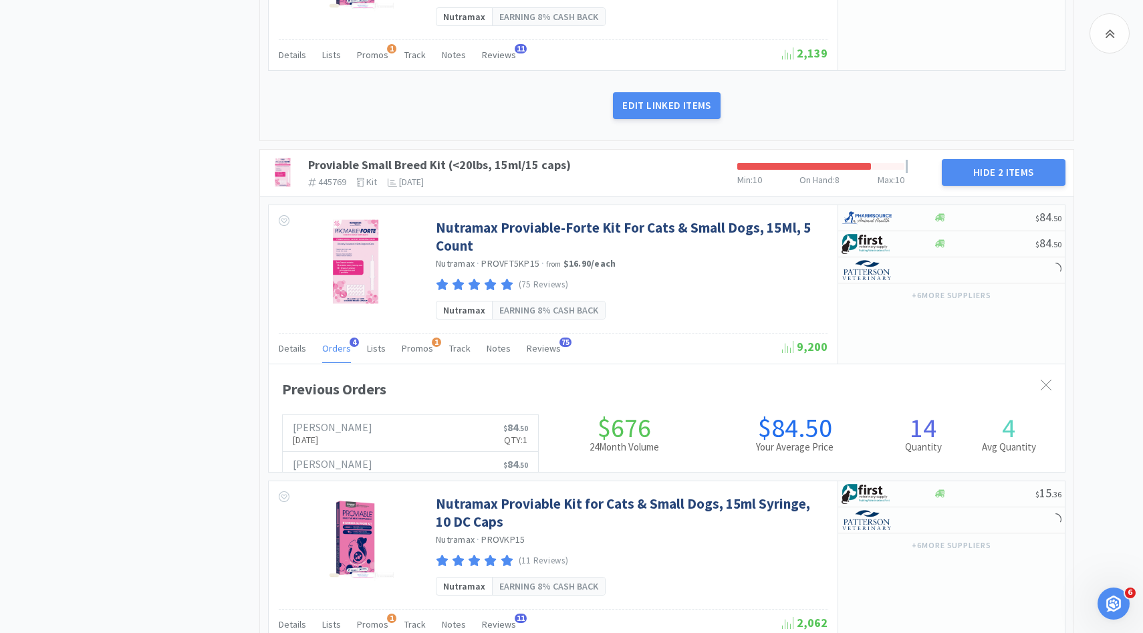
scroll to position [366, 796]
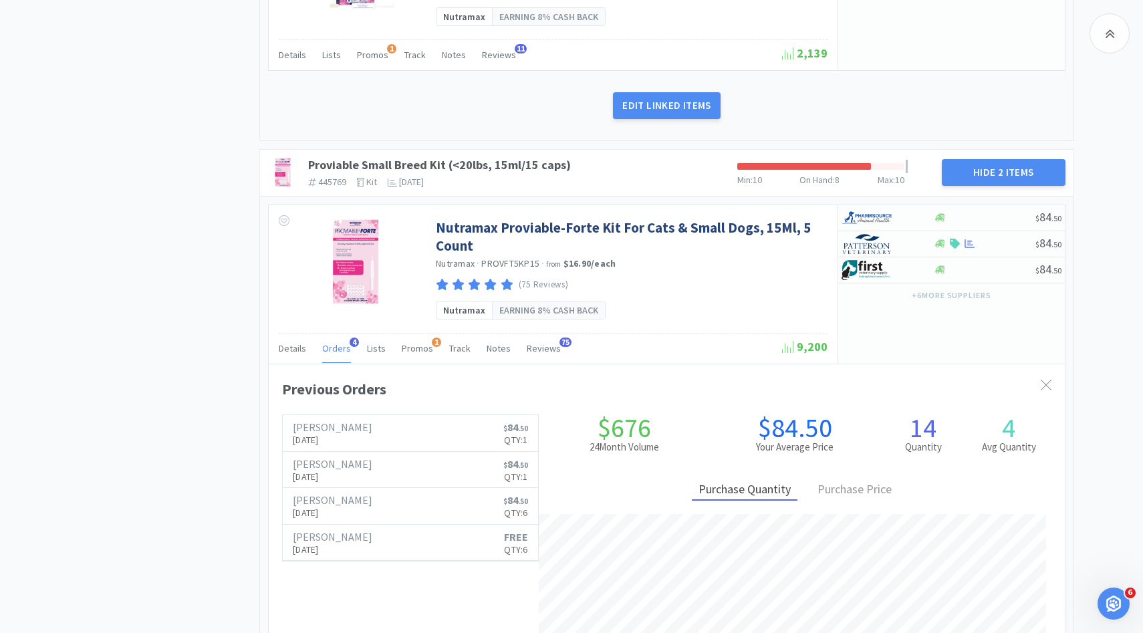
click at [335, 354] on div "Orders 4" at bounding box center [336, 350] width 29 height 25
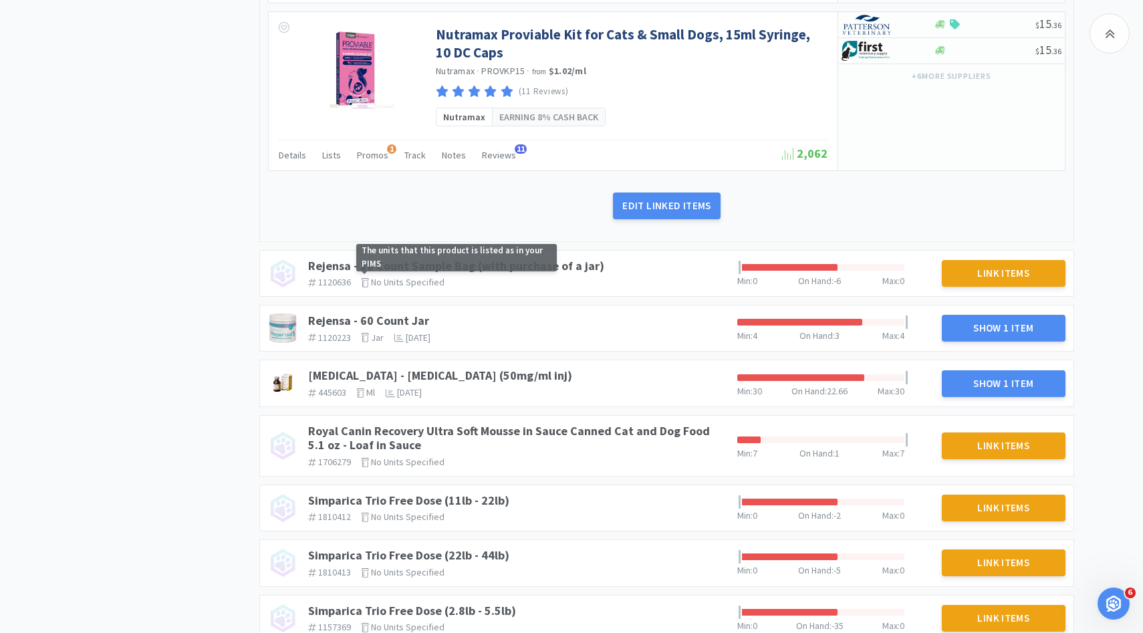
scroll to position [1379, 0]
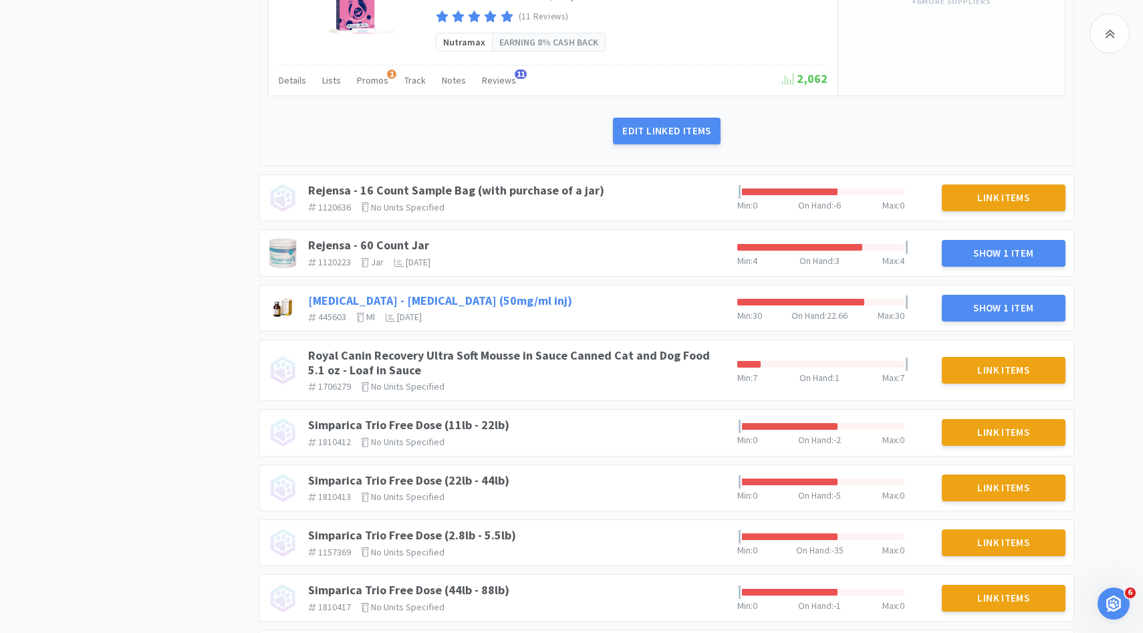
click at [460, 298] on link "[MEDICAL_DATA] - [MEDICAL_DATA] (50mg/ml inj)" at bounding box center [440, 300] width 264 height 15
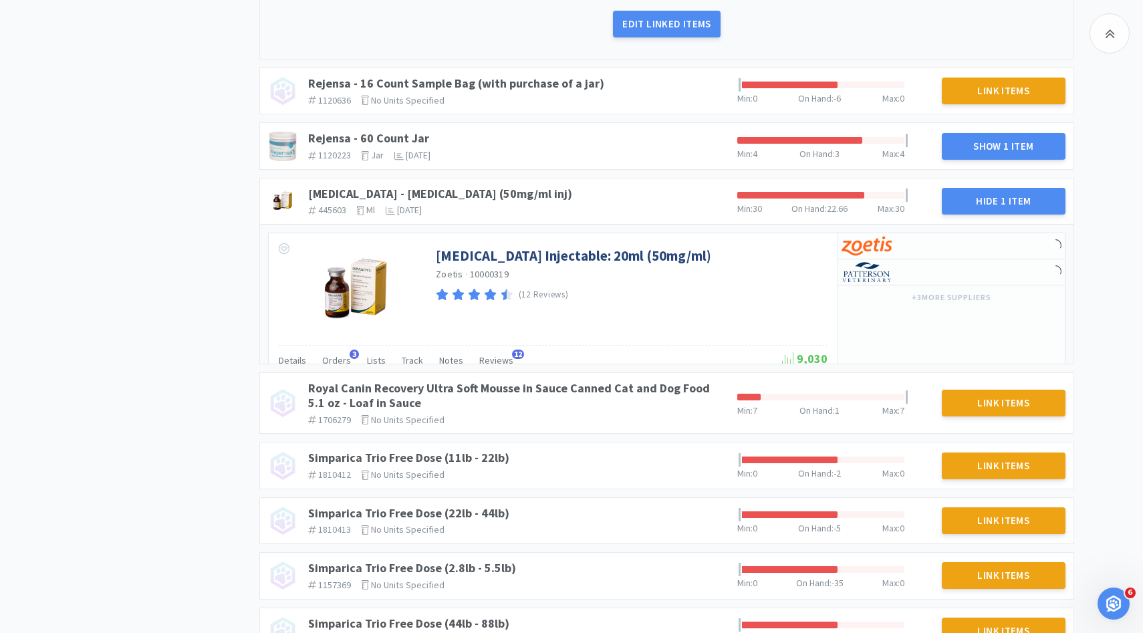
scroll to position [1492, 0]
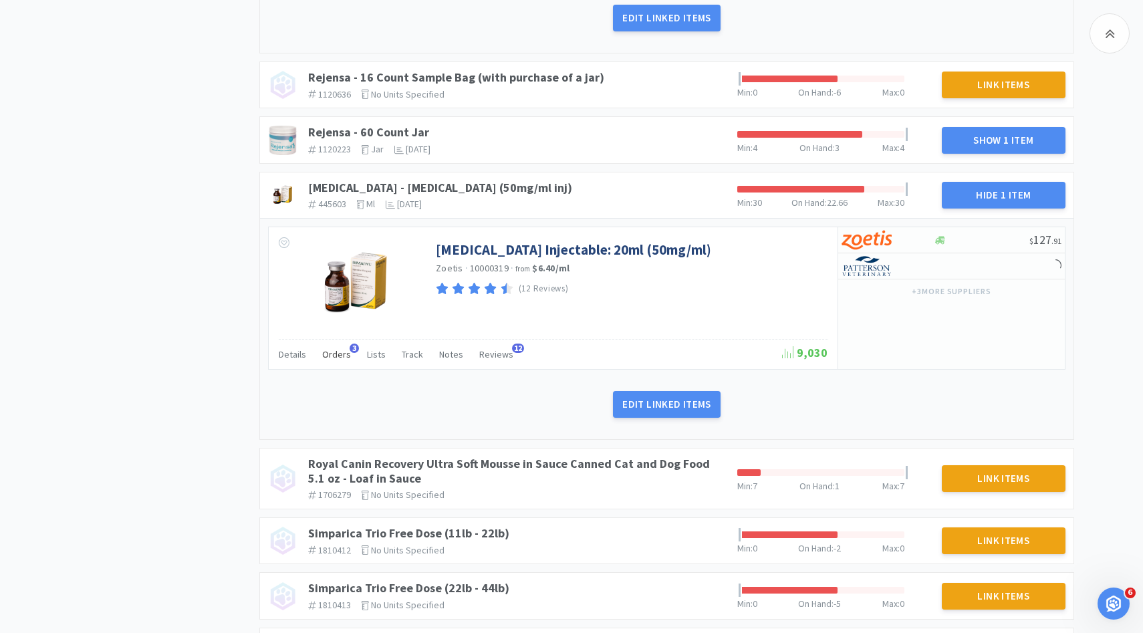
click at [336, 358] on span "Orders" at bounding box center [336, 354] width 29 height 12
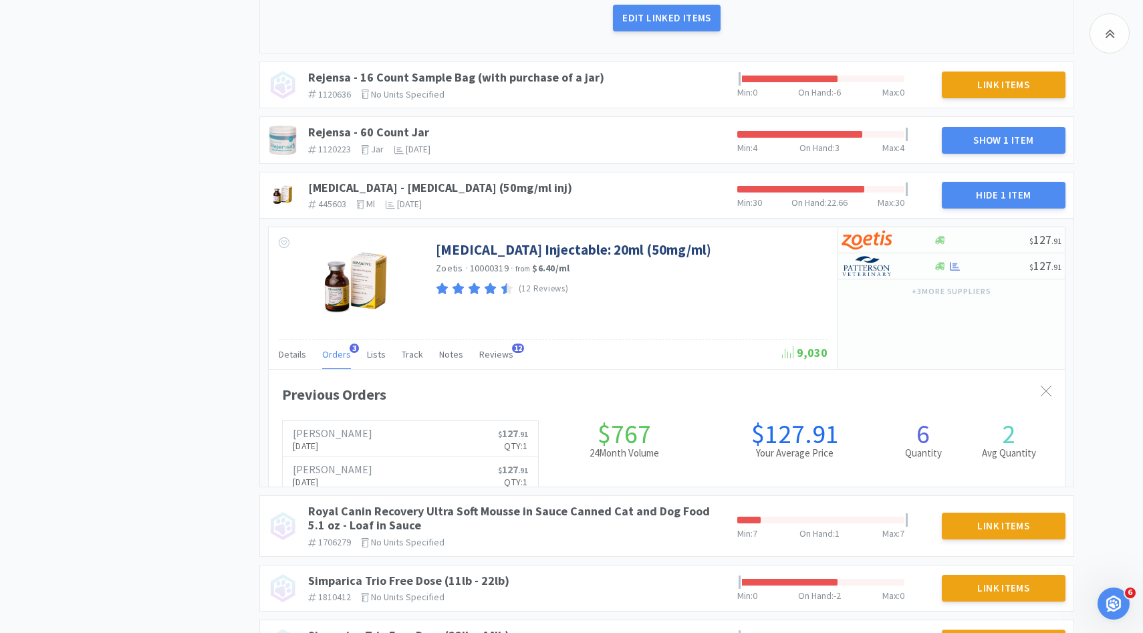
scroll to position [366, 796]
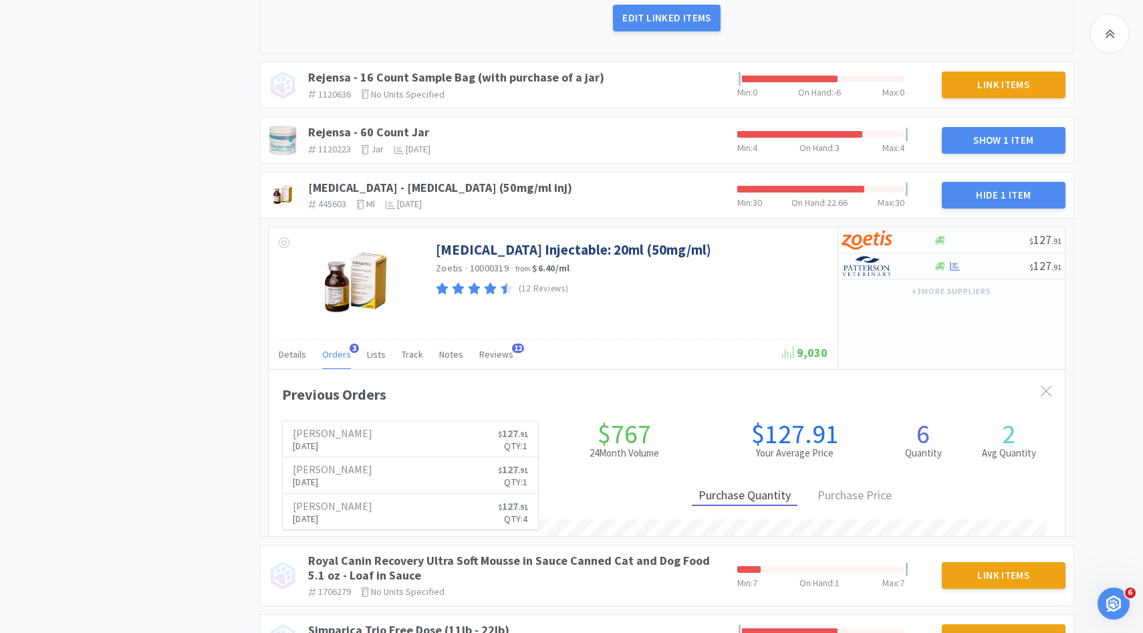
click at [336, 358] on span "Orders" at bounding box center [336, 354] width 29 height 12
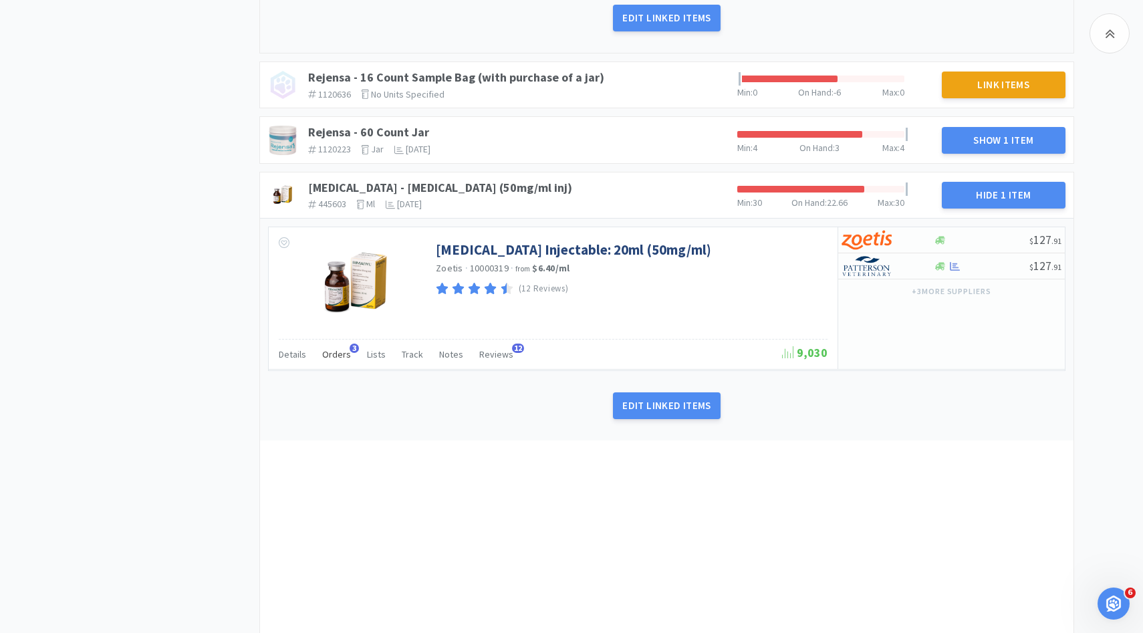
click at [335, 358] on span "Orders" at bounding box center [336, 354] width 29 height 12
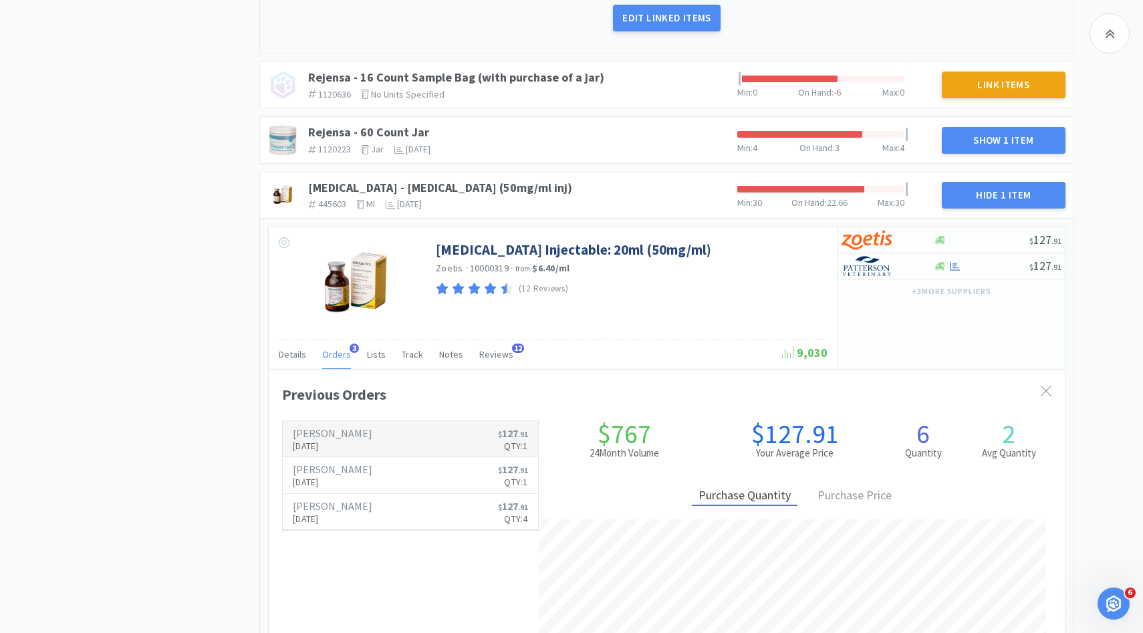
click at [342, 433] on h6 "[PERSON_NAME]" at bounding box center [333, 433] width 80 height 11
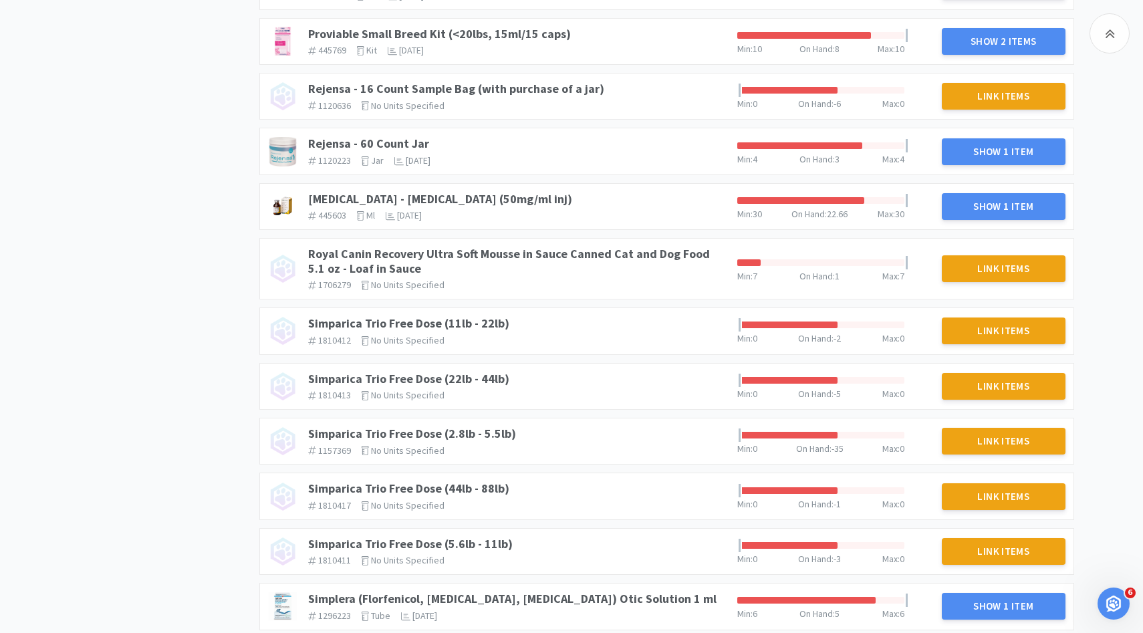
scroll to position [599, 0]
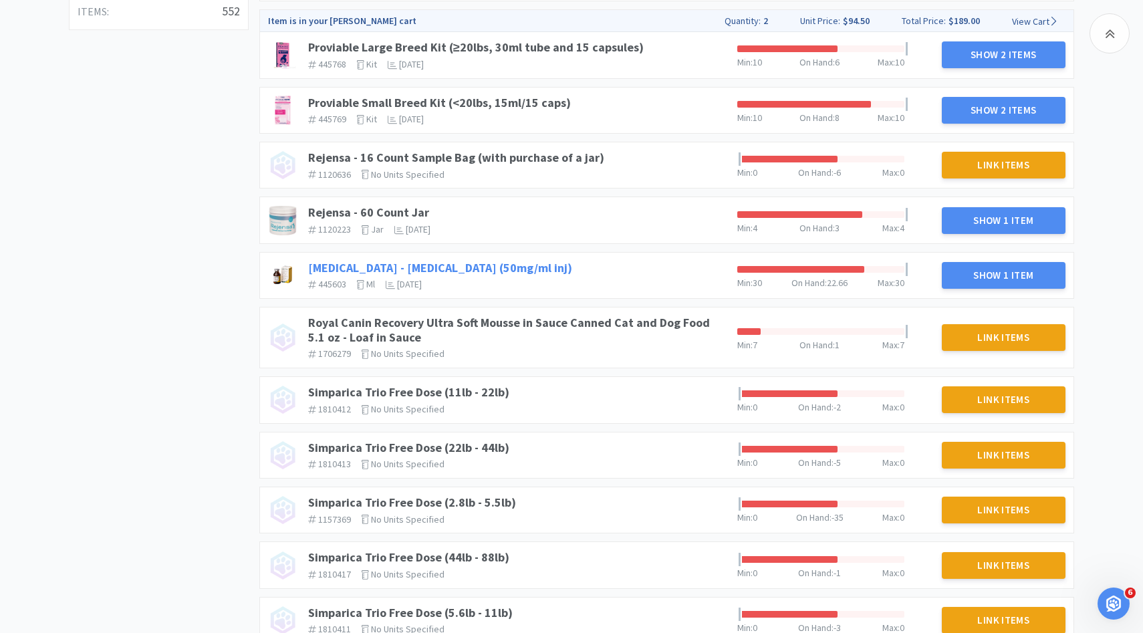
click at [441, 267] on link "[MEDICAL_DATA] - [MEDICAL_DATA] (50mg/ml inj)" at bounding box center [440, 267] width 264 height 15
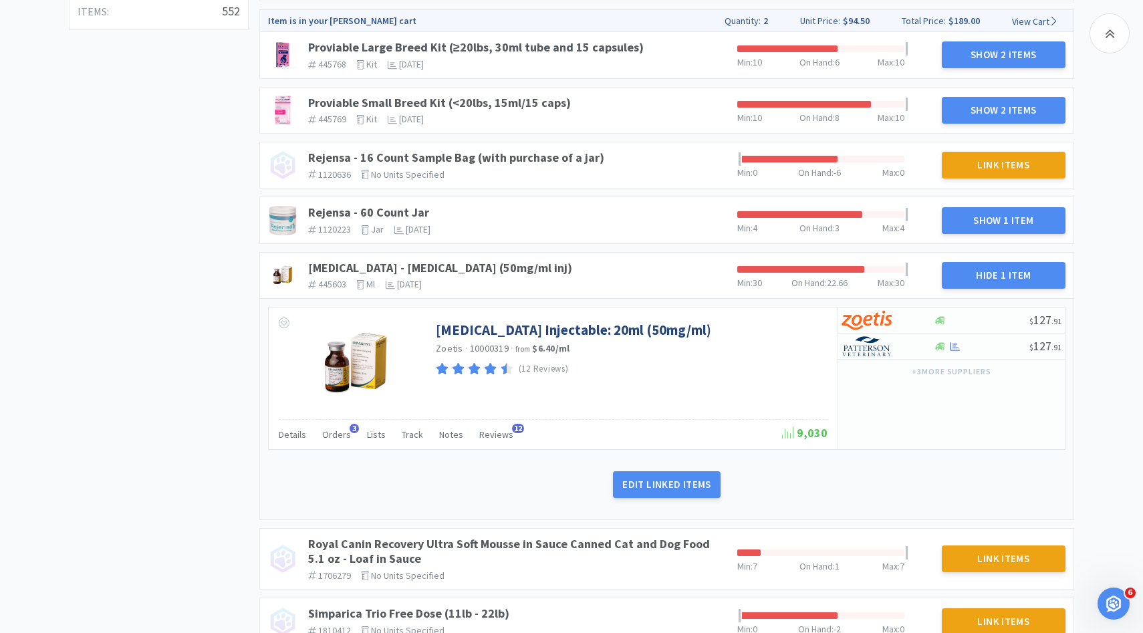
click at [889, 362] on div "+ 3 more supplier s" at bounding box center [951, 371] width 227 height 23
click at [885, 357] on div at bounding box center [879, 346] width 74 height 23
select select "1"
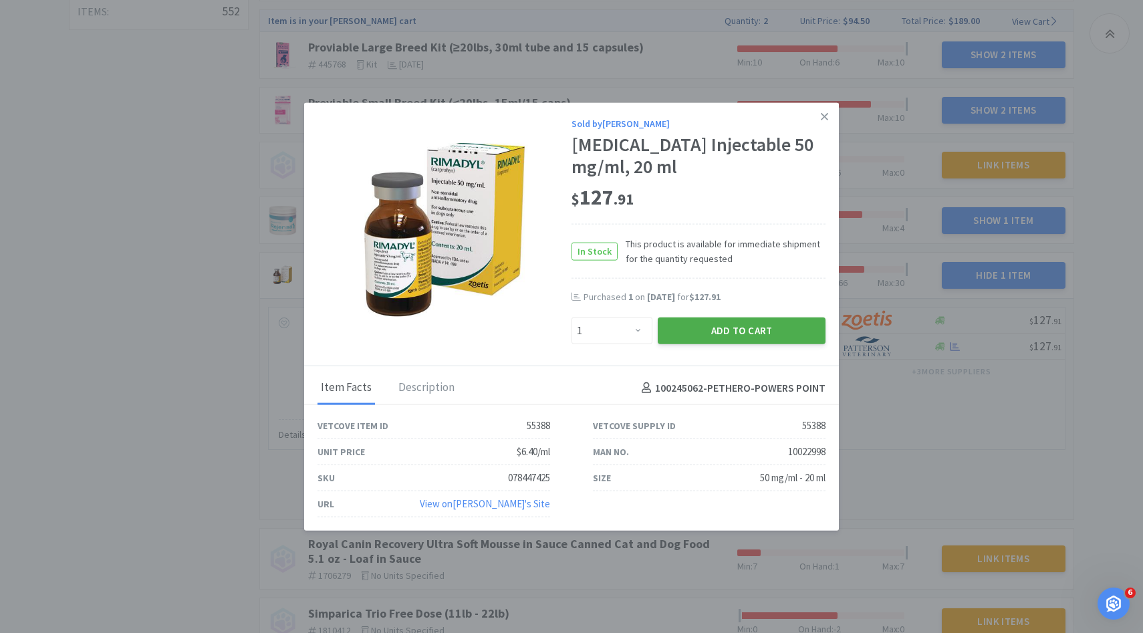
click at [770, 328] on button "Add to Cart" at bounding box center [742, 331] width 168 height 27
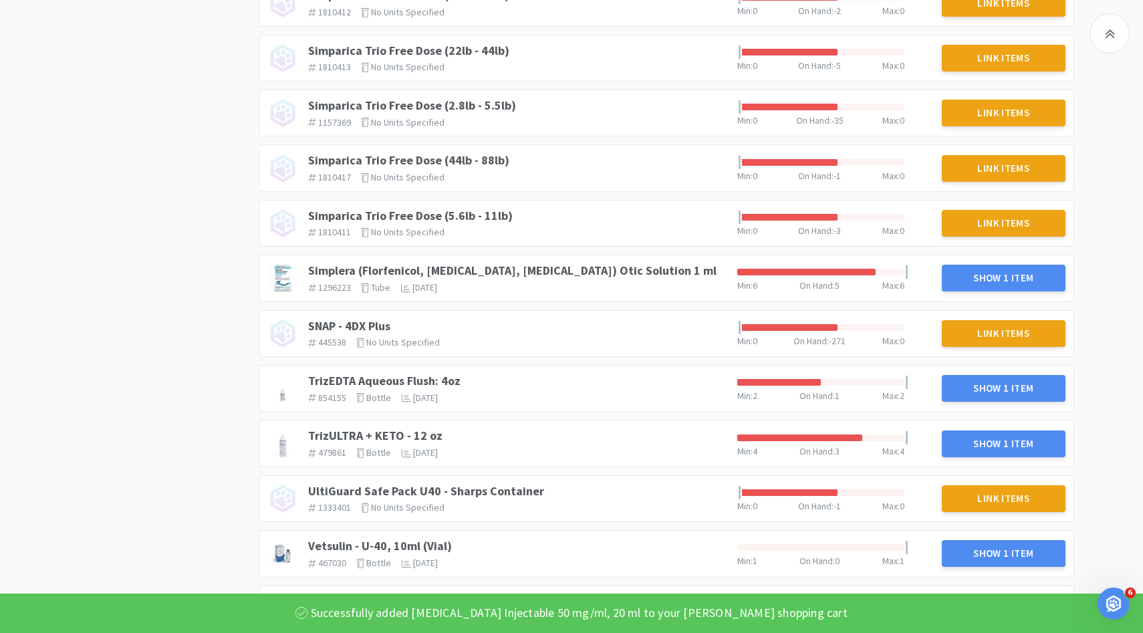
scroll to position [1251, 0]
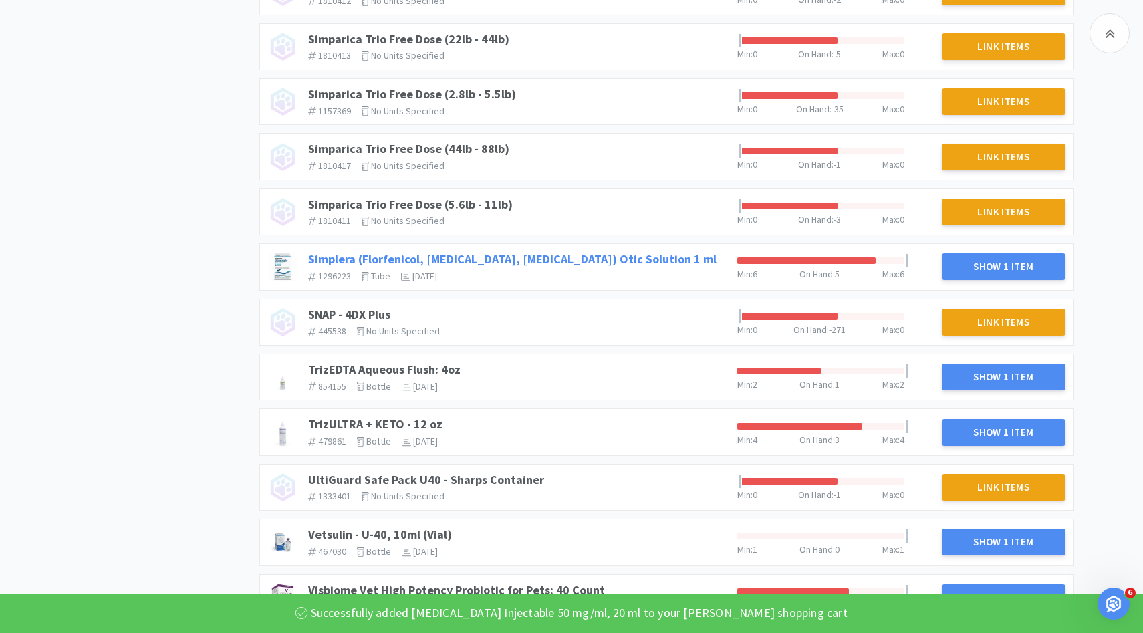
click at [524, 255] on link "Simplera (Florfenicol, [MEDICAL_DATA], [MEDICAL_DATA]) Otic Solution 1 ml" at bounding box center [512, 258] width 409 height 15
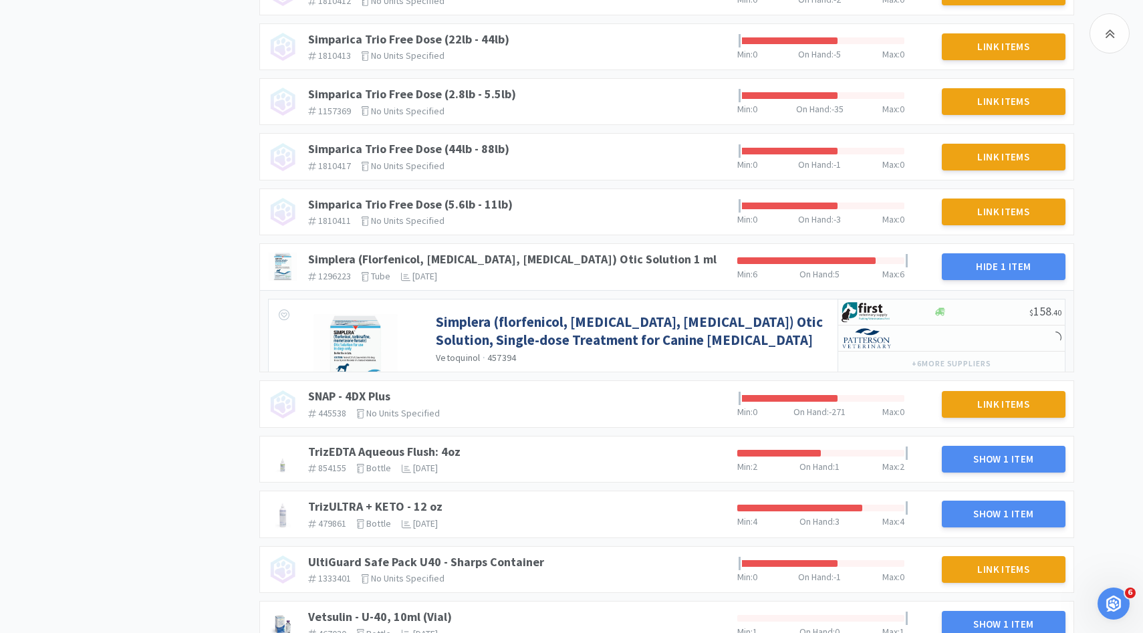
scroll to position [1358, 0]
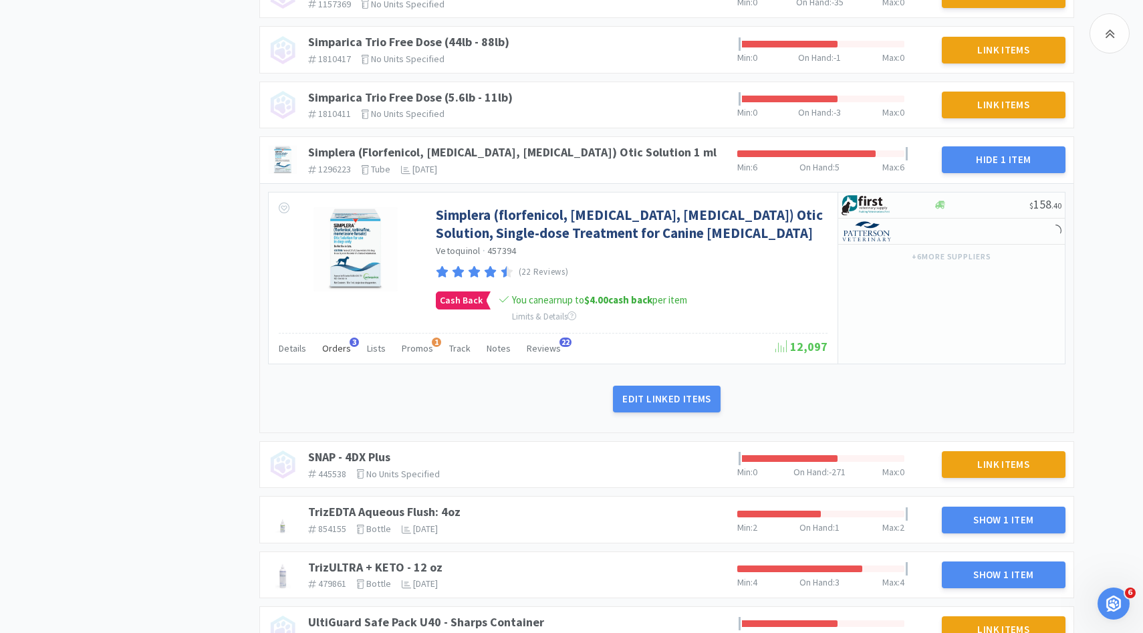
click at [330, 354] on span "Orders" at bounding box center [336, 348] width 29 height 12
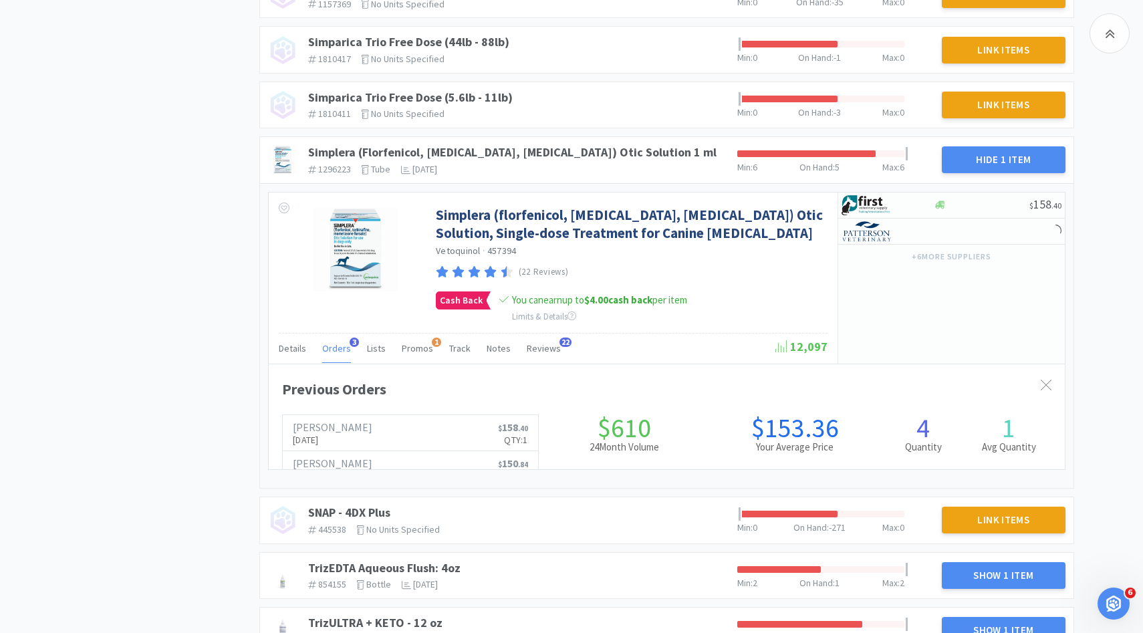
scroll to position [668254, 667824]
click at [330, 354] on span "Orders" at bounding box center [336, 348] width 29 height 12
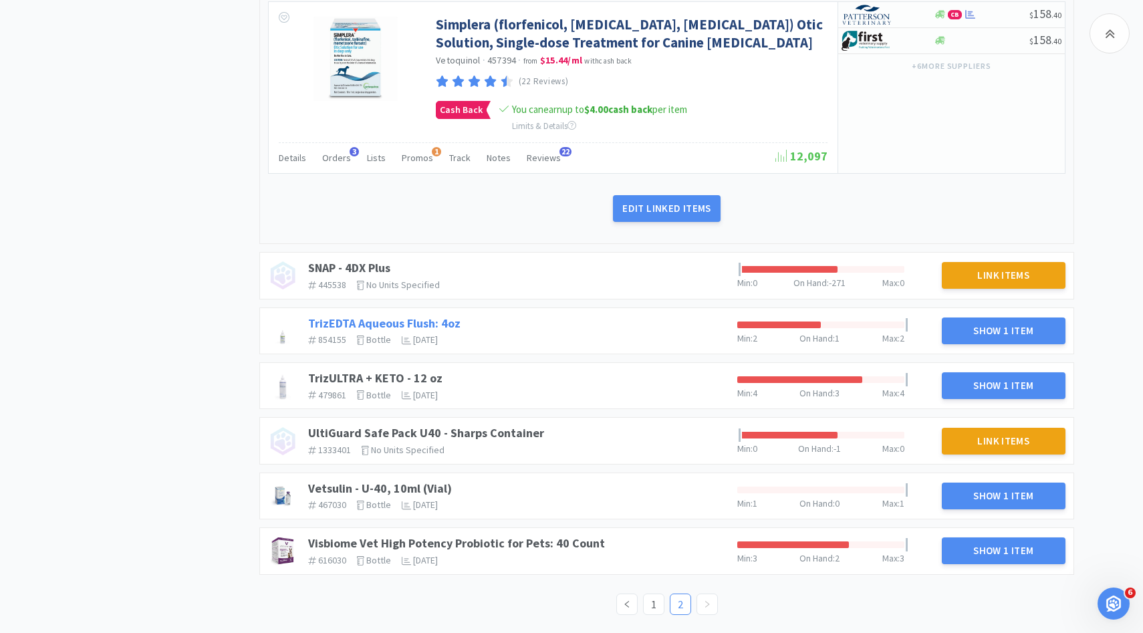
click at [437, 320] on link "TrizEDTA Aqueous Flush: 4oz" at bounding box center [384, 323] width 152 height 15
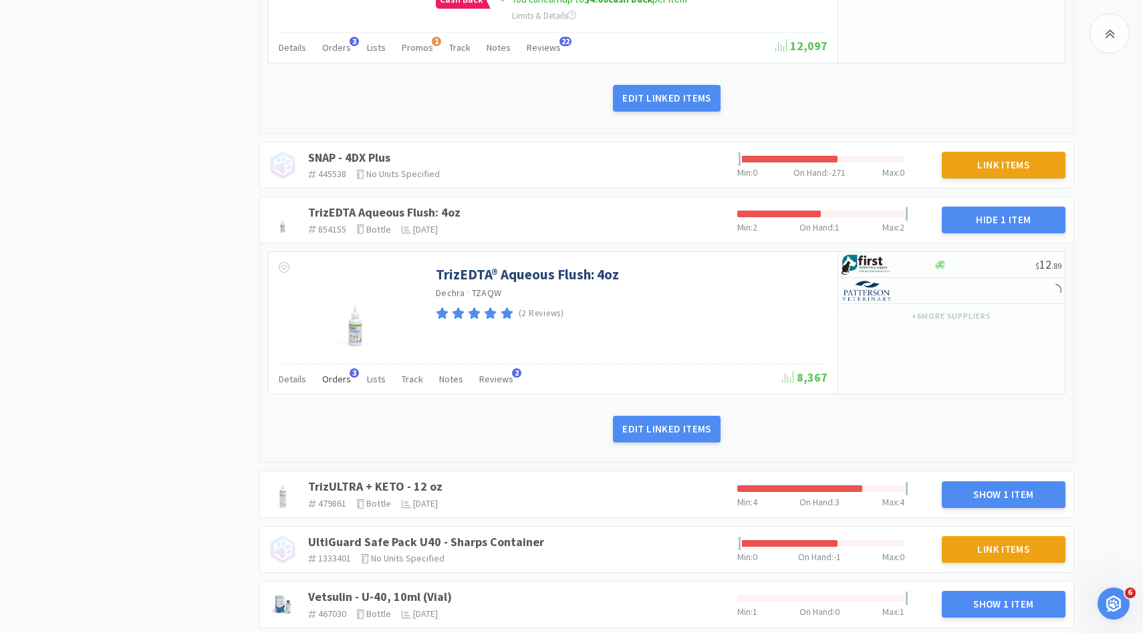
click at [342, 376] on span "Orders" at bounding box center [336, 379] width 29 height 12
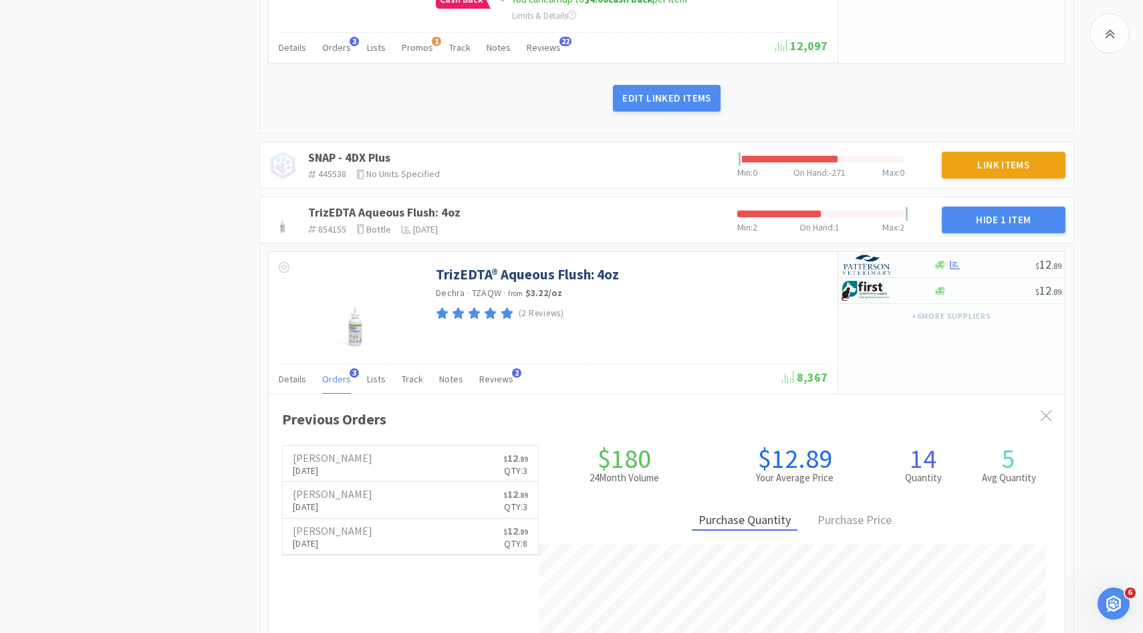
click at [332, 384] on span "Orders" at bounding box center [336, 379] width 29 height 12
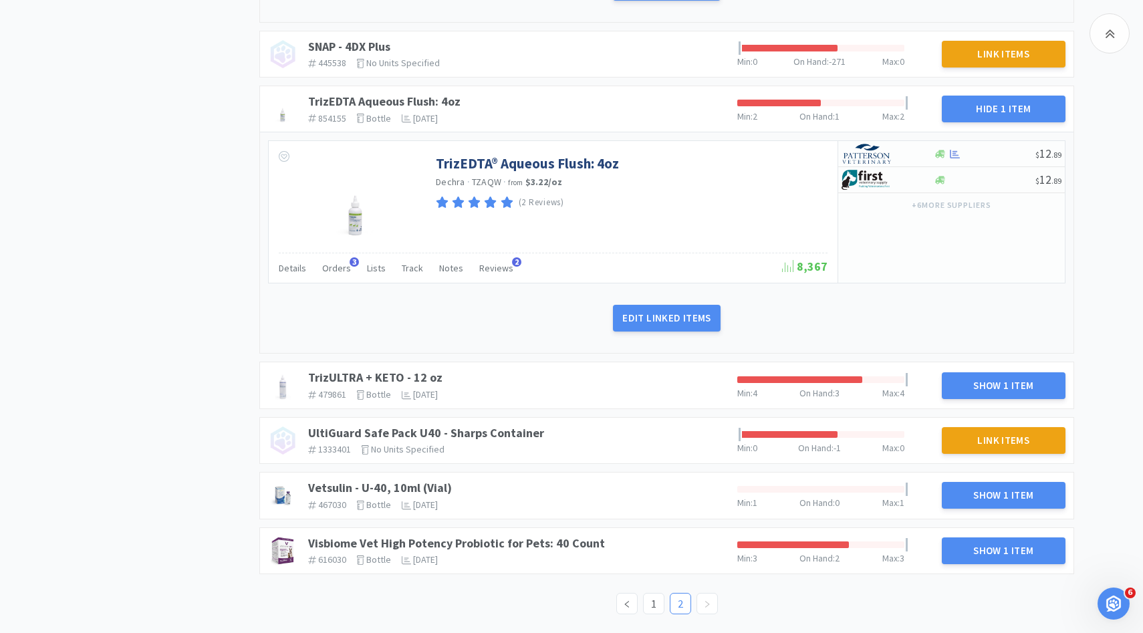
click at [419, 378] on link "TrizULTRA + KETO - 12 oz" at bounding box center [375, 377] width 134 height 15
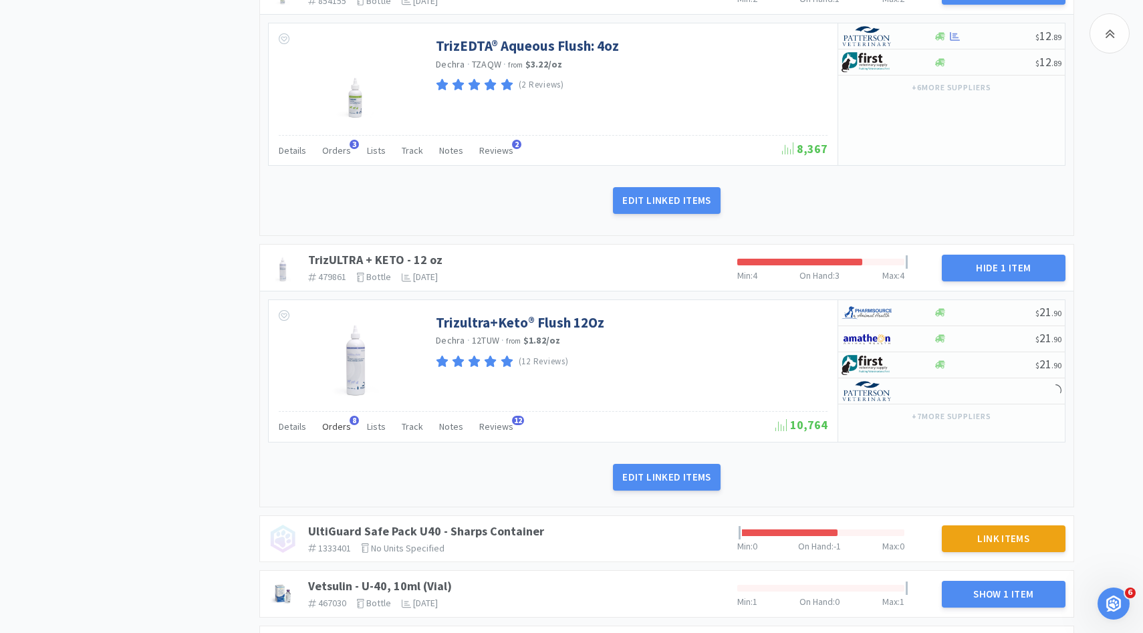
click at [340, 422] on span "Orders" at bounding box center [336, 427] width 29 height 12
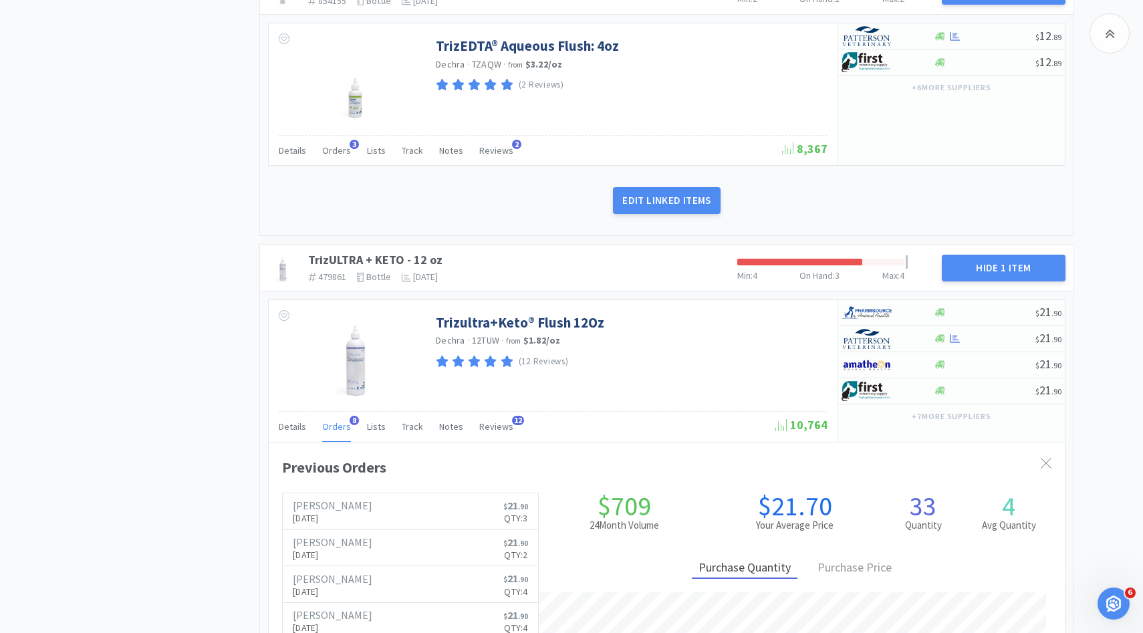
click at [340, 422] on span "Orders" at bounding box center [336, 427] width 29 height 12
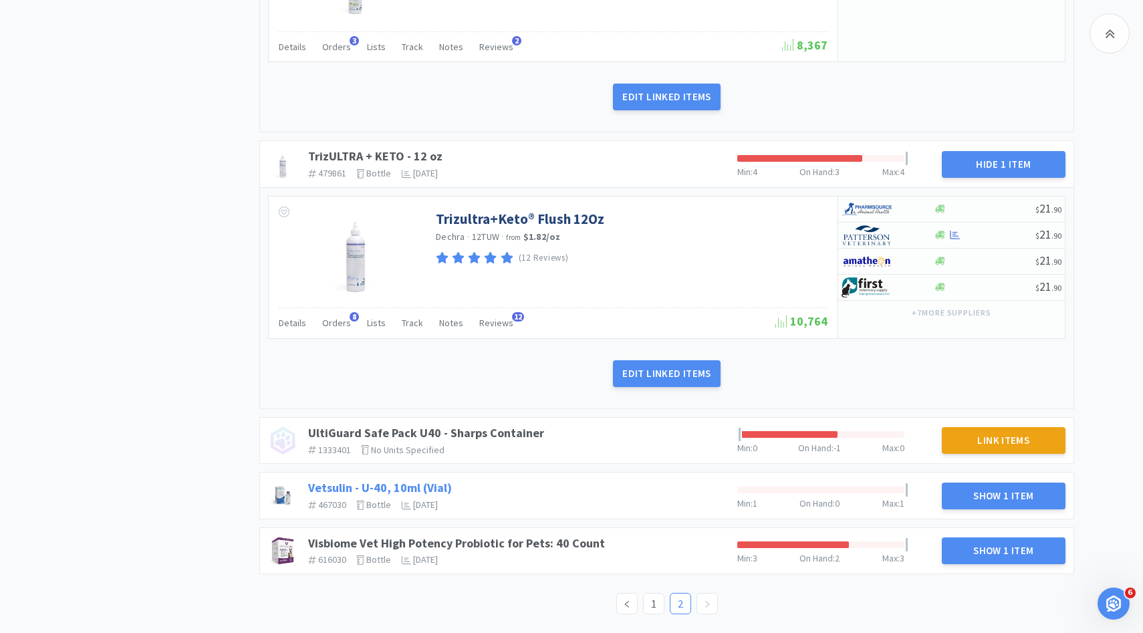
click at [435, 485] on link "Vetsulin - U-40, 10ml (Vial)" at bounding box center [380, 487] width 144 height 15
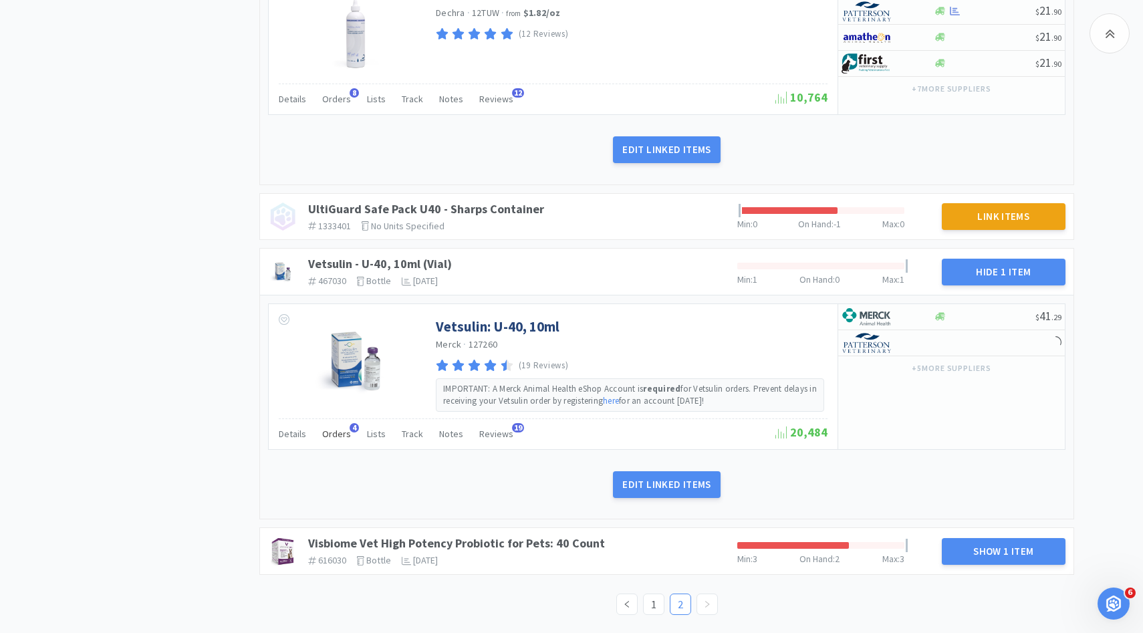
click at [334, 445] on div "Orders 4" at bounding box center [336, 435] width 29 height 25
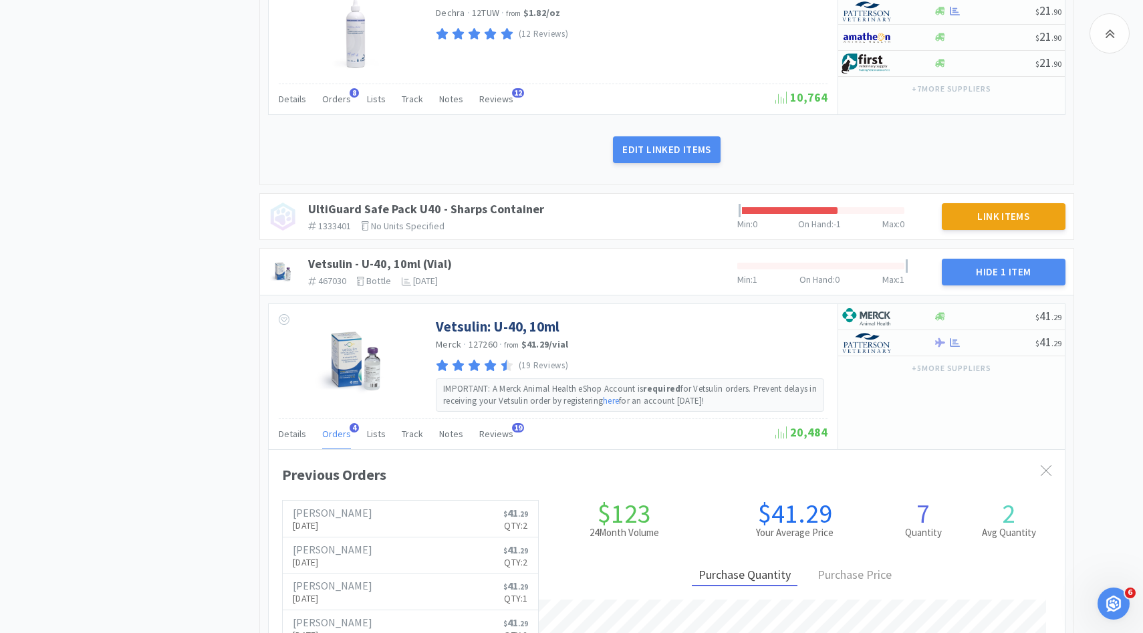
click at [334, 445] on div "Orders 4" at bounding box center [336, 435] width 29 height 25
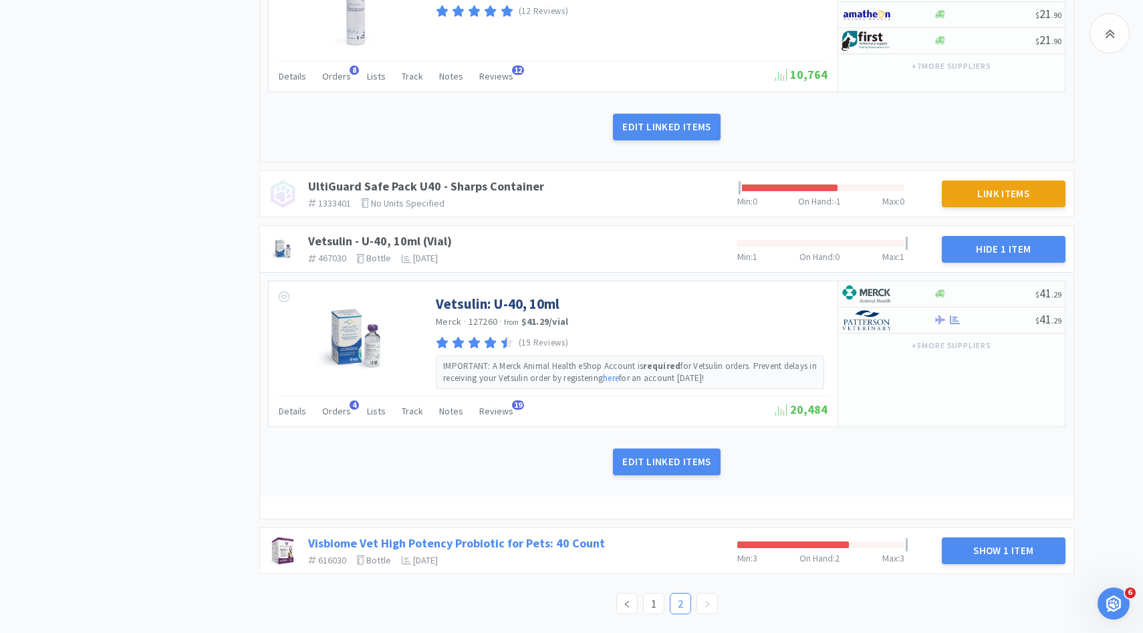
click at [503, 548] on link "Visbiome Vet High Potency Probiotic for Pets: 40 Count" at bounding box center [456, 543] width 297 height 15
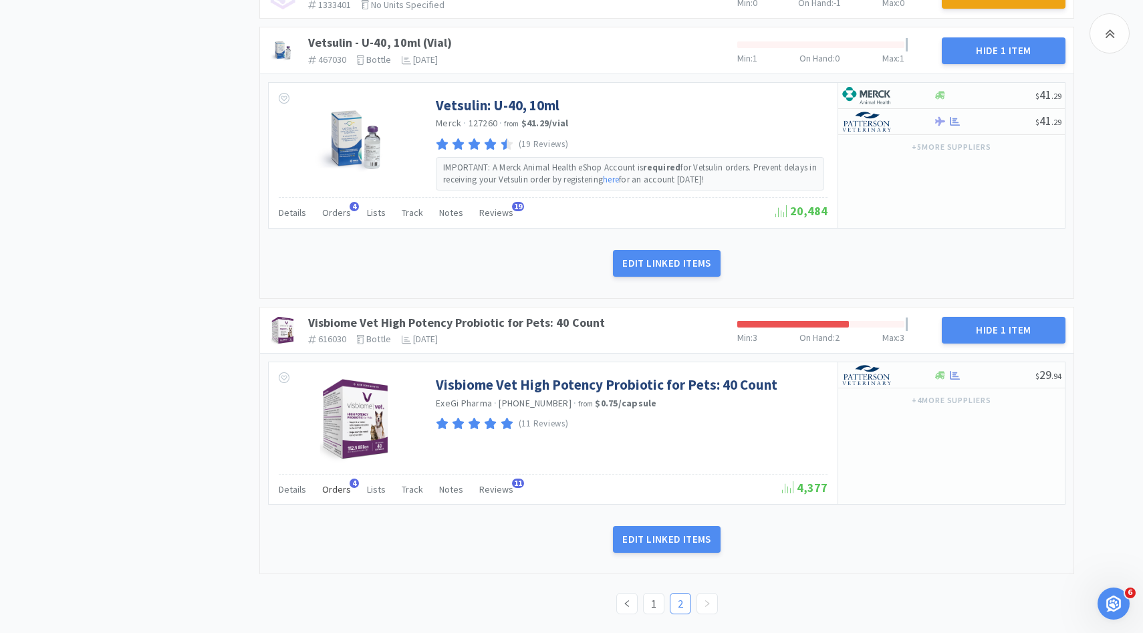
click at [332, 500] on div "Orders 4" at bounding box center [336, 491] width 29 height 25
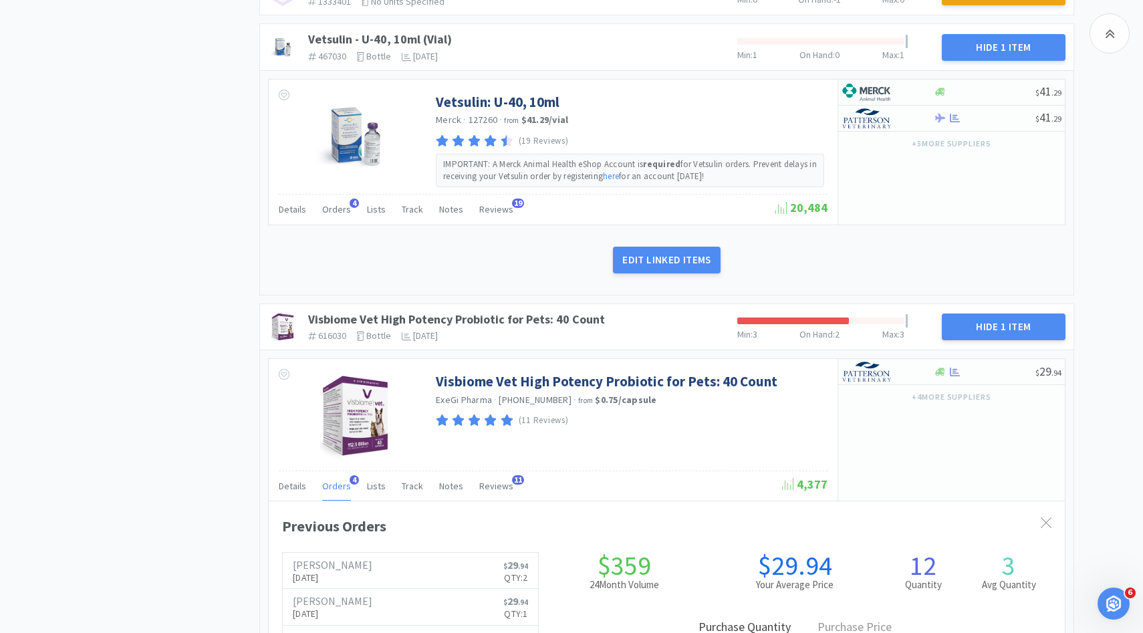
click at [334, 494] on div "Orders 4" at bounding box center [336, 487] width 29 height 25
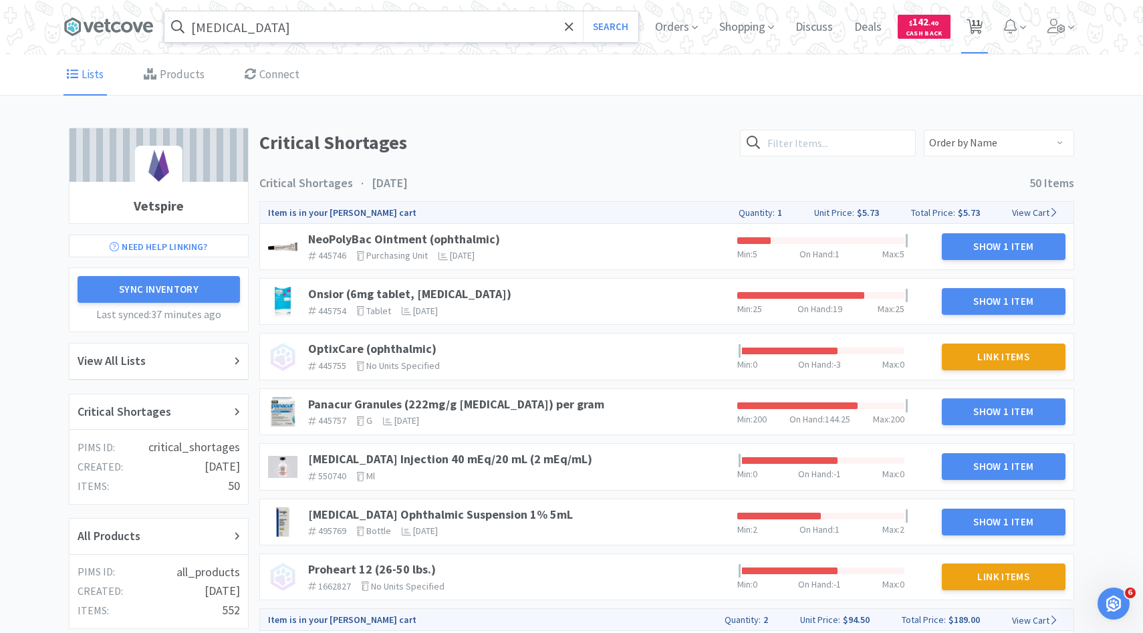
click at [976, 37] on span "11" at bounding box center [976, 22] width 9 height 53
select select "1"
select select "5"
select select "1"
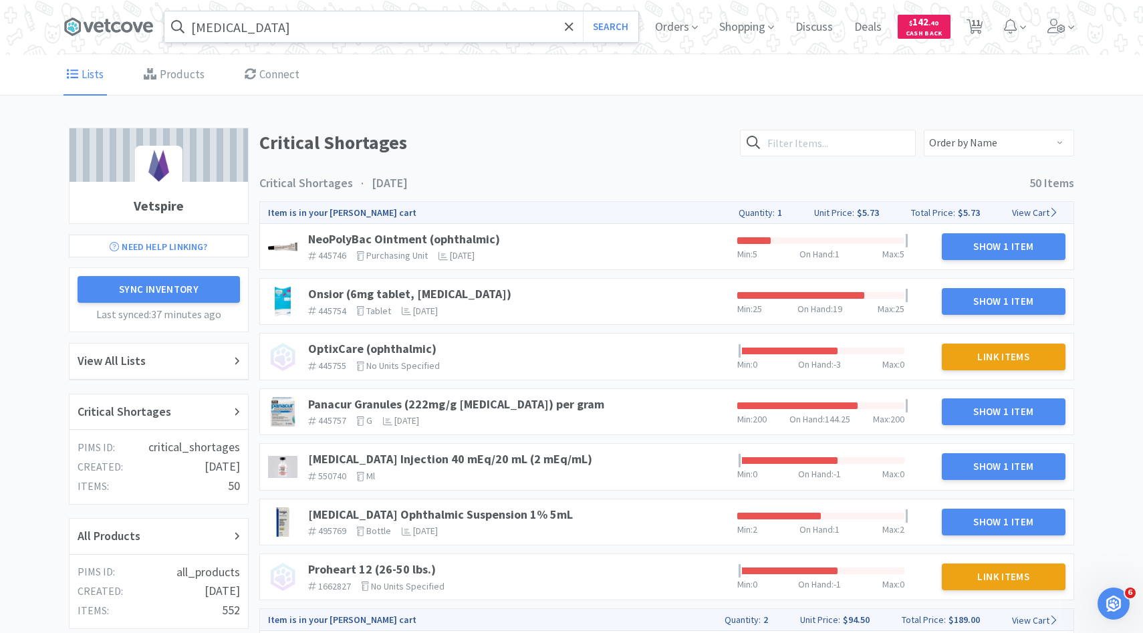
select select "1"
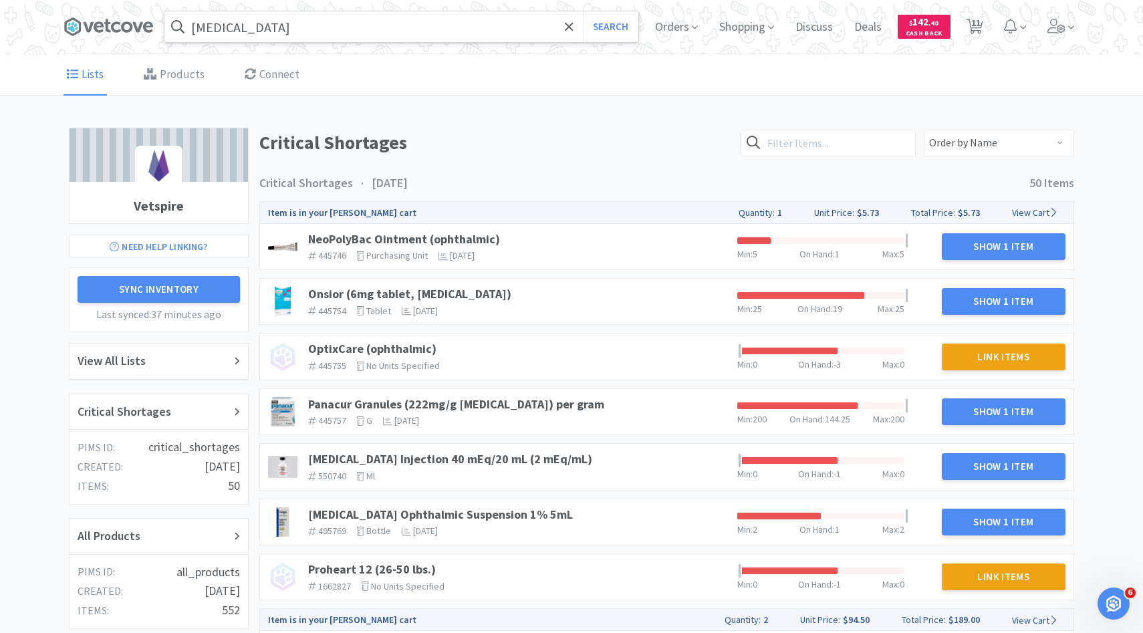
select select "2"
select select "1"
